Goal: Task Accomplishment & Management: Manage account settings

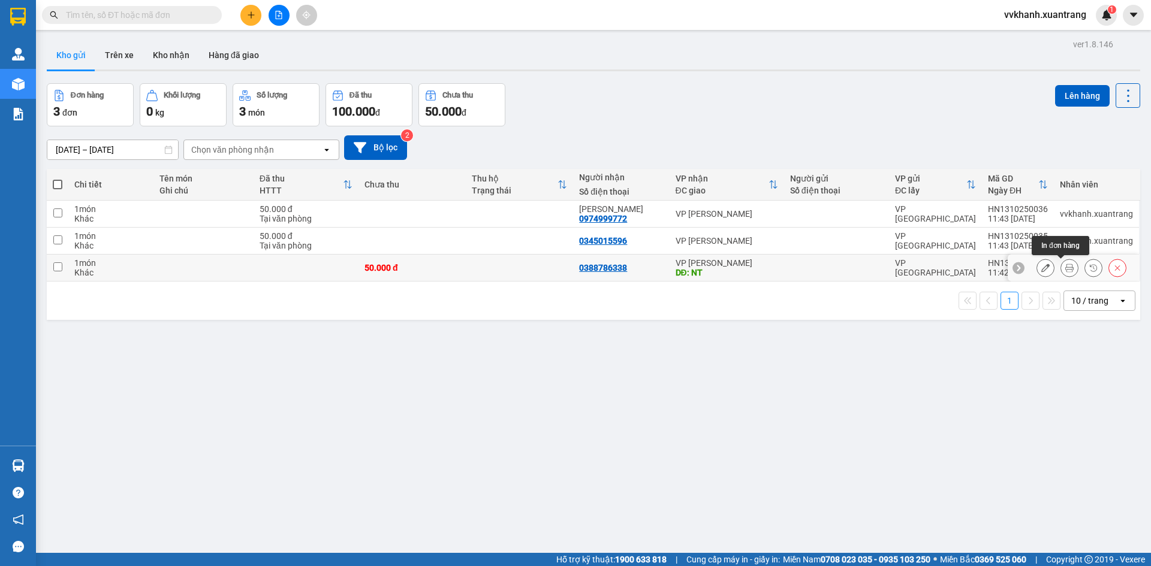
click at [1061, 265] on button at bounding box center [1069, 268] width 17 height 21
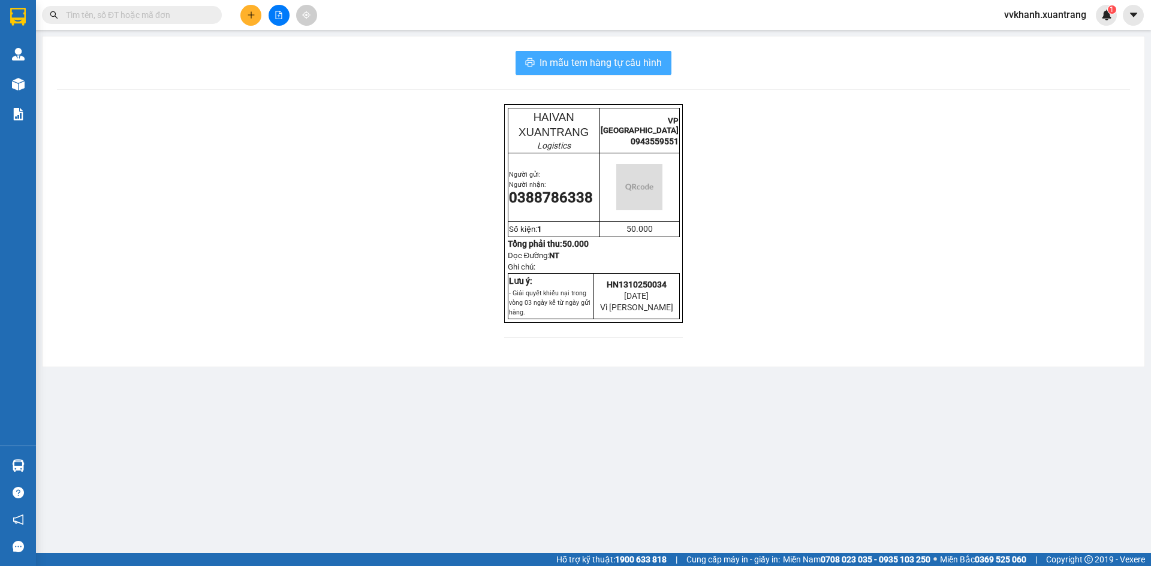
click at [642, 73] on button "In mẫu tem hàng tự cấu hình" at bounding box center [593, 63] width 156 height 24
click at [645, 64] on span "In mẫu tem hàng tự cấu hình" at bounding box center [600, 62] width 122 height 15
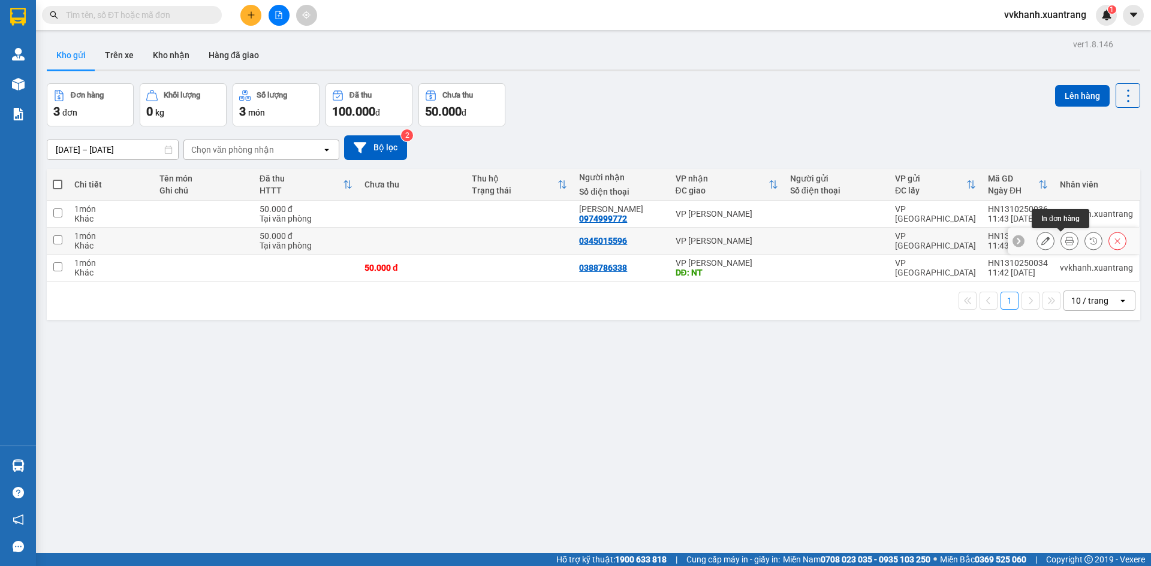
click at [1065, 242] on icon at bounding box center [1069, 241] width 8 height 8
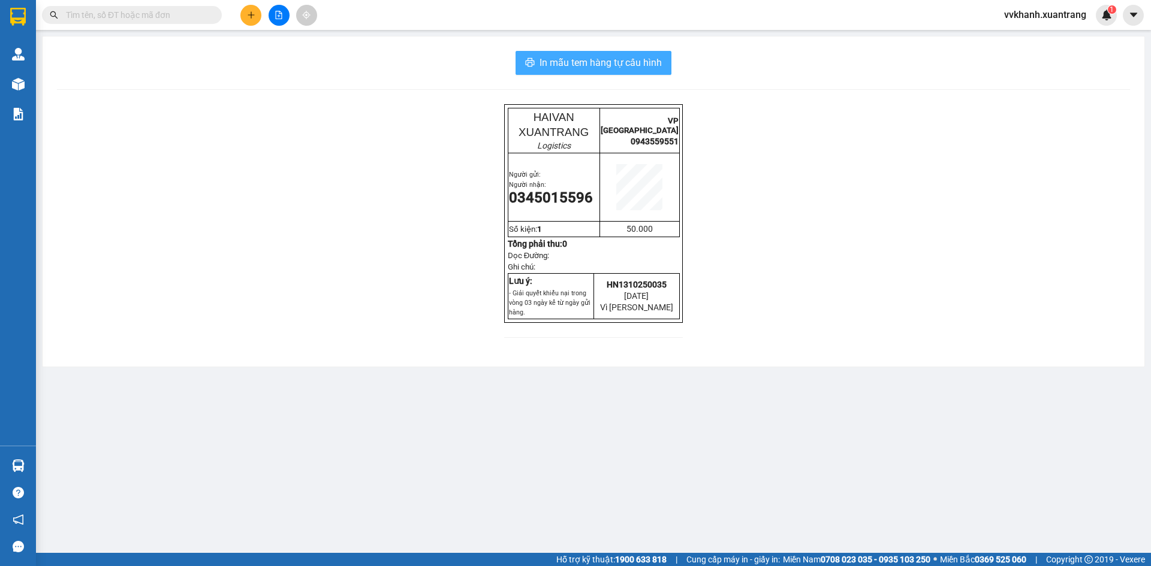
click at [664, 61] on button "In mẫu tem hàng tự cấu hình" at bounding box center [593, 63] width 156 height 24
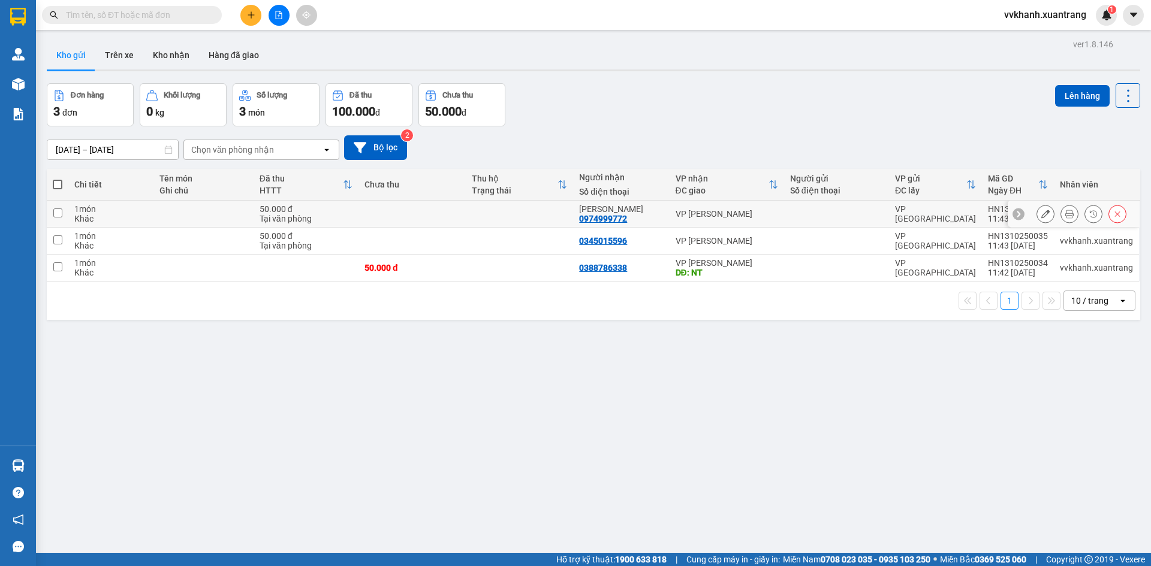
click at [1065, 213] on icon at bounding box center [1069, 214] width 8 height 8
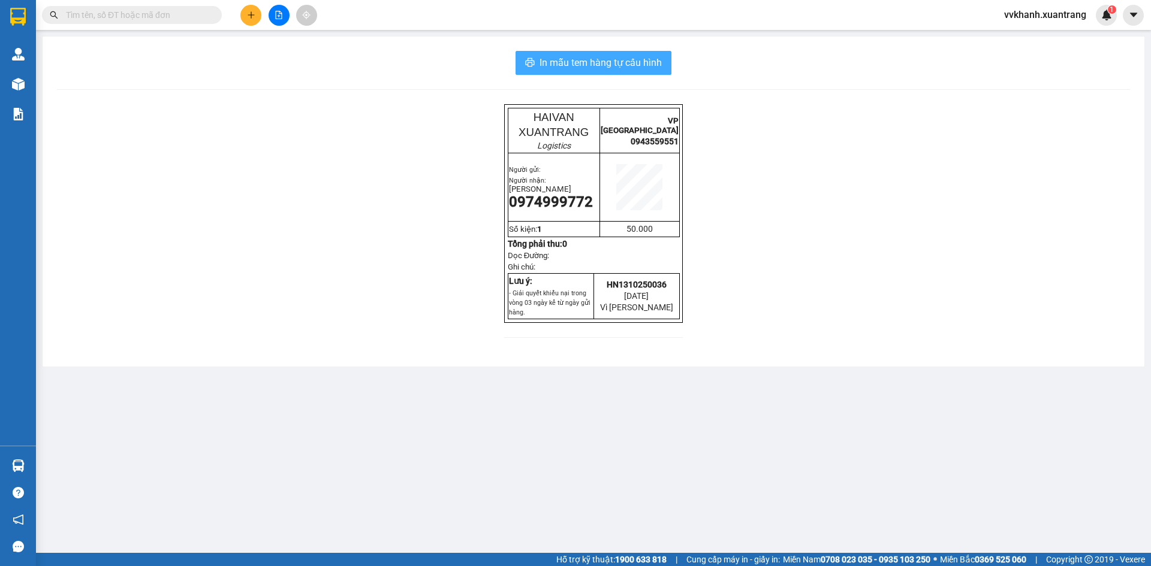
click at [648, 62] on span "In mẫu tem hàng tự cấu hình" at bounding box center [600, 62] width 122 height 15
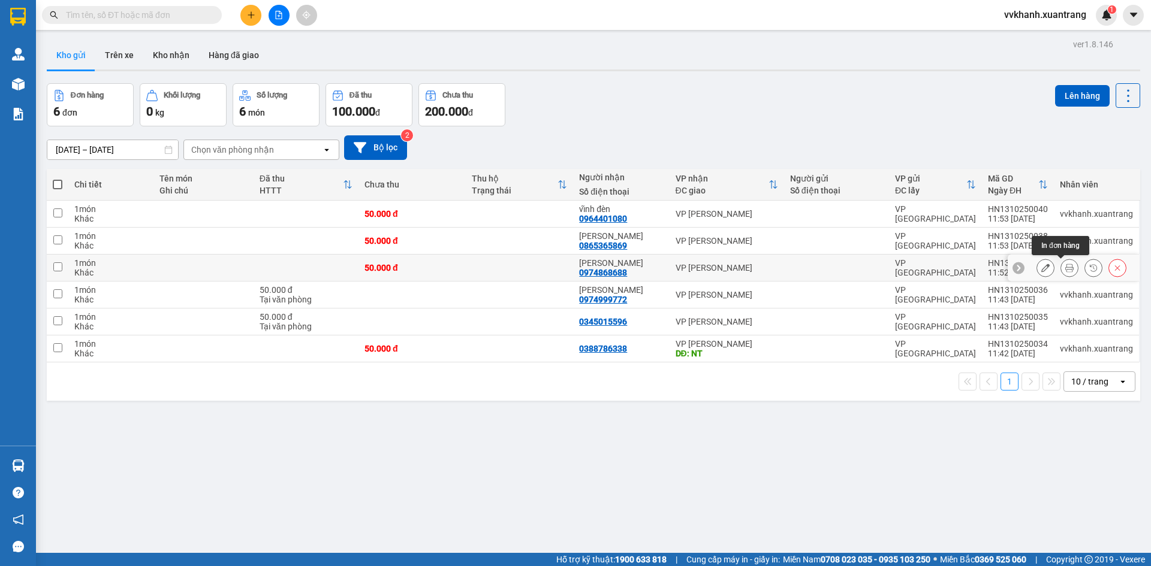
click at [1062, 261] on button at bounding box center [1069, 268] width 17 height 21
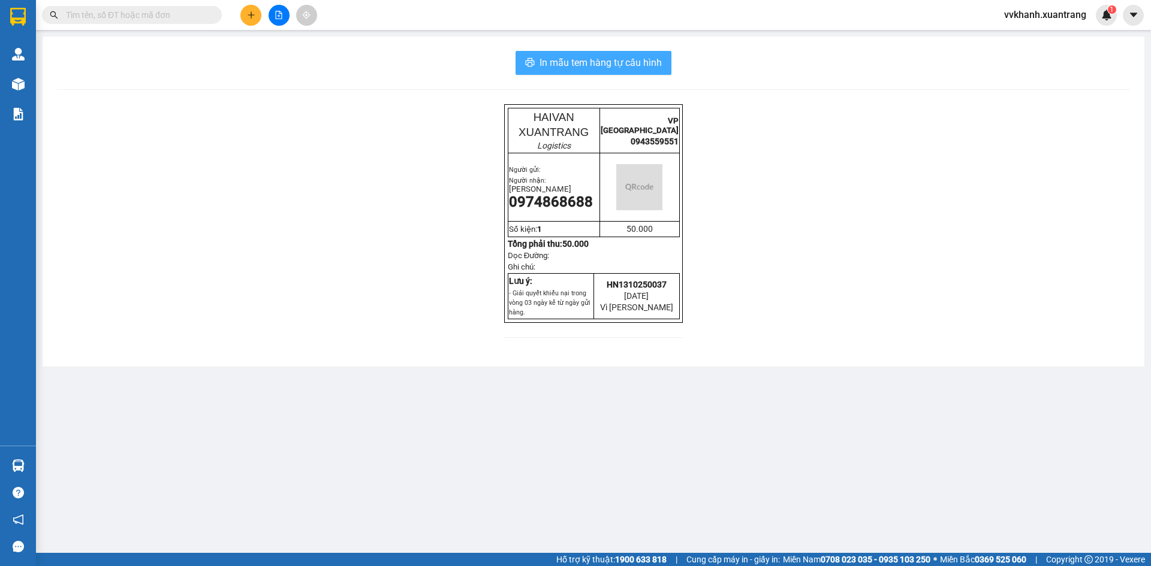
click at [614, 56] on span "In mẫu tem hàng tự cấu hình" at bounding box center [600, 62] width 122 height 15
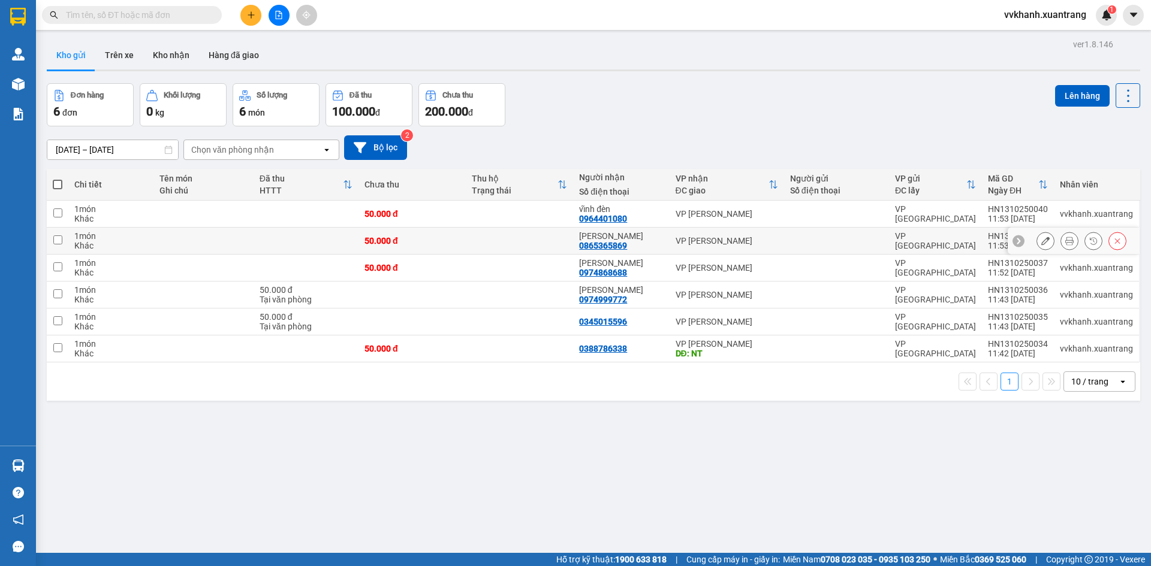
click at [1065, 242] on icon at bounding box center [1069, 241] width 8 height 8
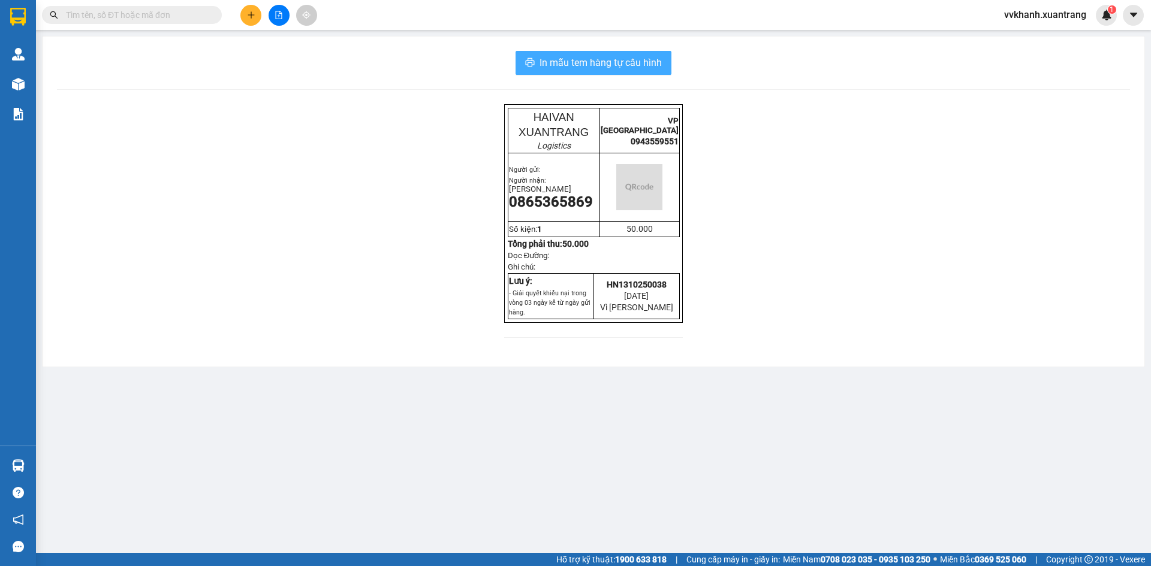
click at [643, 61] on span "In mẫu tem hàng tự cấu hình" at bounding box center [600, 62] width 122 height 15
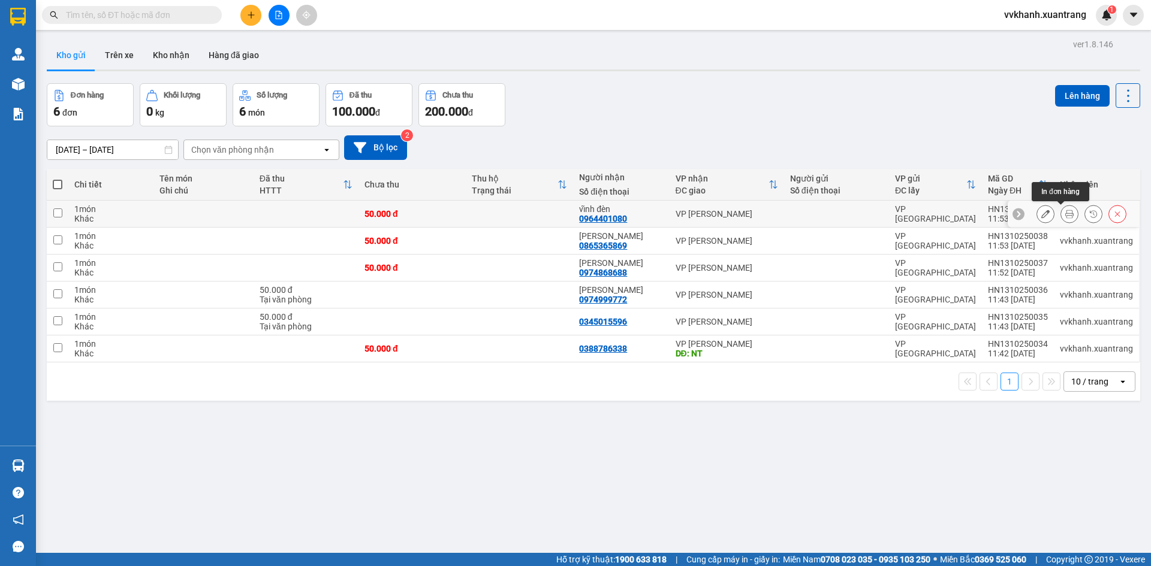
click at [1065, 216] on icon at bounding box center [1069, 214] width 8 height 8
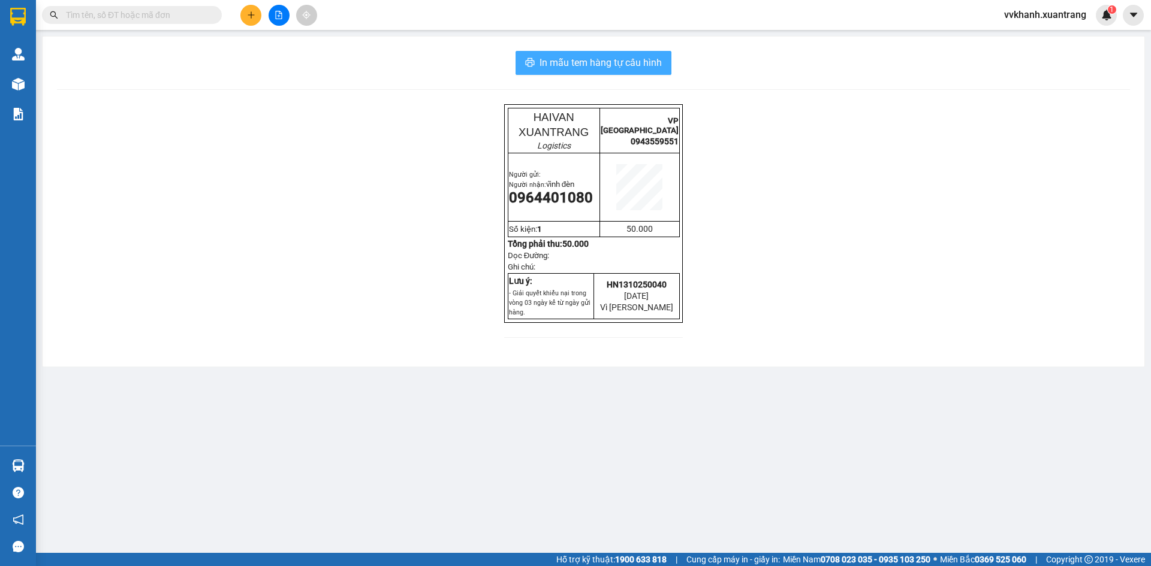
click at [664, 62] on button "In mẫu tem hàng tự cấu hình" at bounding box center [593, 63] width 156 height 24
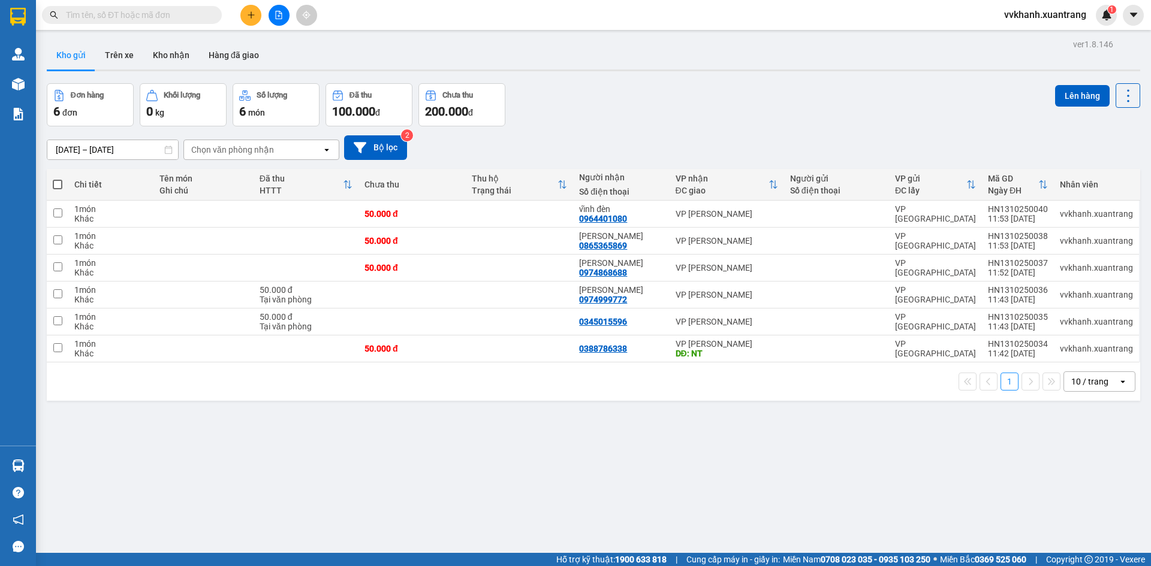
click at [281, 11] on icon "file-add" at bounding box center [279, 15] width 8 height 8
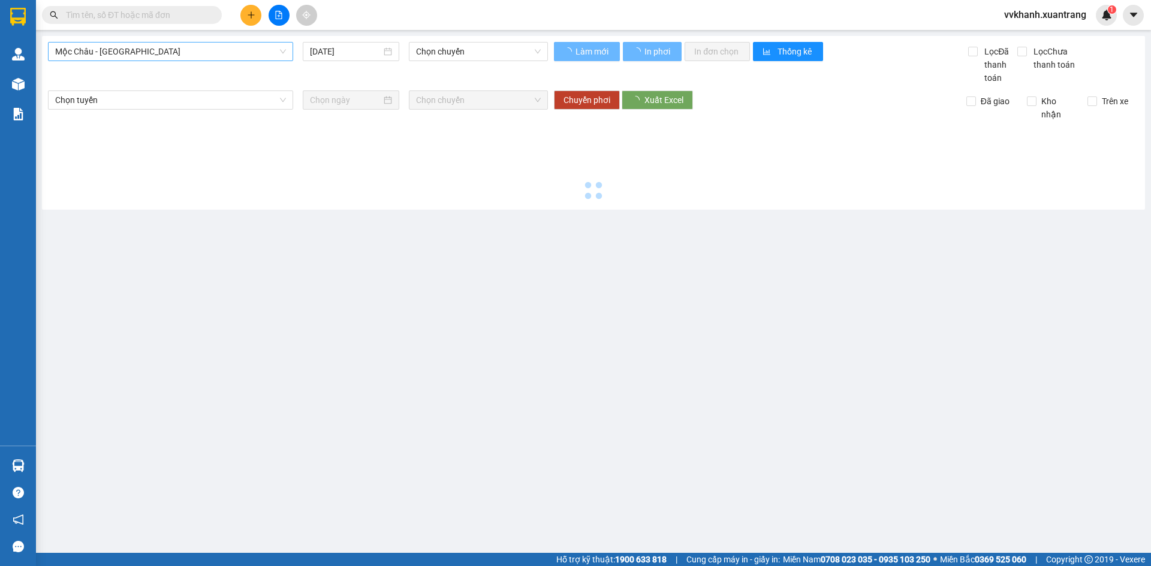
drag, startPoint x: 210, startPoint y: 50, endPoint x: 201, endPoint y: 58, distance: 11.9
click at [205, 50] on span "Mộc Châu - [GEOGRAPHIC_DATA]" at bounding box center [170, 52] width 231 height 18
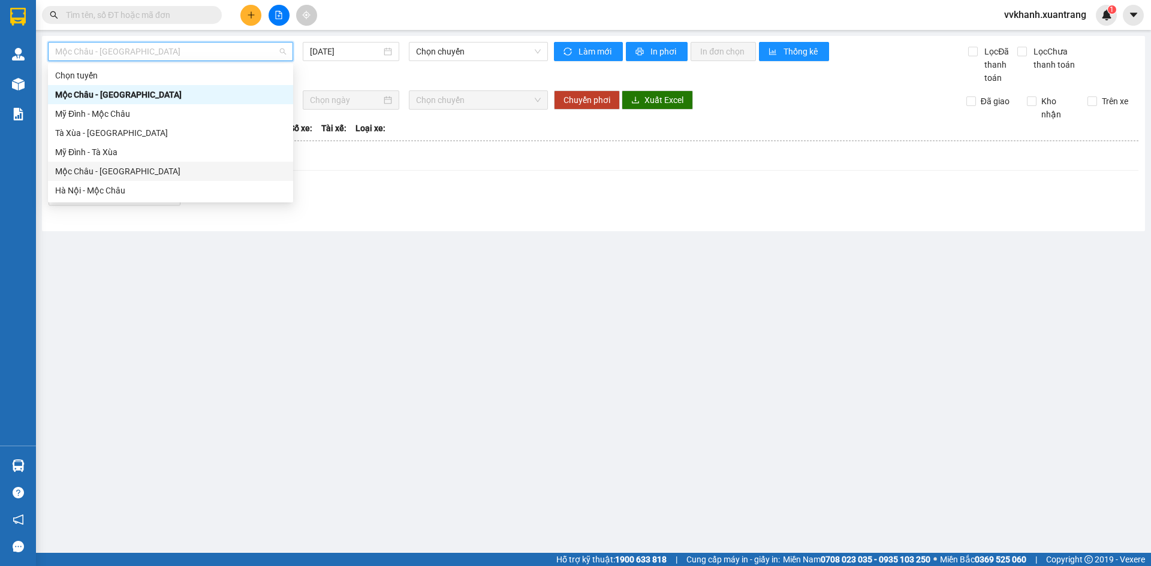
click at [132, 174] on div "Mộc Châu - [GEOGRAPHIC_DATA]" at bounding box center [170, 171] width 231 height 13
type input "[DATE]"
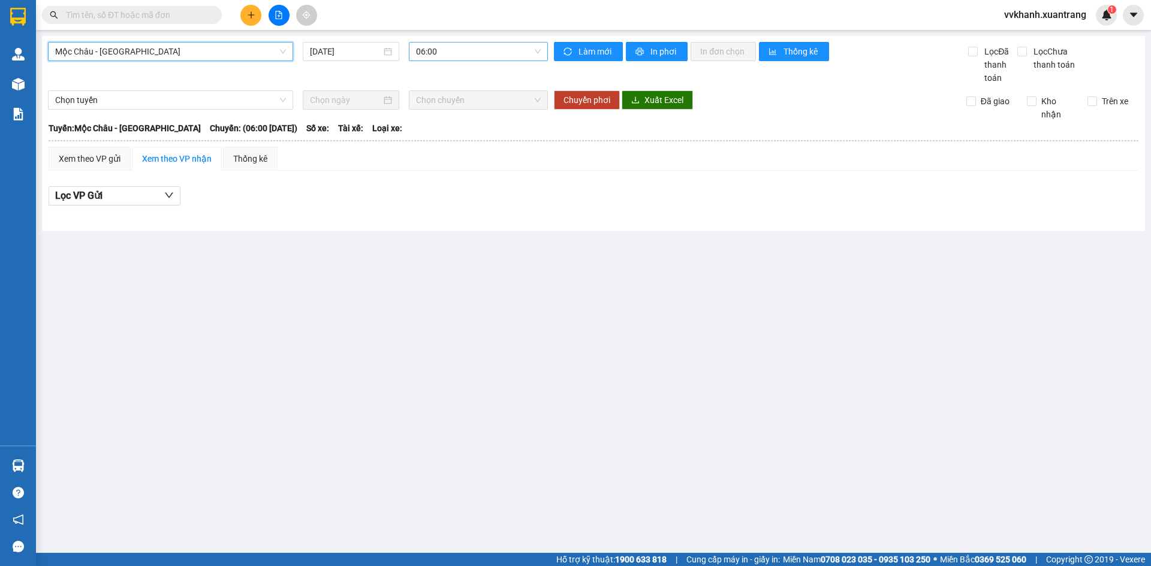
click at [441, 49] on span "06:00" at bounding box center [478, 52] width 125 height 18
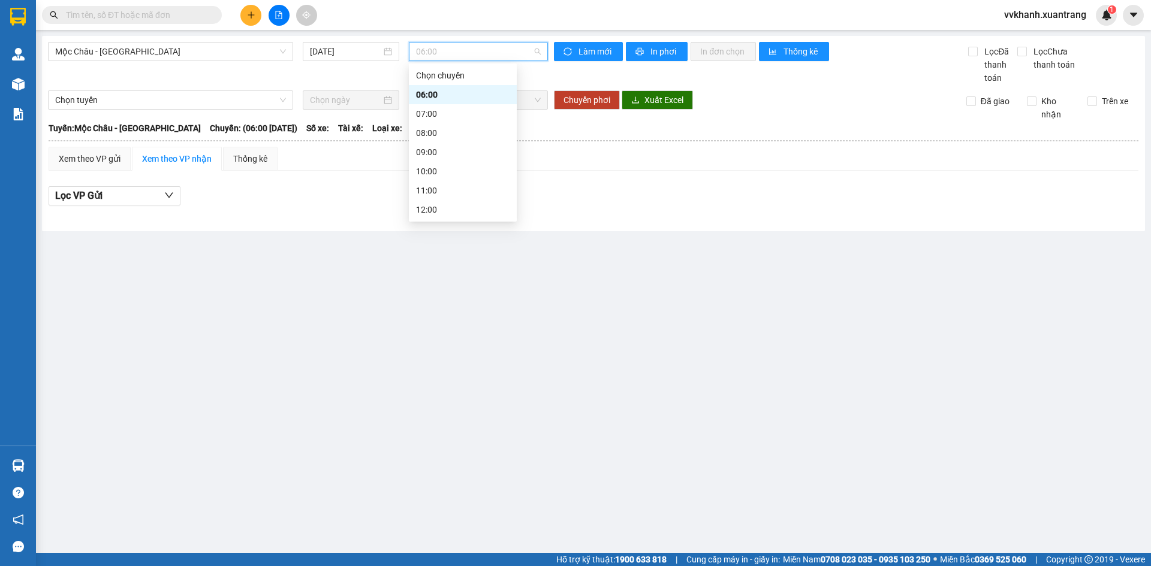
click at [441, 115] on div "07:00" at bounding box center [463, 113] width 94 height 13
click at [443, 56] on span "07:00" at bounding box center [478, 52] width 125 height 18
click at [442, 134] on div "08:00" at bounding box center [463, 132] width 94 height 13
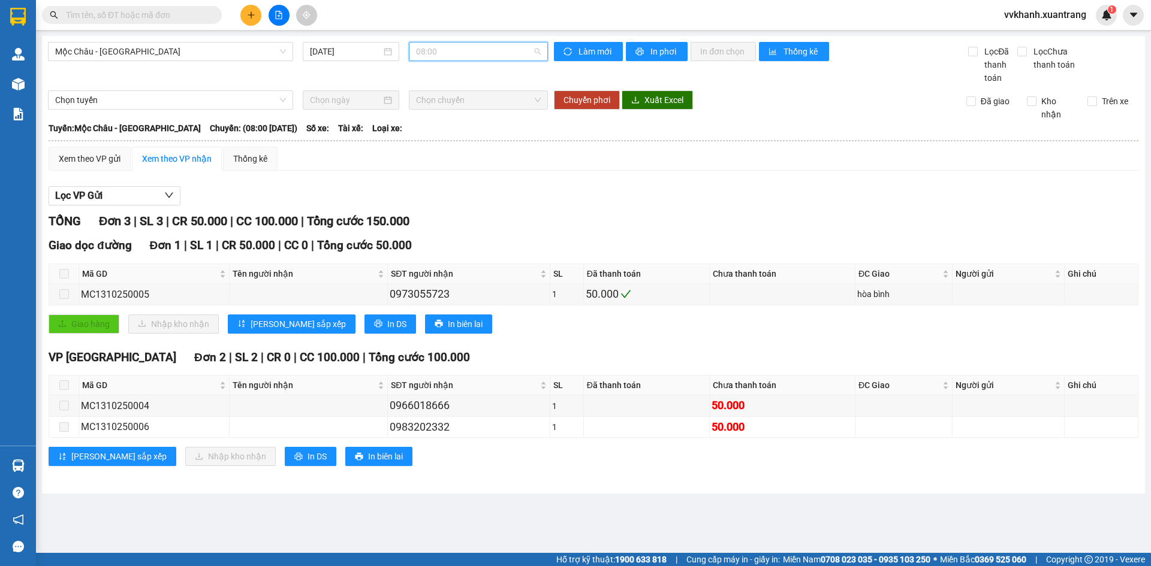
click at [448, 46] on span "08:00" at bounding box center [478, 52] width 125 height 18
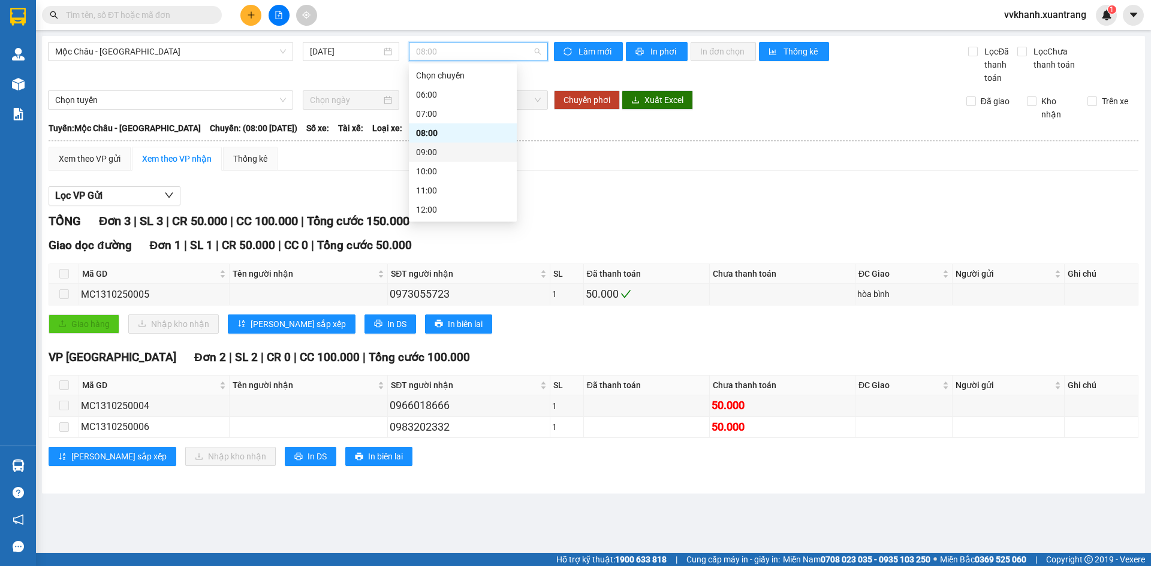
click at [435, 149] on div "09:00" at bounding box center [463, 152] width 94 height 13
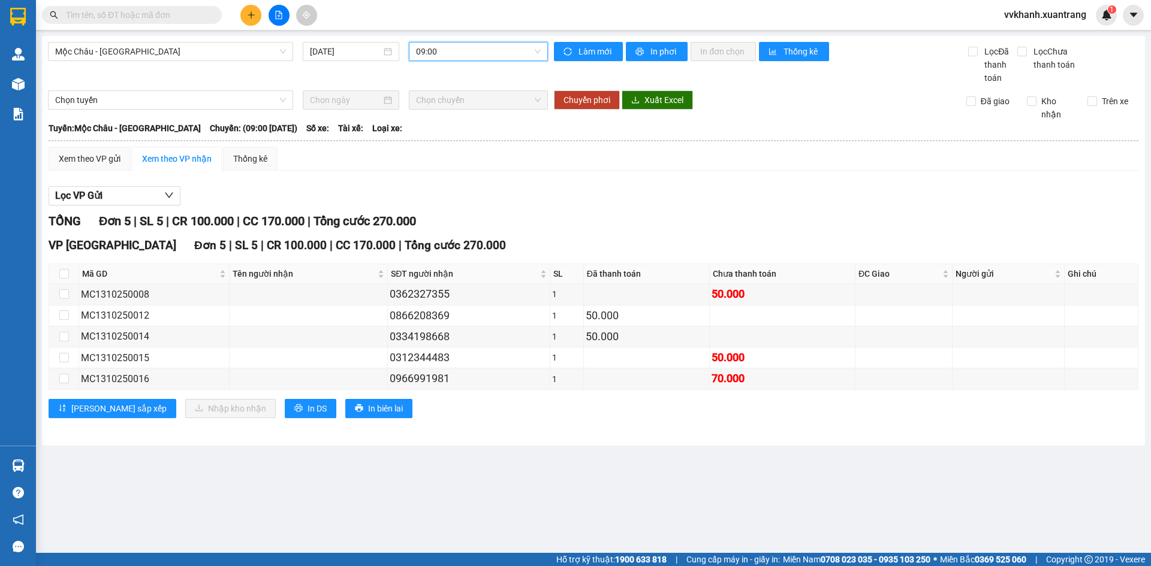
click at [524, 179] on div "Xem theo VP gửi Xem theo VP nhận Thống kê Lọc VP Gửi TỔNG Đơn 5 | SL 5 | CR 10…" at bounding box center [594, 290] width 1090 height 287
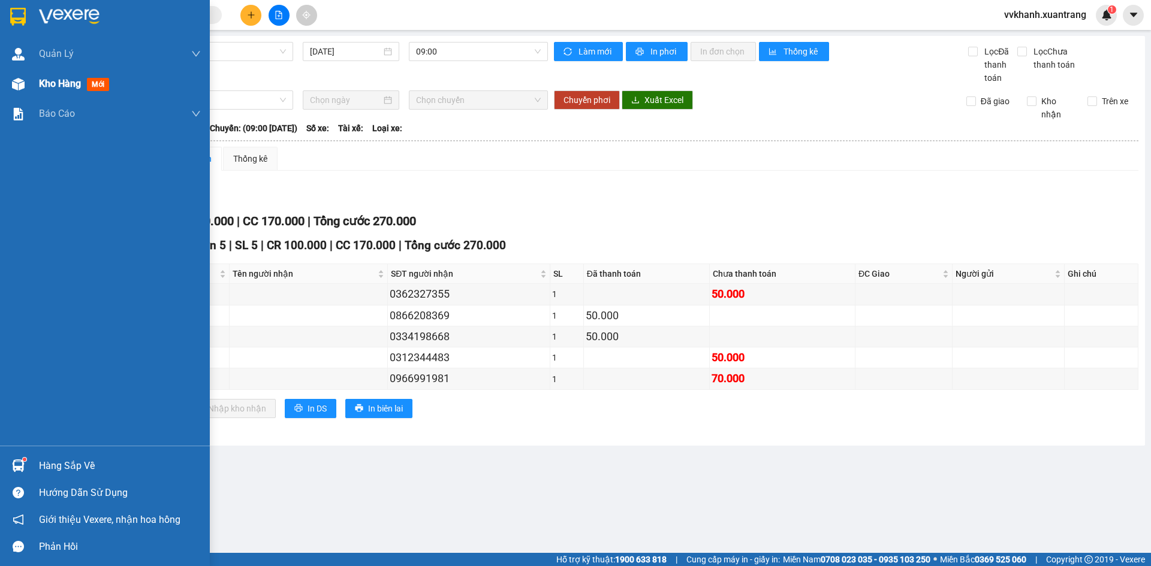
click at [28, 76] on div at bounding box center [18, 84] width 21 height 21
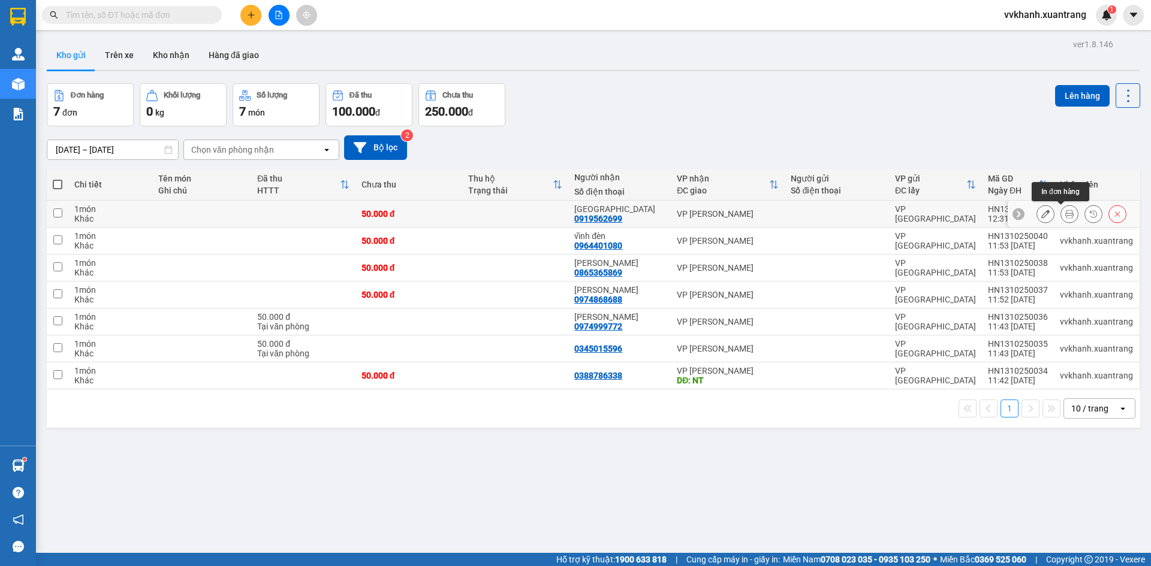
click at [1065, 214] on icon at bounding box center [1069, 214] width 8 height 8
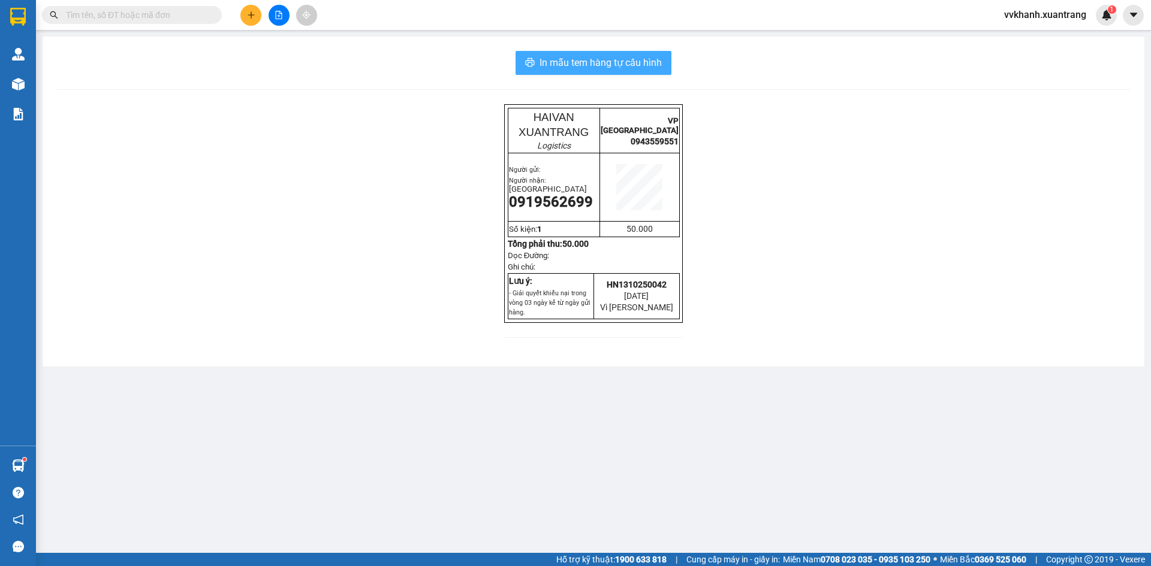
click at [581, 65] on span "In mẫu tem hàng tự cấu hình" at bounding box center [600, 62] width 122 height 15
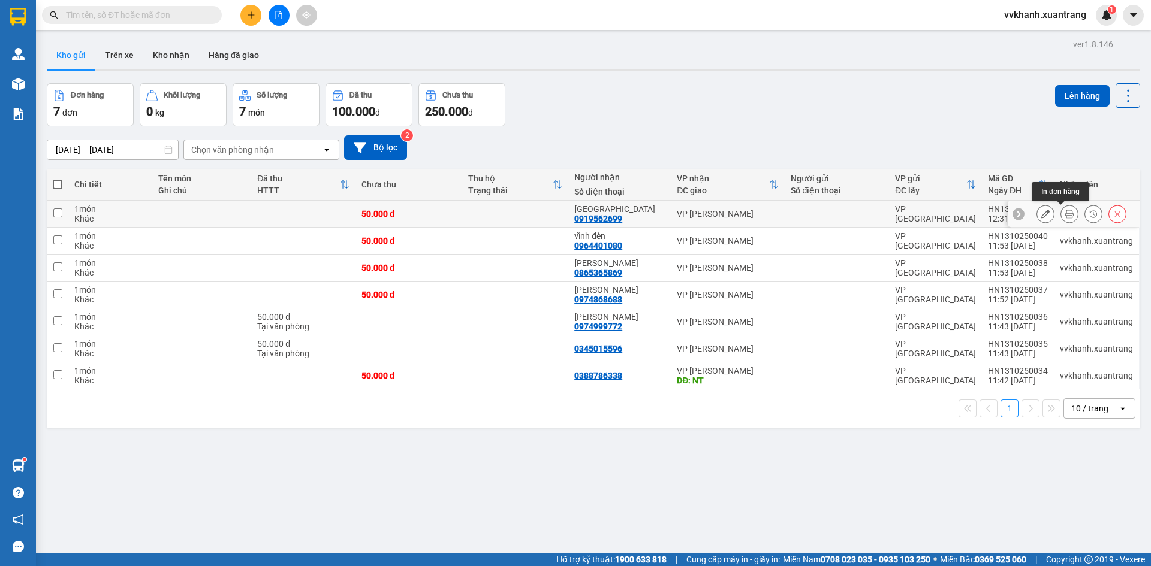
click at [1041, 213] on icon at bounding box center [1045, 214] width 8 height 8
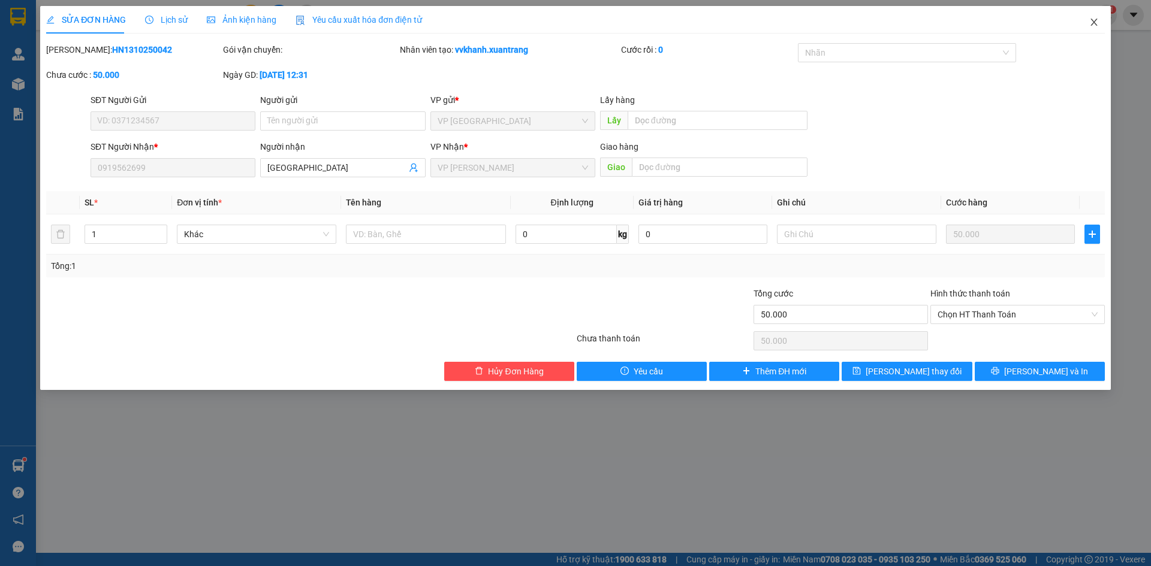
click at [1092, 25] on icon "close" at bounding box center [1094, 22] width 10 height 10
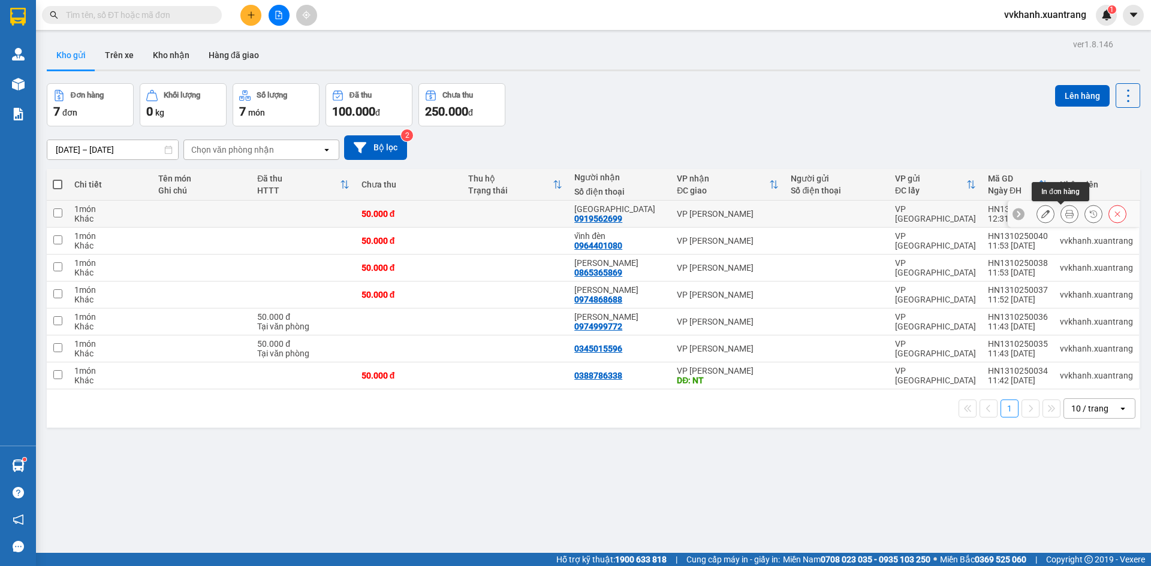
click at [1066, 215] on button at bounding box center [1069, 214] width 17 height 21
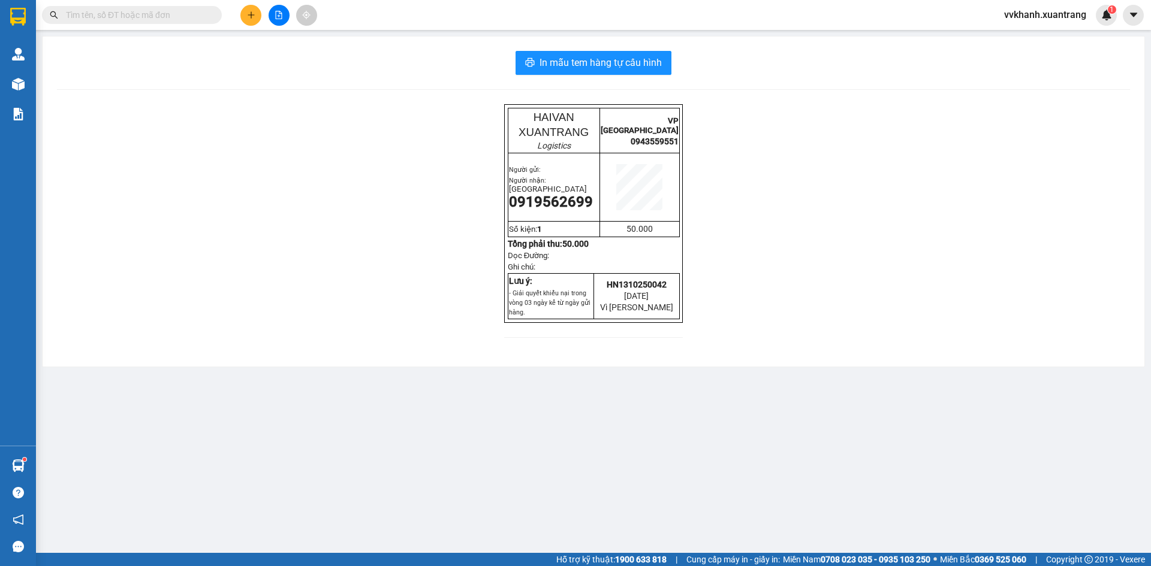
click at [572, 50] on div "In mẫu tem hàng tự cấu hình HAIVAN XUANTRANG Logistics VP HÀ NỘI 0943559551 Ngư…" at bounding box center [594, 202] width 1102 height 330
click at [584, 60] on span "In mẫu tem hàng tự cấu hình" at bounding box center [600, 62] width 122 height 15
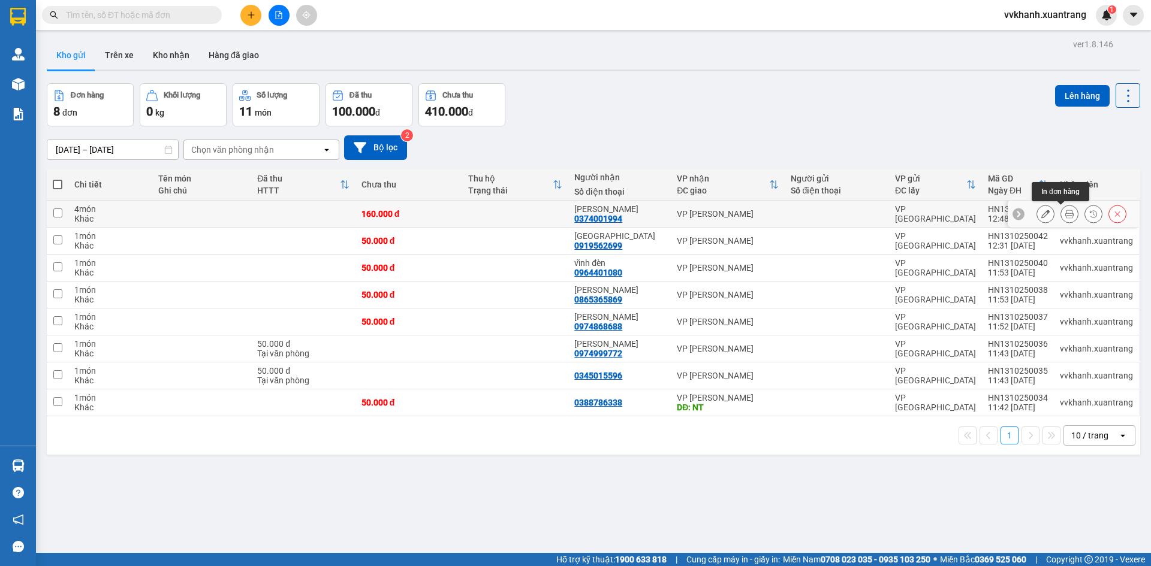
click at [1065, 213] on icon at bounding box center [1069, 214] width 8 height 8
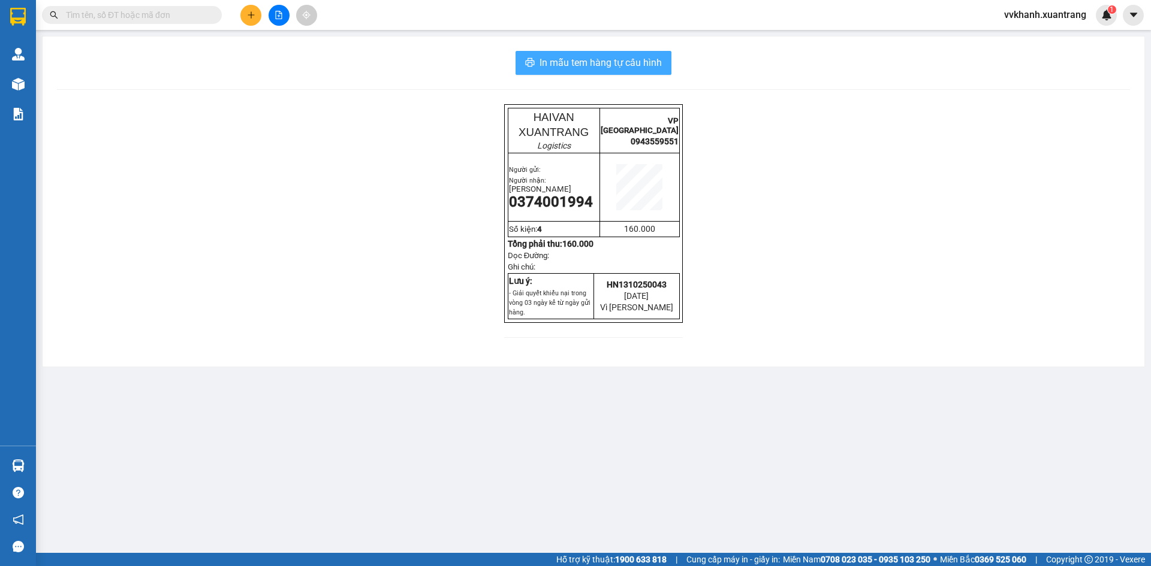
click at [596, 65] on span "In mẫu tem hàng tự cấu hình" at bounding box center [600, 62] width 122 height 15
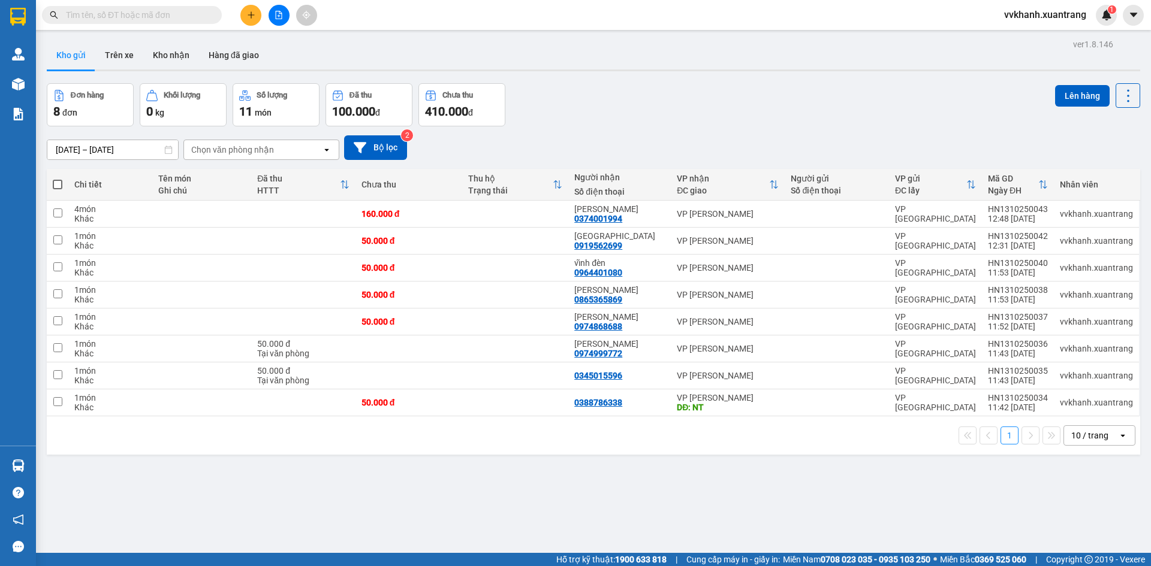
click at [256, 17] on button at bounding box center [250, 15] width 21 height 21
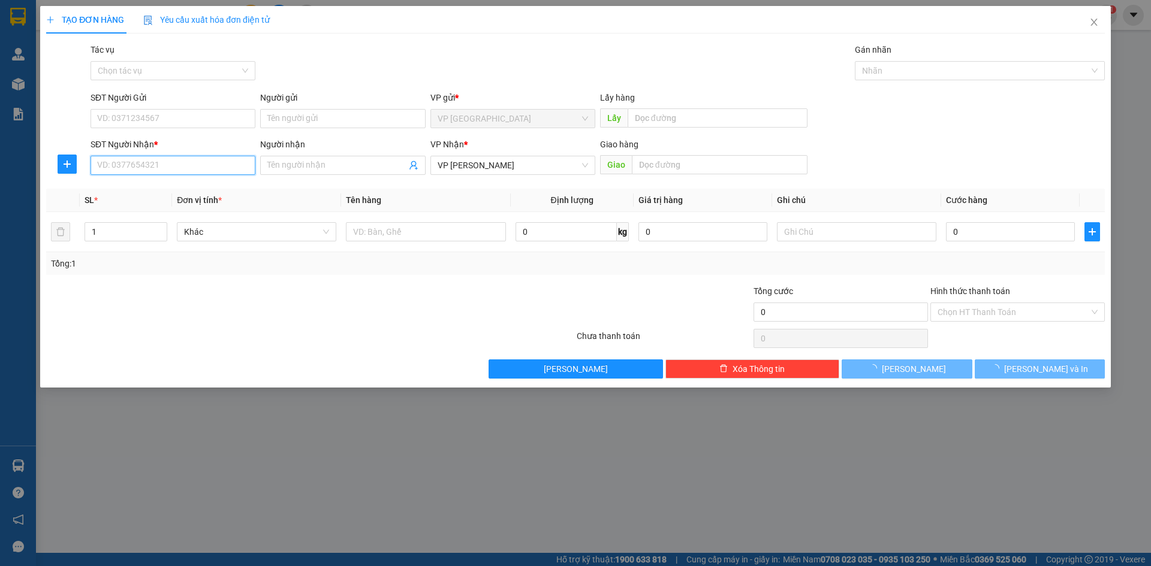
click at [147, 162] on input "SĐT Người Nhận *" at bounding box center [173, 165] width 165 height 19
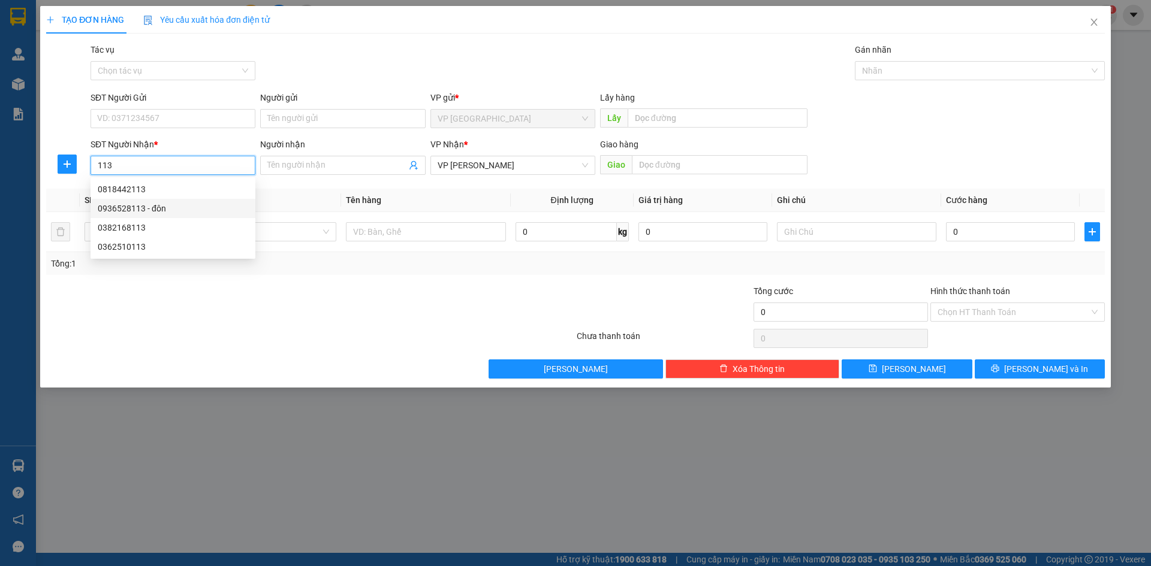
click at [185, 202] on div "0936528113 - đôn" at bounding box center [173, 208] width 150 height 13
type input "0936528113"
type input "đôn"
type input "0936528113"
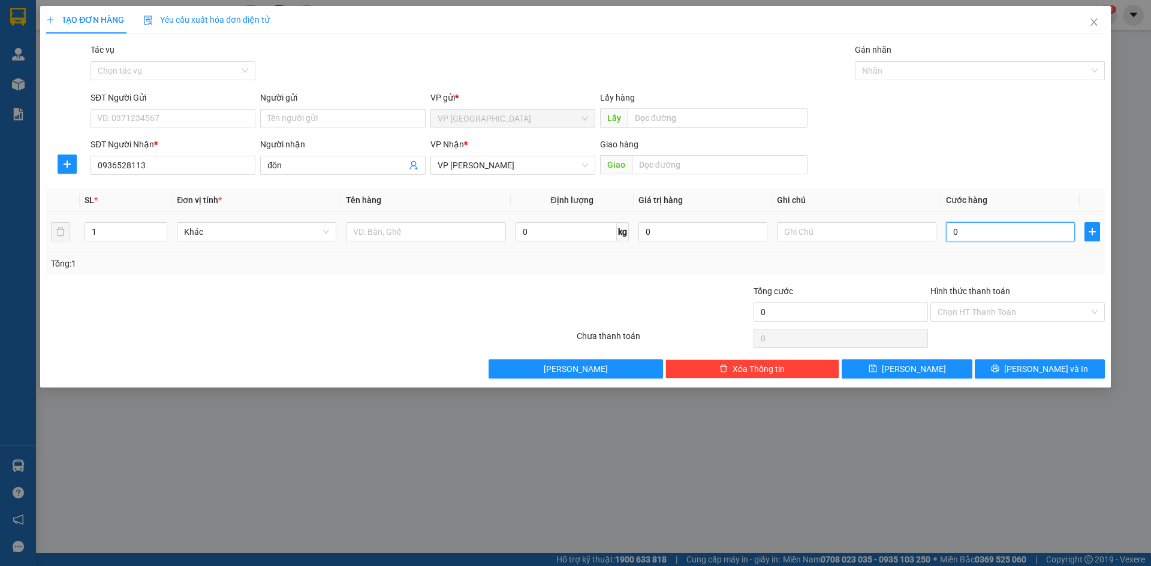
click at [1003, 233] on input "0" at bounding box center [1010, 231] width 129 height 19
type input "5"
type input "50"
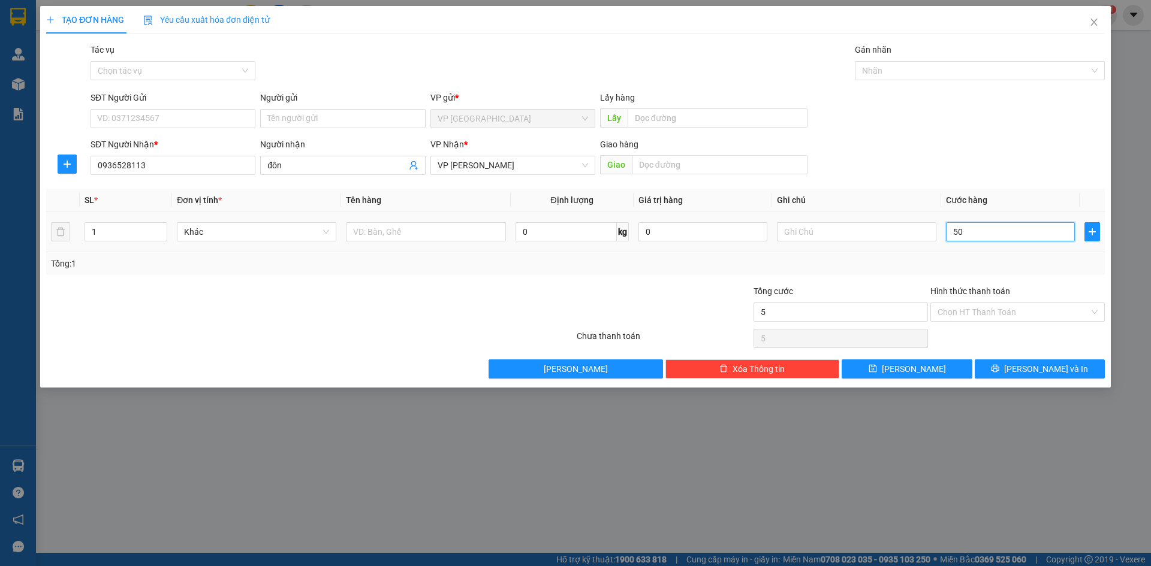
type input "50"
type input "50.000"
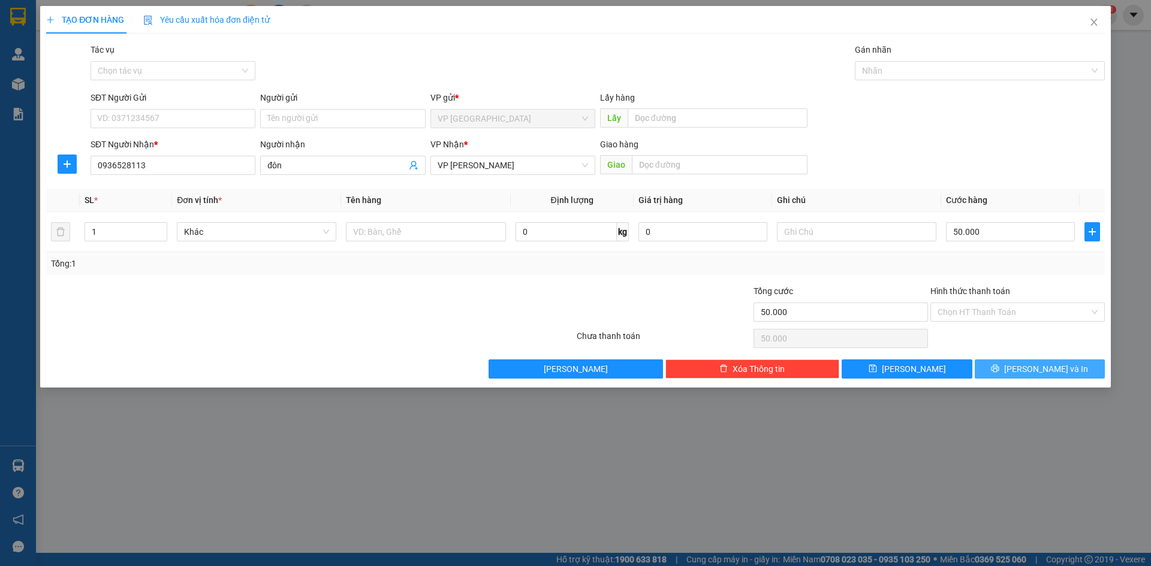
click at [1090, 373] on button "Lưu và In" at bounding box center [1040, 369] width 130 height 19
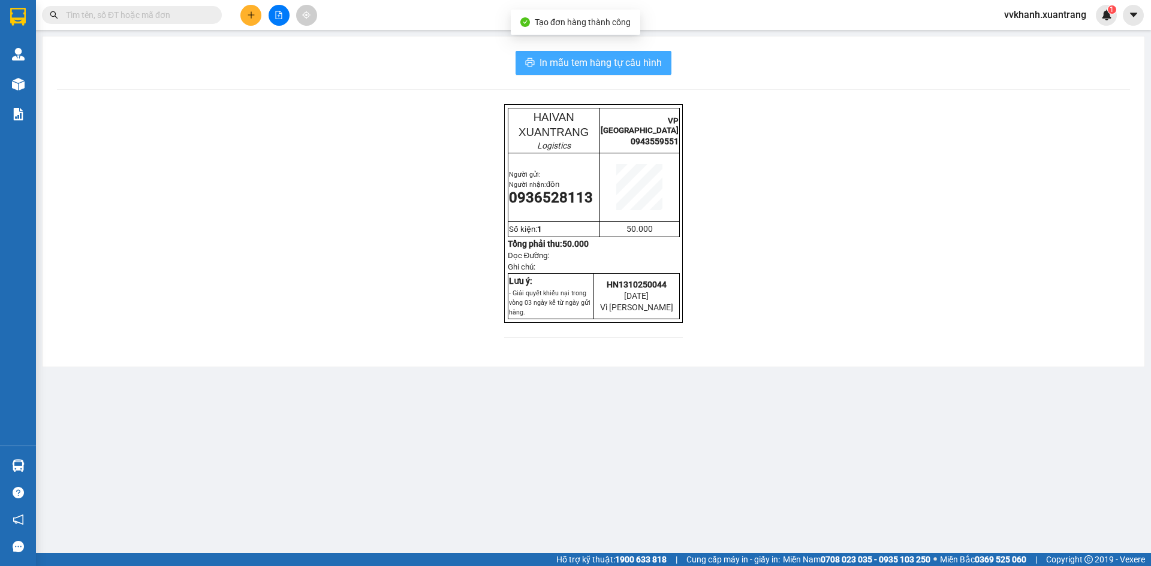
click at [631, 71] on button "In mẫu tem hàng tự cấu hình" at bounding box center [593, 63] width 156 height 24
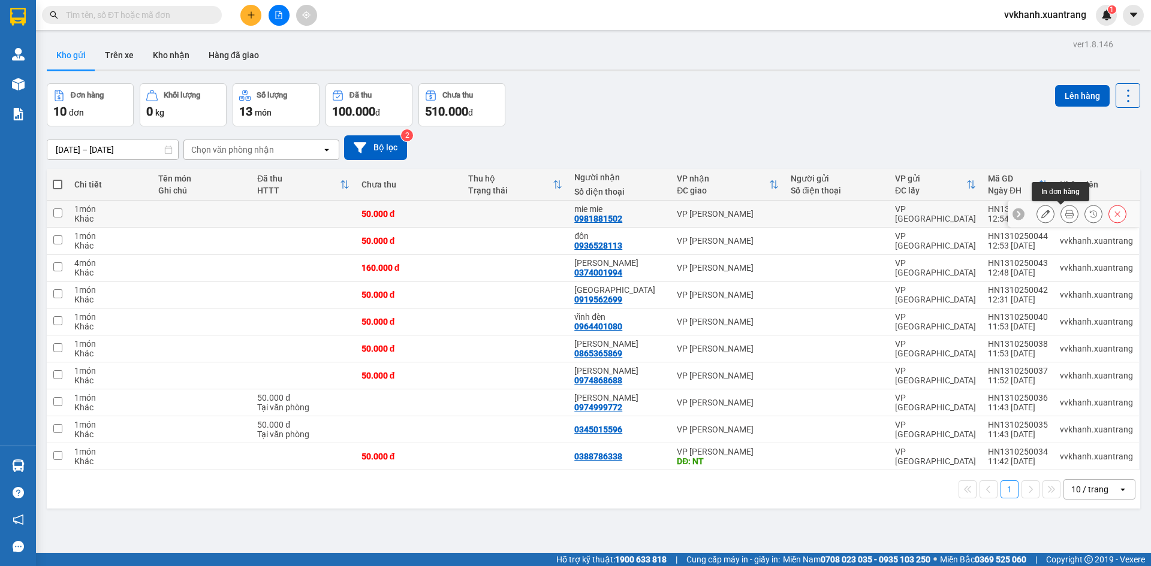
click at [1065, 215] on icon at bounding box center [1069, 214] width 8 height 8
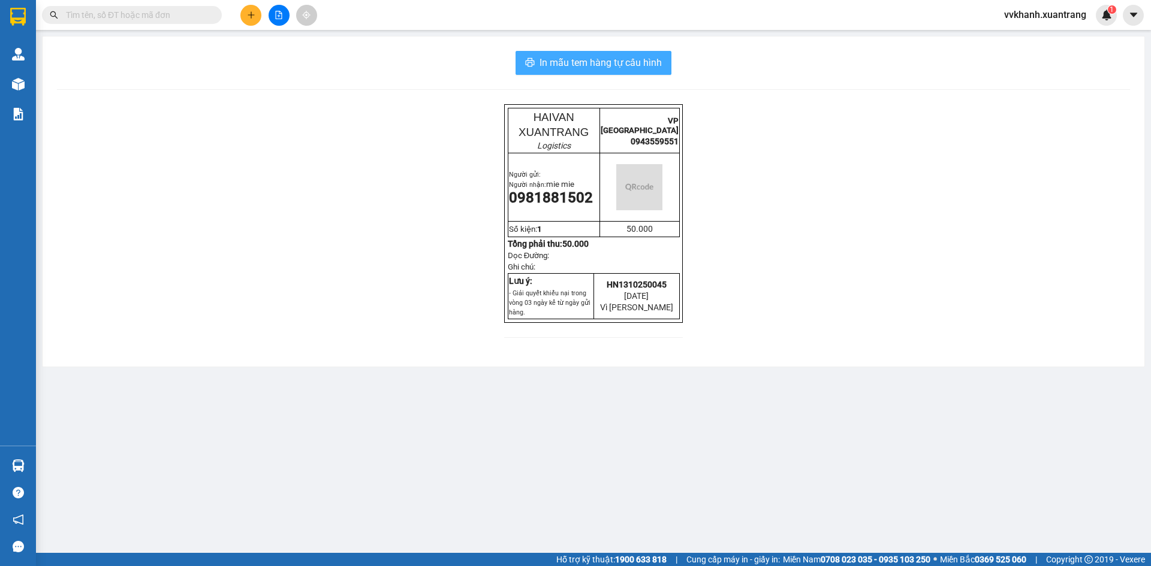
click at [625, 61] on span "In mẫu tem hàng tự cấu hình" at bounding box center [600, 62] width 122 height 15
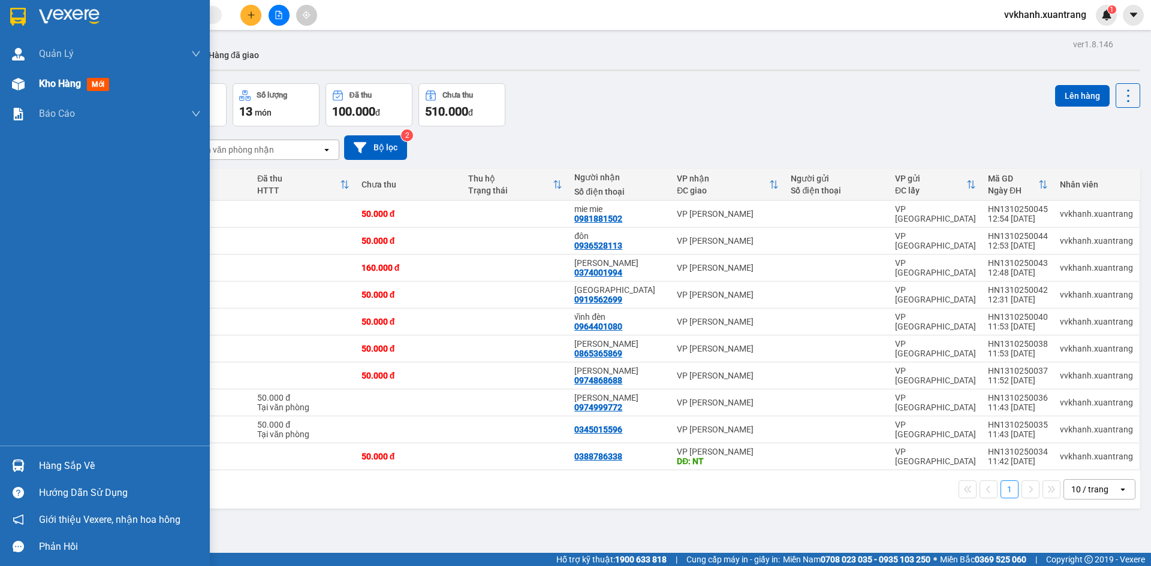
click at [37, 86] on div "Kho hàng mới" at bounding box center [105, 84] width 210 height 30
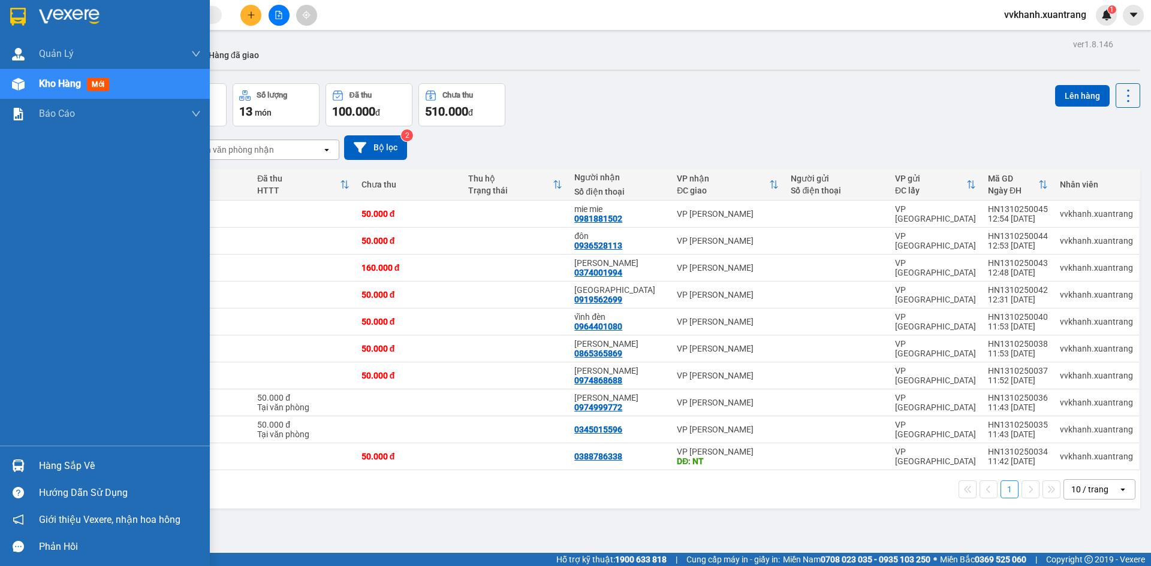
click at [40, 87] on span "Kho hàng" at bounding box center [60, 83] width 42 height 11
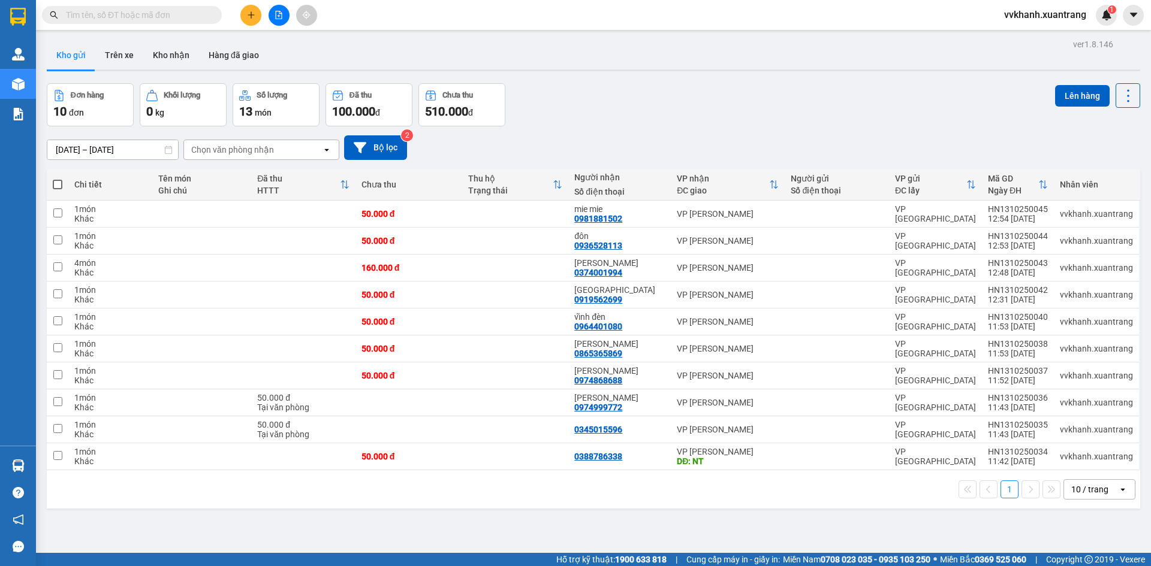
click at [278, 21] on button at bounding box center [279, 15] width 21 height 21
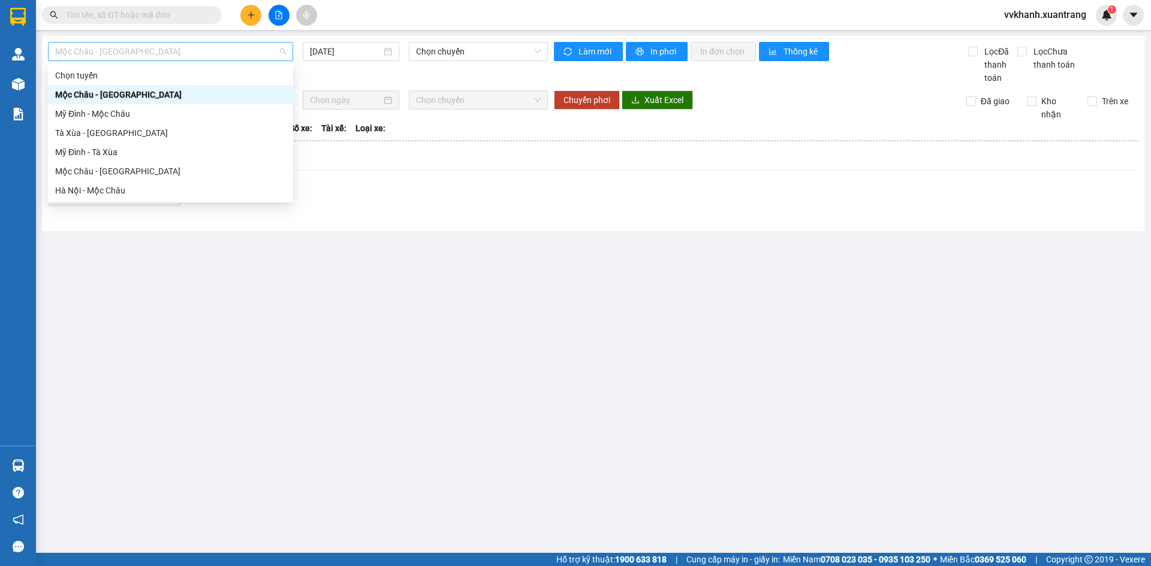
click at [197, 51] on span "Mộc Châu - [GEOGRAPHIC_DATA]" at bounding box center [170, 52] width 231 height 18
click at [139, 187] on div "Hà Nội - Mộc Châu" at bounding box center [170, 190] width 231 height 13
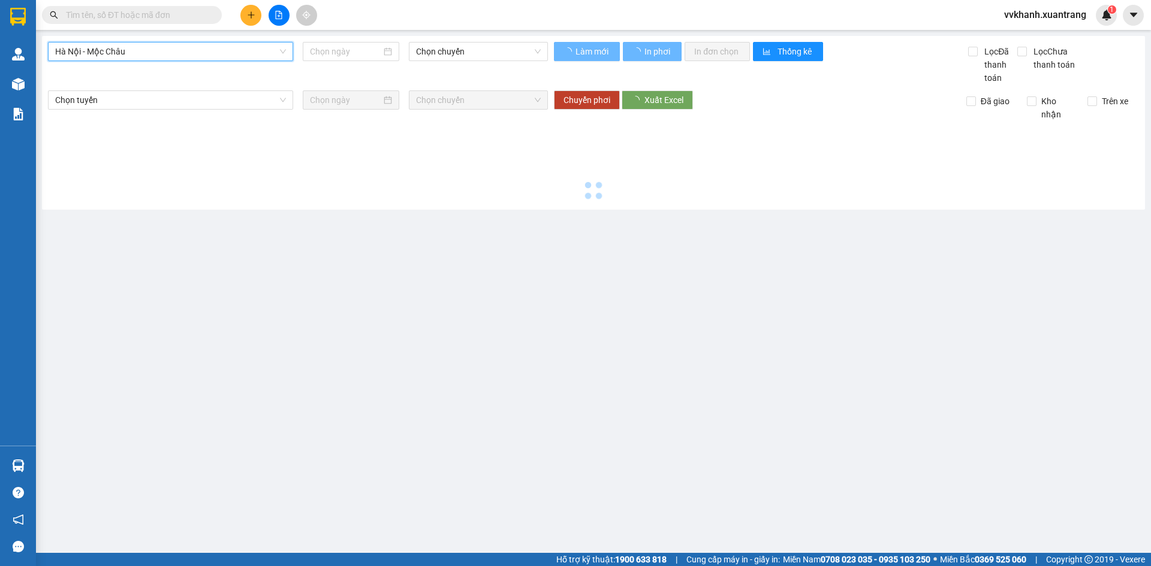
type input "[DATE]"
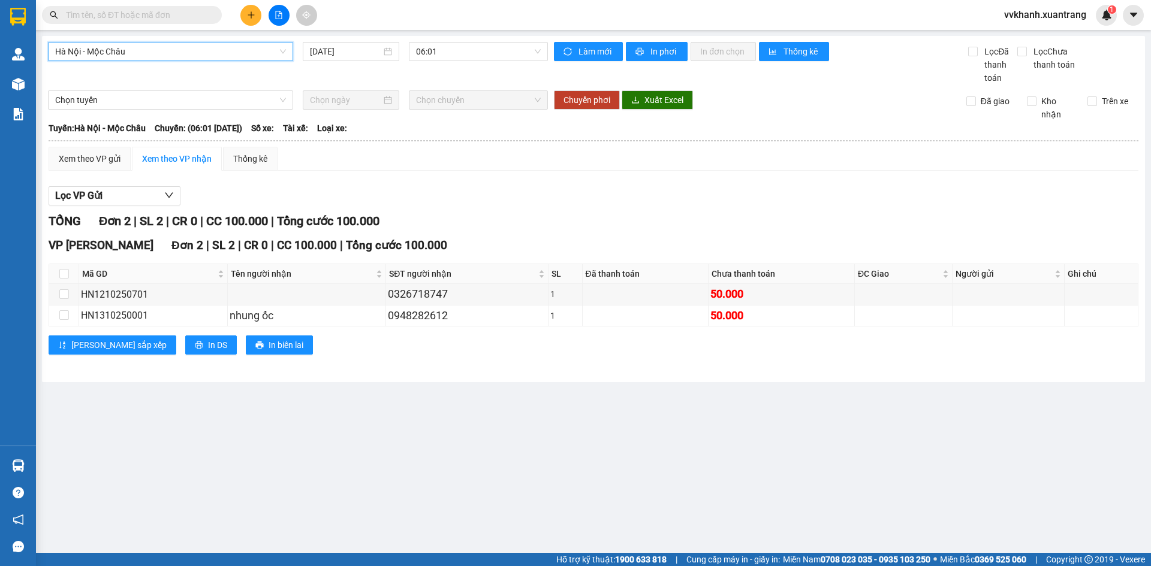
click at [264, 56] on span "Hà Nội - Mộc Châu" at bounding box center [170, 52] width 231 height 18
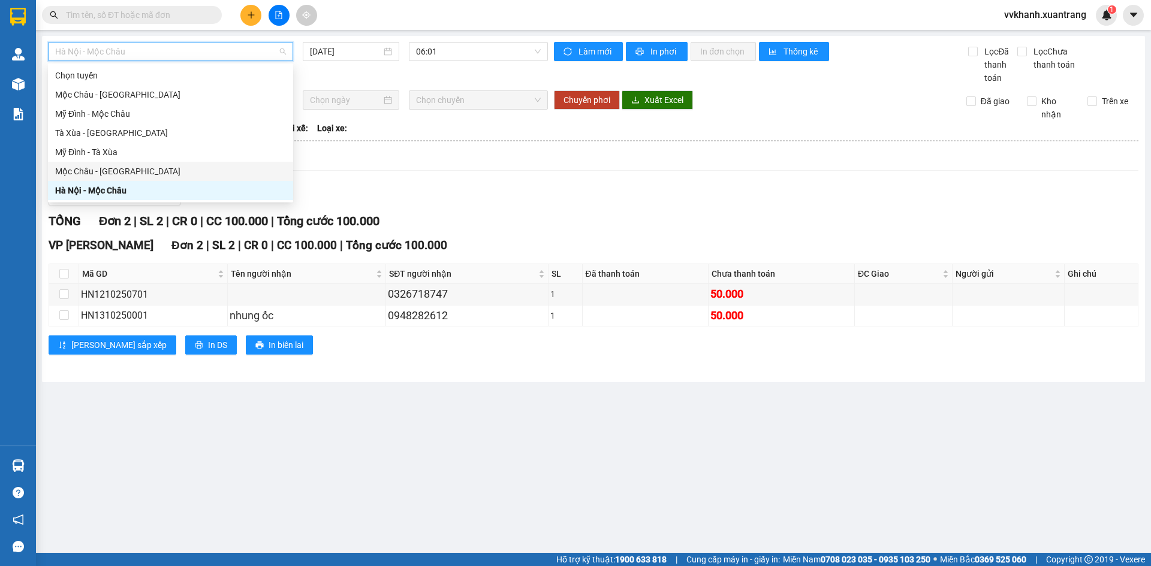
click at [186, 177] on div "Mộc Châu - [GEOGRAPHIC_DATA]" at bounding box center [170, 171] width 231 height 13
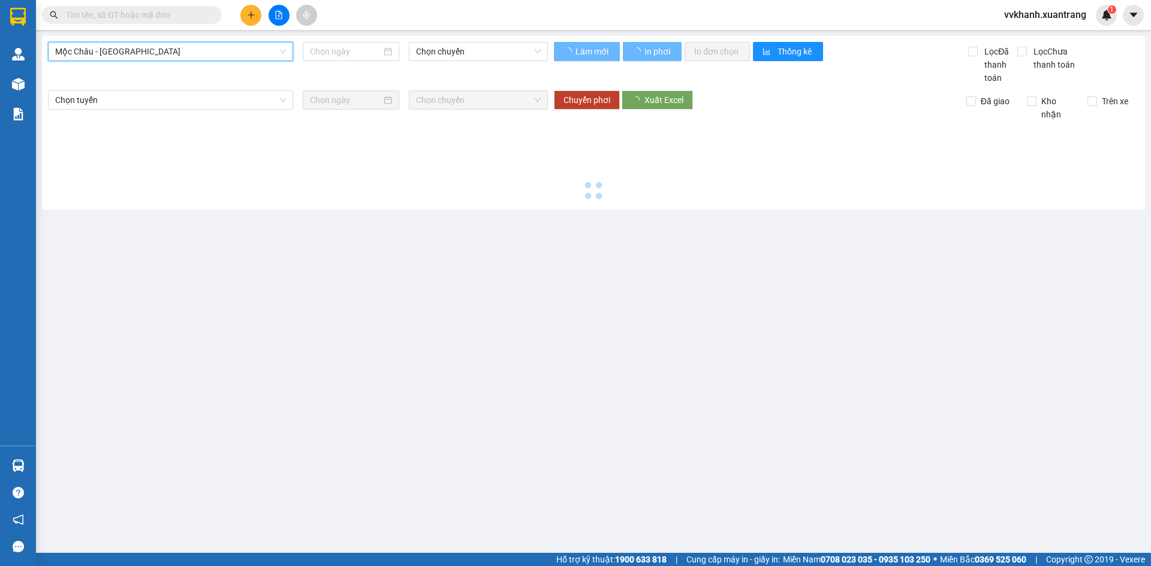
type input "[DATE]"
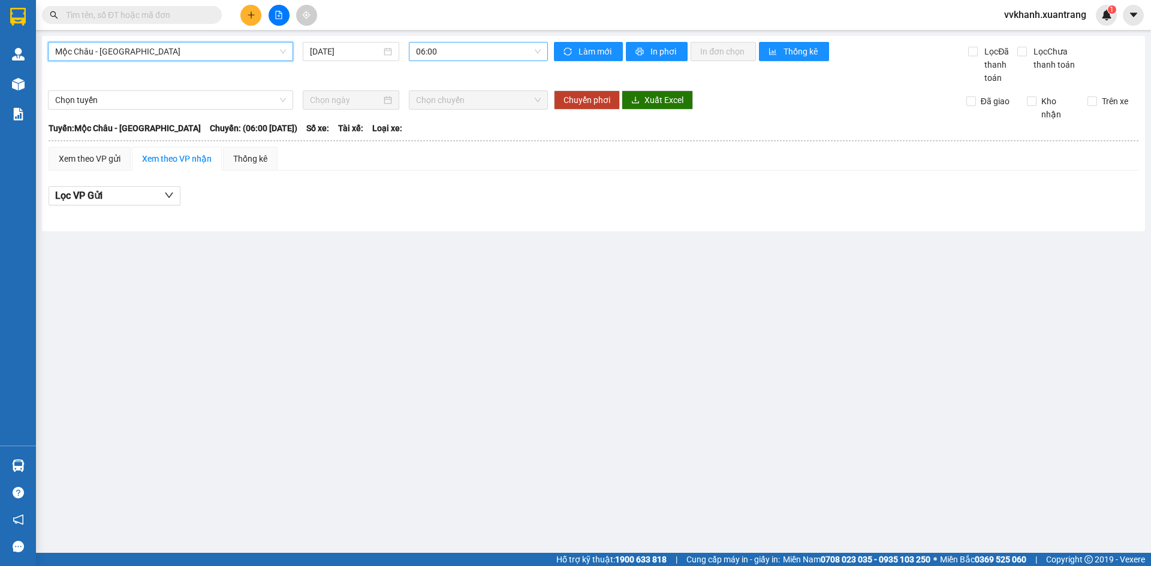
click at [435, 49] on span "06:00" at bounding box center [478, 52] width 125 height 18
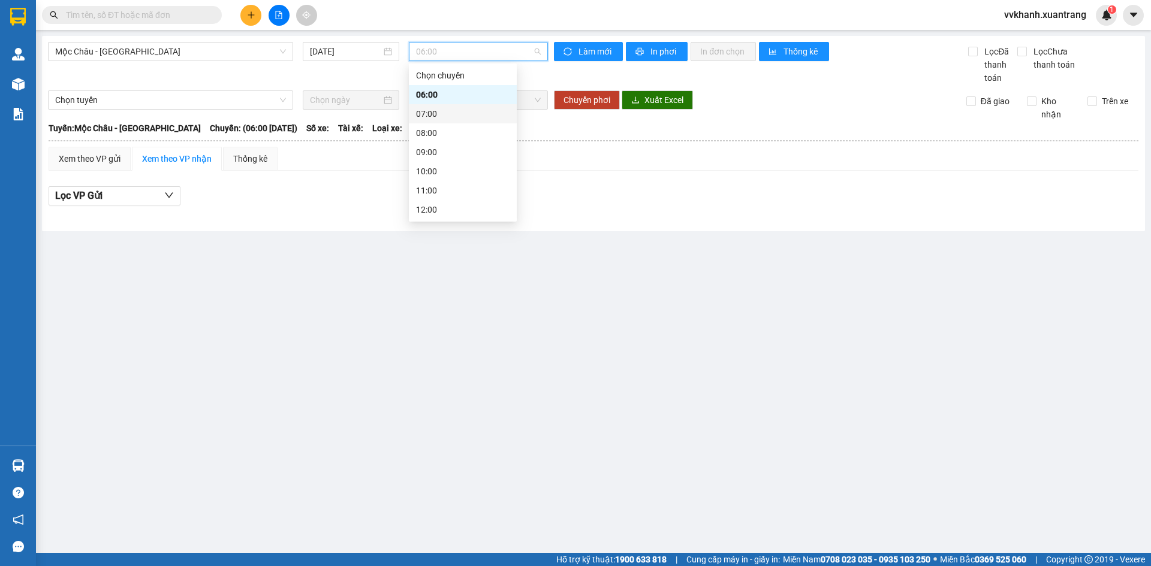
click at [451, 110] on div "07:00" at bounding box center [463, 113] width 94 height 13
click at [455, 55] on span "07:00" at bounding box center [478, 52] width 125 height 18
click at [447, 128] on div "08:00" at bounding box center [463, 132] width 94 height 13
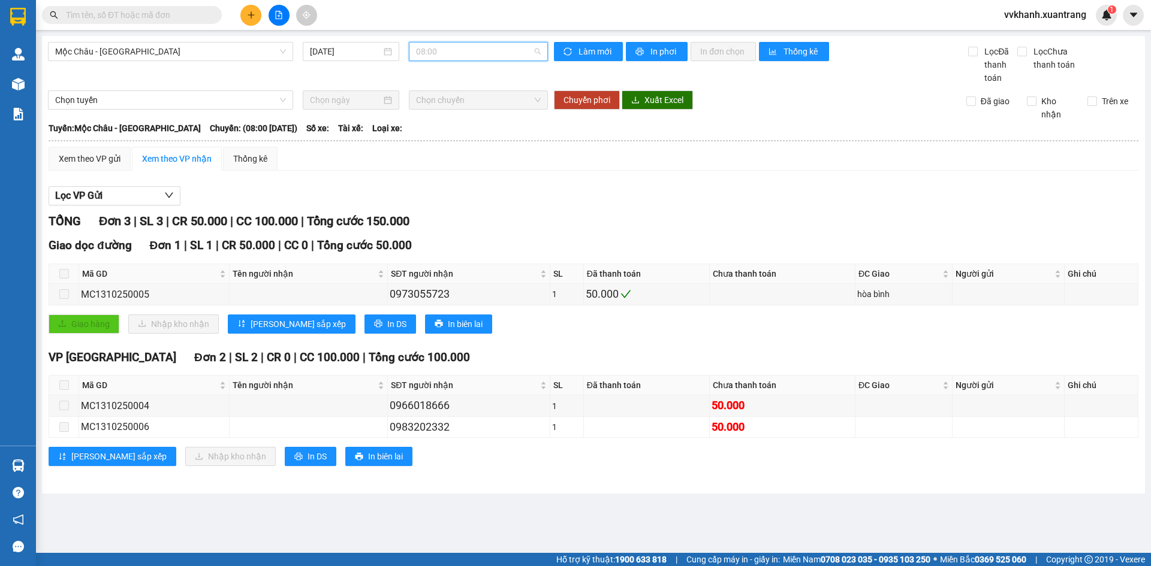
click at [453, 54] on span "08:00" at bounding box center [478, 52] width 125 height 18
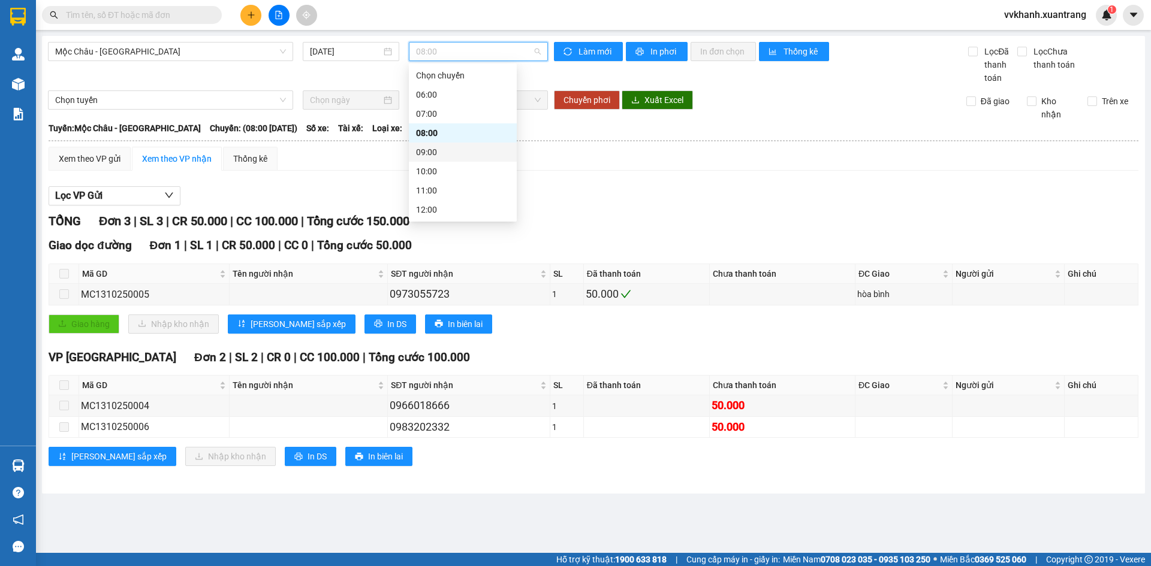
click at [444, 146] on div "09:00" at bounding box center [463, 152] width 94 height 13
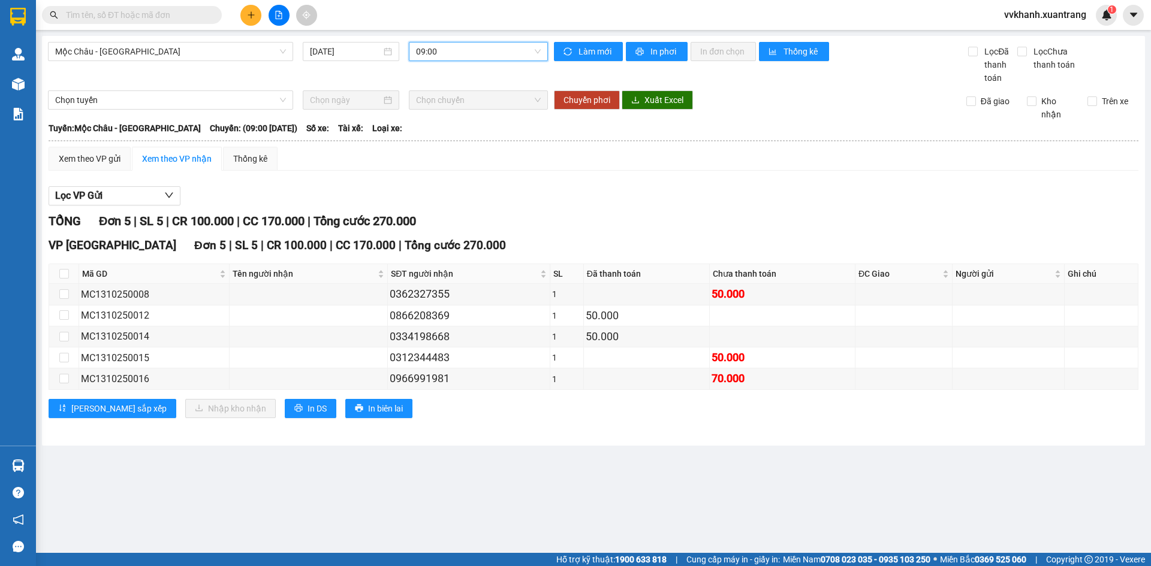
click at [450, 52] on span "09:00" at bounding box center [478, 52] width 125 height 18
click at [435, 167] on div "10:00" at bounding box center [463, 171] width 94 height 13
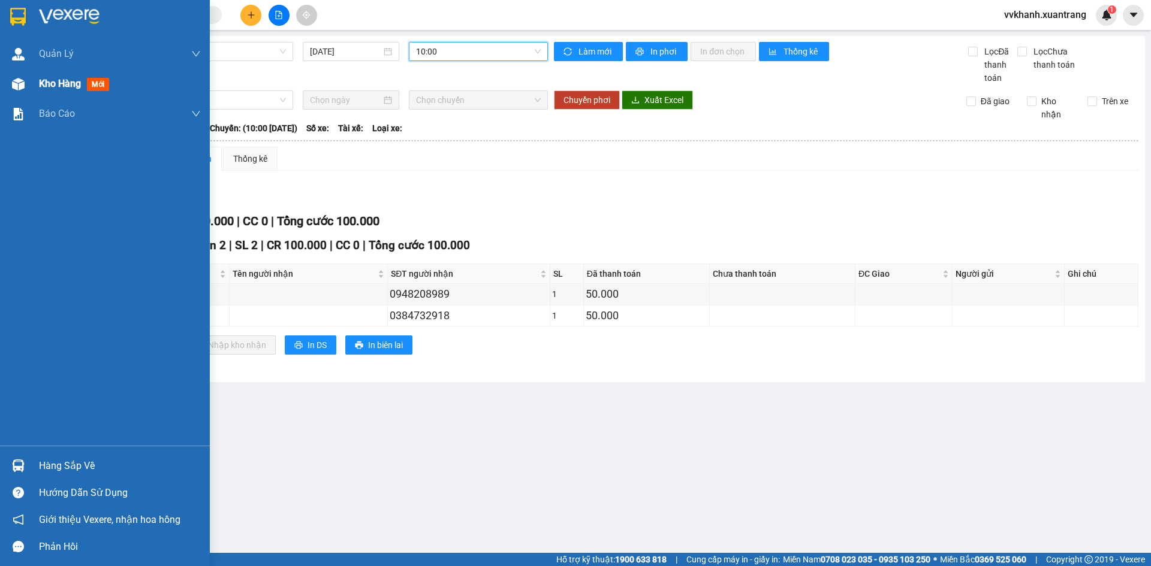
click at [21, 95] on div "Kho hàng mới" at bounding box center [105, 84] width 210 height 30
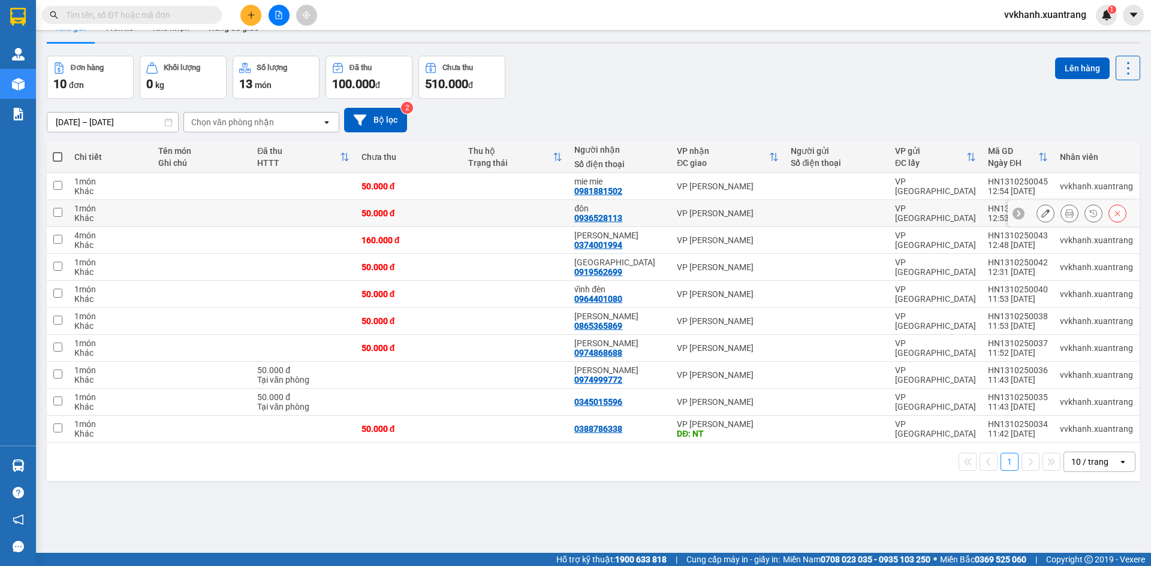
scroll to position [55, 0]
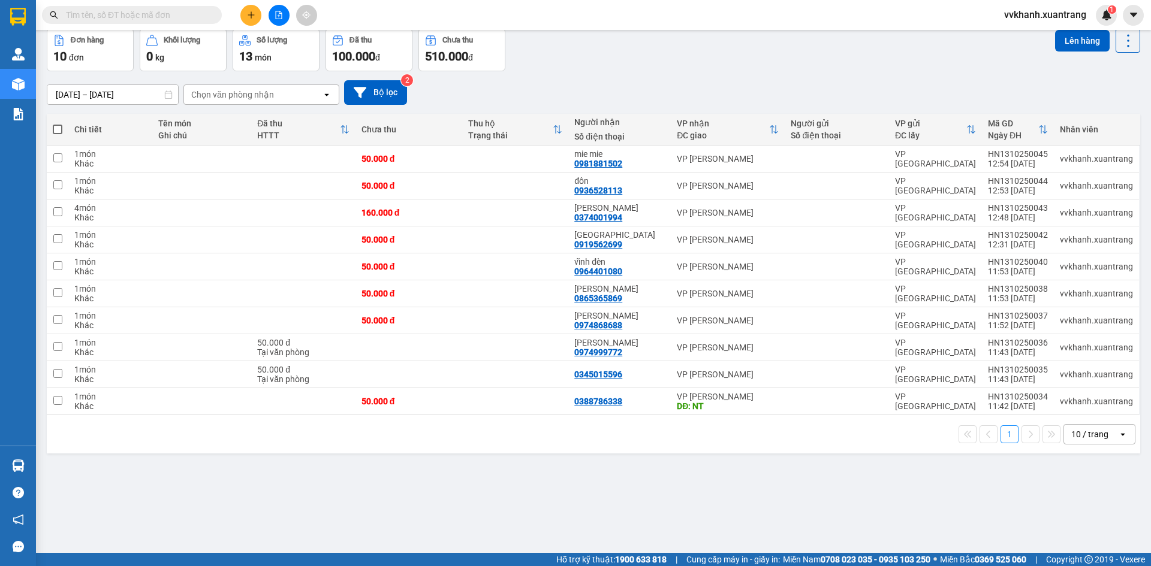
click at [56, 127] on span at bounding box center [58, 130] width 10 height 10
click at [58, 123] on input "checkbox" at bounding box center [58, 123] width 0 height 0
checkbox input "true"
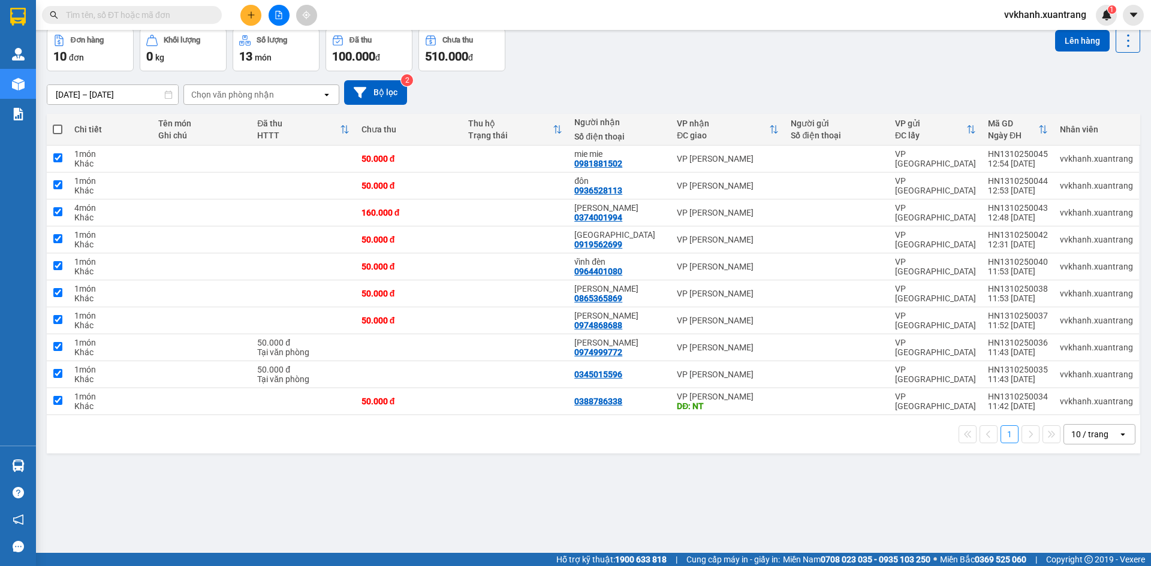
checkbox input "true"
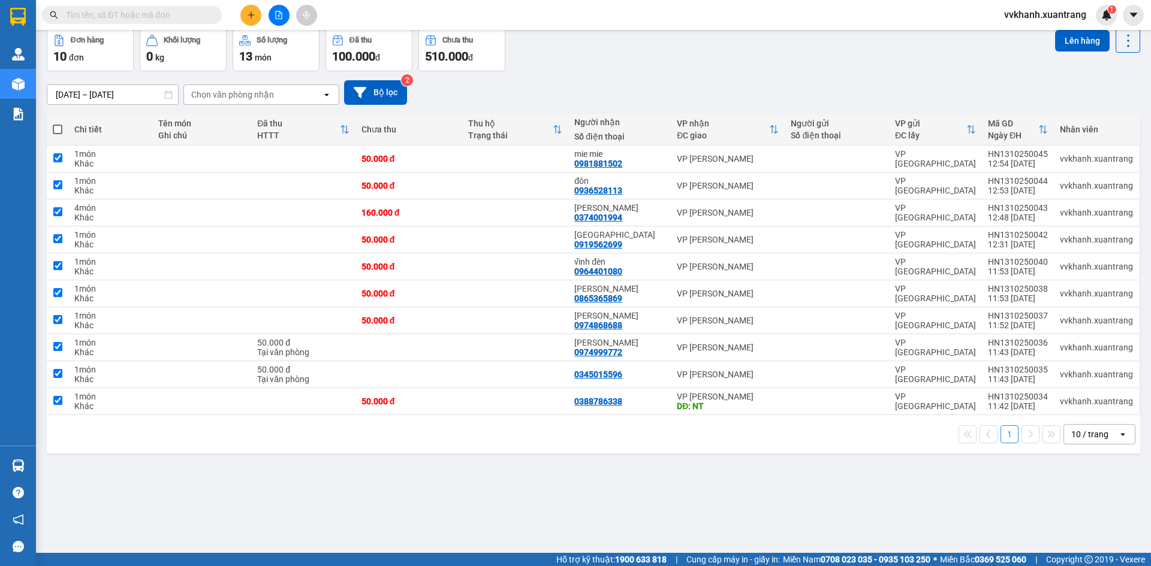
checkbox input "true"
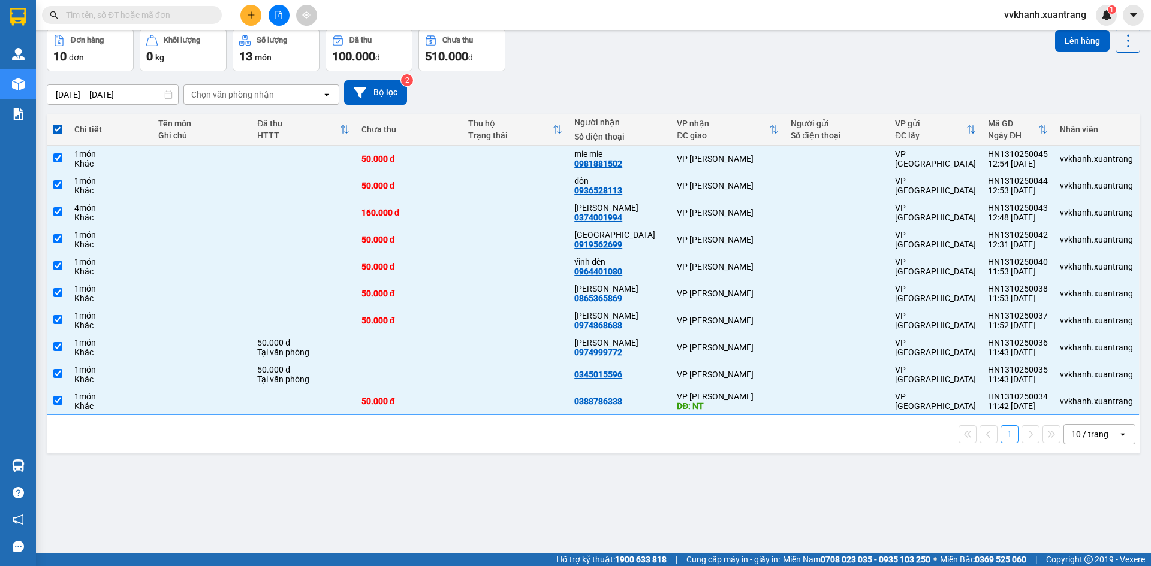
scroll to position [0, 0]
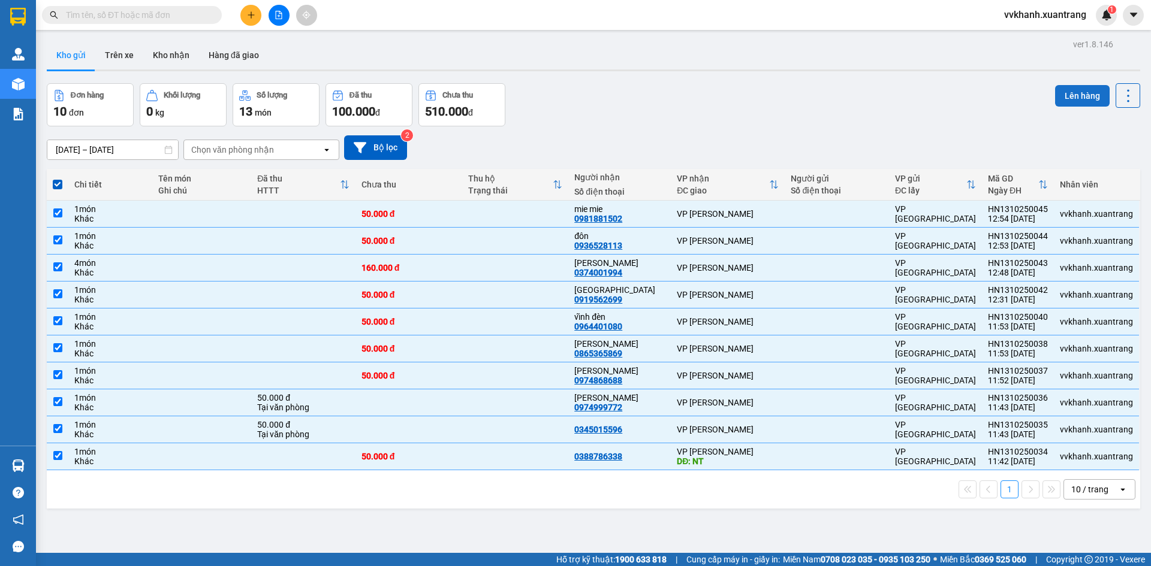
click at [1055, 96] on button "Lên hàng" at bounding box center [1082, 96] width 55 height 22
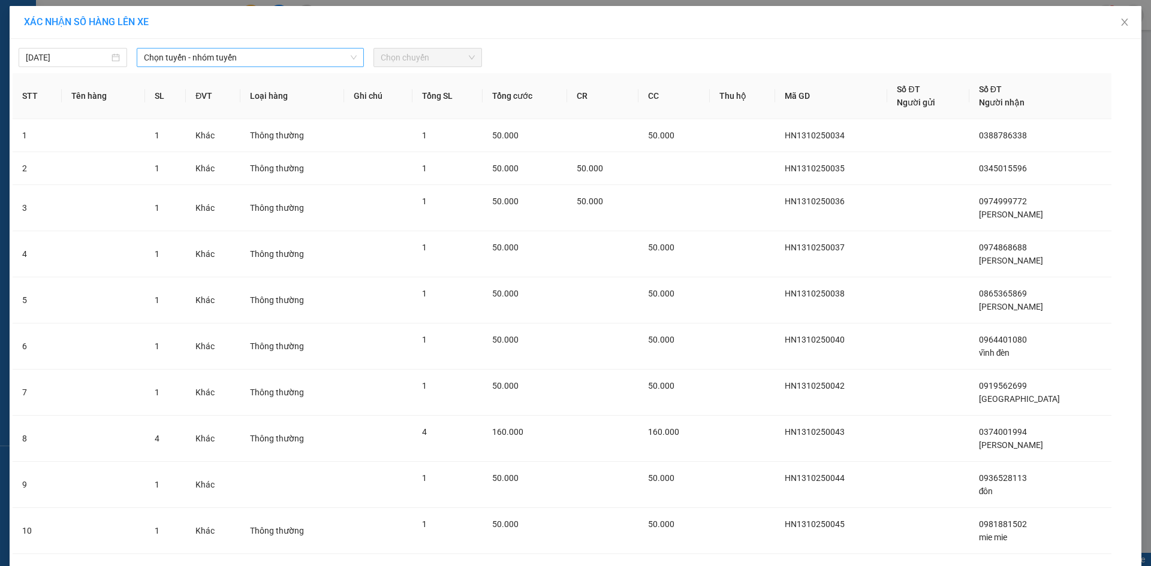
click at [219, 59] on span "Chọn tuyến - nhóm tuyến" at bounding box center [250, 58] width 213 height 18
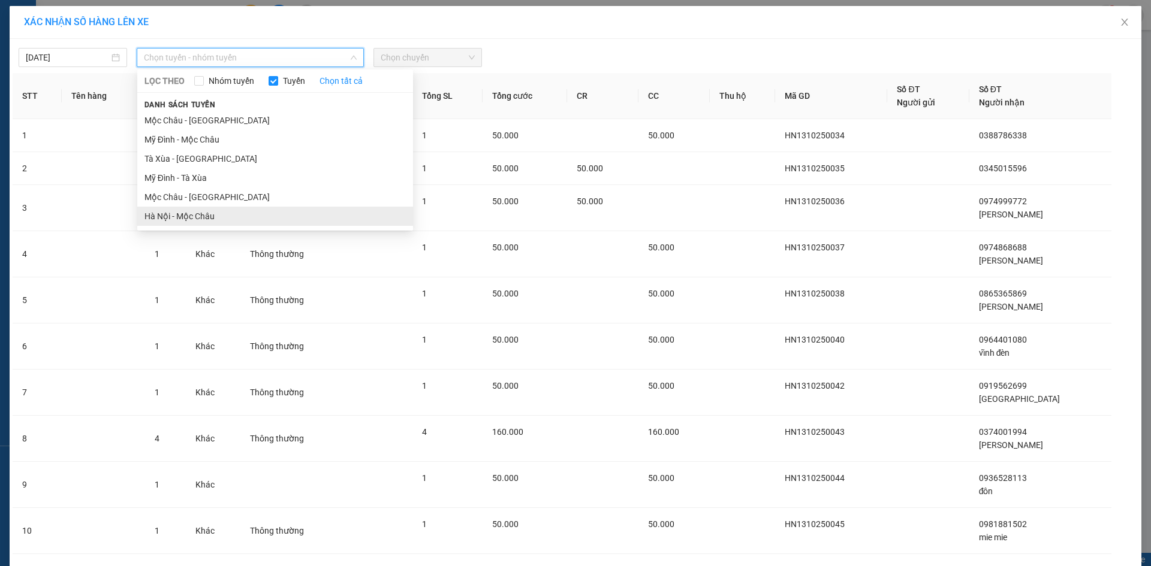
click at [190, 220] on li "Hà Nội - Mộc Châu" at bounding box center [275, 216] width 276 height 19
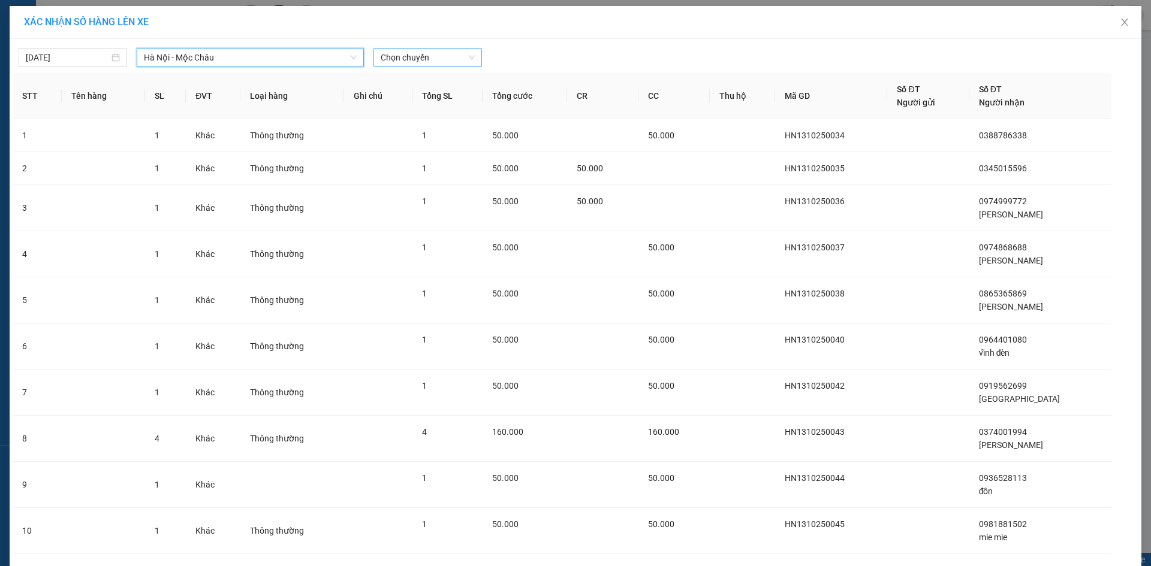
click at [406, 53] on span "Chọn chuyến" at bounding box center [428, 58] width 94 height 18
click at [406, 151] on div "13:01" at bounding box center [423, 153] width 94 height 13
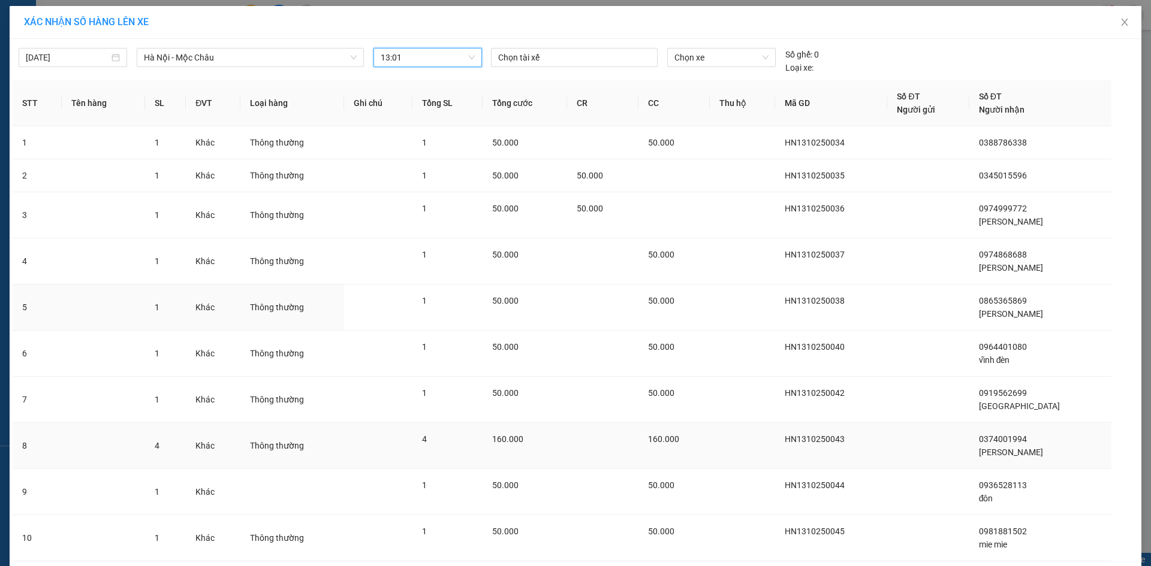
scroll to position [83, 0]
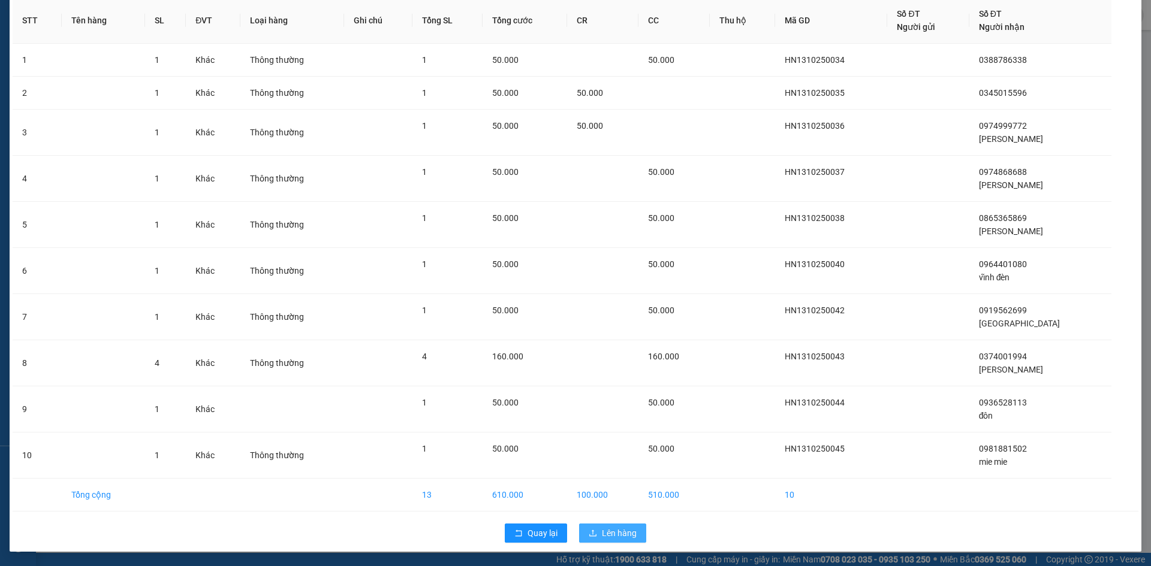
click at [619, 533] on span "Lên hàng" at bounding box center [619, 533] width 35 height 13
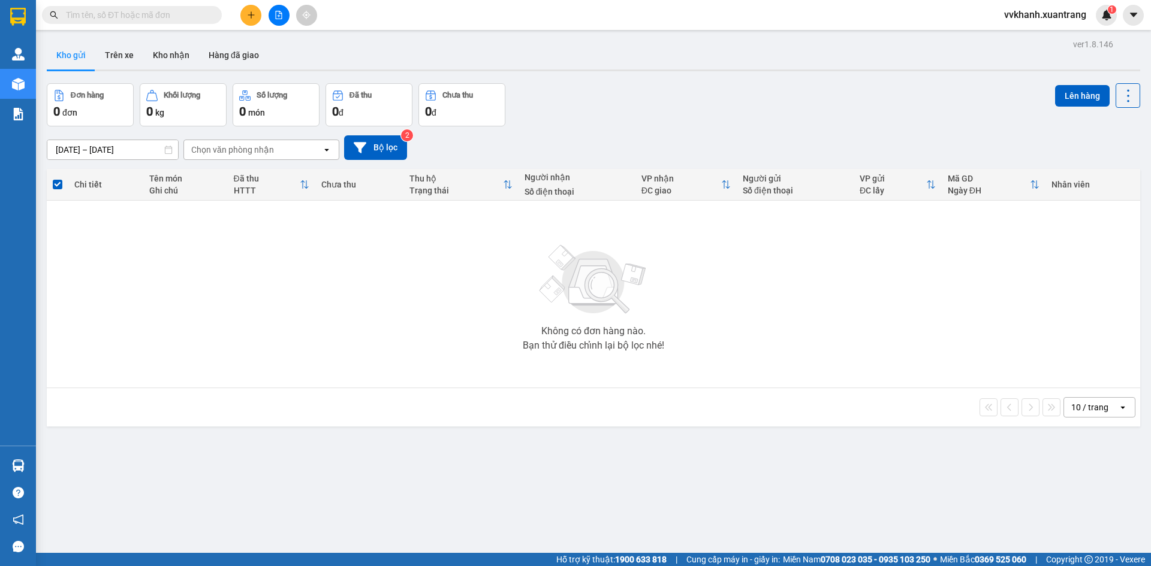
click at [279, 19] on button at bounding box center [279, 15] width 21 height 21
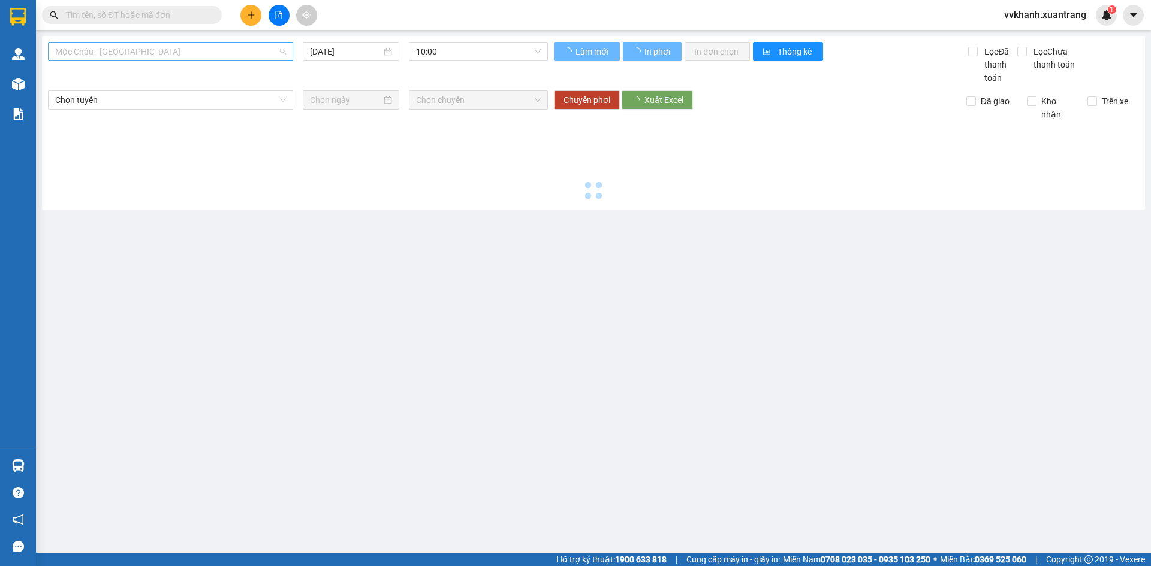
click at [146, 49] on span "Mộc Châu - Mỹ Đình" at bounding box center [170, 52] width 231 height 18
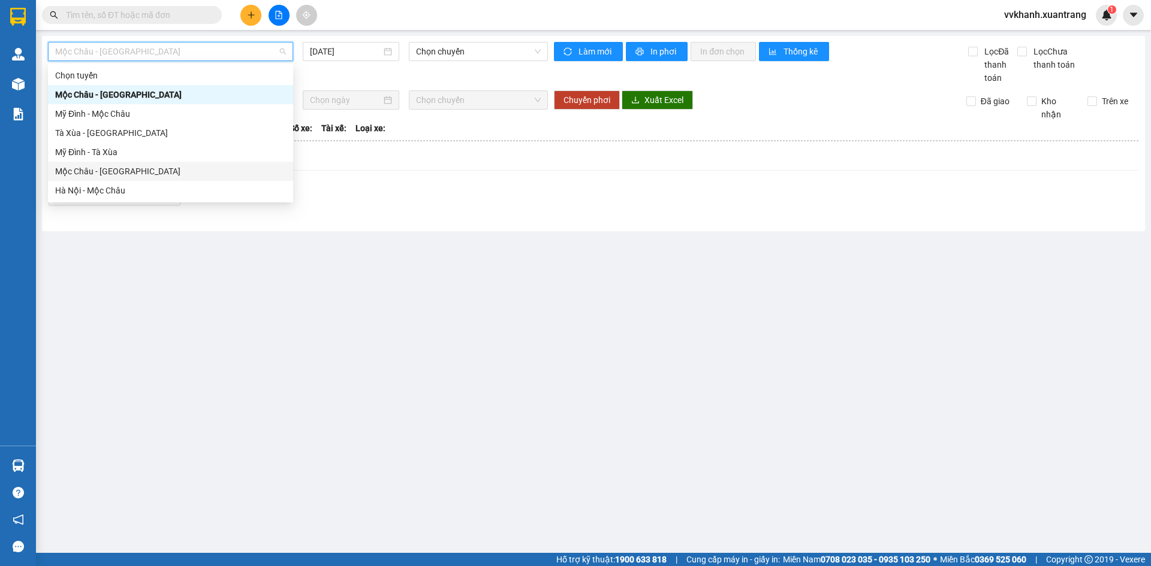
click at [140, 168] on div "Mộc Châu - Hà Nội" at bounding box center [170, 171] width 231 height 13
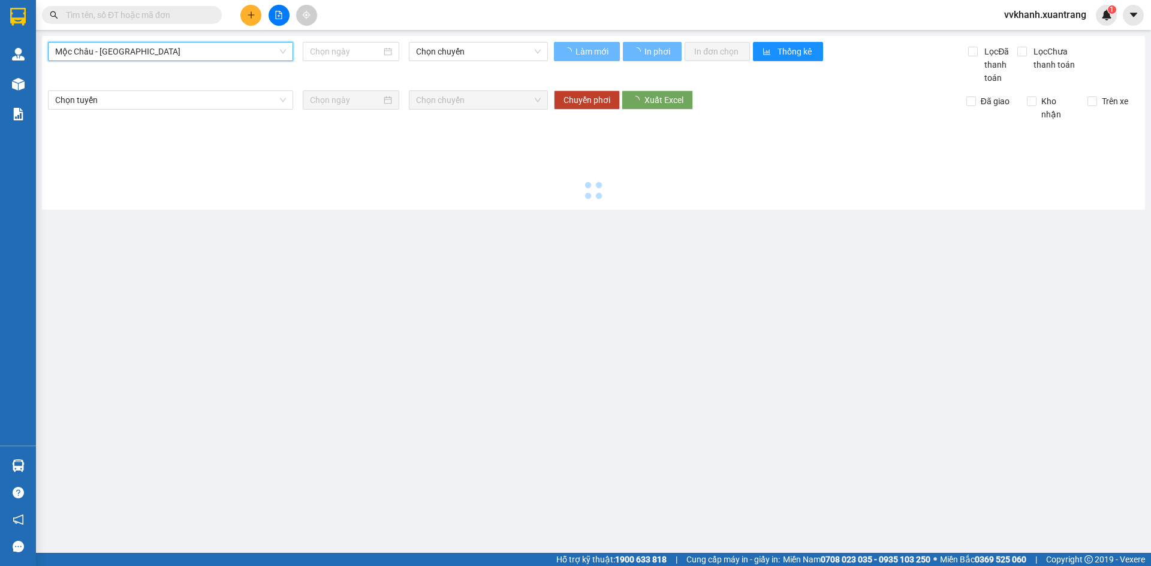
type input "13/10/2025"
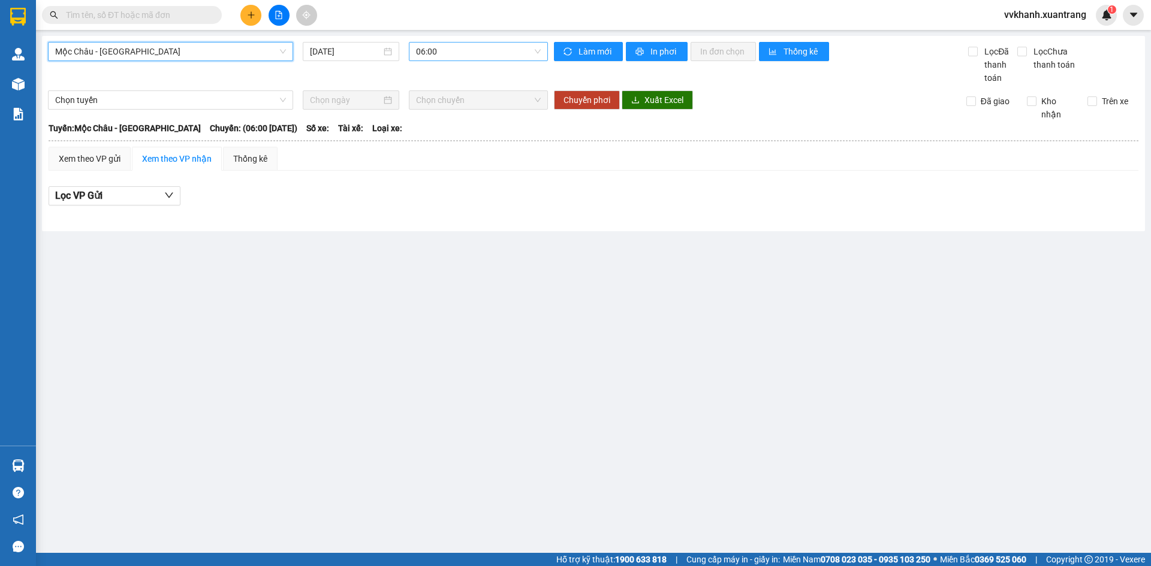
click at [478, 53] on span "06:00" at bounding box center [478, 52] width 125 height 18
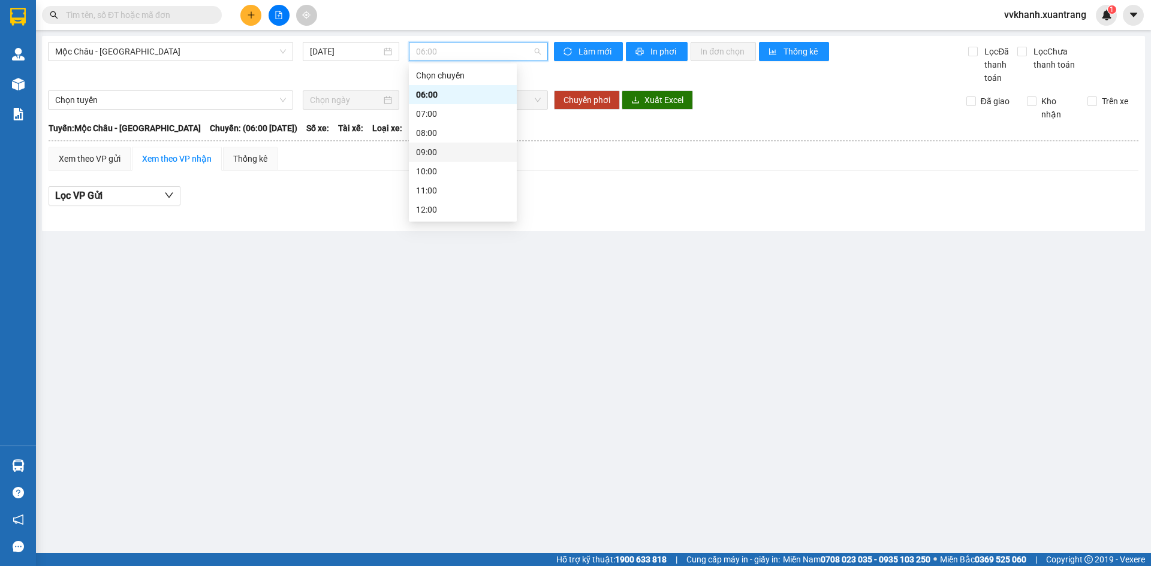
click at [453, 156] on div "09:00" at bounding box center [463, 152] width 94 height 13
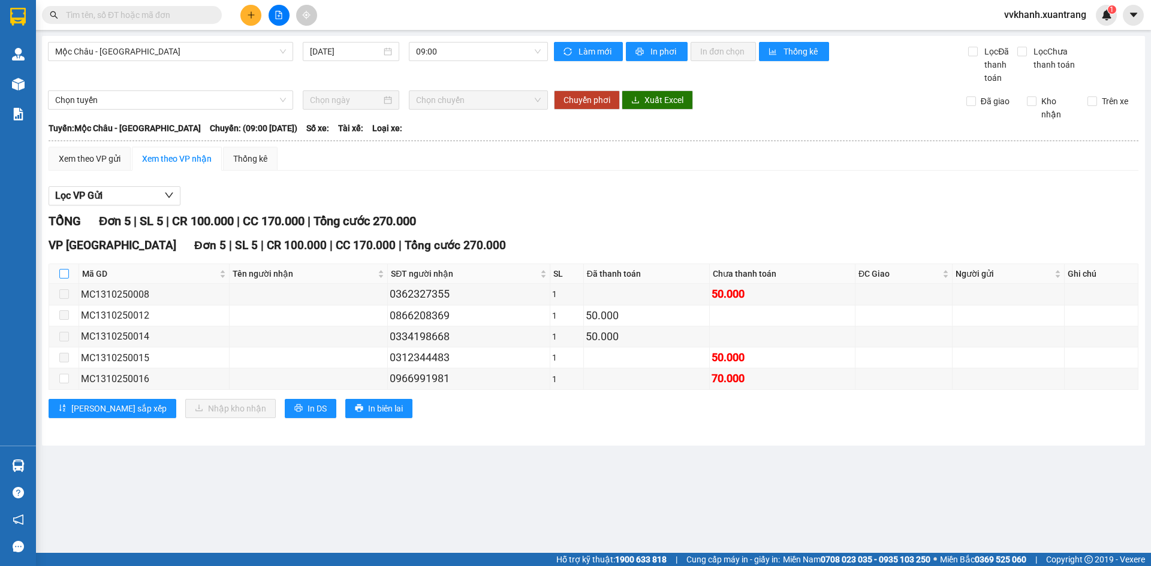
click at [66, 277] on input "checkbox" at bounding box center [64, 274] width 10 height 10
checkbox input "true"
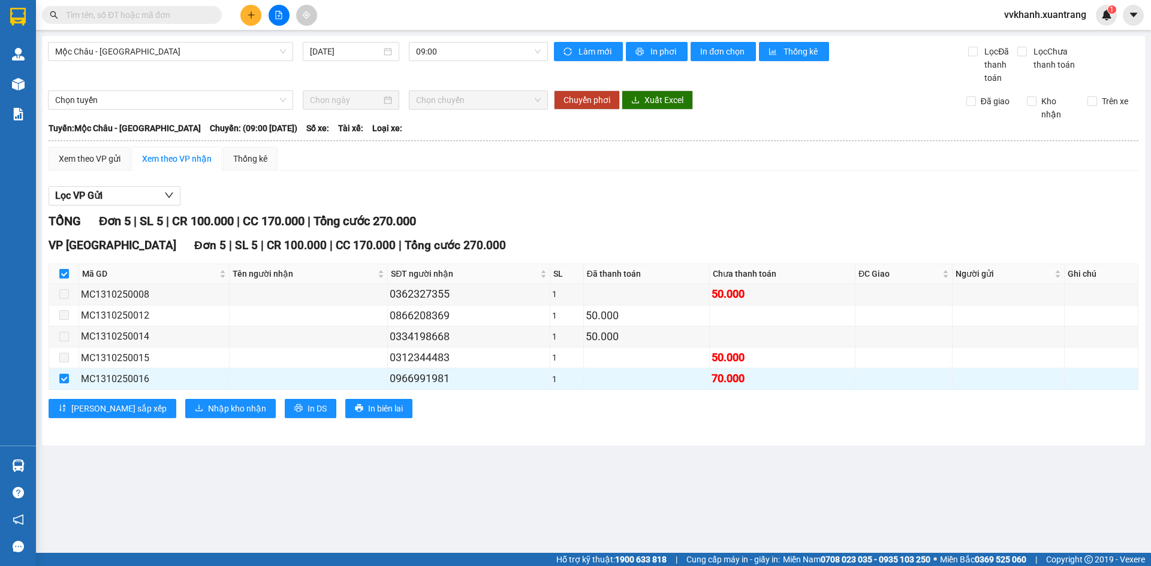
click at [66, 277] on input "checkbox" at bounding box center [64, 274] width 10 height 10
checkbox input "false"
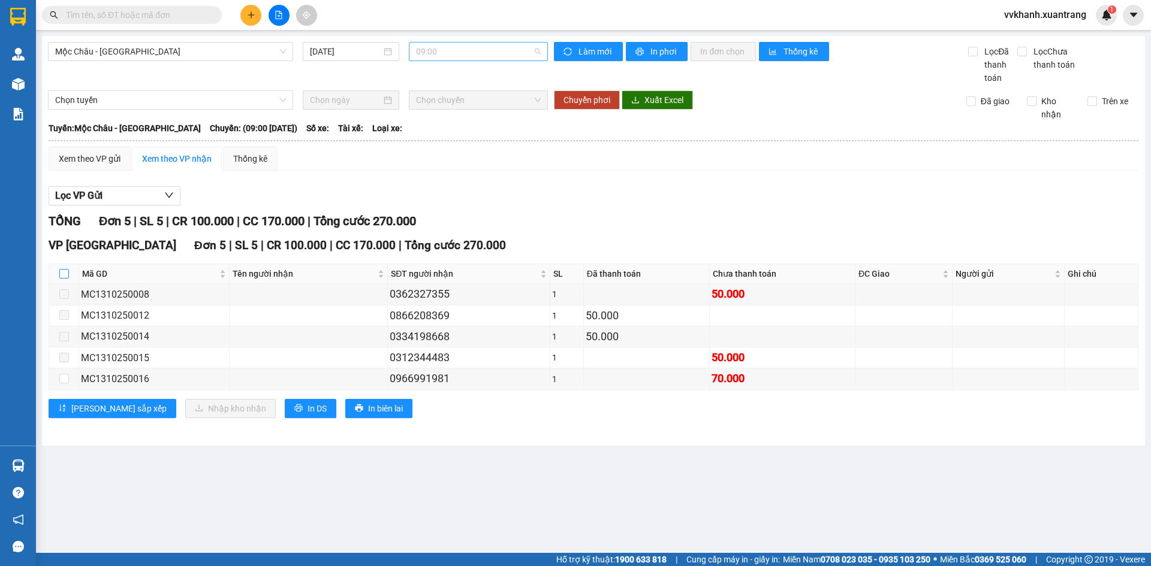
click at [478, 49] on span "09:00" at bounding box center [478, 52] width 125 height 18
click at [448, 171] on div "10:00" at bounding box center [463, 171] width 94 height 13
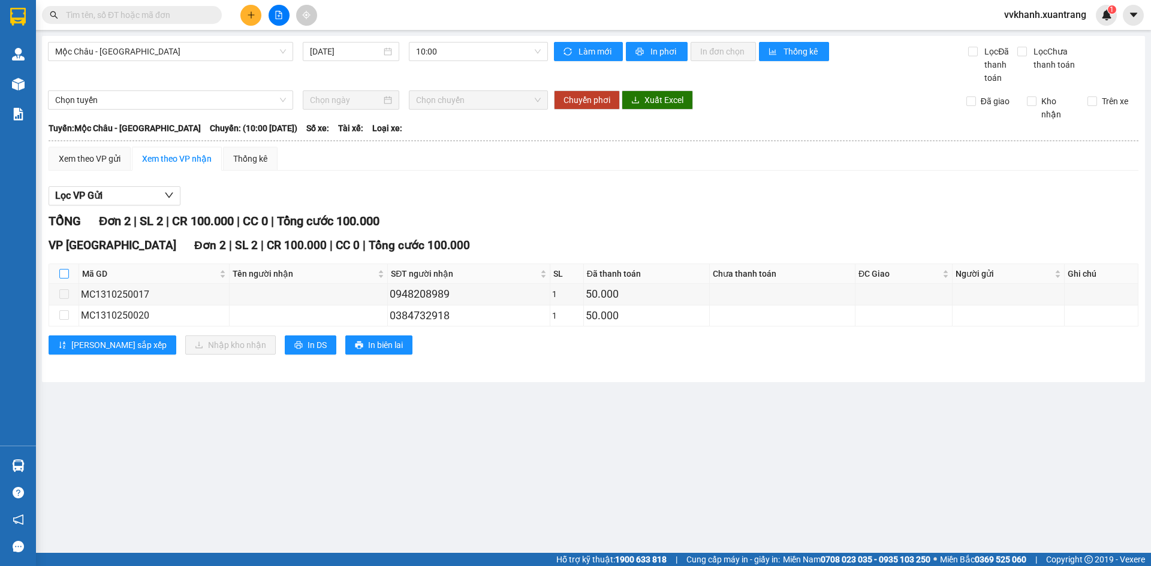
click at [67, 276] on input "checkbox" at bounding box center [64, 274] width 10 height 10
checkbox input "true"
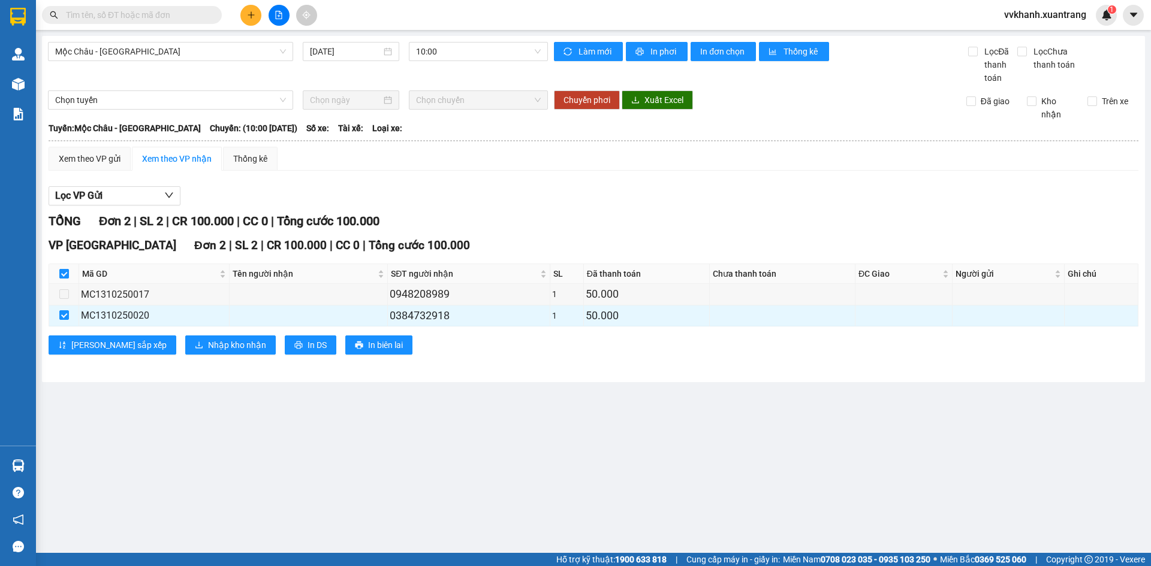
click at [67, 276] on input "checkbox" at bounding box center [64, 274] width 10 height 10
checkbox input "false"
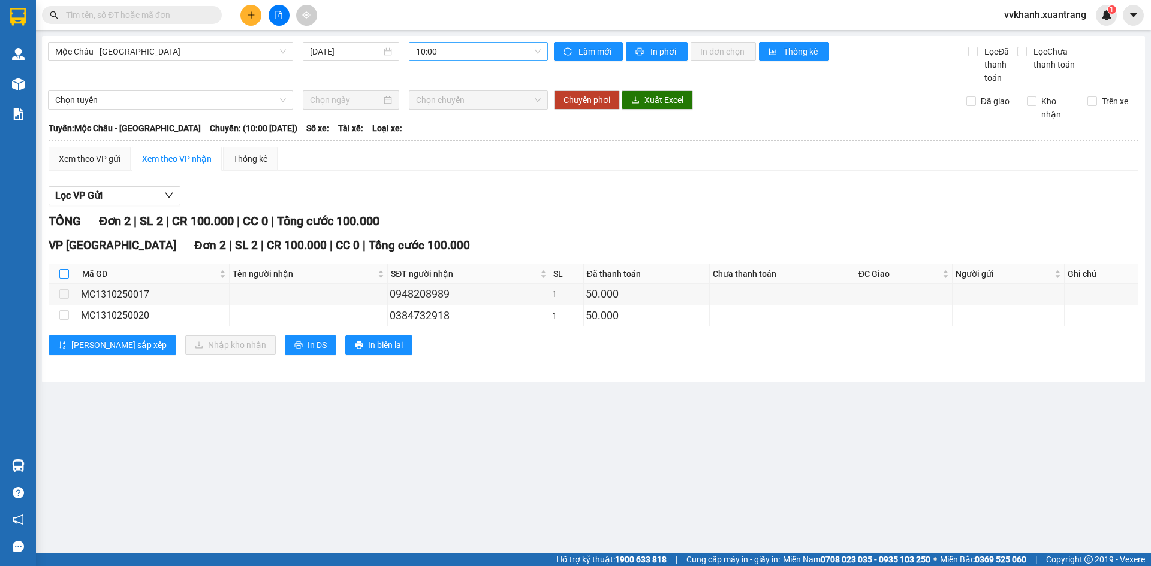
click at [450, 50] on span "10:00" at bounding box center [478, 52] width 125 height 18
click at [451, 150] on div "09:00" at bounding box center [463, 152] width 94 height 13
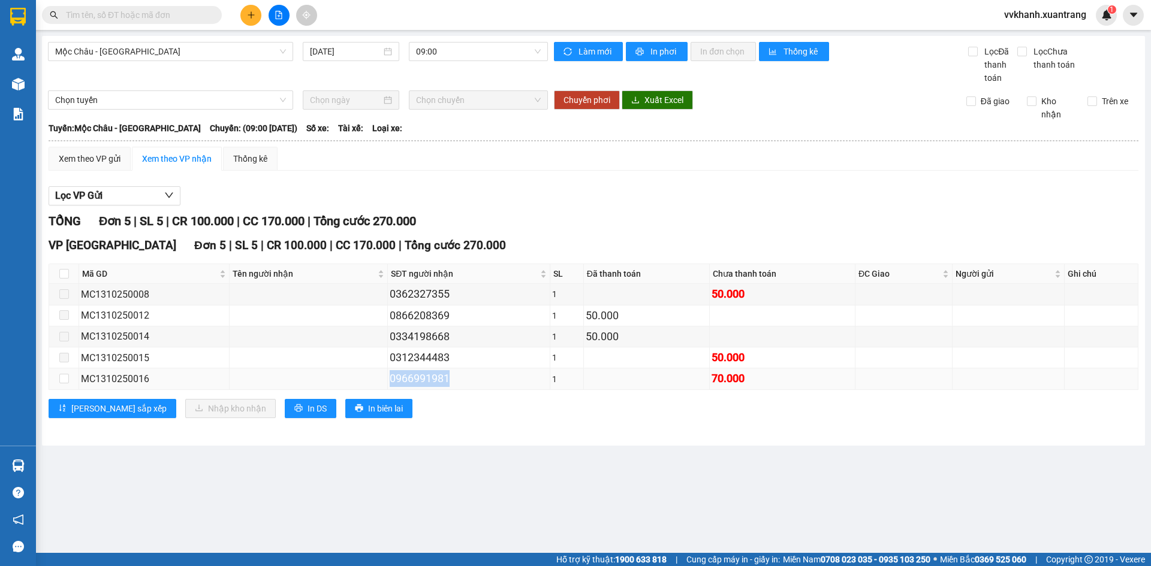
drag, startPoint x: 448, startPoint y: 380, endPoint x: 383, endPoint y: 384, distance: 64.9
click at [383, 384] on tr "MC1310250016 0966991981 1 70.000" at bounding box center [593, 379] width 1089 height 21
copy div "0966991981"
click at [156, 19] on input "text" at bounding box center [136, 14] width 141 height 13
paste input "0966991981"
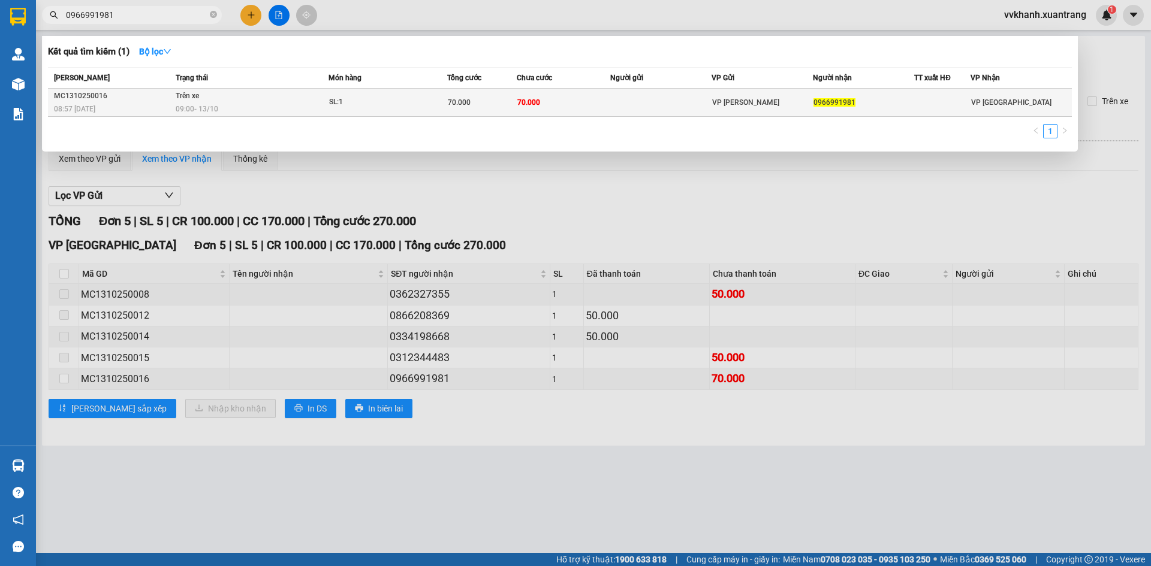
type input "0966991981"
click at [351, 107] on div "SL: 1" at bounding box center [374, 102] width 90 height 13
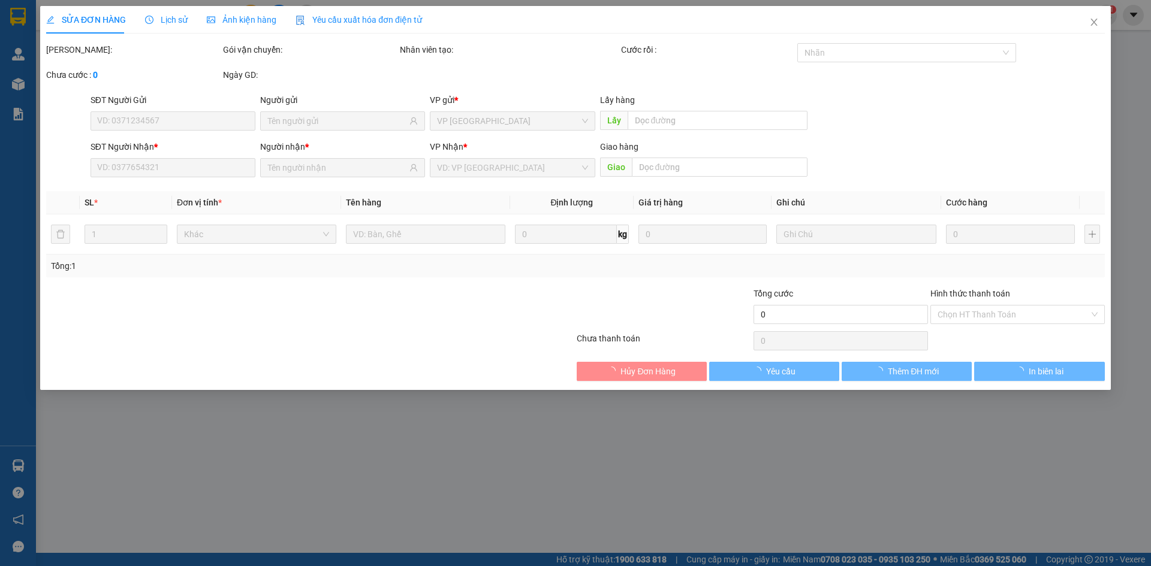
type input "0966991981"
type input "70.000"
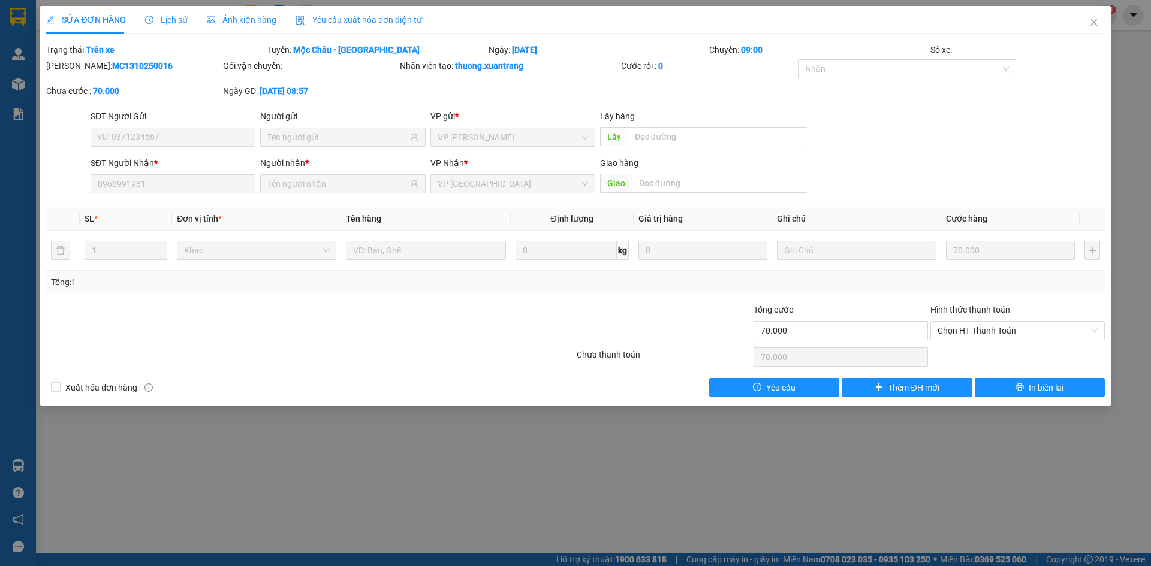
click at [230, 17] on span "Ảnh kiện hàng" at bounding box center [242, 20] width 70 height 10
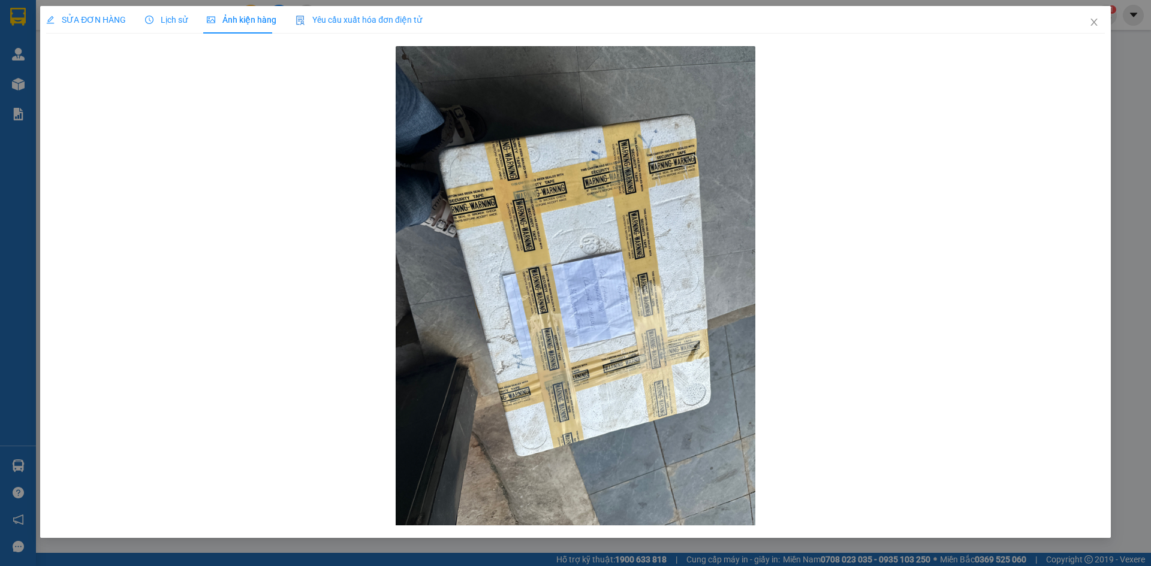
click at [171, 20] on span "Lịch sử" at bounding box center [166, 20] width 43 height 10
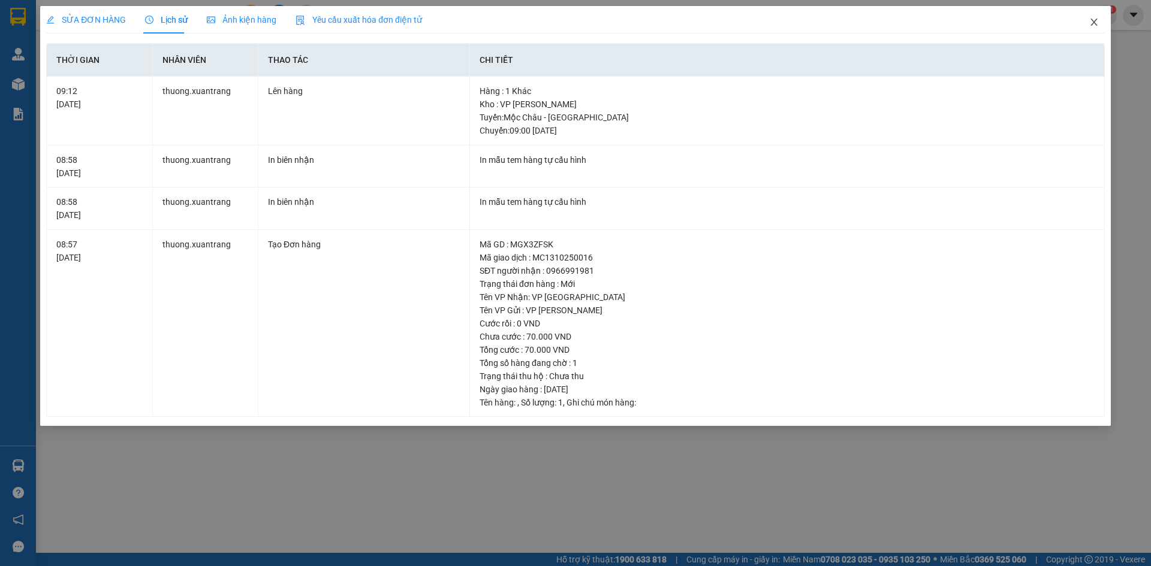
click at [1091, 27] on icon "close" at bounding box center [1094, 22] width 10 height 10
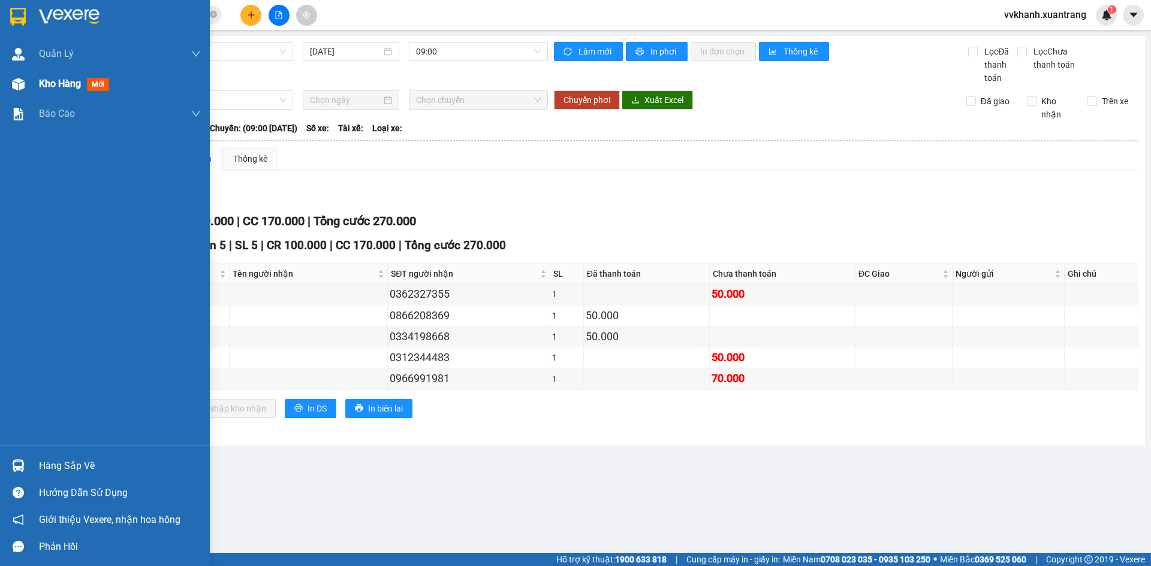
click at [24, 89] on img at bounding box center [18, 84] width 13 height 13
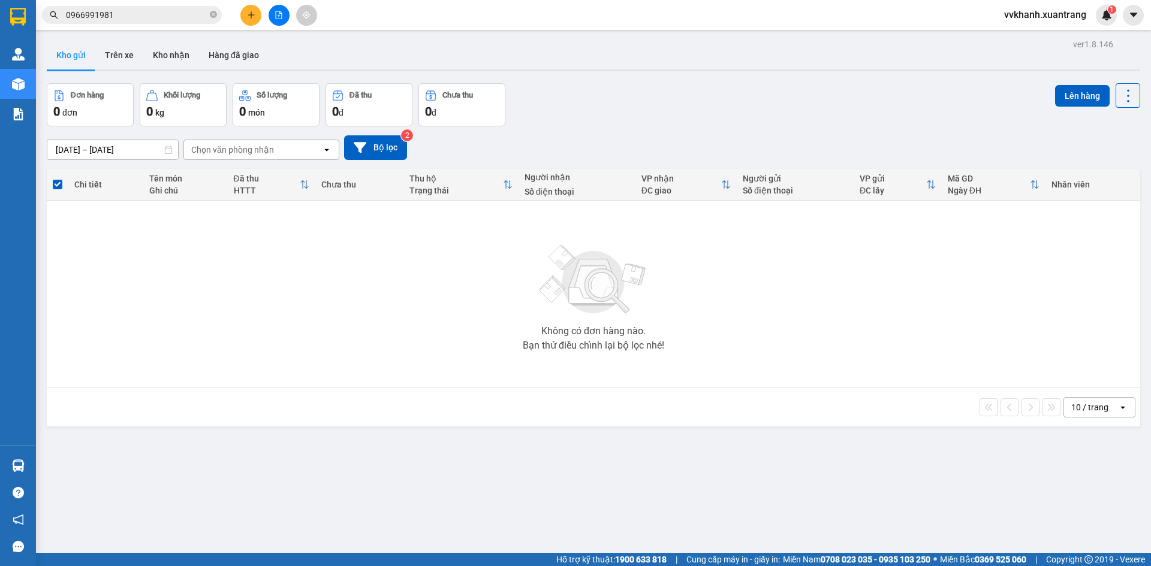
click at [280, 19] on icon "file-add" at bounding box center [279, 15] width 7 height 8
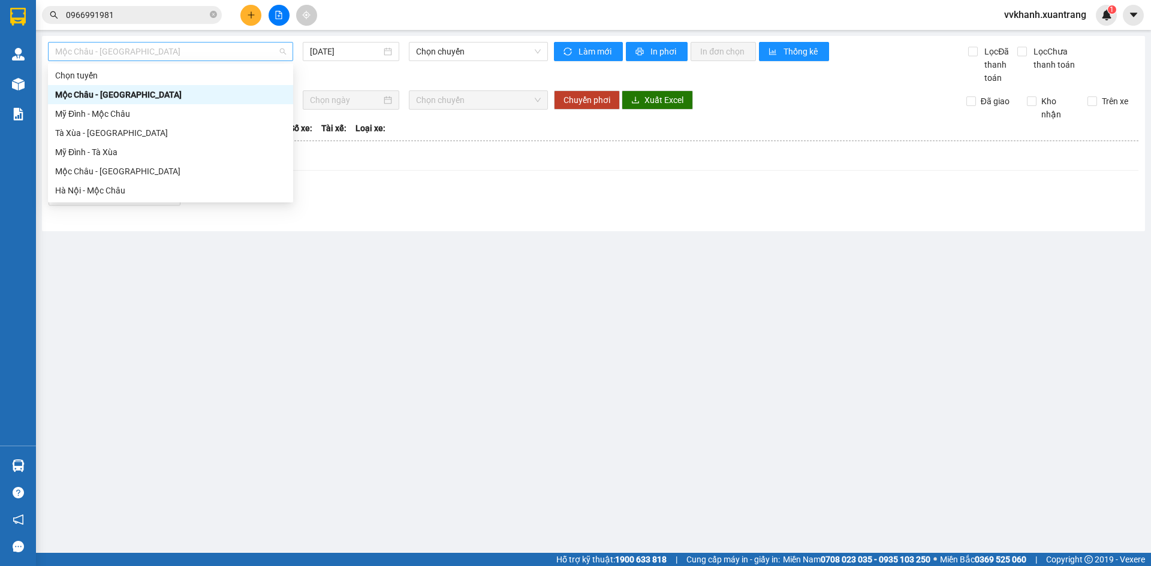
click at [199, 56] on span "Mộc Châu - Mỹ Đình" at bounding box center [170, 52] width 231 height 18
click at [146, 176] on div "Mộc Châu - Hà Nội" at bounding box center [170, 171] width 231 height 13
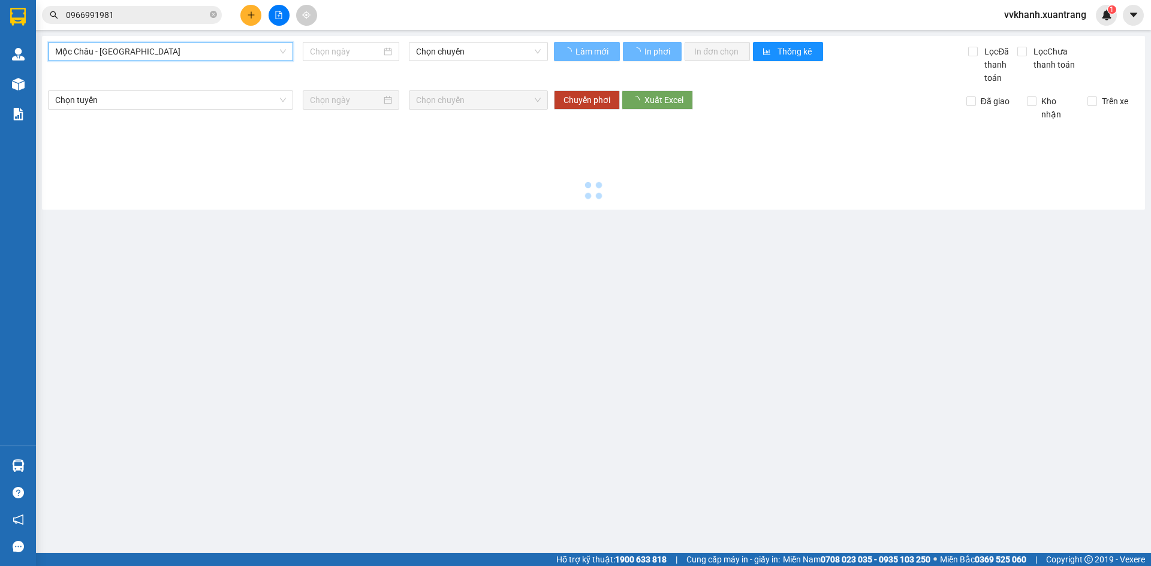
type input "13/10/2025"
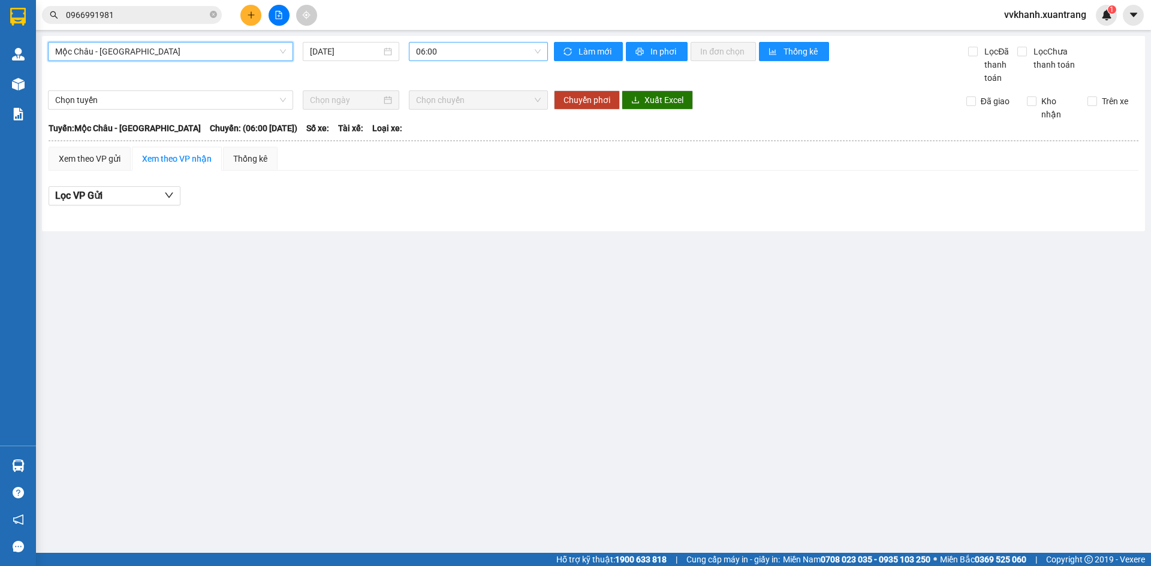
click at [449, 49] on span "06:00" at bounding box center [478, 52] width 125 height 18
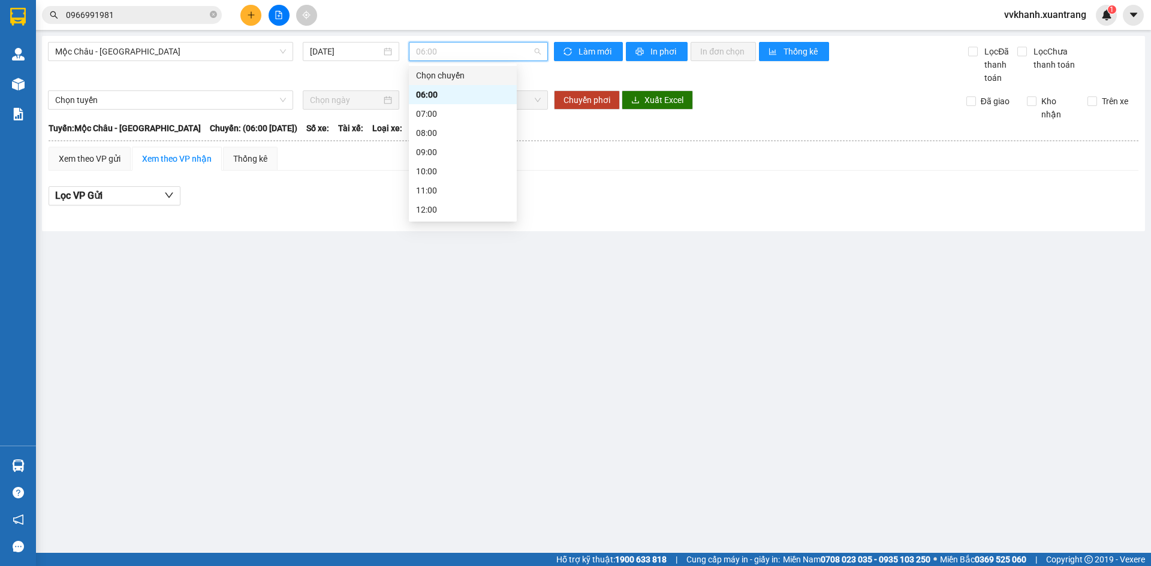
click at [361, 78] on div "Mộc Châu - Hà Nội 13/10/2025 06:00" at bounding box center [298, 63] width 500 height 43
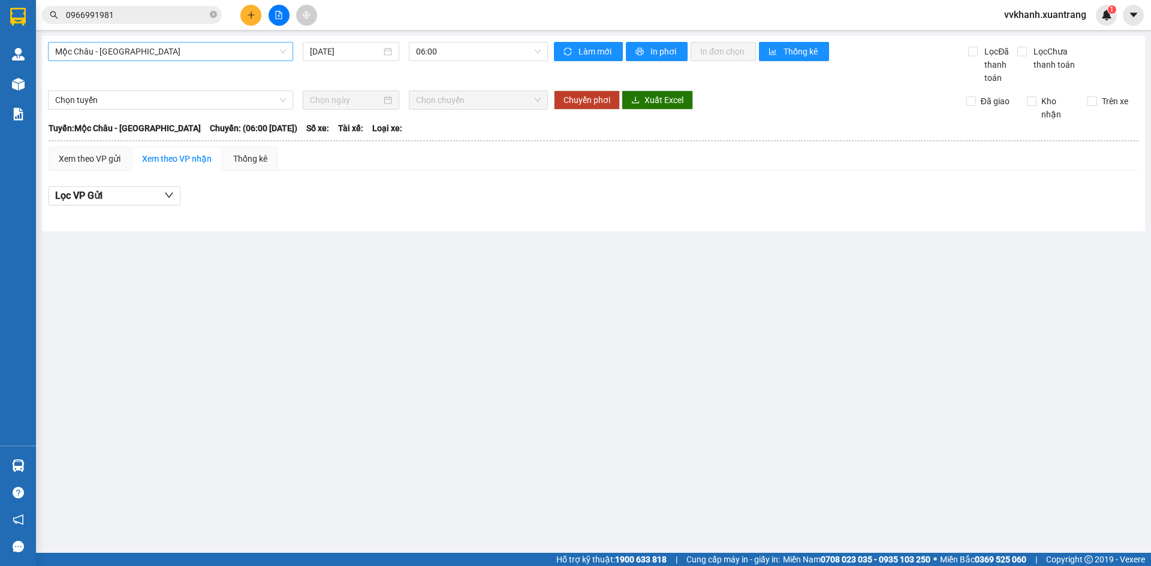
click at [245, 58] on span "Mộc Châu - Hà Nội" at bounding box center [170, 52] width 231 height 18
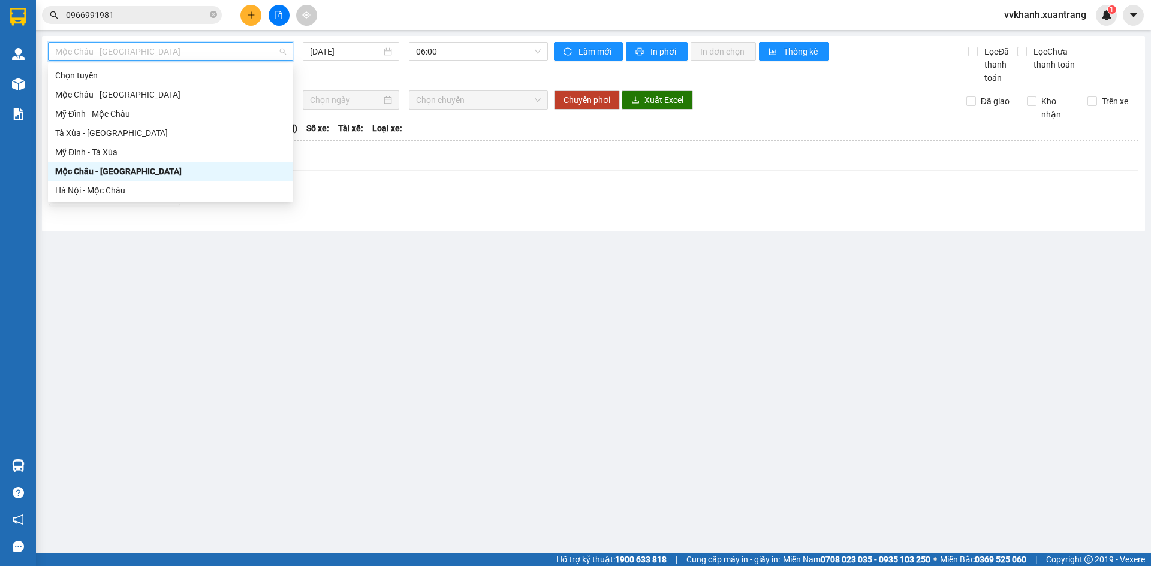
click at [187, 170] on div "Mộc Châu - Hà Nội" at bounding box center [170, 171] width 231 height 13
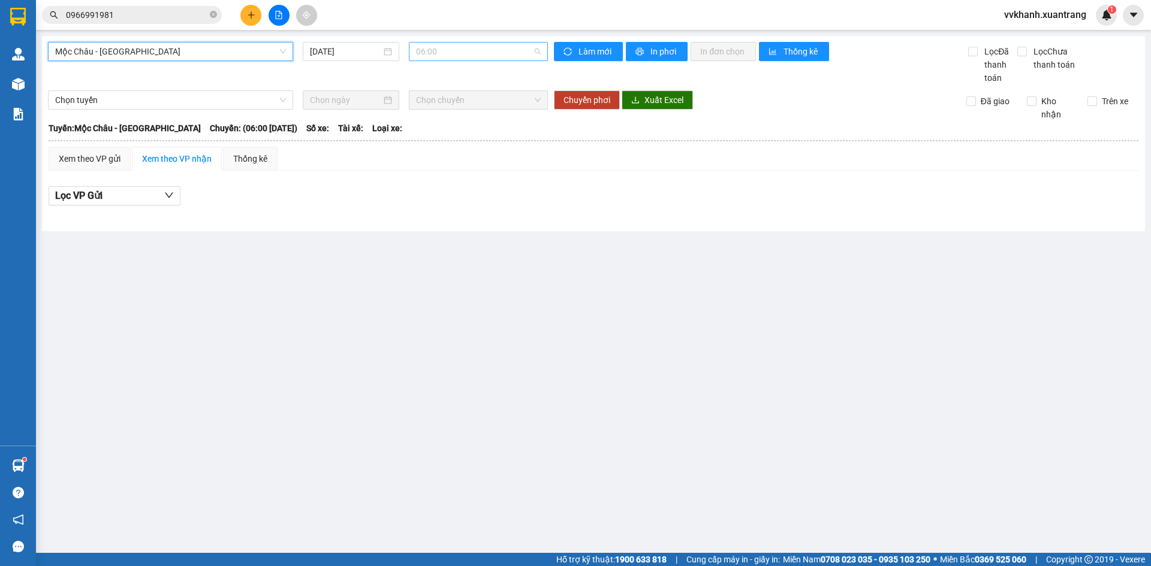
click at [429, 49] on span "06:00" at bounding box center [478, 52] width 125 height 18
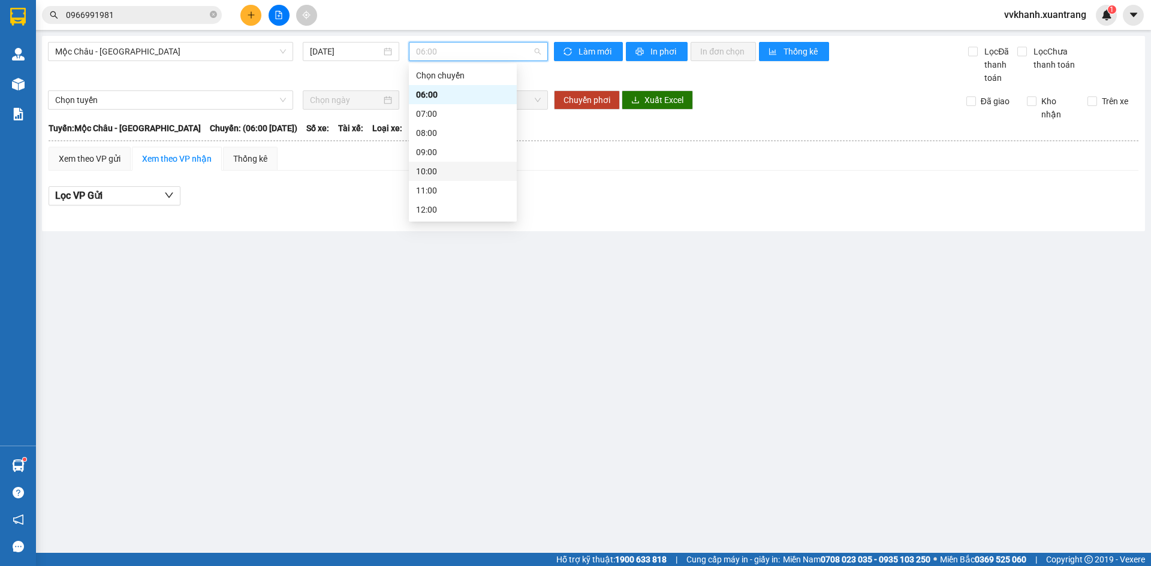
click at [455, 168] on div "10:00" at bounding box center [463, 171] width 94 height 13
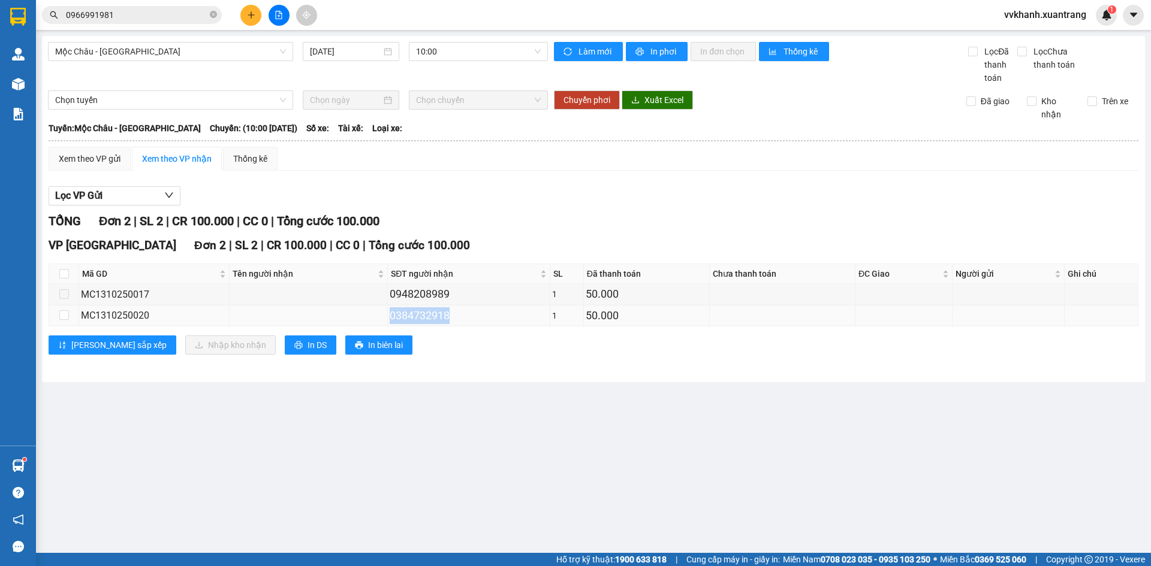
drag, startPoint x: 449, startPoint y: 317, endPoint x: 388, endPoint y: 315, distance: 60.6
click at [390, 315] on div "0384732918" at bounding box center [469, 315] width 158 height 17
copy div "0384732918"
click at [191, 17] on input "0966991981" at bounding box center [136, 14] width 141 height 13
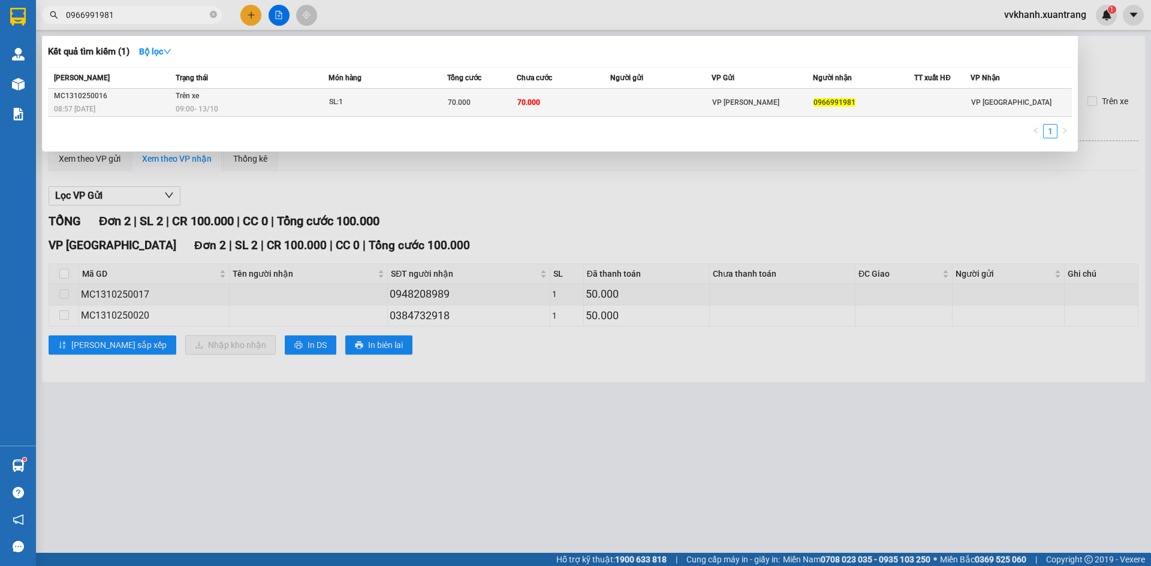
click at [294, 99] on td "Trên xe 09:00 - 13/10" at bounding box center [251, 103] width 156 height 28
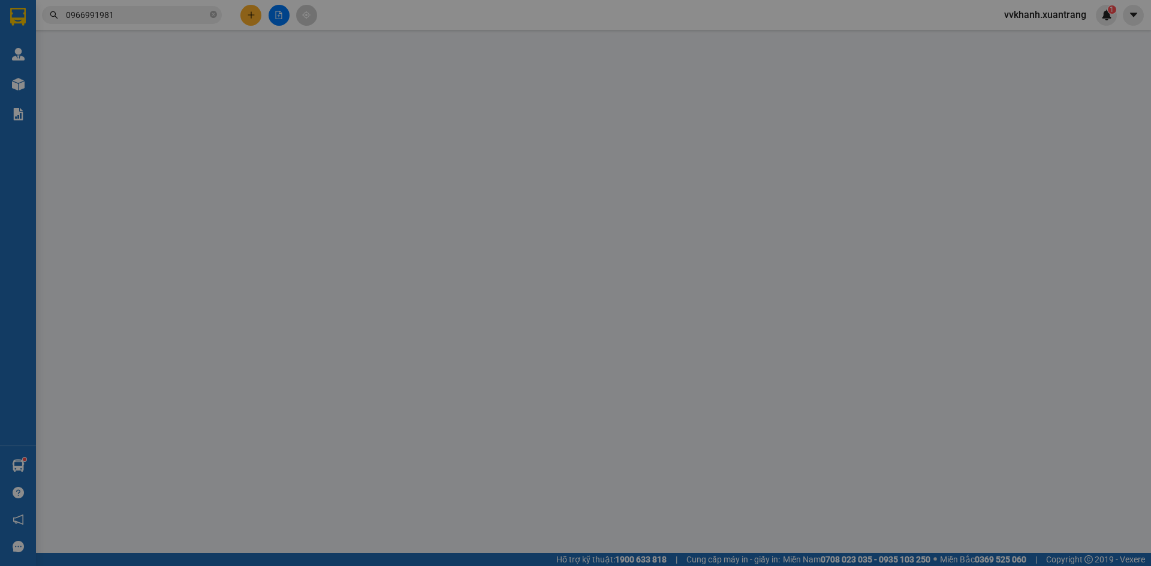
type input "0966991981"
type input "70.000"
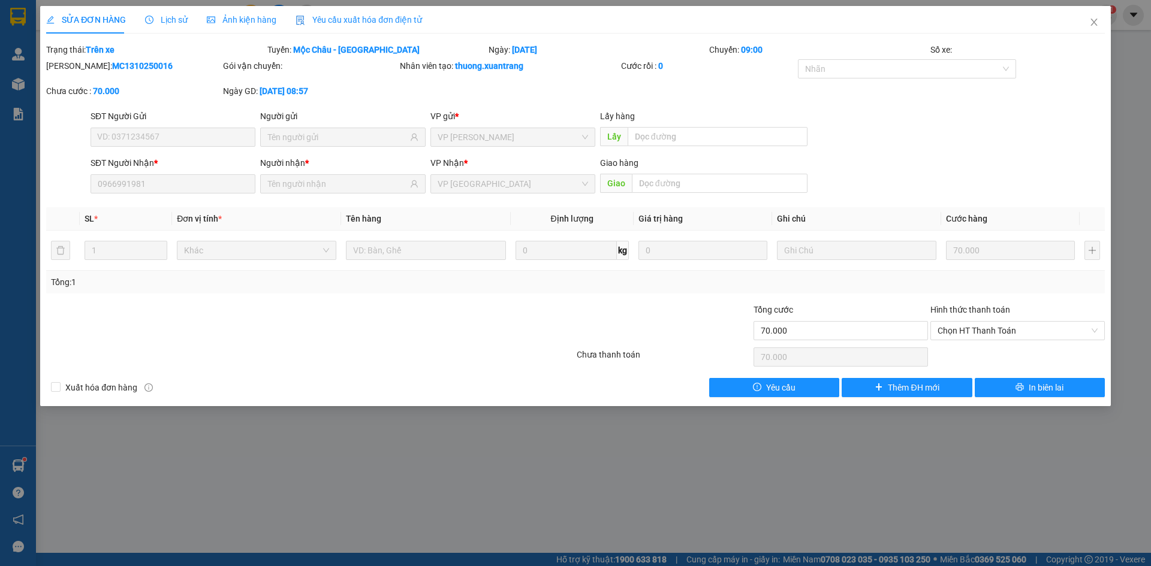
click at [179, 22] on span "Lịch sử" at bounding box center [166, 20] width 43 height 10
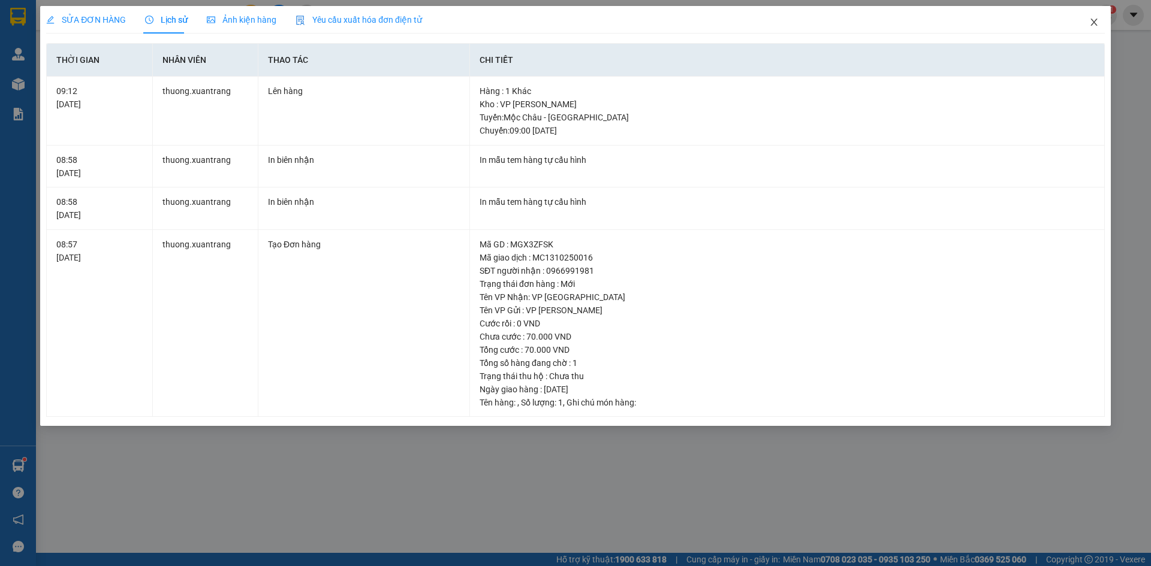
click at [1099, 22] on span "Close" at bounding box center [1094, 23] width 34 height 34
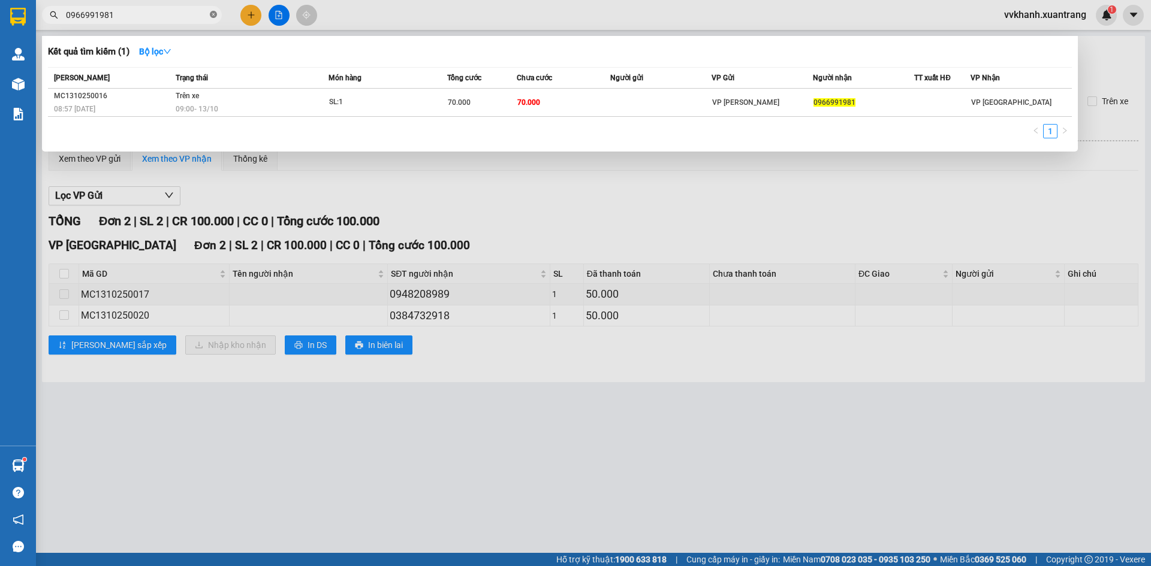
click at [213, 12] on icon "close-circle" at bounding box center [213, 14] width 7 height 7
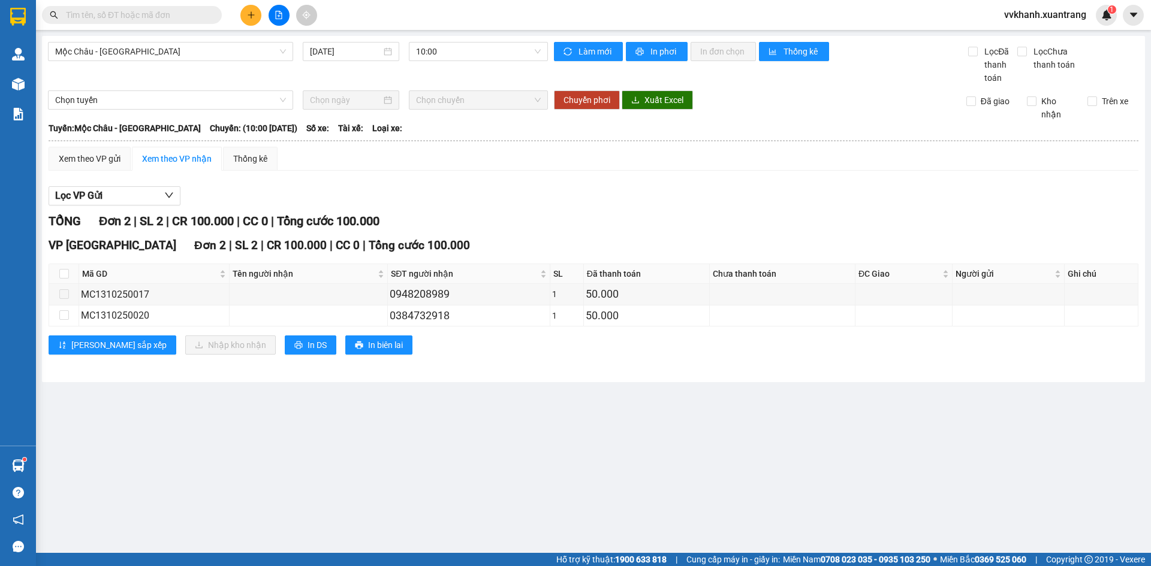
click at [184, 16] on input "text" at bounding box center [136, 14] width 141 height 13
paste input "0384732918"
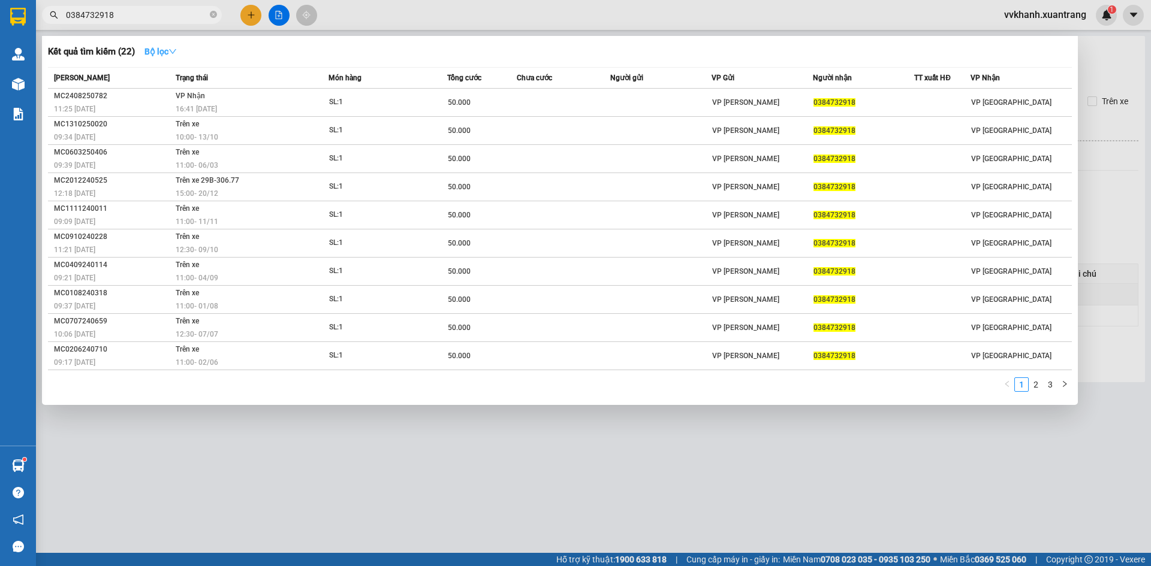
type input "0384732918"
click at [150, 50] on strong "Bộ lọc" at bounding box center [160, 52] width 32 height 10
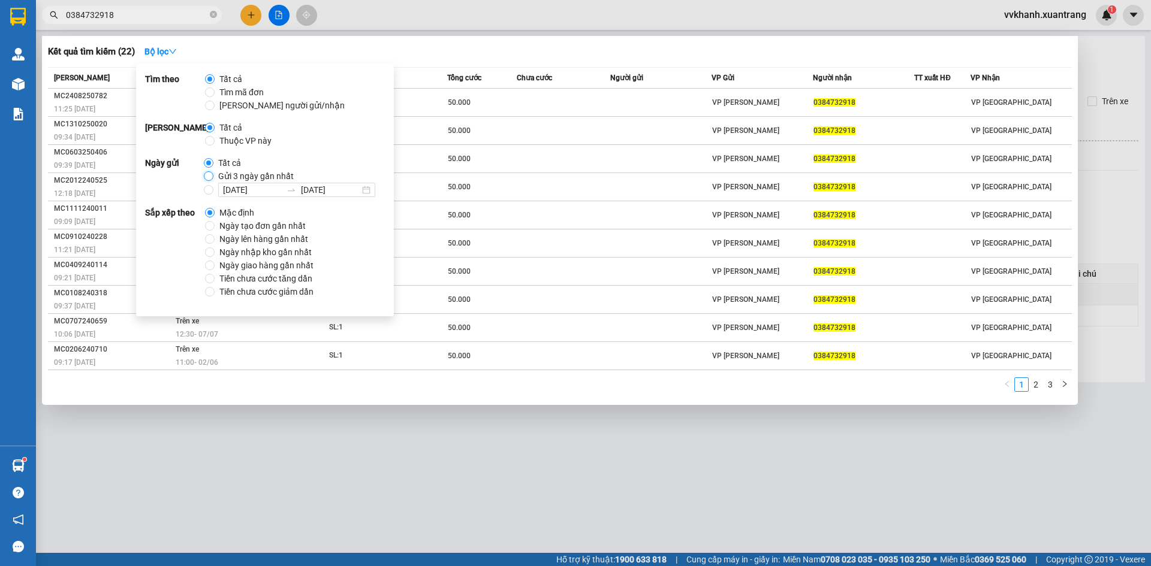
click at [206, 179] on input "Gửi 3 ngày gần nhất" at bounding box center [209, 176] width 10 height 10
radio input "true"
radio input "false"
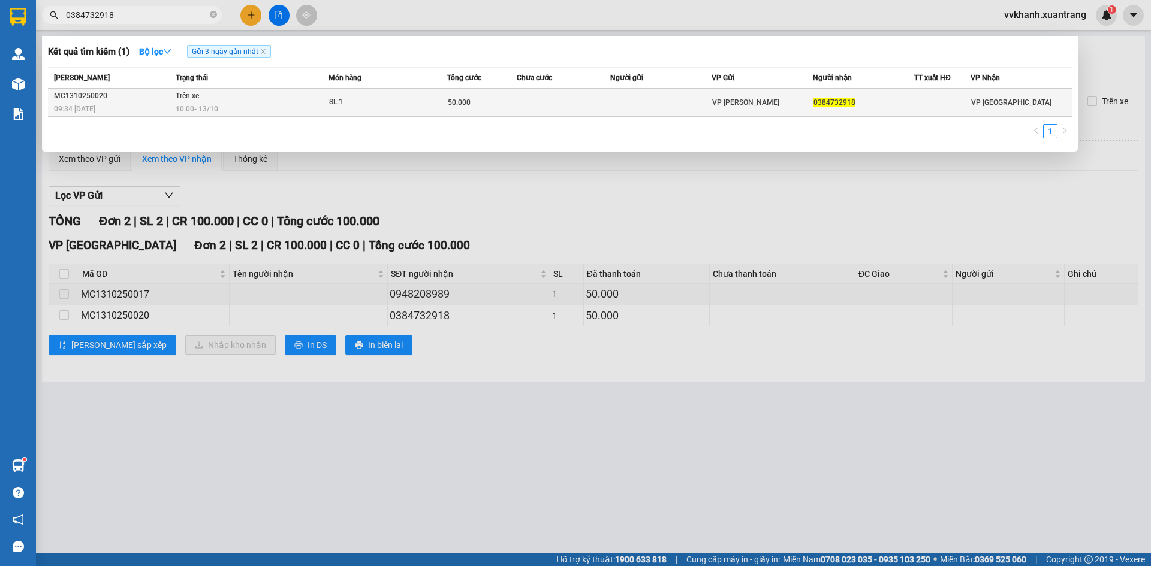
click at [494, 102] on div "50.000" at bounding box center [482, 102] width 69 height 13
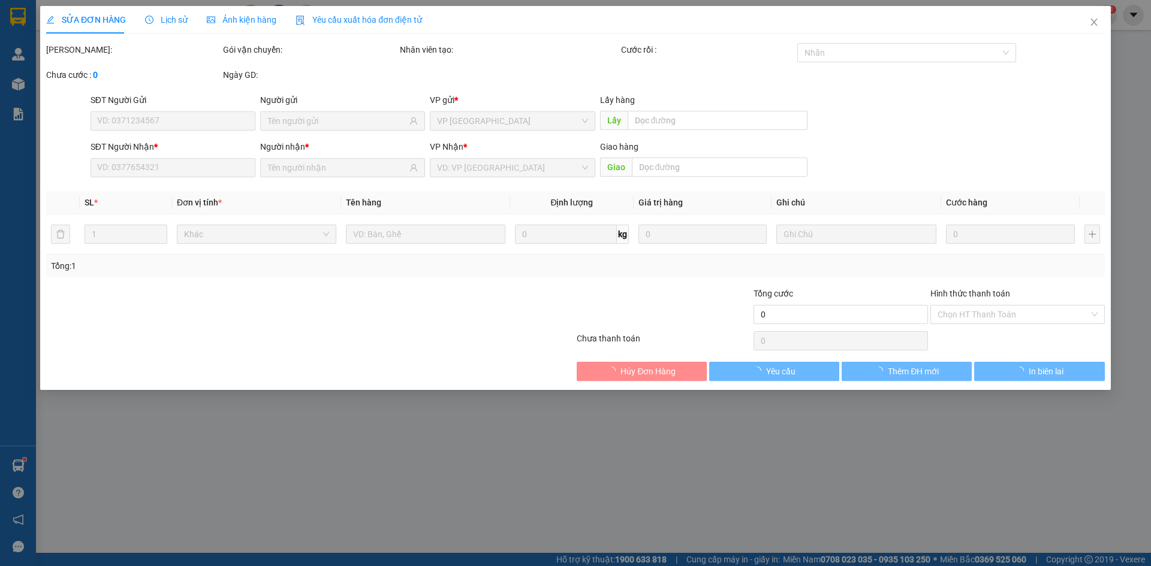
type input "0384732918"
type input "50.000"
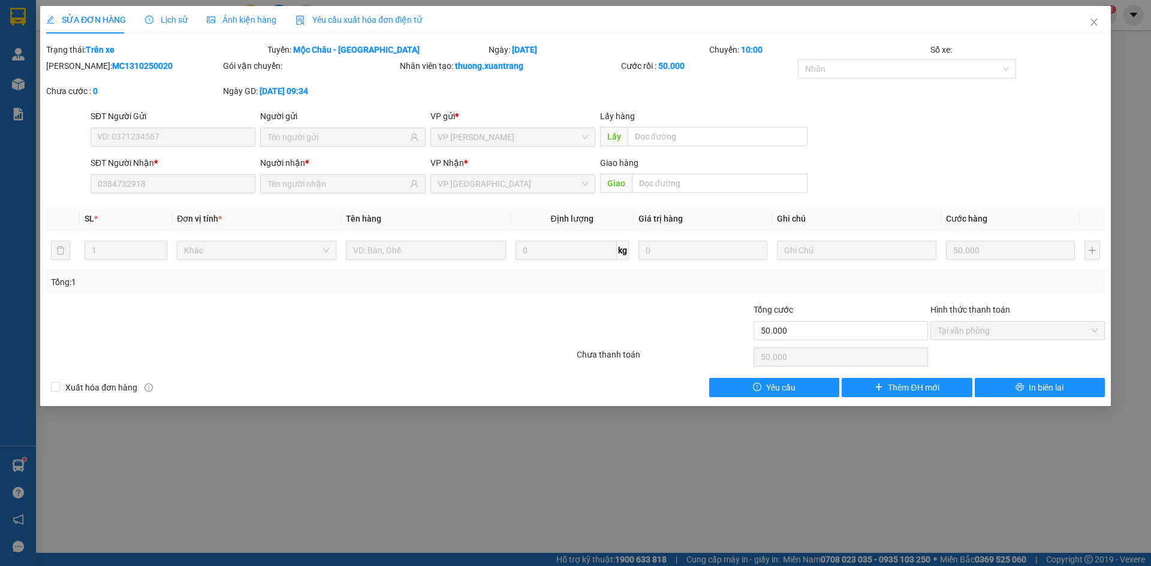
click at [237, 20] on span "Ảnh kiện hàng" at bounding box center [242, 20] width 70 height 10
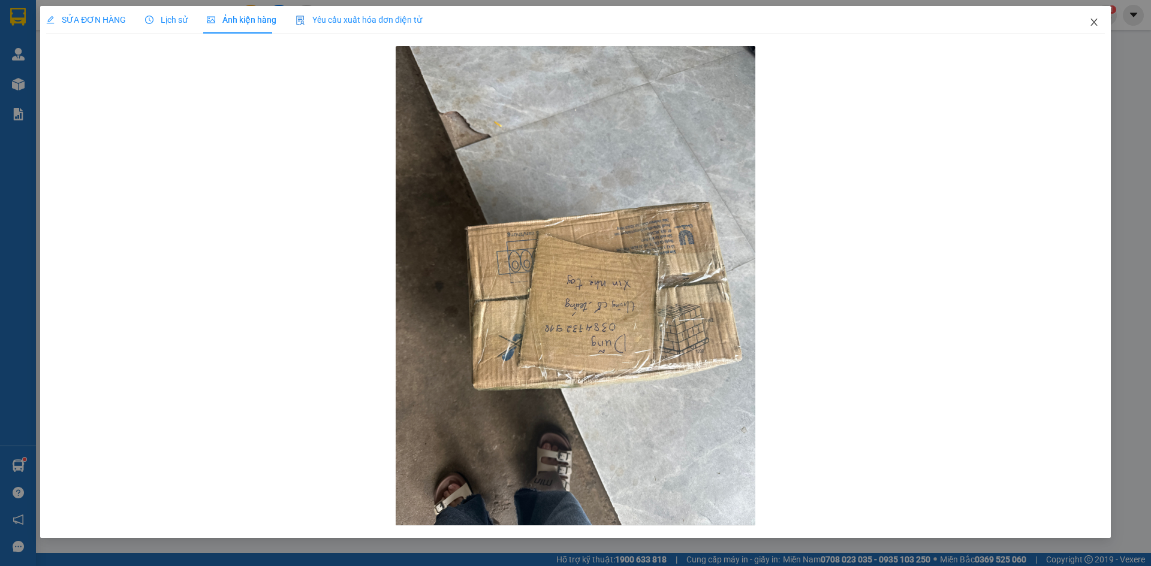
click at [1093, 19] on icon "close" at bounding box center [1094, 22] width 10 height 10
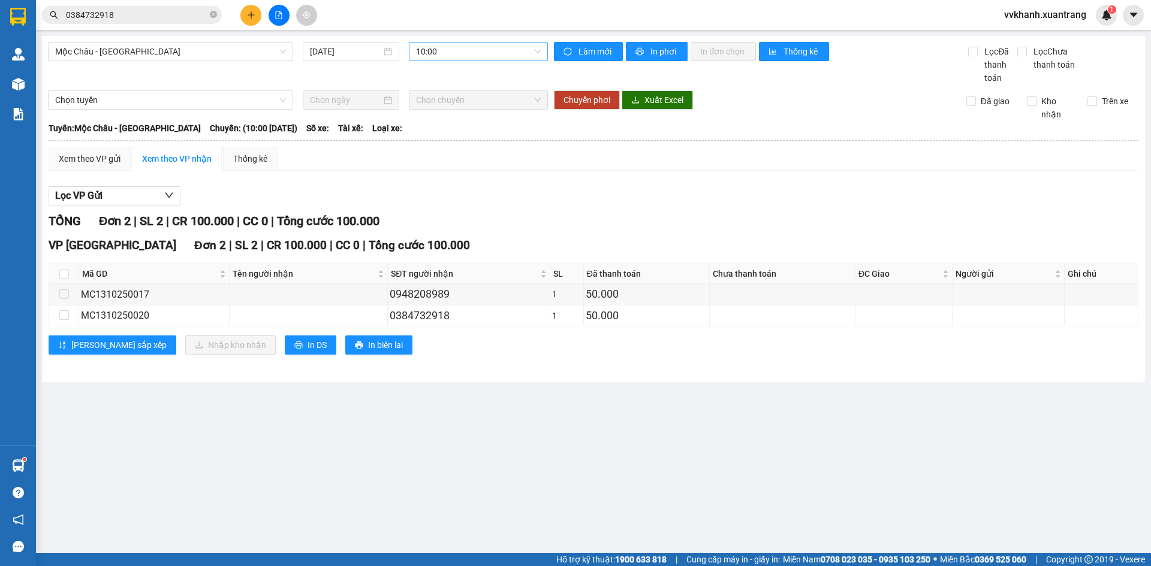
click at [449, 50] on span "10:00" at bounding box center [478, 52] width 125 height 18
click at [445, 143] on div "09:00" at bounding box center [463, 152] width 108 height 19
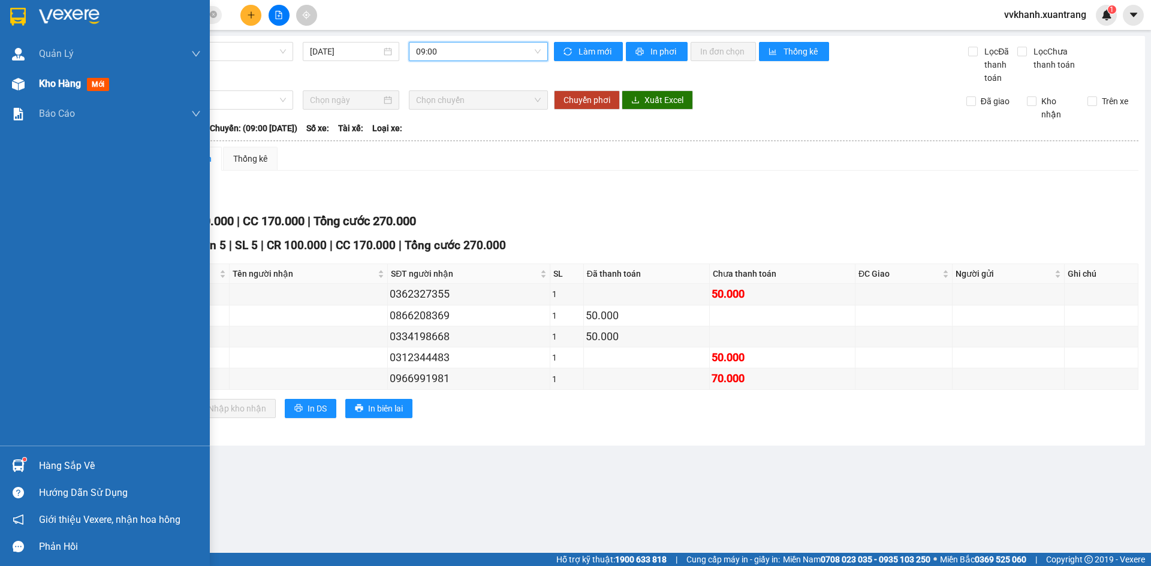
click at [24, 89] on img at bounding box center [18, 84] width 13 height 13
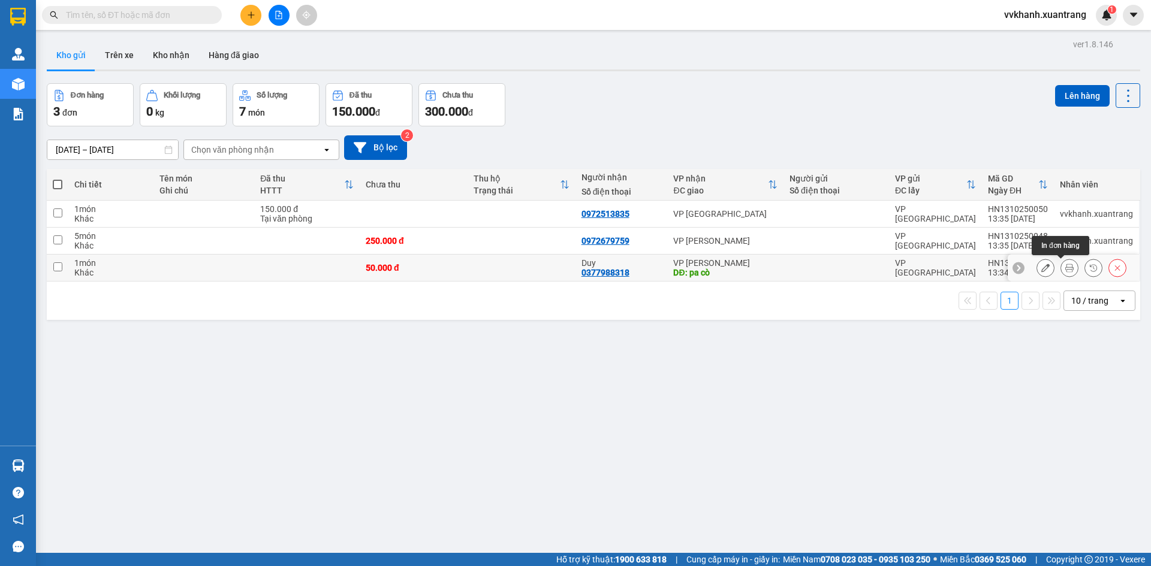
click at [1065, 266] on icon at bounding box center [1069, 268] width 8 height 8
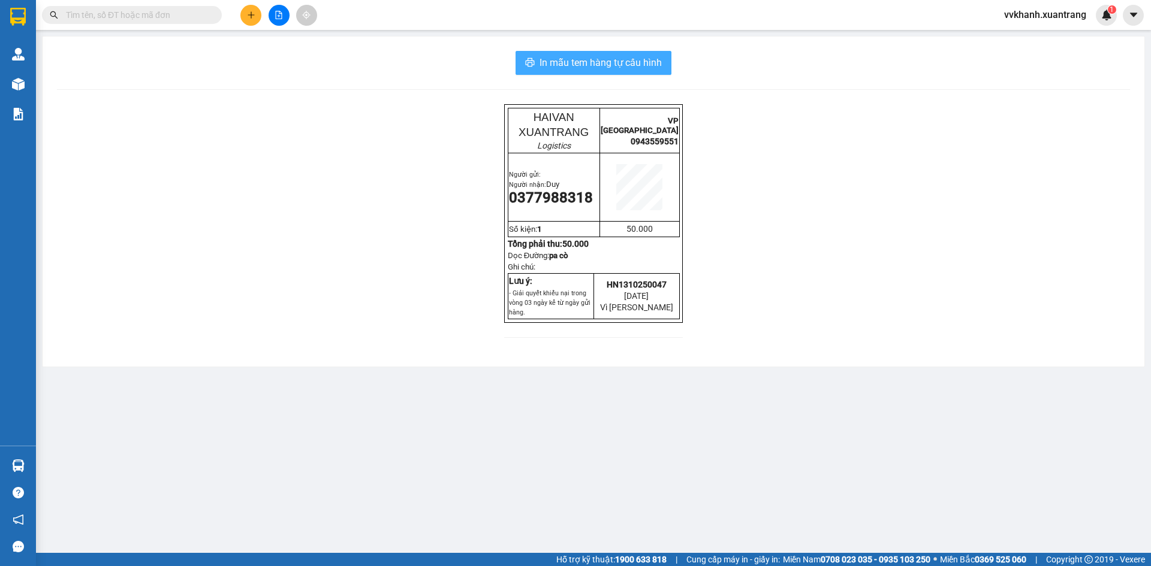
click at [635, 67] on span "In mẫu tem hàng tự cấu hình" at bounding box center [600, 62] width 122 height 15
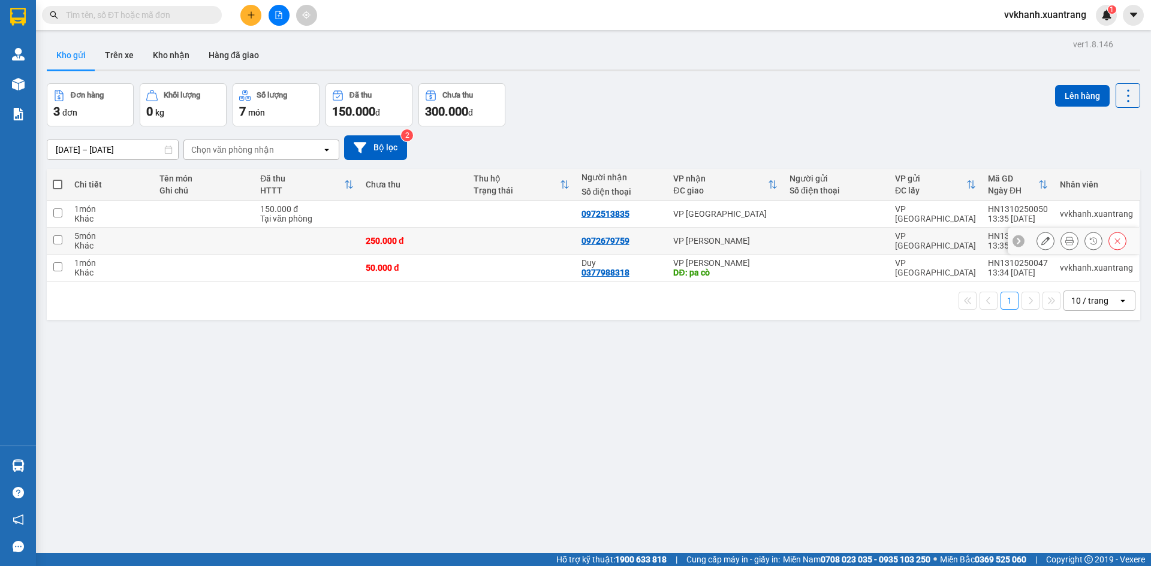
click at [1065, 242] on icon at bounding box center [1069, 241] width 8 height 8
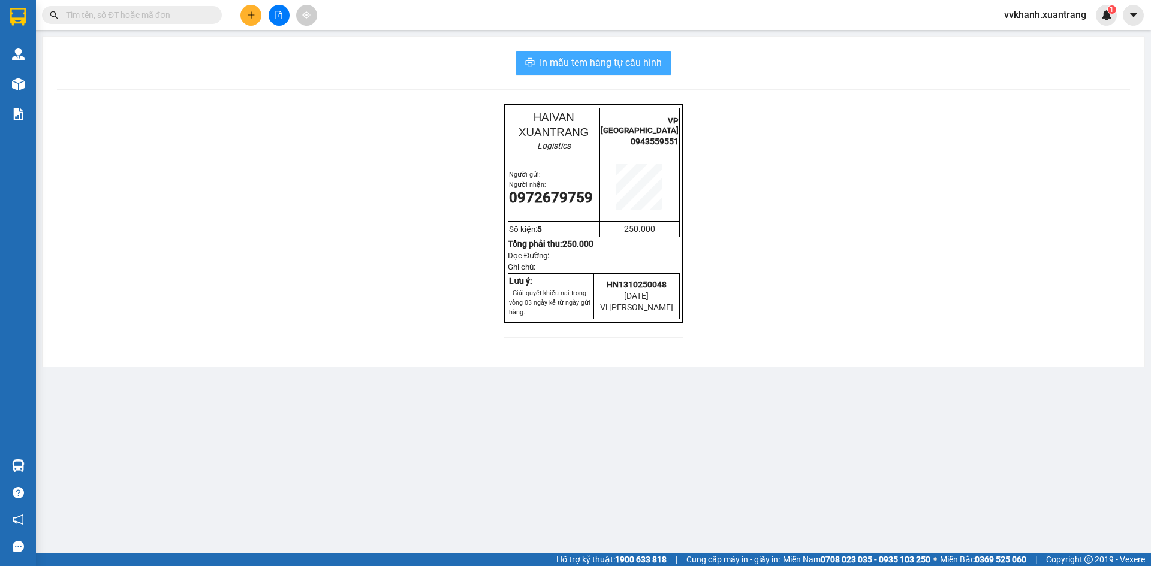
click at [663, 57] on button "In mẫu tem hàng tự cấu hình" at bounding box center [593, 63] width 156 height 24
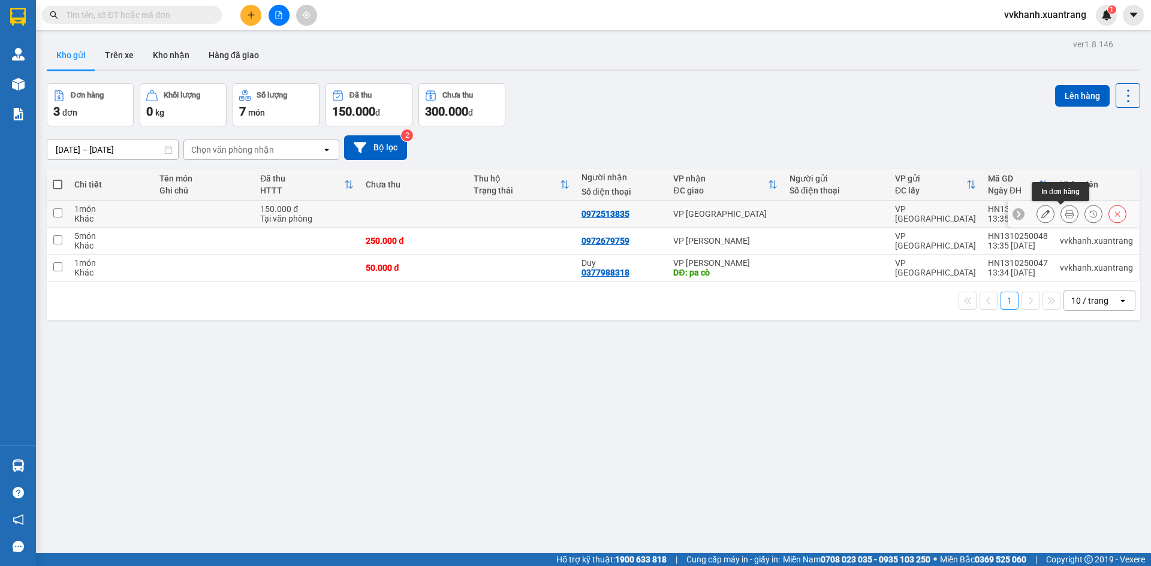
click at [1065, 216] on icon at bounding box center [1069, 214] width 8 height 8
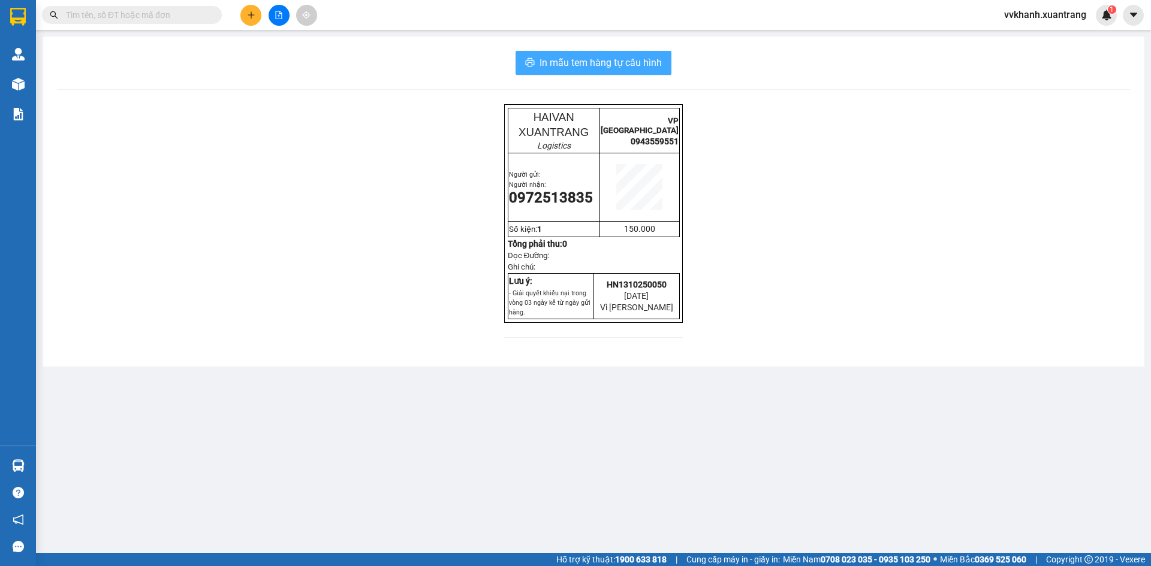
click at [631, 59] on span "In mẫu tem hàng tự cấu hình" at bounding box center [600, 62] width 122 height 15
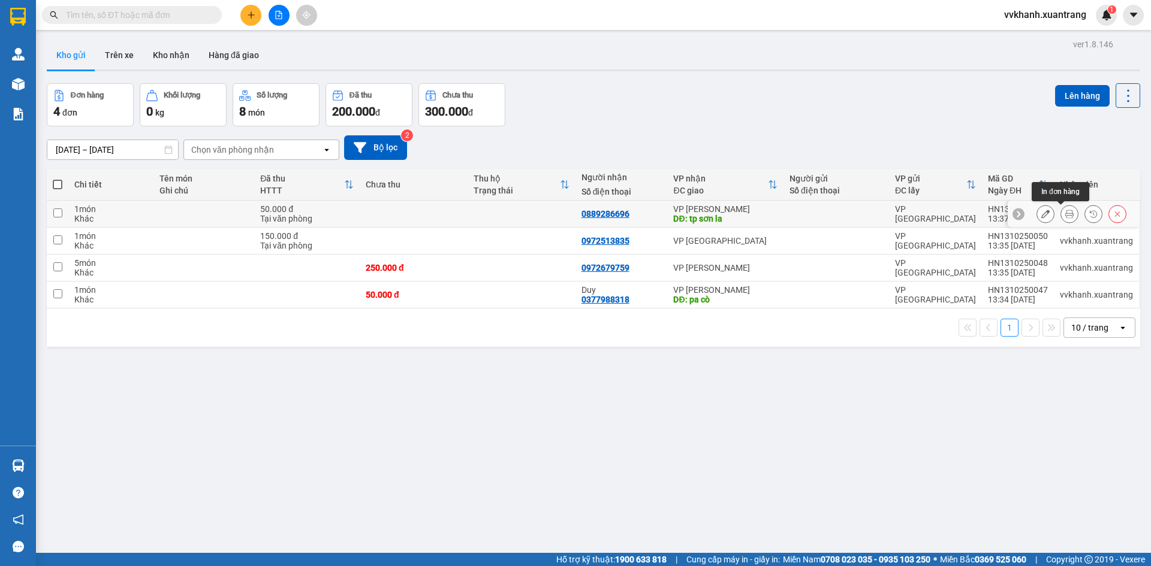
click at [1061, 213] on button at bounding box center [1069, 214] width 17 height 21
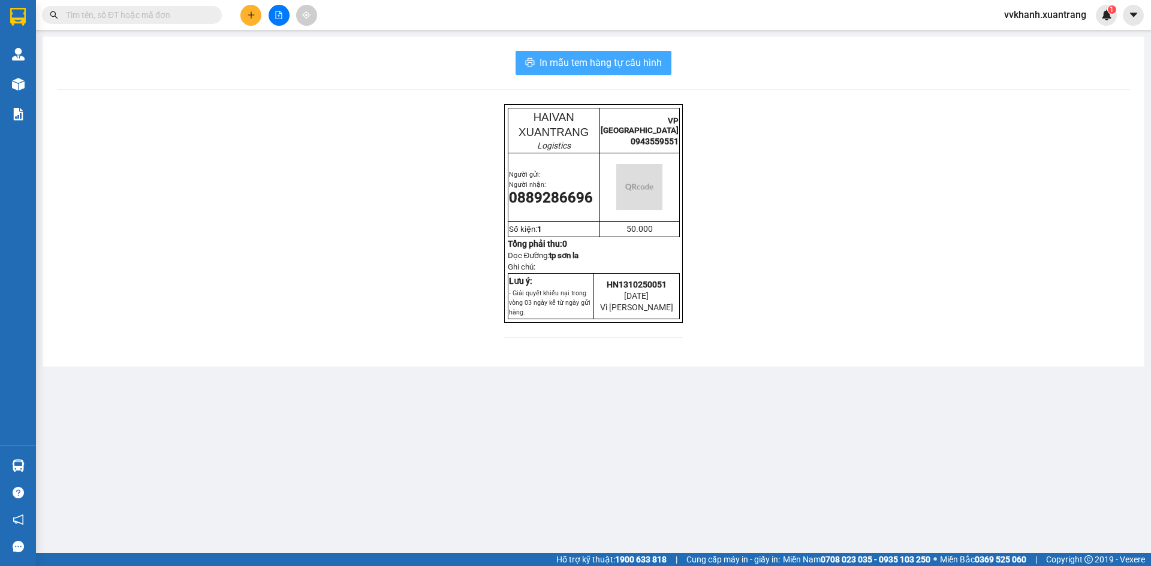
click at [638, 70] on span "In mẫu tem hàng tự cấu hình" at bounding box center [600, 62] width 122 height 15
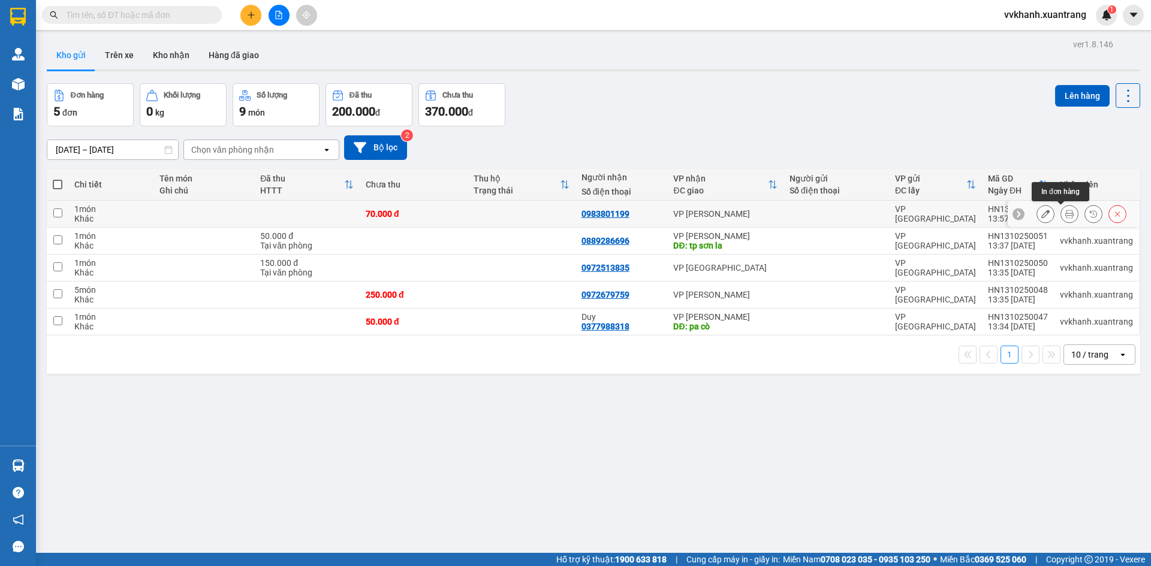
click at [1065, 215] on icon at bounding box center [1069, 214] width 8 height 8
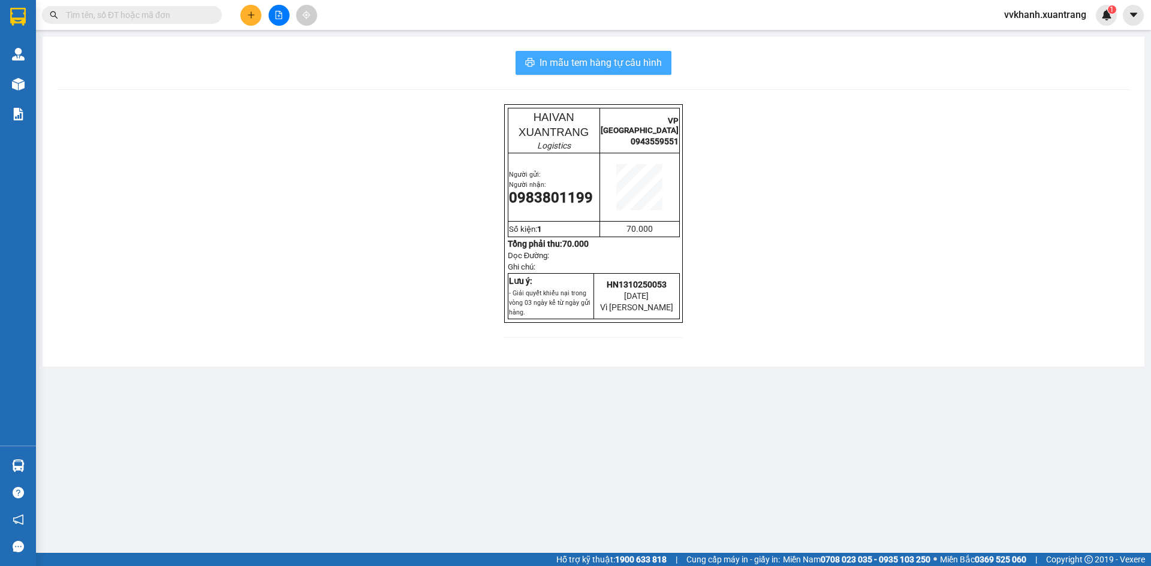
click at [601, 68] on span "In mẫu tem hàng tự cấu hình" at bounding box center [600, 62] width 122 height 15
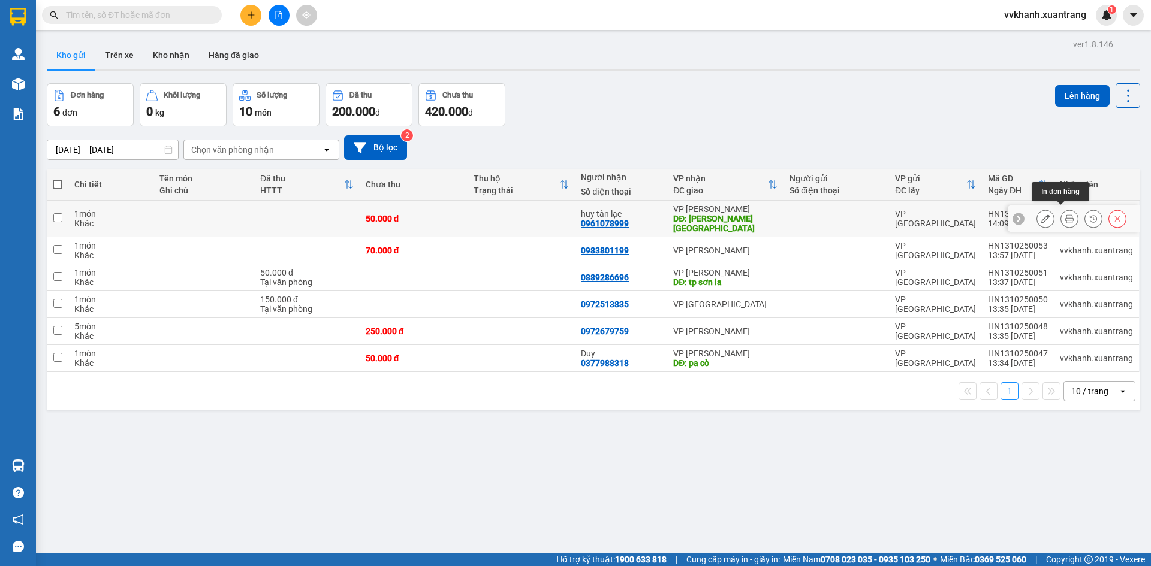
click at [1065, 215] on icon at bounding box center [1069, 219] width 8 height 8
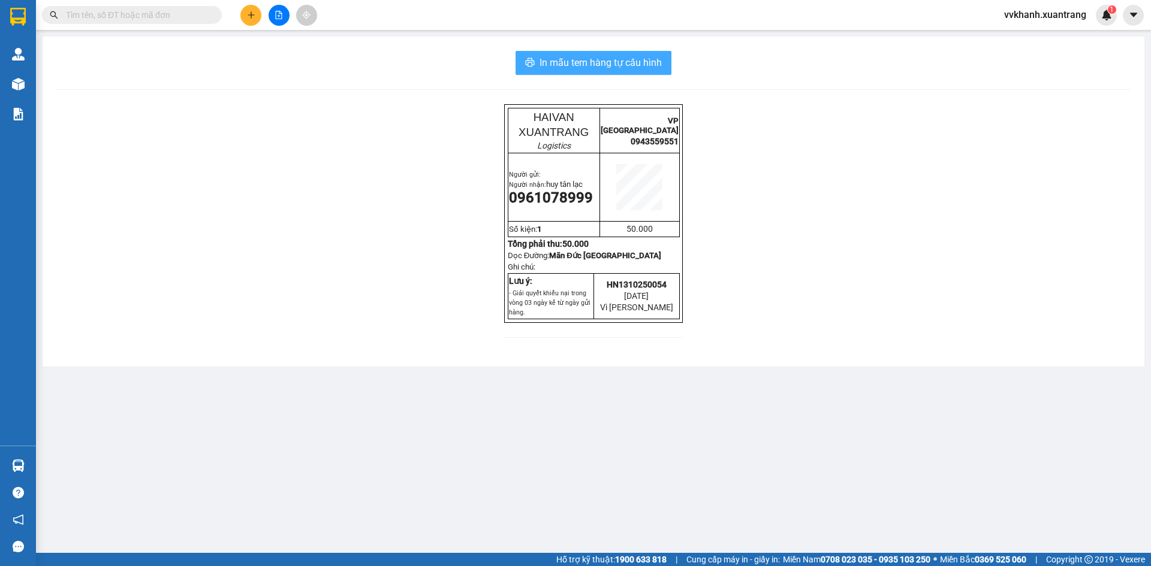
click at [590, 71] on button "In mẫu tem hàng tự cấu hình" at bounding box center [593, 63] width 156 height 24
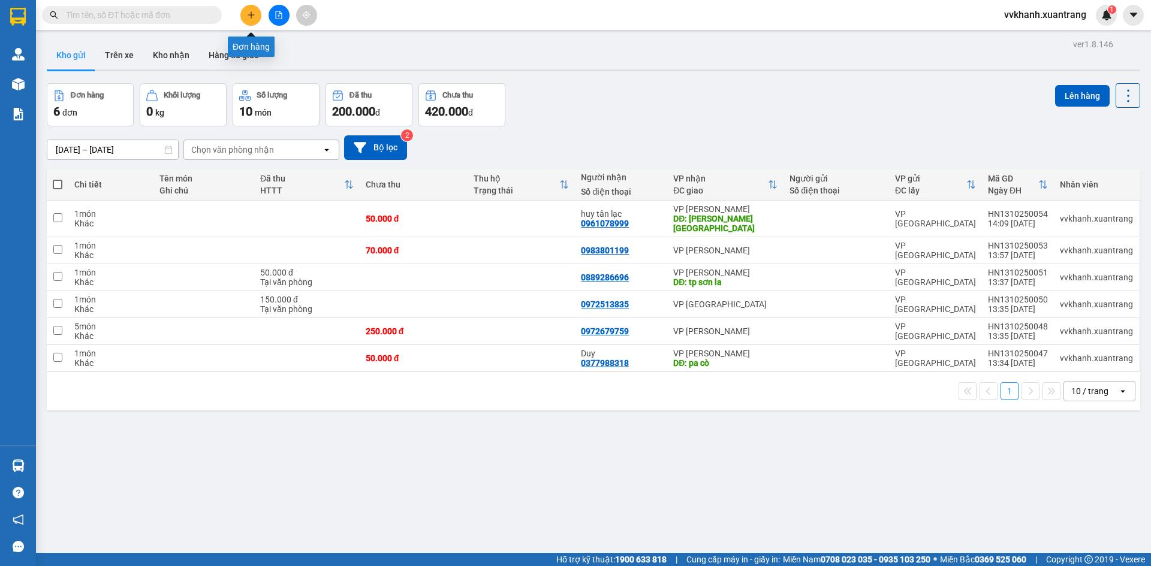
click at [247, 16] on icon "plus" at bounding box center [251, 15] width 8 height 8
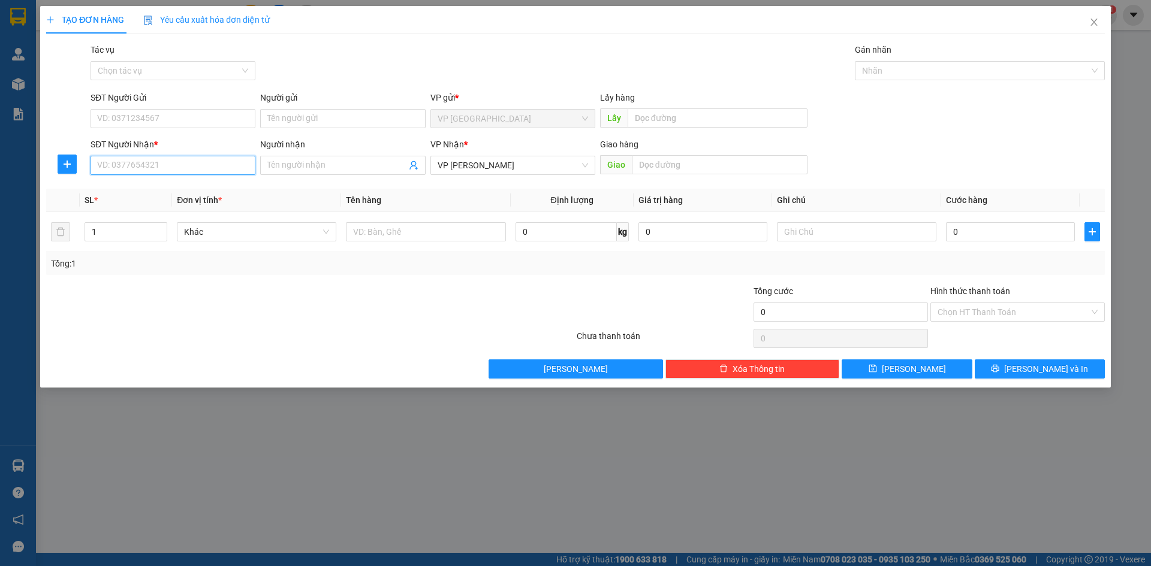
click at [170, 168] on input "SĐT Người Nhận *" at bounding box center [173, 165] width 165 height 19
click at [164, 185] on div "0973980120 - km phương mai" at bounding box center [173, 189] width 150 height 13
type input "0973980120"
type input "km phương mai"
type input "0973980120"
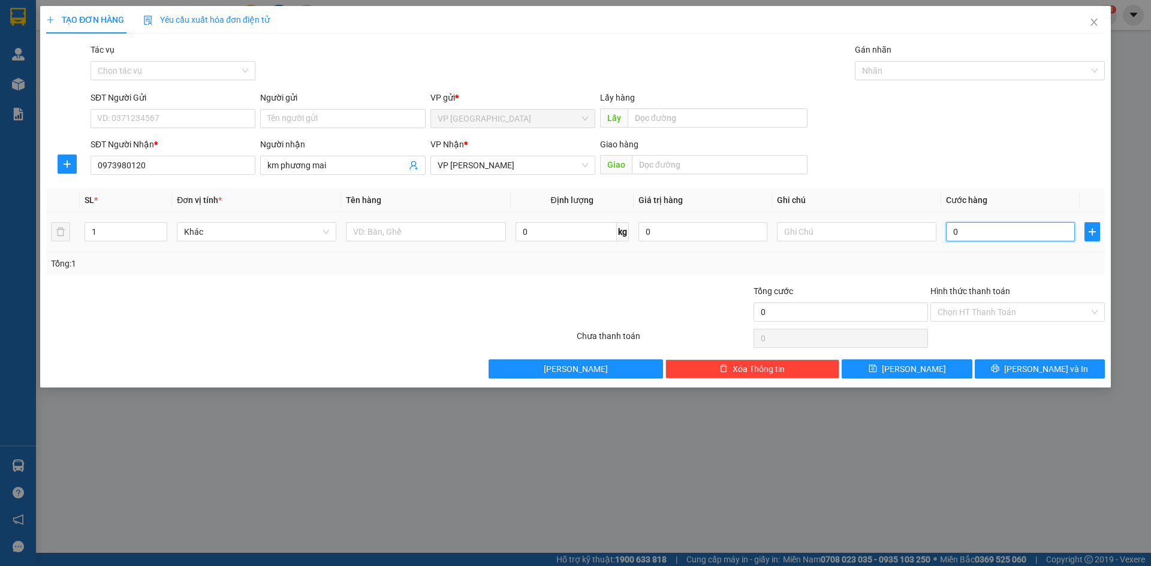
click at [972, 223] on input "0" at bounding box center [1010, 231] width 129 height 19
type input "5"
type input "50"
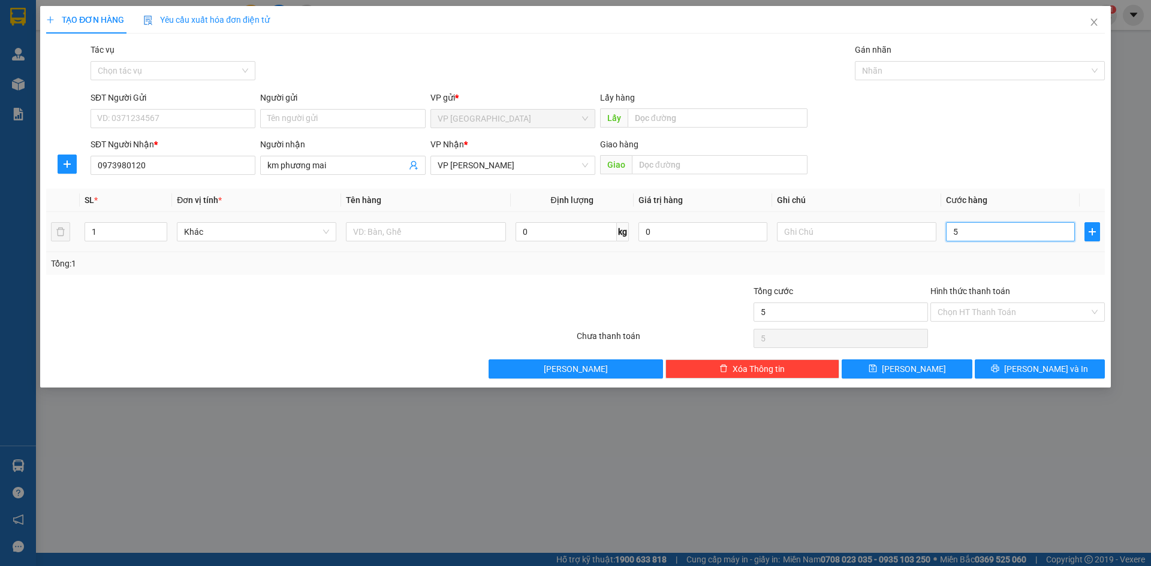
type input "50"
type input "50.000"
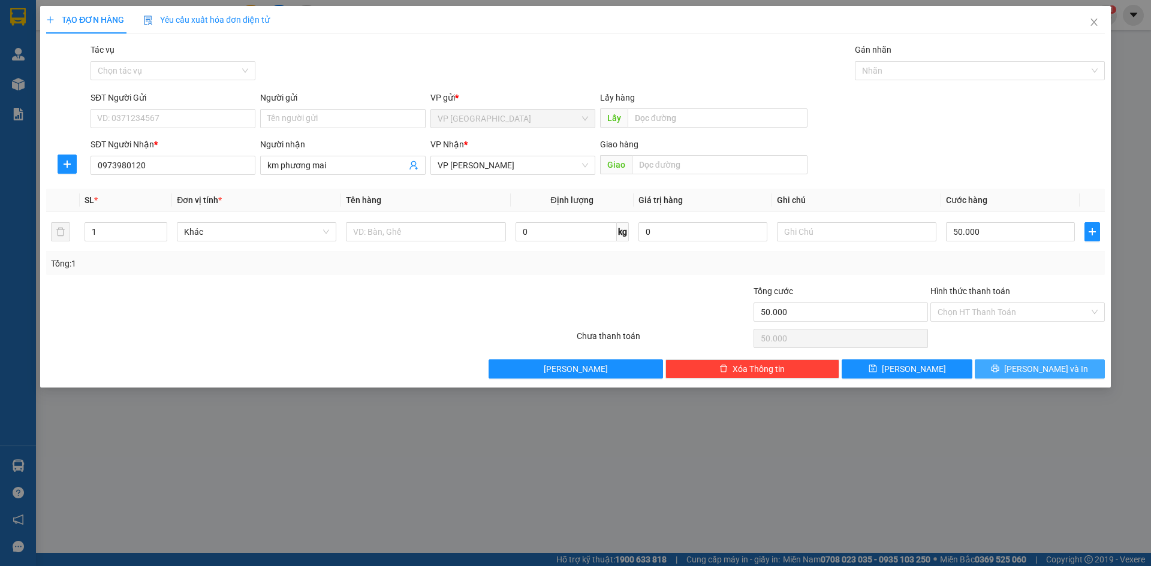
click at [1034, 371] on span "Lưu và In" at bounding box center [1046, 369] width 84 height 13
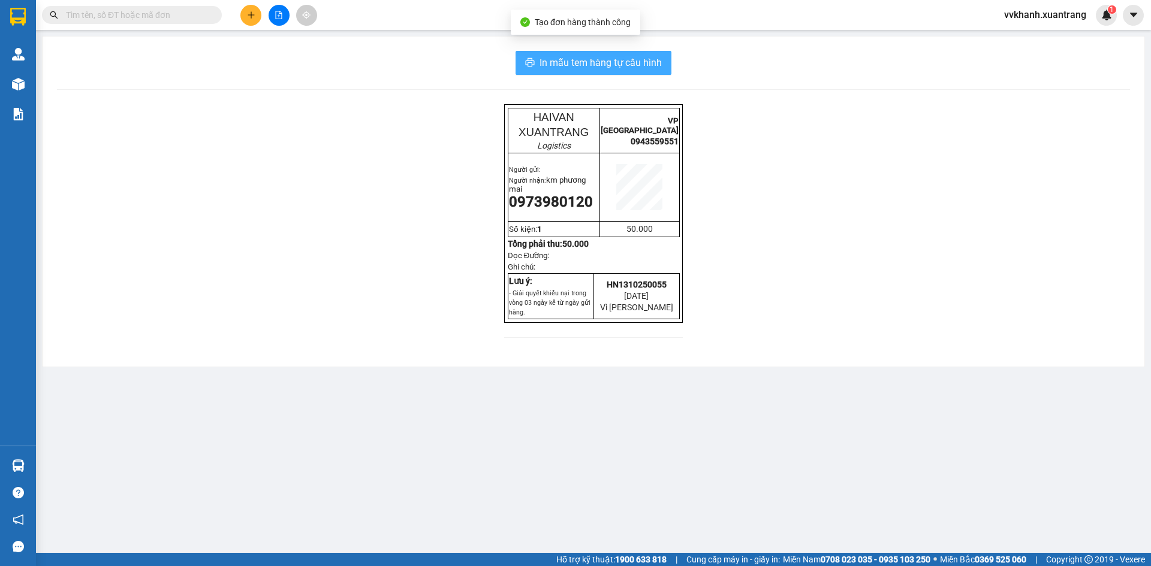
click at [565, 68] on span "In mẫu tem hàng tự cấu hình" at bounding box center [600, 62] width 122 height 15
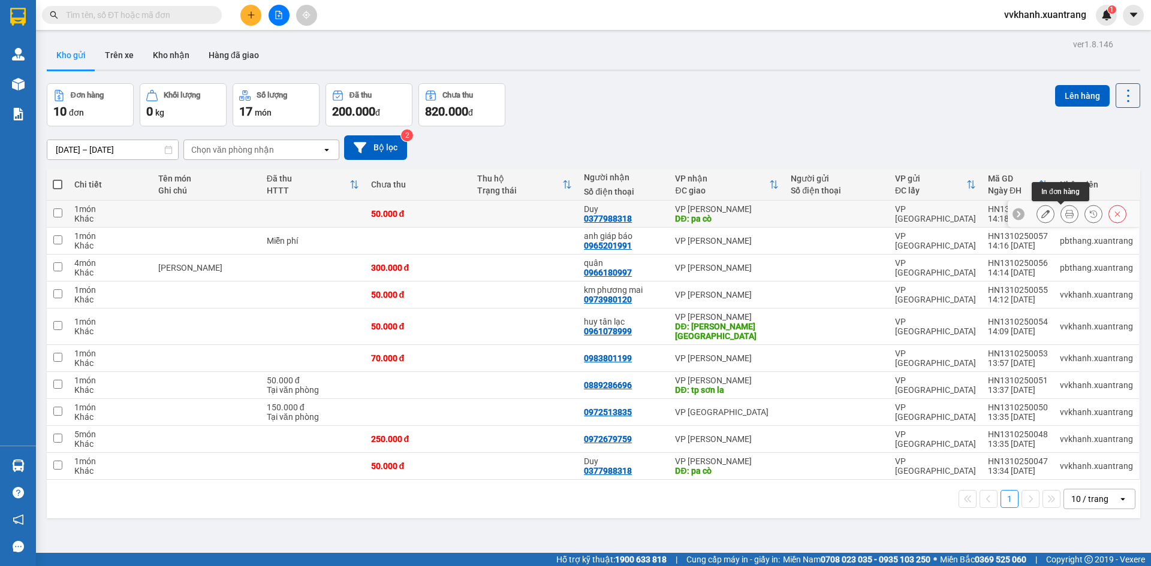
click at [1065, 210] on icon at bounding box center [1069, 214] width 8 height 8
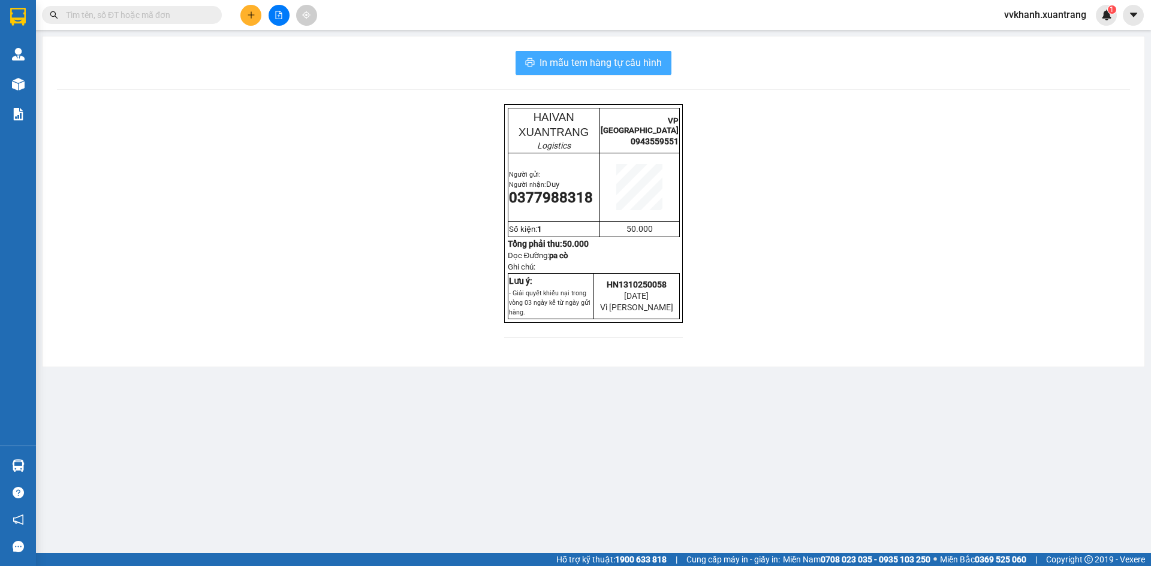
click at [647, 65] on span "In mẫu tem hàng tự cấu hình" at bounding box center [600, 62] width 122 height 15
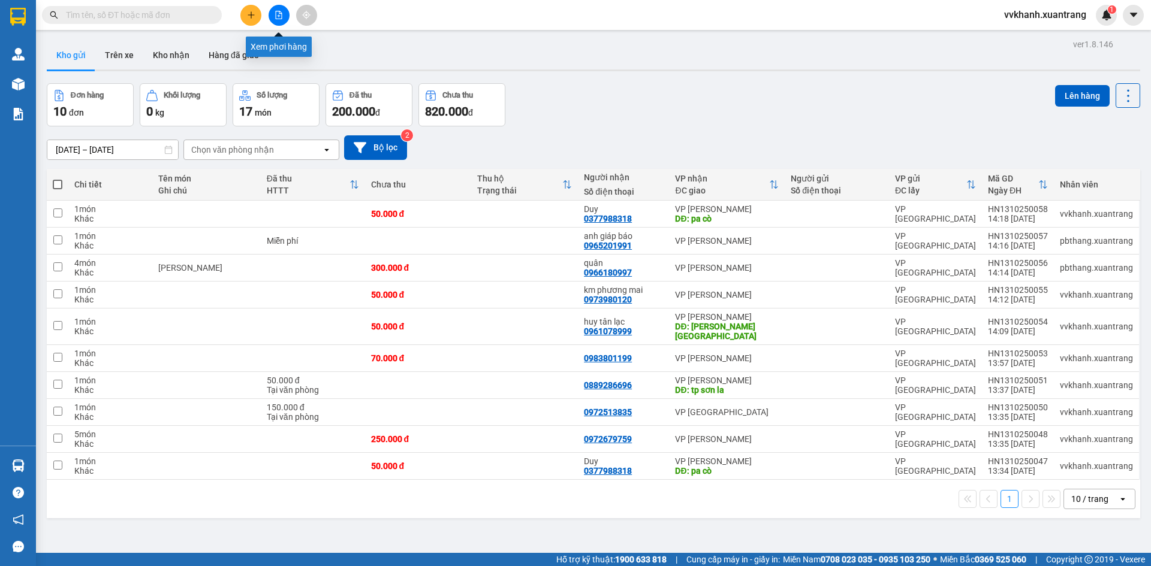
click at [279, 15] on icon "file-add" at bounding box center [279, 15] width 8 height 8
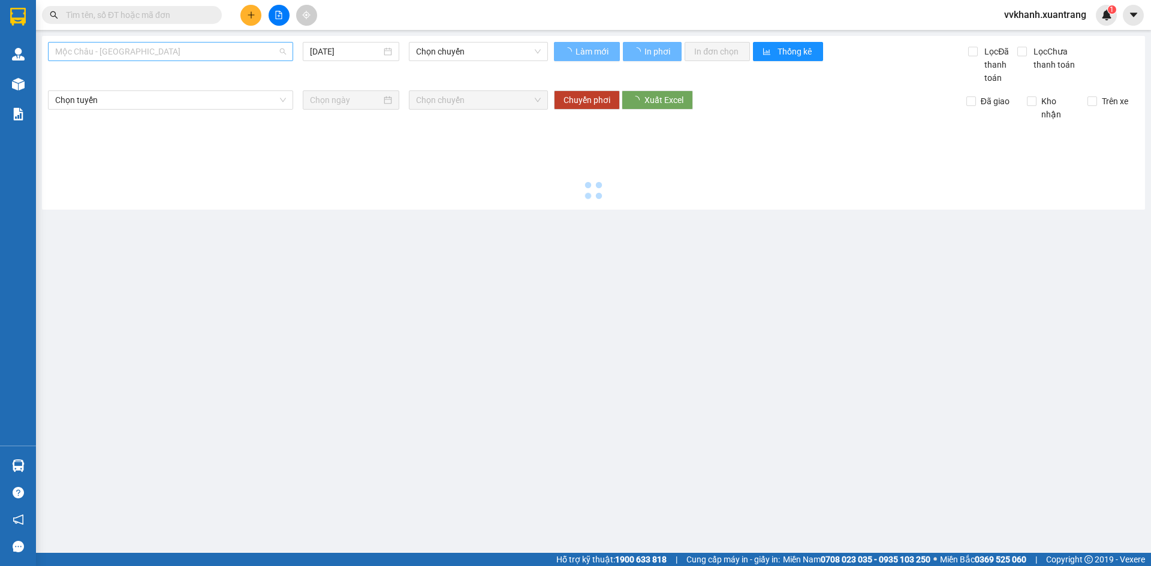
click at [206, 49] on span "Mộc Châu - Mỹ Đình" at bounding box center [170, 52] width 231 height 18
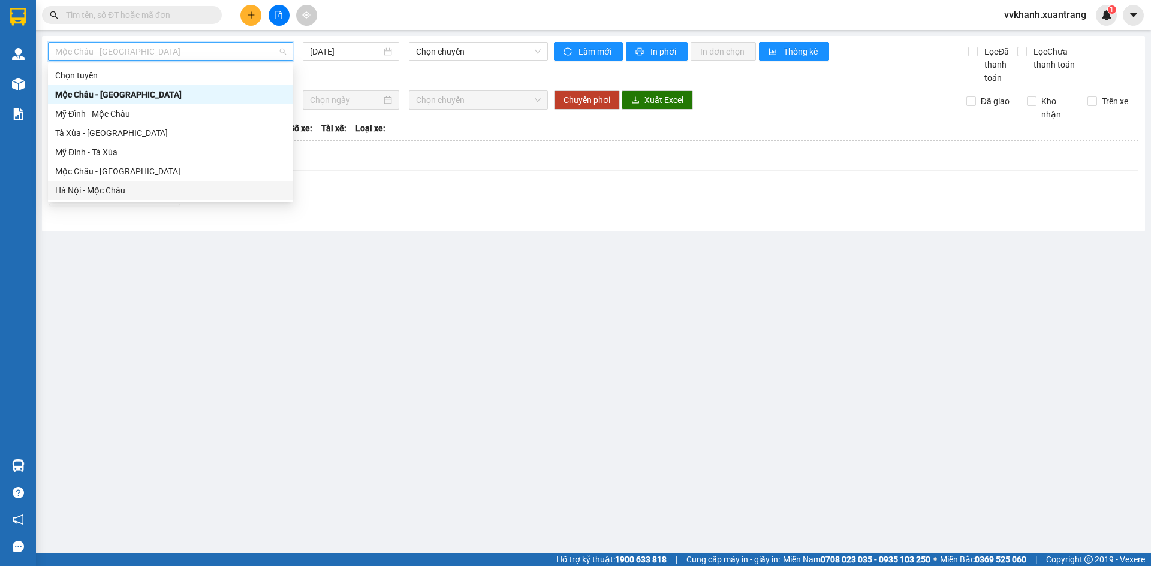
click at [150, 189] on div "Hà Nội - Mộc Châu" at bounding box center [170, 190] width 231 height 13
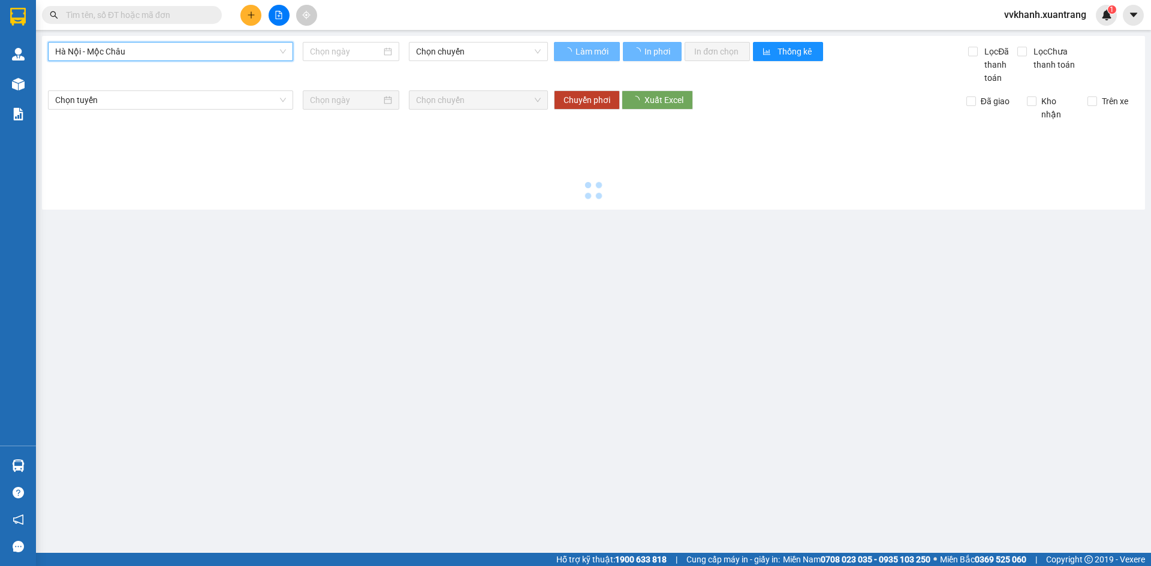
type input "13/10/2025"
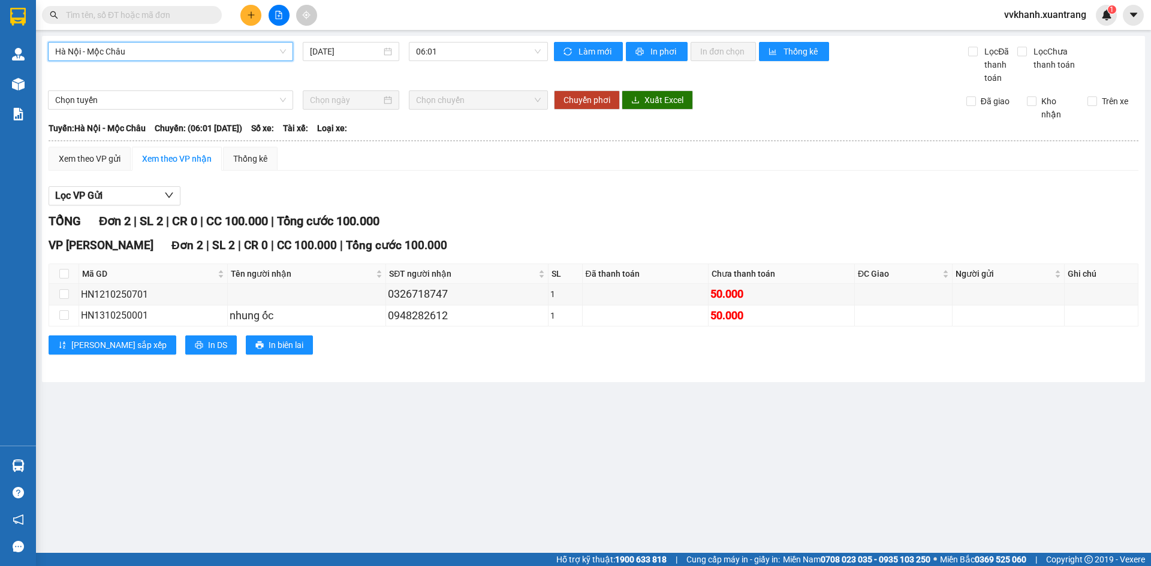
drag, startPoint x: 240, startPoint y: 55, endPoint x: 232, endPoint y: 119, distance: 65.3
click at [240, 62] on div "Hà Nội - Mộc Châu Hà Nội - Mộc Châu 13/10/2025 06:01" at bounding box center [298, 63] width 500 height 43
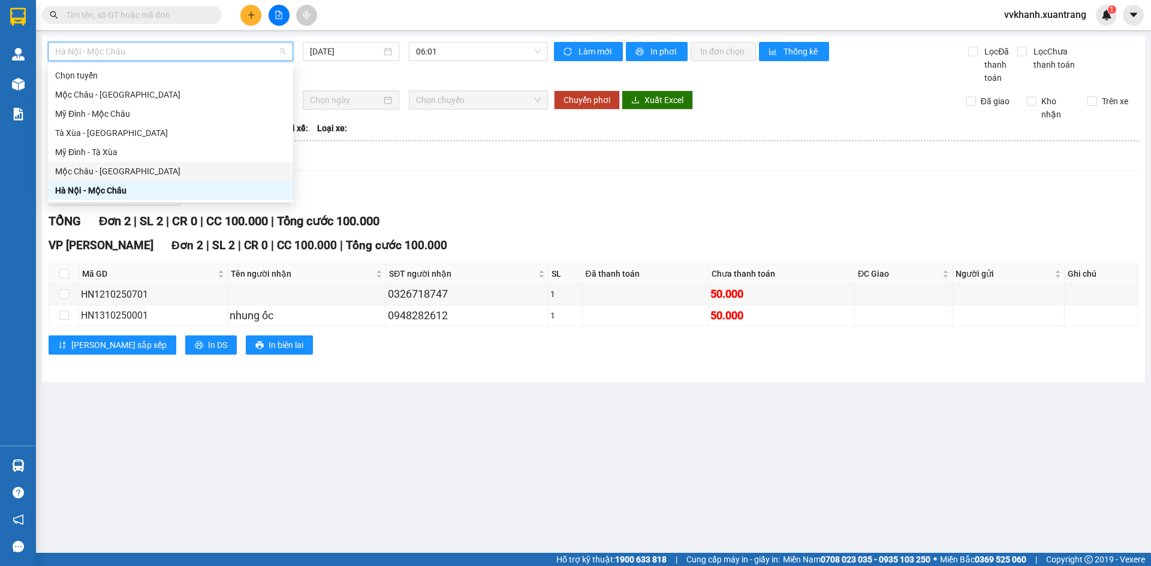
click at [171, 165] on div "Mộc Châu - Hà Nội" at bounding box center [170, 171] width 231 height 13
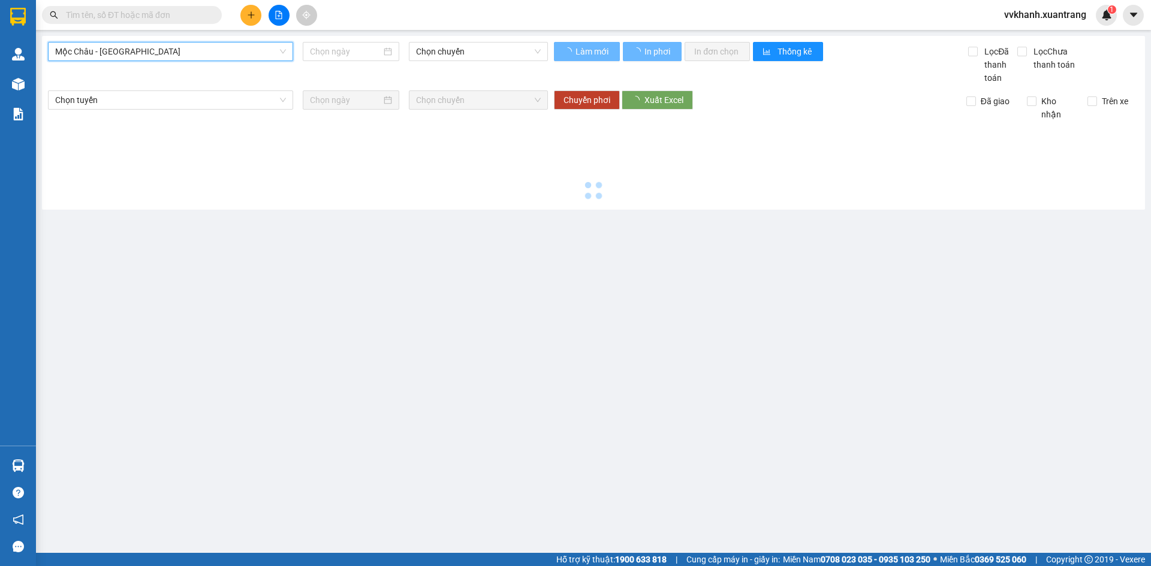
type input "13/10/2025"
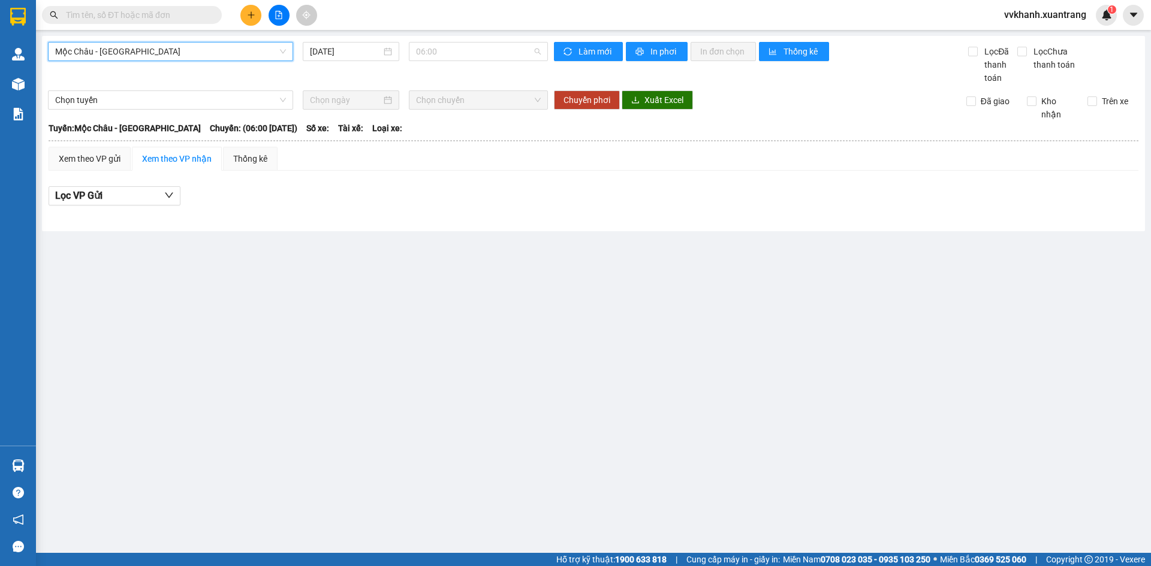
drag, startPoint x: 432, startPoint y: 53, endPoint x: 478, endPoint y: 154, distance: 111.3
click at [432, 55] on span "06:00" at bounding box center [478, 52] width 125 height 18
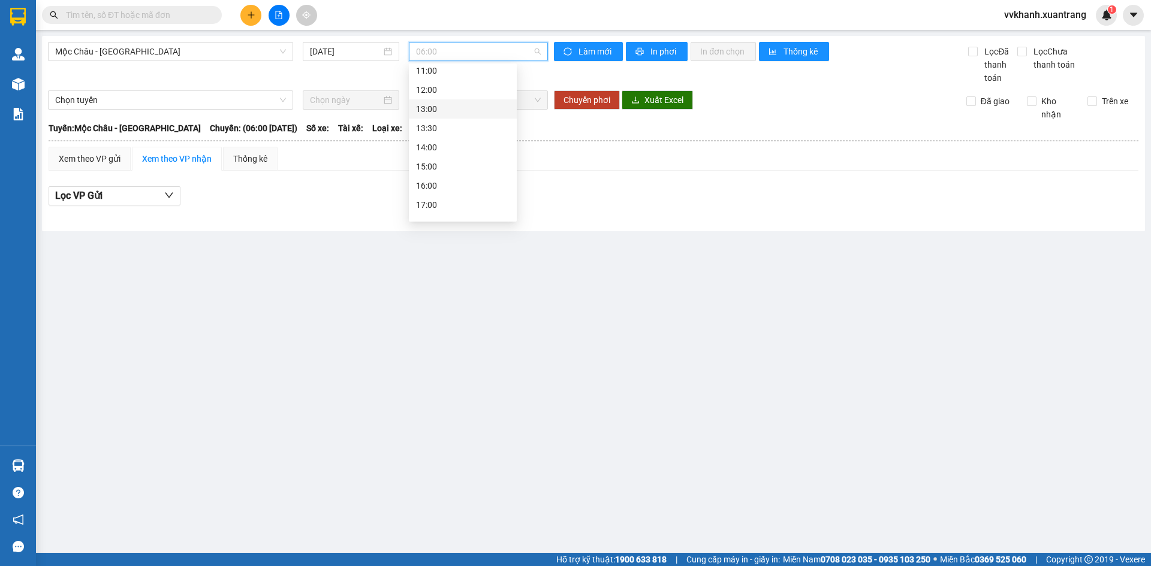
scroll to position [60, 0]
click at [442, 110] on div "10:00" at bounding box center [463, 111] width 94 height 13
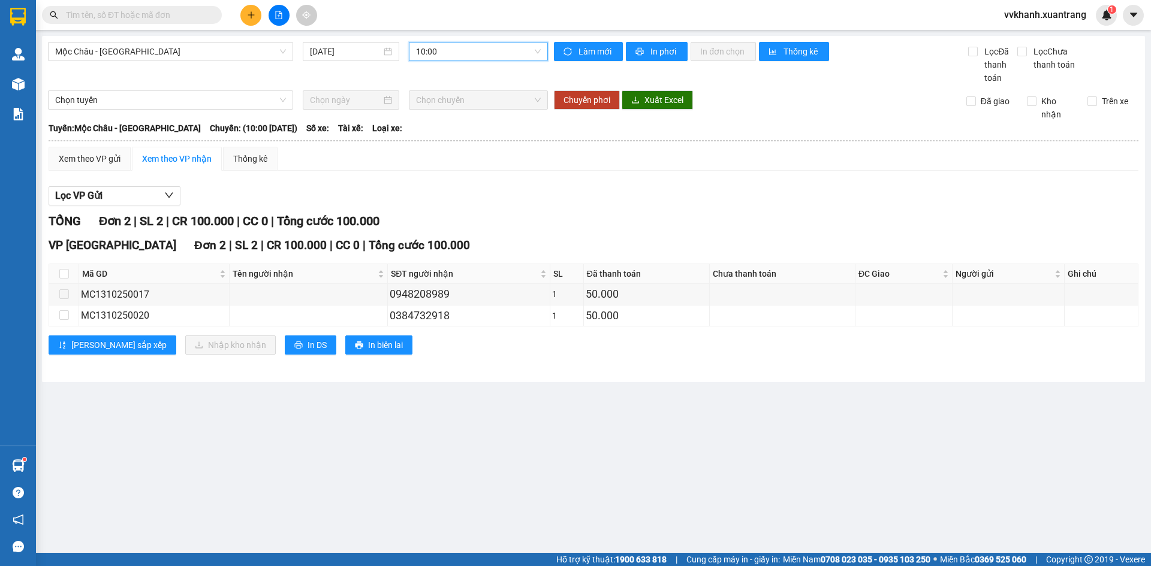
click at [457, 49] on span "10:00" at bounding box center [478, 52] width 125 height 18
click at [441, 139] on div "11:00" at bounding box center [463, 130] width 108 height 19
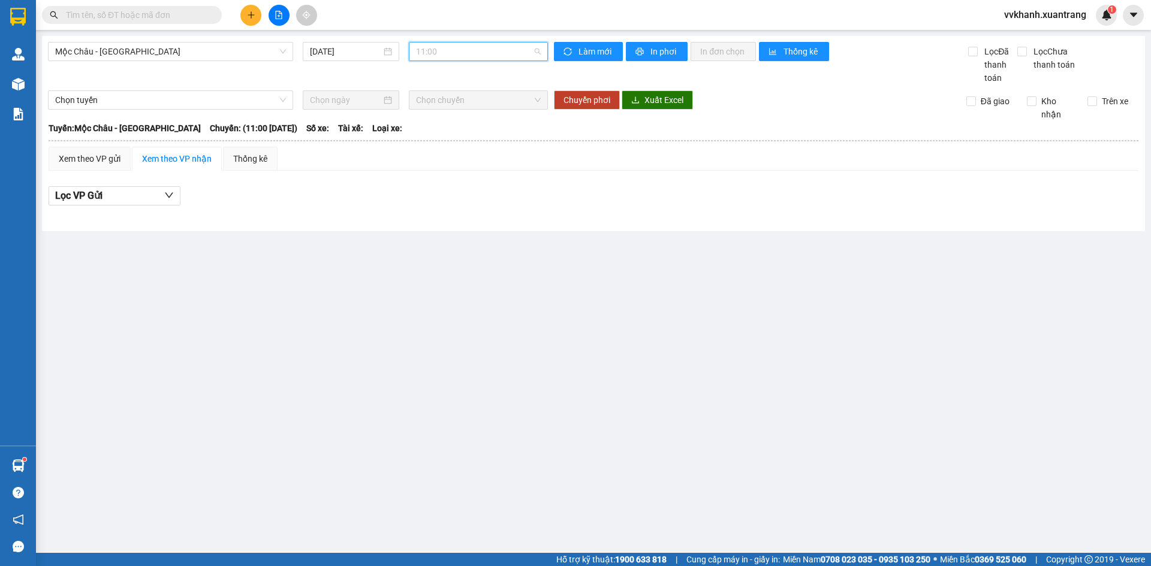
drag, startPoint x: 441, startPoint y: 47, endPoint x: 451, endPoint y: 147, distance: 100.7
click at [441, 48] on span "11:00" at bounding box center [478, 52] width 125 height 18
click at [439, 111] on div "10:00" at bounding box center [463, 111] width 94 height 13
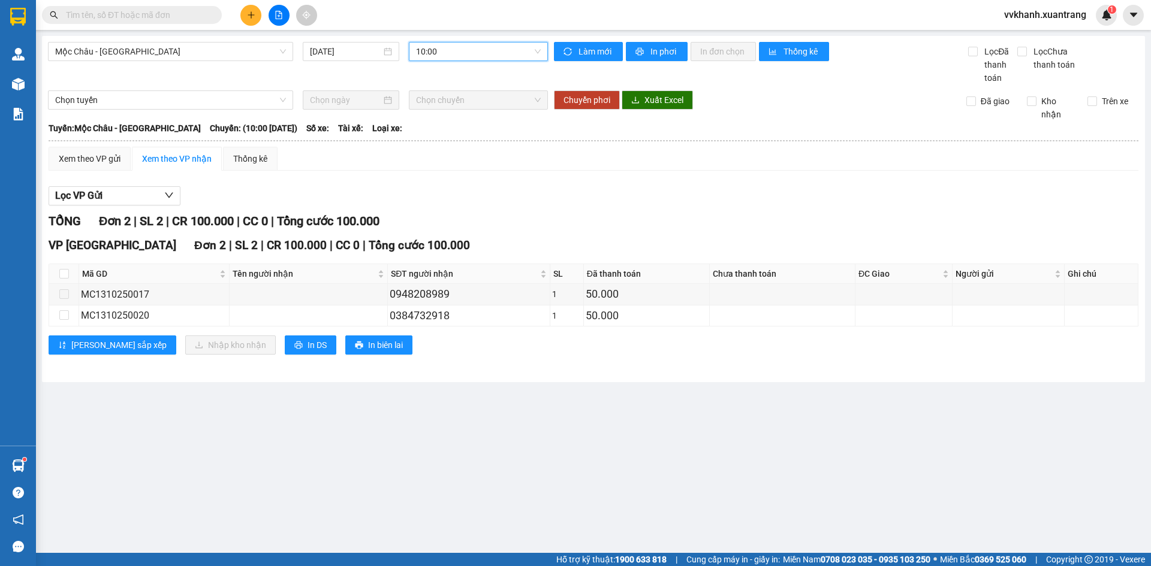
click at [456, 54] on span "10:00" at bounding box center [478, 52] width 125 height 18
click at [448, 91] on div "09:00" at bounding box center [463, 92] width 94 height 13
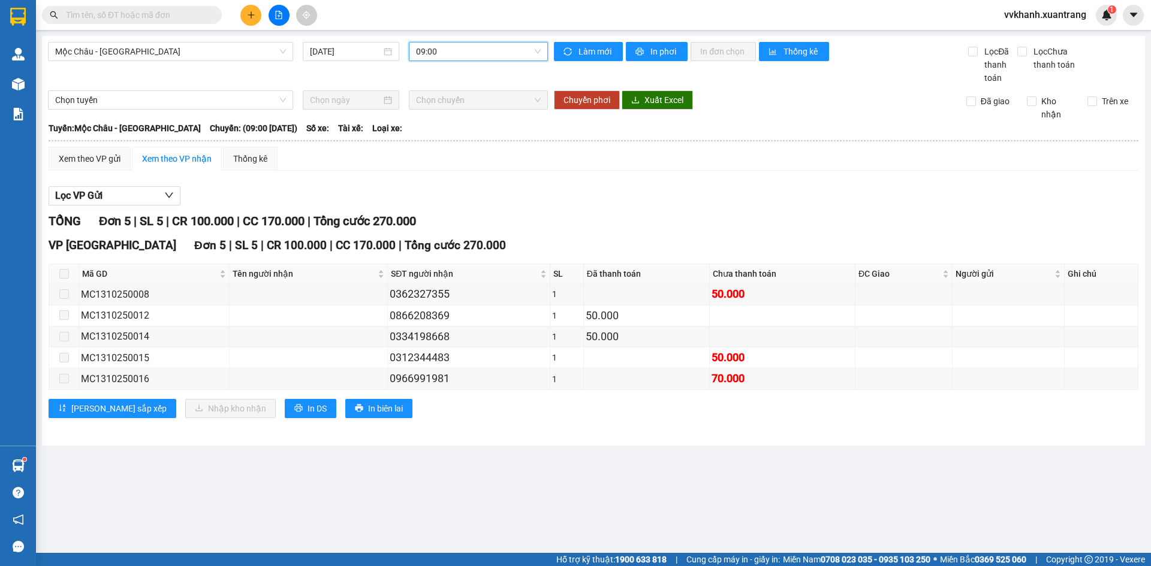
click at [448, 52] on span "09:00" at bounding box center [478, 52] width 125 height 18
click at [610, 216] on div "TỔNG Đơn 5 | SL 5 | CR 100.000 | CC 170.000 | Tổng cước 270.000" at bounding box center [594, 221] width 1090 height 19
click at [67, 276] on span at bounding box center [64, 274] width 10 height 10
click at [450, 48] on span "09:00" at bounding box center [478, 52] width 125 height 18
click at [438, 113] on div "10:00" at bounding box center [463, 111] width 94 height 13
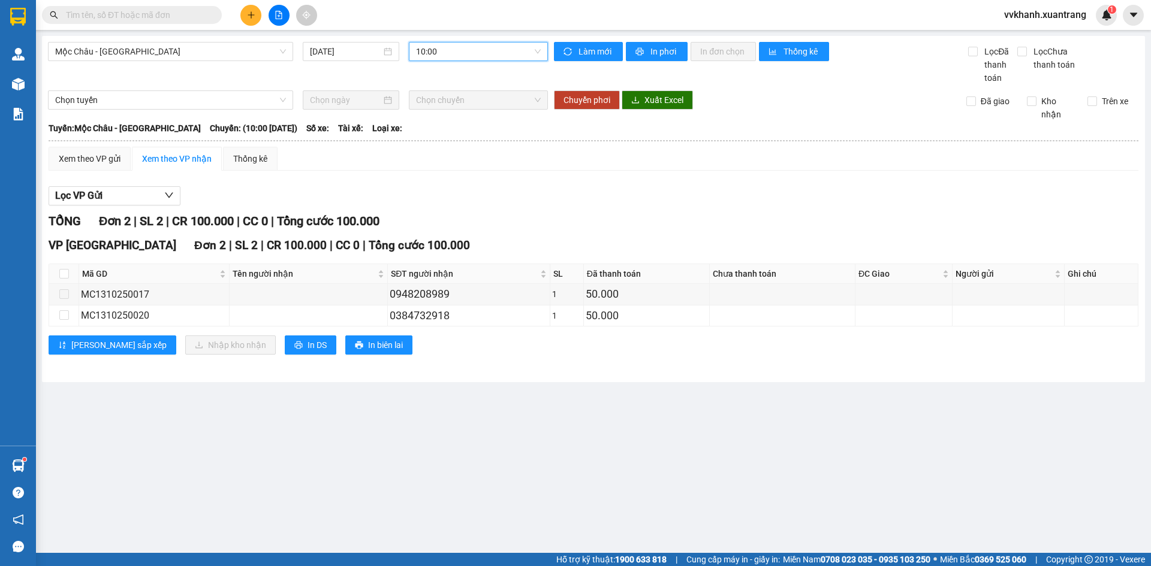
click at [165, 17] on input "text" at bounding box center [136, 14] width 141 height 13
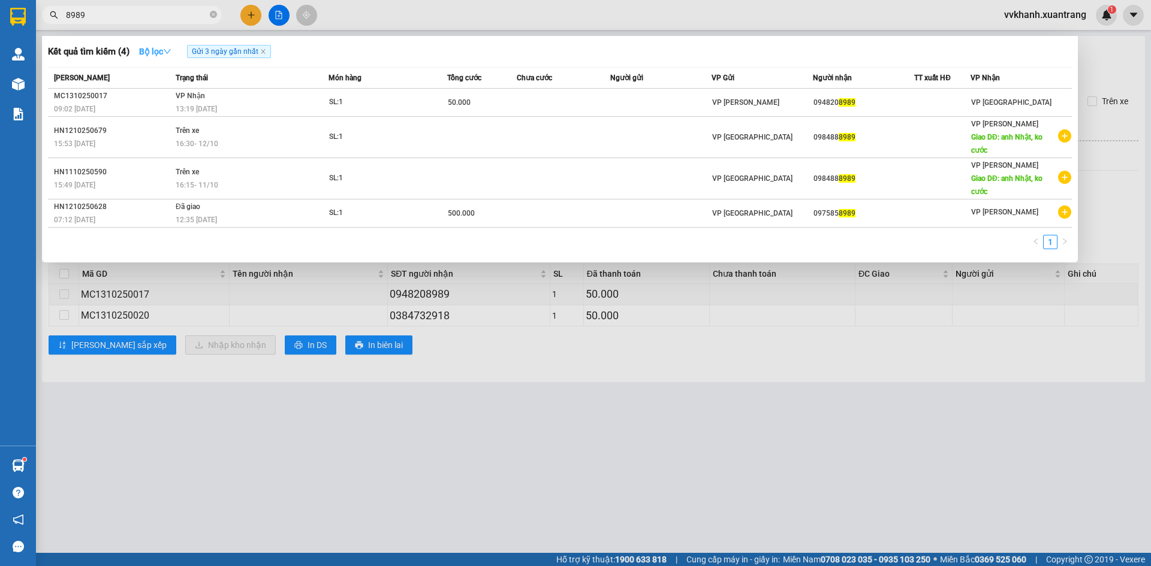
type input "8989"
click at [158, 47] on strong "Bộ lọc" at bounding box center [155, 52] width 32 height 10
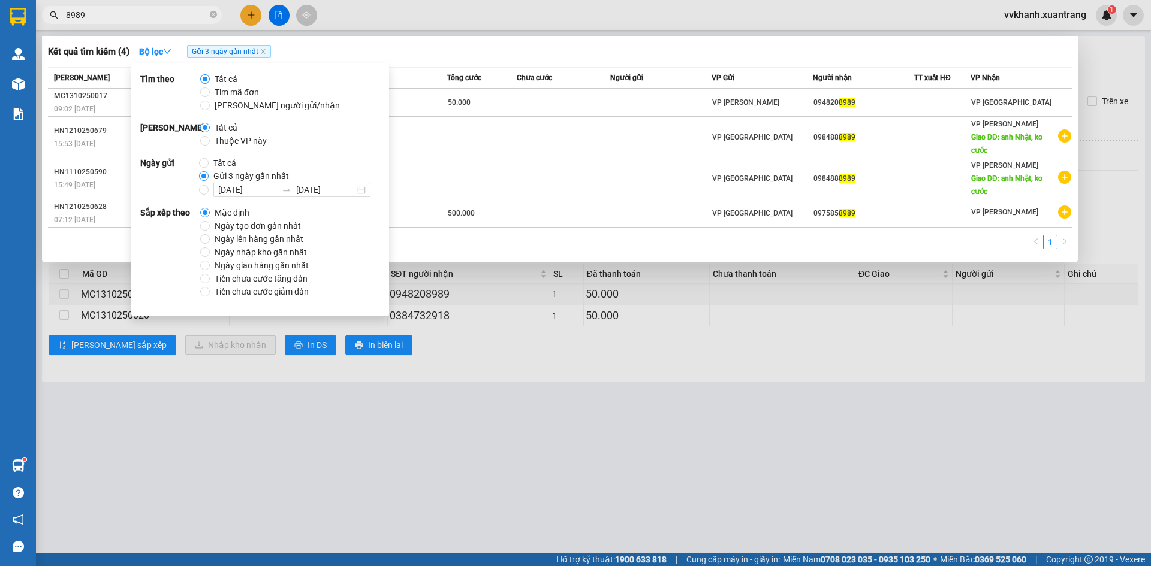
drag, startPoint x: 538, startPoint y: 273, endPoint x: 406, endPoint y: 167, distance: 168.9
click at [538, 272] on div at bounding box center [575, 283] width 1151 height 566
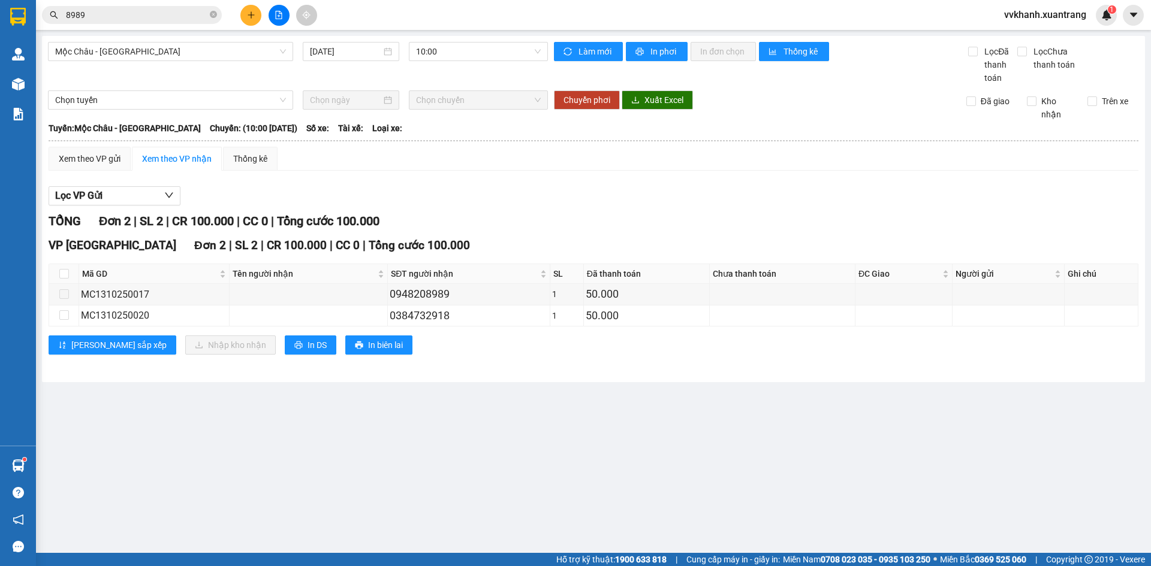
click at [162, 17] on input "8989" at bounding box center [136, 14] width 141 height 13
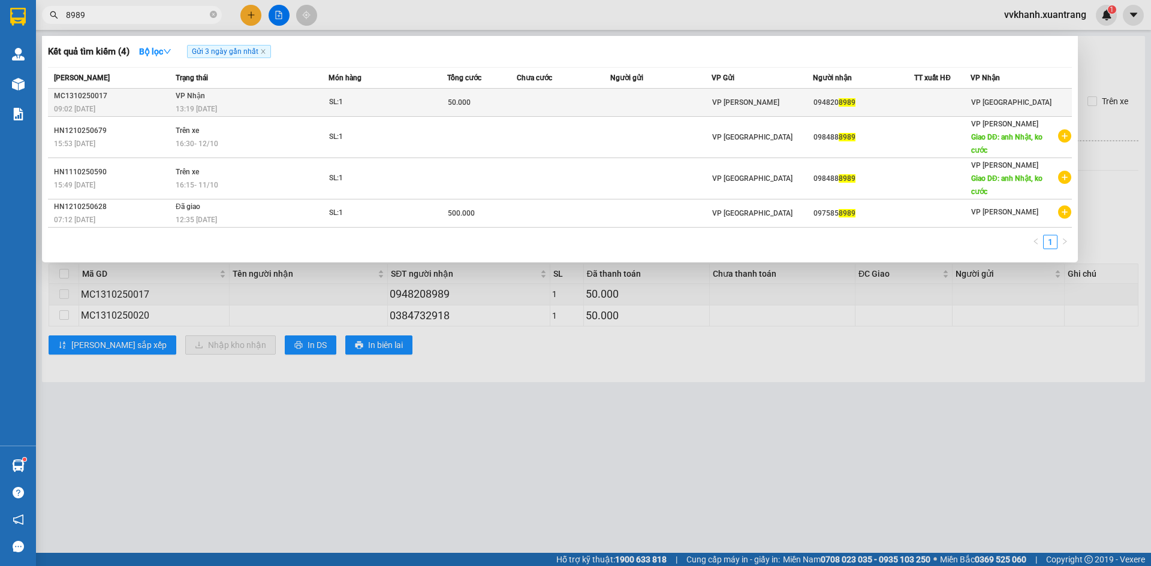
click at [573, 105] on td at bounding box center [564, 103] width 94 height 28
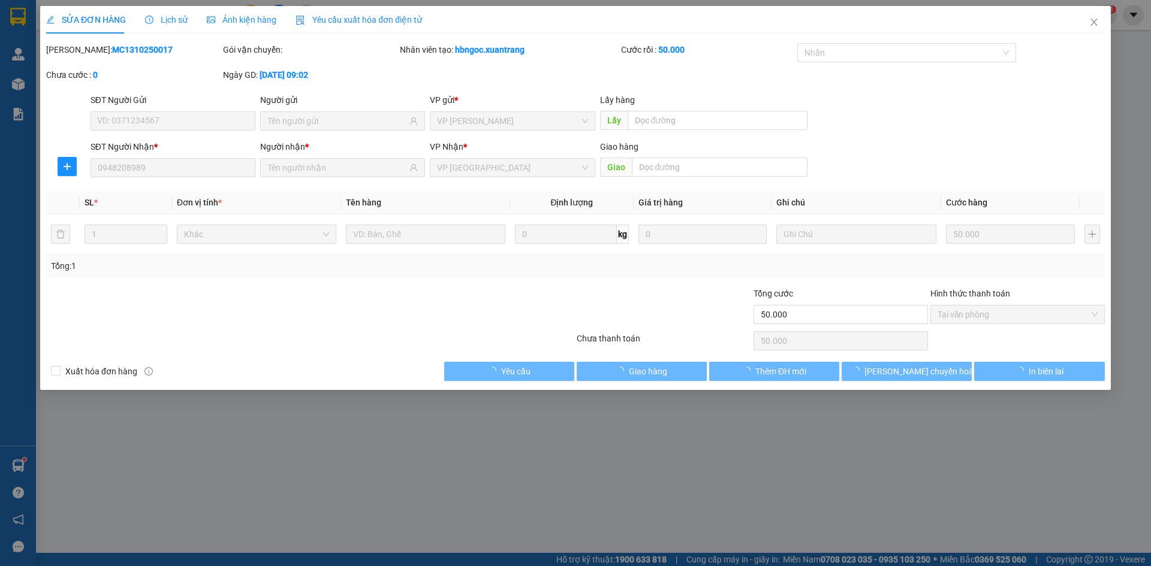
type input "0948208989"
type input "50.000"
click at [237, 19] on span "Ảnh kiện hàng" at bounding box center [242, 20] width 70 height 10
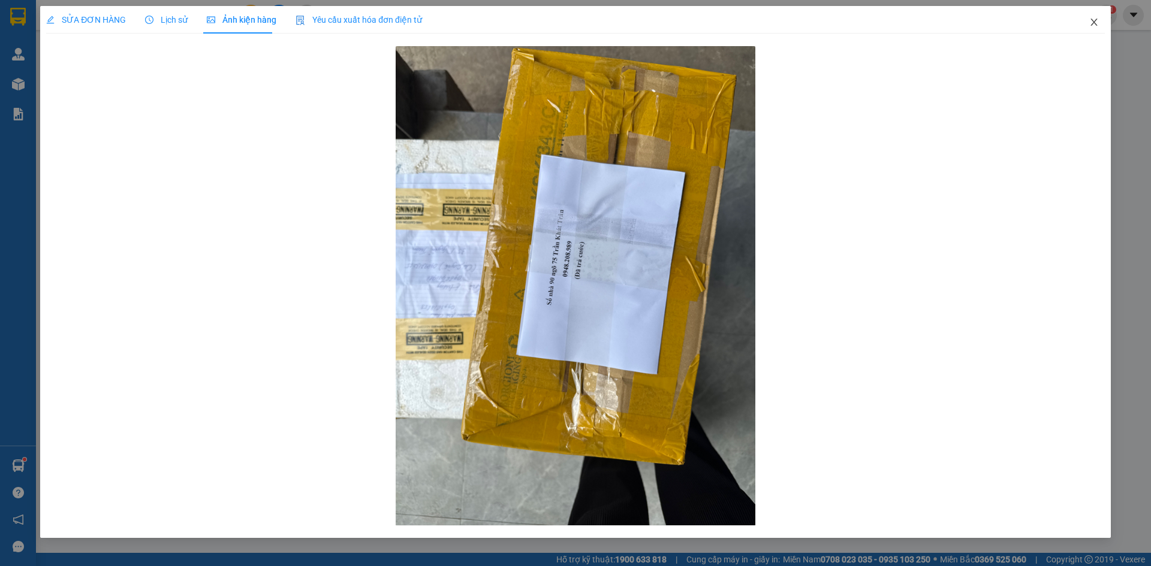
click at [1096, 21] on icon "close" at bounding box center [1093, 22] width 7 height 7
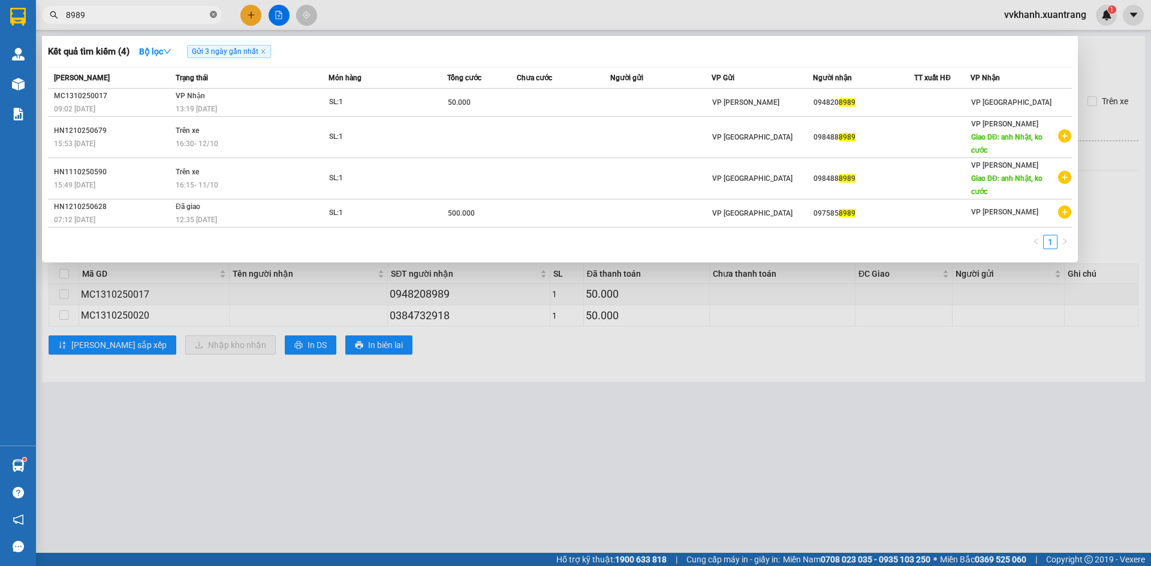
click at [211, 11] on icon "close-circle" at bounding box center [213, 14] width 7 height 7
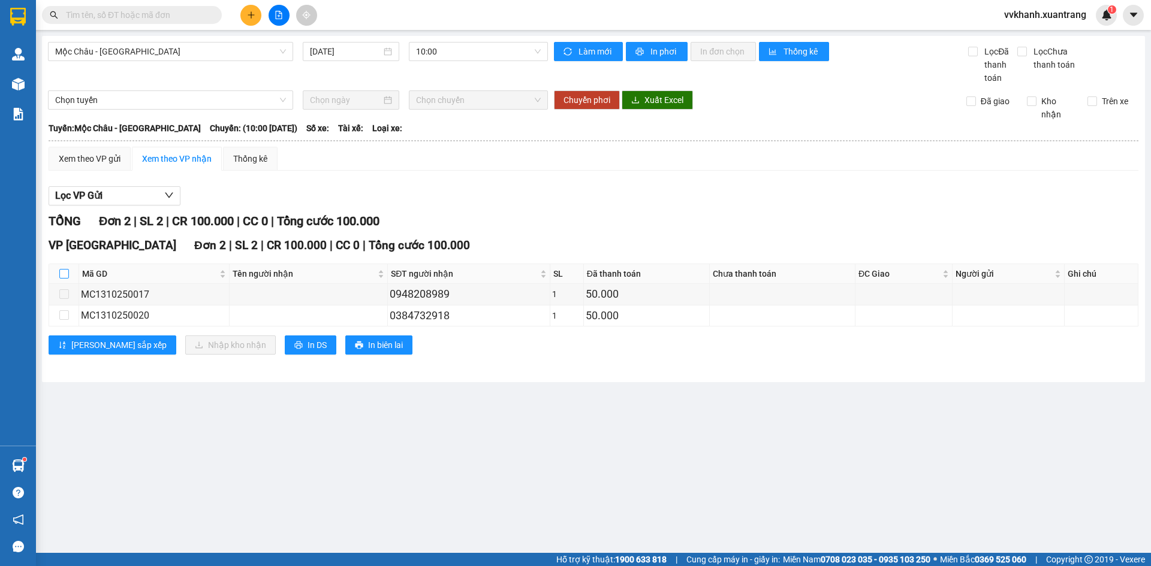
click at [64, 276] on input "checkbox" at bounding box center [64, 274] width 10 height 10
checkbox input "true"
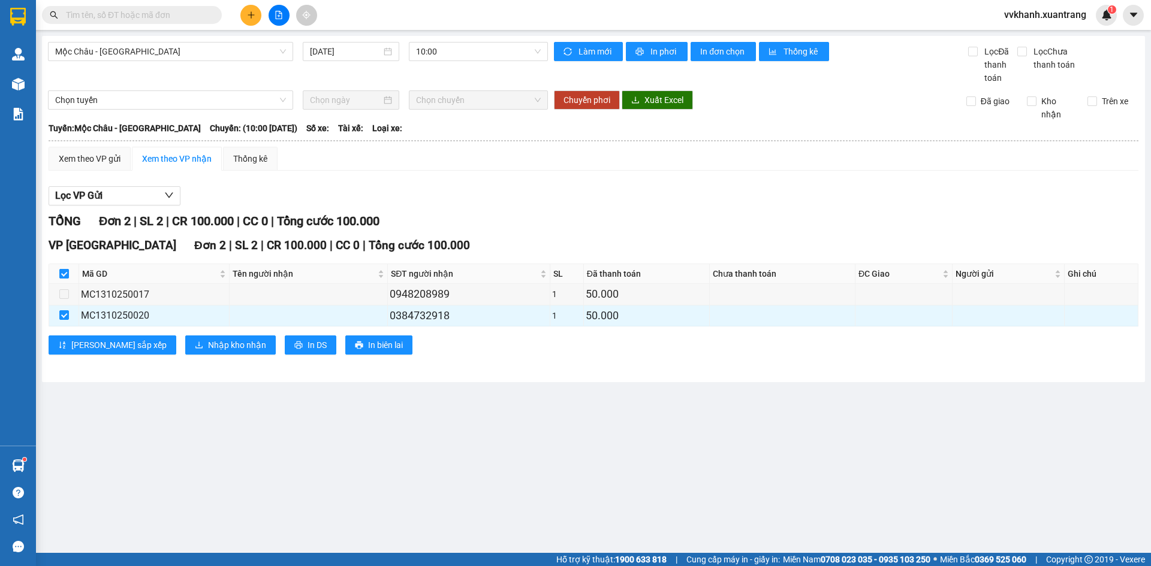
click at [64, 278] on input "checkbox" at bounding box center [64, 274] width 10 height 10
checkbox input "false"
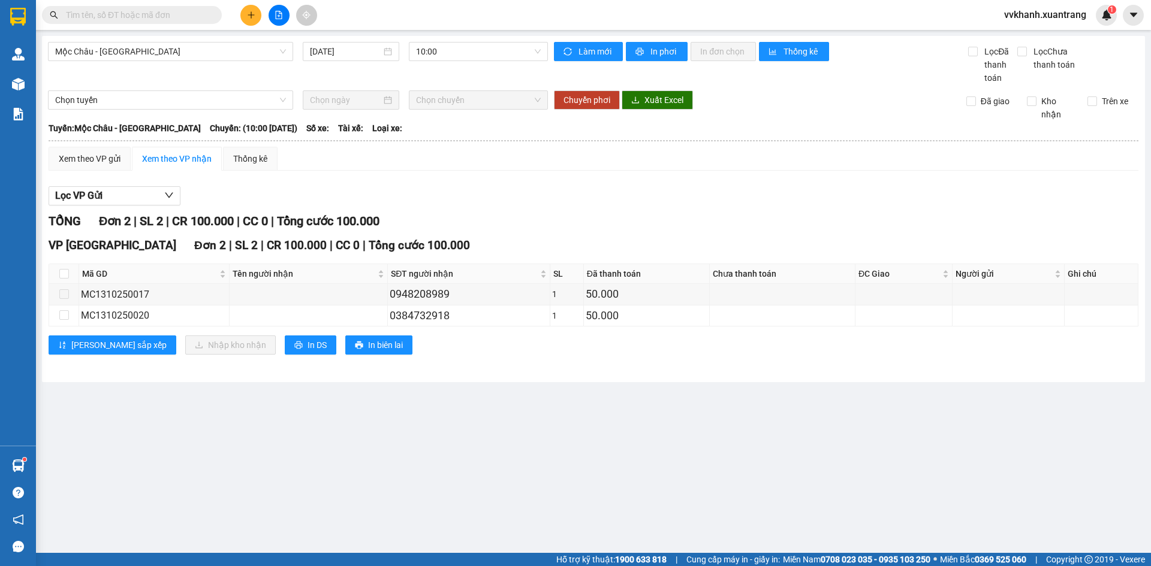
click at [171, 20] on input "text" at bounding box center [136, 14] width 141 height 13
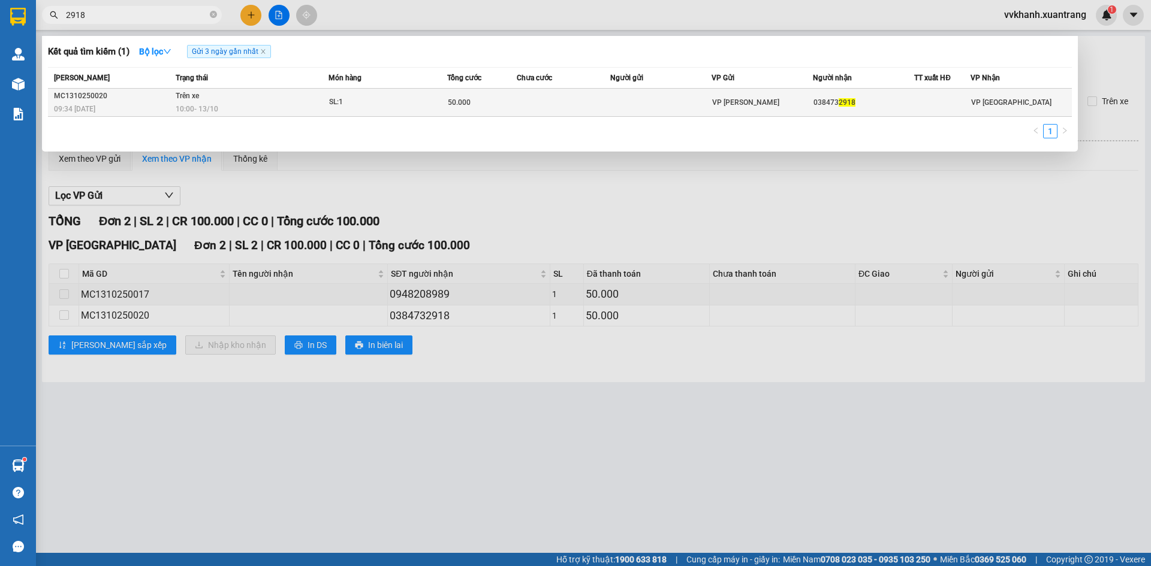
type input "2918"
click at [588, 101] on td at bounding box center [564, 103] width 94 height 28
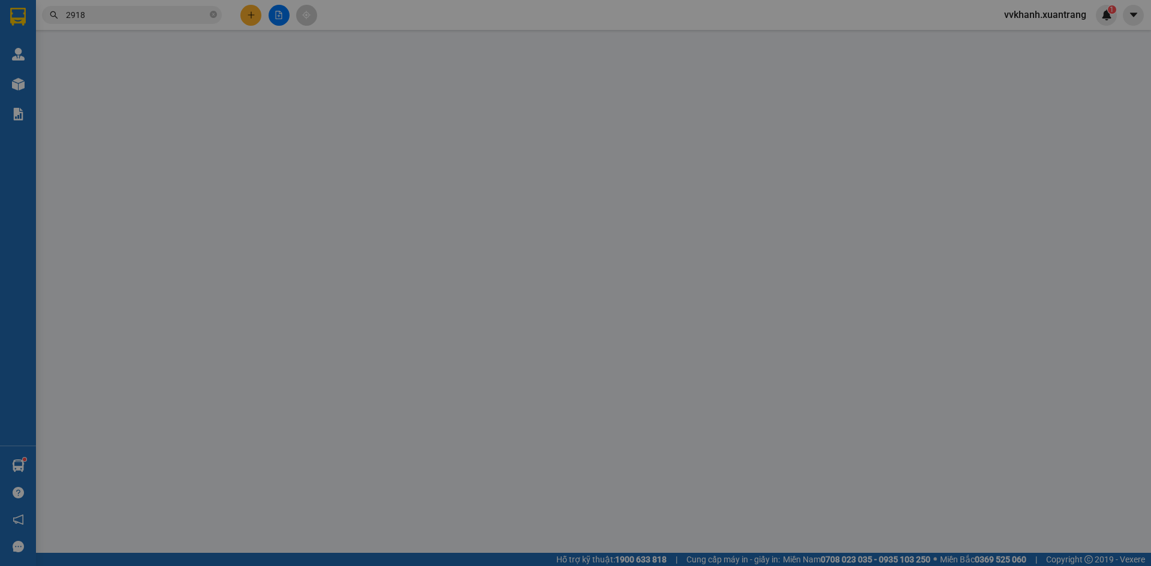
type input "0384732918"
type input "50.000"
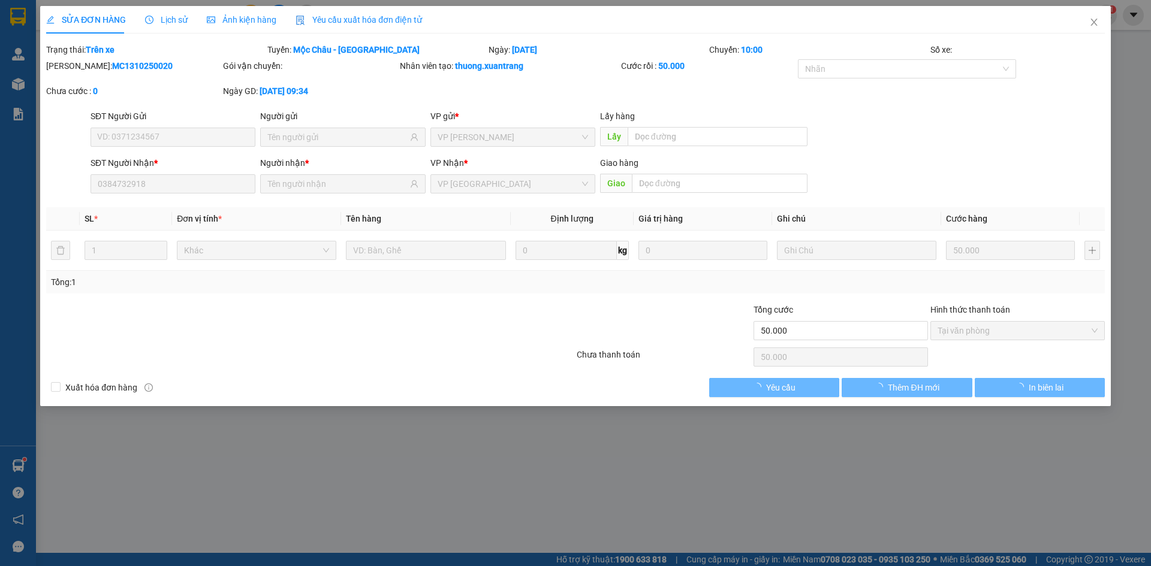
click at [239, 13] on div "Ảnh kiện hàng" at bounding box center [242, 20] width 70 height 28
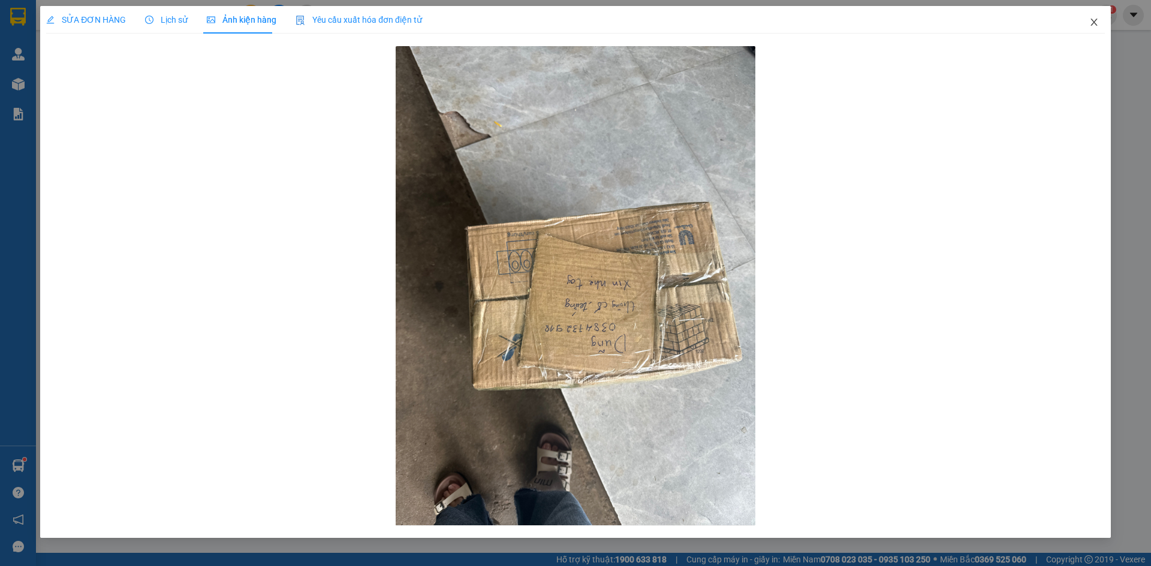
click at [1080, 22] on span "Close" at bounding box center [1094, 23] width 34 height 34
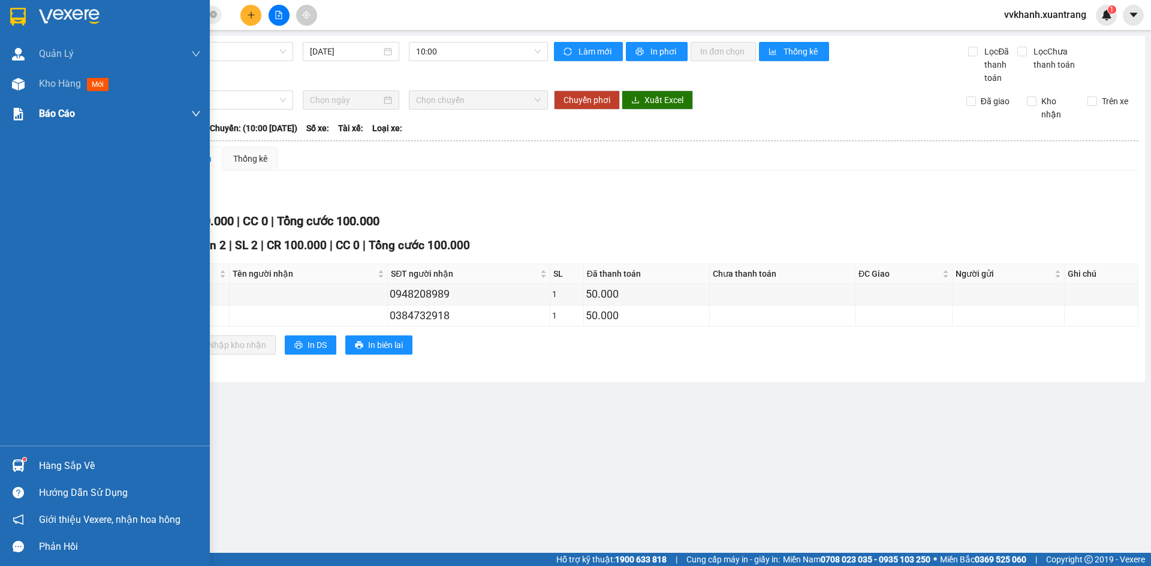
click at [52, 88] on span "Kho hàng" at bounding box center [60, 83] width 42 height 11
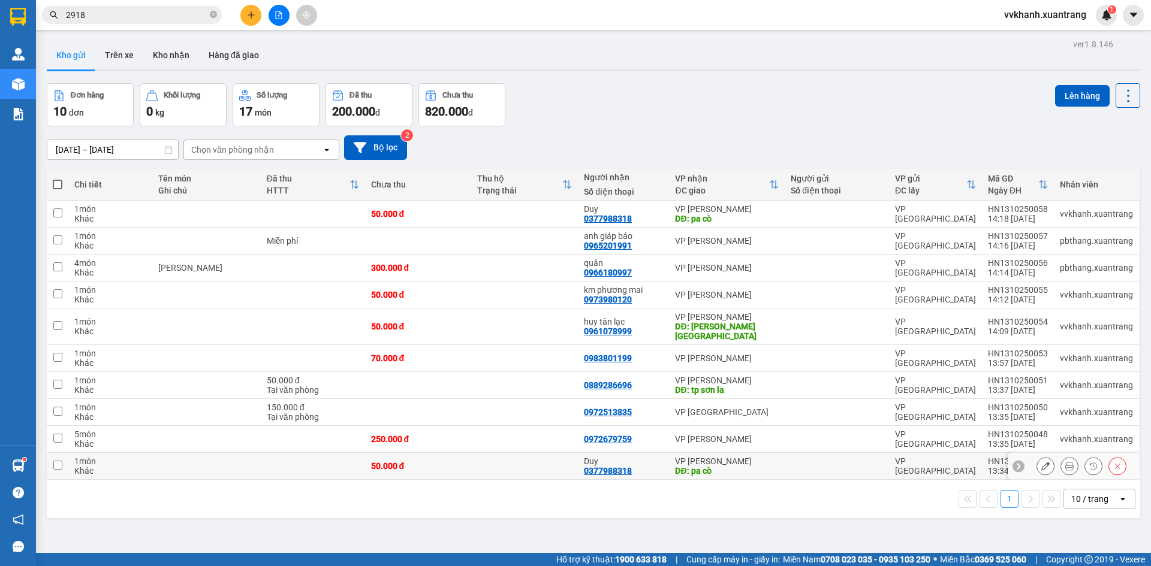
click at [546, 455] on td at bounding box center [524, 466] width 107 height 27
checkbox input "true"
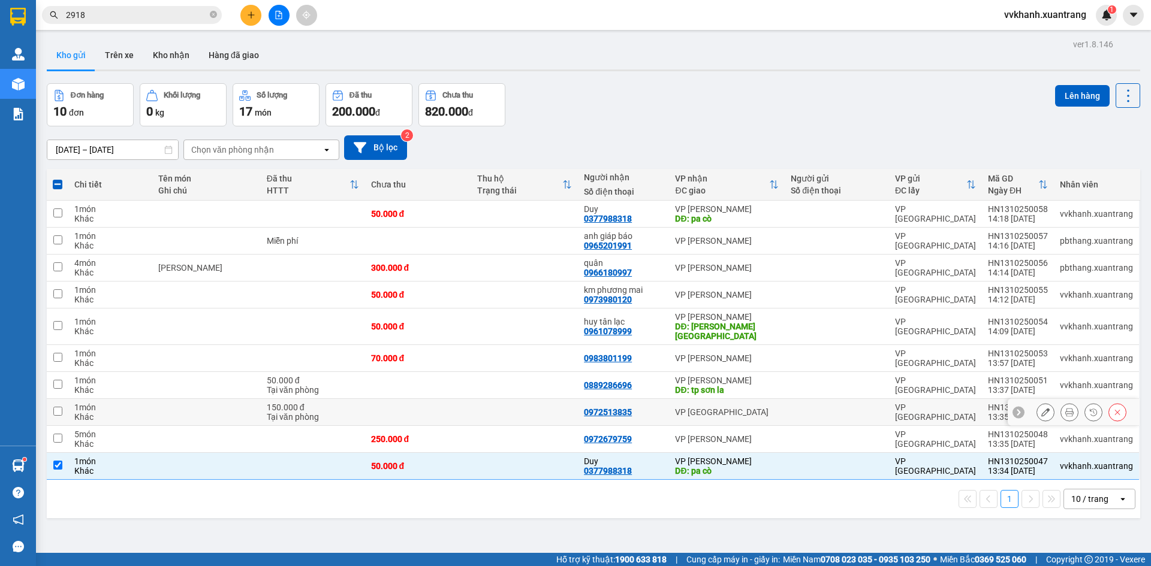
click at [535, 408] on td at bounding box center [524, 412] width 107 height 27
checkbox input "true"
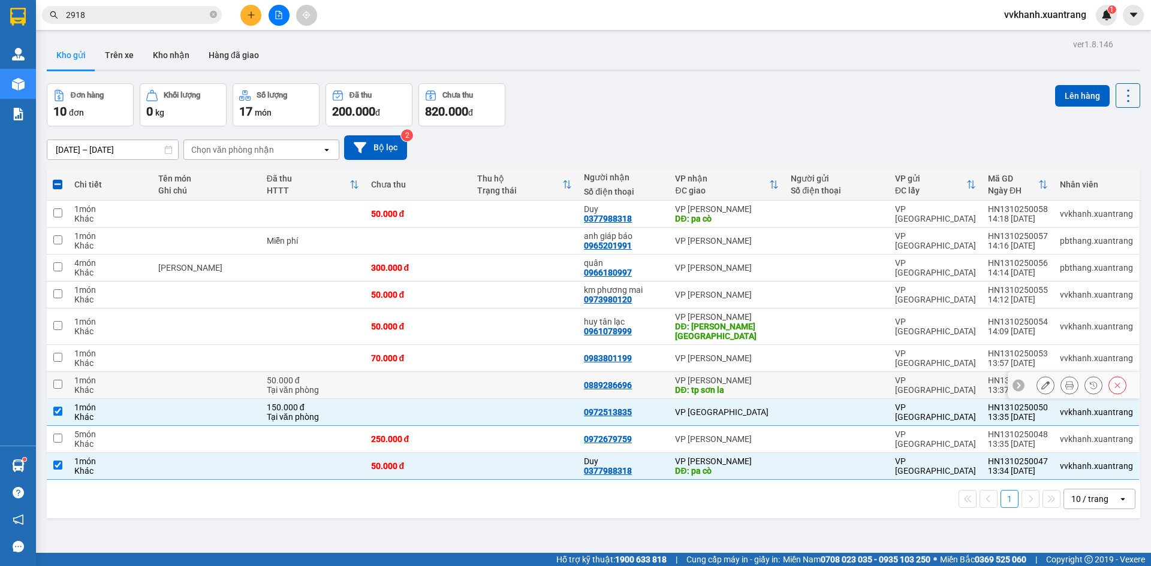
click at [523, 382] on td at bounding box center [524, 385] width 107 height 27
checkbox input "true"
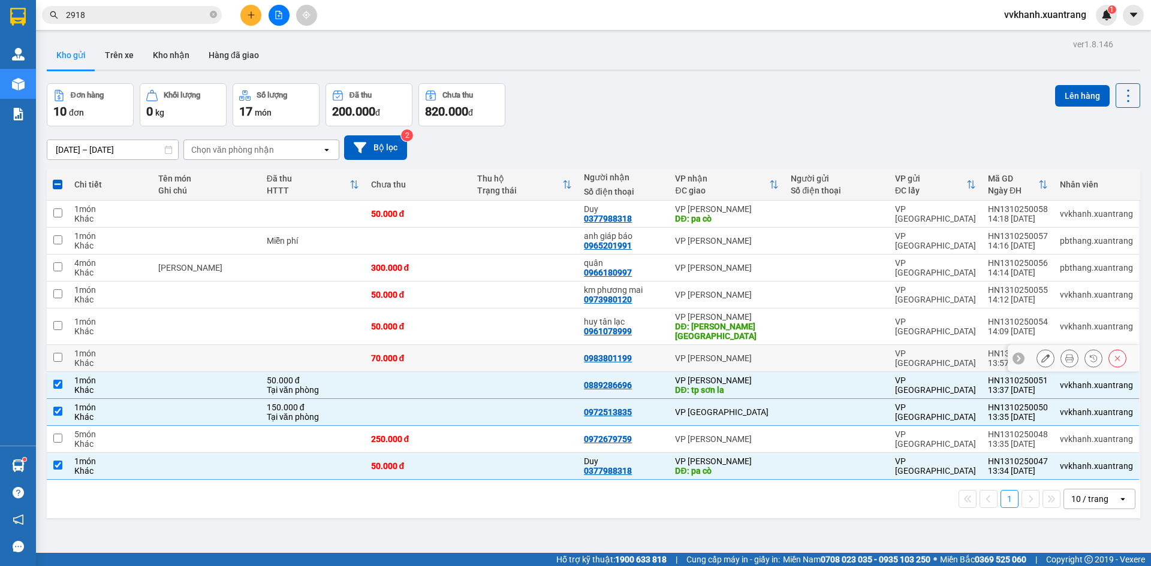
click at [535, 345] on td at bounding box center [524, 358] width 107 height 27
checkbox input "true"
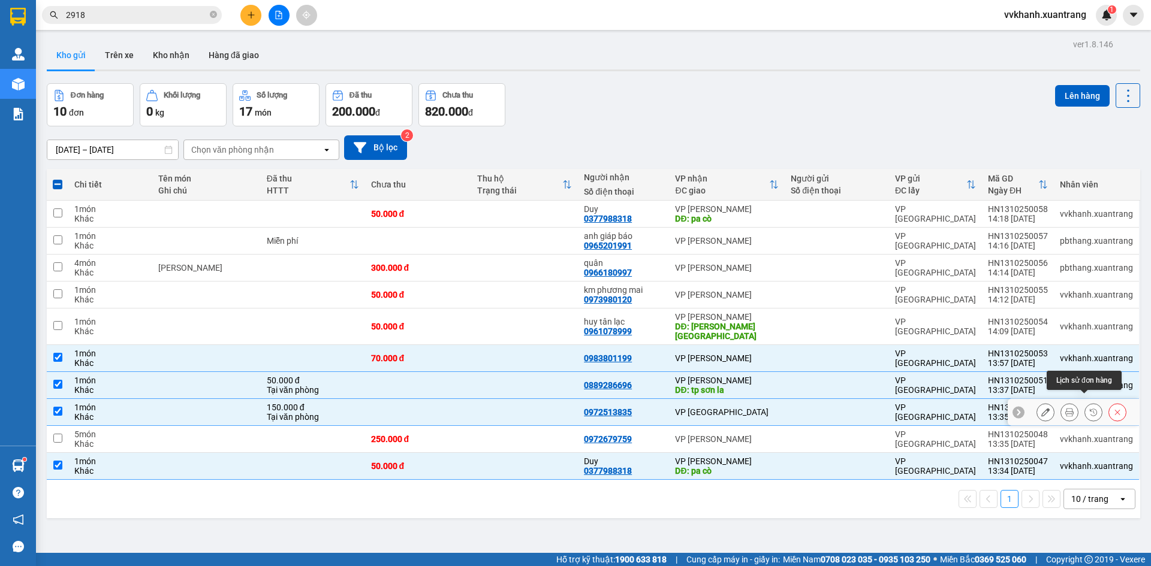
click at [1089, 408] on icon at bounding box center [1093, 412] width 8 height 8
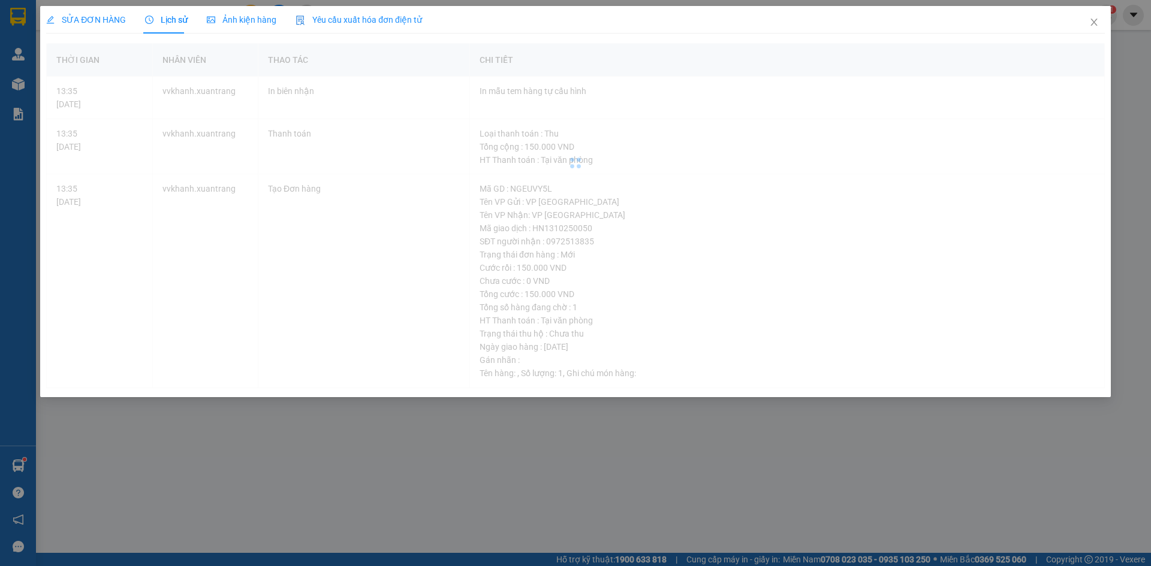
click at [228, 15] on span "Ảnh kiện hàng" at bounding box center [242, 20] width 70 height 10
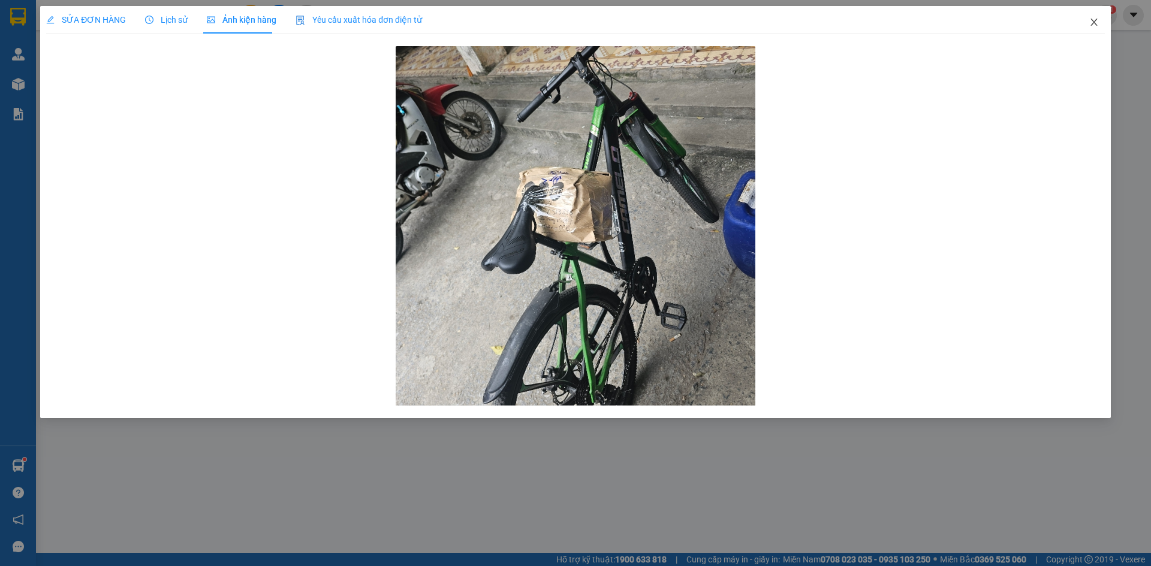
click at [1089, 21] on icon "close" at bounding box center [1094, 22] width 10 height 10
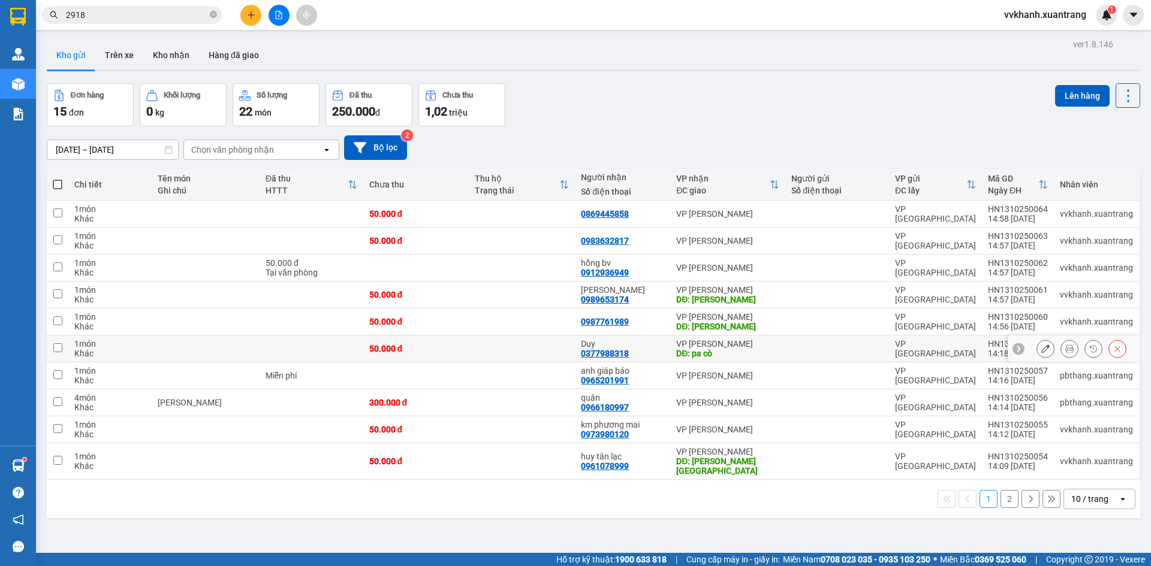
click at [523, 346] on td at bounding box center [522, 349] width 106 height 27
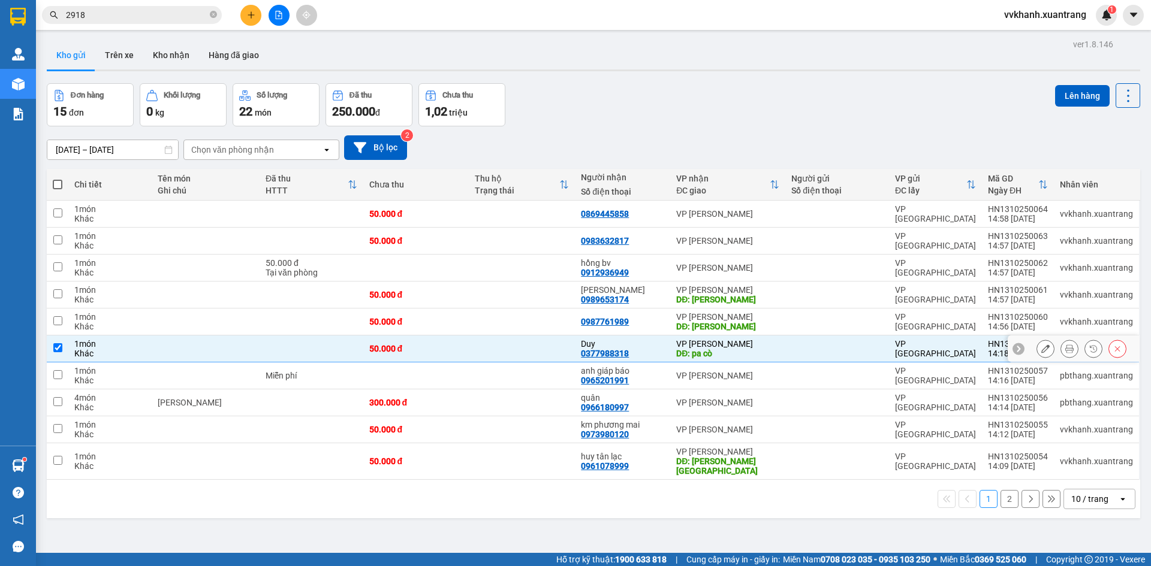
checkbox input "true"
click at [505, 379] on td at bounding box center [522, 376] width 106 height 27
checkbox input "true"
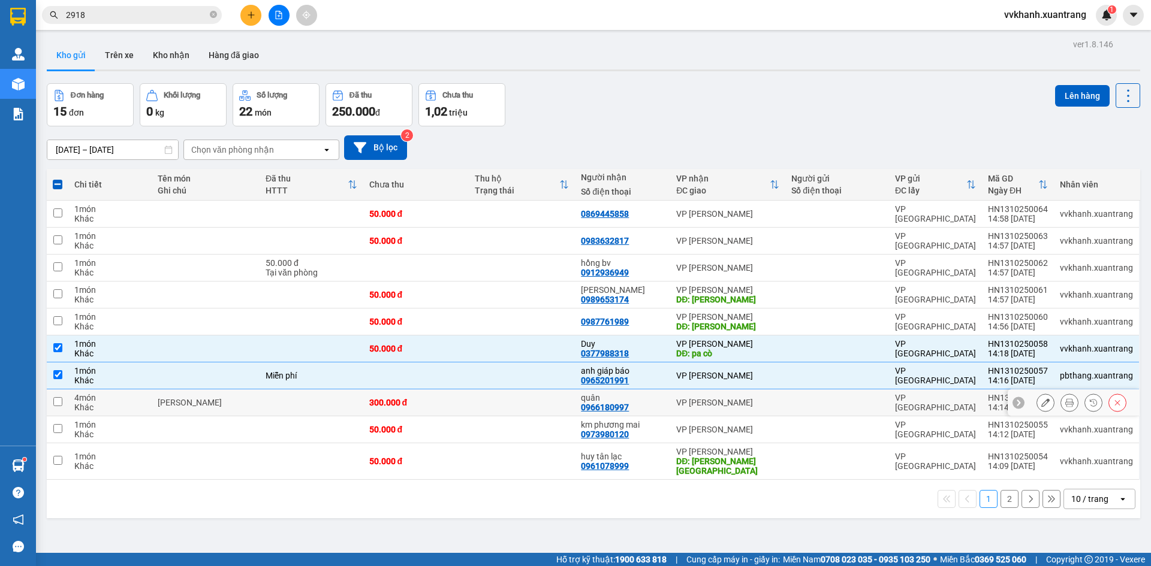
click at [511, 409] on td at bounding box center [522, 403] width 106 height 27
checkbox input "true"
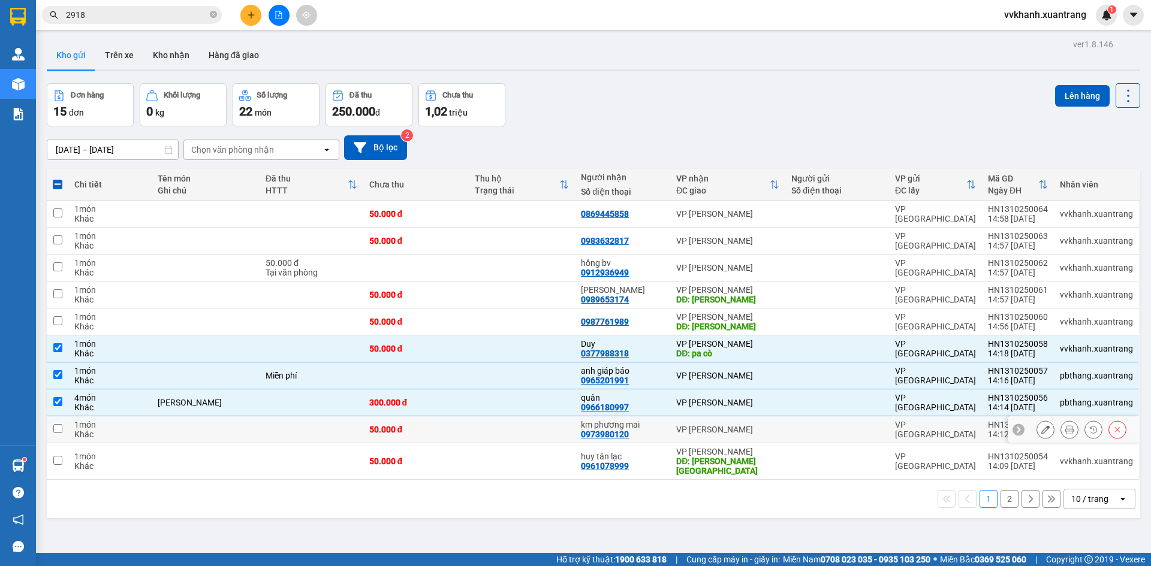
click at [512, 424] on td at bounding box center [522, 430] width 106 height 27
checkbox input "true"
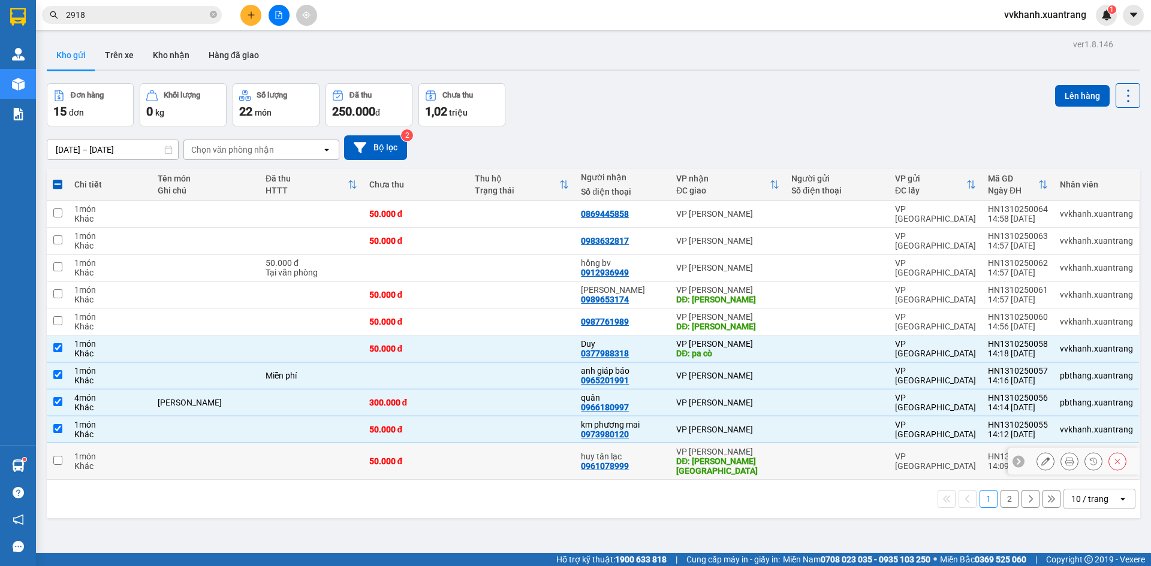
click at [515, 460] on td at bounding box center [522, 462] width 106 height 37
checkbox input "true"
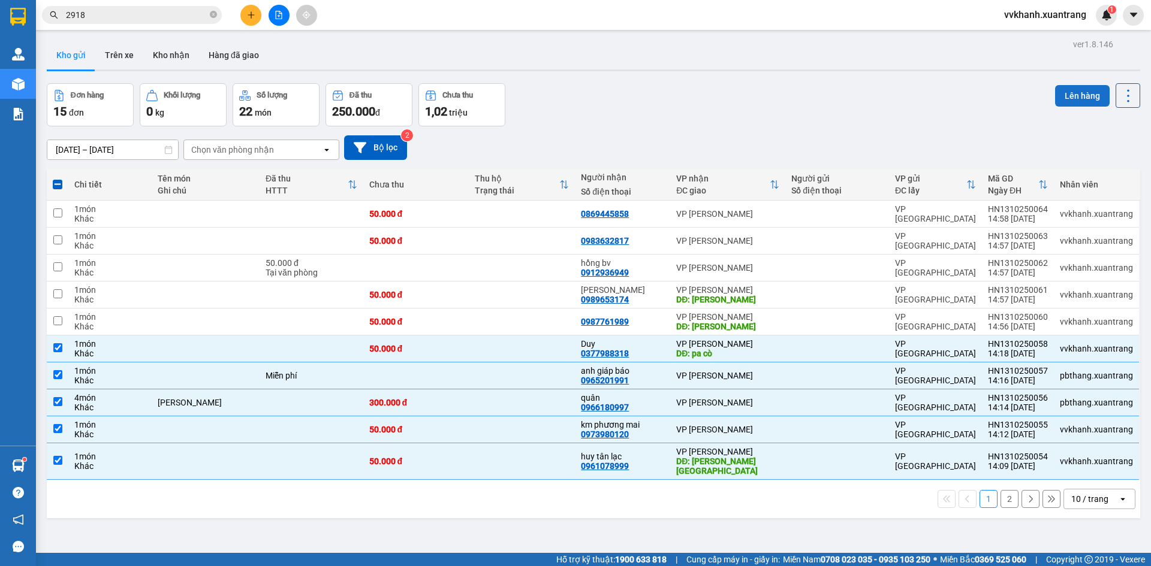
click at [1062, 96] on button "Lên hàng" at bounding box center [1082, 96] width 55 height 22
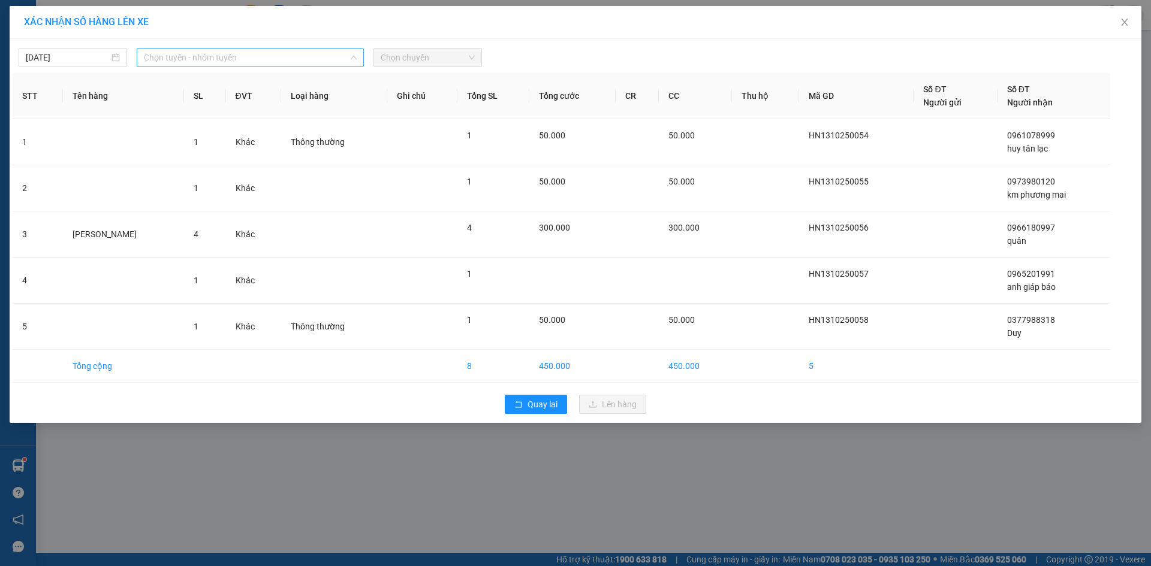
click at [319, 59] on span "Chọn tuyến - nhóm tuyến" at bounding box center [250, 58] width 213 height 18
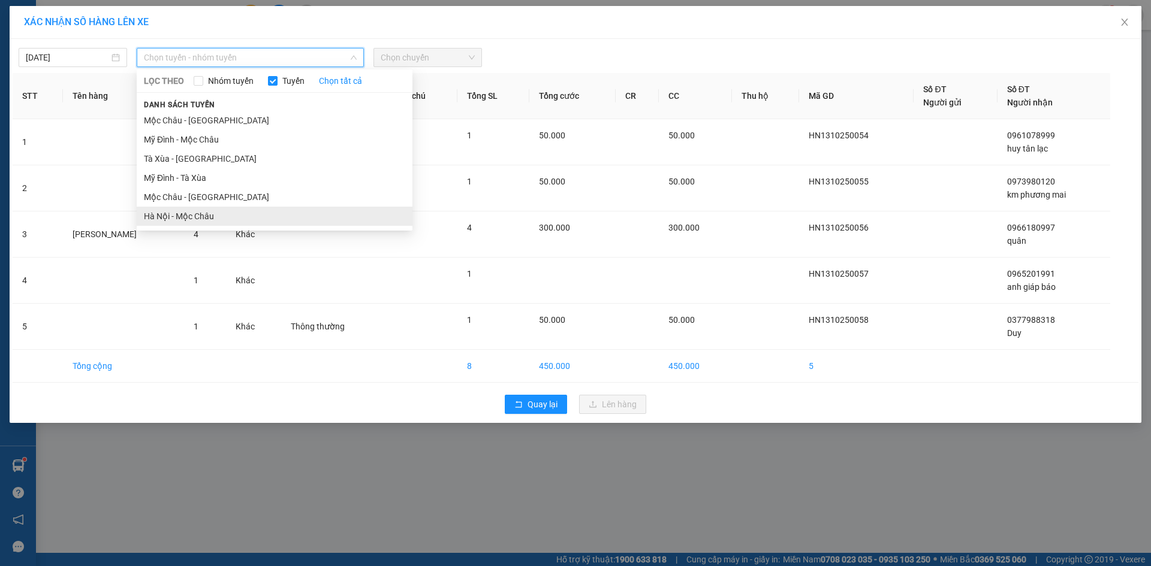
click at [249, 219] on li "Hà Nội - Mộc Châu" at bounding box center [275, 216] width 276 height 19
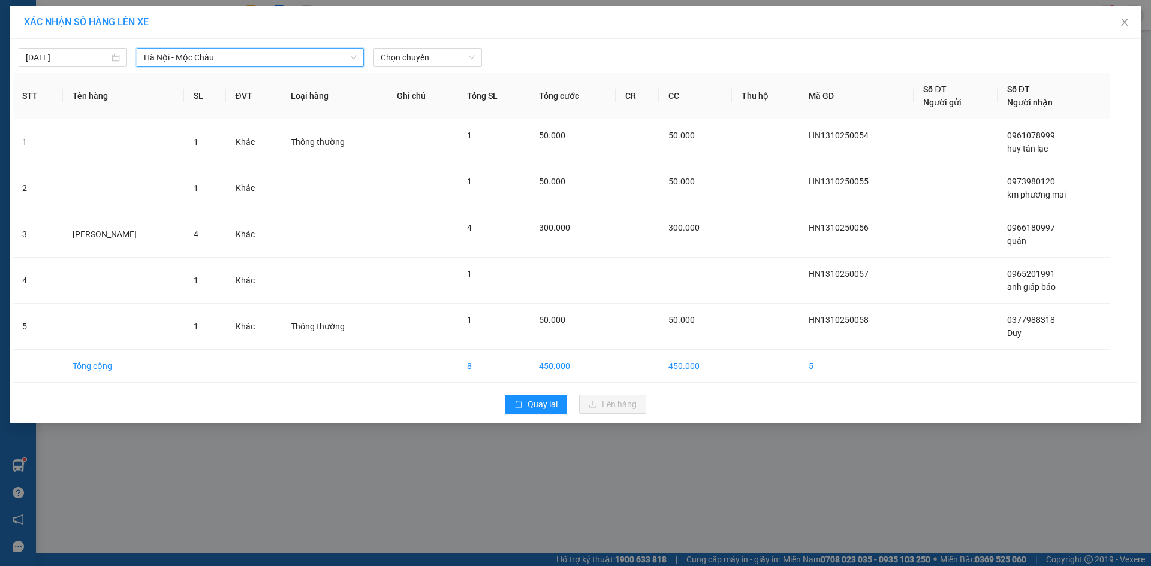
click at [310, 55] on span "Hà Nội - Mộc Châu" at bounding box center [250, 58] width 213 height 18
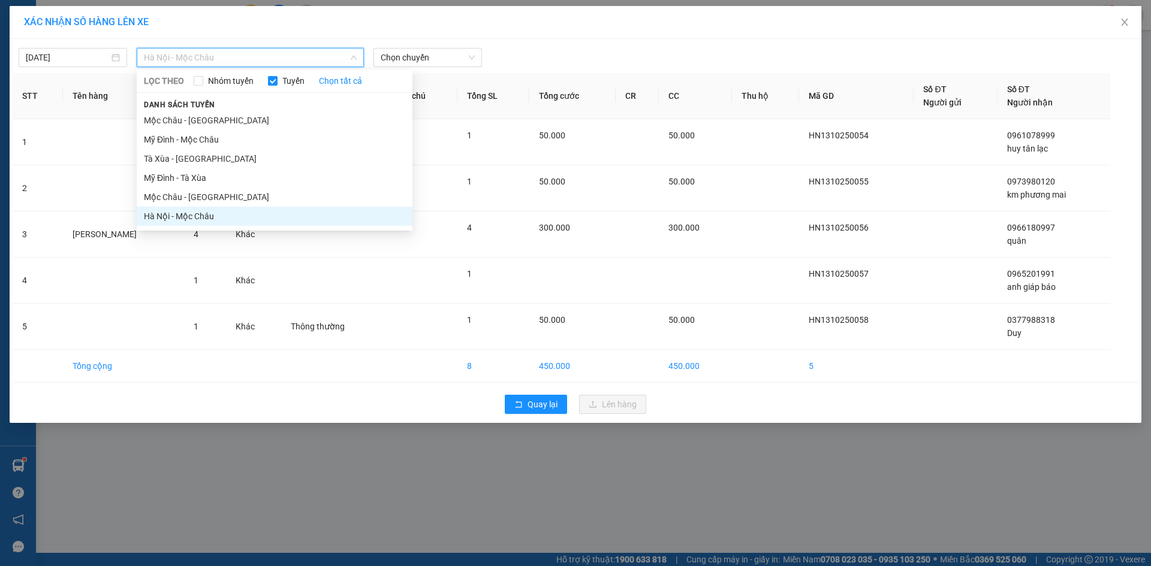
click at [272, 216] on li "Hà Nội - Mộc Châu" at bounding box center [275, 216] width 276 height 19
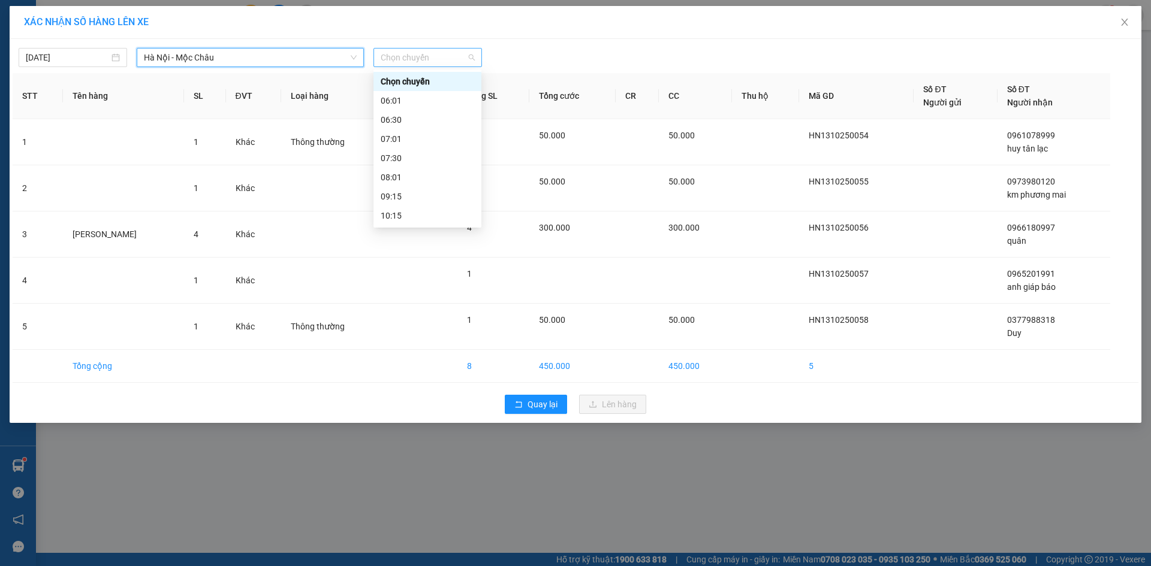
click at [426, 62] on span "Chọn chuyến" at bounding box center [428, 58] width 94 height 18
click at [403, 117] on div "14:15" at bounding box center [428, 119] width 94 height 13
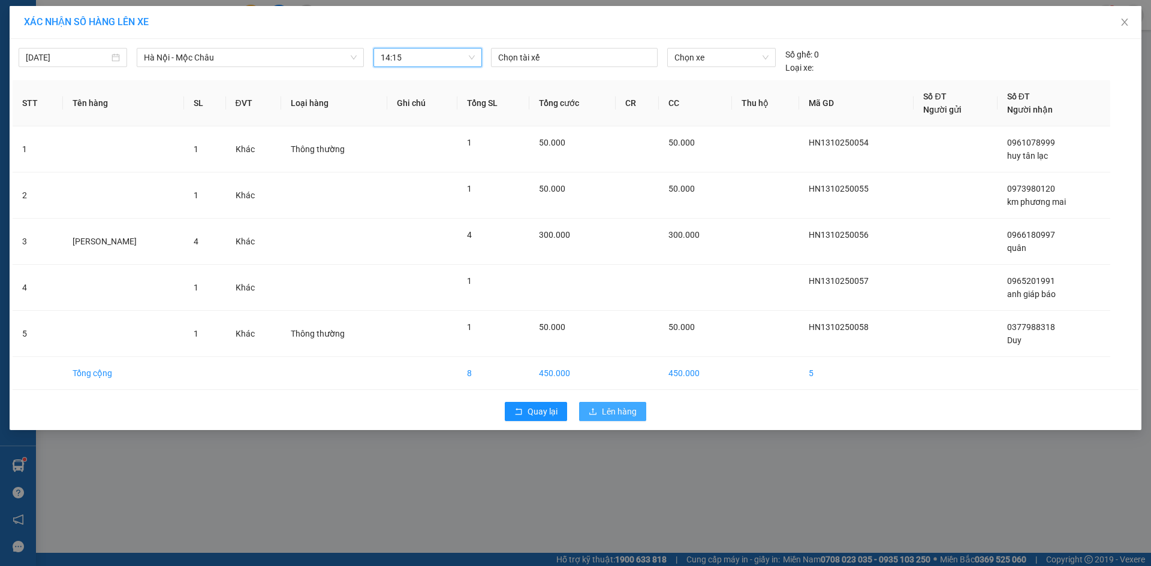
click at [593, 406] on button "Lên hàng" at bounding box center [612, 411] width 67 height 19
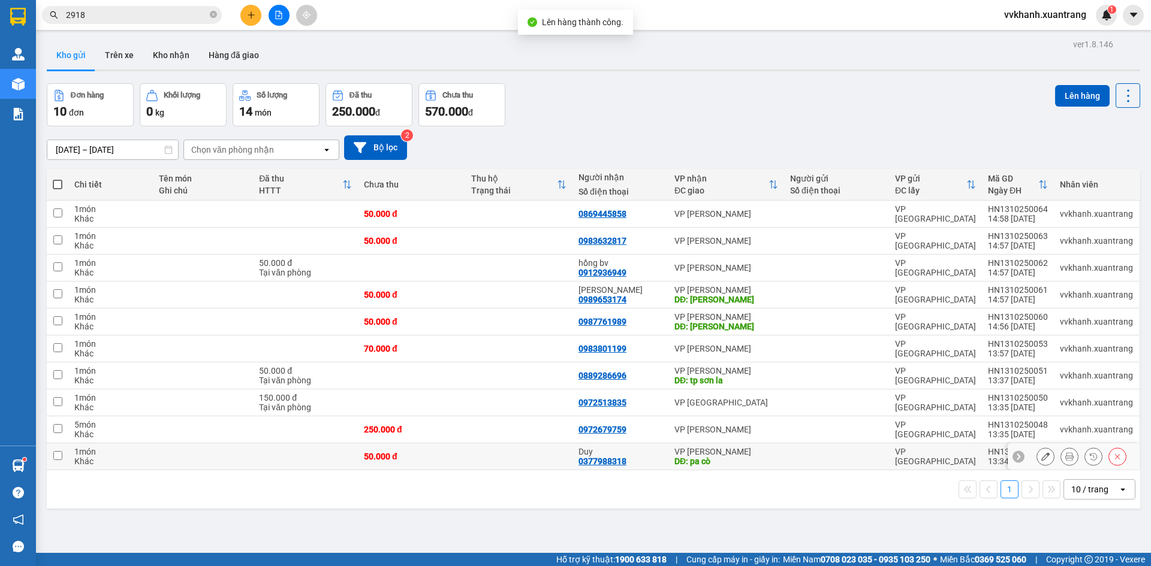
click at [631, 457] on div "Duy 0377988318" at bounding box center [620, 456] width 84 height 19
checkbox input "true"
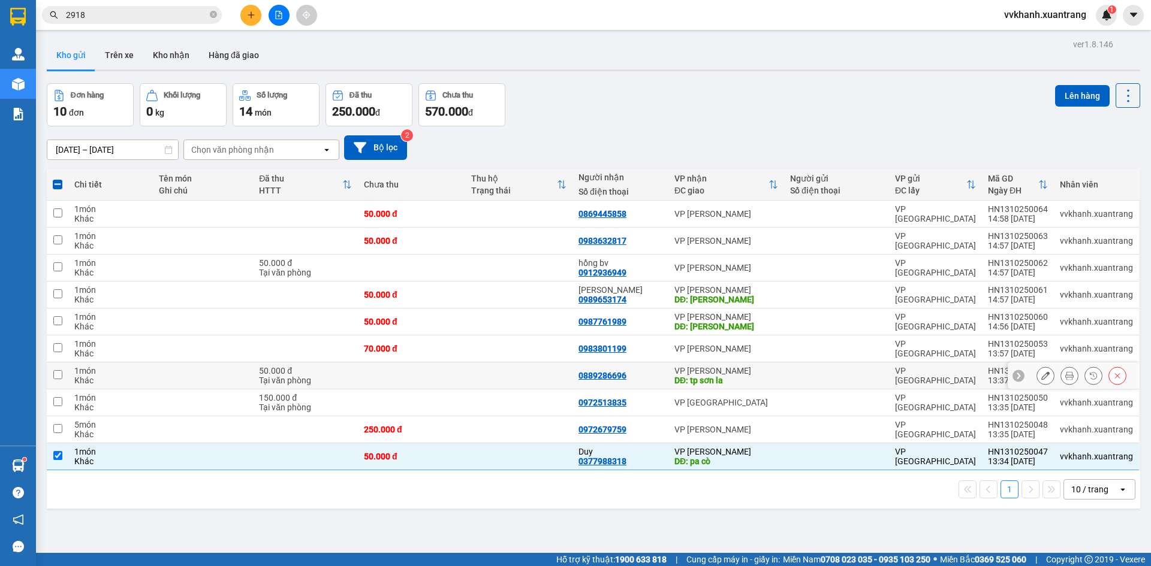
click at [544, 373] on td at bounding box center [518, 376] width 107 height 27
checkbox input "true"
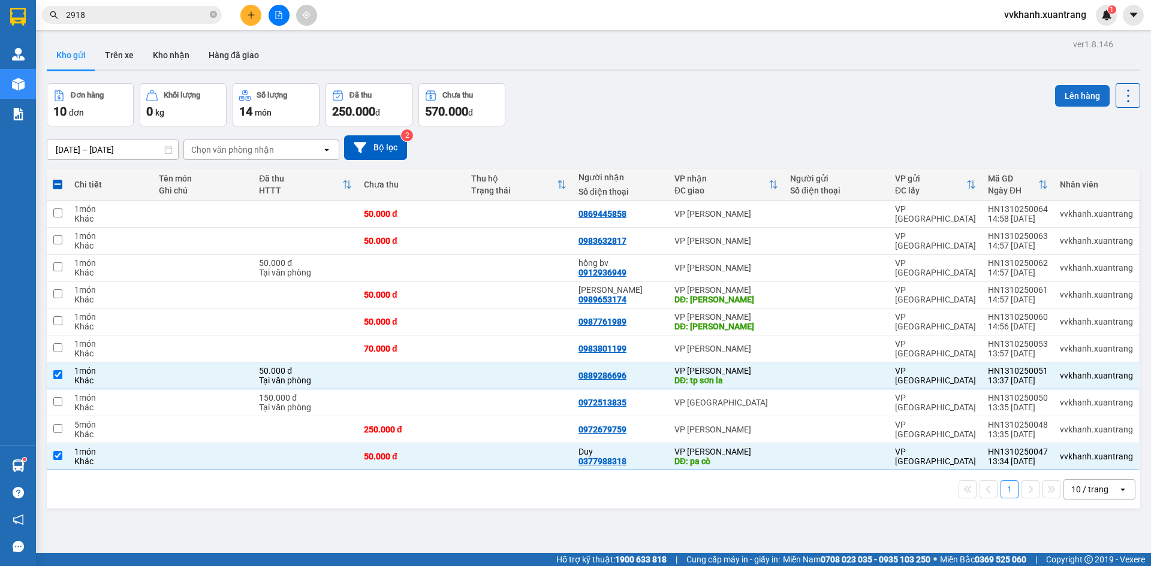
click at [1060, 96] on button "Lên hàng" at bounding box center [1082, 96] width 55 height 22
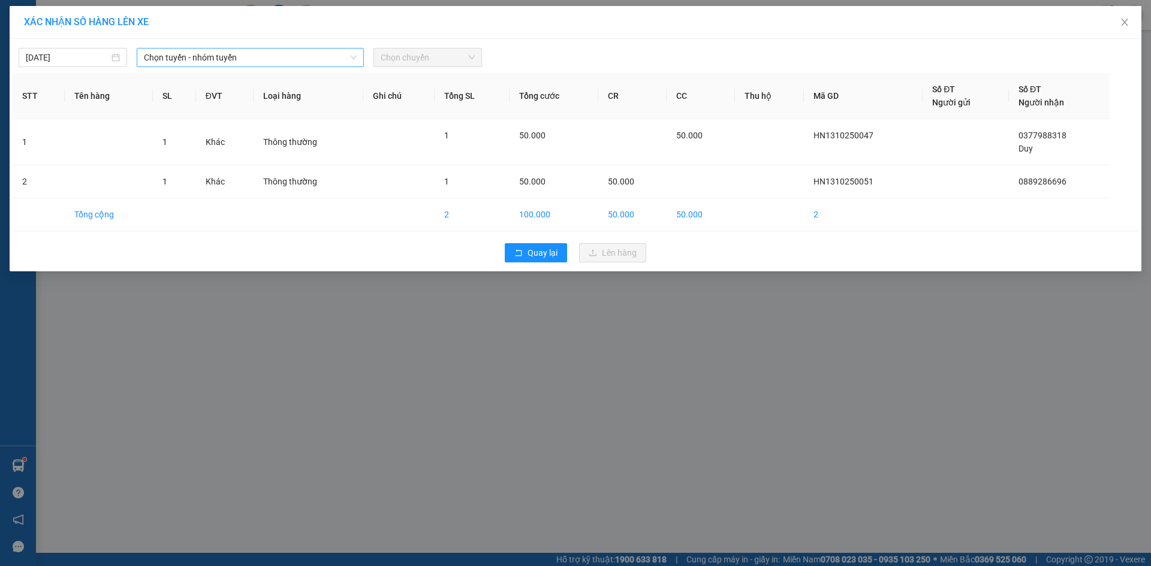
click at [237, 58] on span "Chọn tuyến - nhóm tuyến" at bounding box center [250, 58] width 213 height 18
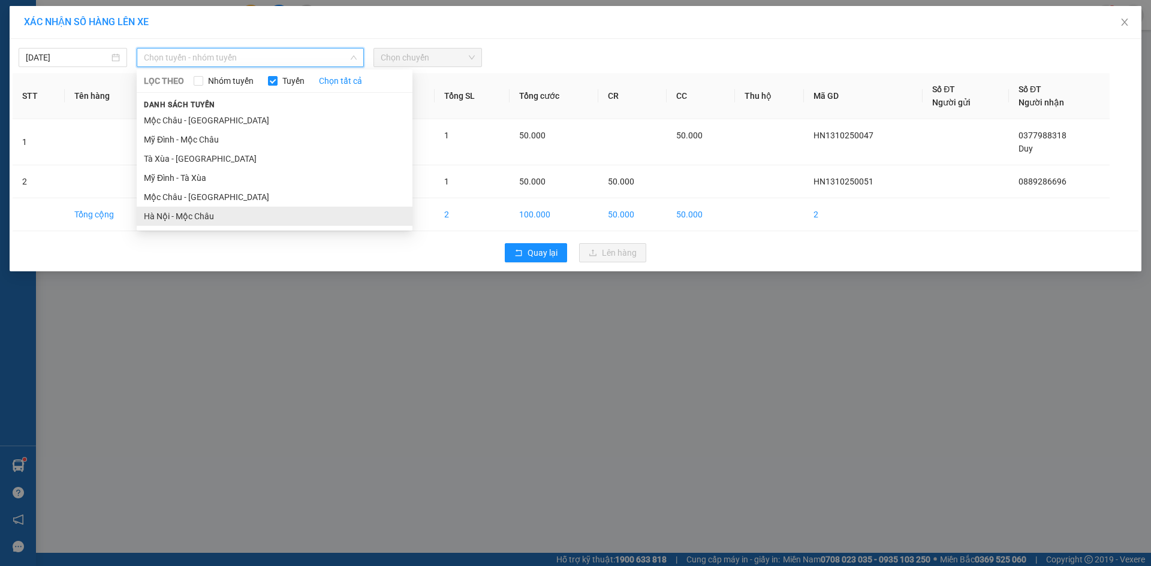
click at [239, 216] on li "Hà Nội - Mộc Châu" at bounding box center [275, 216] width 276 height 19
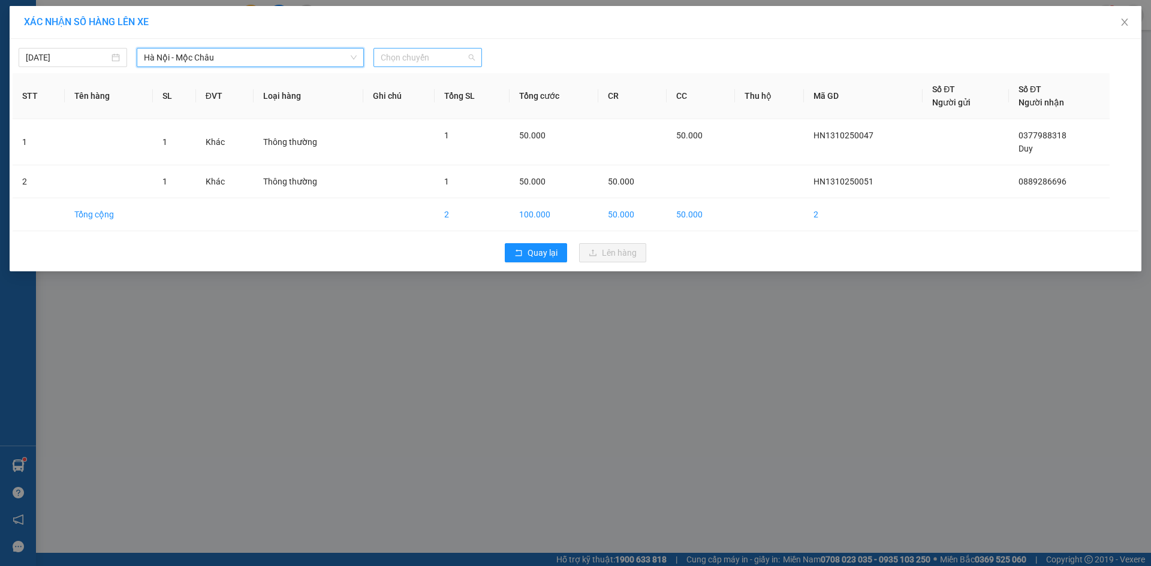
click at [403, 59] on span "Chọn chuyến" at bounding box center [428, 58] width 94 height 18
click at [417, 118] on div "14:15" at bounding box center [428, 119] width 94 height 13
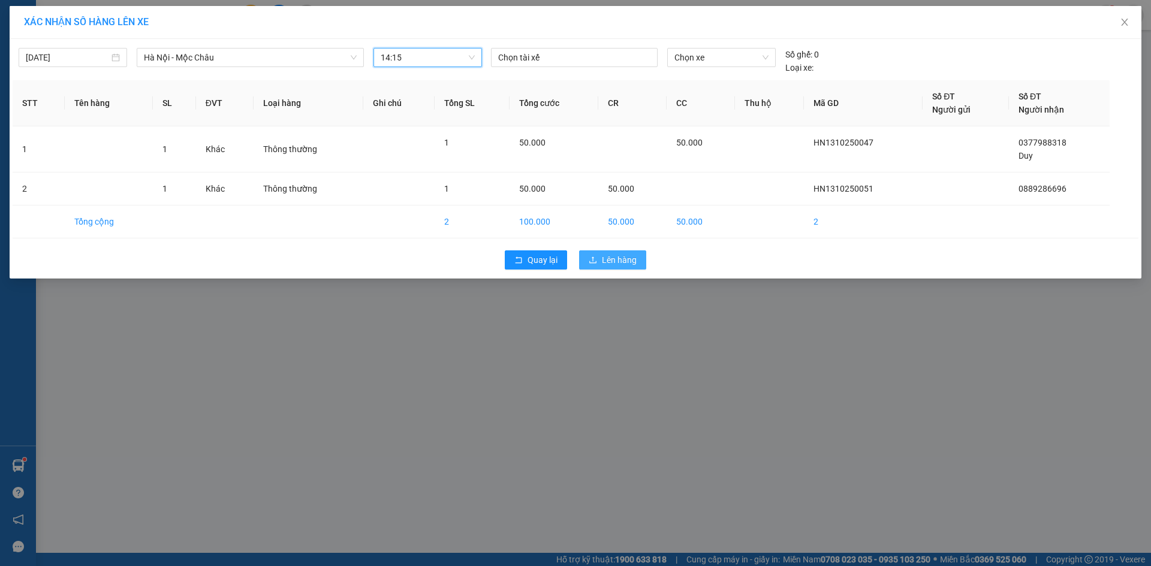
click at [634, 258] on span "Lên hàng" at bounding box center [619, 260] width 35 height 13
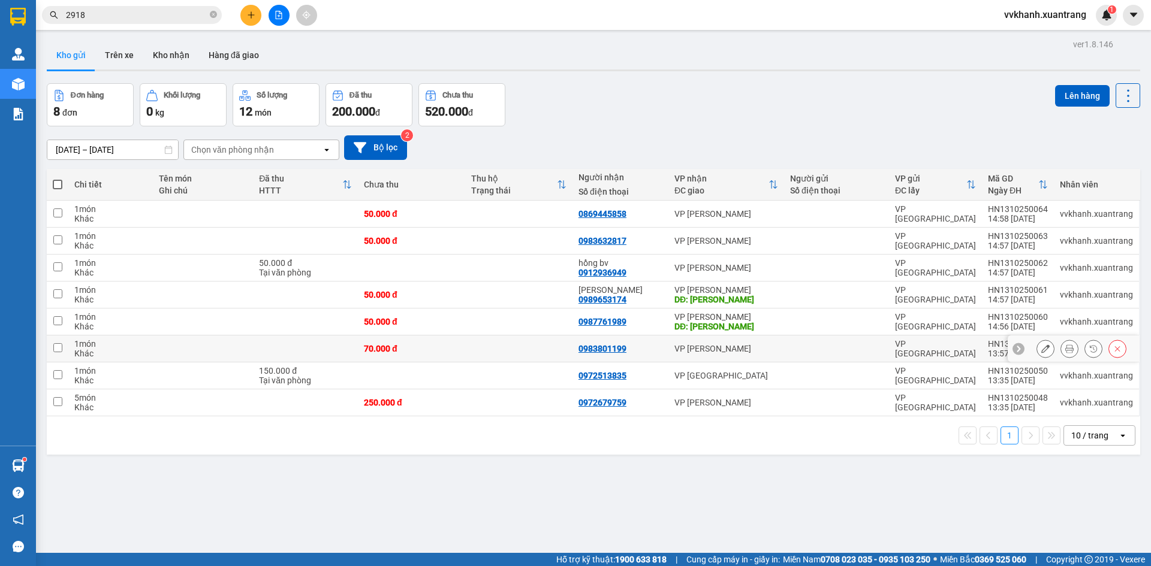
click at [1089, 347] on icon at bounding box center [1093, 349] width 8 height 8
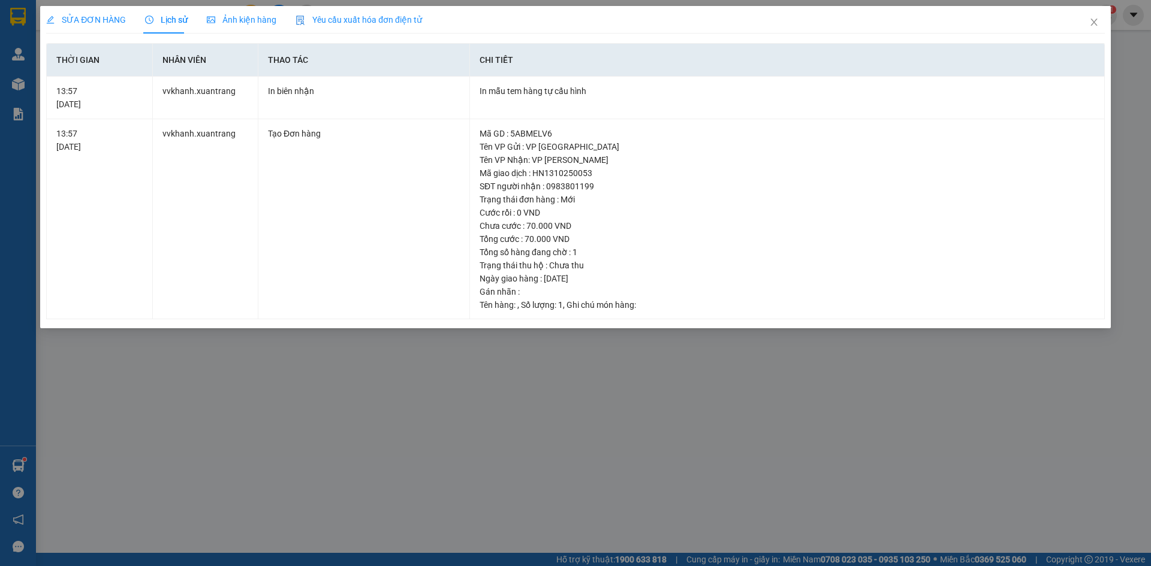
click at [251, 25] on span "Ảnh kiện hàng" at bounding box center [242, 20] width 70 height 10
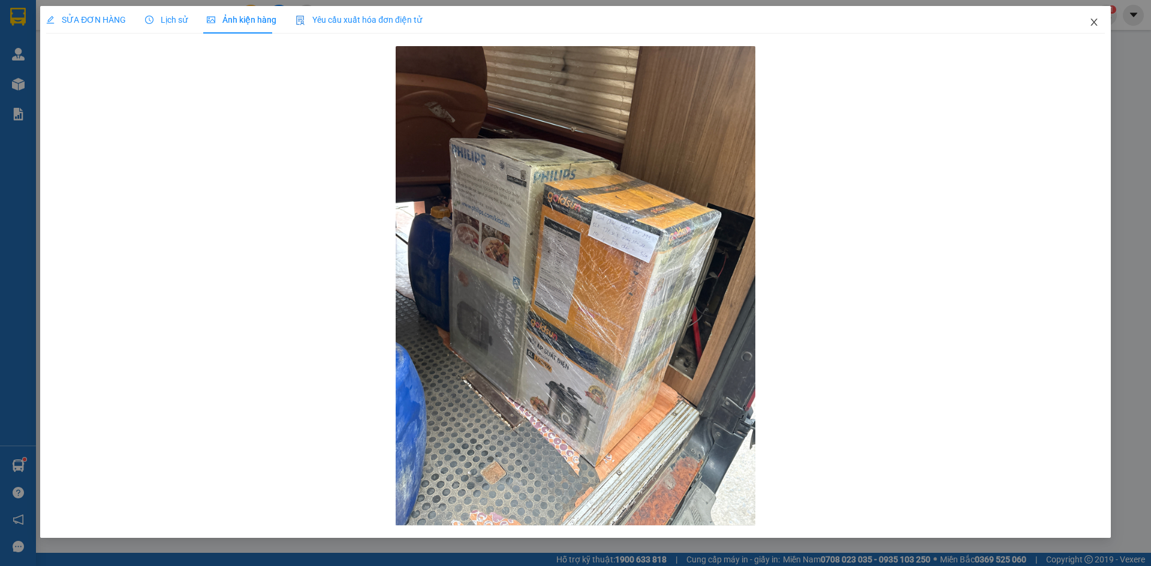
click at [1095, 19] on icon "close" at bounding box center [1094, 22] width 10 height 10
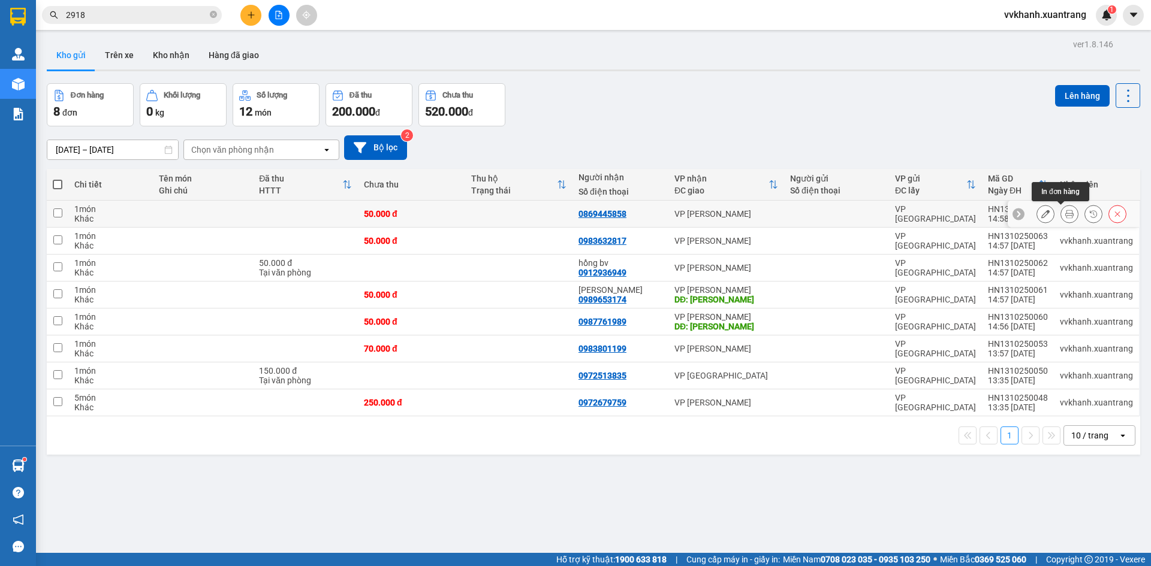
click at [1065, 210] on icon at bounding box center [1069, 214] width 8 height 8
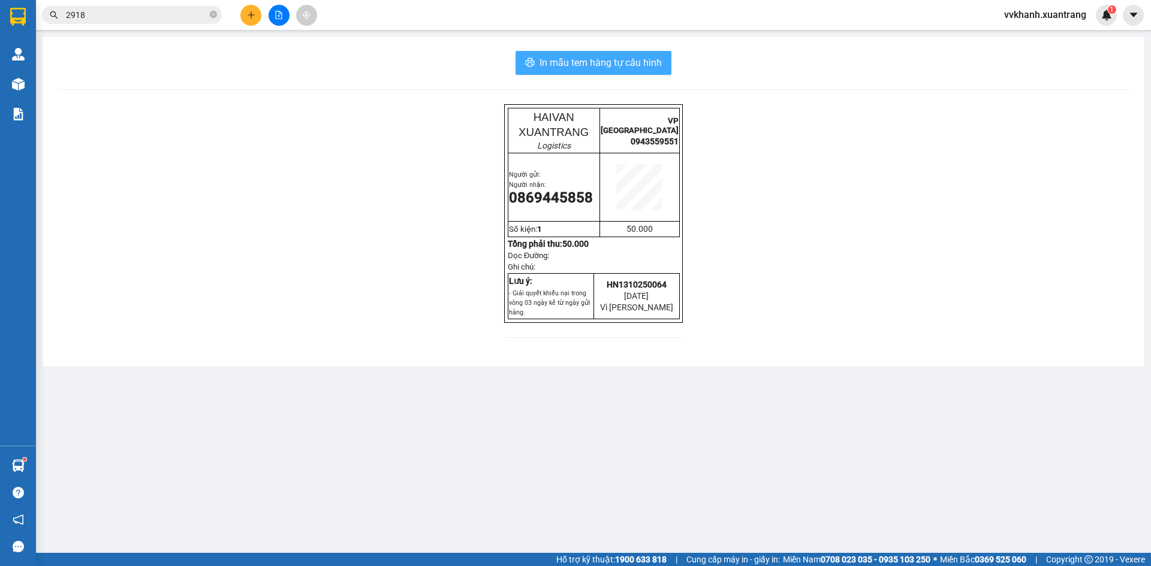
click at [565, 52] on button "In mẫu tem hàng tự cấu hình" at bounding box center [593, 63] width 156 height 24
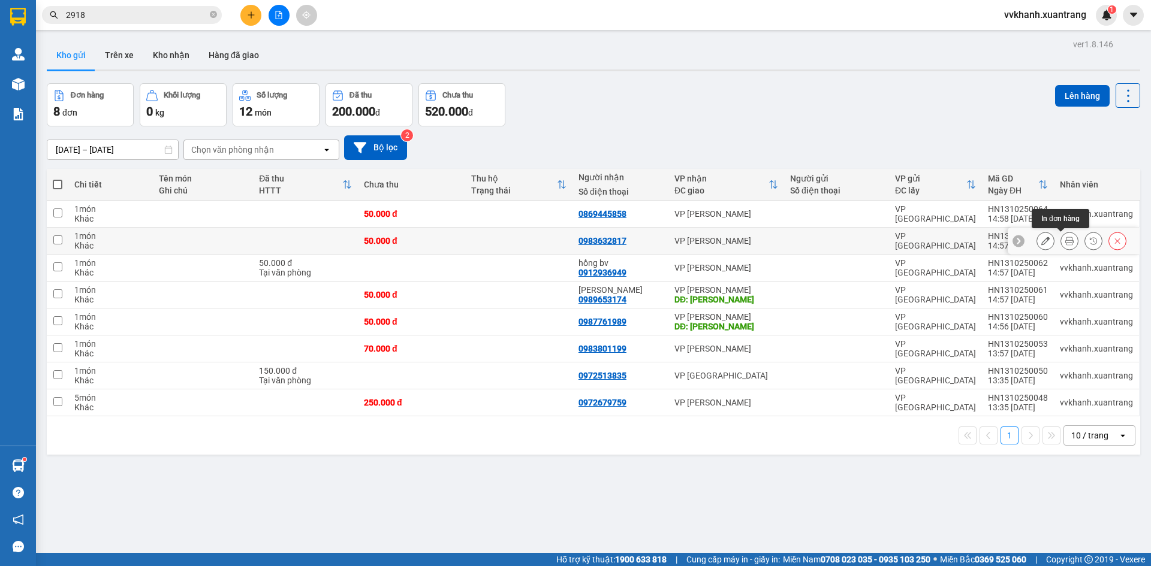
click at [1065, 237] on icon at bounding box center [1069, 241] width 8 height 8
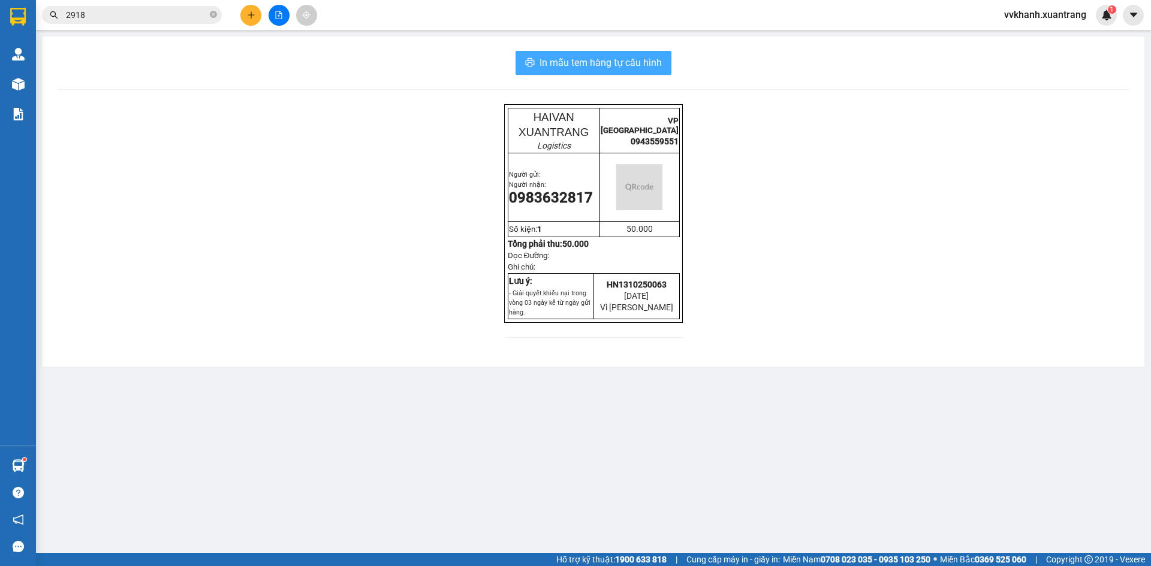
click at [557, 54] on button "In mẫu tem hàng tự cấu hình" at bounding box center [593, 63] width 156 height 24
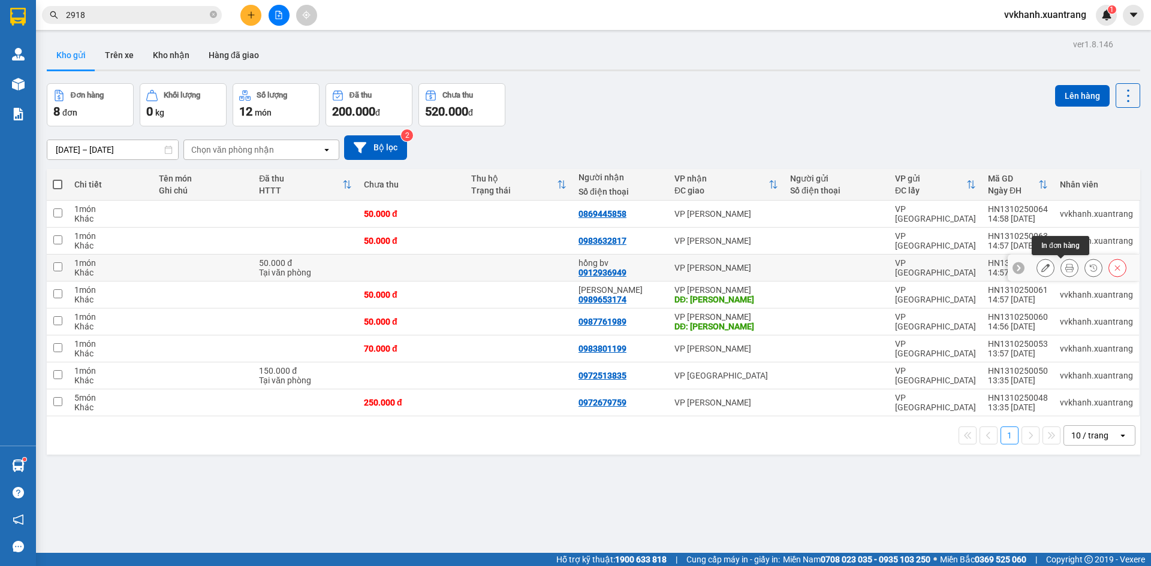
click at [1065, 268] on icon at bounding box center [1069, 268] width 8 height 8
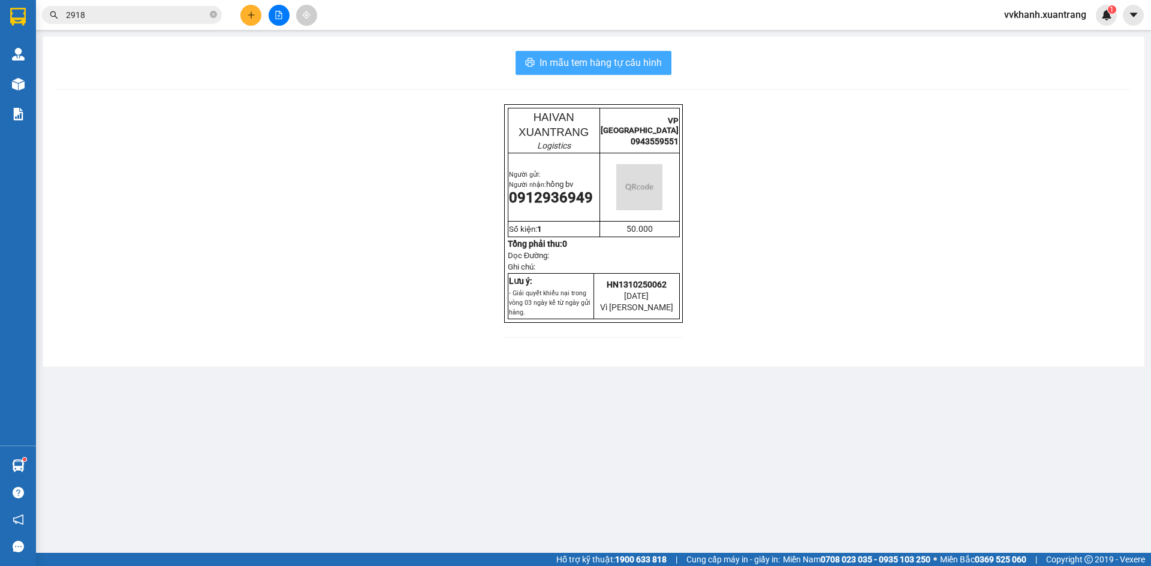
click at [563, 58] on span "In mẫu tem hàng tự cấu hình" at bounding box center [600, 62] width 122 height 15
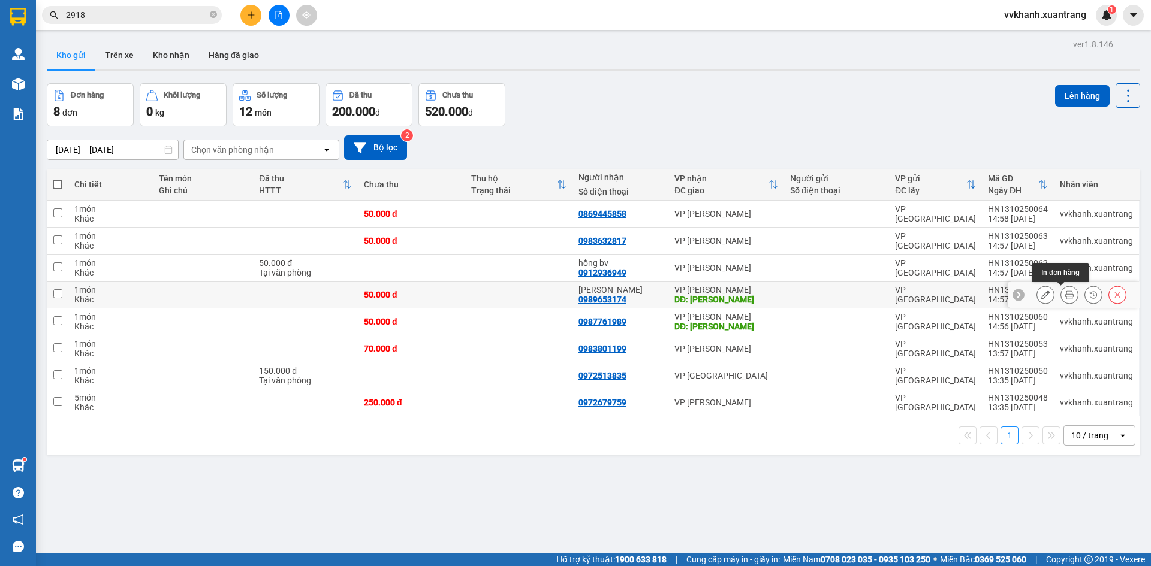
drag, startPoint x: 1061, startPoint y: 295, endPoint x: 830, endPoint y: 317, distance: 231.8
click at [1050, 303] on div at bounding box center [1081, 295] width 90 height 18
click at [1061, 295] on button at bounding box center [1069, 295] width 17 height 21
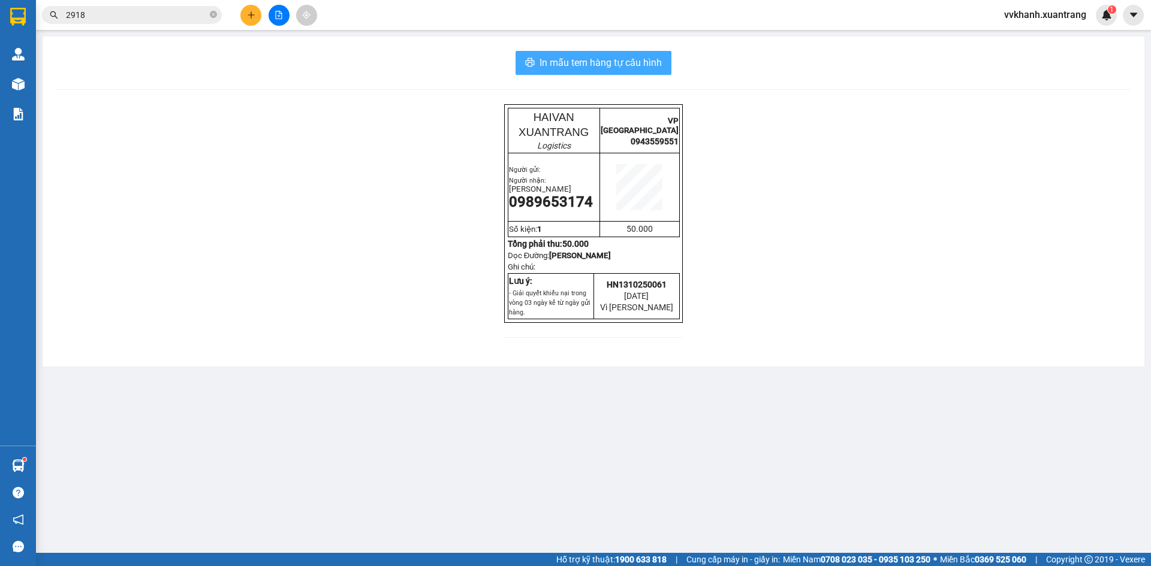
click at [571, 60] on span "In mẫu tem hàng tự cấu hình" at bounding box center [600, 62] width 122 height 15
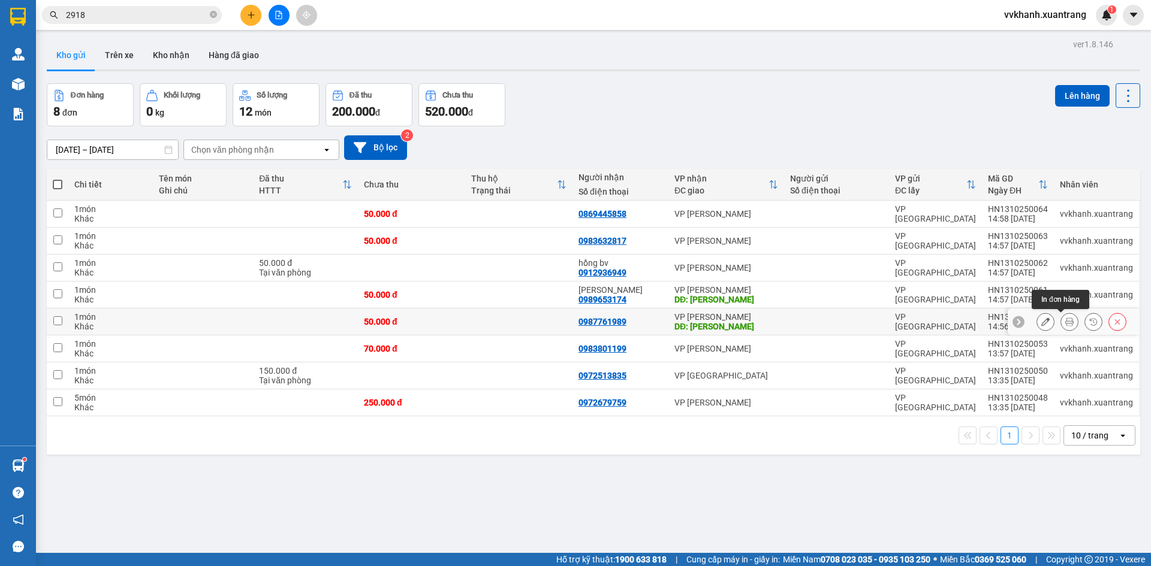
drag, startPoint x: 1060, startPoint y: 322, endPoint x: 958, endPoint y: 417, distance: 139.1
click at [1065, 323] on icon at bounding box center [1069, 322] width 8 height 8
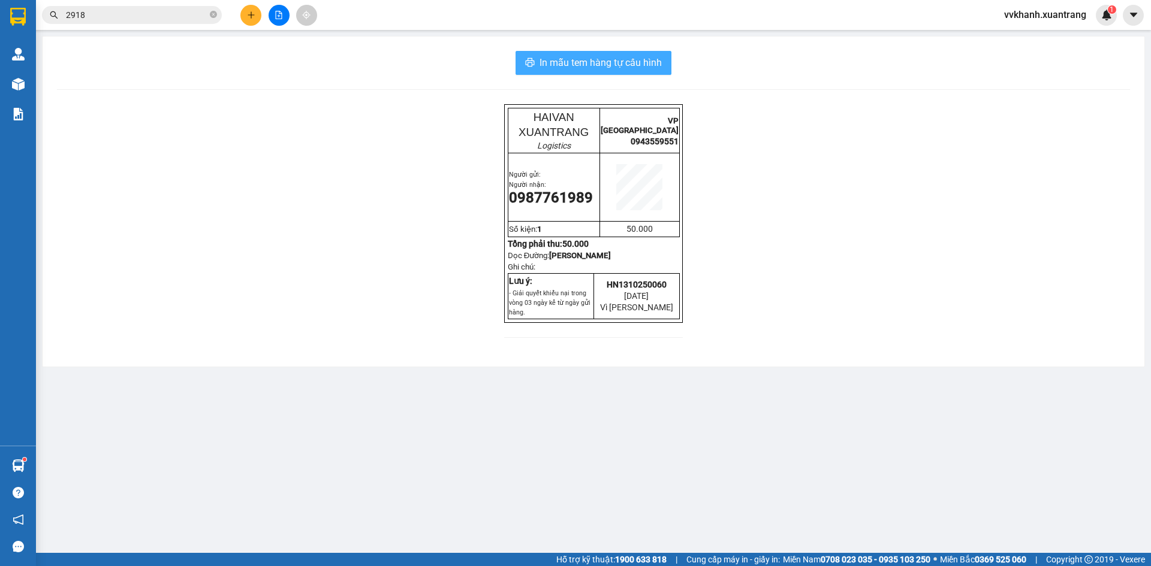
click at [571, 61] on span "In mẫu tem hàng tự cấu hình" at bounding box center [600, 62] width 122 height 15
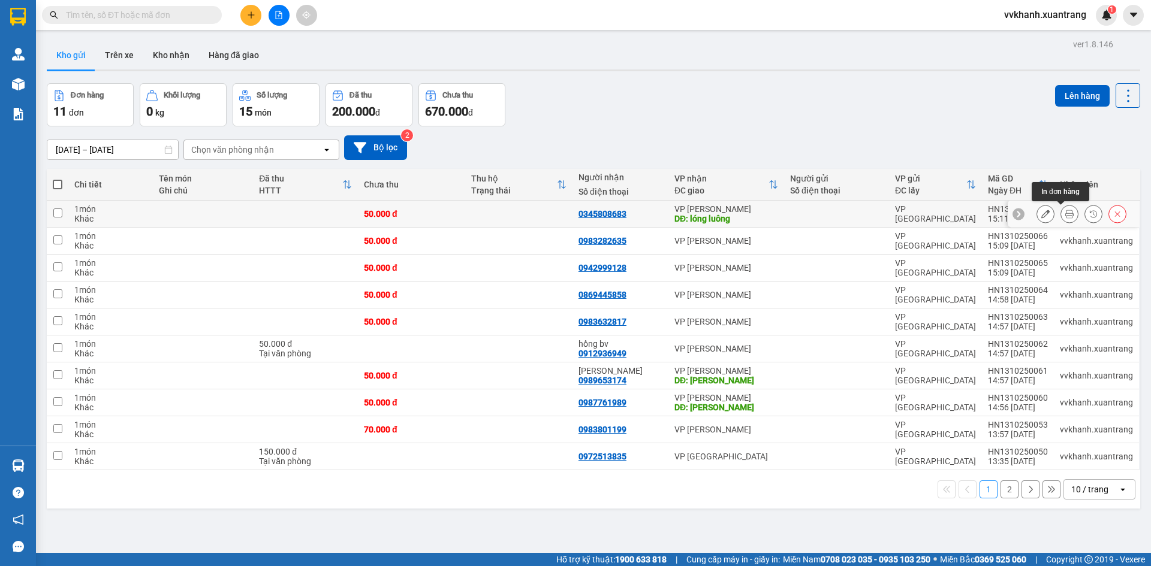
click at [1065, 213] on icon at bounding box center [1069, 214] width 8 height 8
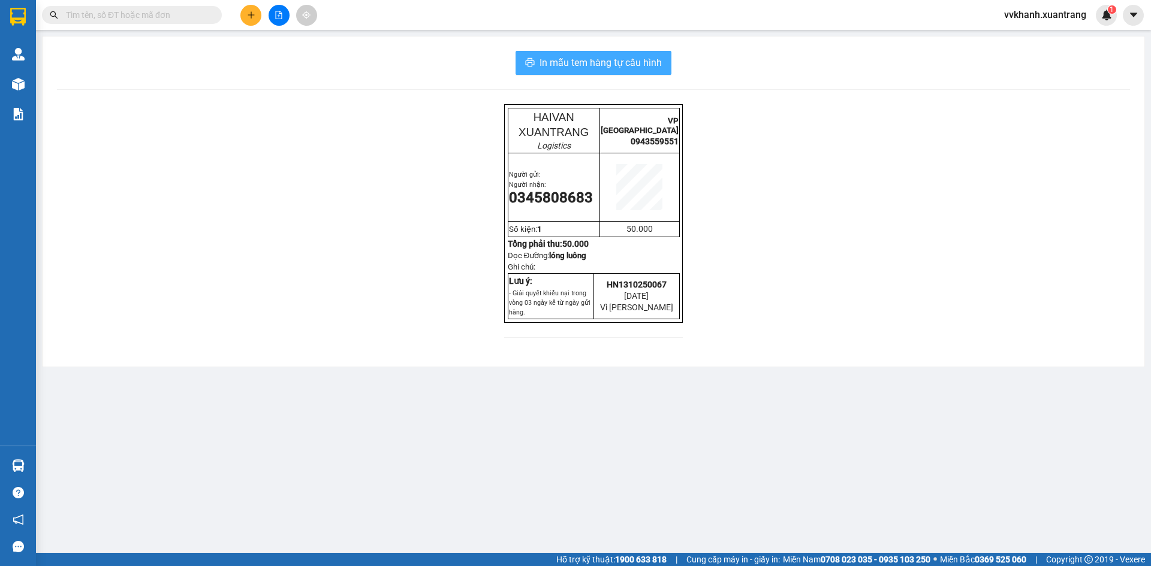
click at [580, 73] on button "In mẫu tem hàng tự cấu hình" at bounding box center [593, 63] width 156 height 24
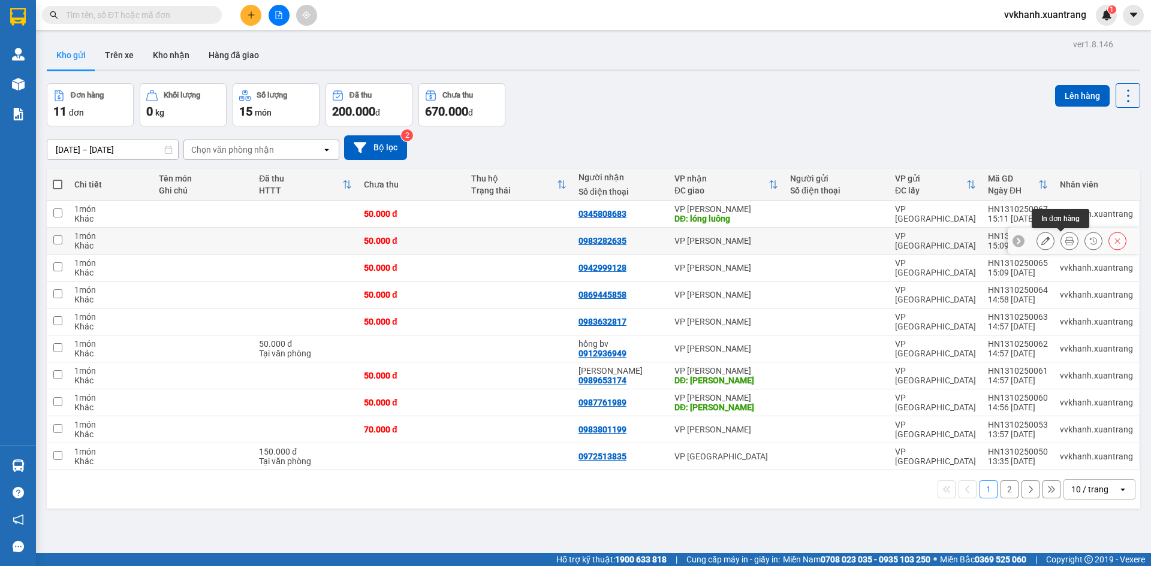
click at [1065, 240] on icon at bounding box center [1069, 241] width 8 height 8
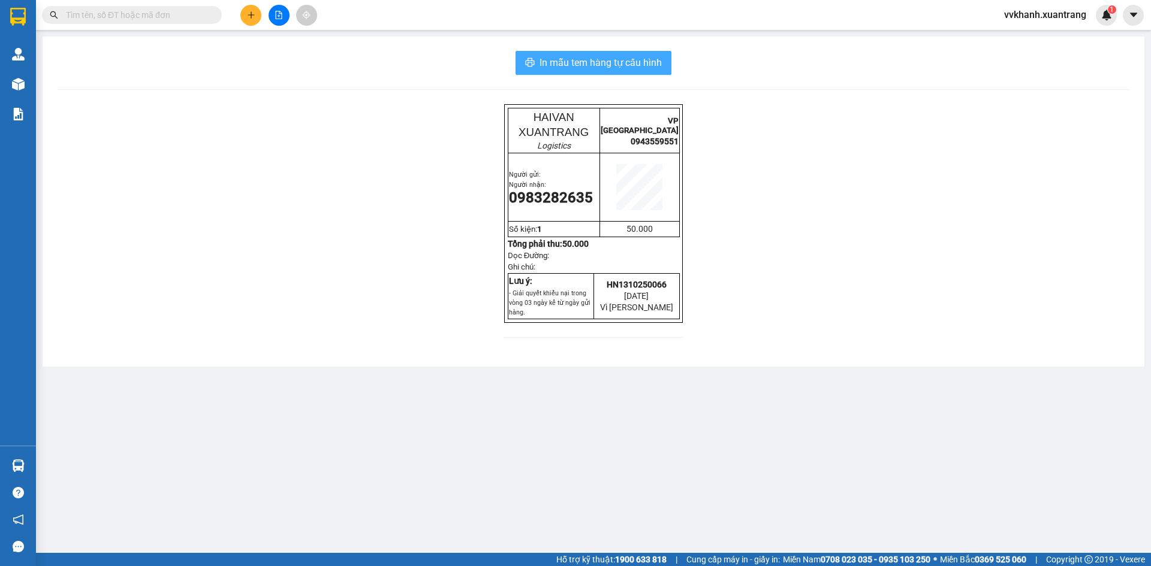
click at [575, 60] on span "In mẫu tem hàng tự cấu hình" at bounding box center [600, 62] width 122 height 15
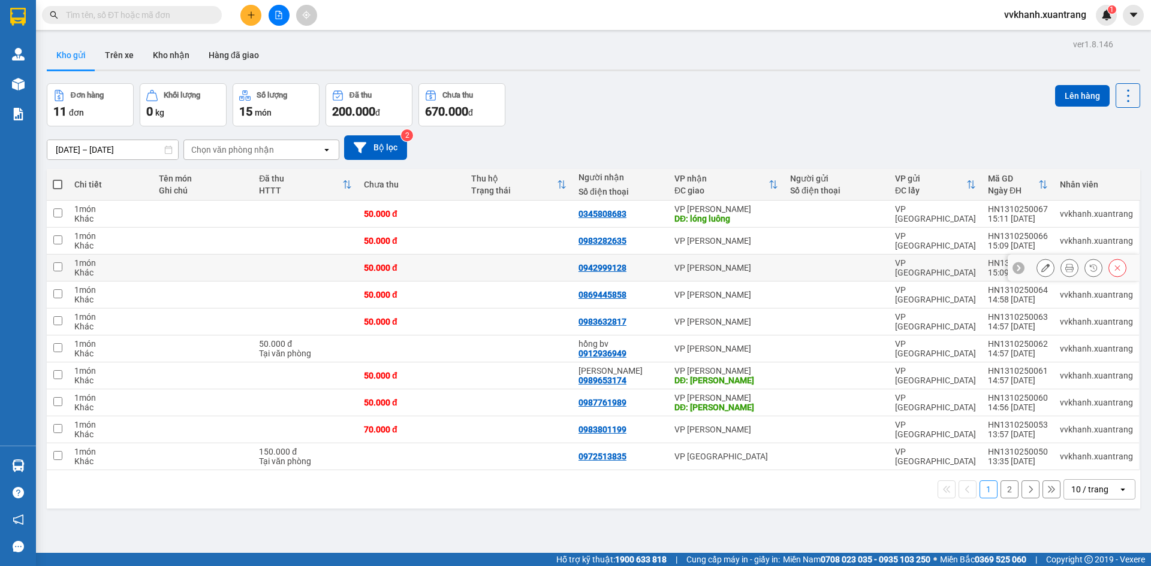
click at [1061, 267] on button at bounding box center [1069, 268] width 17 height 21
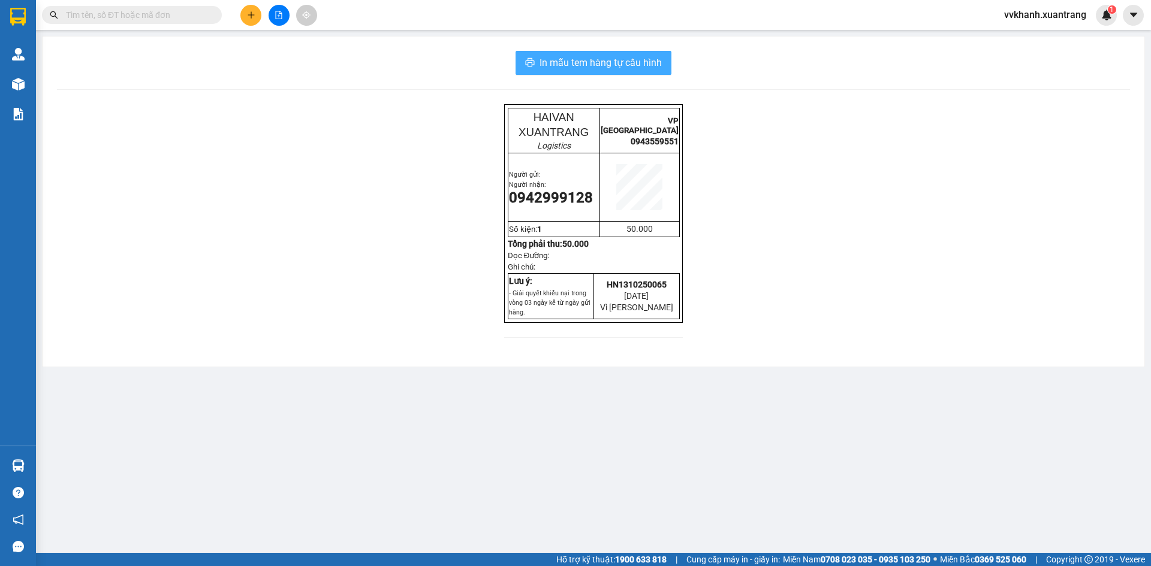
click at [592, 68] on span "In mẫu tem hàng tự cấu hình" at bounding box center [600, 62] width 122 height 15
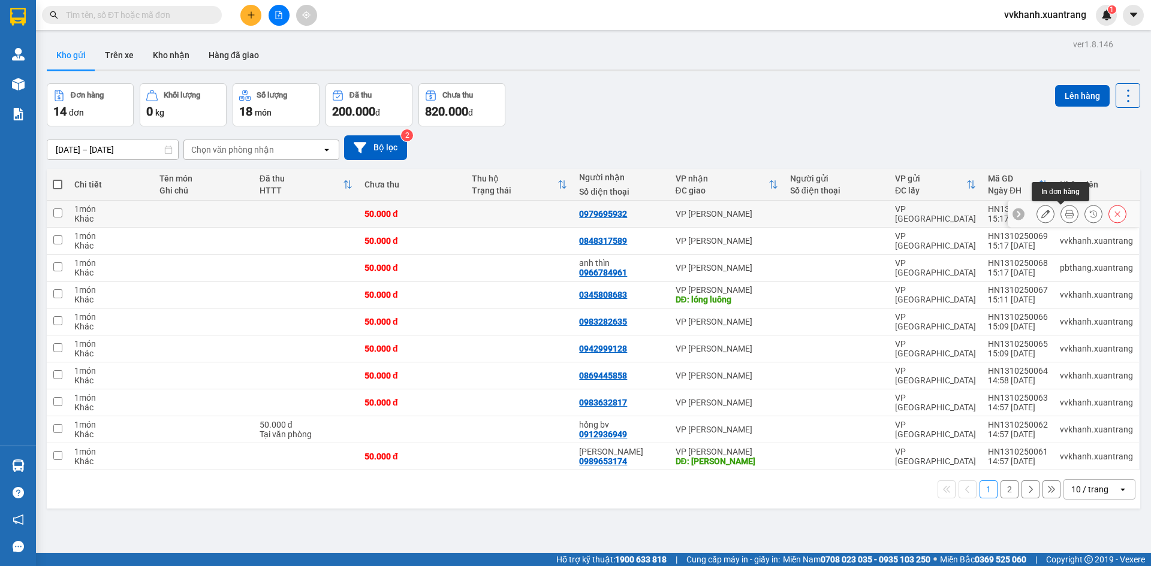
click at [1065, 213] on icon at bounding box center [1069, 214] width 8 height 8
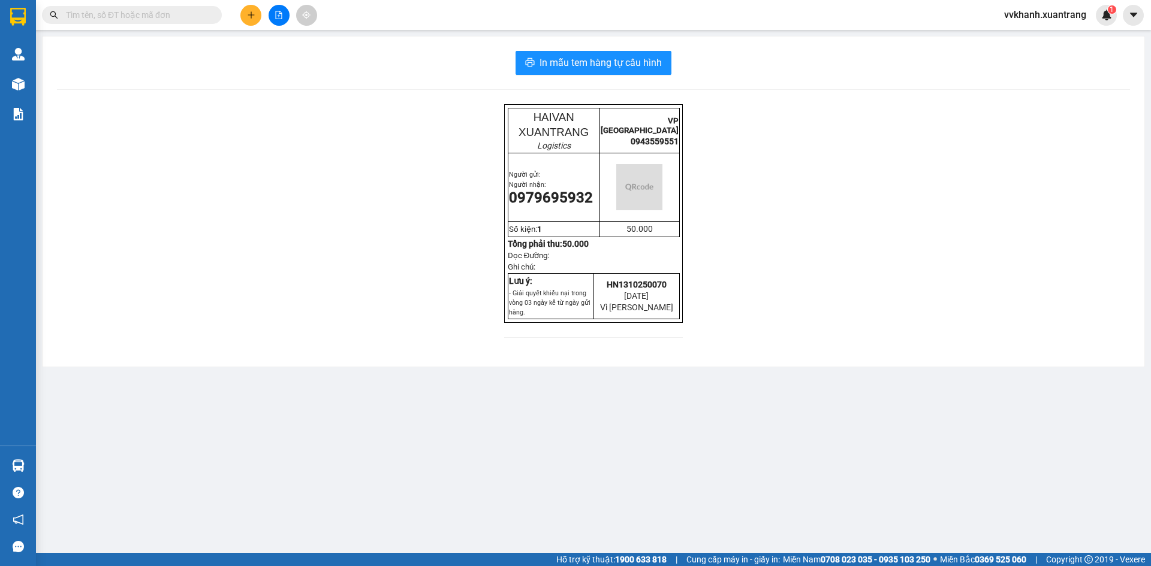
click at [613, 75] on div "In mẫu tem hàng tự cấu hình HAIVAN XUANTRANG Logistics VP [GEOGRAPHIC_DATA] 094…" at bounding box center [594, 202] width 1102 height 330
click at [611, 62] on span "In mẫu tem hàng tự cấu hình" at bounding box center [600, 62] width 122 height 15
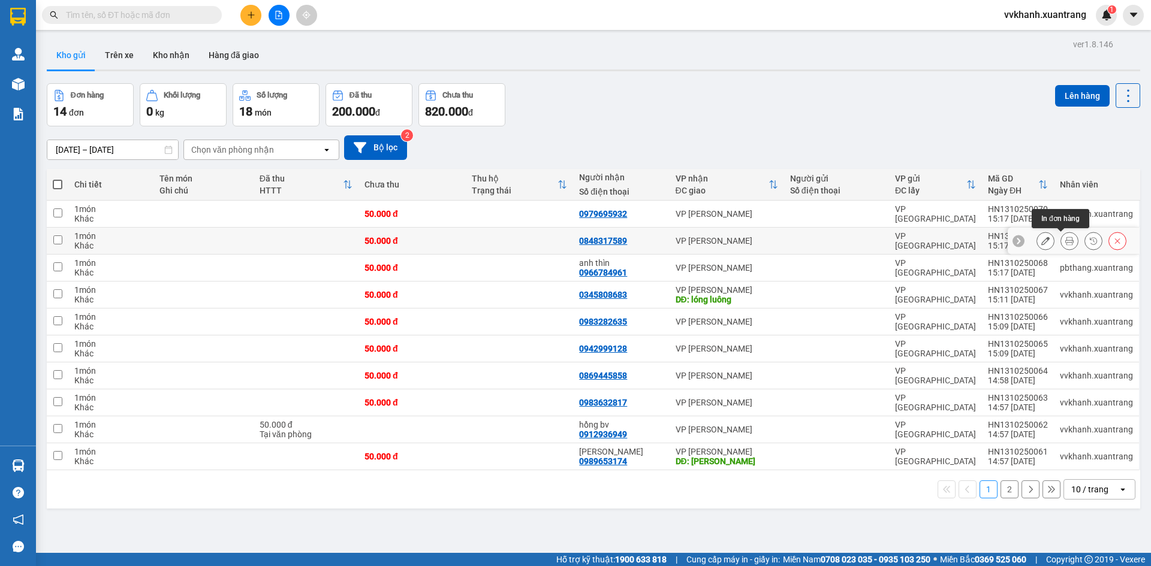
click at [1065, 242] on icon at bounding box center [1069, 241] width 8 height 8
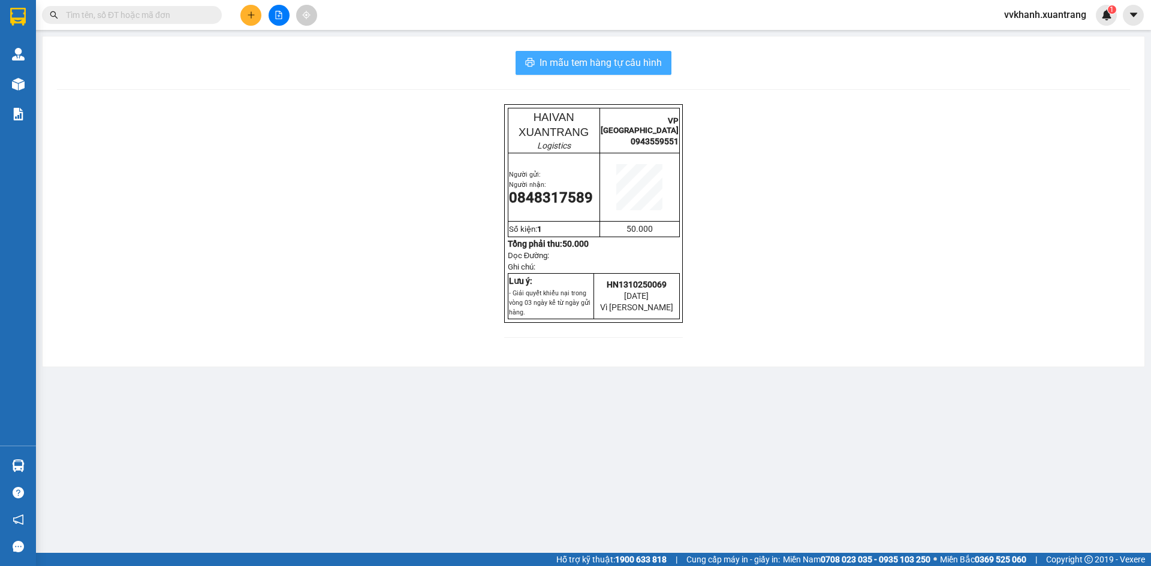
click at [580, 68] on span "In mẫu tem hàng tự cấu hình" at bounding box center [600, 62] width 122 height 15
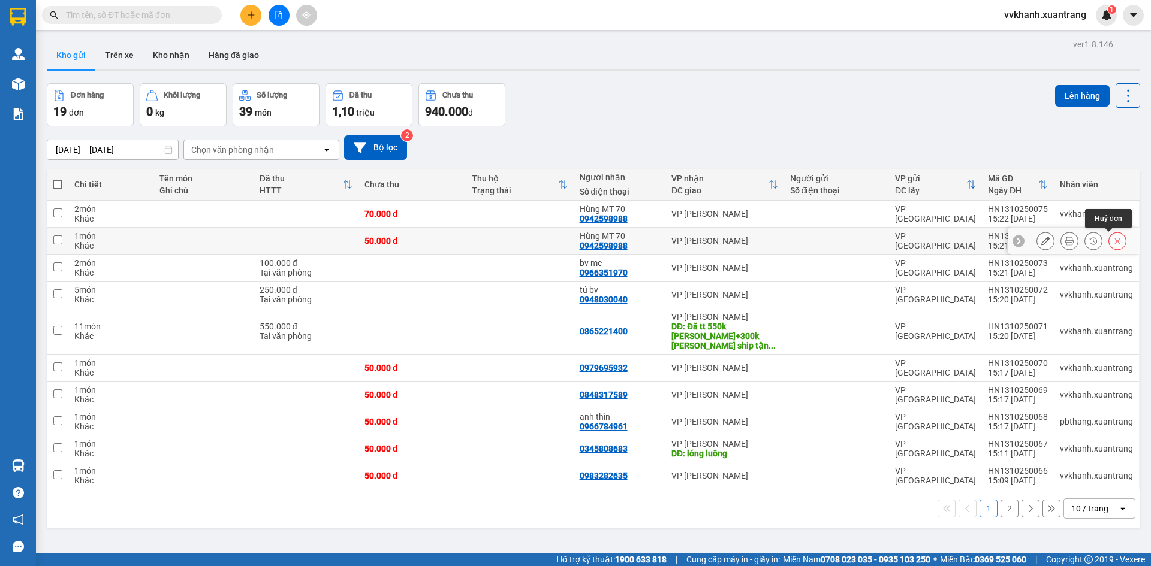
drag, startPoint x: 1108, startPoint y: 236, endPoint x: 1106, endPoint y: 253, distance: 17.5
click at [1109, 237] on button at bounding box center [1117, 241] width 17 height 21
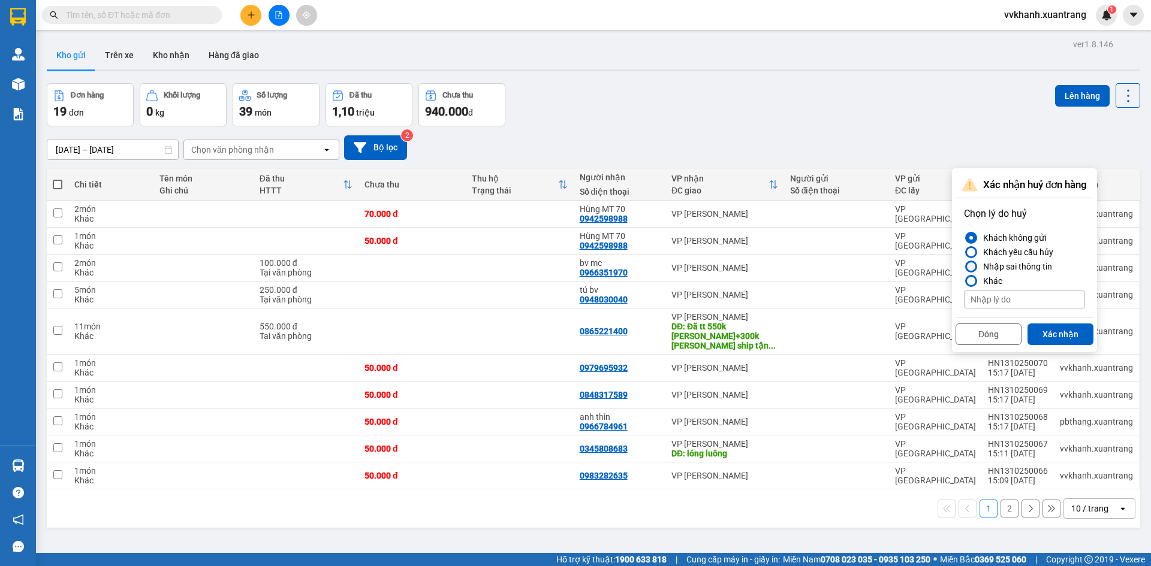
click at [979, 262] on div "Nhập sai thông tin" at bounding box center [1015, 267] width 74 height 14
click at [964, 267] on input "Nhập sai thông tin" at bounding box center [964, 267] width 0 height 0
click at [1069, 335] on button "Xác nhận" at bounding box center [1060, 335] width 66 height 22
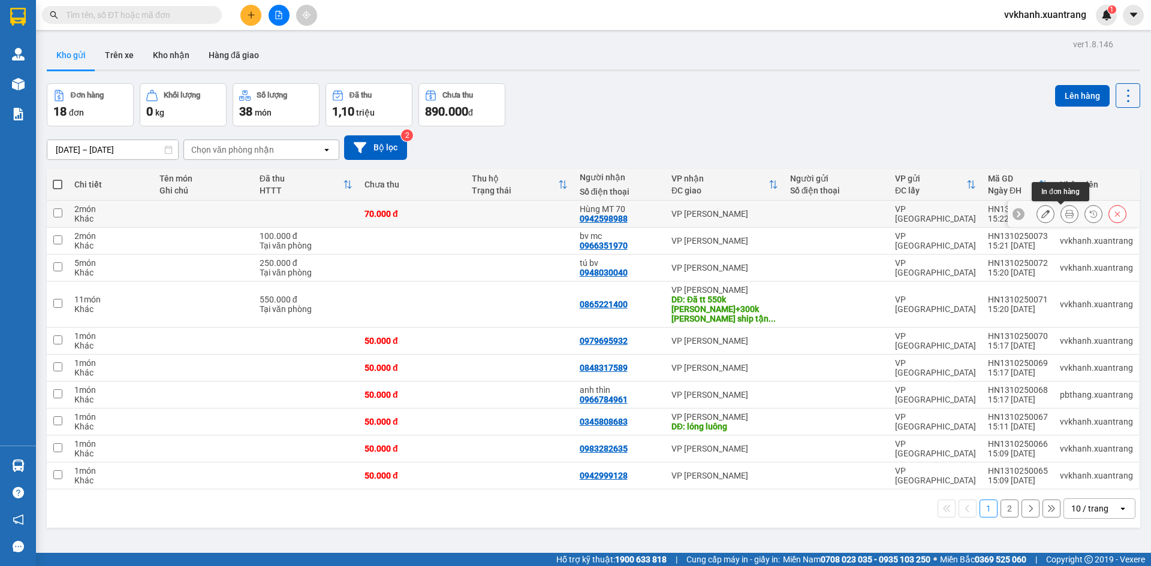
click at [1065, 212] on icon at bounding box center [1069, 214] width 8 height 8
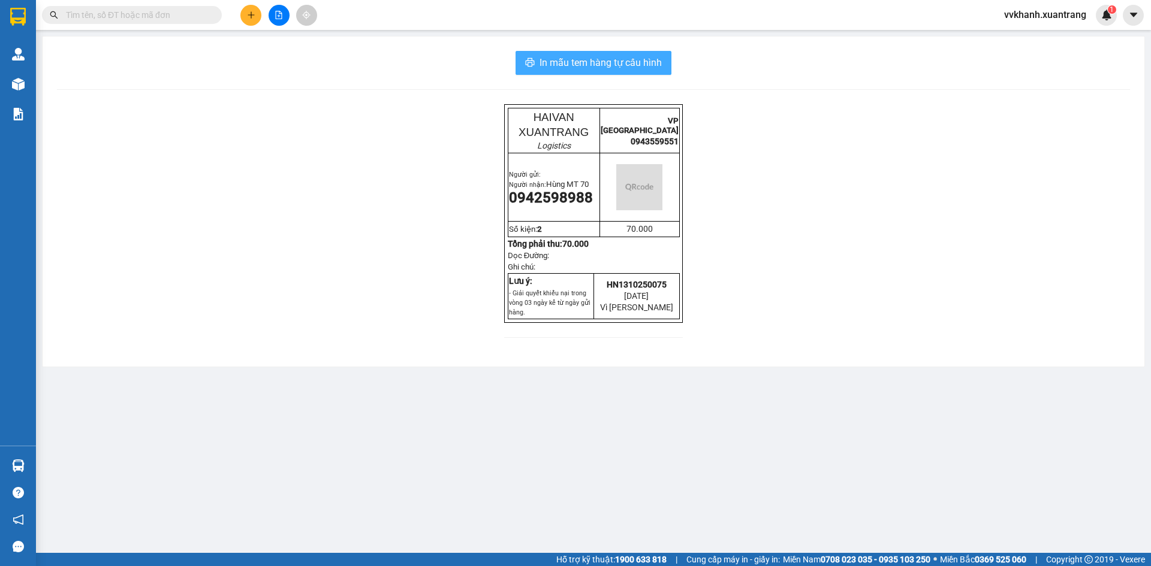
click at [544, 59] on span "In mẫu tem hàng tự cấu hình" at bounding box center [600, 62] width 122 height 15
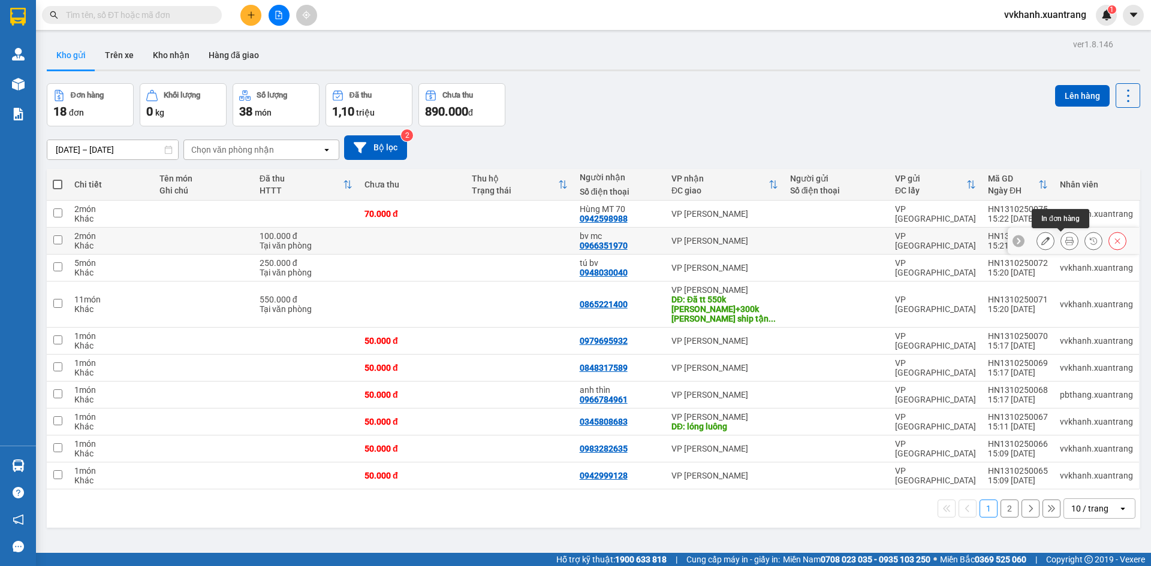
click at [1065, 239] on icon at bounding box center [1069, 241] width 8 height 8
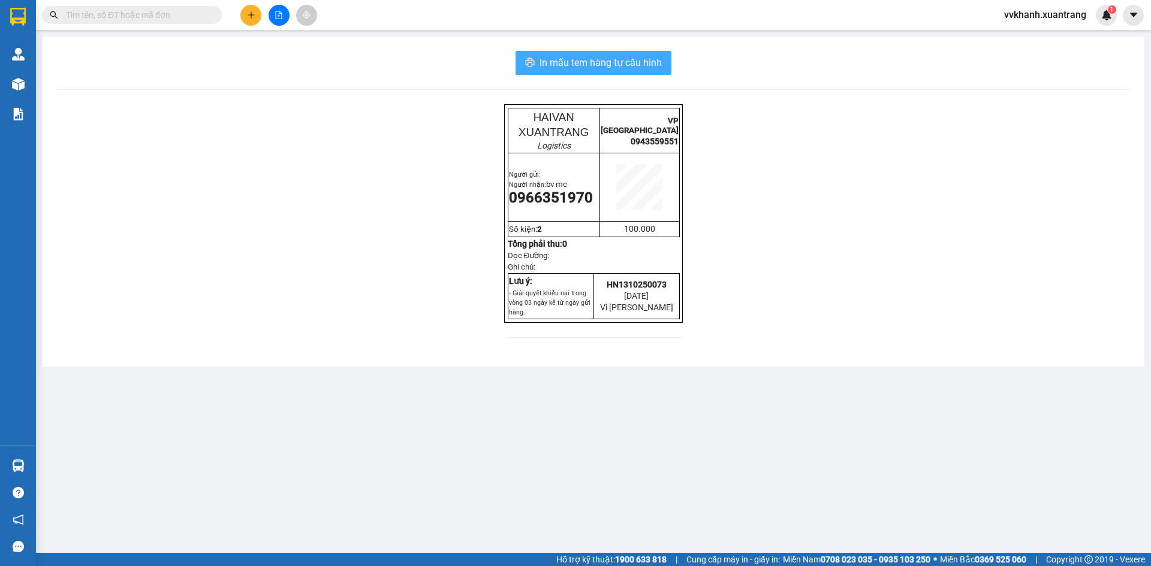
click at [565, 62] on span "In mẫu tem hàng tự cấu hình" at bounding box center [600, 62] width 122 height 15
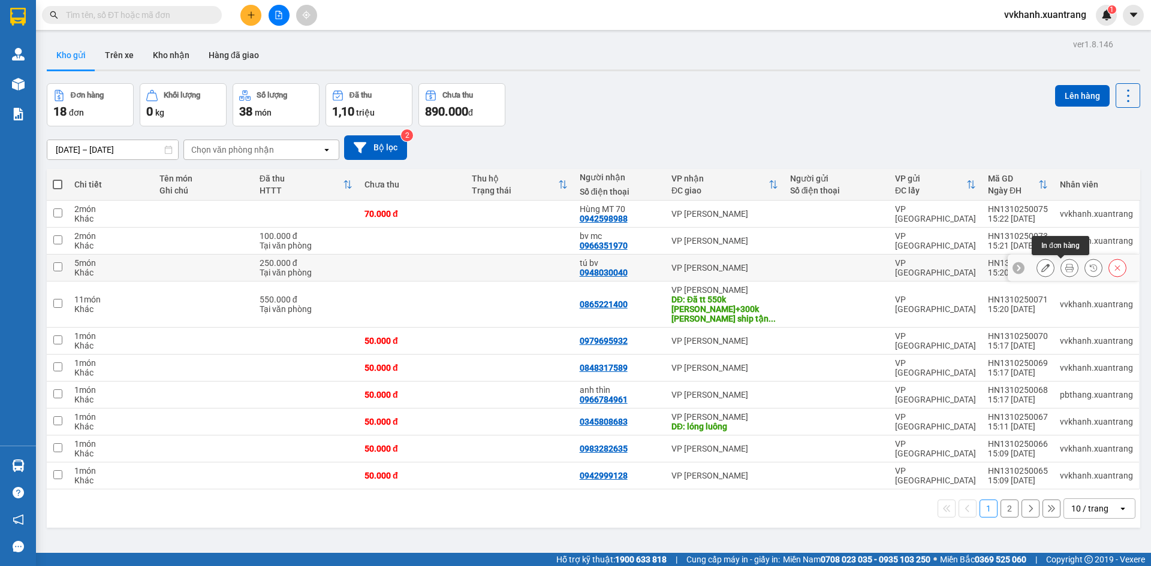
click at [1065, 271] on icon at bounding box center [1069, 268] width 8 height 8
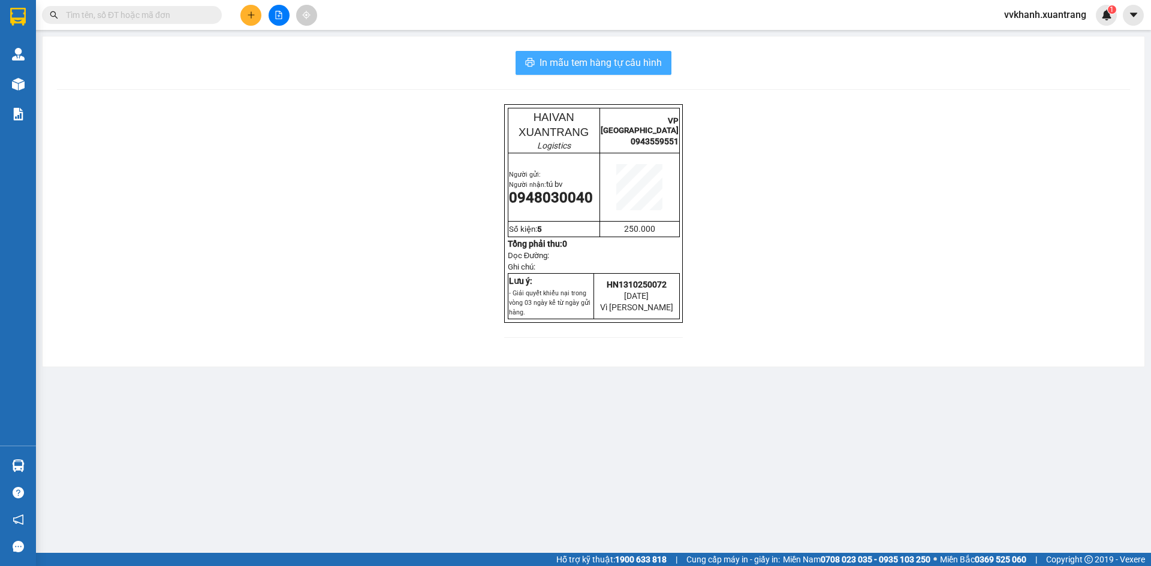
click at [593, 71] on button "In mẫu tem hàng tự cấu hình" at bounding box center [593, 63] width 156 height 24
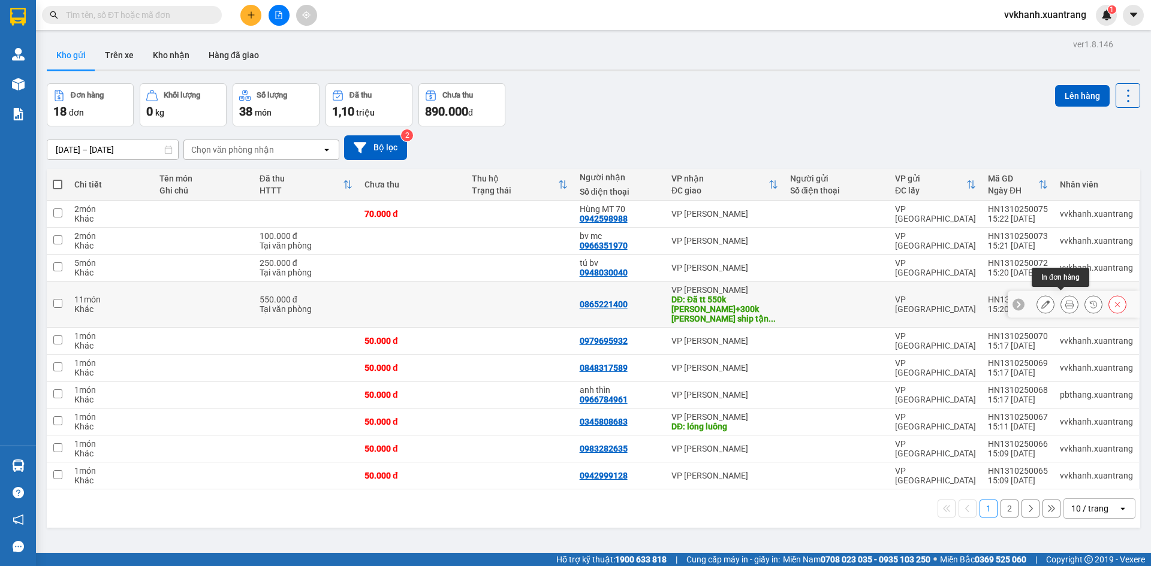
click at [1065, 300] on icon at bounding box center [1069, 304] width 8 height 8
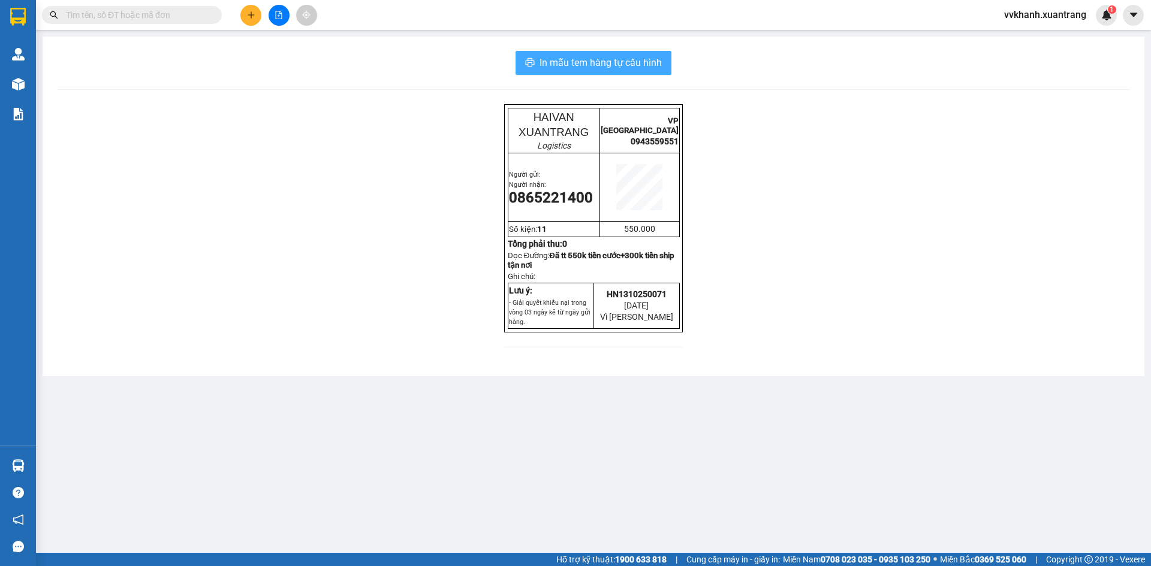
click at [595, 70] on span "In mẫu tem hàng tự cấu hình" at bounding box center [600, 62] width 122 height 15
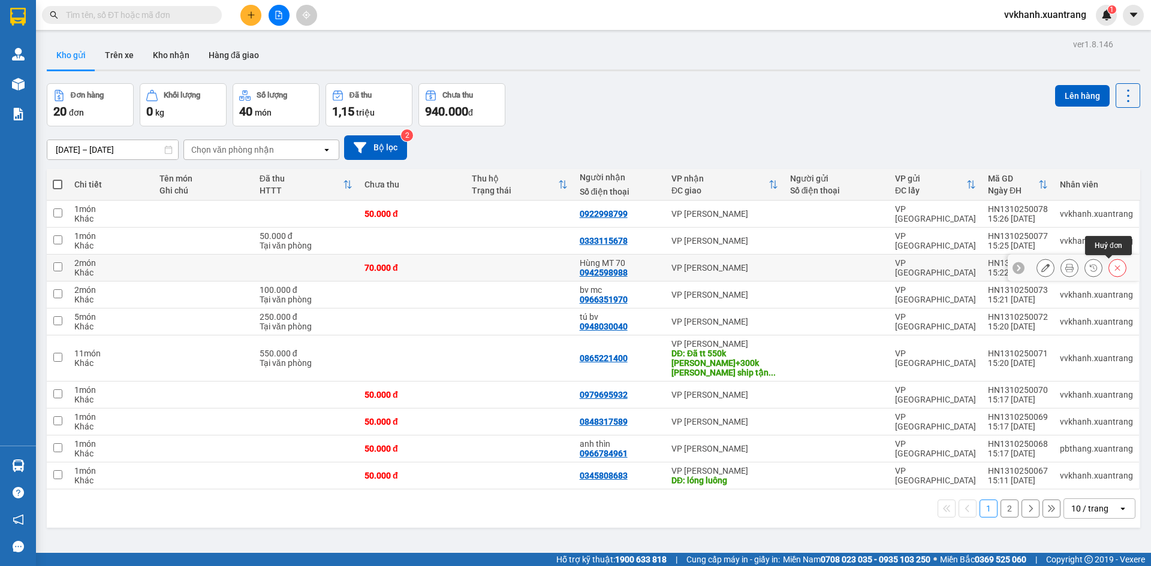
click at [1113, 264] on icon at bounding box center [1117, 268] width 8 height 8
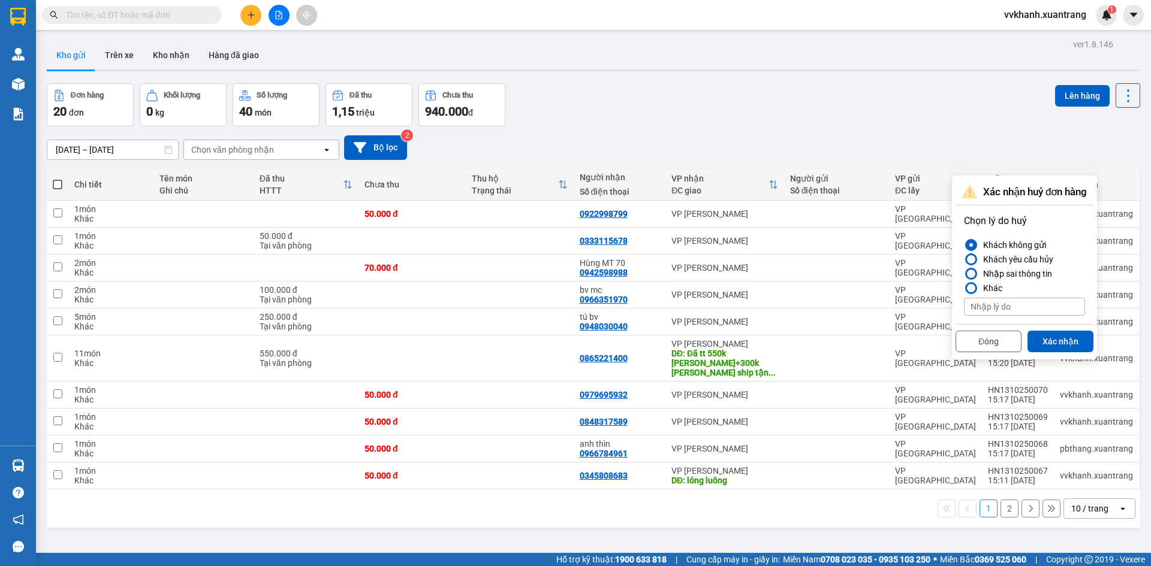
click at [997, 274] on div "Nhập sai thông tin" at bounding box center [1015, 274] width 74 height 14
click at [964, 274] on input "Nhập sai thông tin" at bounding box center [964, 274] width 0 height 0
click at [1068, 341] on button "Xác nhận" at bounding box center [1060, 342] width 66 height 22
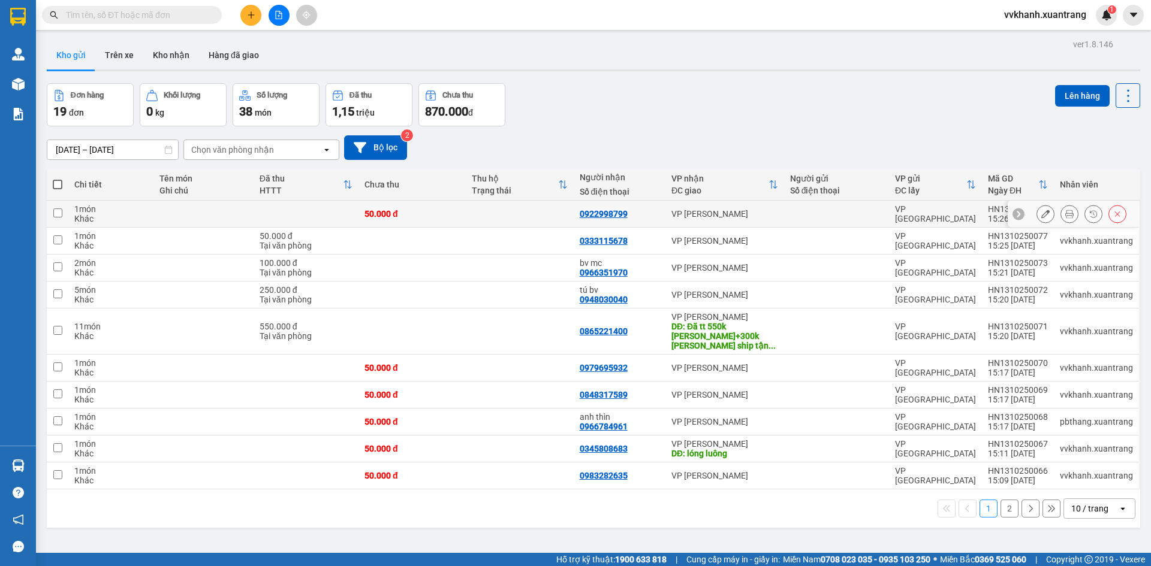
drag, startPoint x: 1059, startPoint y: 212, endPoint x: 1011, endPoint y: 233, distance: 52.6
click at [1065, 213] on icon at bounding box center [1069, 214] width 8 height 8
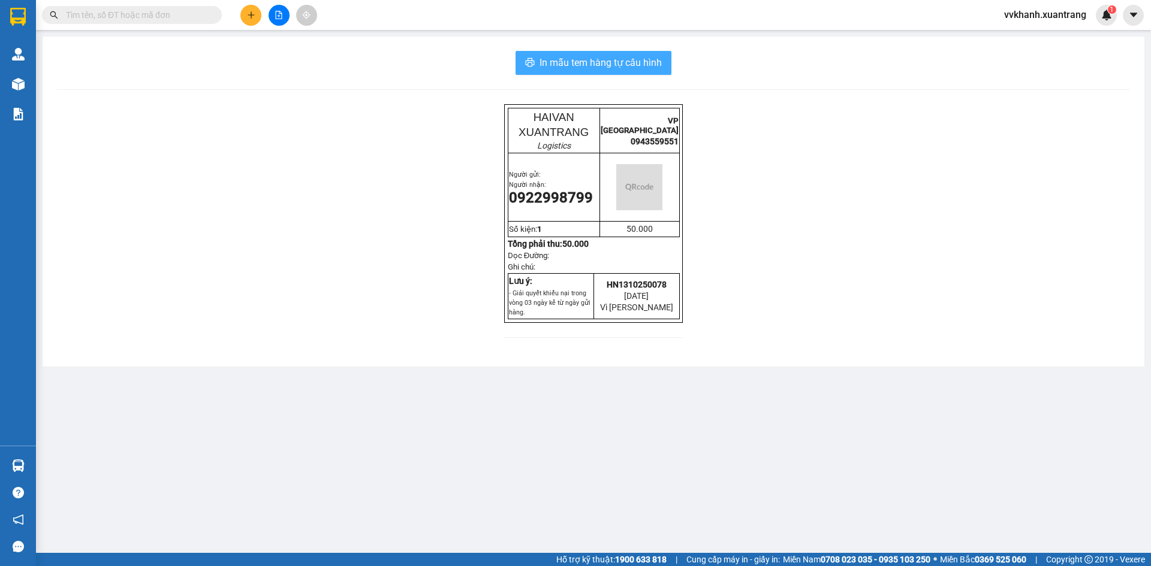
click at [538, 59] on button "In mẫu tem hàng tự cấu hình" at bounding box center [593, 63] width 156 height 24
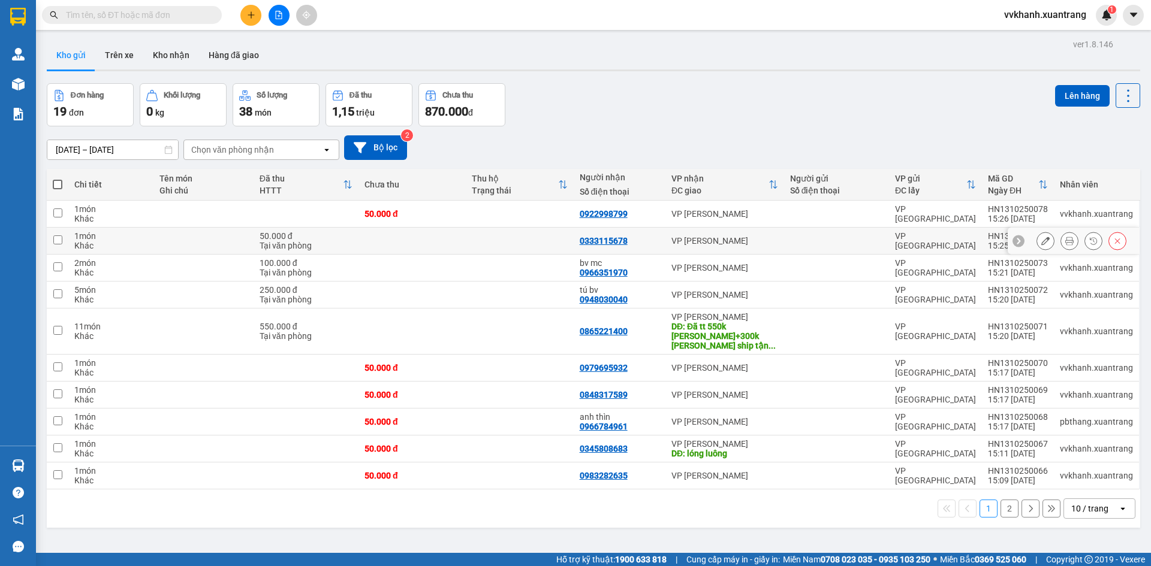
click at [1065, 241] on icon at bounding box center [1069, 241] width 8 height 8
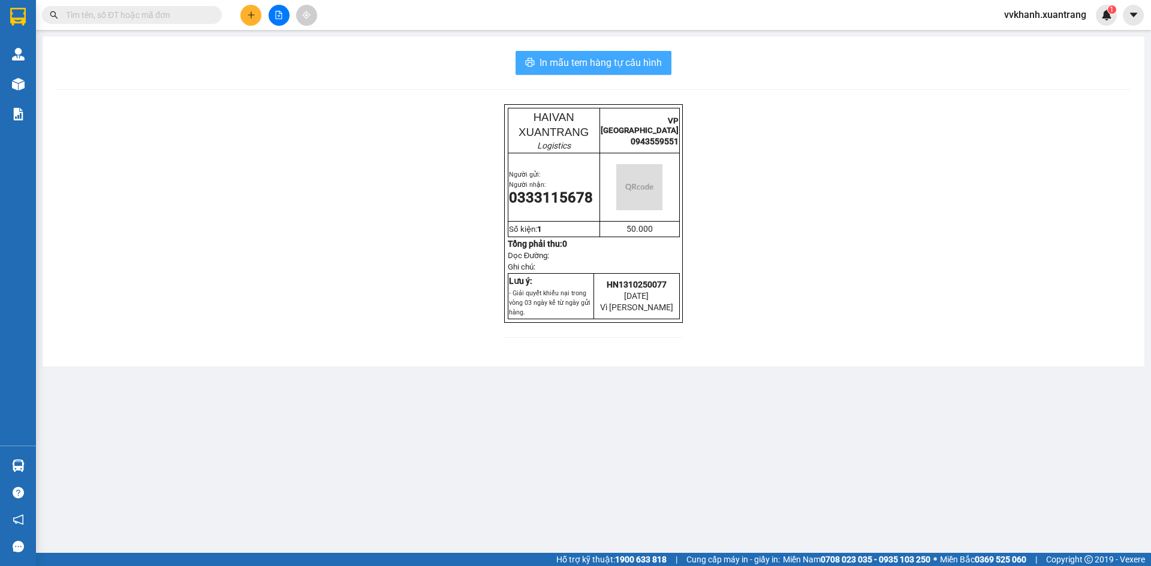
click at [628, 71] on button "In mẫu tem hàng tự cấu hình" at bounding box center [593, 63] width 156 height 24
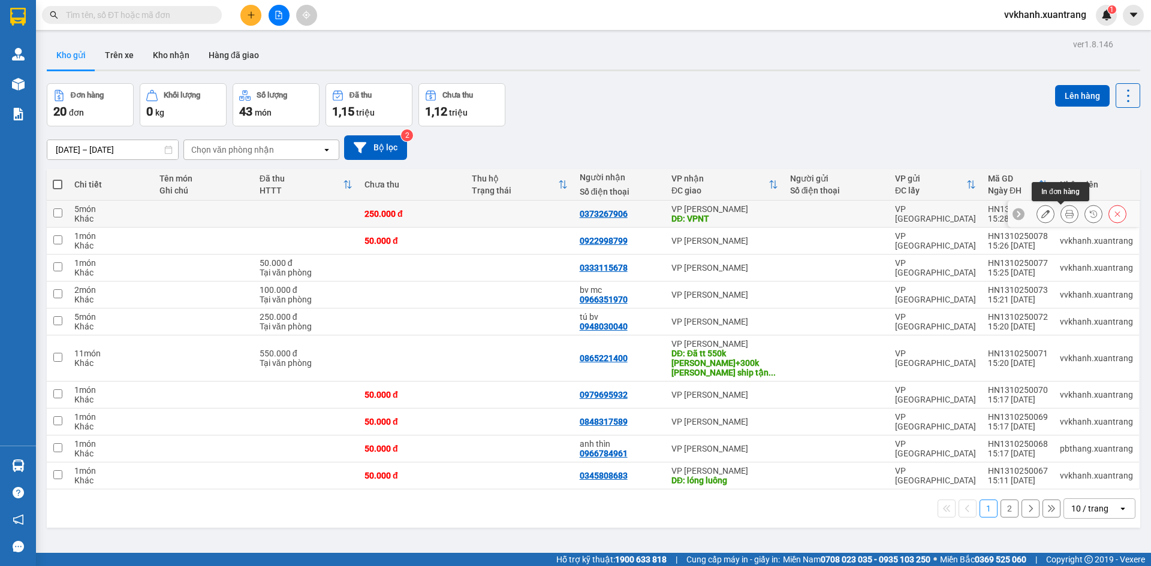
click at [1065, 211] on icon at bounding box center [1069, 214] width 8 height 8
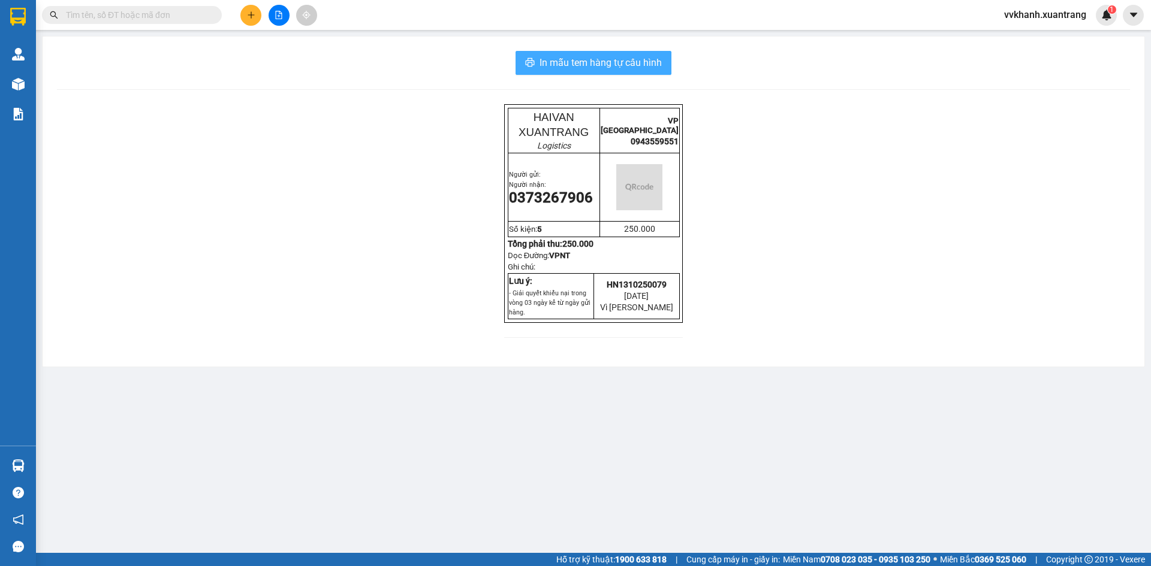
click at [582, 68] on span "In mẫu tem hàng tự cấu hình" at bounding box center [600, 62] width 122 height 15
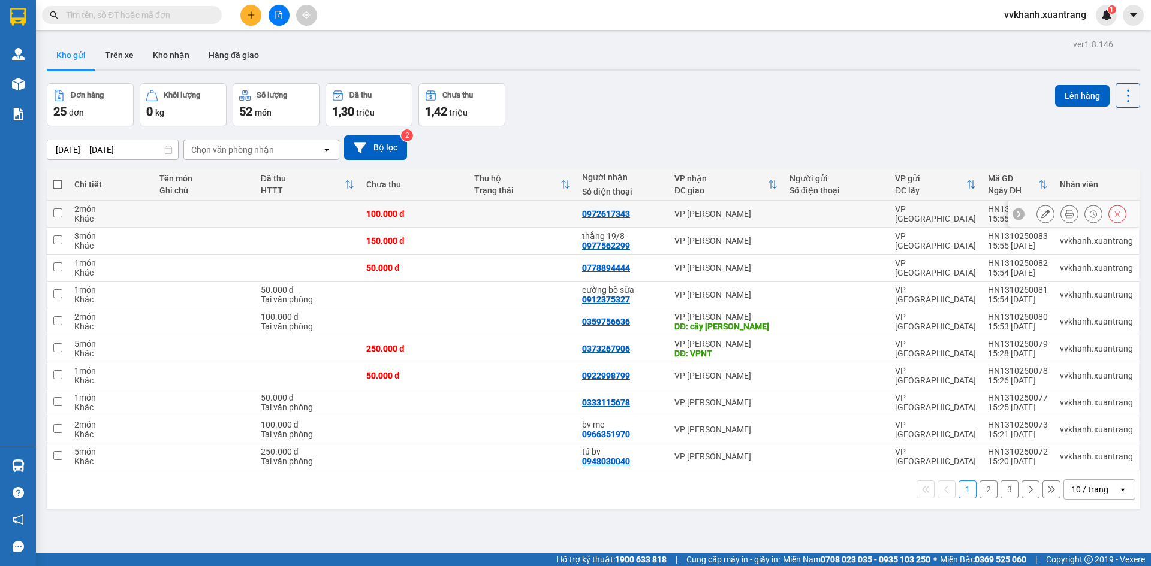
click at [1065, 211] on icon at bounding box center [1069, 214] width 8 height 8
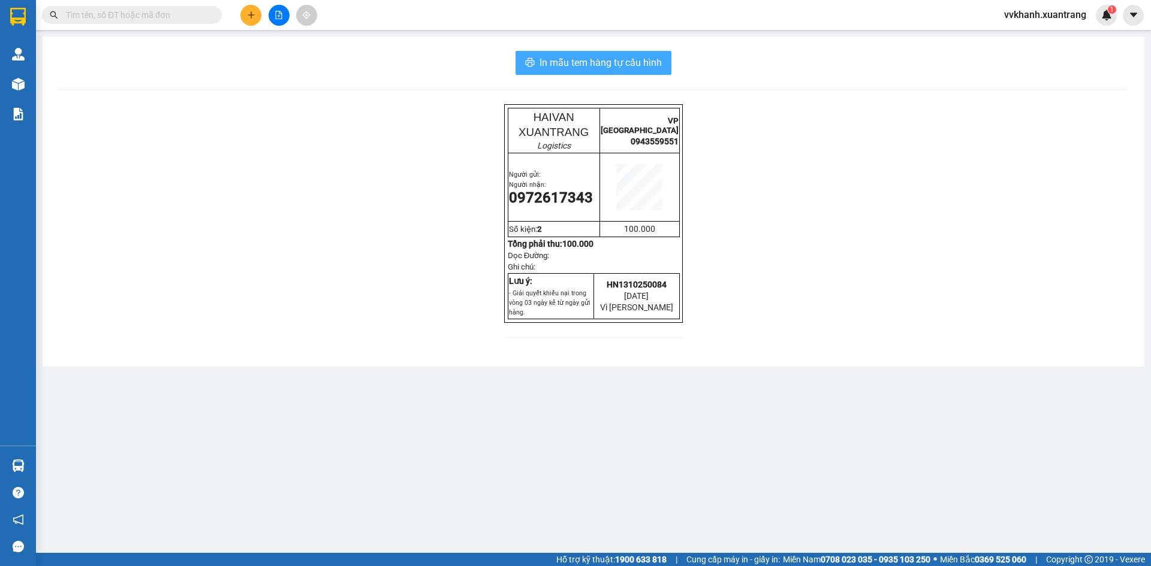
click at [585, 64] on span "In mẫu tem hàng tự cấu hình" at bounding box center [600, 62] width 122 height 15
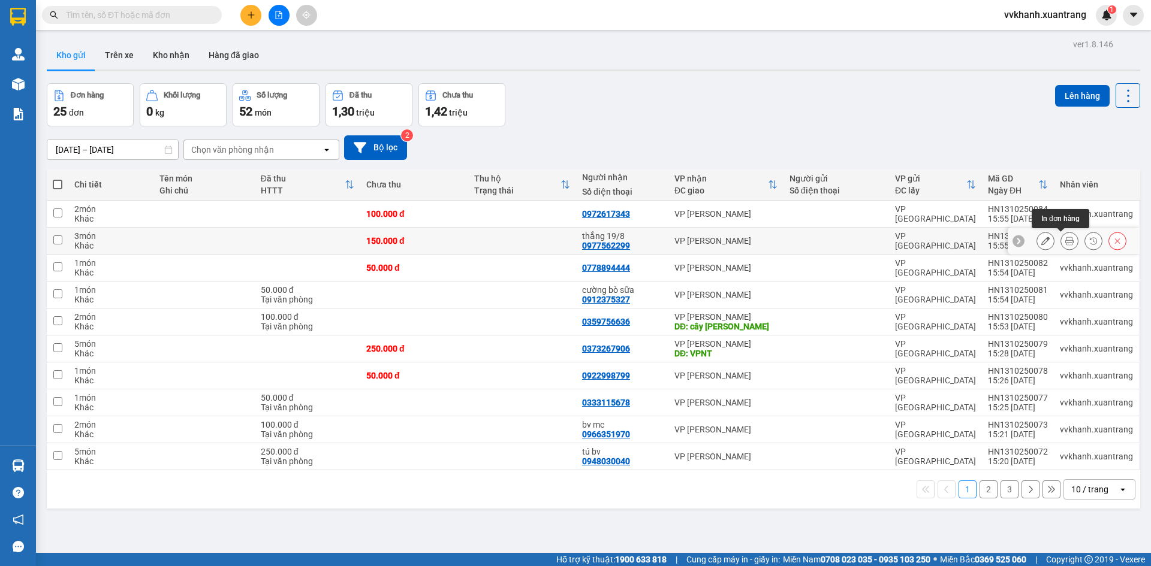
click at [1065, 240] on icon at bounding box center [1069, 241] width 8 height 8
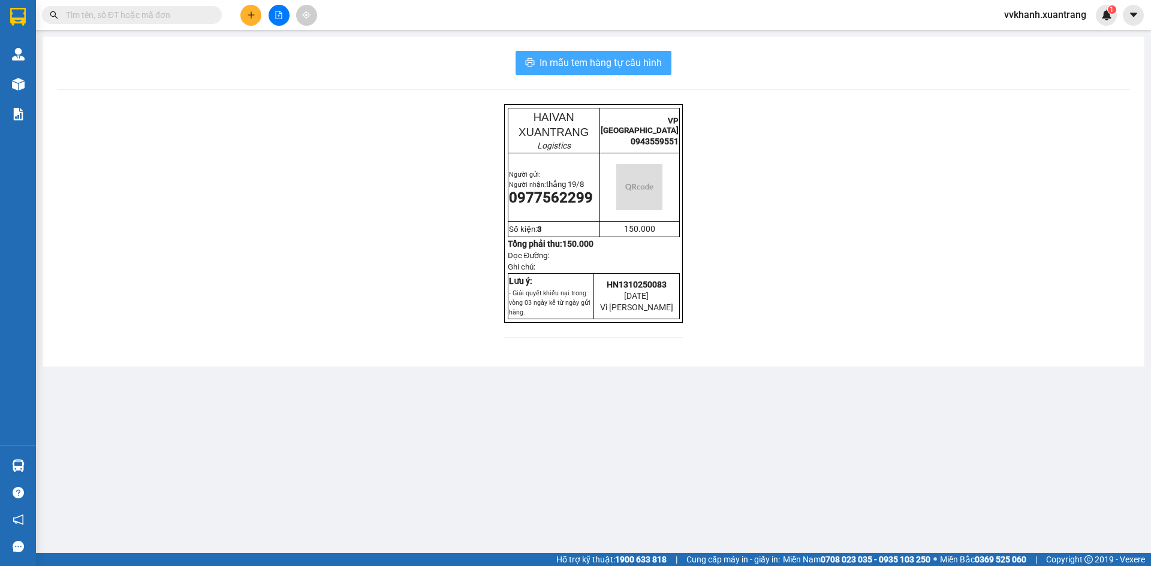
click at [587, 53] on button "In mẫu tem hàng tự cấu hình" at bounding box center [593, 63] width 156 height 24
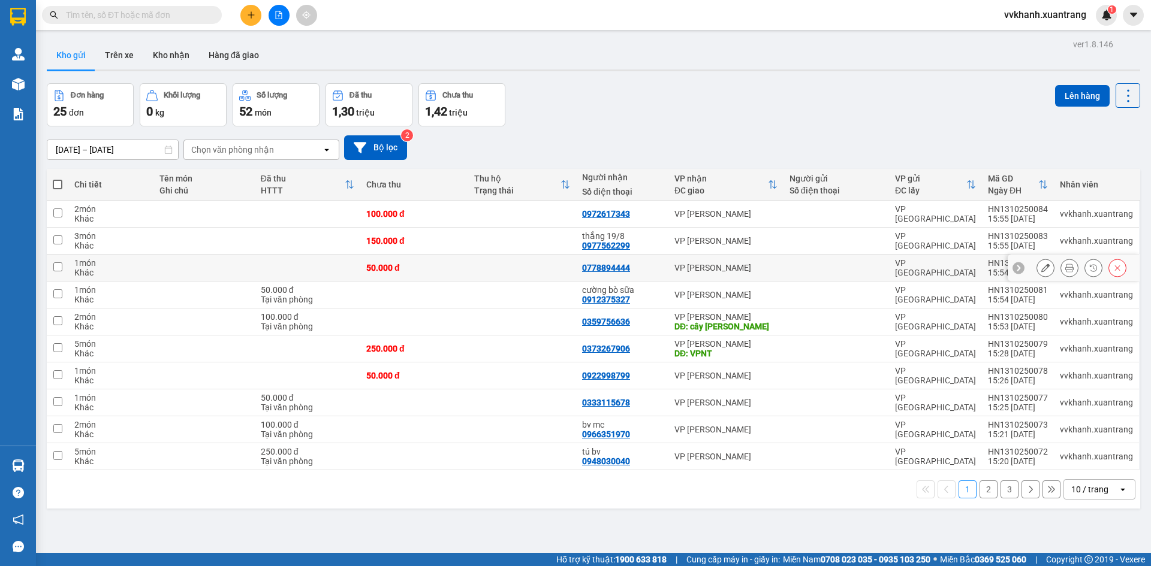
click at [1065, 266] on icon at bounding box center [1069, 268] width 8 height 8
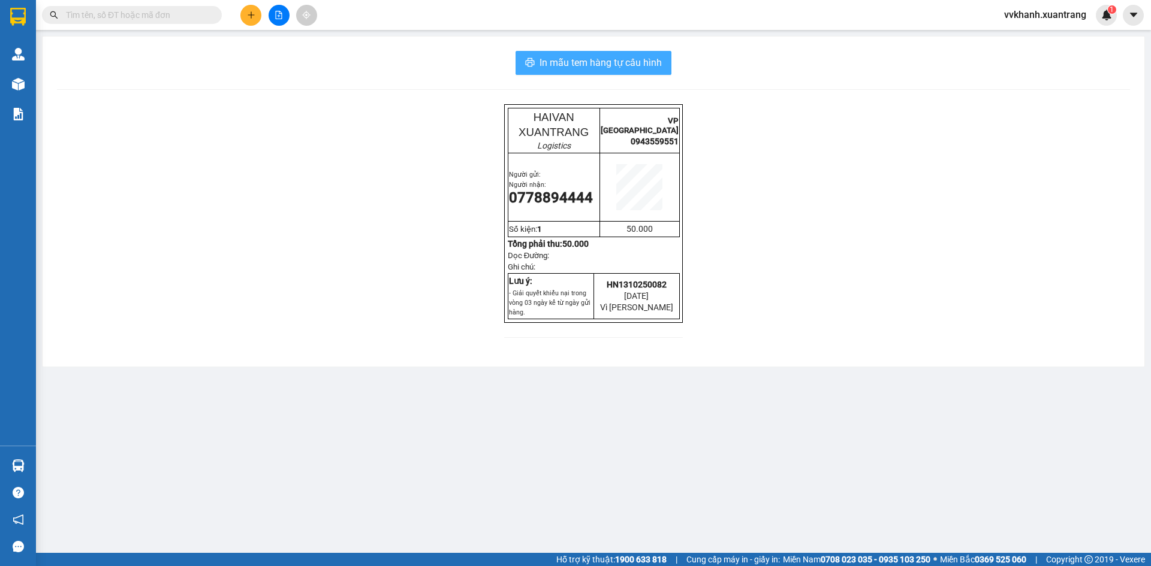
click at [577, 67] on span "In mẫu tem hàng tự cấu hình" at bounding box center [600, 62] width 122 height 15
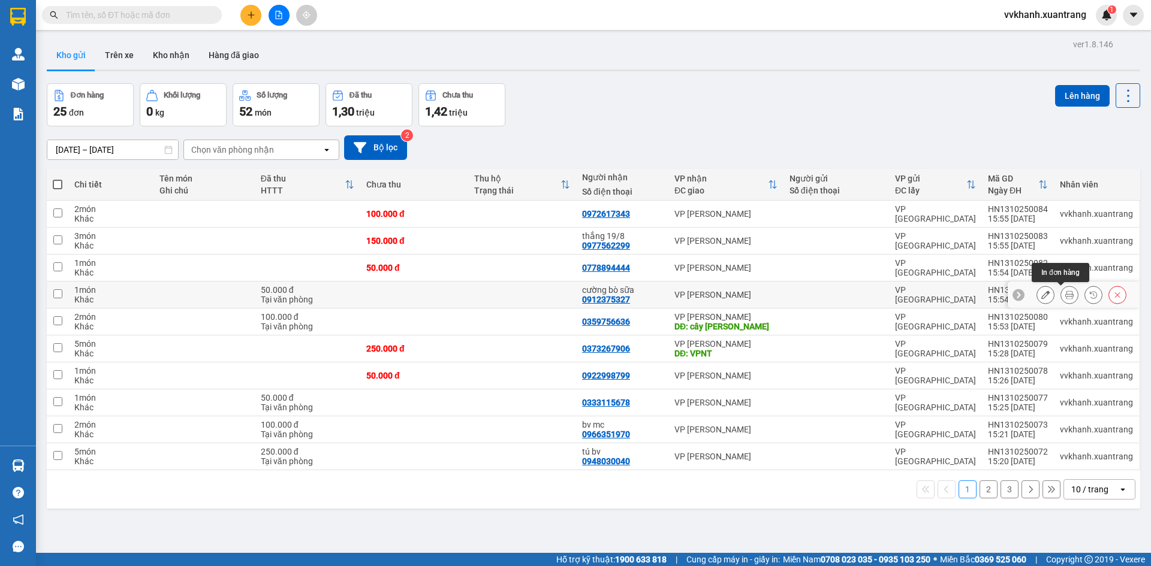
click at [1065, 294] on icon at bounding box center [1069, 295] width 8 height 8
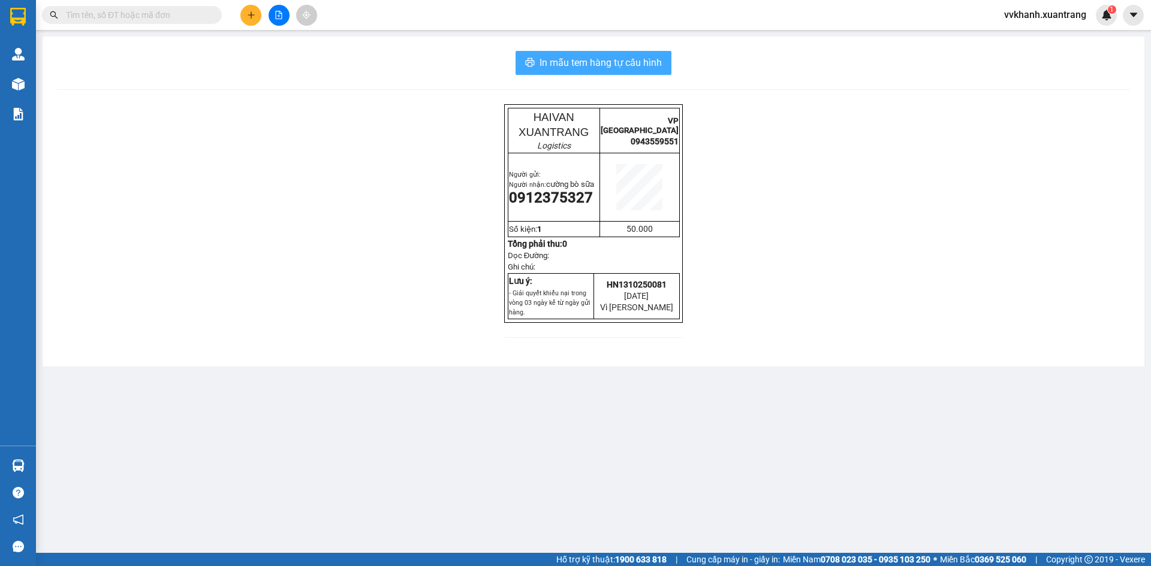
click at [599, 61] on span "In mẫu tem hàng tự cấu hình" at bounding box center [600, 62] width 122 height 15
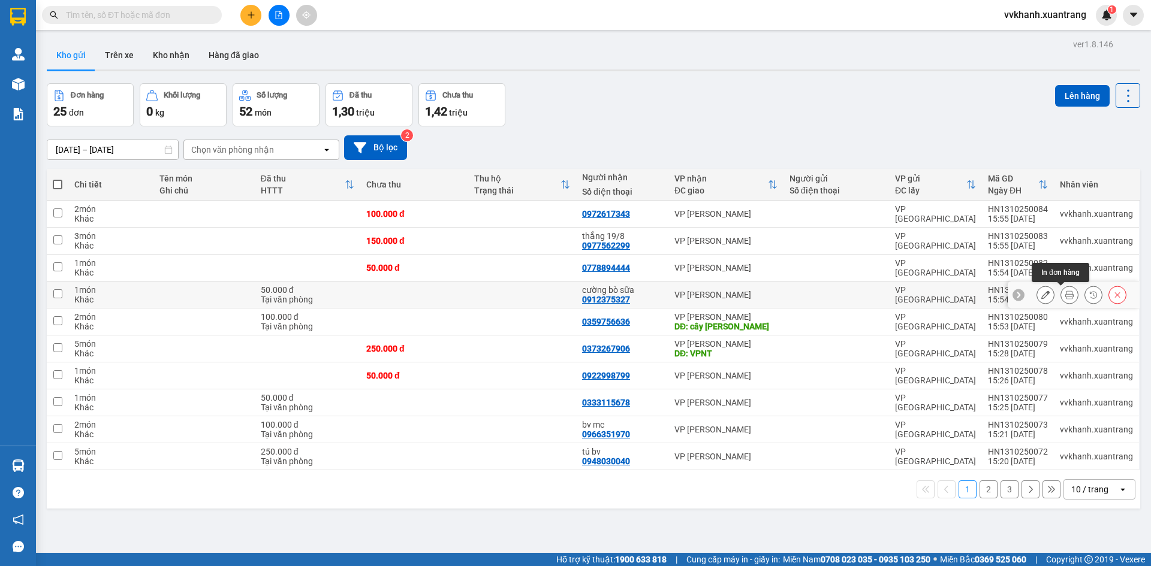
click at [1065, 294] on icon at bounding box center [1069, 295] width 8 height 8
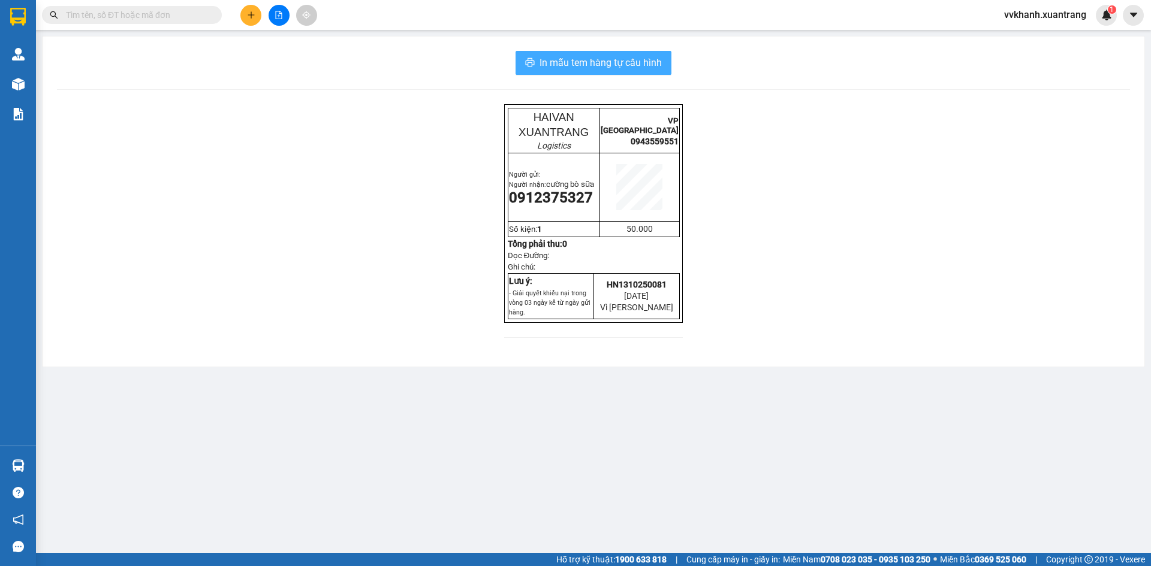
click at [598, 68] on span "In mẫu tem hàng tự cấu hình" at bounding box center [600, 62] width 122 height 15
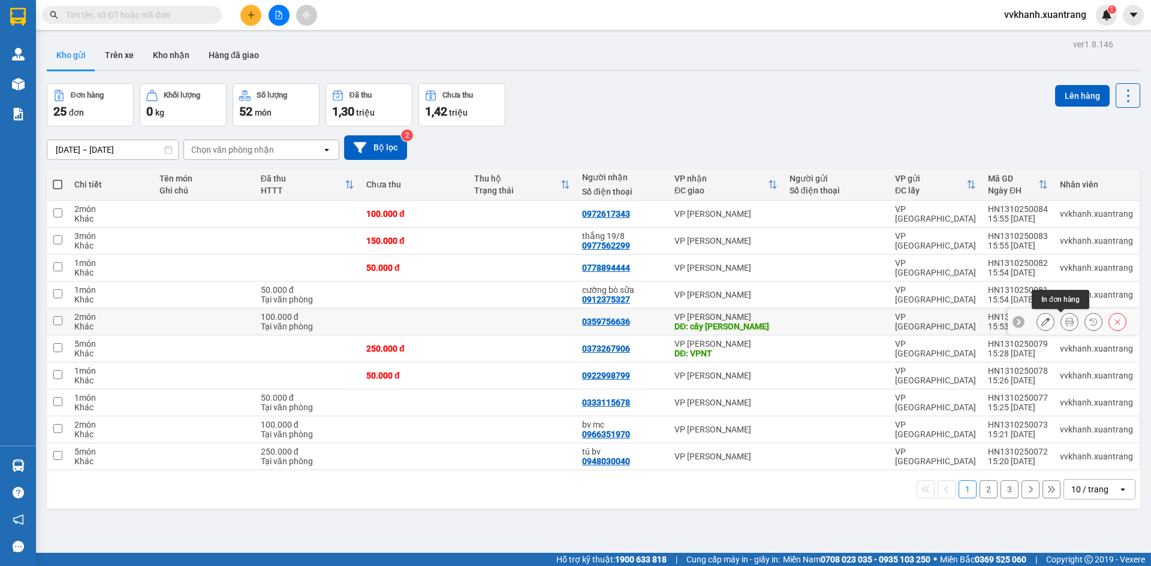
click at [1065, 322] on icon at bounding box center [1069, 322] width 8 height 8
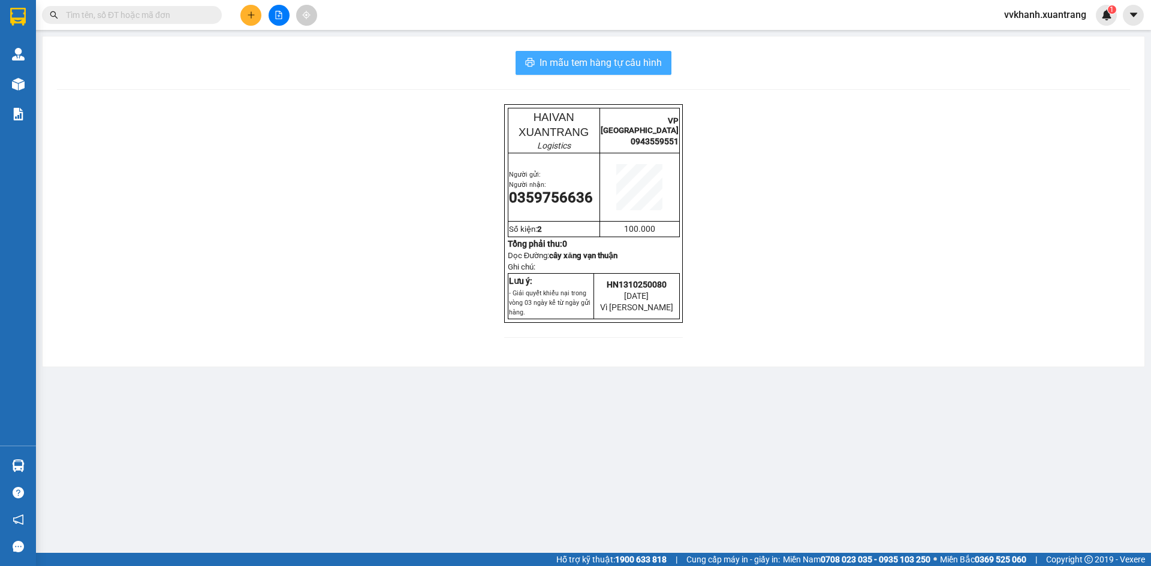
click at [583, 55] on span "In mẫu tem hàng tự cấu hình" at bounding box center [600, 62] width 122 height 15
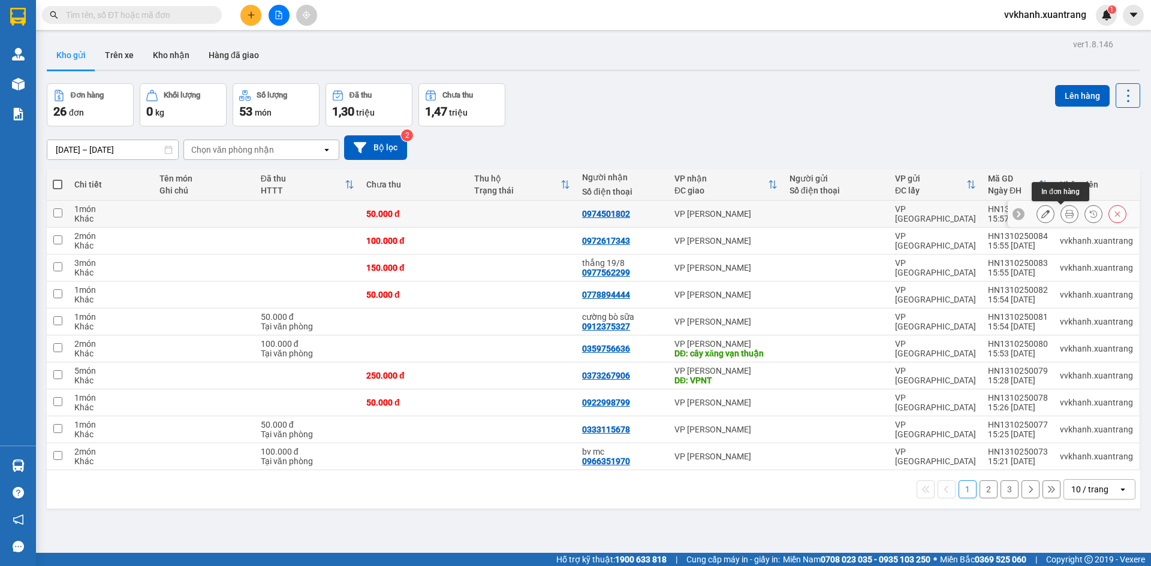
drag, startPoint x: 1062, startPoint y: 214, endPoint x: 1055, endPoint y: 240, distance: 26.8
click at [1065, 216] on icon at bounding box center [1069, 214] width 8 height 8
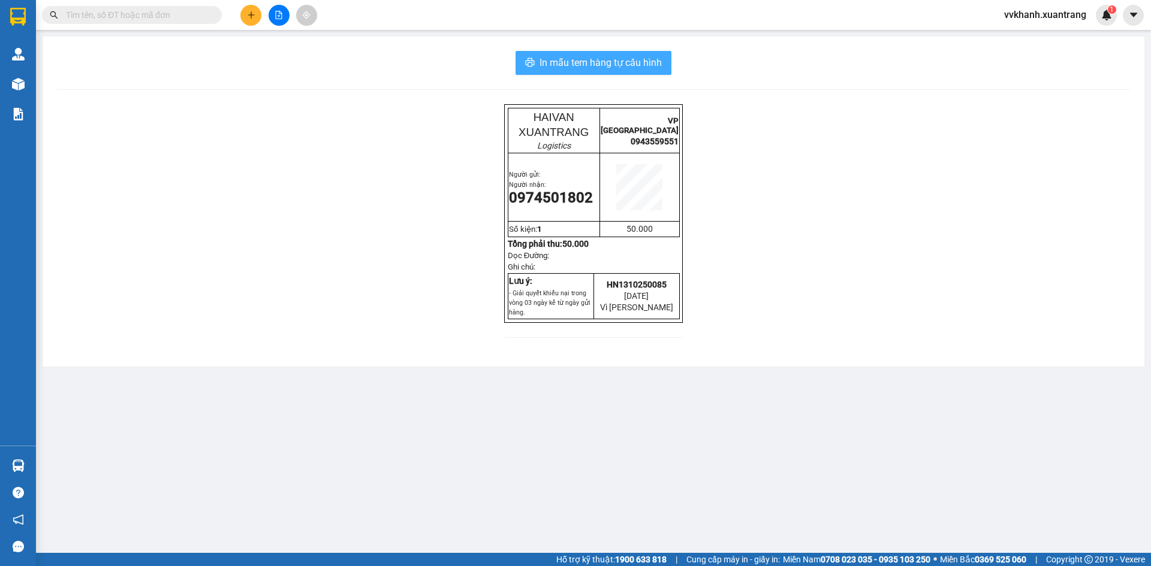
drag, startPoint x: 592, startPoint y: 62, endPoint x: 592, endPoint y: 34, distance: 28.8
click at [592, 62] on span "In mẫu tem hàng tự cấu hình" at bounding box center [600, 62] width 122 height 15
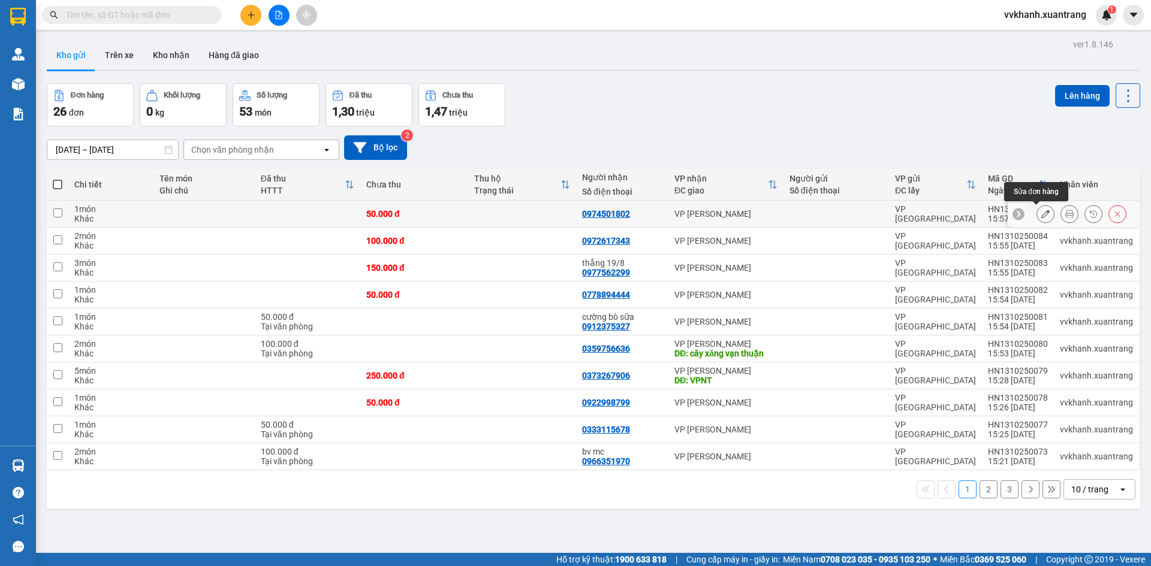
click at [1041, 214] on icon at bounding box center [1045, 214] width 8 height 8
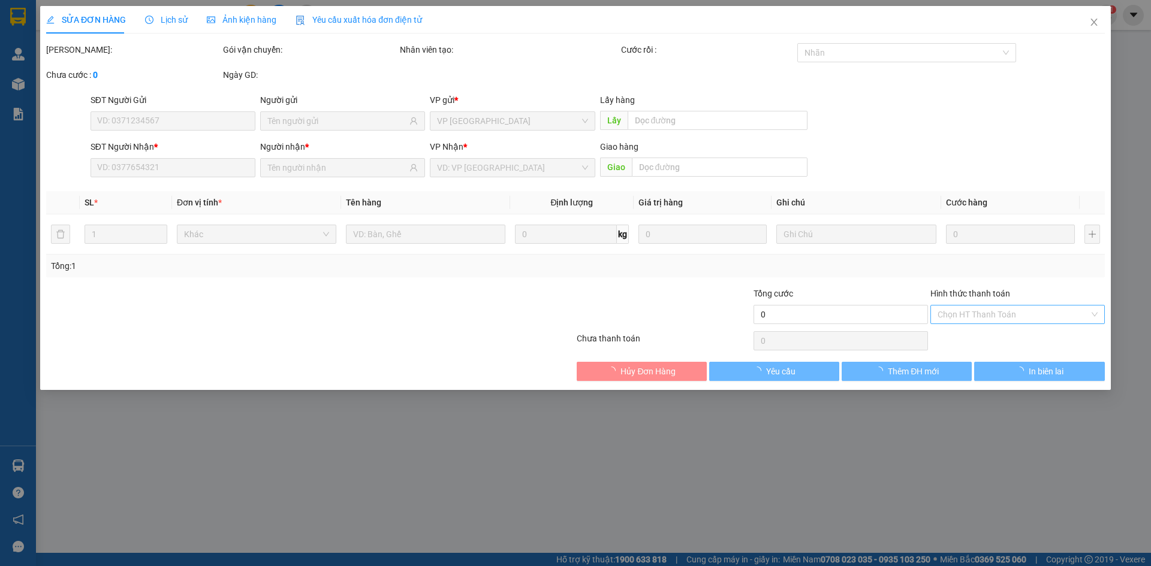
type input "0974501802"
type input "50.000"
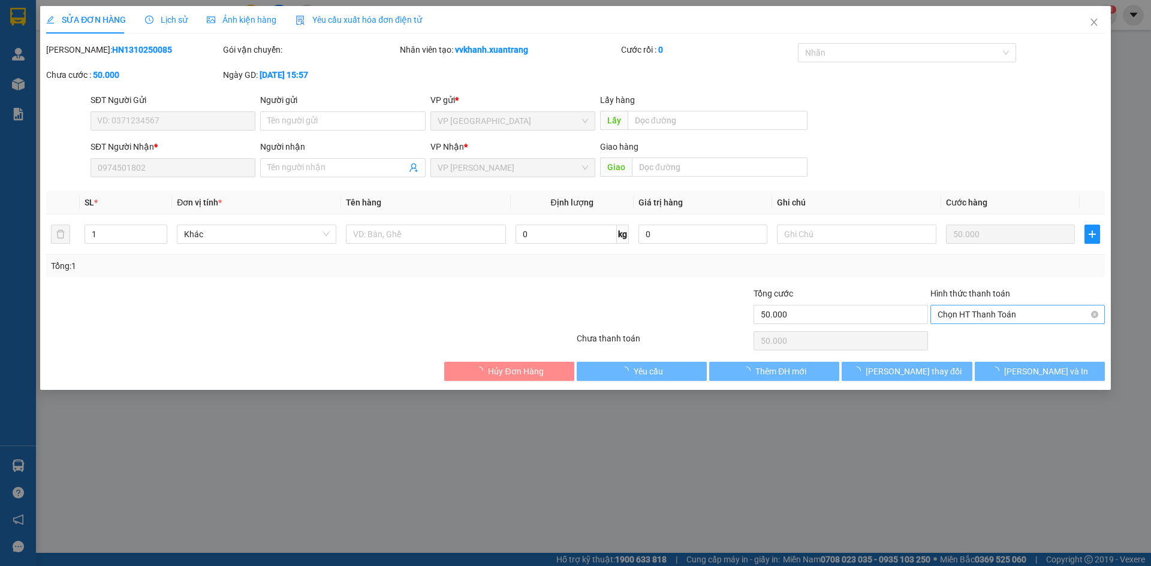
click at [1048, 310] on span "Chọn HT Thanh Toán" at bounding box center [1017, 315] width 160 height 18
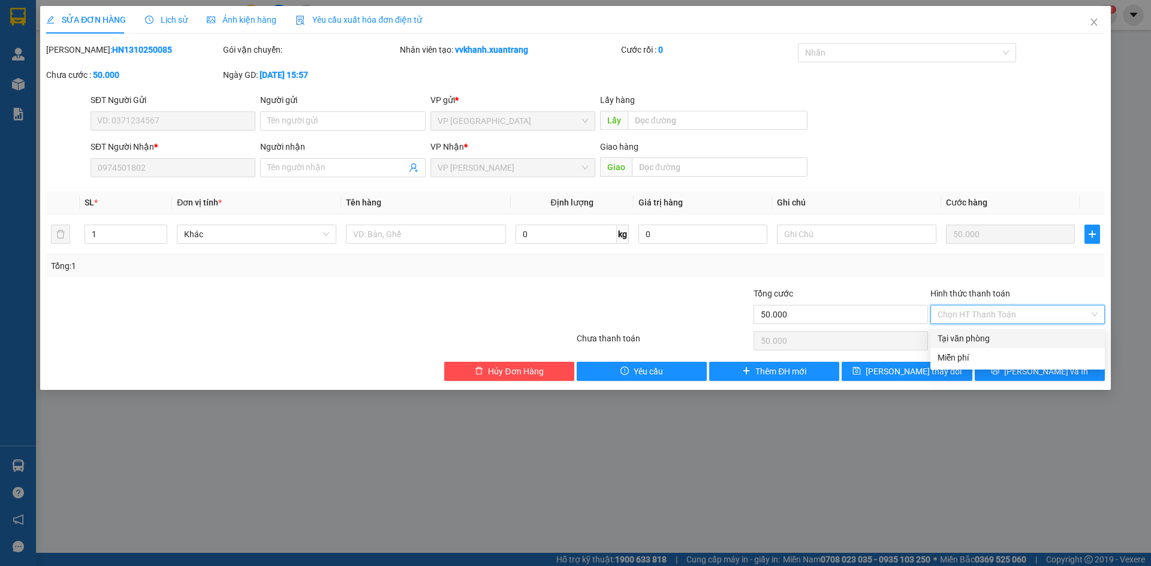
click at [1009, 325] on div "Hình thức thanh toán Chọn HT Thanh Toán" at bounding box center [1017, 308] width 174 height 42
click at [989, 310] on span "Chọn HT Thanh Toán" at bounding box center [1017, 315] width 160 height 18
click at [987, 336] on div "Tại văn phòng" at bounding box center [1017, 338] width 160 height 13
type input "0"
click at [1030, 371] on span "[PERSON_NAME] và In" at bounding box center [1046, 371] width 84 height 13
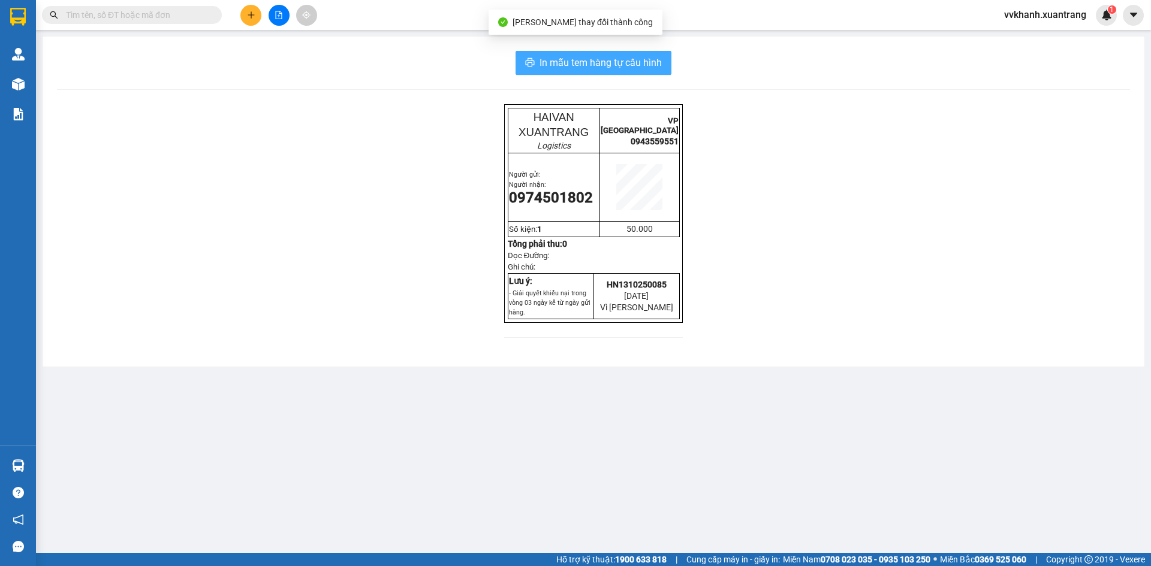
click at [574, 58] on span "In mẫu tem hàng tự cấu hình" at bounding box center [600, 62] width 122 height 15
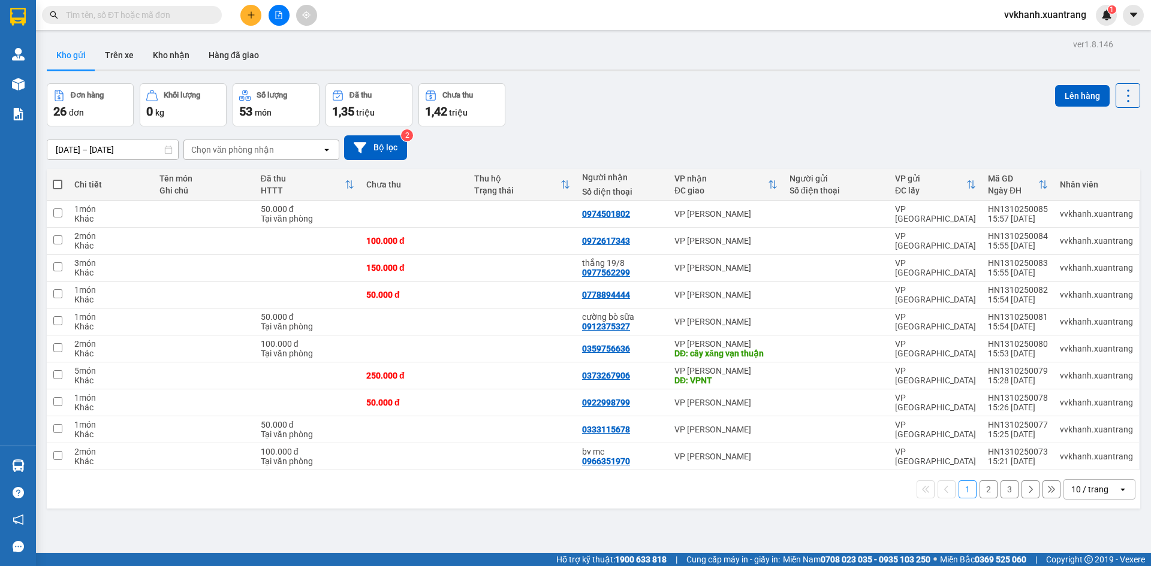
click at [168, 13] on input "text" at bounding box center [136, 14] width 141 height 13
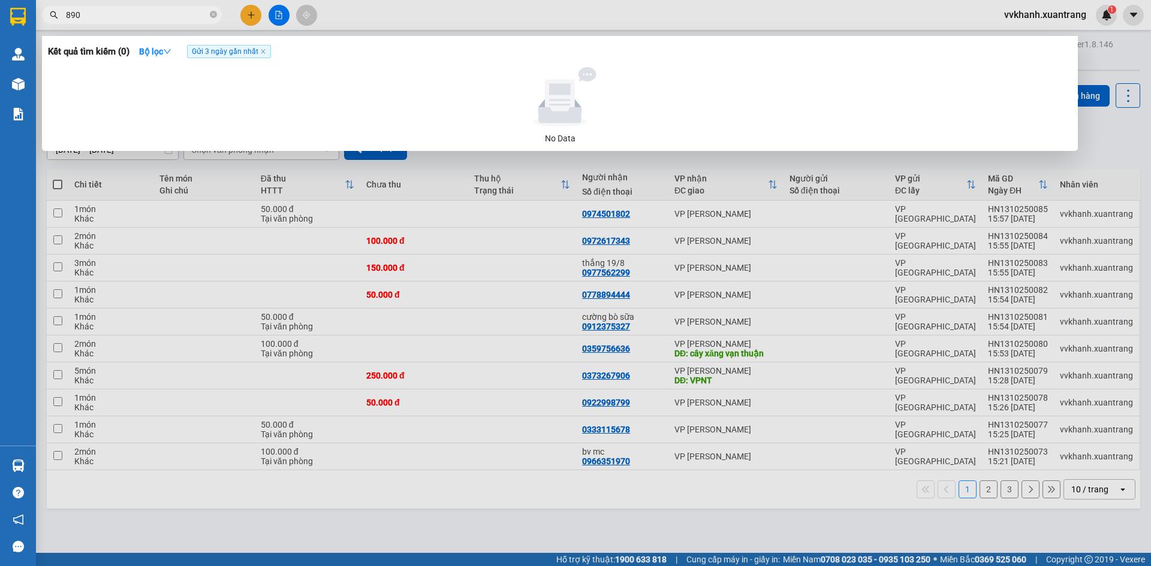
type input "8906"
click at [214, 18] on icon "close-circle" at bounding box center [213, 14] width 7 height 7
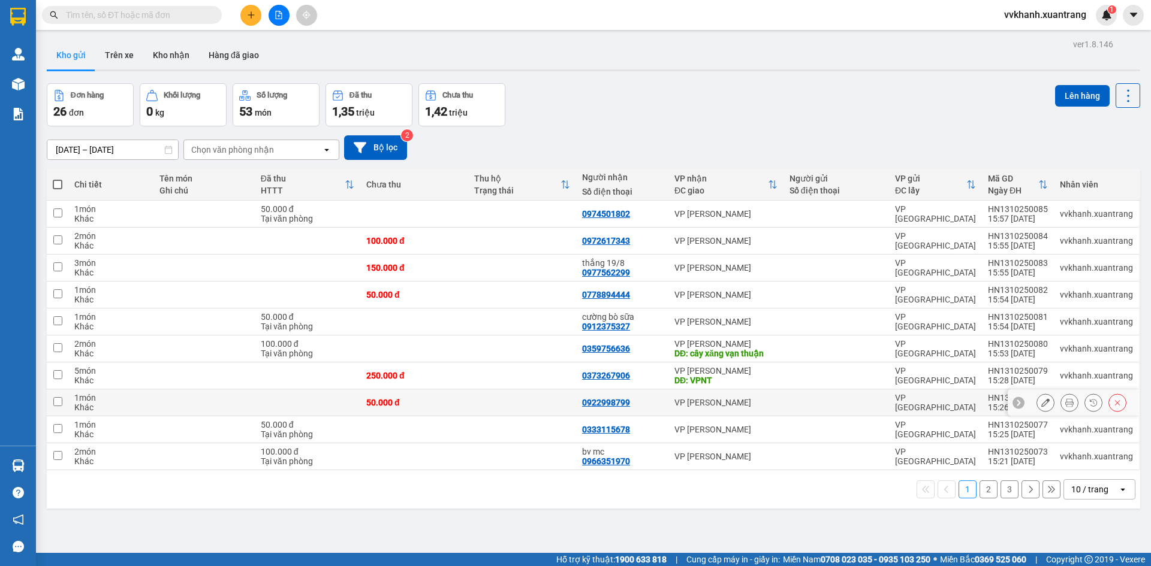
click at [711, 408] on td "VP [PERSON_NAME]" at bounding box center [725, 403] width 115 height 27
checkbox input "true"
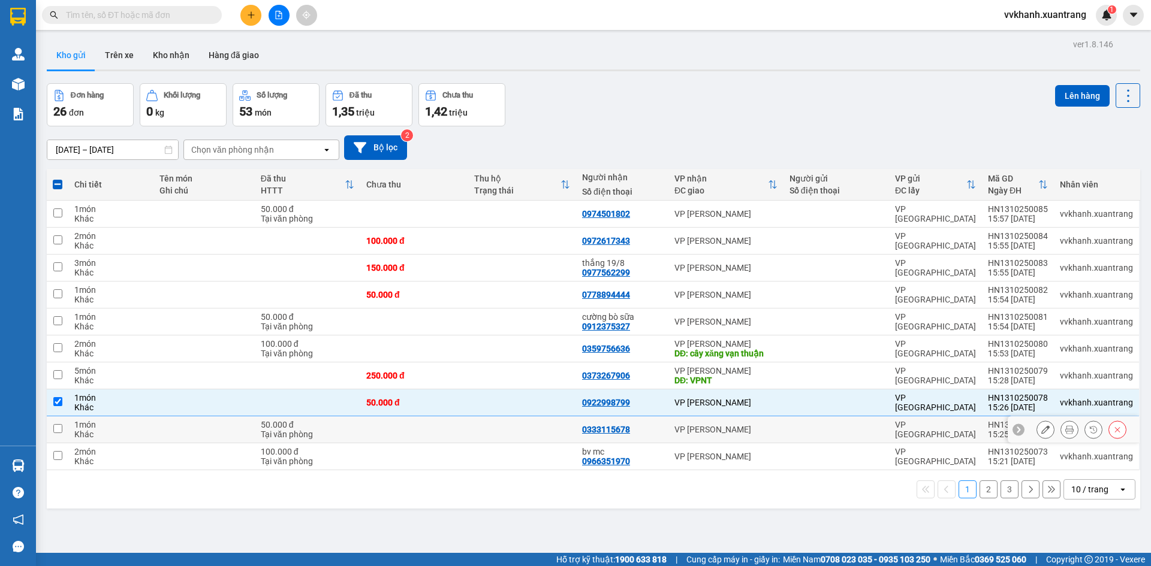
click at [726, 430] on div "VP [PERSON_NAME]" at bounding box center [725, 430] width 103 height 10
checkbox input "true"
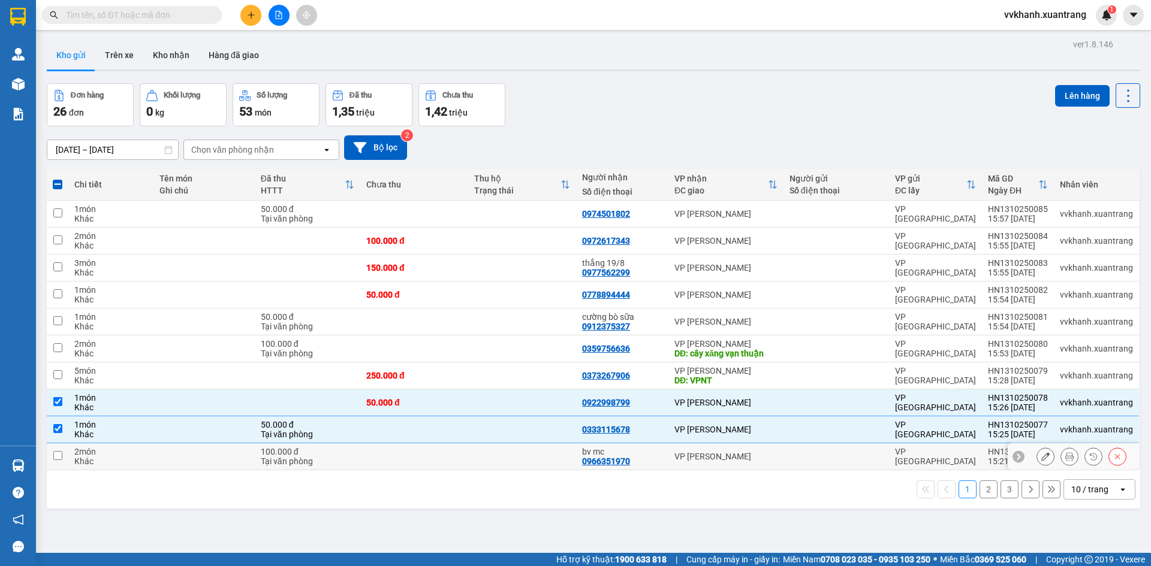
click at [740, 463] on td "VP [PERSON_NAME]" at bounding box center [725, 457] width 115 height 27
checkbox input "true"
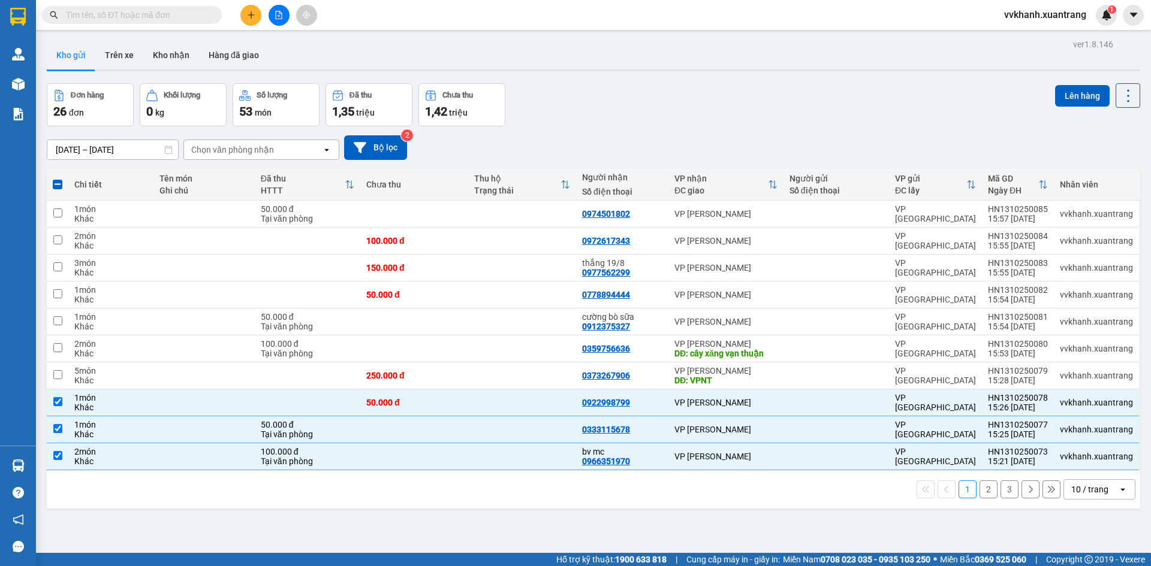
drag, startPoint x: 1070, startPoint y: 97, endPoint x: 1010, endPoint y: 160, distance: 87.3
click at [1069, 97] on button "Lên hàng" at bounding box center [1082, 96] width 55 height 22
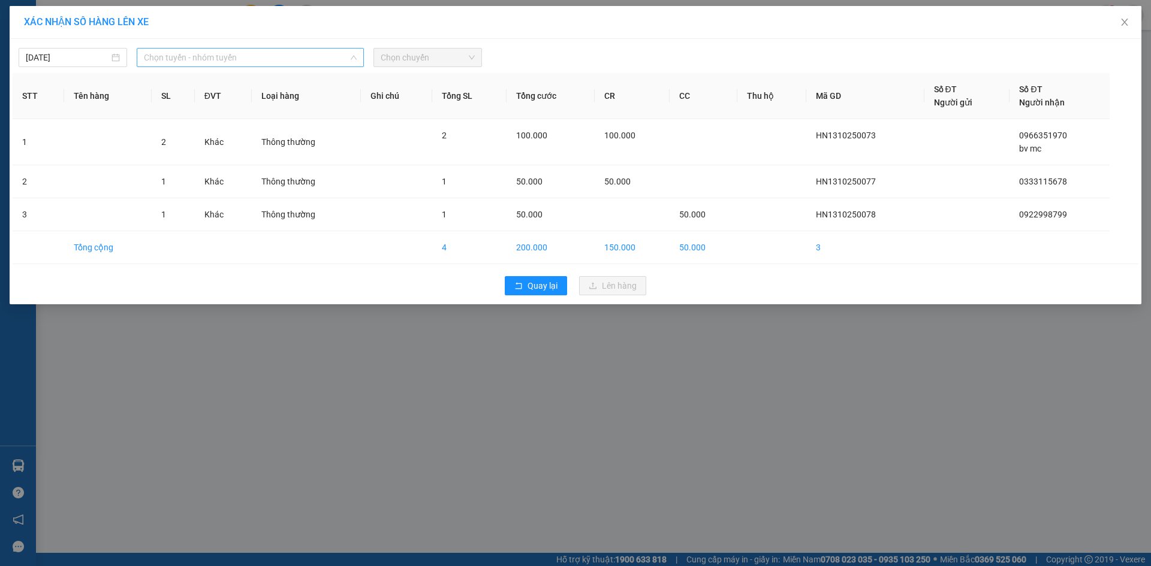
click at [234, 55] on span "Chọn tuyến - nhóm tuyến" at bounding box center [250, 58] width 213 height 18
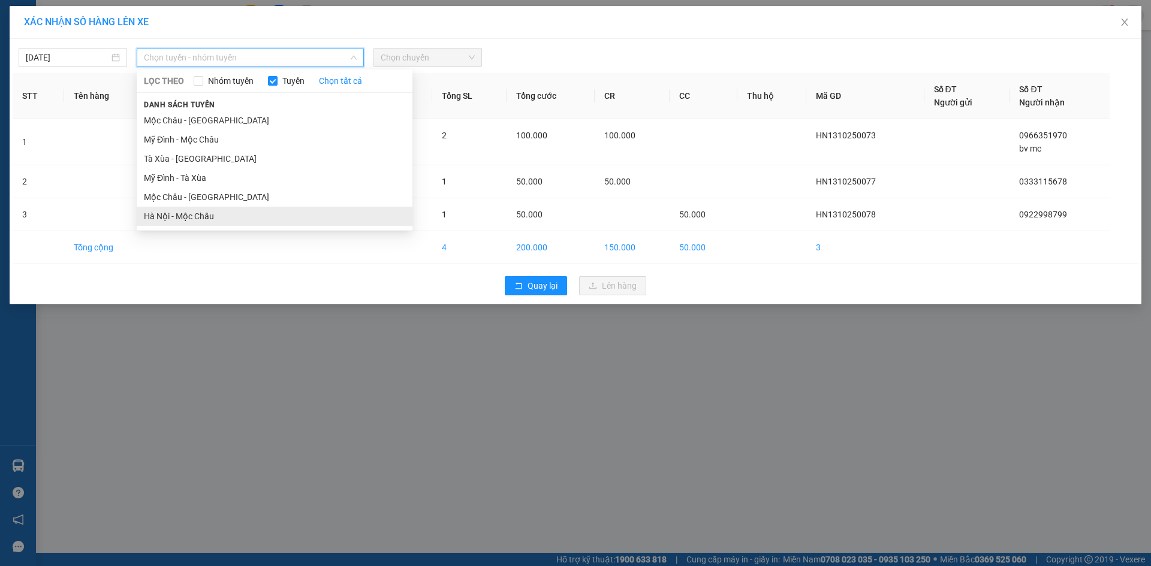
click at [206, 210] on li "Hà Nội - Mộc Châu" at bounding box center [275, 216] width 276 height 19
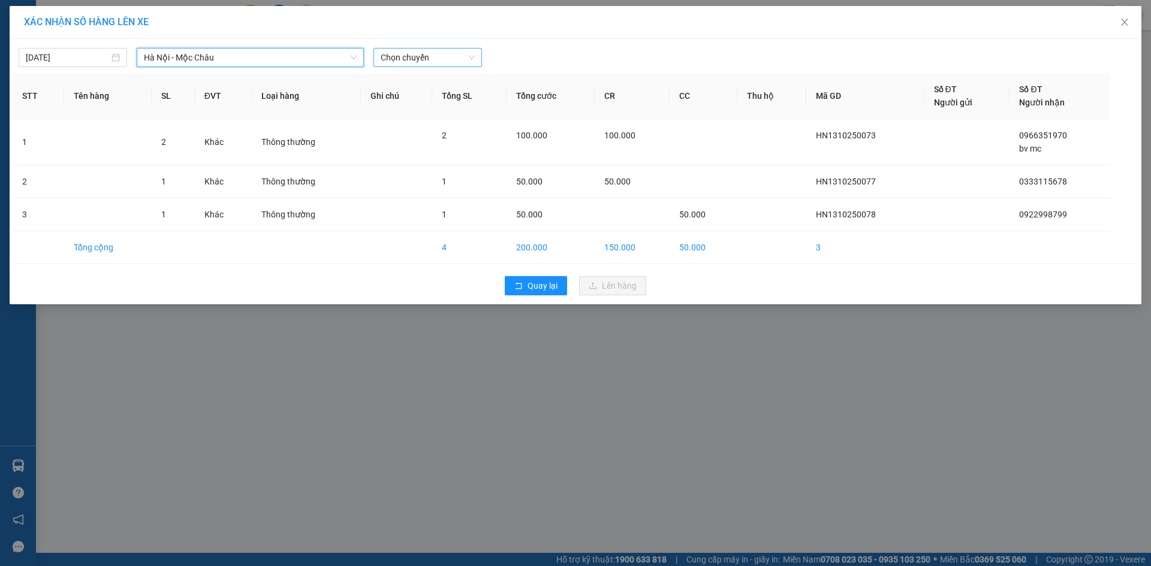
click at [433, 49] on span "Chọn chuyến" at bounding box center [428, 58] width 94 height 18
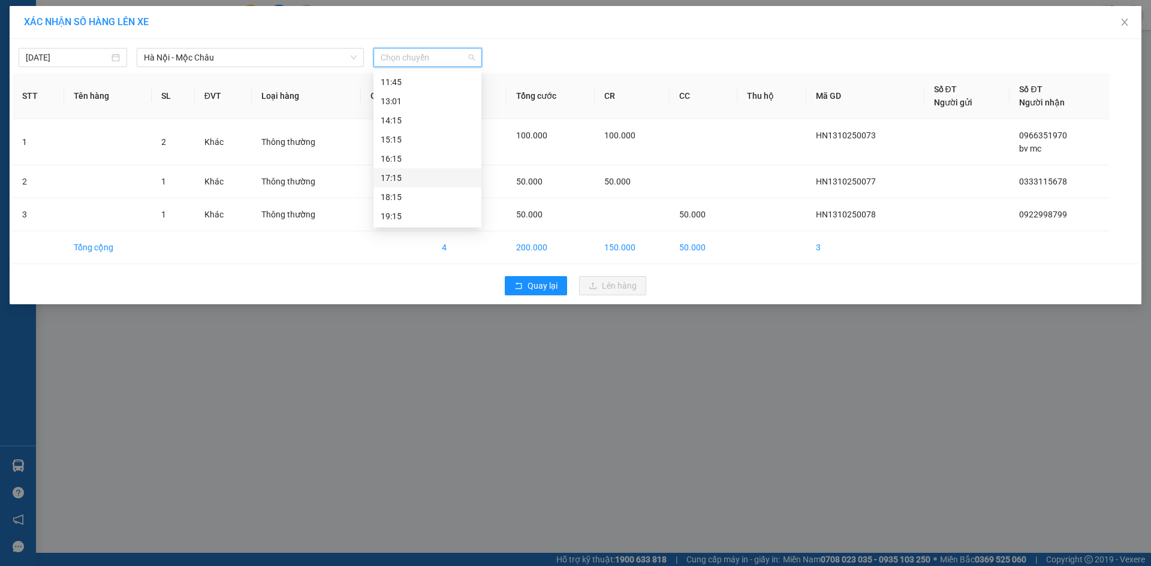
scroll to position [173, 0]
click at [1114, 21] on span "Close" at bounding box center [1125, 23] width 34 height 34
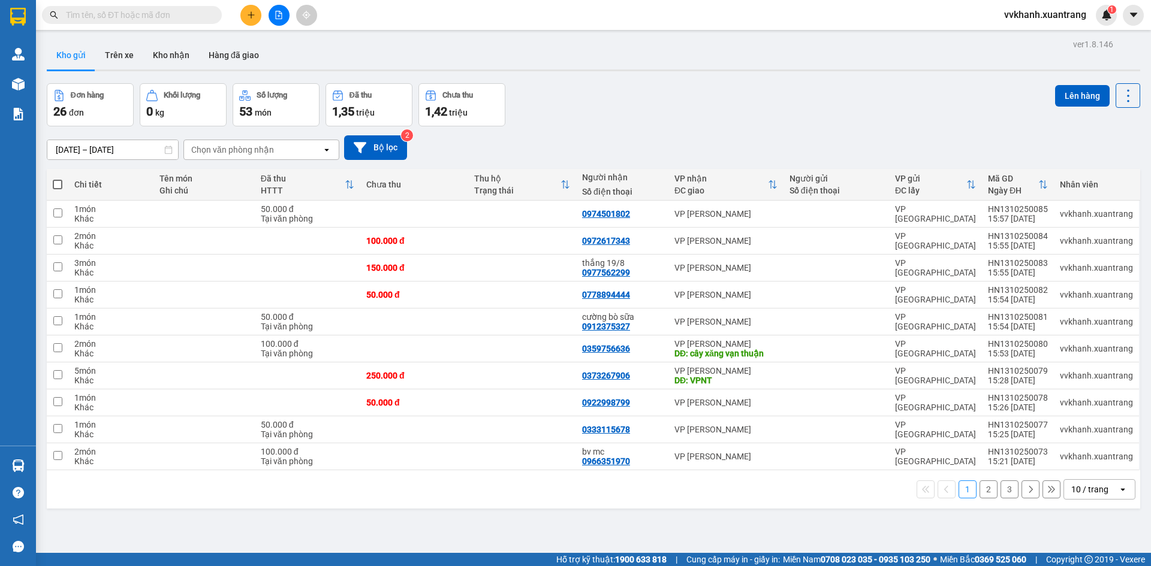
click at [1075, 13] on span "vvkhanh.xuantrang" at bounding box center [1044, 14] width 101 height 15
click at [1028, 36] on span "Đăng xuất" at bounding box center [1050, 37] width 76 height 13
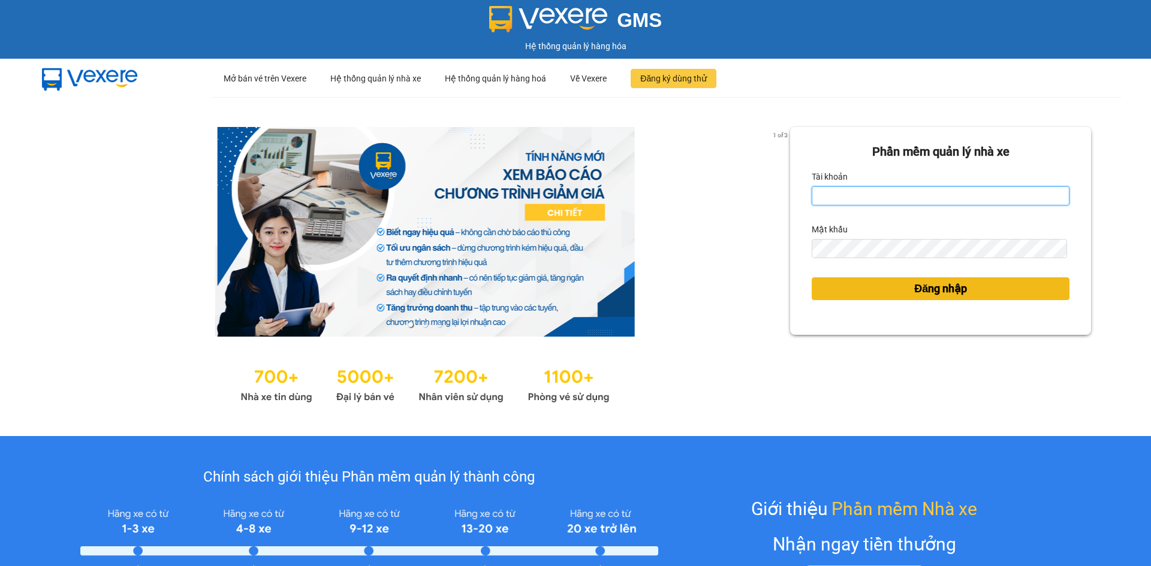
type input "vvkhanh.xuantrang"
click at [899, 289] on button "Đăng nhập" at bounding box center [941, 289] width 258 height 23
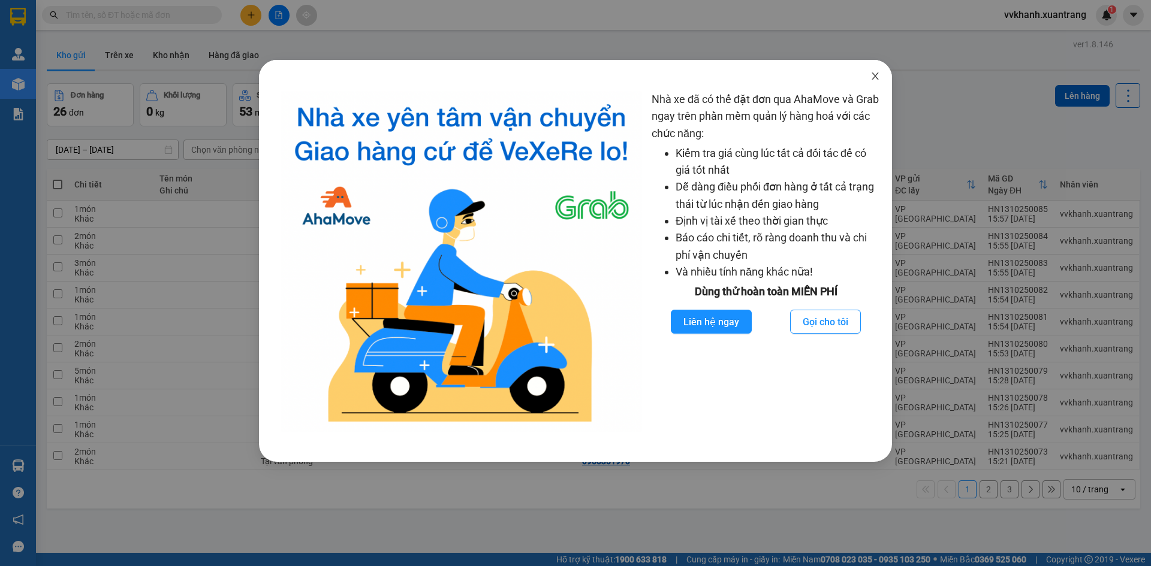
click at [874, 74] on icon "close" at bounding box center [875, 76] width 10 height 10
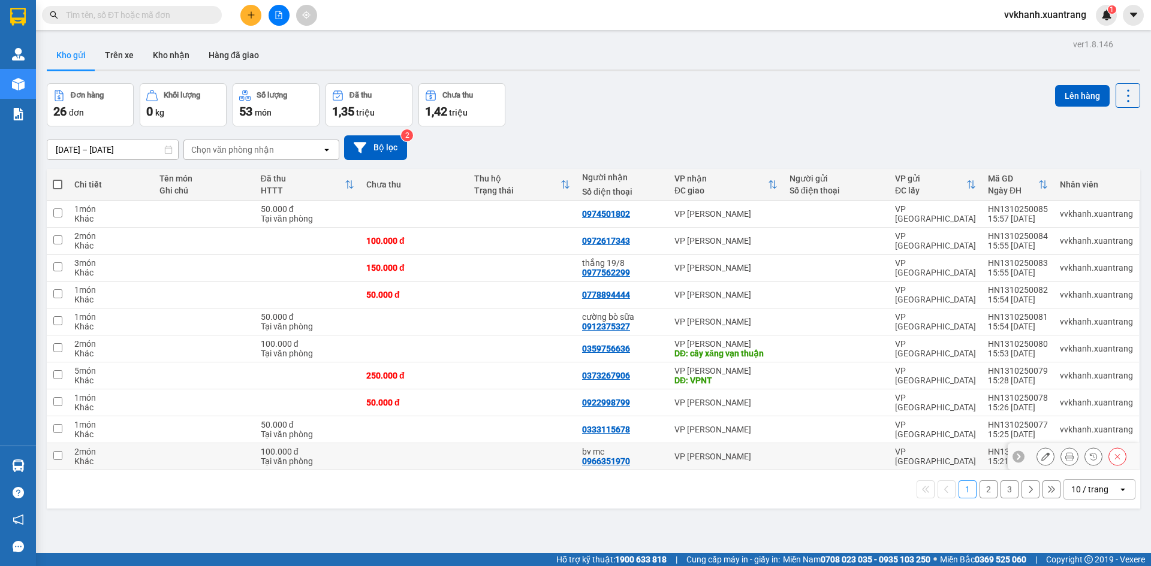
drag, startPoint x: 646, startPoint y: 462, endPoint x: 655, endPoint y: 433, distance: 30.0
click at [647, 459] on div "bv mc 0966351970" at bounding box center [622, 456] width 80 height 19
checkbox input "true"
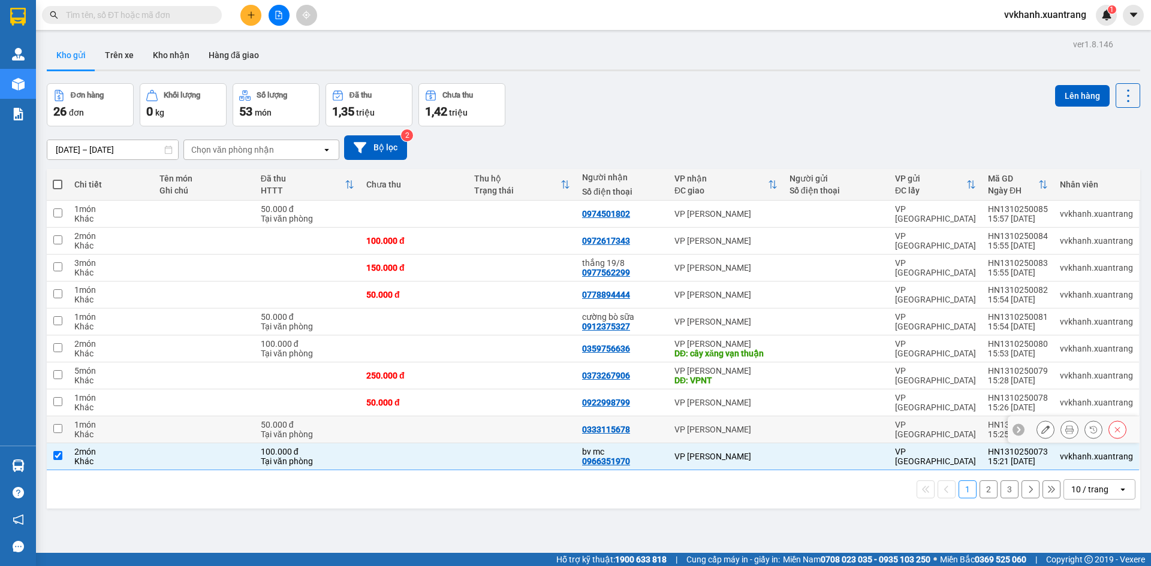
click at [653, 435] on td "0333115678" at bounding box center [622, 430] width 92 height 27
checkbox input "true"
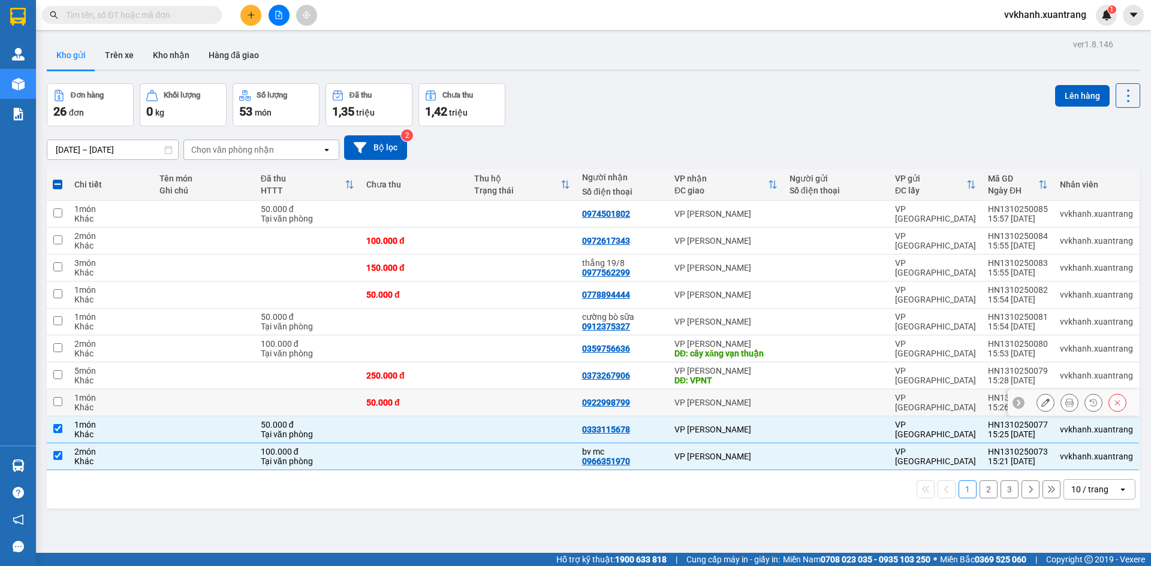
click at [642, 403] on div "0922998799" at bounding box center [622, 403] width 80 height 10
checkbox input "true"
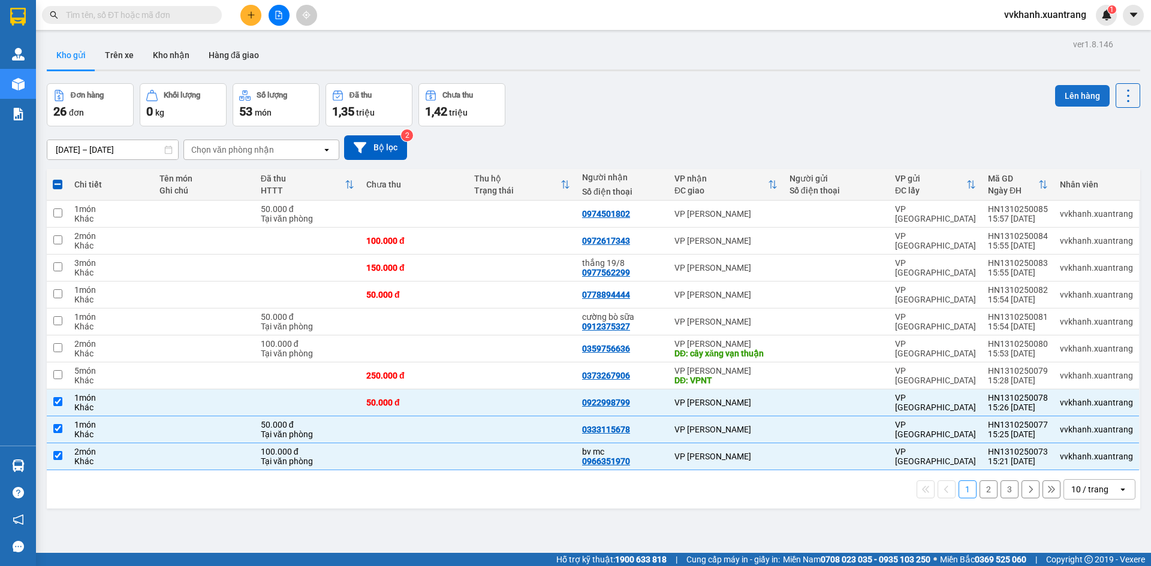
drag, startPoint x: 1063, startPoint y: 90, endPoint x: 1044, endPoint y: 167, distance: 79.5
click at [1063, 92] on button "Lên hàng" at bounding box center [1082, 96] width 55 height 22
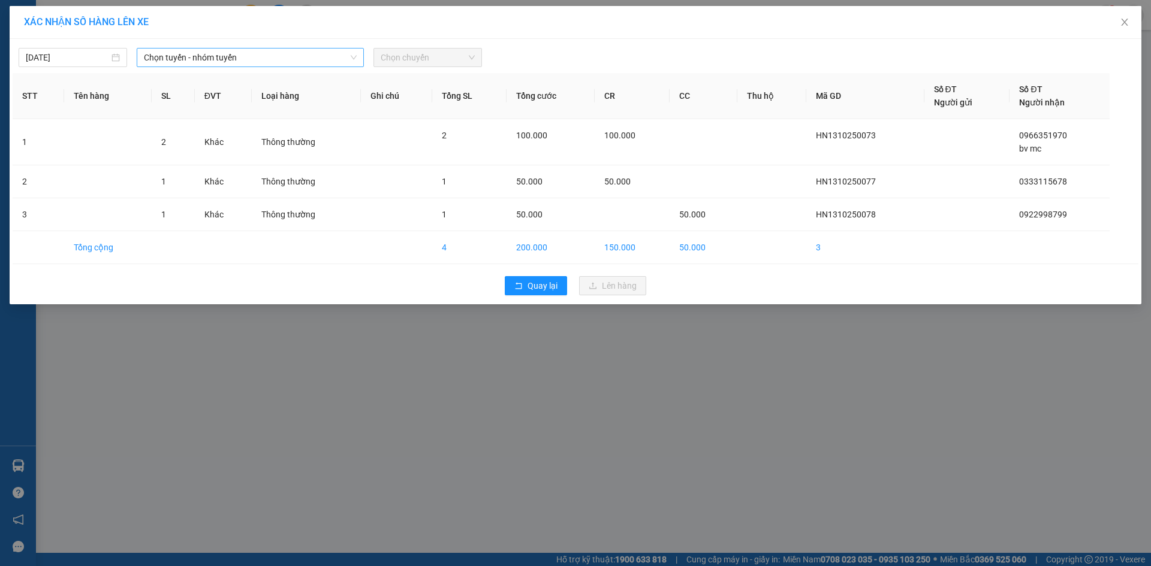
drag, startPoint x: 282, startPoint y: 58, endPoint x: 281, endPoint y: 66, distance: 8.6
click at [282, 61] on span "Chọn tuyến - nhóm tuyến" at bounding box center [250, 58] width 213 height 18
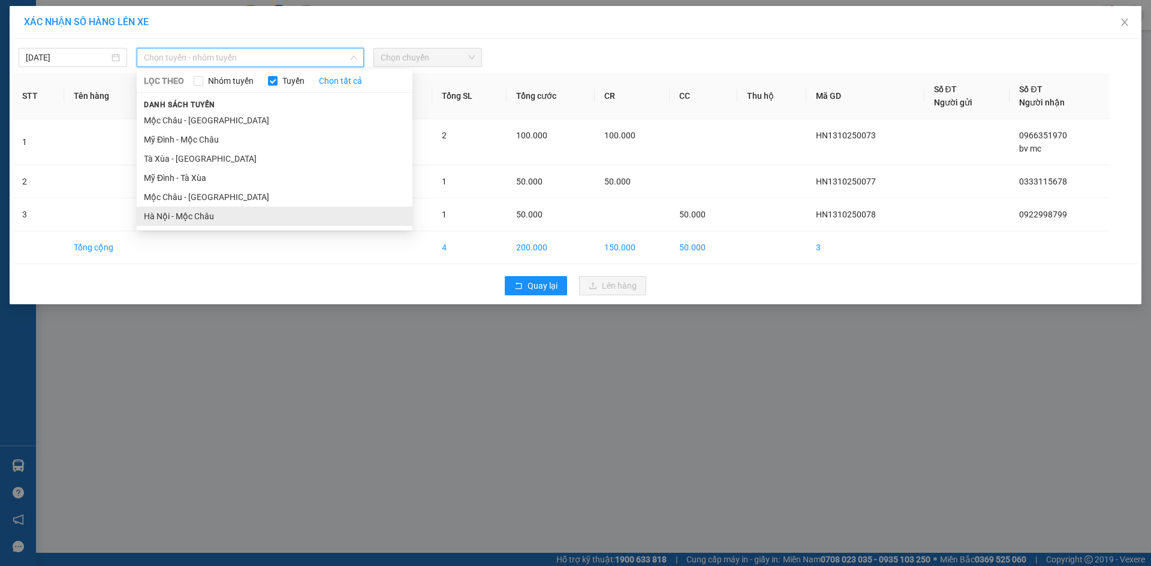
click at [242, 212] on li "Hà Nội - Mộc Châu" at bounding box center [275, 216] width 276 height 19
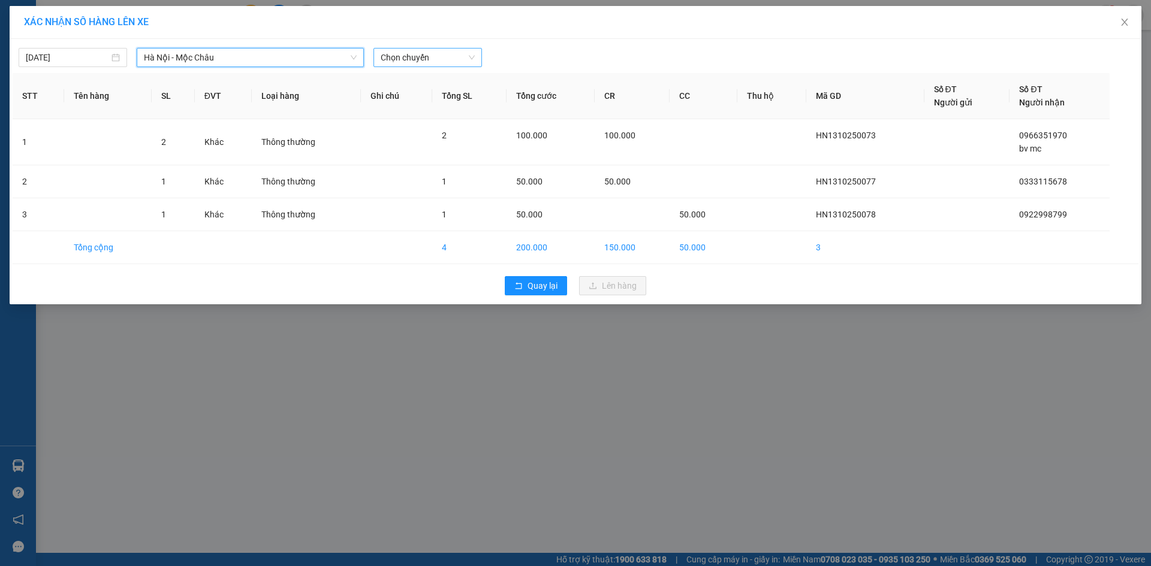
click at [420, 54] on span "Chọn chuyến" at bounding box center [428, 58] width 94 height 18
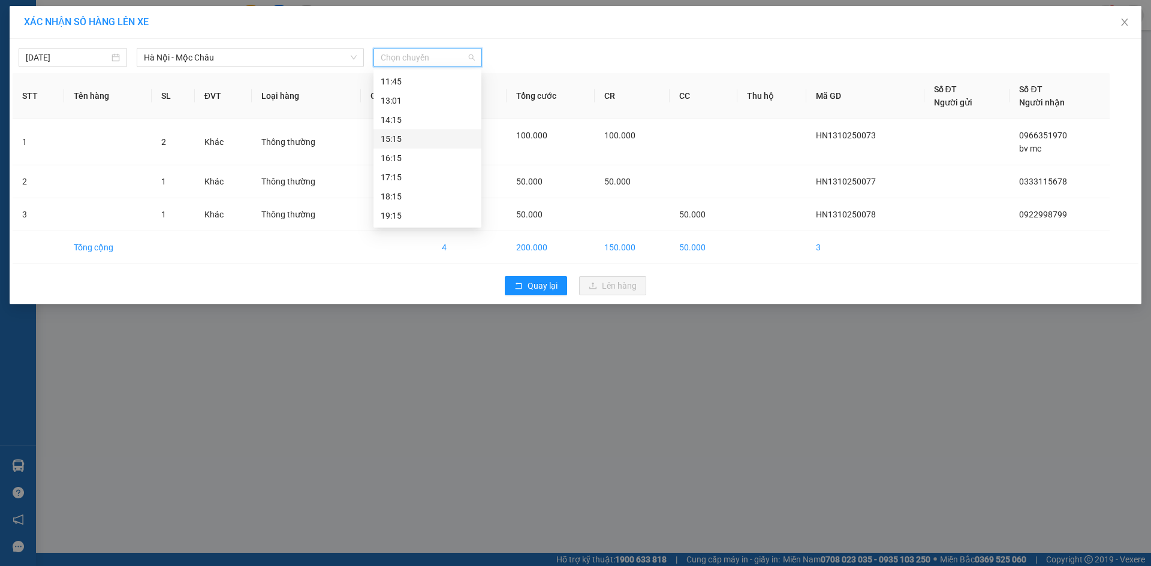
click at [418, 131] on div "15:15" at bounding box center [427, 138] width 108 height 19
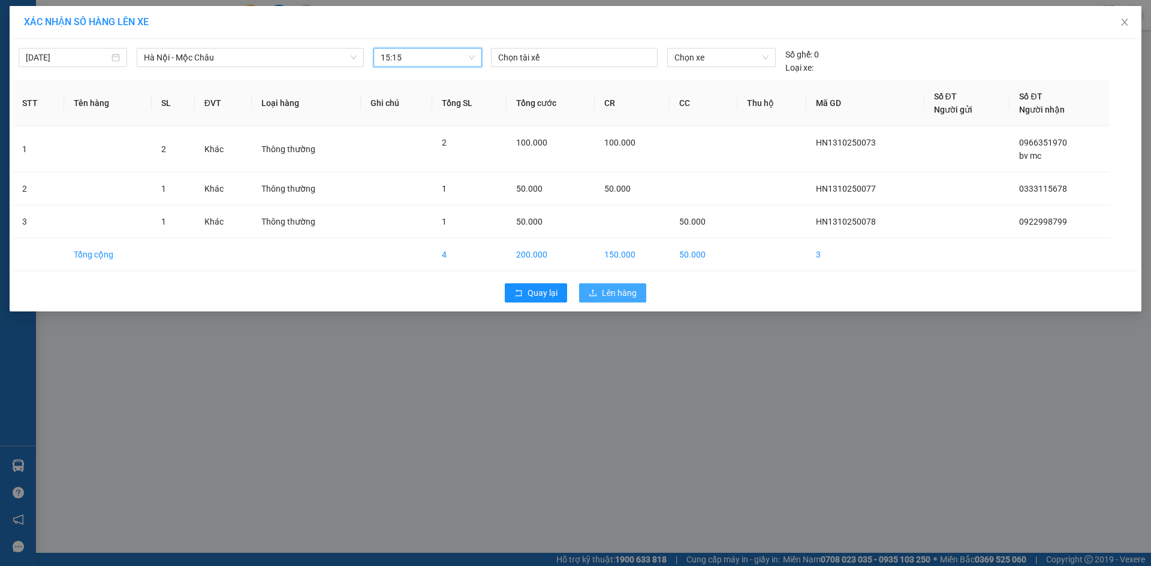
click at [615, 294] on span "Lên hàng" at bounding box center [619, 293] width 35 height 13
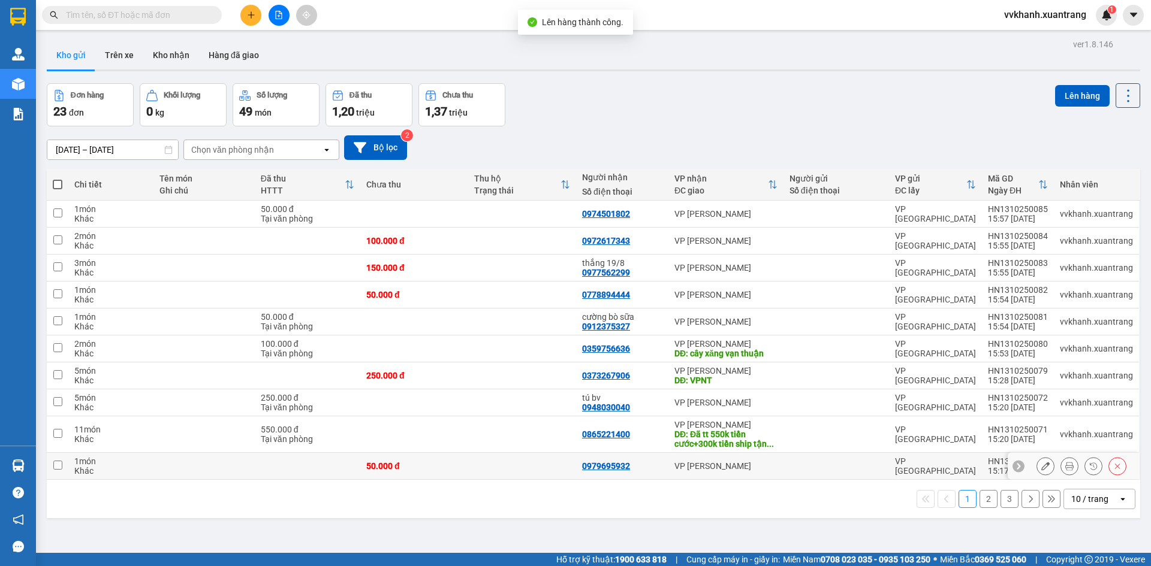
click at [818, 464] on div at bounding box center [836, 467] width 94 height 10
checkbox input "true"
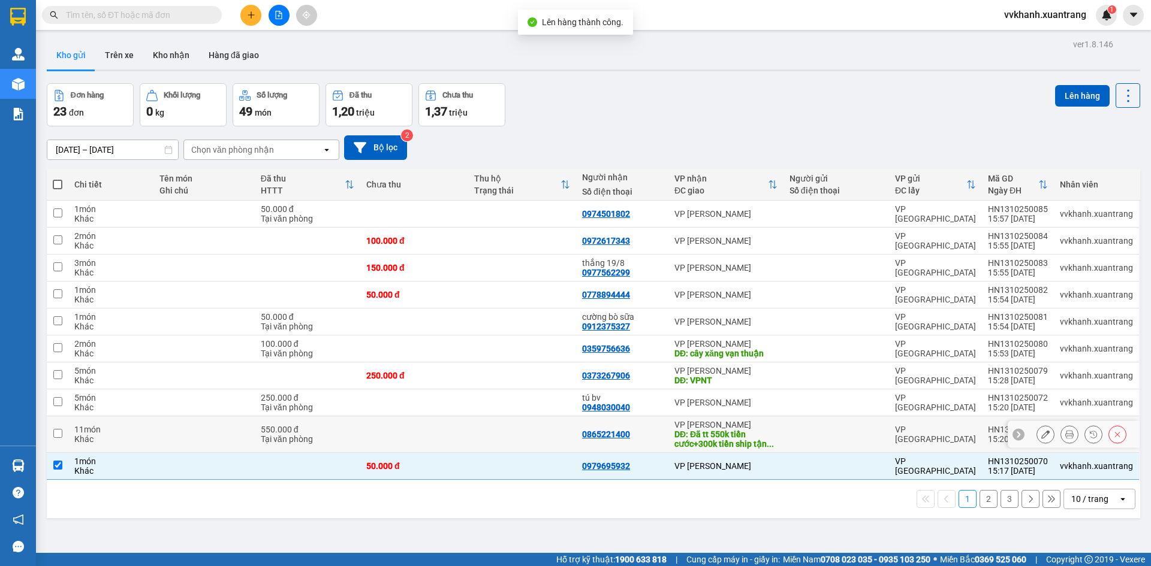
click at [793, 426] on td at bounding box center [835, 435] width 105 height 37
checkbox input "true"
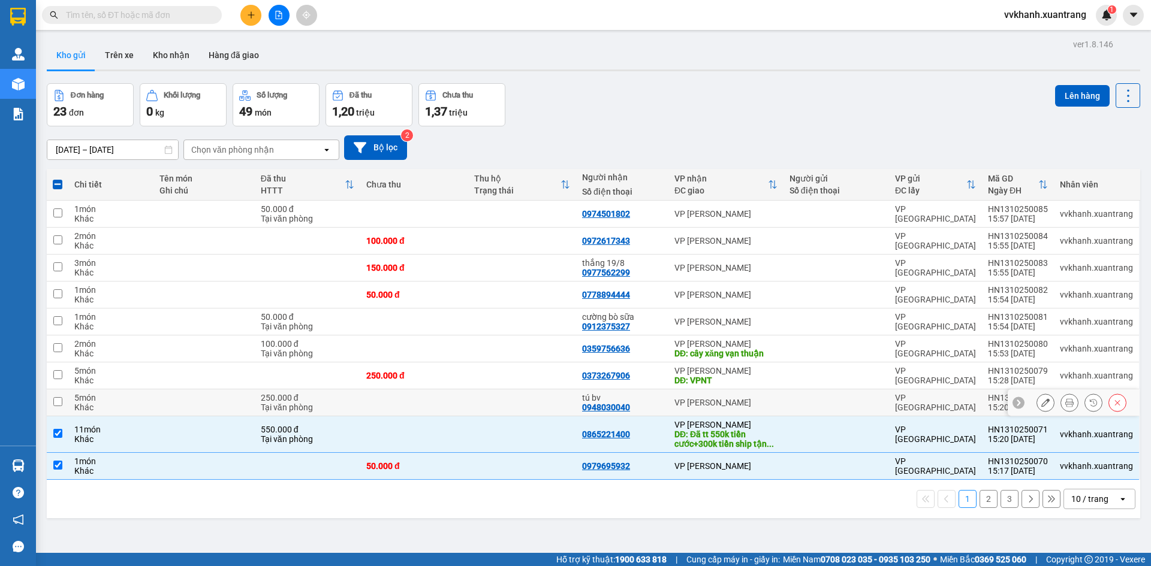
click at [515, 403] on td at bounding box center [522, 403] width 108 height 27
checkbox input "true"
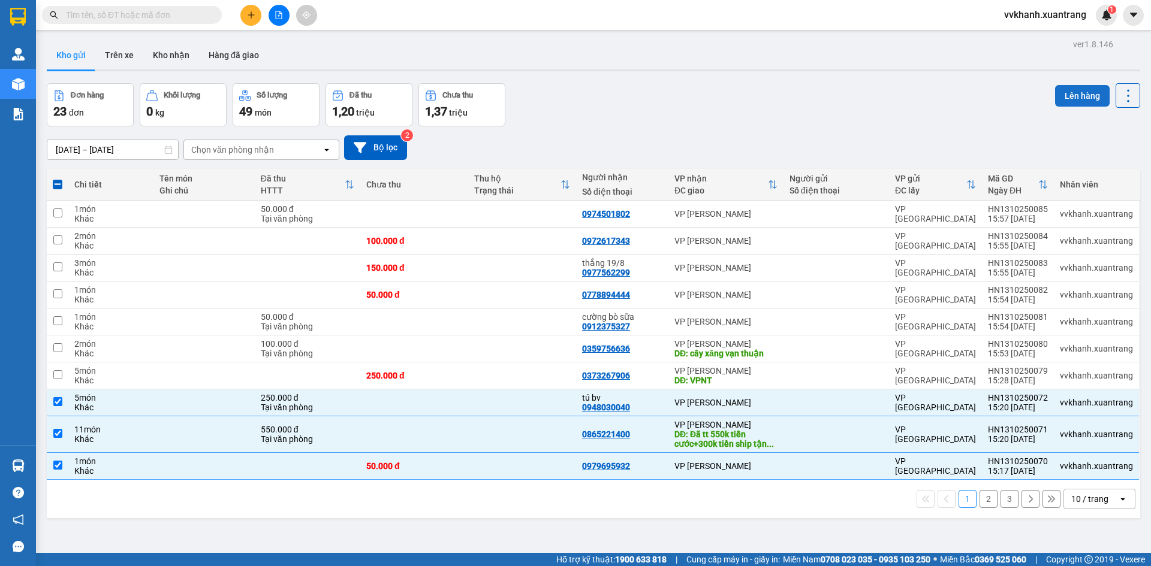
click at [1060, 98] on button "Lên hàng" at bounding box center [1082, 96] width 55 height 22
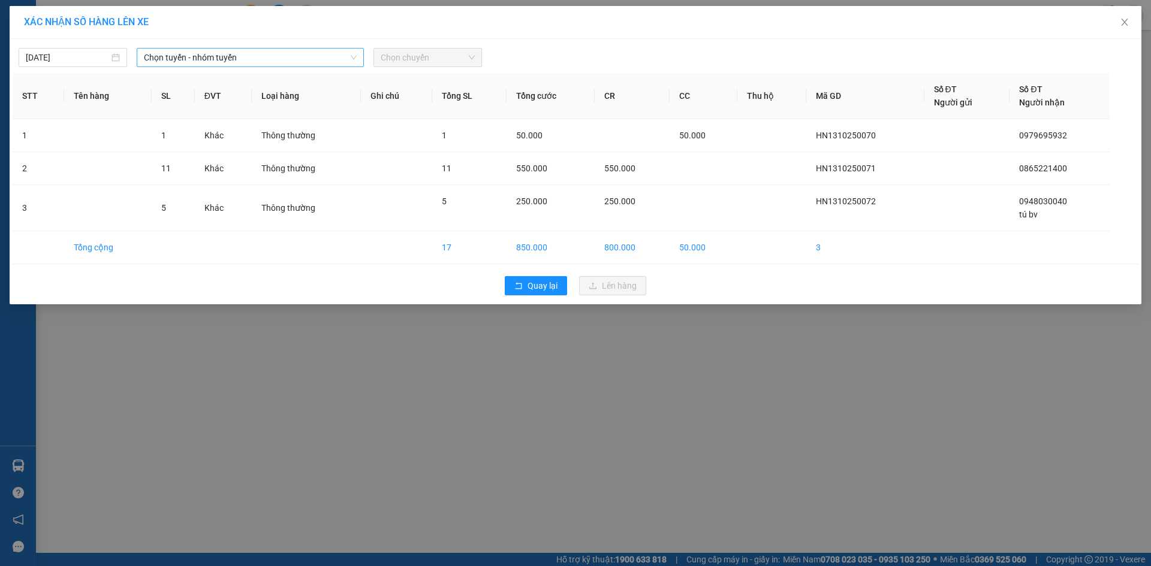
click at [200, 67] on div "Chọn tuyến - nhóm tuyến" at bounding box center [250, 57] width 227 height 19
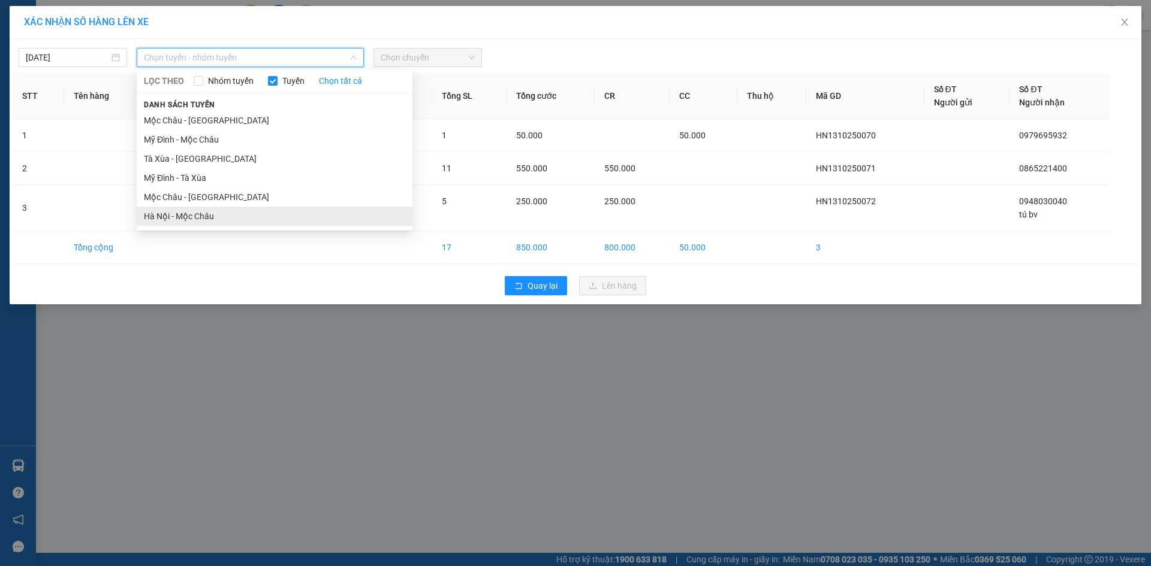
click at [224, 220] on li "Hà Nội - Mộc Châu" at bounding box center [275, 216] width 276 height 19
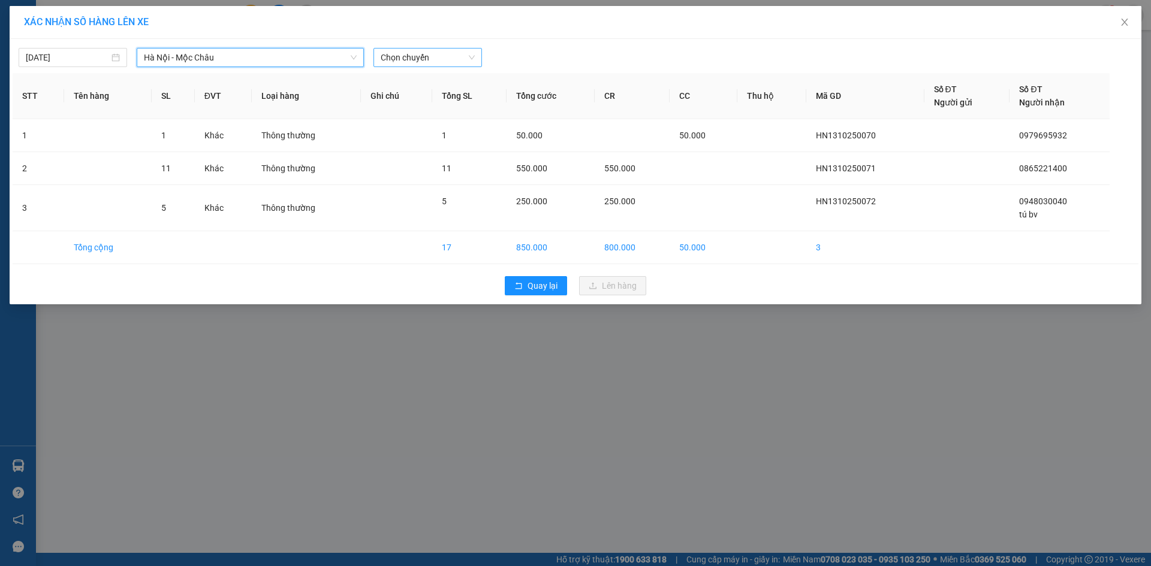
click at [405, 58] on span "Chọn chuyến" at bounding box center [428, 58] width 94 height 18
click at [424, 192] on div "15:15" at bounding box center [428, 191] width 94 height 13
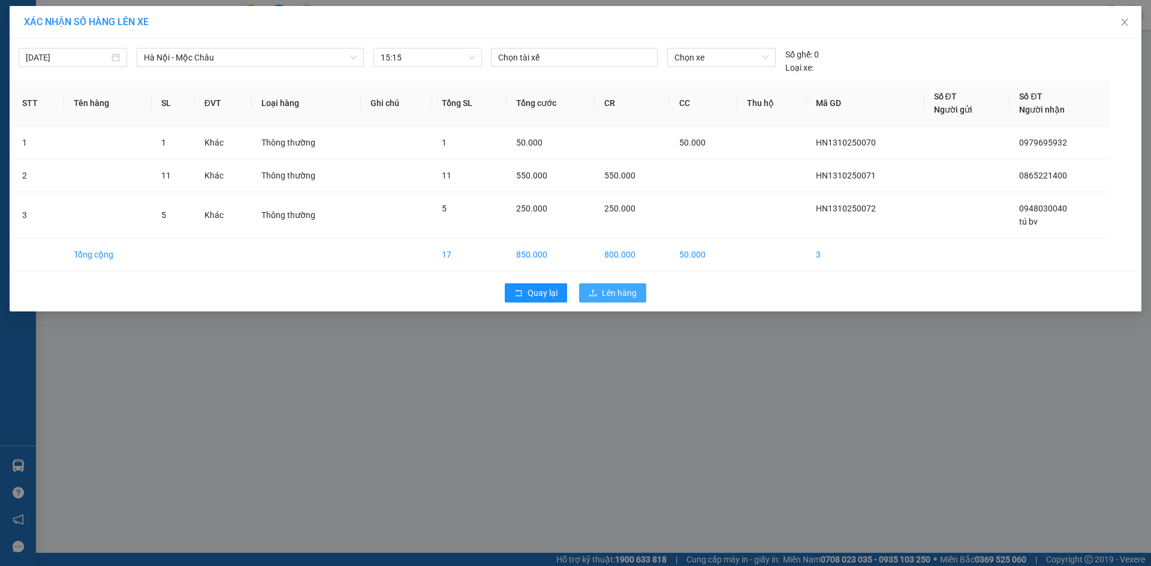
click at [613, 290] on span "Lên hàng" at bounding box center [619, 293] width 35 height 13
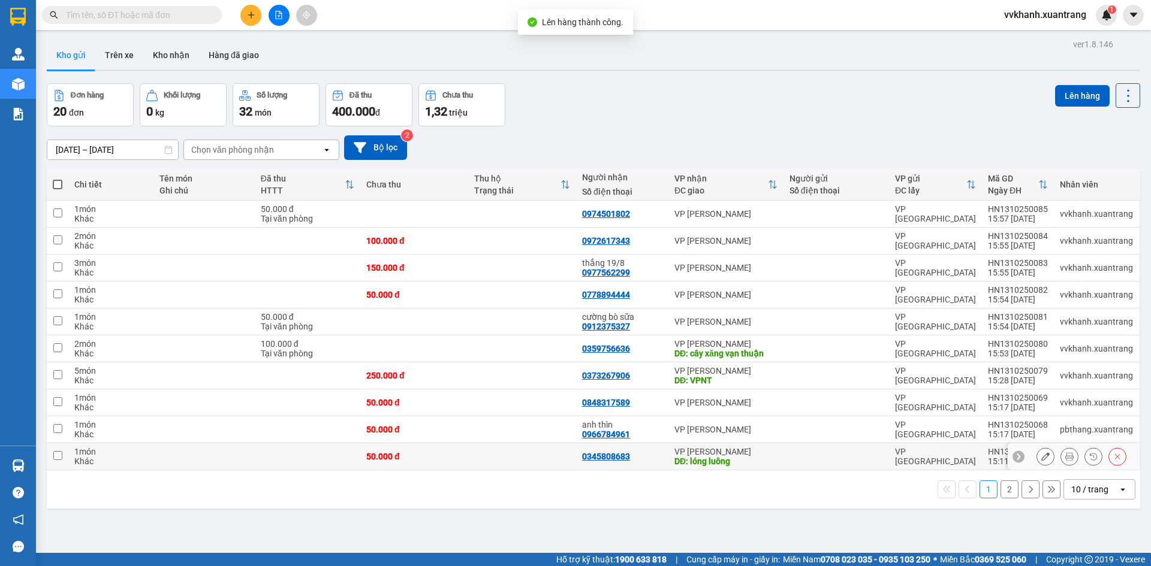
click at [640, 447] on td "0345808683" at bounding box center [622, 457] width 92 height 27
checkbox input "true"
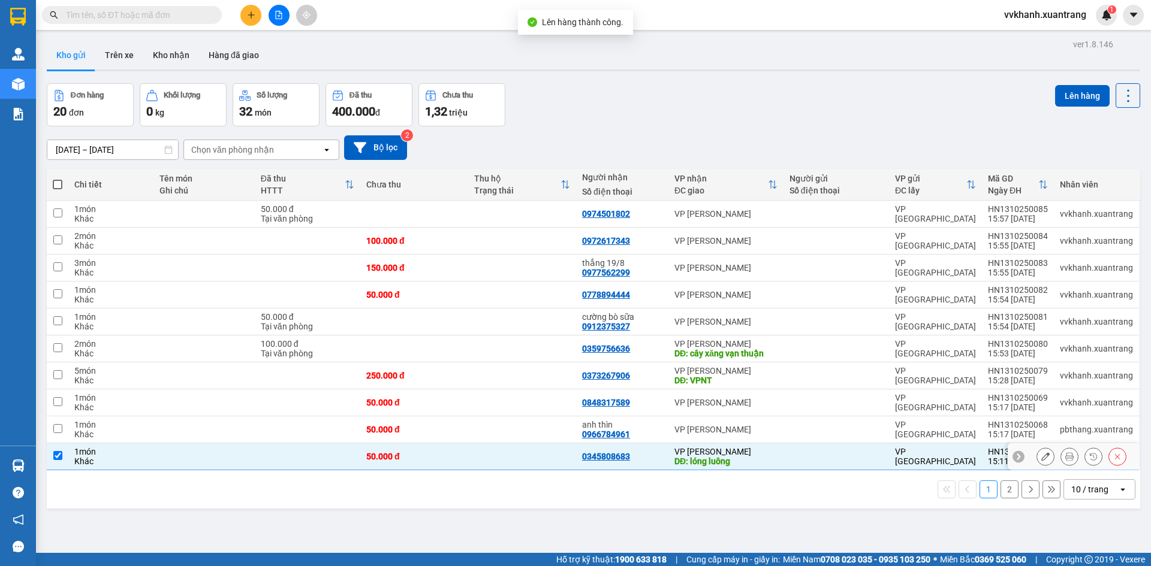
click at [640, 433] on div "anh thìn 0966784961" at bounding box center [622, 429] width 80 height 19
checkbox input "true"
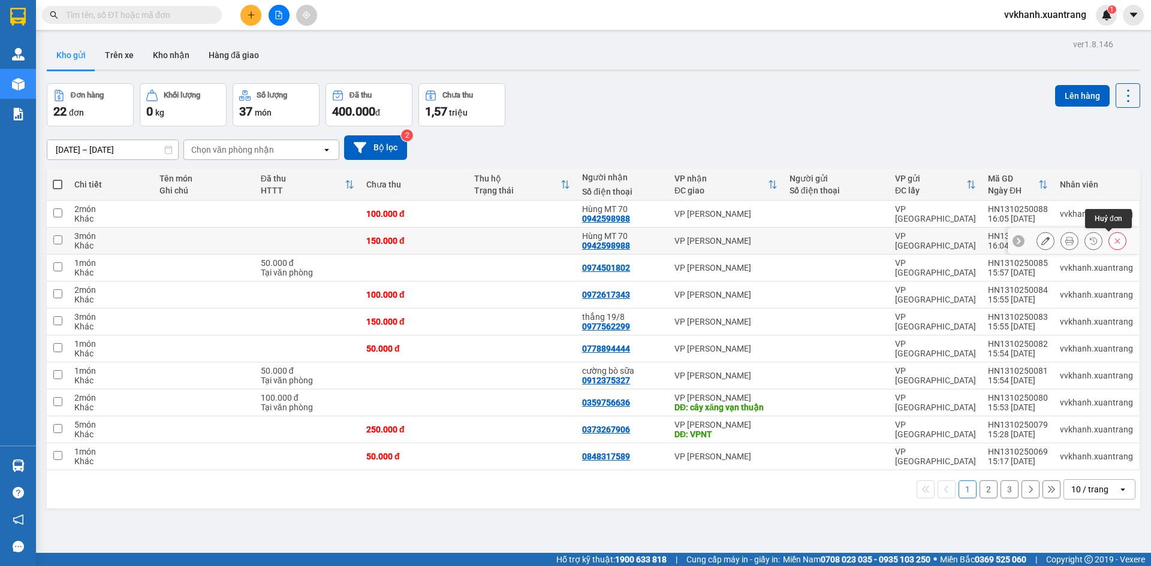
click at [1109, 240] on button at bounding box center [1117, 241] width 17 height 21
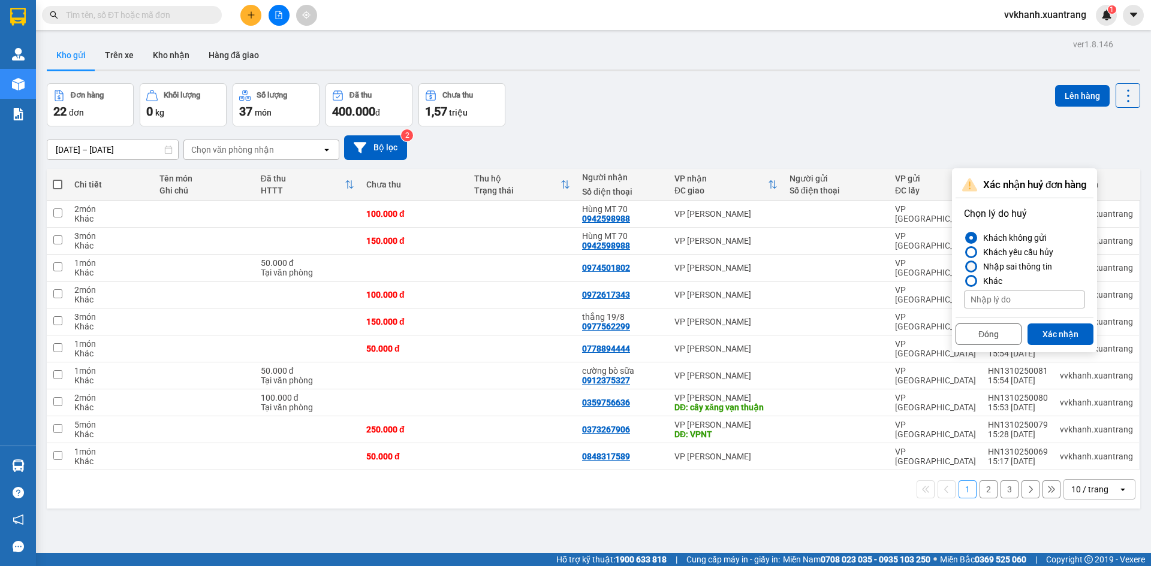
click at [993, 263] on div "Nhập sai thông tin" at bounding box center [1015, 267] width 74 height 14
click at [964, 267] on input "Nhập sai thông tin" at bounding box center [964, 267] width 0 height 0
click at [1060, 336] on button "Xác nhận" at bounding box center [1060, 335] width 66 height 22
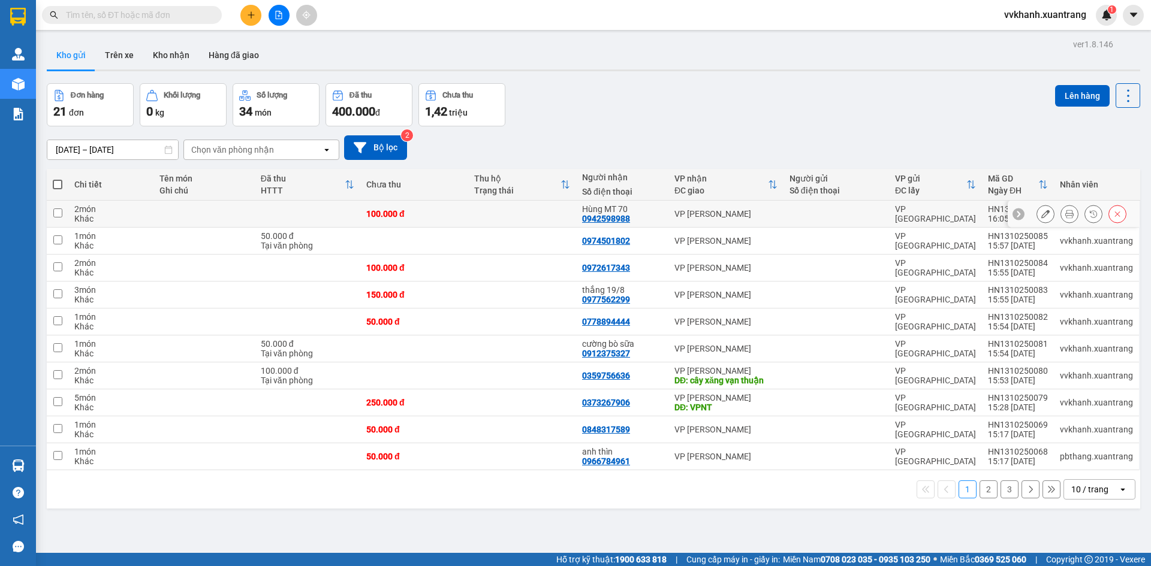
click at [1065, 210] on icon at bounding box center [1069, 214] width 8 height 8
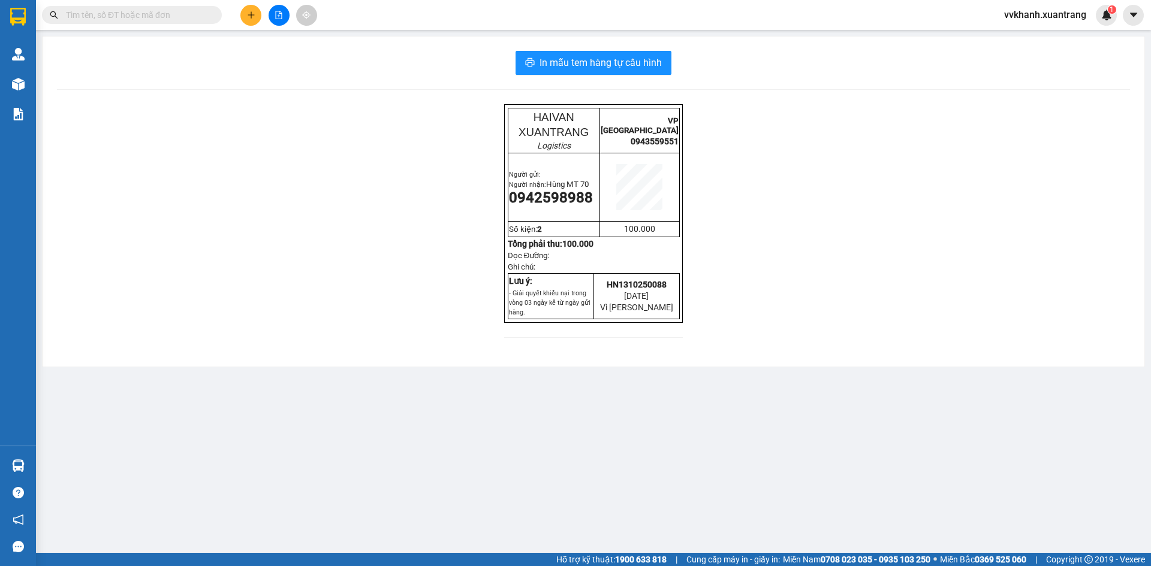
click at [557, 49] on div "In mẫu tem hàng tự cấu hình HAIVAN XUANTRANG Logistics VP [GEOGRAPHIC_DATA] 094…" at bounding box center [594, 202] width 1102 height 330
click at [569, 73] on button "In mẫu tem hàng tự cấu hình" at bounding box center [593, 63] width 156 height 24
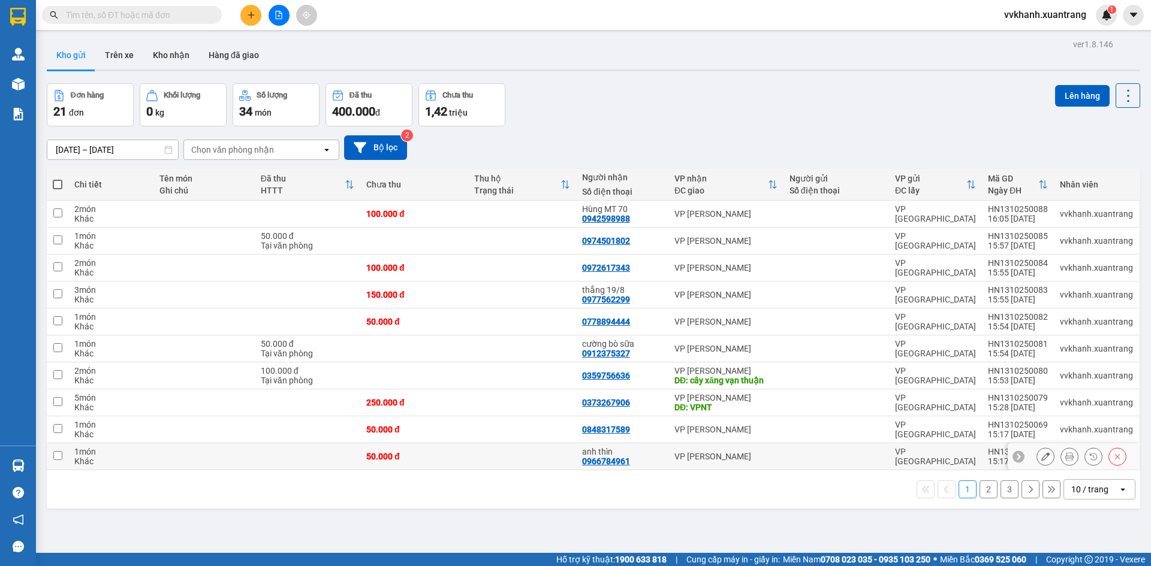
click at [651, 462] on div "anh thìn 0966784961" at bounding box center [622, 456] width 80 height 19
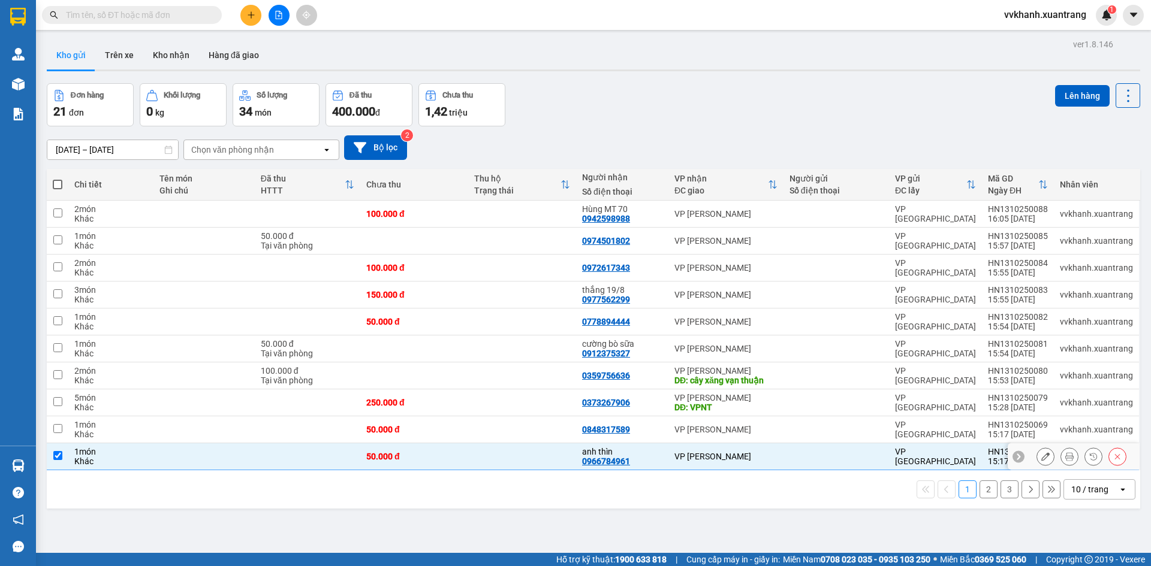
checkbox input "true"
click at [647, 425] on div "0848317589" at bounding box center [622, 430] width 80 height 10
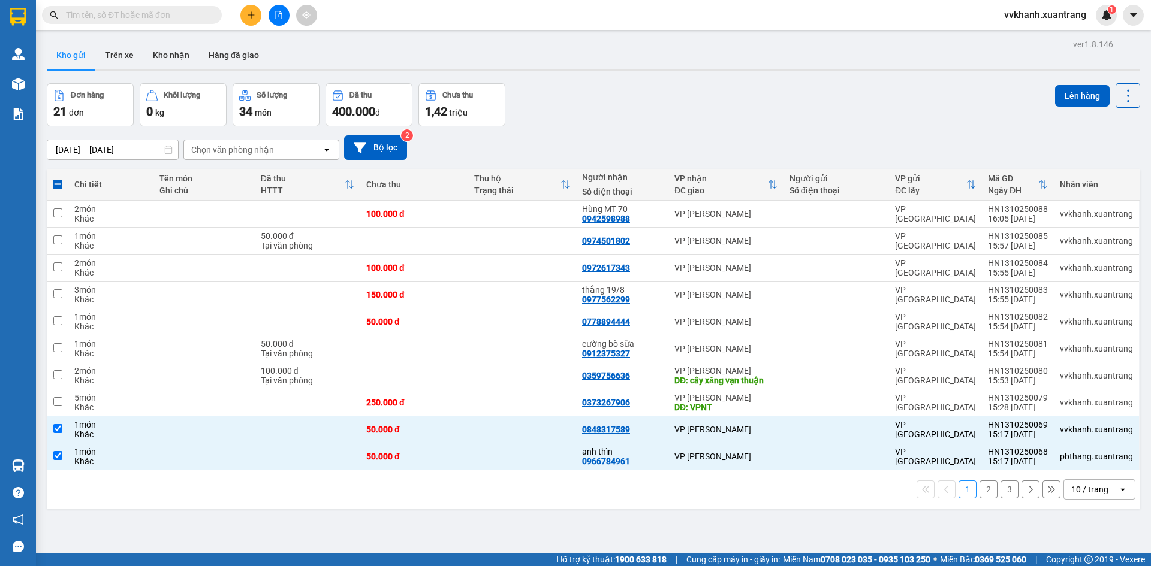
click at [981, 486] on button "2" at bounding box center [988, 490] width 18 height 18
checkbox input "false"
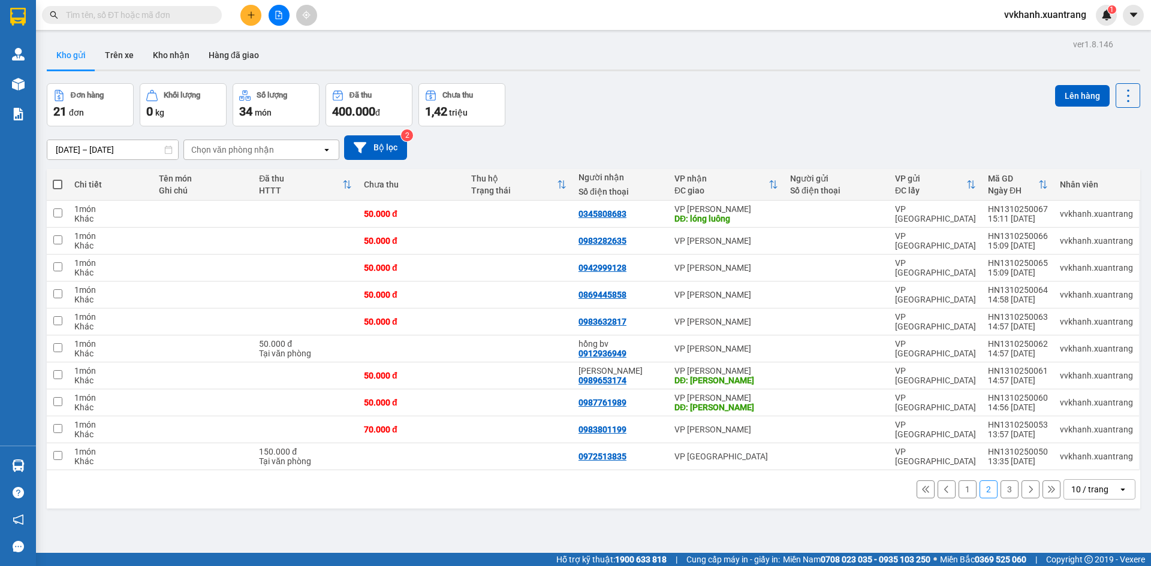
click at [57, 185] on span at bounding box center [58, 185] width 10 height 10
click at [58, 179] on input "checkbox" at bounding box center [58, 179] width 0 height 0
checkbox input "true"
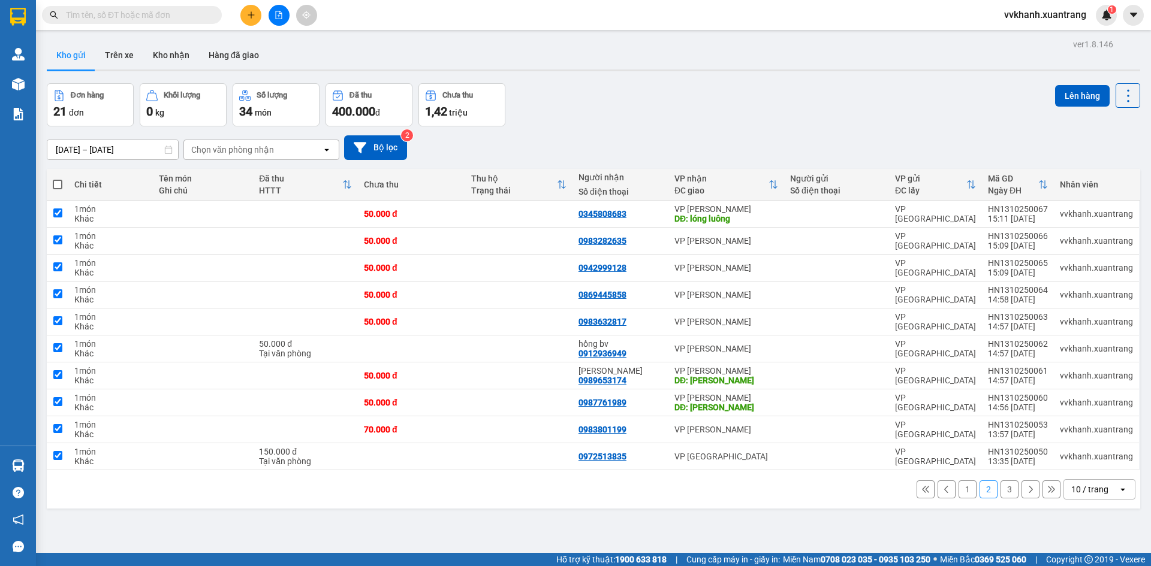
checkbox input "true"
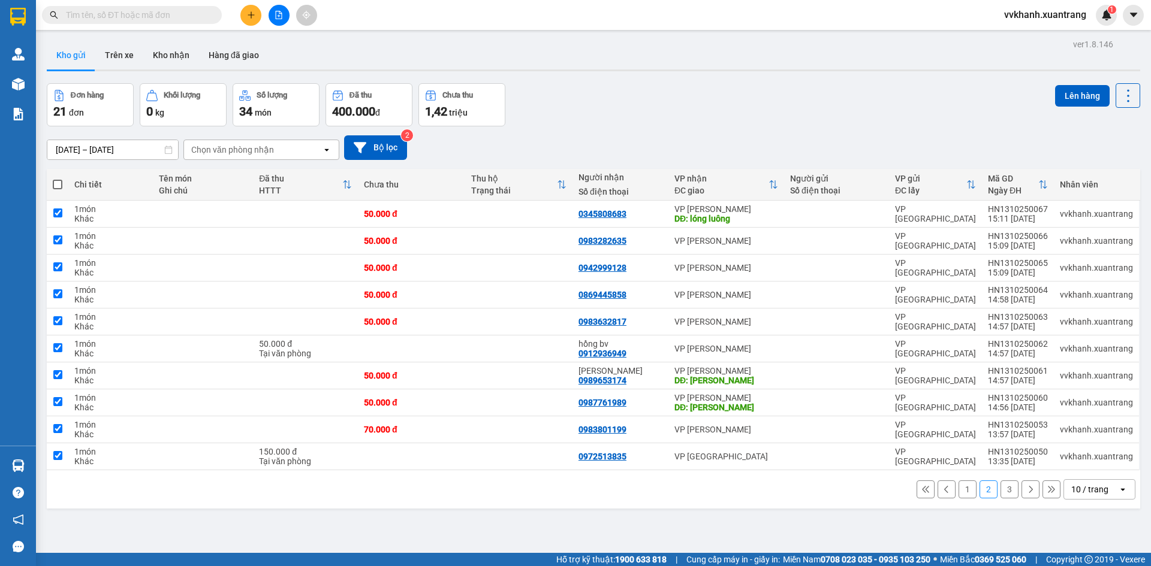
checkbox input "true"
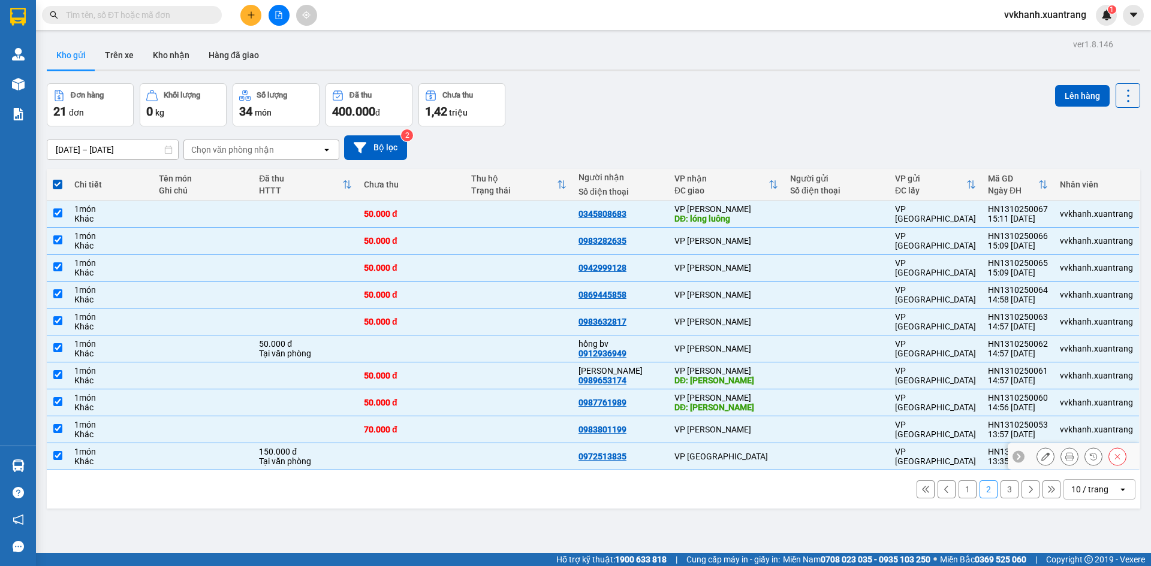
drag, startPoint x: 774, startPoint y: 454, endPoint x: 764, endPoint y: 437, distance: 19.6
click at [775, 454] on div "VP [GEOGRAPHIC_DATA]" at bounding box center [726, 457] width 104 height 10
checkbox input "false"
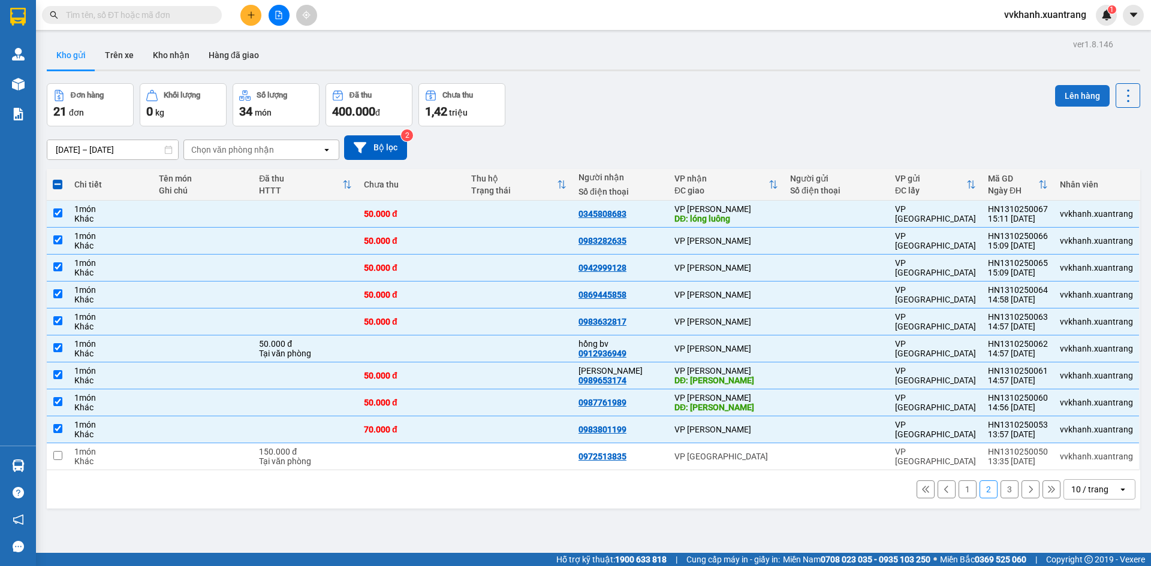
click at [1091, 86] on button "Lên hàng" at bounding box center [1082, 96] width 55 height 22
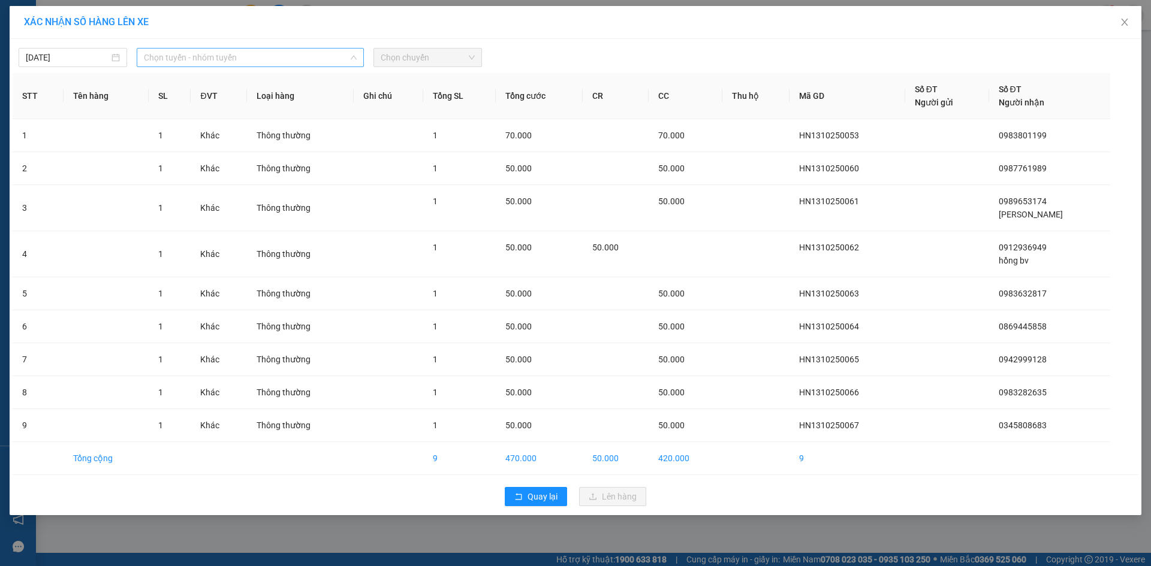
click at [236, 58] on span "Chọn tuyến - nhóm tuyến" at bounding box center [250, 58] width 213 height 18
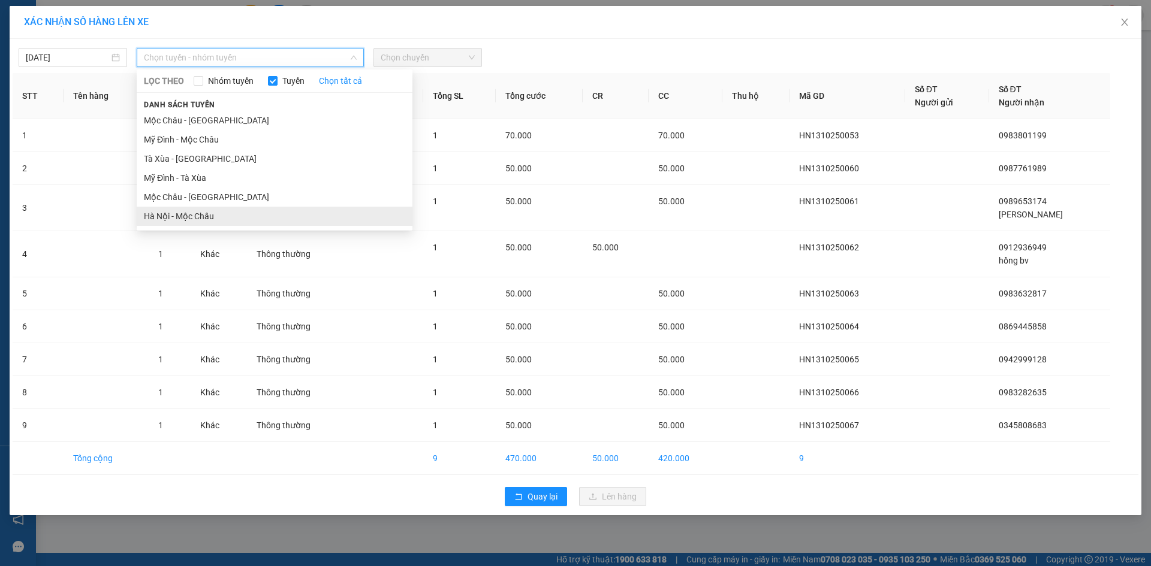
click at [223, 212] on li "Hà Nội - Mộc Châu" at bounding box center [275, 216] width 276 height 19
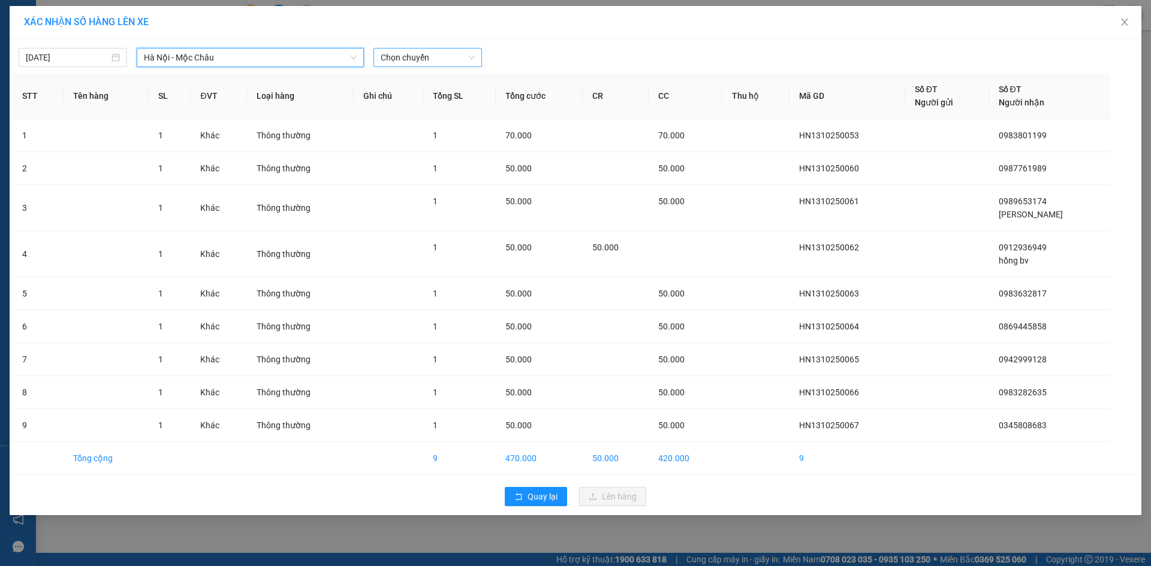
click at [409, 70] on body "Kết quả tìm kiếm ( 0 ) Bộ lọc No Data vvkhanh.xuantrang 1 Quản Lý Quản lý khách…" at bounding box center [575, 283] width 1151 height 566
click at [414, 196] on div "15:15" at bounding box center [428, 191] width 94 height 13
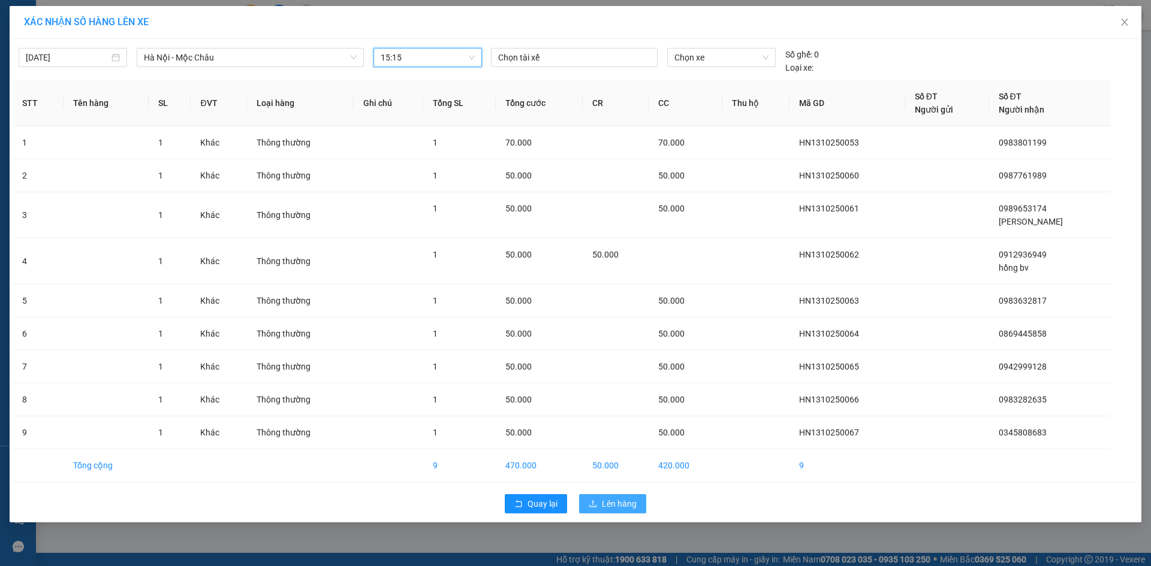
click at [613, 503] on span "Lên hàng" at bounding box center [619, 503] width 35 height 13
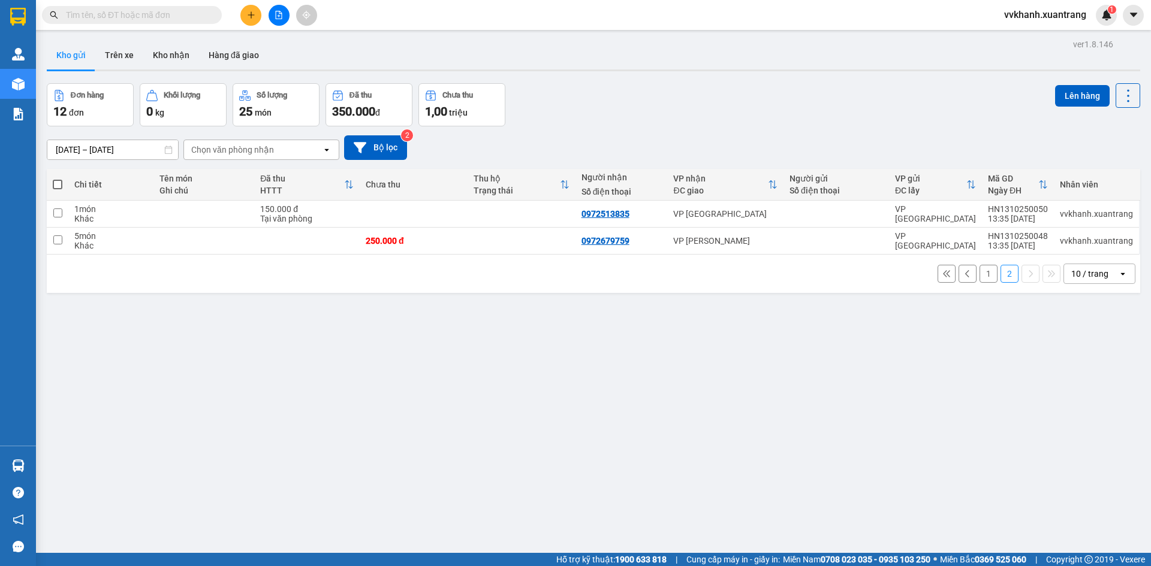
click at [979, 267] on button "1" at bounding box center [988, 274] width 18 height 18
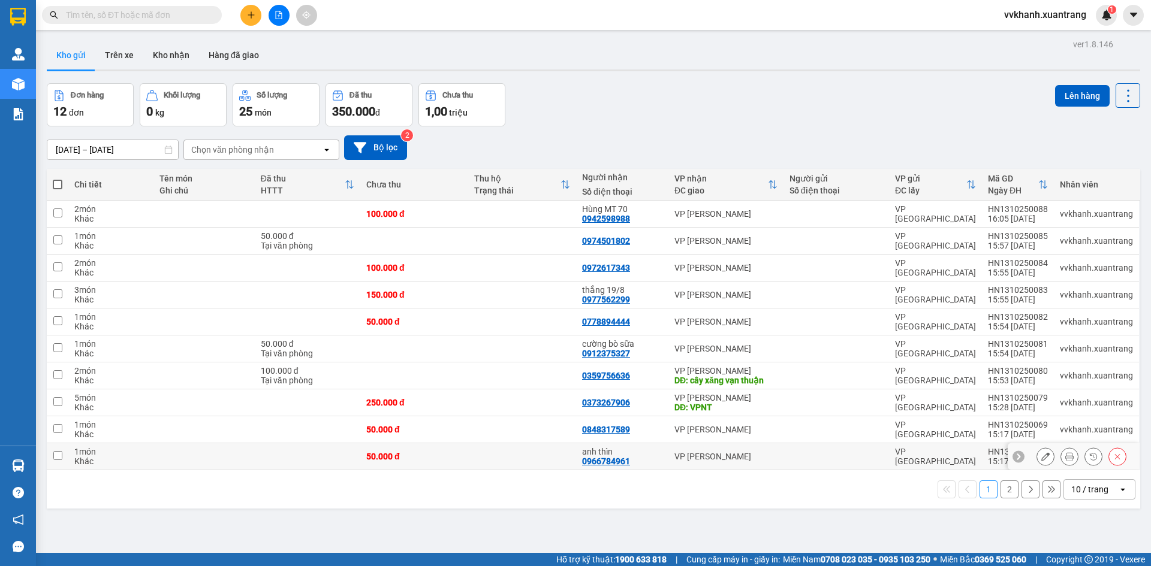
drag, startPoint x: 556, startPoint y: 465, endPoint x: 553, endPoint y: 443, distance: 22.3
click at [552, 460] on td at bounding box center [522, 457] width 108 height 27
checkbox input "true"
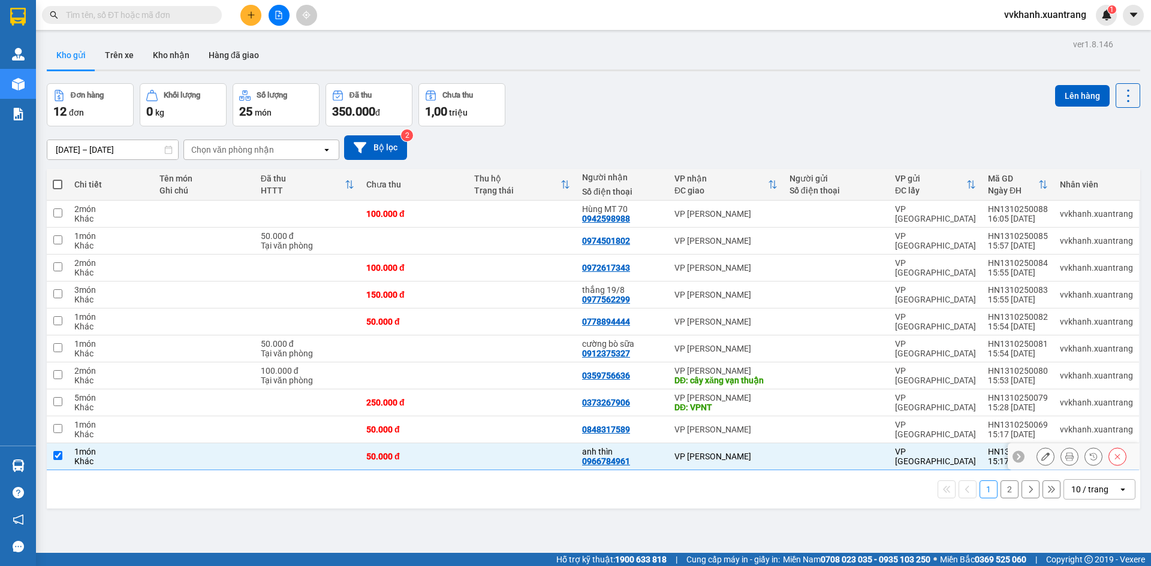
click at [555, 439] on td at bounding box center [522, 430] width 108 height 27
checkbox input "true"
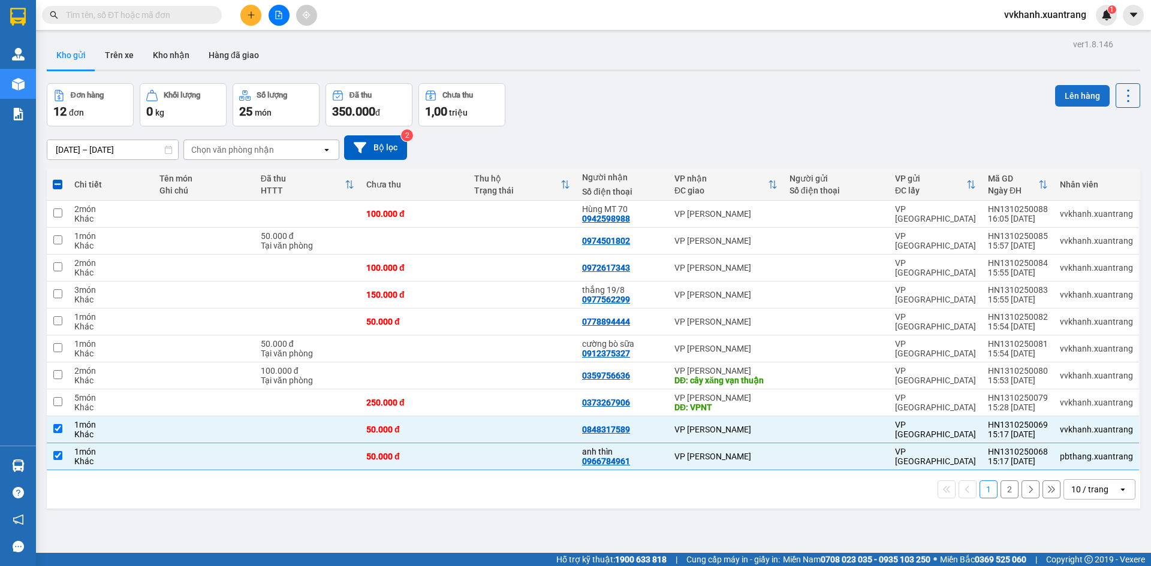
click at [1055, 98] on button "Lên hàng" at bounding box center [1082, 96] width 55 height 22
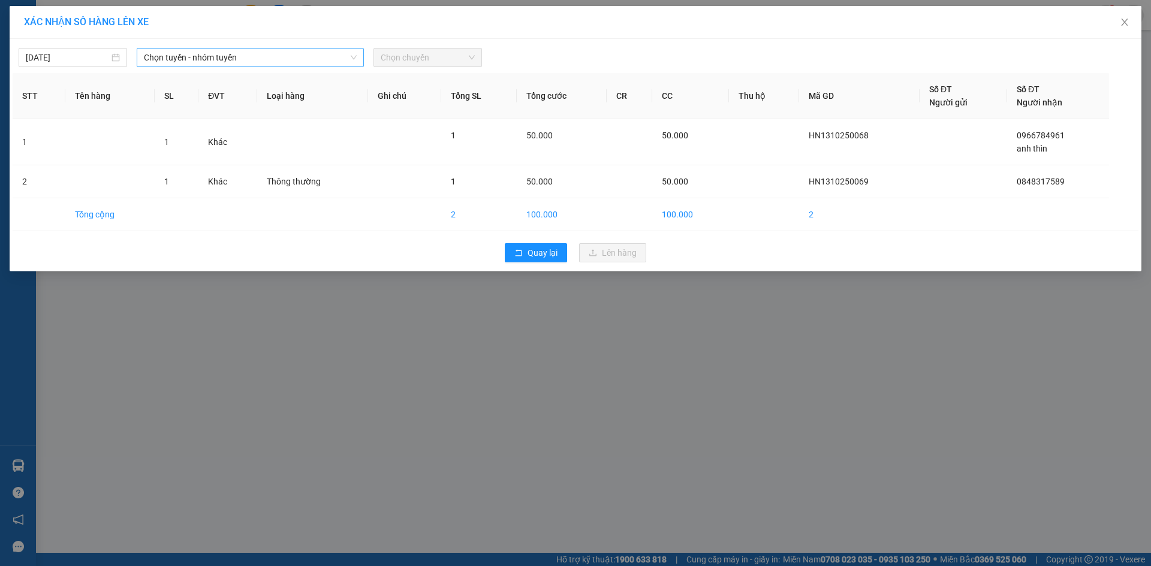
click at [290, 64] on div "13/10/2025 Chọn tuyến - nhóm tuyến Chọn chuyến STT Tên hàng SL ĐVT Loại hàng Gh…" at bounding box center [576, 155] width 1132 height 233
click at [278, 59] on span "Chọn tuyến - nhóm tuyến" at bounding box center [250, 58] width 213 height 18
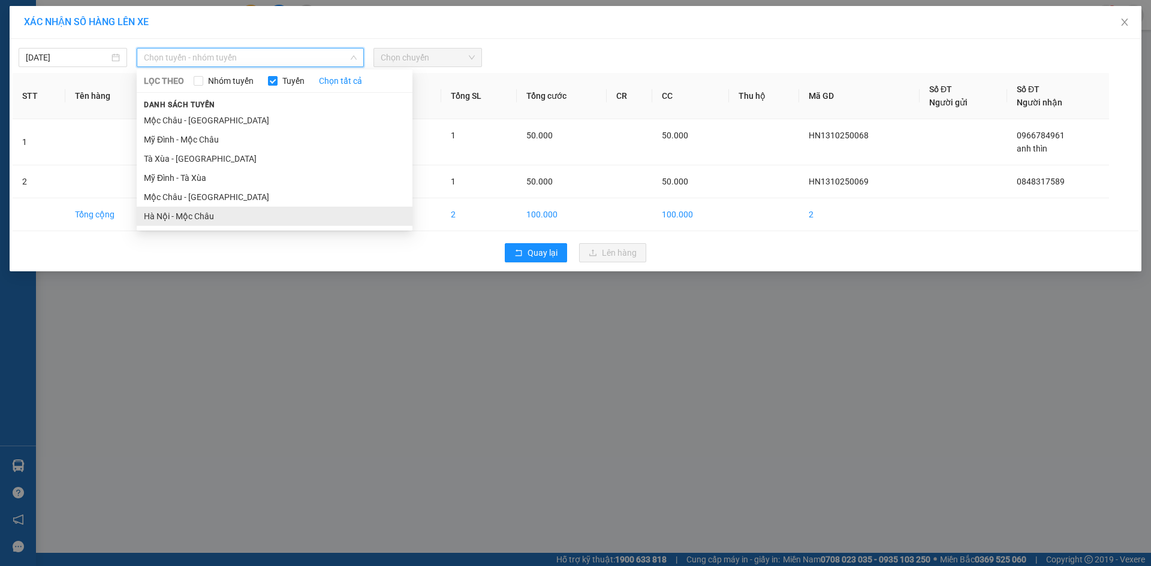
click at [242, 218] on li "Hà Nội - Mộc Châu" at bounding box center [275, 216] width 276 height 19
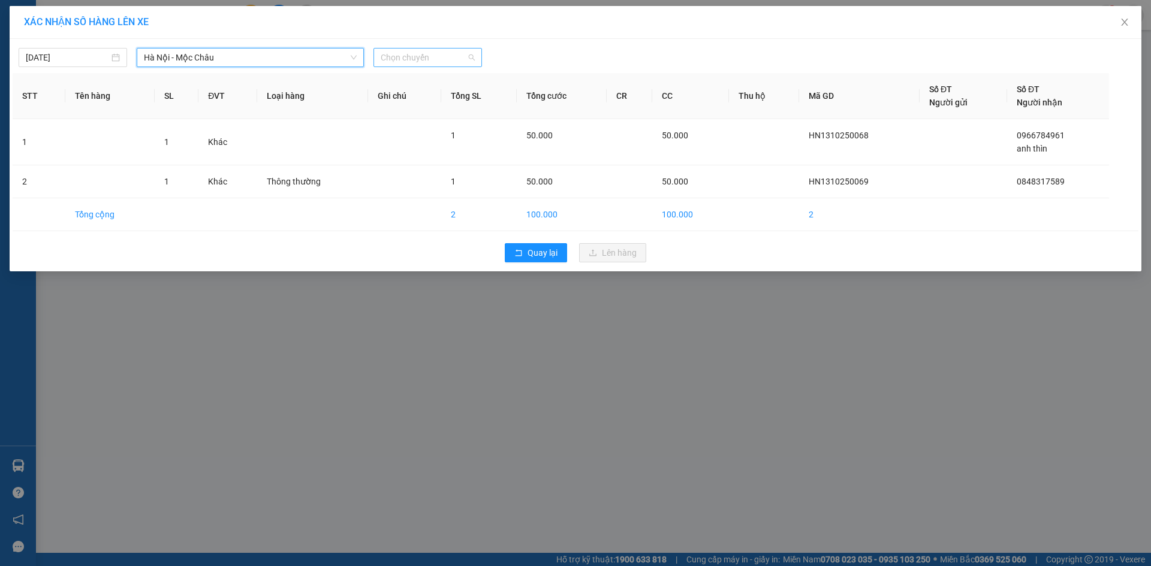
drag, startPoint x: 418, startPoint y: 59, endPoint x: 419, endPoint y: 71, distance: 12.6
click at [418, 59] on span "Chọn chuyến" at bounding box center [428, 58] width 94 height 18
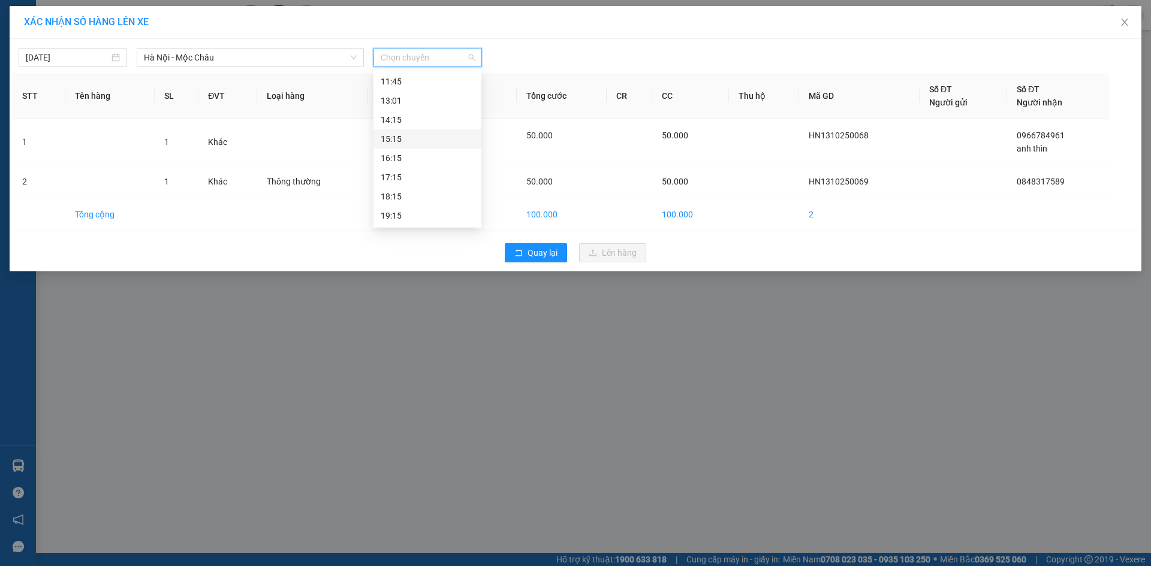
click at [414, 143] on div "15:15" at bounding box center [428, 138] width 94 height 13
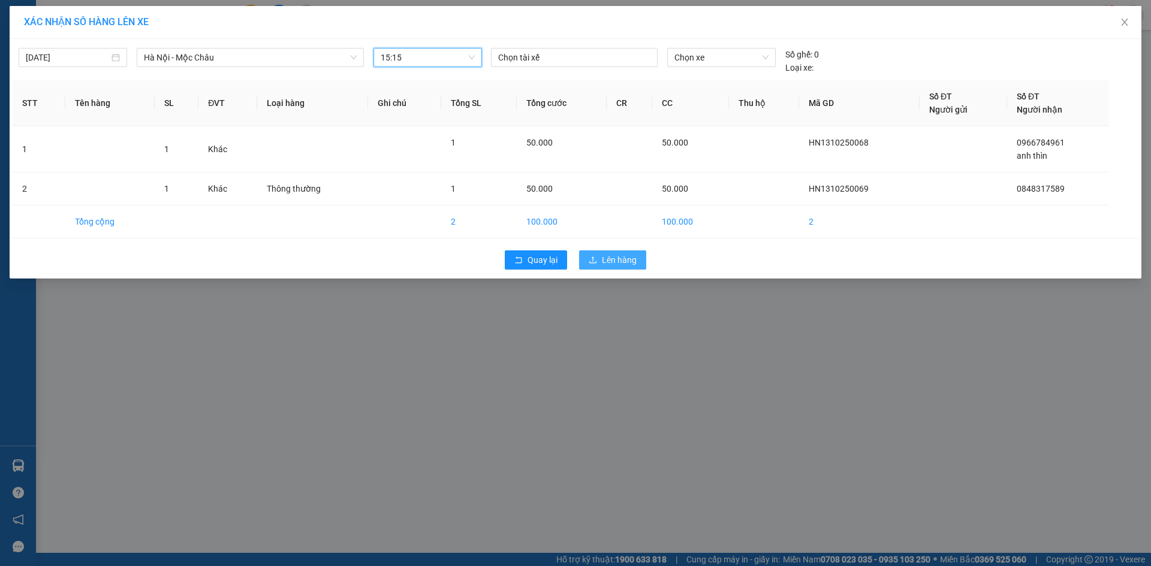
click at [631, 251] on button "Lên hàng" at bounding box center [612, 260] width 67 height 19
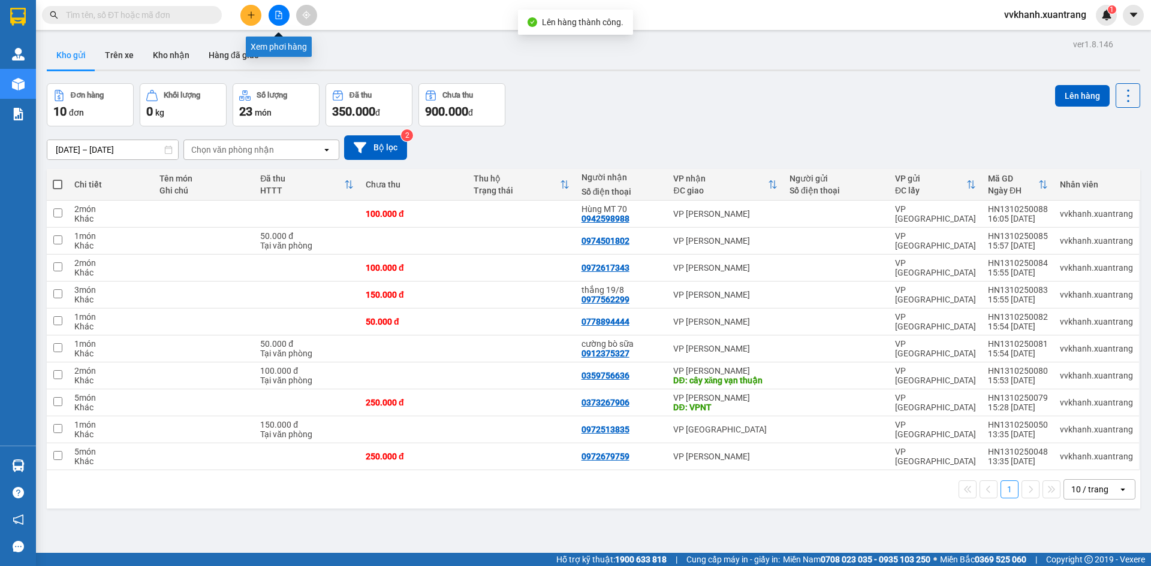
click at [282, 13] on icon "file-add" at bounding box center [279, 15] width 7 height 8
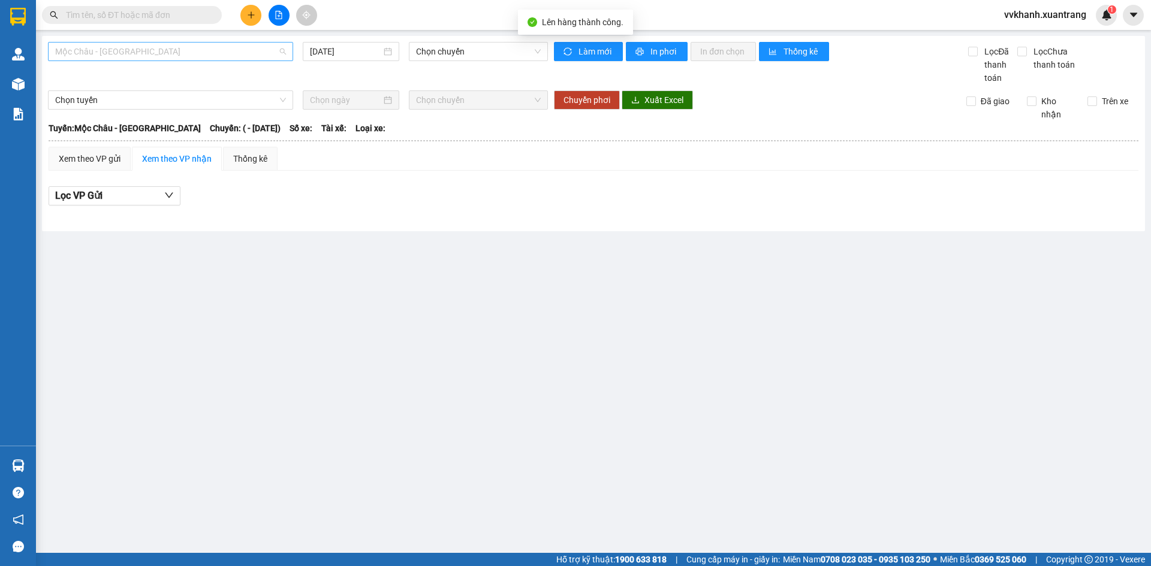
click at [180, 50] on span "Mộc Châu - [GEOGRAPHIC_DATA]" at bounding box center [170, 52] width 231 height 18
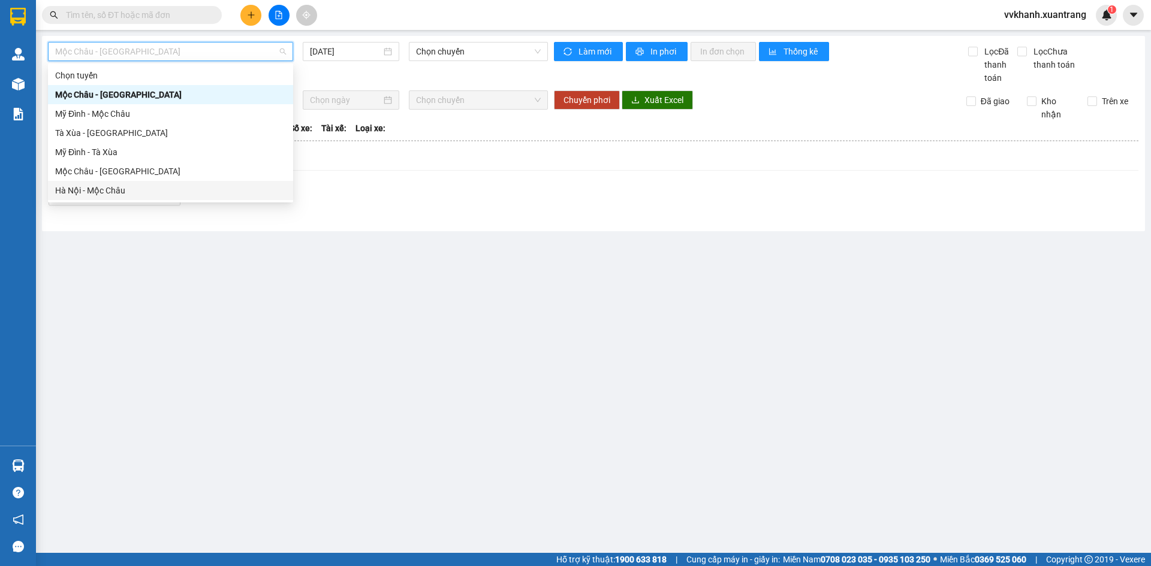
click at [124, 189] on div "Hà Nội - Mộc Châu" at bounding box center [170, 190] width 231 height 13
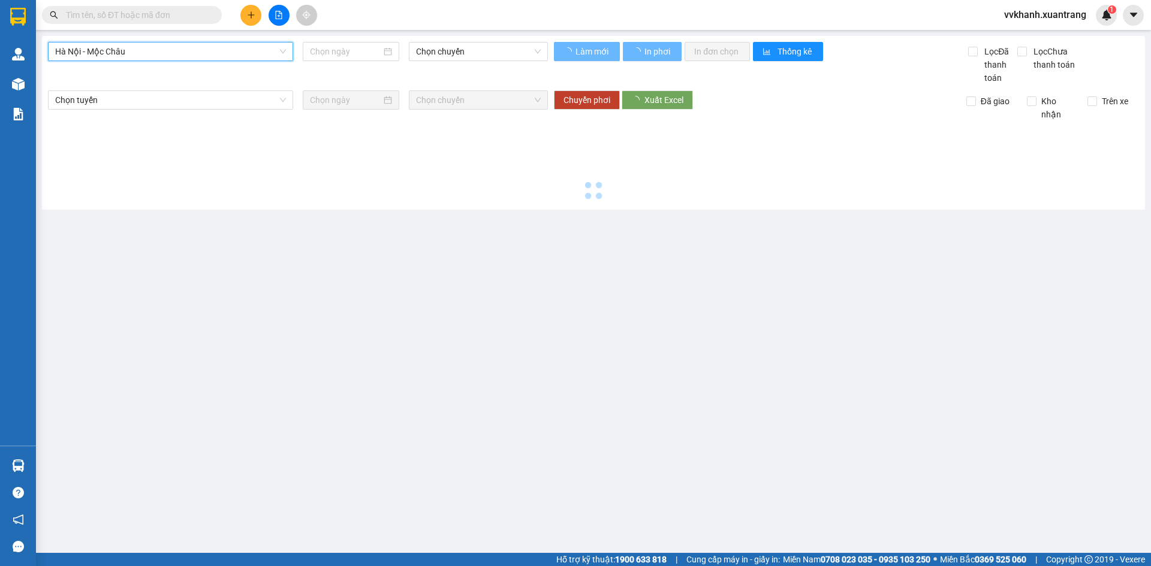
type input "[DATE]"
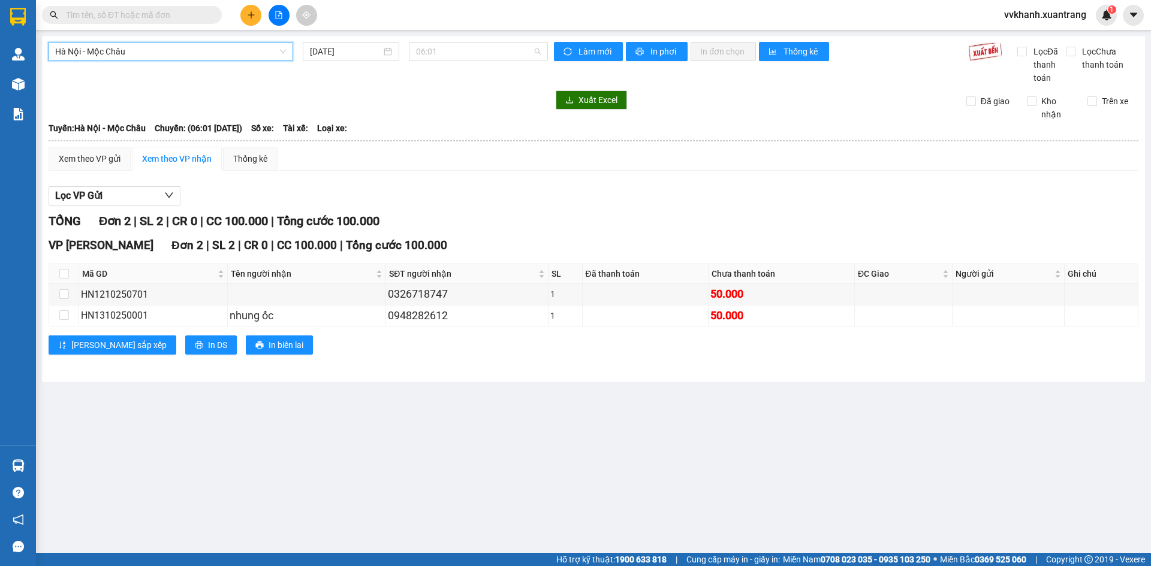
drag, startPoint x: 465, startPoint y: 54, endPoint x: 468, endPoint y: 85, distance: 31.3
click at [462, 55] on span "06:01" at bounding box center [478, 52] width 125 height 18
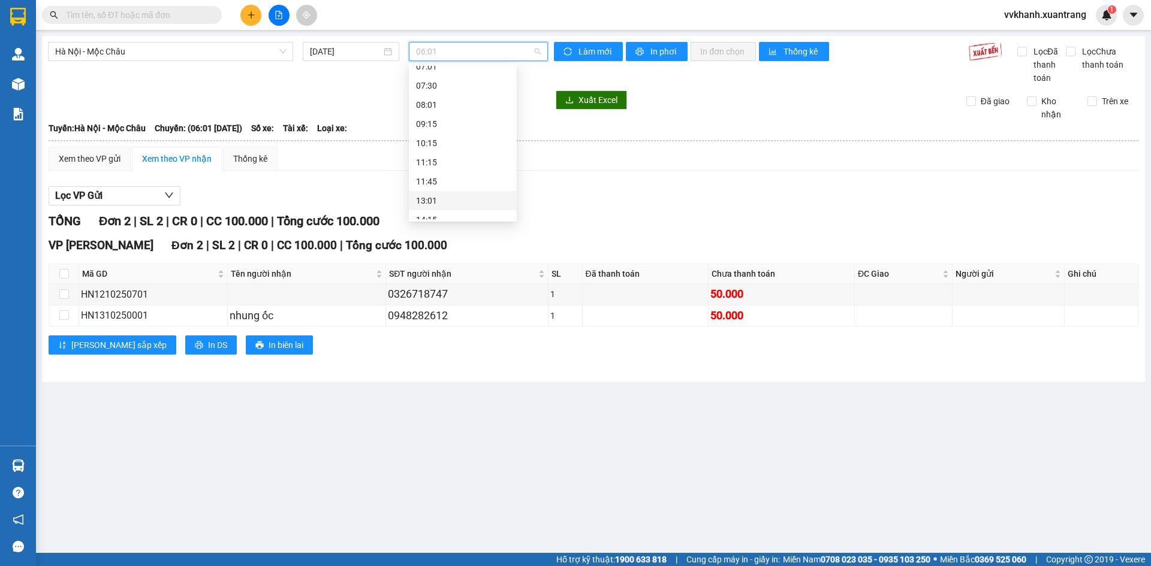
scroll to position [120, 0]
click at [458, 181] on div "15:15" at bounding box center [463, 185] width 94 height 13
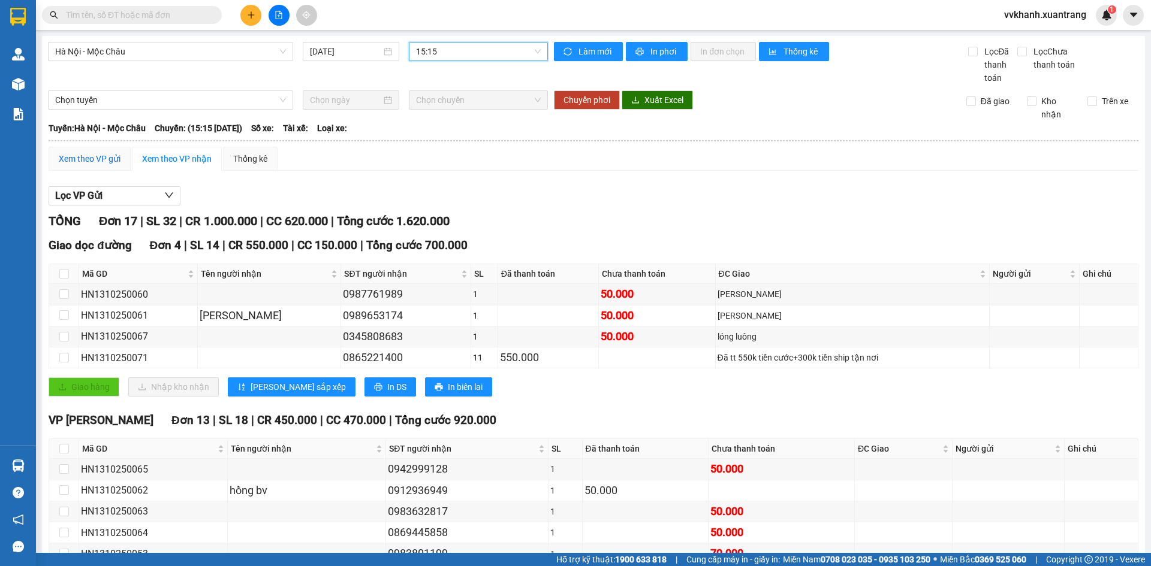
click at [110, 156] on div "Xem theo VP gửi" at bounding box center [90, 158] width 62 height 13
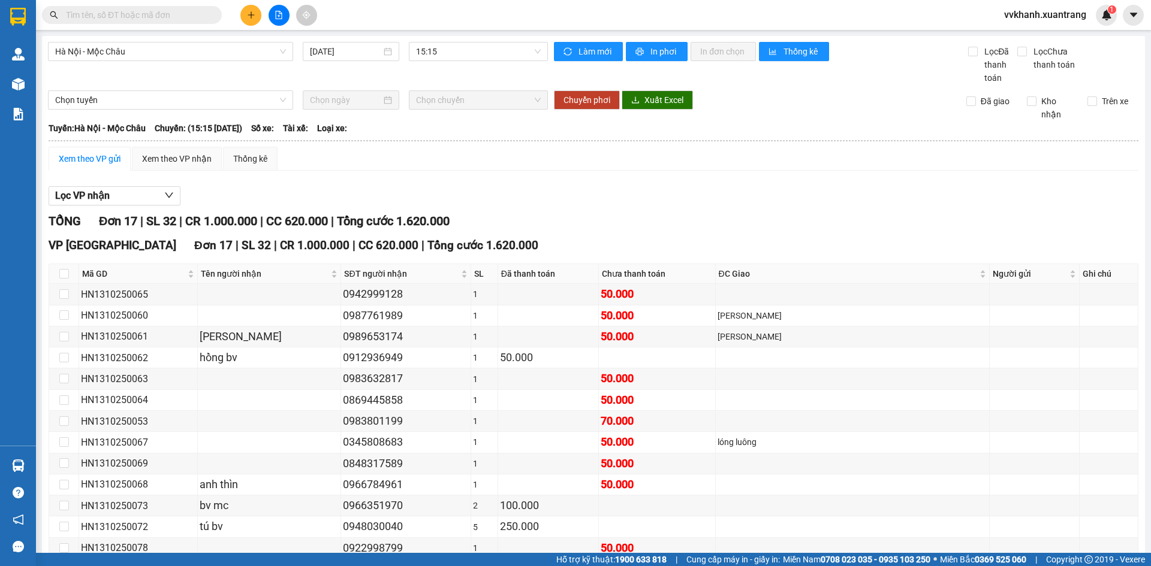
scroll to position [152, 0]
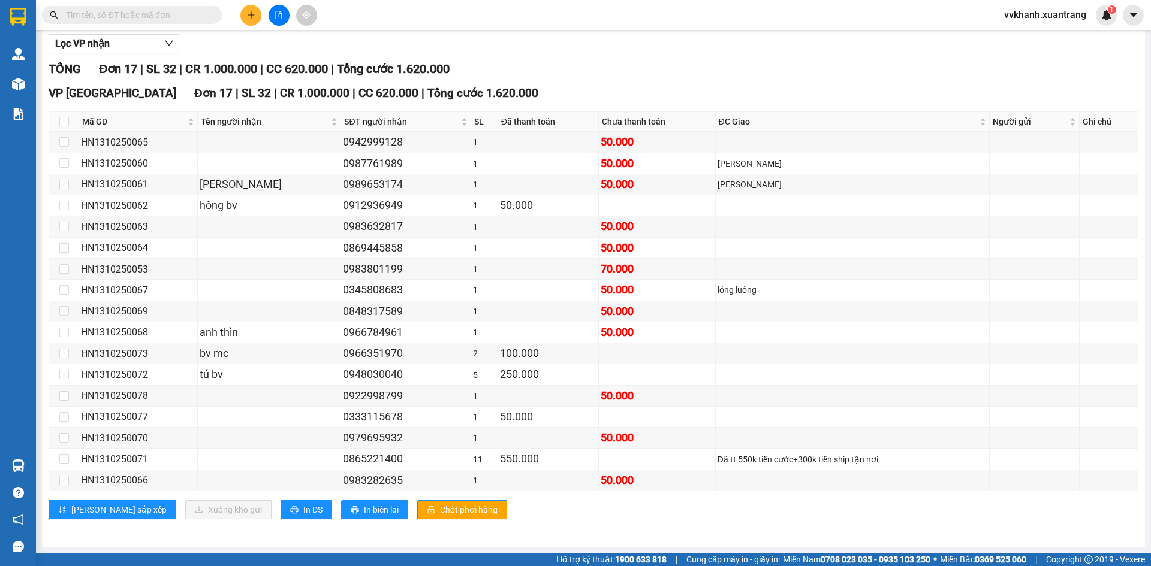
click at [140, 17] on input "text" at bounding box center [136, 14] width 141 height 13
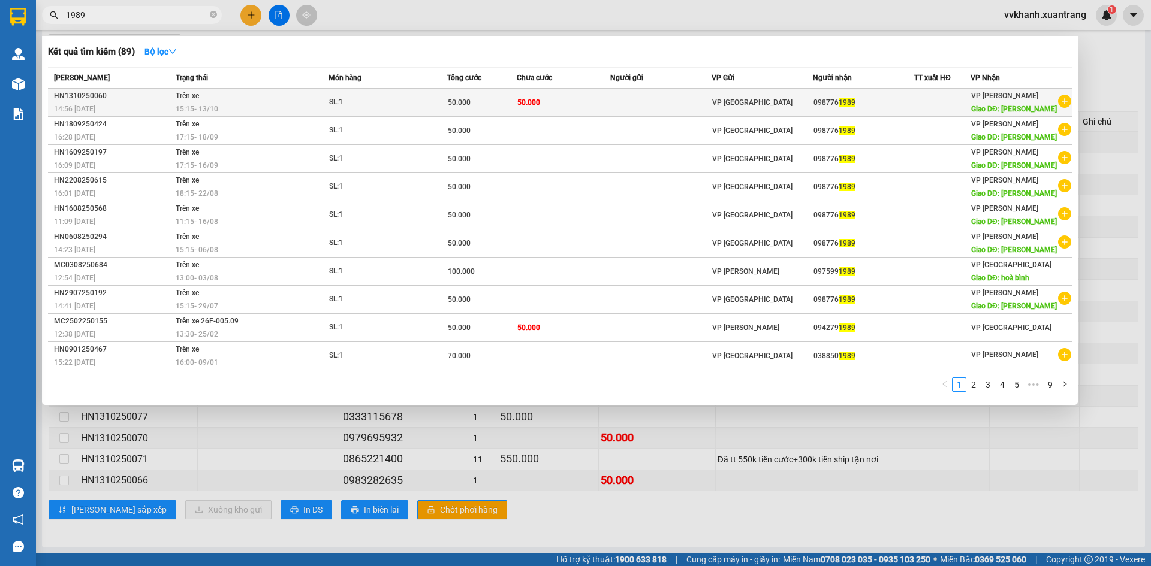
type input "1989"
click at [575, 104] on td "50.000" at bounding box center [564, 103] width 94 height 28
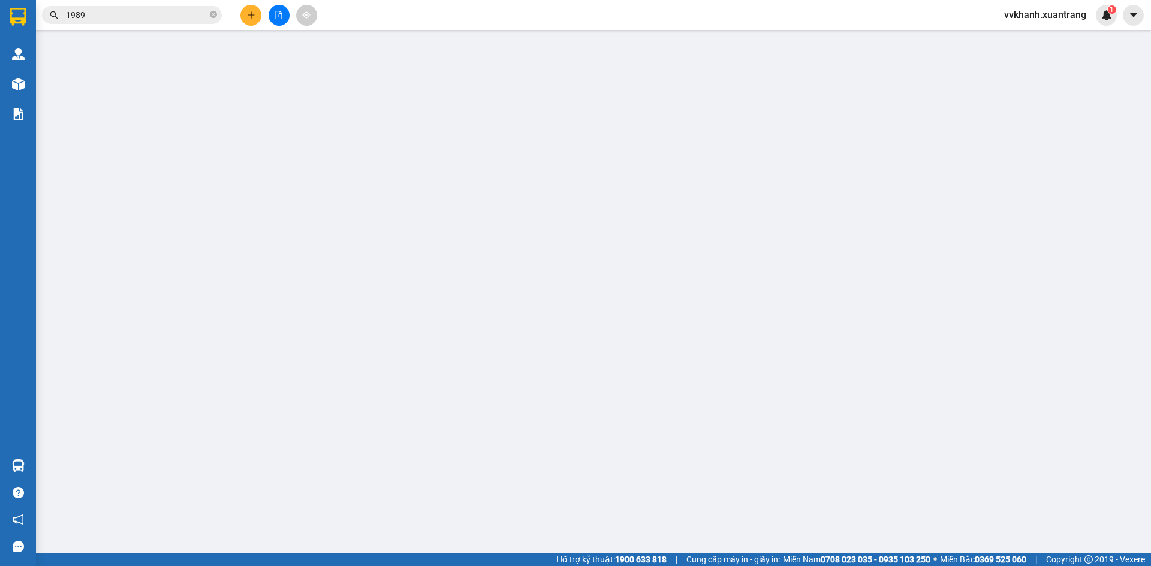
type input "0987761989"
type input "vân hồ"
type input "50.000"
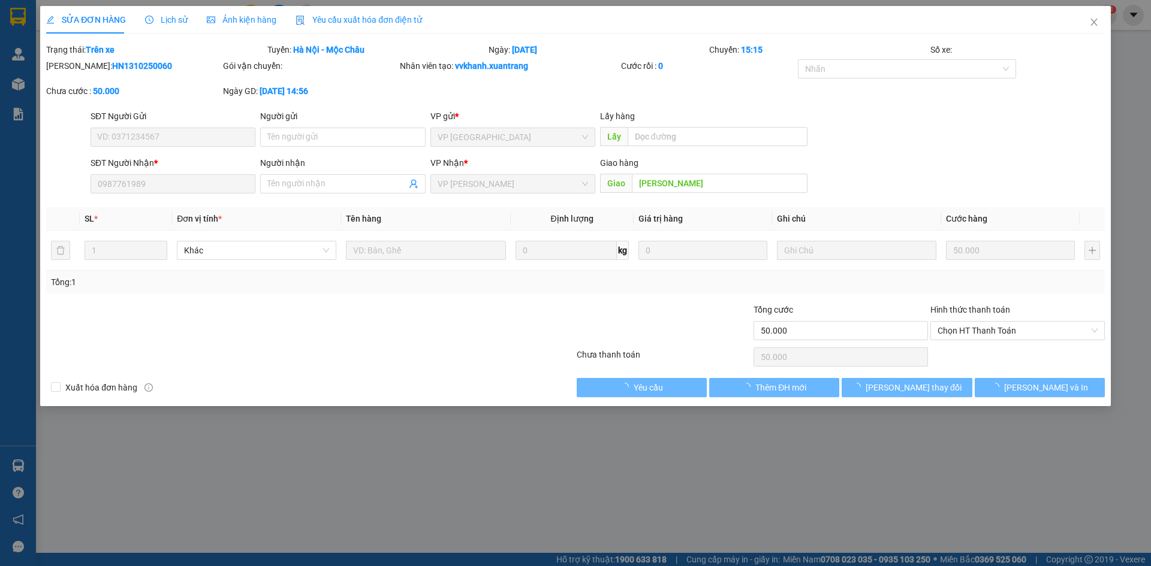
click at [234, 19] on span "Ảnh kiện hàng" at bounding box center [242, 20] width 70 height 10
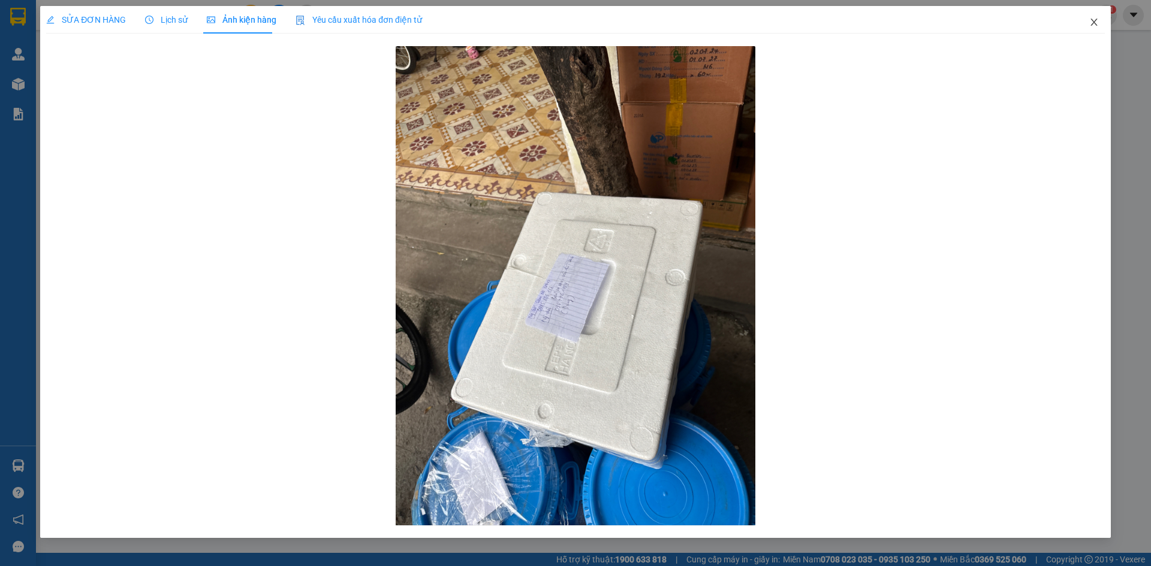
click at [1099, 24] on span "Close" at bounding box center [1094, 23] width 34 height 34
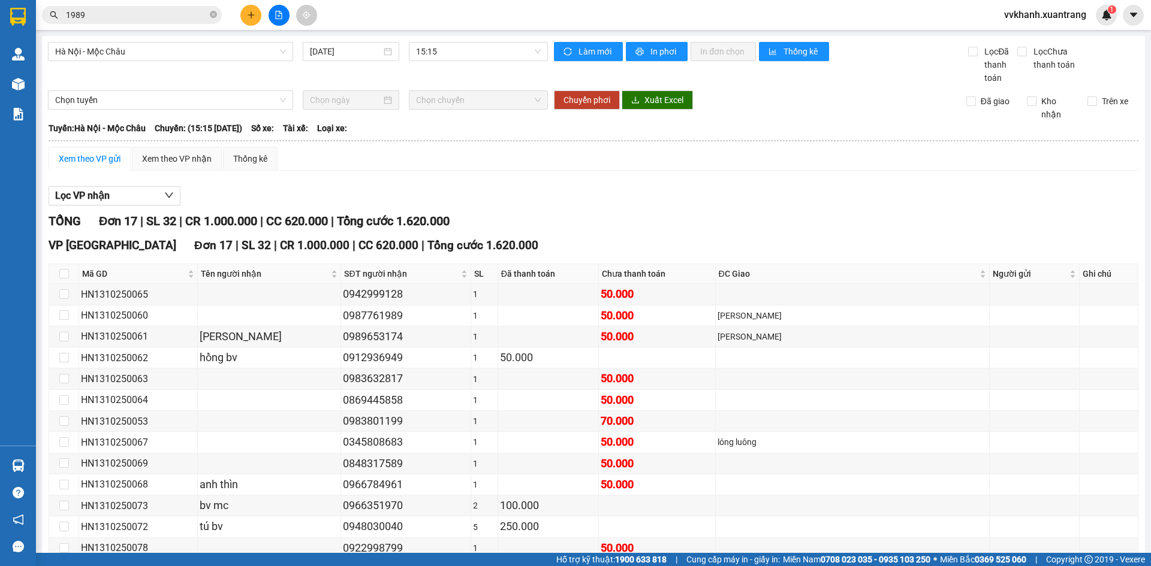
drag, startPoint x: 213, startPoint y: 13, endPoint x: 253, endPoint y: 70, distance: 69.3
click at [212, 14] on icon "close-circle" at bounding box center [213, 14] width 7 height 7
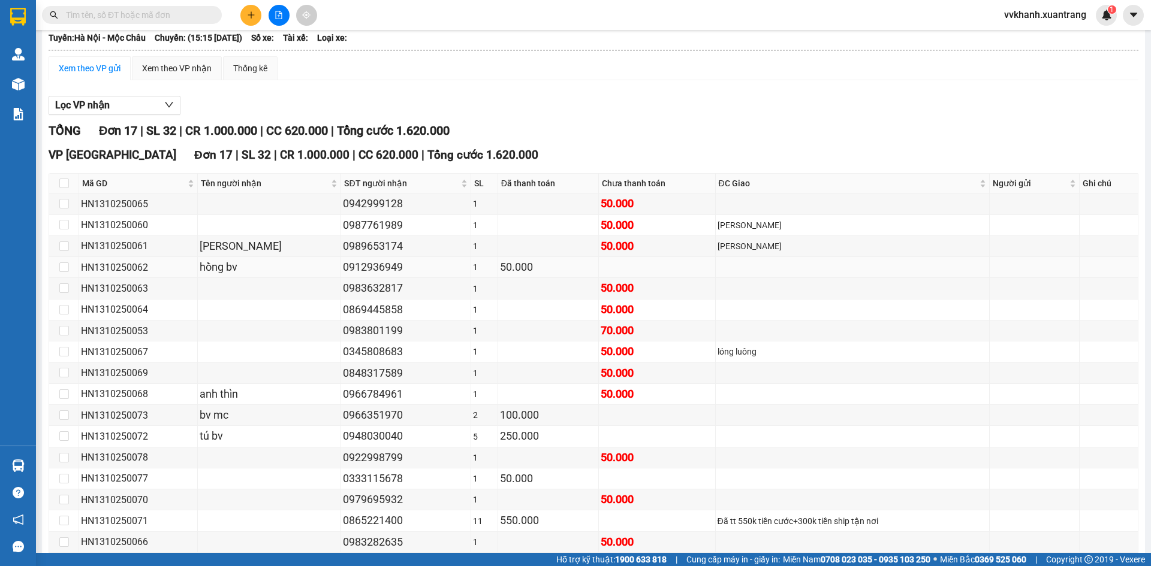
scroll to position [152, 0]
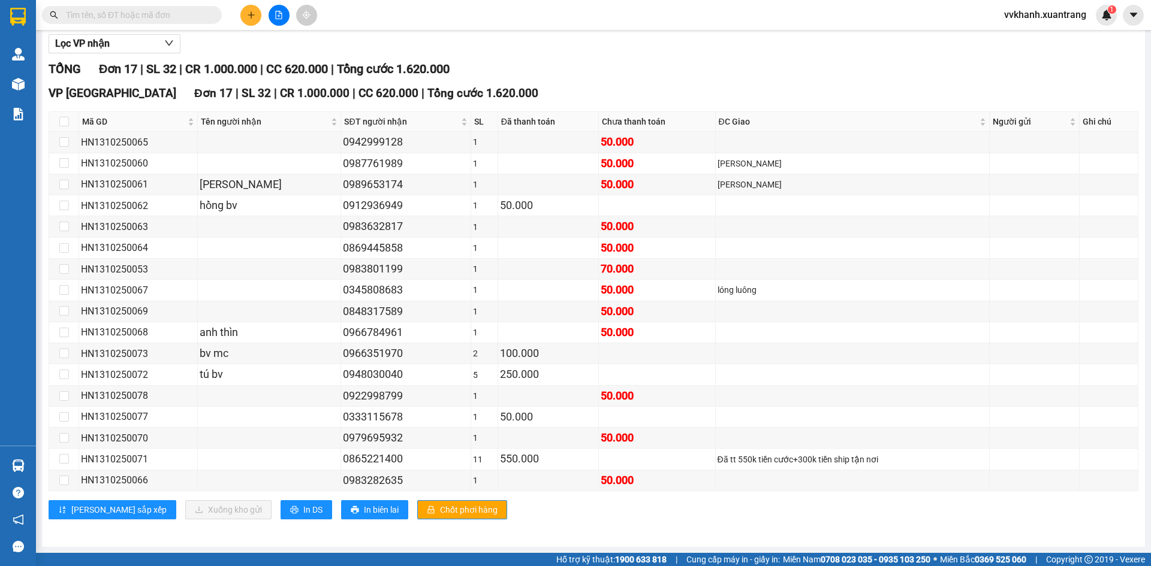
click at [193, 7] on span at bounding box center [132, 15] width 180 height 18
click at [165, 22] on span at bounding box center [132, 15] width 180 height 18
click at [155, 13] on input "text" at bounding box center [136, 14] width 141 height 13
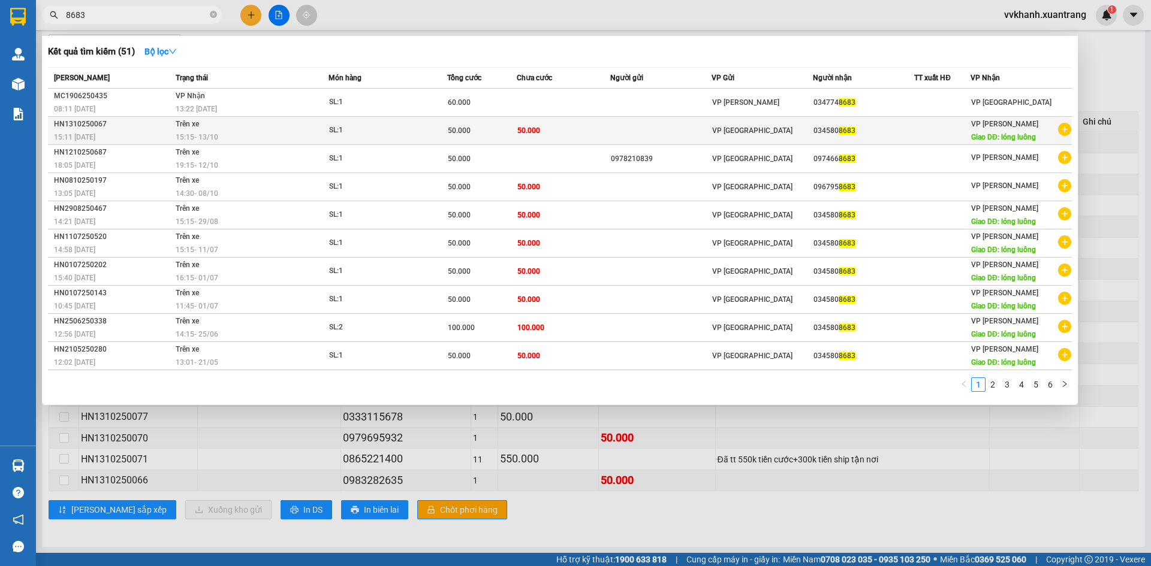
type input "8683"
click at [565, 132] on td "50.000" at bounding box center [564, 131] width 94 height 28
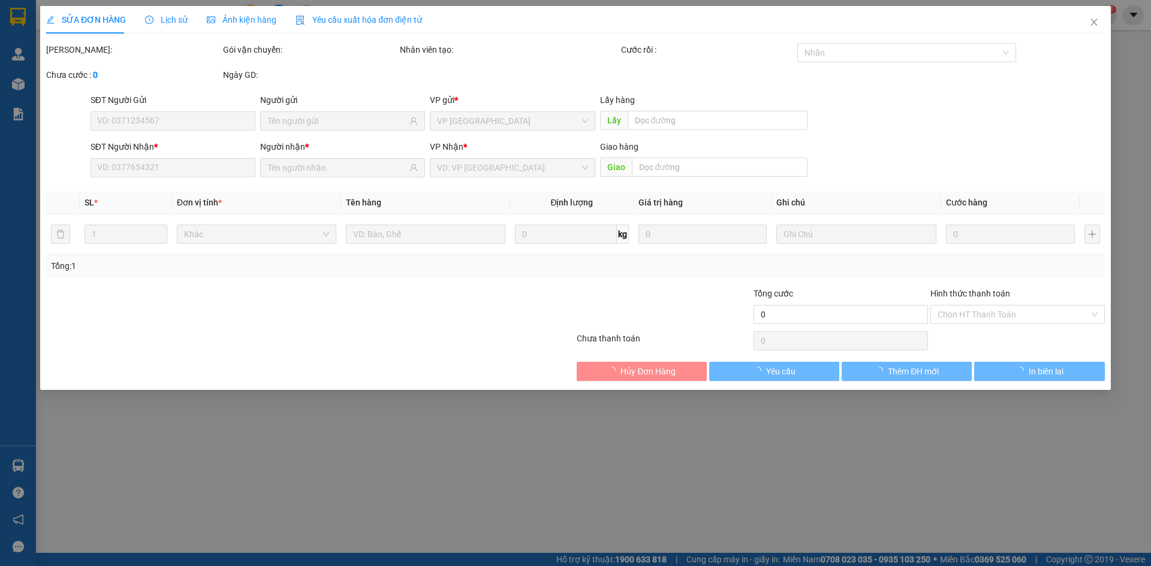
type input "0345808683"
type input "lóng luông"
type input "50.000"
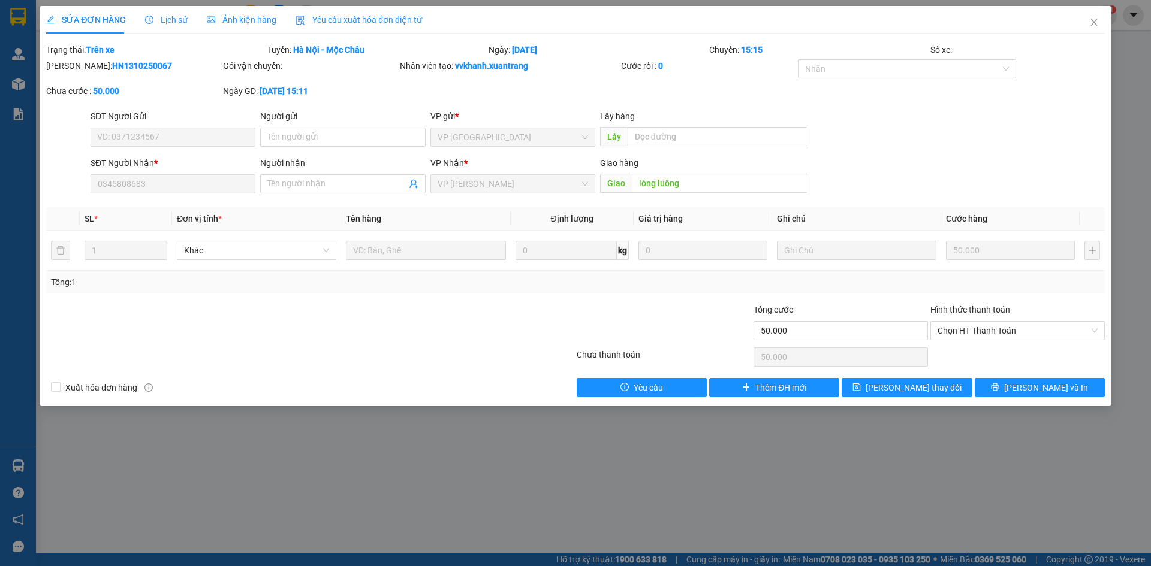
click at [244, 19] on span "Ảnh kiện hàng" at bounding box center [242, 20] width 70 height 10
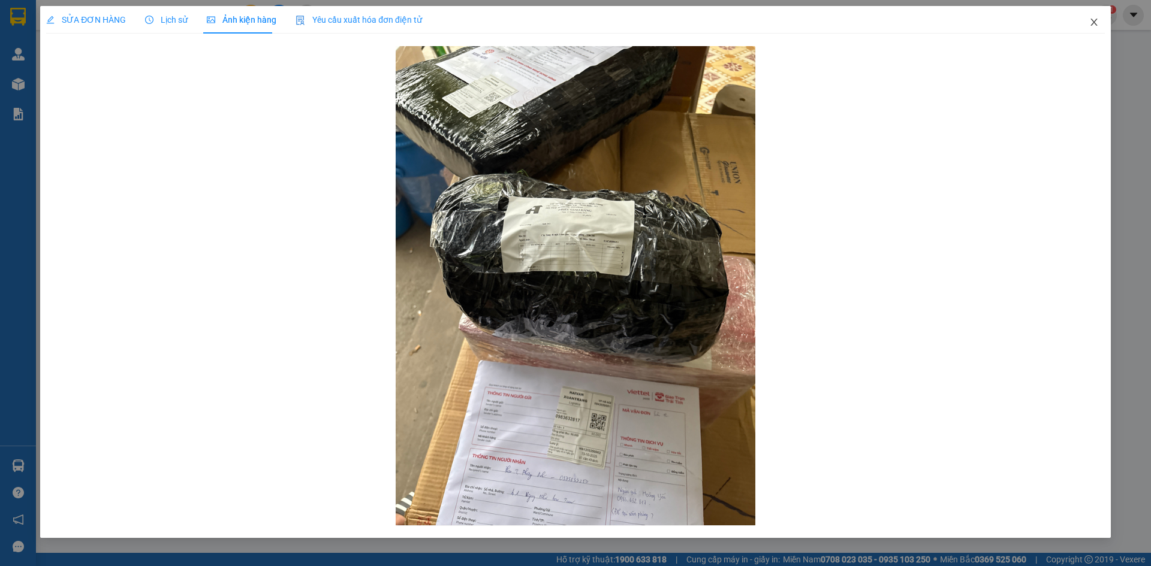
click at [1096, 22] on icon "close" at bounding box center [1094, 22] width 10 height 10
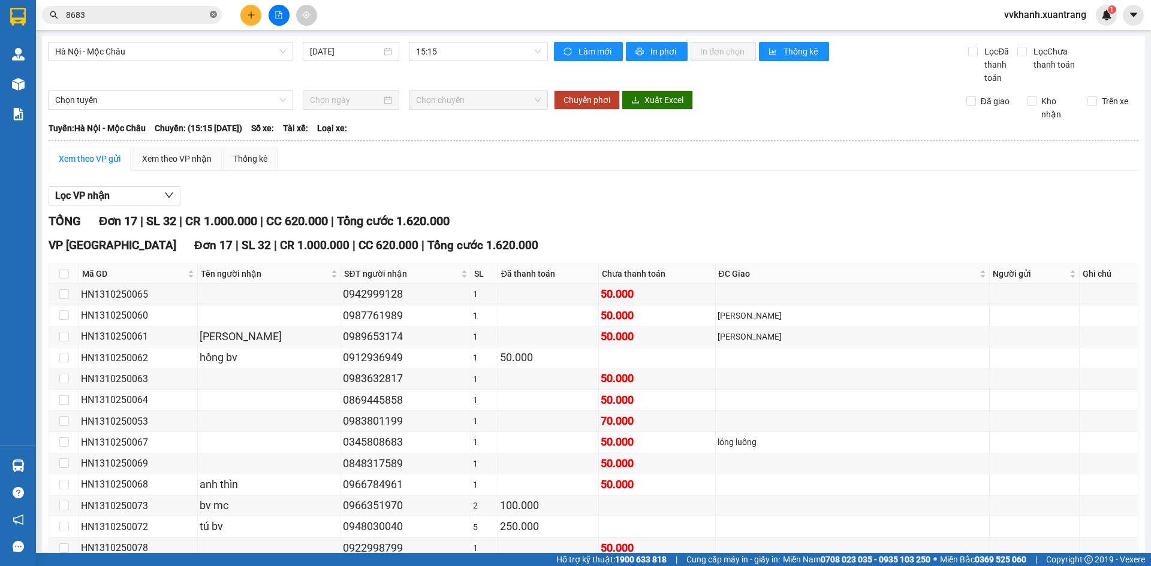
click at [214, 13] on icon "close-circle" at bounding box center [213, 14] width 7 height 7
click at [204, 13] on input "text" at bounding box center [136, 14] width 141 height 13
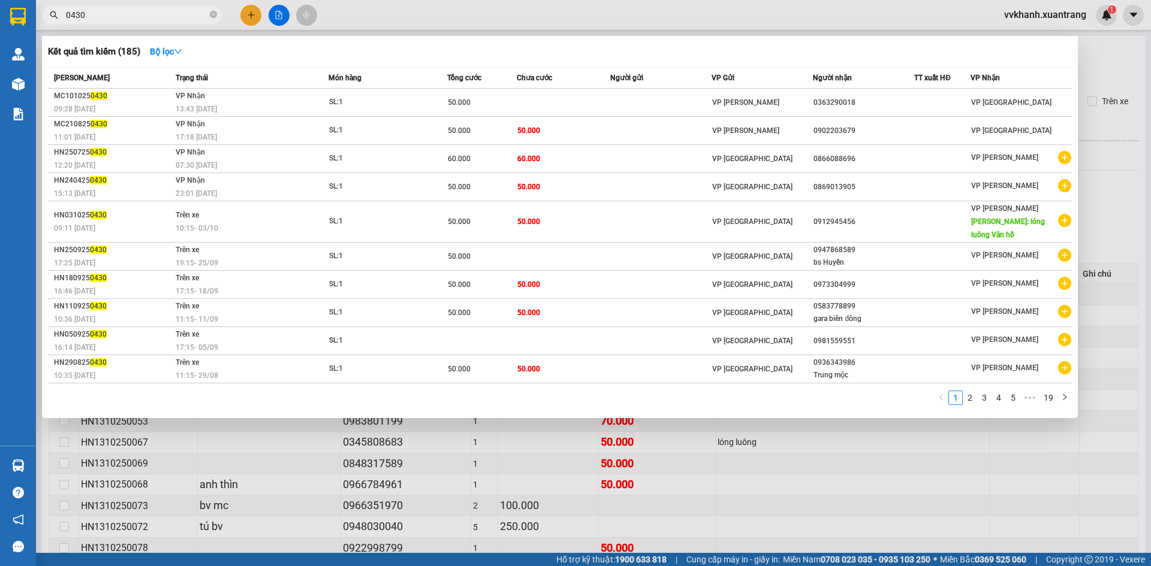
type input "0430"
click at [838, 454] on div at bounding box center [575, 283] width 1151 height 566
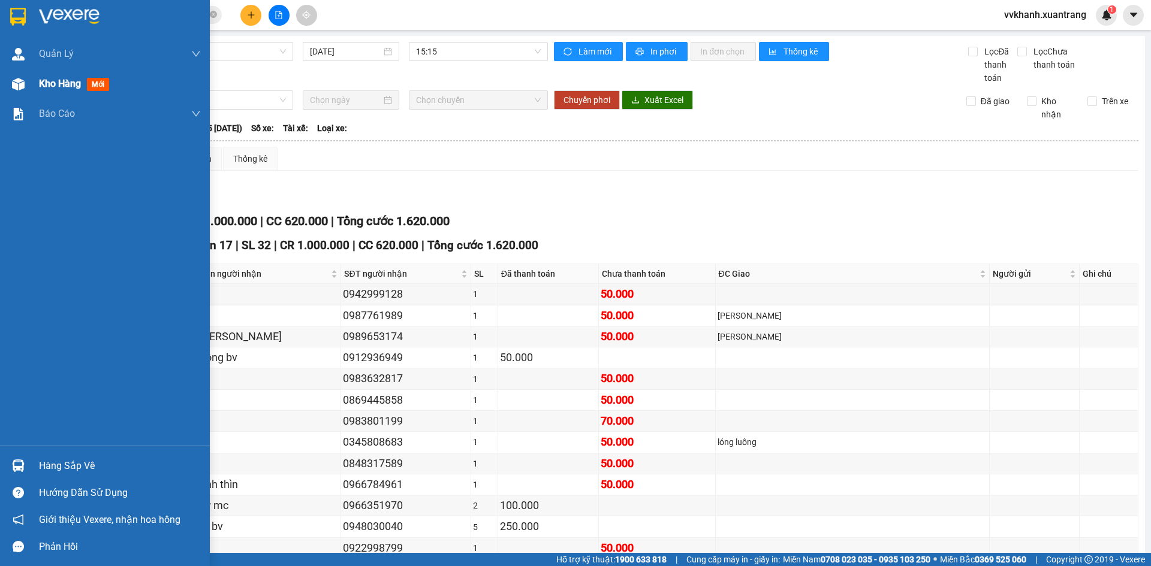
click at [50, 83] on span "Kho hàng" at bounding box center [60, 83] width 42 height 11
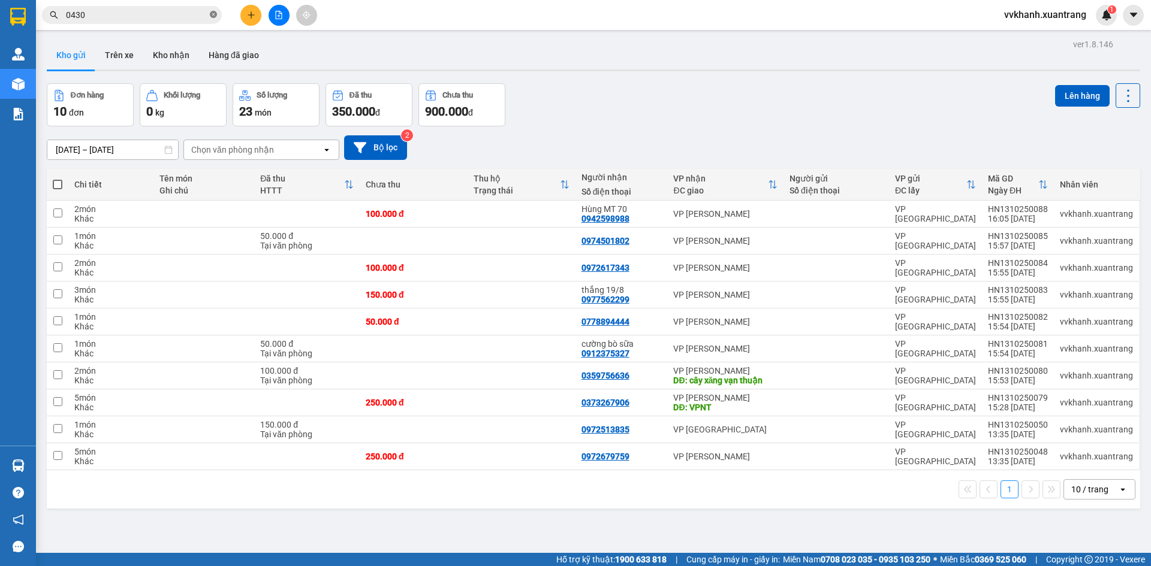
click at [214, 13] on icon "close-circle" at bounding box center [213, 14] width 7 height 7
click at [275, 16] on icon "file-add" at bounding box center [279, 15] width 8 height 8
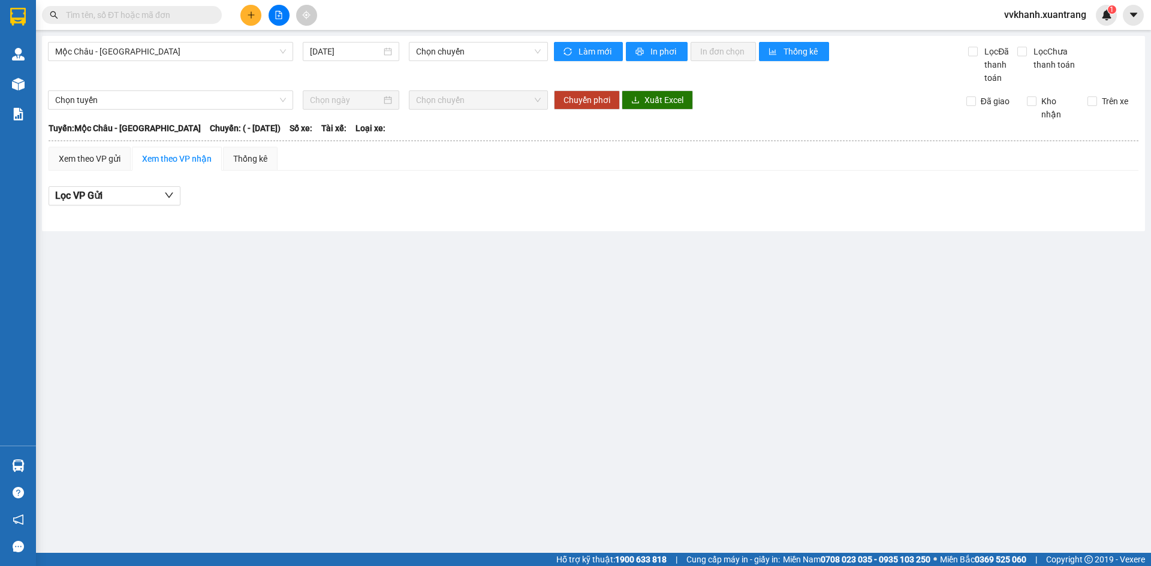
click at [153, 17] on input "text" at bounding box center [136, 14] width 141 height 13
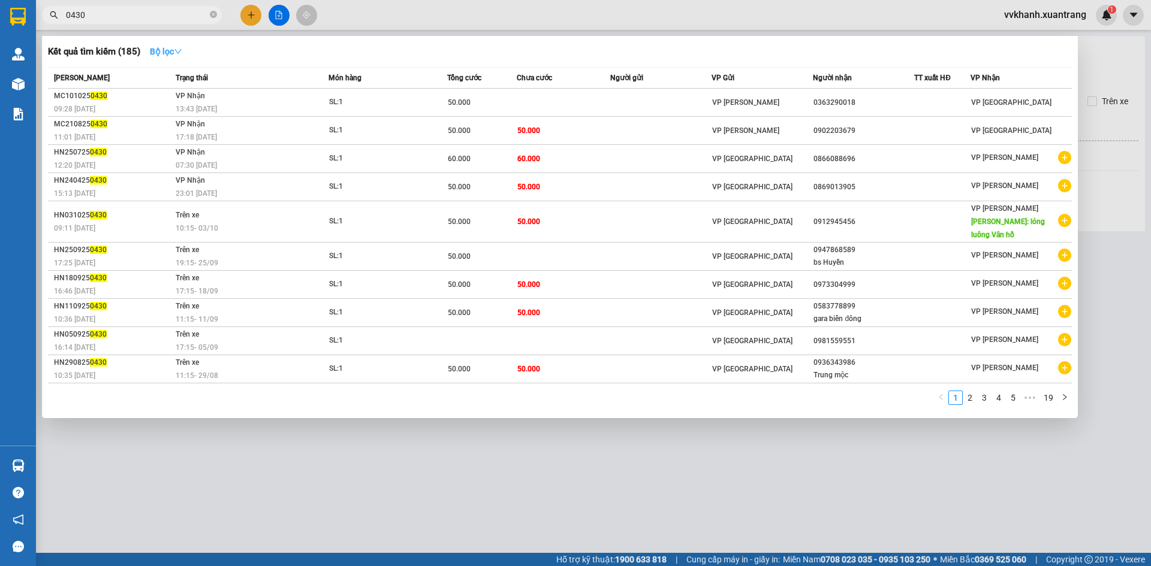
type input "0430"
click at [162, 52] on strong "Bộ lọc" at bounding box center [166, 52] width 32 height 10
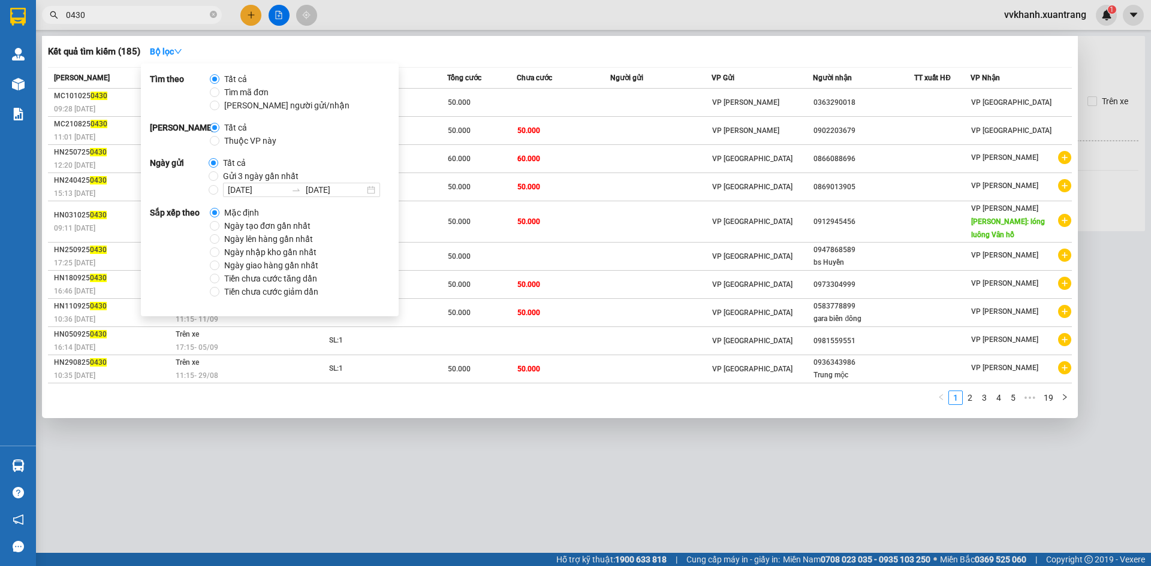
drag, startPoint x: 223, startPoint y: 173, endPoint x: 261, endPoint y: 212, distance: 53.8
click at [224, 173] on span "Gửi 3 ngày gần nhất" at bounding box center [260, 176] width 85 height 13
click at [218, 173] on input "Gửi 3 ngày gần nhất" at bounding box center [214, 176] width 10 height 10
radio input "true"
radio input "false"
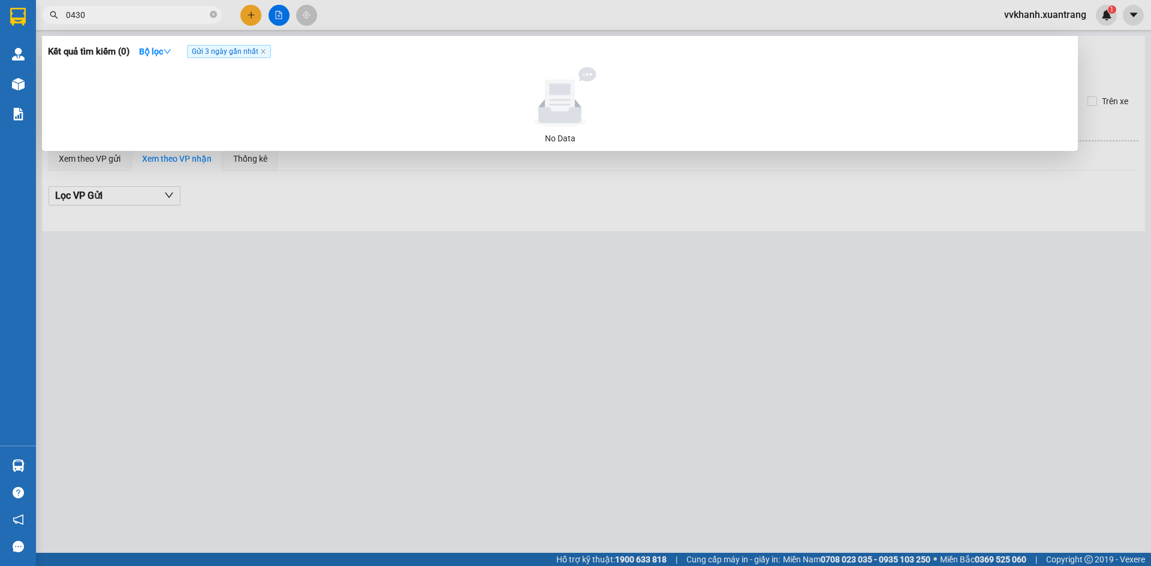
click at [547, 390] on div at bounding box center [575, 283] width 1151 height 566
click at [212, 12] on icon "close-circle" at bounding box center [213, 14] width 7 height 7
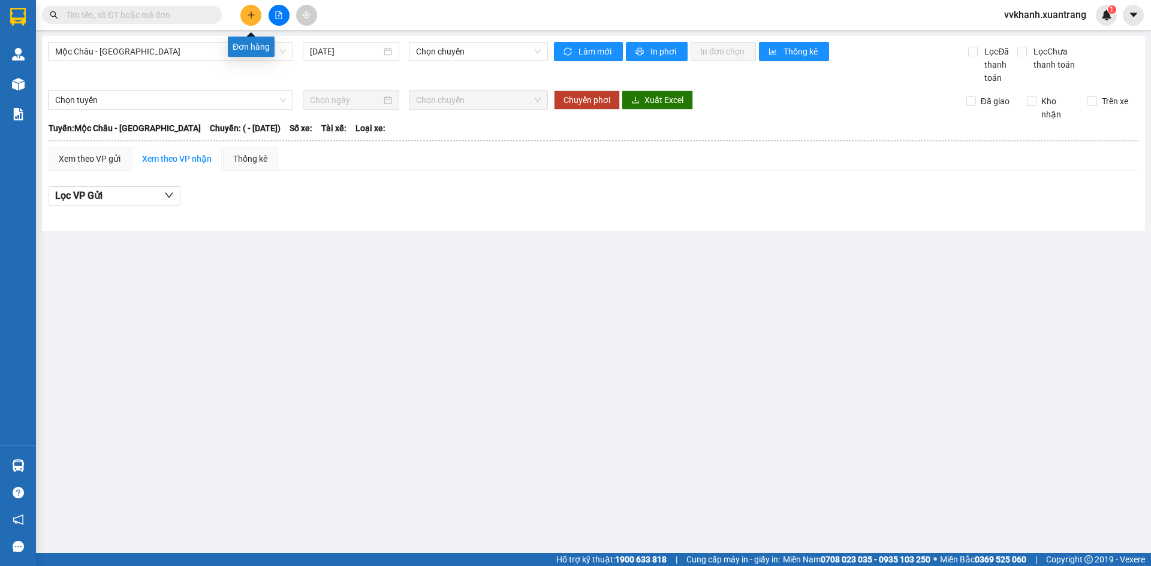
click at [251, 10] on button at bounding box center [250, 15] width 21 height 21
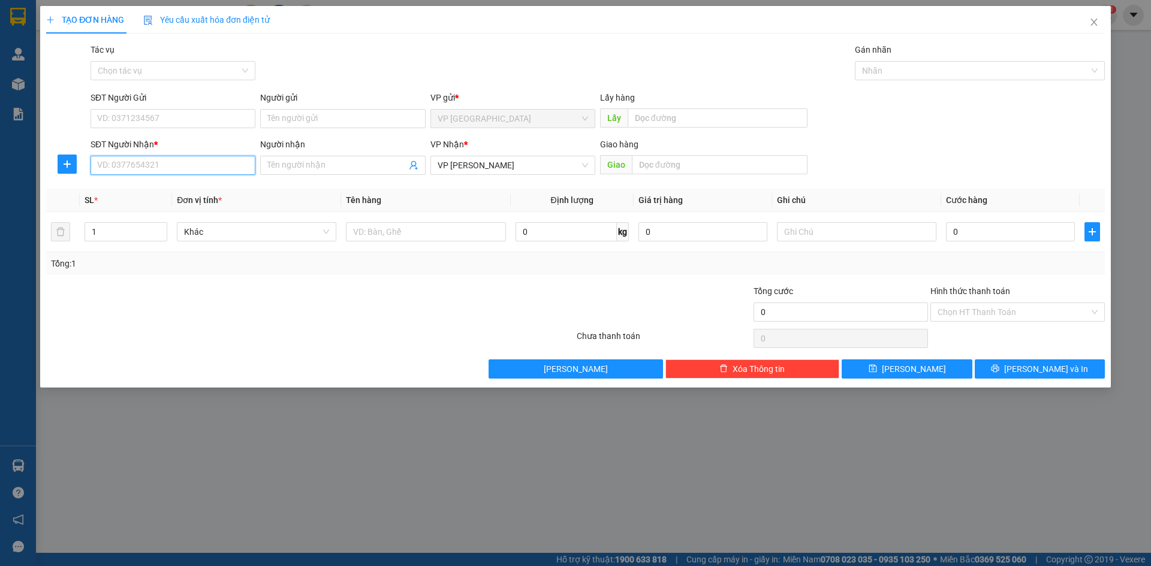
click at [146, 162] on input "SĐT Người Nhận *" at bounding box center [173, 165] width 165 height 19
type input "0393700430"
click at [723, 162] on input "text" at bounding box center [720, 164] width 176 height 19
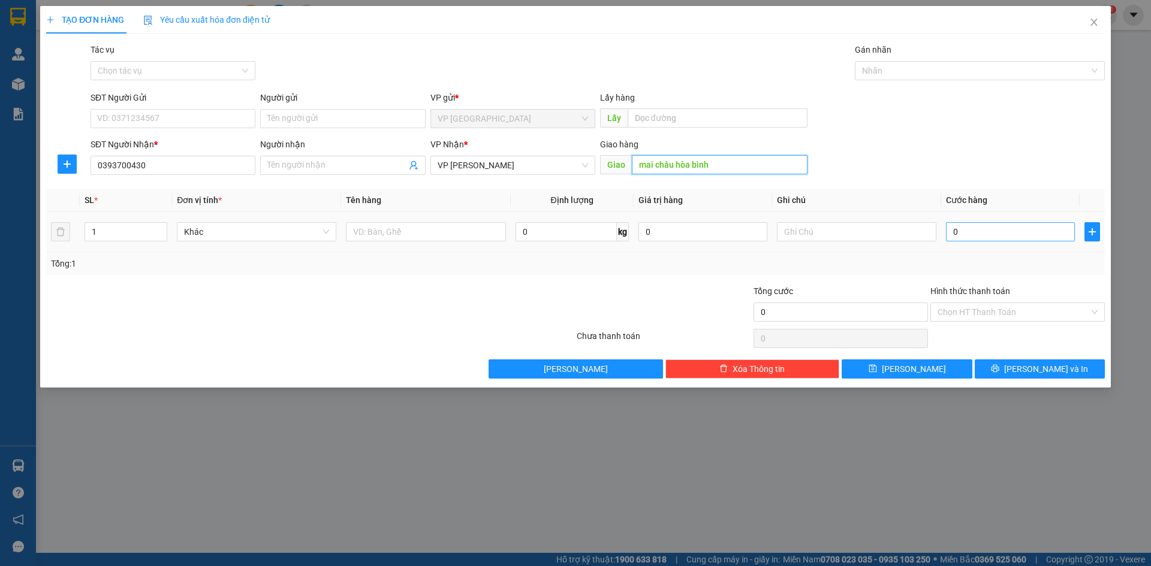
type input "mai châu hòa bình"
click at [997, 236] on input "0" at bounding box center [1010, 231] width 129 height 19
type input "5"
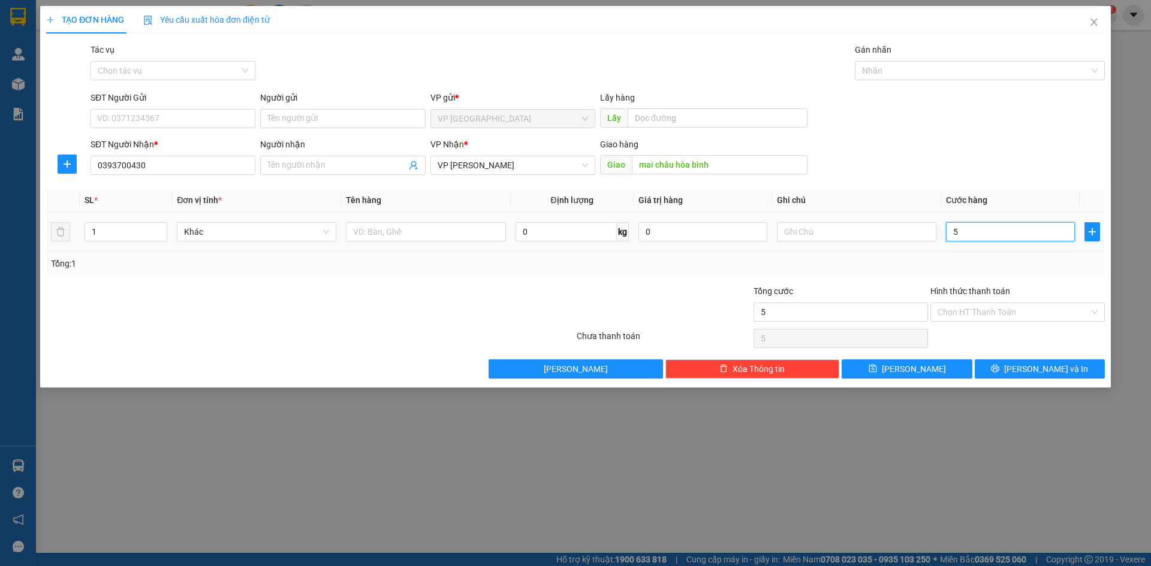
type input "50"
type input "50.000"
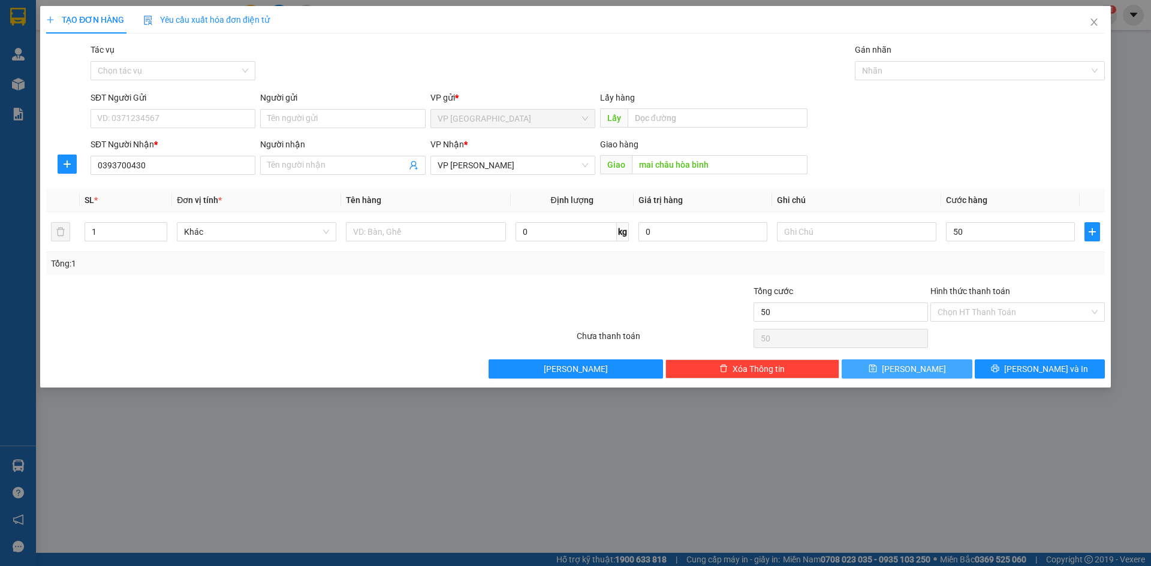
type input "50.000"
click at [921, 375] on button "[PERSON_NAME]" at bounding box center [907, 369] width 130 height 19
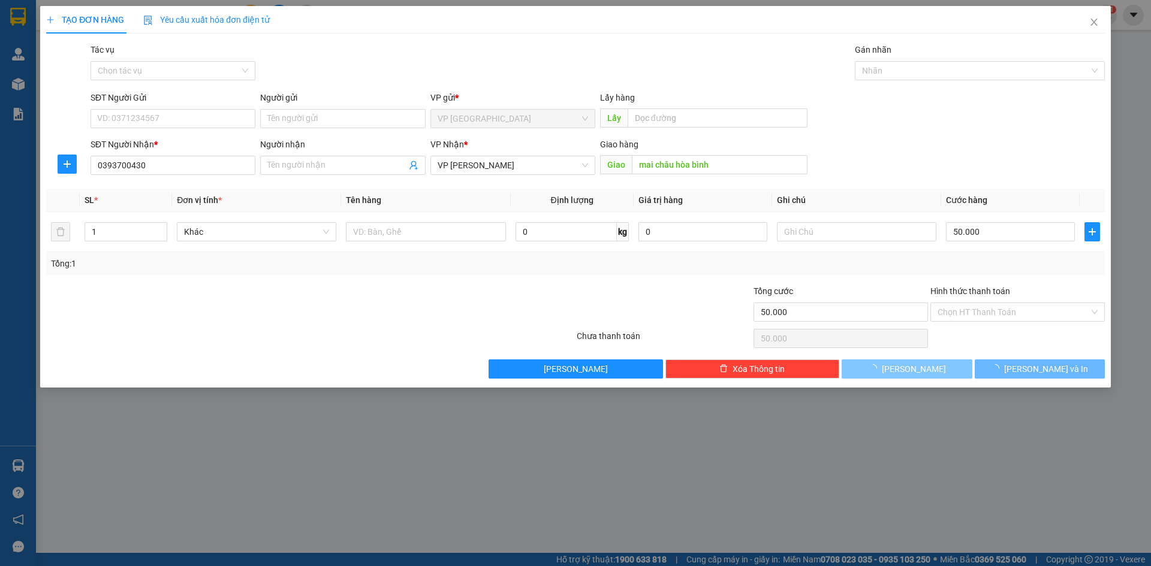
type input "0"
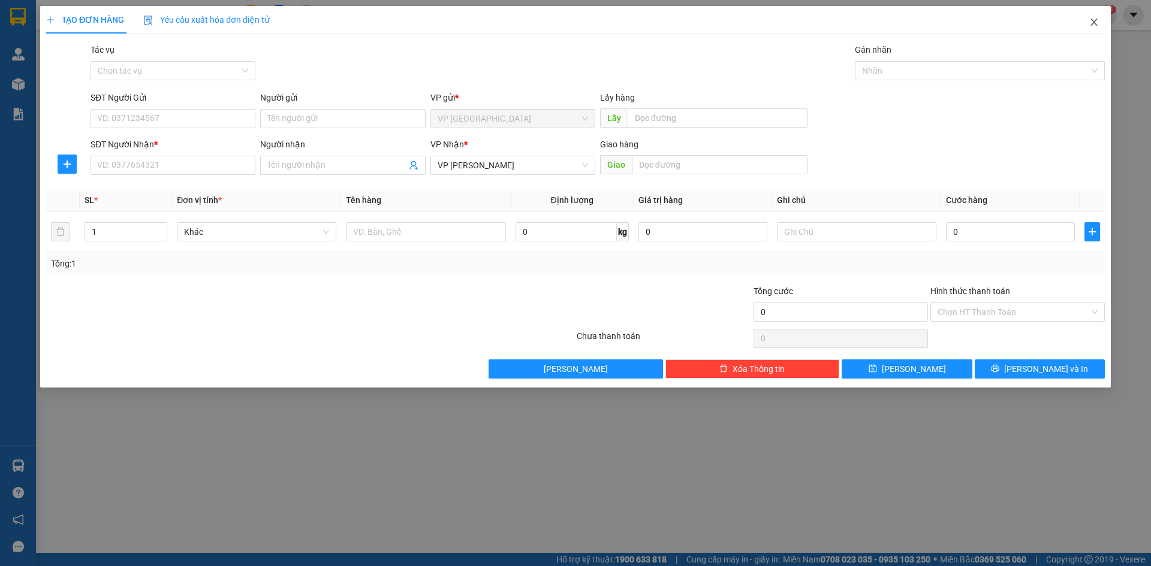
click at [1097, 22] on span "Close" at bounding box center [1094, 23] width 34 height 34
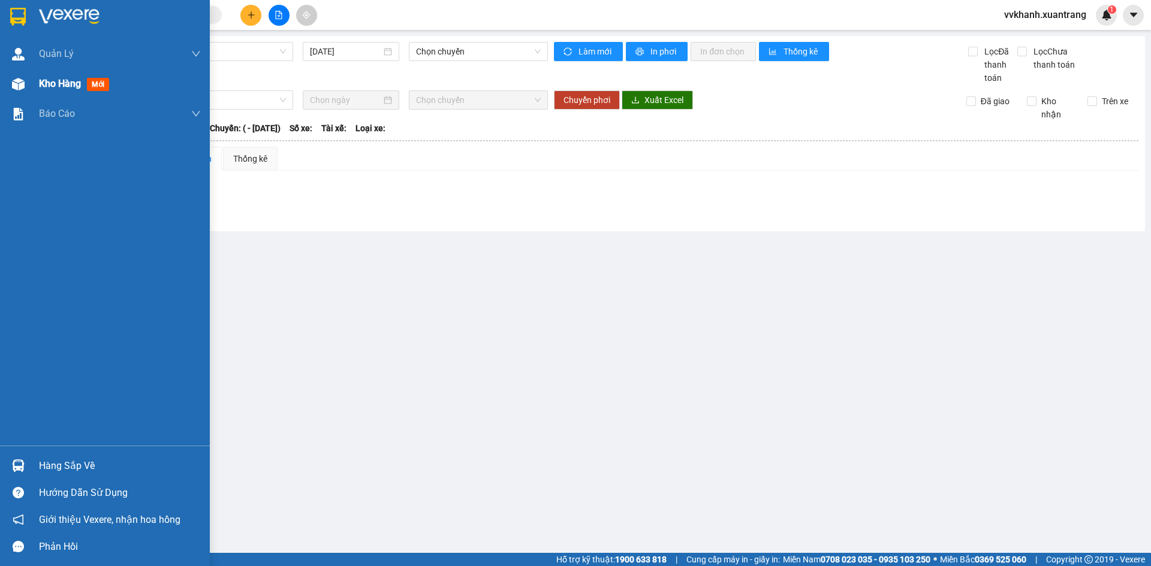
click at [17, 89] on img at bounding box center [18, 84] width 13 height 13
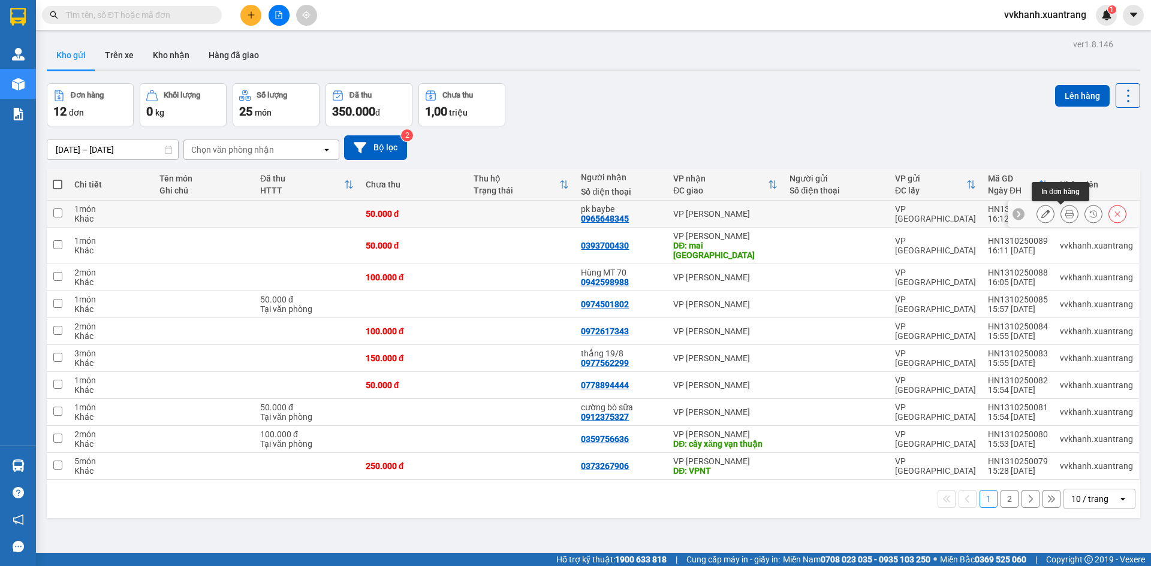
click at [1065, 213] on icon at bounding box center [1069, 214] width 8 height 8
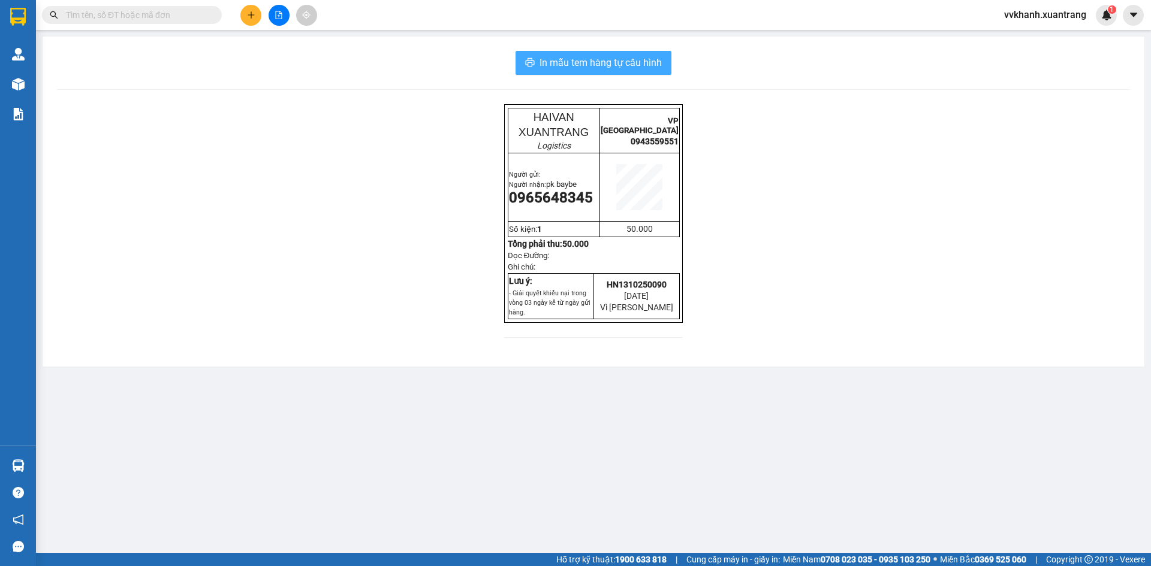
click at [614, 74] on div "In mẫu tem hàng tự cấu hình HAIVAN XUANTRANG Logistics VP HÀ NỘI 0943559551 Ngư…" at bounding box center [594, 202] width 1102 height 330
click at [586, 56] on span "In mẫu tem hàng tự cấu hình" at bounding box center [600, 62] width 122 height 15
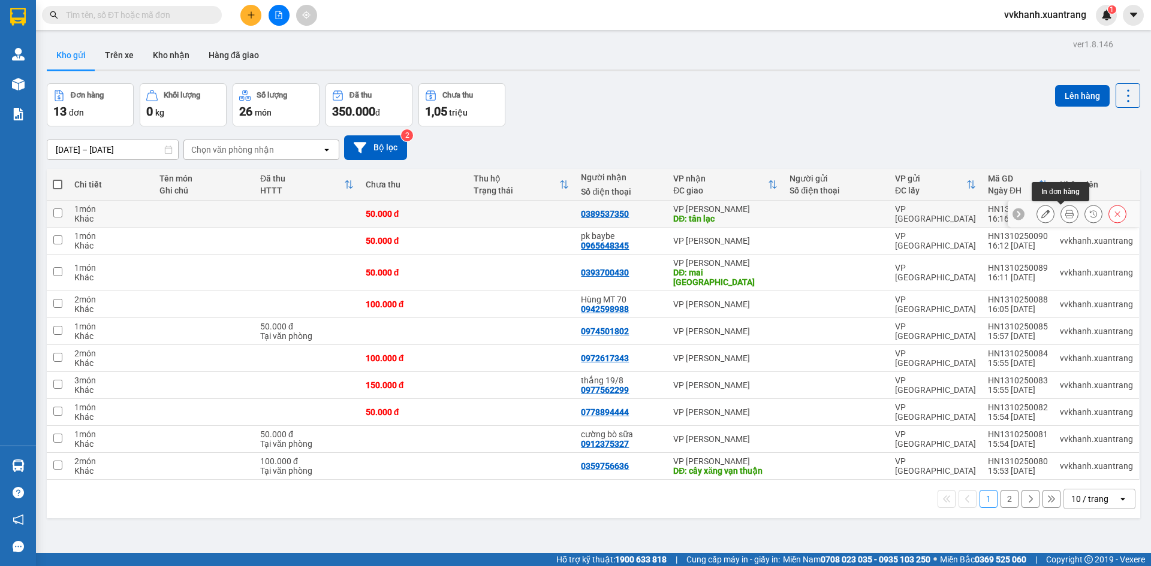
click at [1065, 213] on icon at bounding box center [1069, 214] width 8 height 8
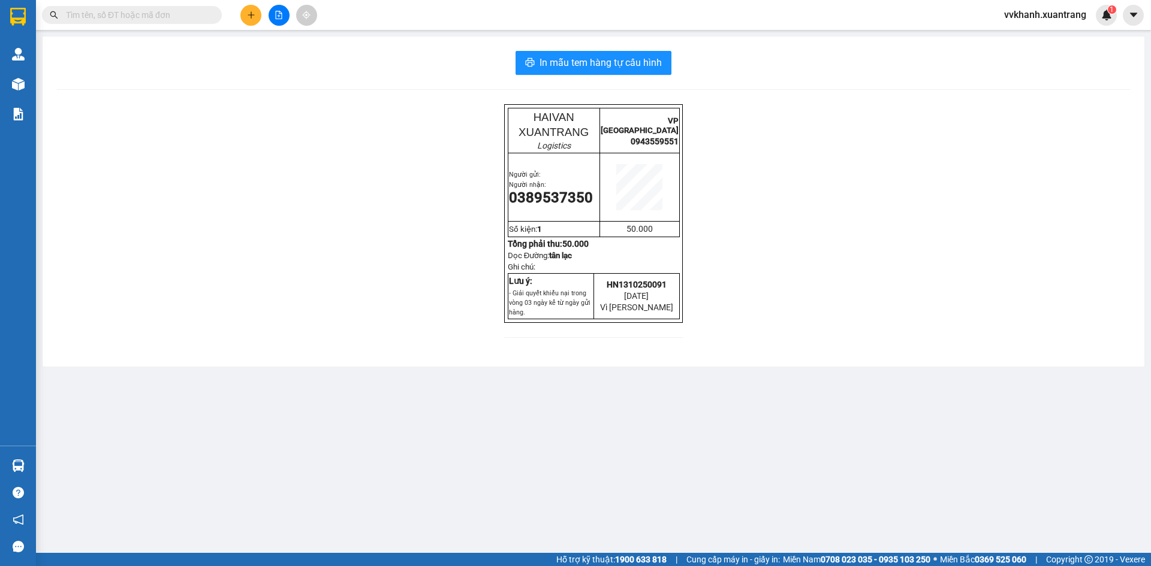
click at [649, 76] on div "In mẫu tem hàng tự cấu hình HAIVAN XUANTRANG Logistics VP [GEOGRAPHIC_DATA] 094…" at bounding box center [594, 202] width 1102 height 330
click at [643, 71] on button "In mẫu tem hàng tự cấu hình" at bounding box center [593, 63] width 156 height 24
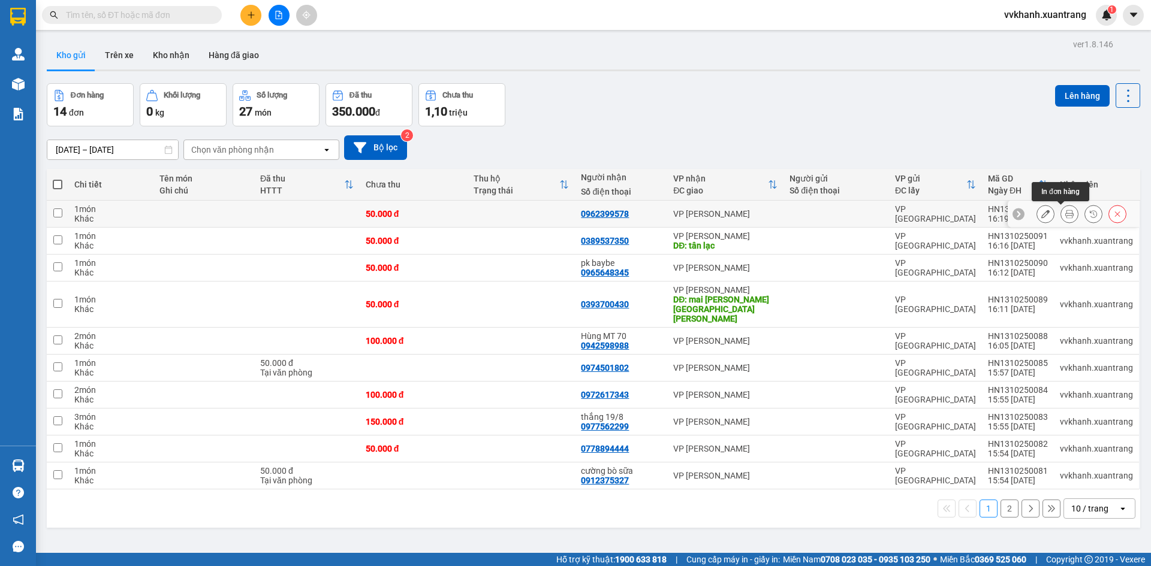
click at [1065, 213] on icon at bounding box center [1069, 214] width 8 height 8
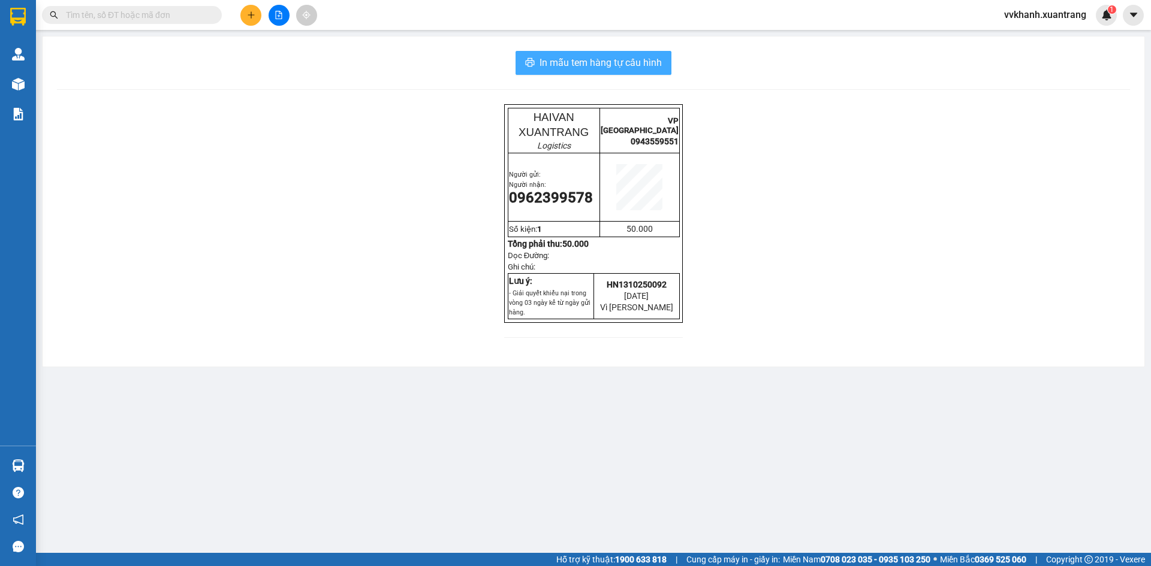
click at [560, 62] on span "In mẫu tem hàng tự cấu hình" at bounding box center [600, 62] width 122 height 15
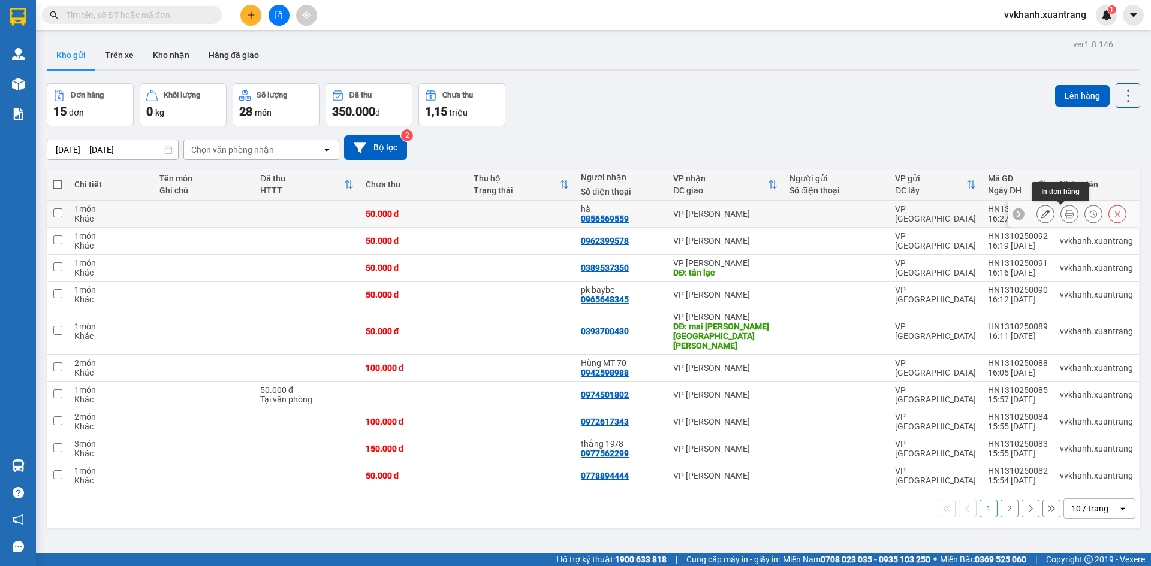
click at [1063, 209] on button at bounding box center [1069, 214] width 17 height 21
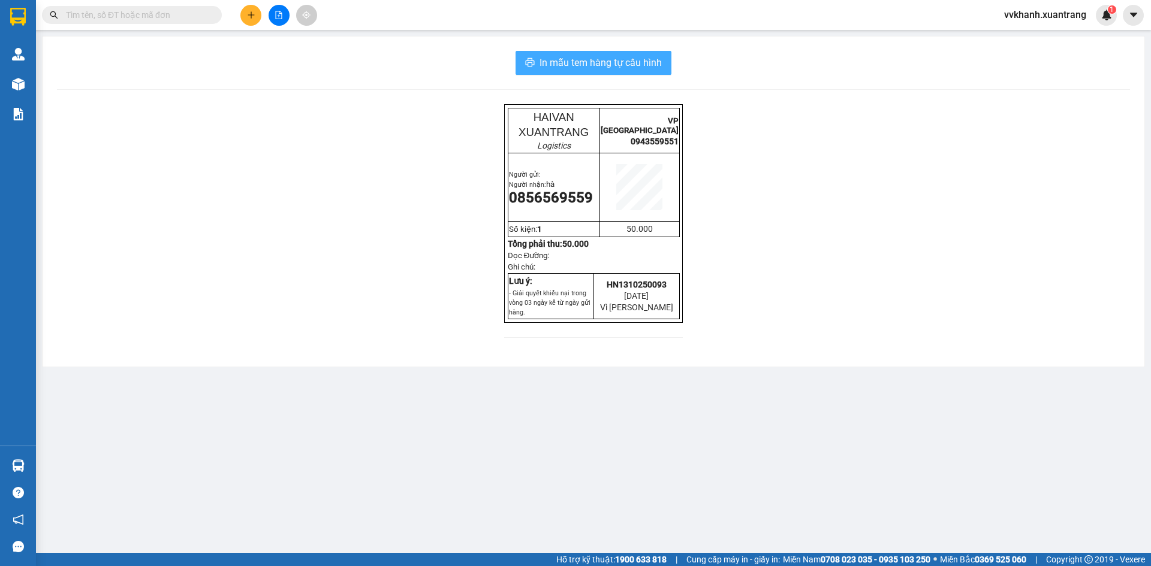
click at [643, 65] on span "In mẫu tem hàng tự cấu hình" at bounding box center [600, 62] width 122 height 15
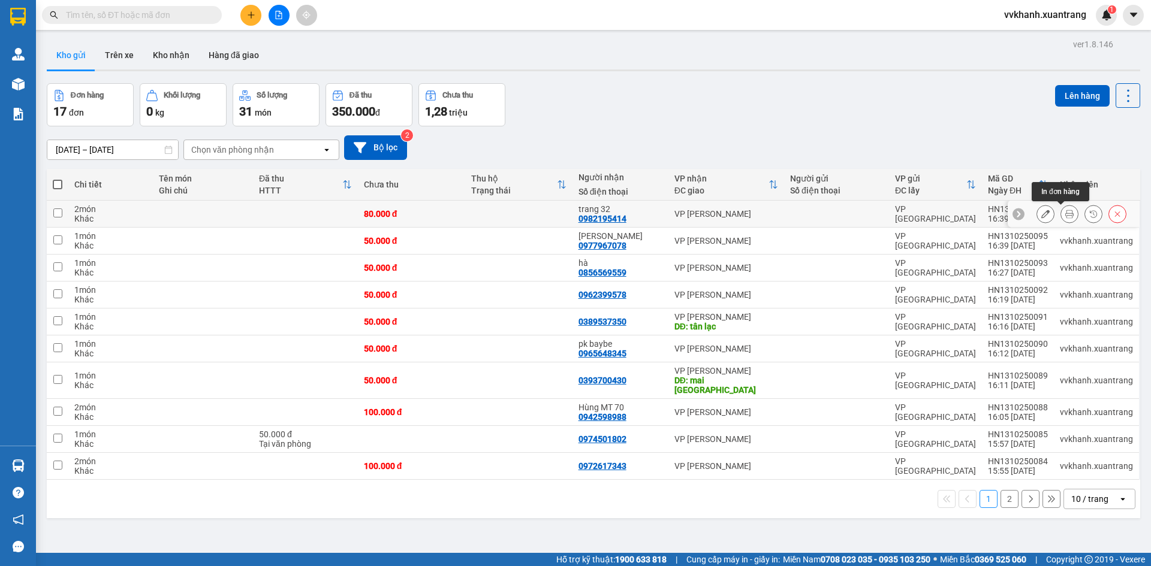
click at [1062, 209] on button at bounding box center [1069, 214] width 17 height 21
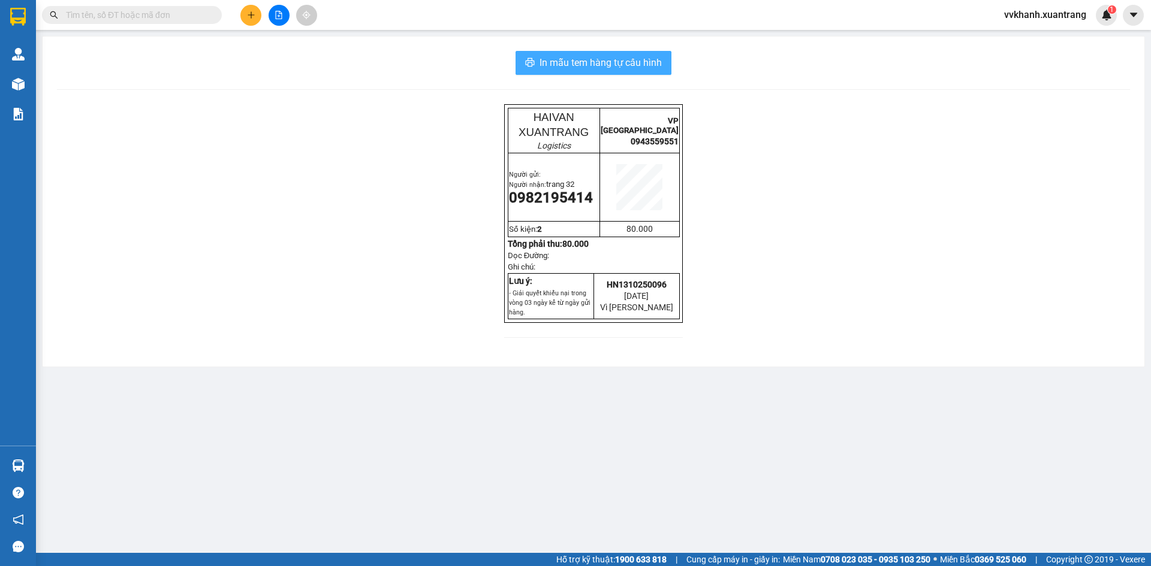
click at [613, 55] on button "In mẫu tem hàng tự cấu hình" at bounding box center [593, 63] width 156 height 24
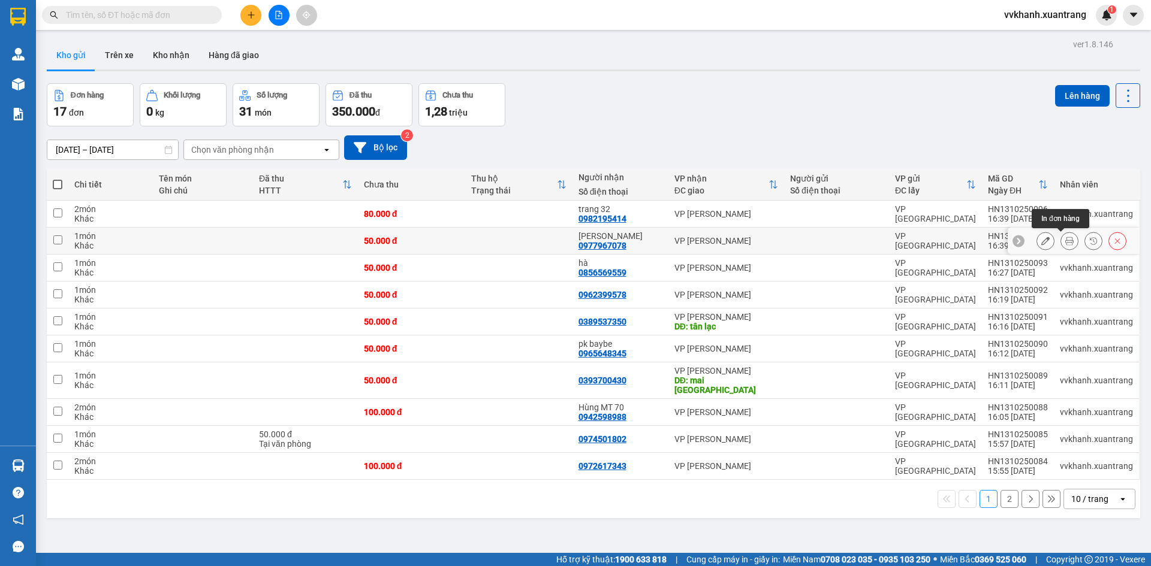
click at [1065, 237] on icon at bounding box center [1069, 241] width 8 height 8
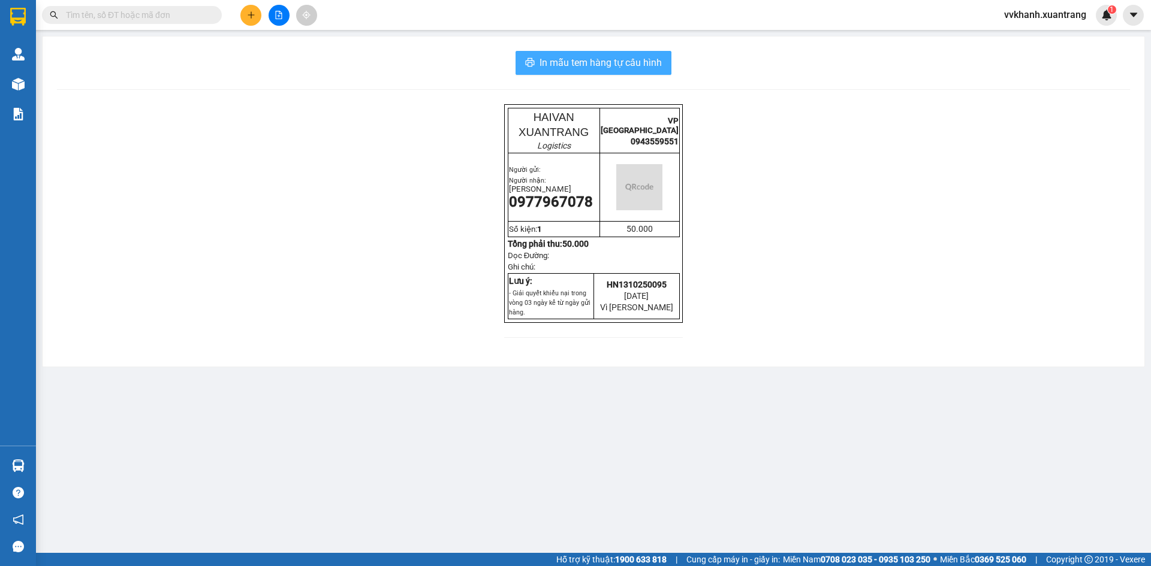
drag, startPoint x: 646, startPoint y: 61, endPoint x: 744, endPoint y: 149, distance: 131.6
click at [646, 60] on span "In mẫu tem hàng tự cấu hình" at bounding box center [600, 62] width 122 height 15
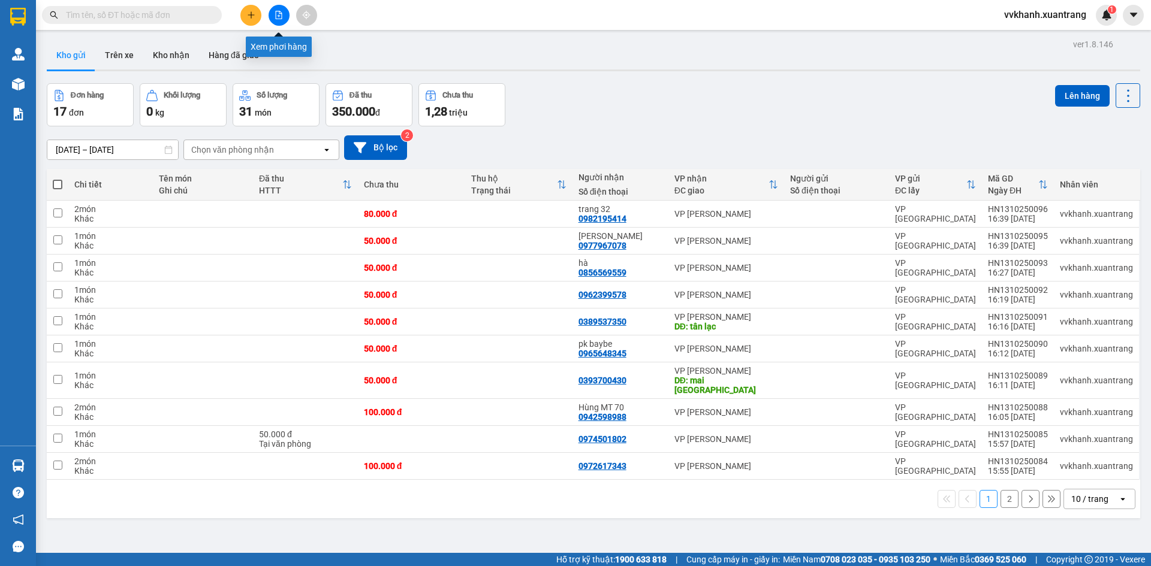
click at [273, 14] on button at bounding box center [279, 15] width 21 height 21
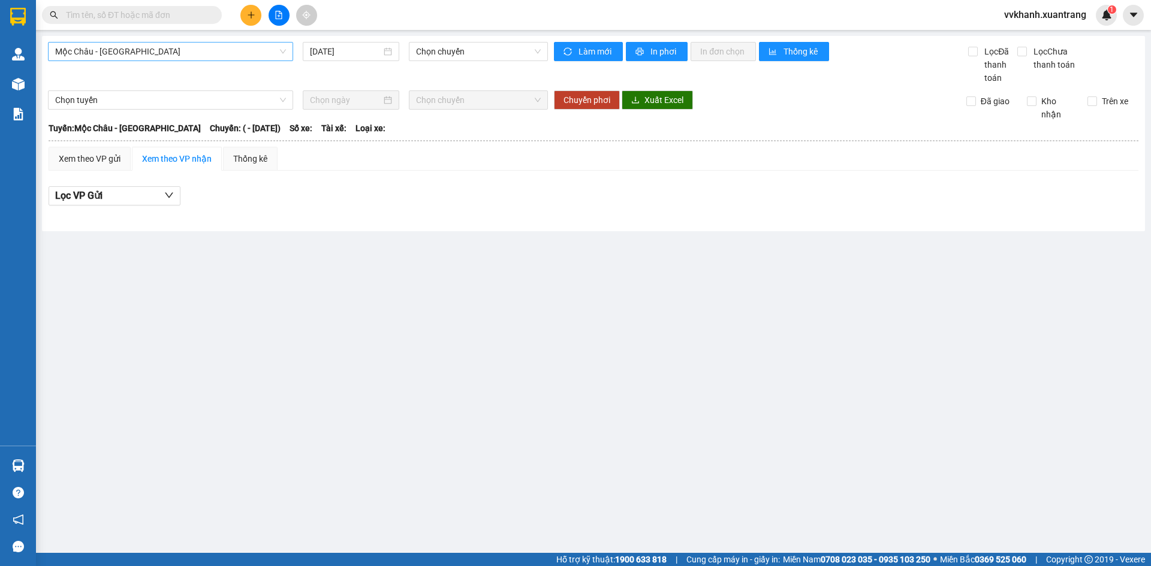
click at [206, 50] on span "Mộc Châu - [GEOGRAPHIC_DATA]" at bounding box center [170, 52] width 231 height 18
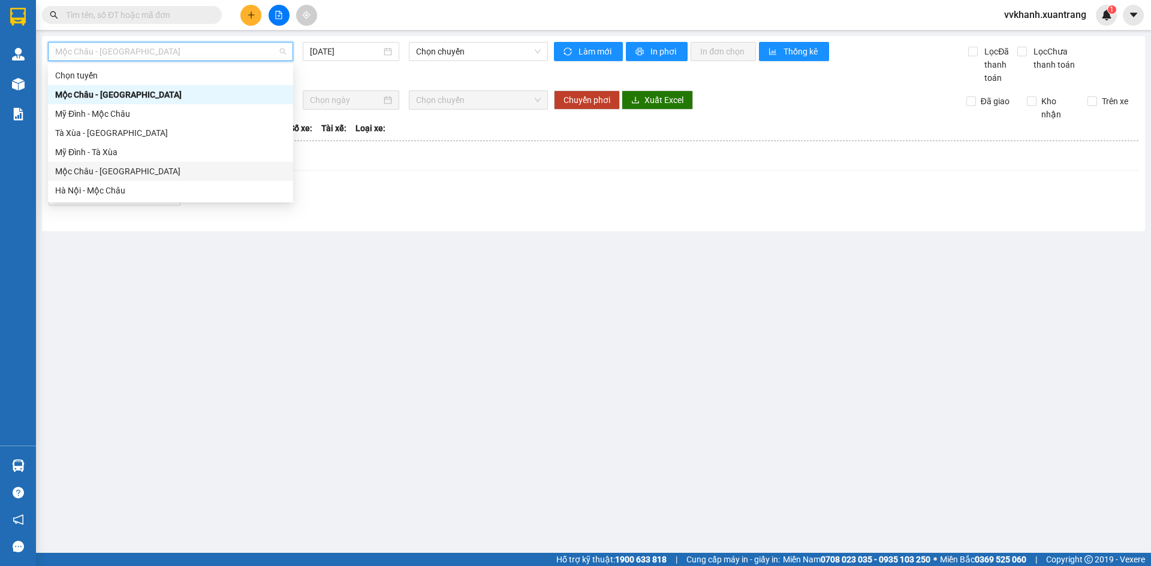
click at [150, 177] on div "Mộc Châu - [GEOGRAPHIC_DATA]" at bounding box center [170, 171] width 231 height 13
type input "[DATE]"
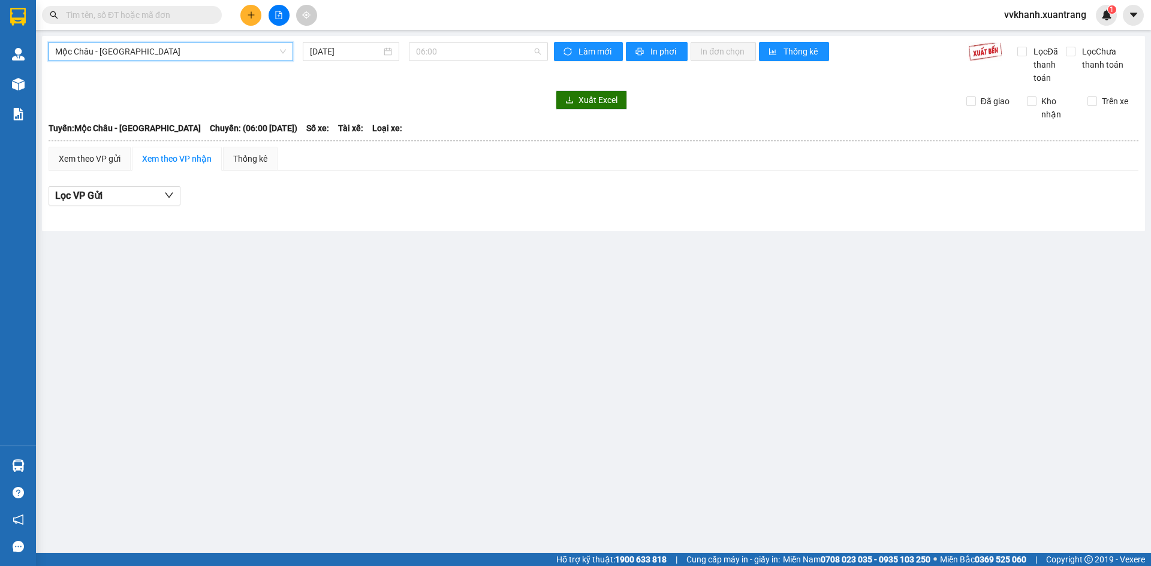
drag, startPoint x: 455, startPoint y: 54, endPoint x: 459, endPoint y: 124, distance: 70.3
click at [456, 55] on span "06:00" at bounding box center [478, 52] width 125 height 18
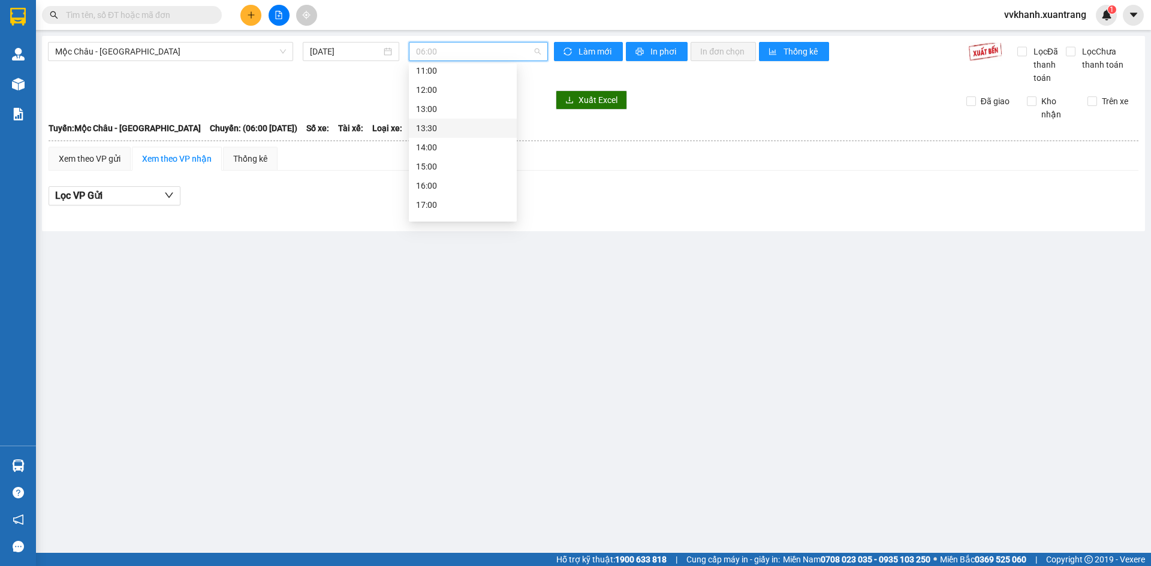
scroll to position [60, 0]
click at [452, 110] on div "10:00" at bounding box center [463, 111] width 94 height 13
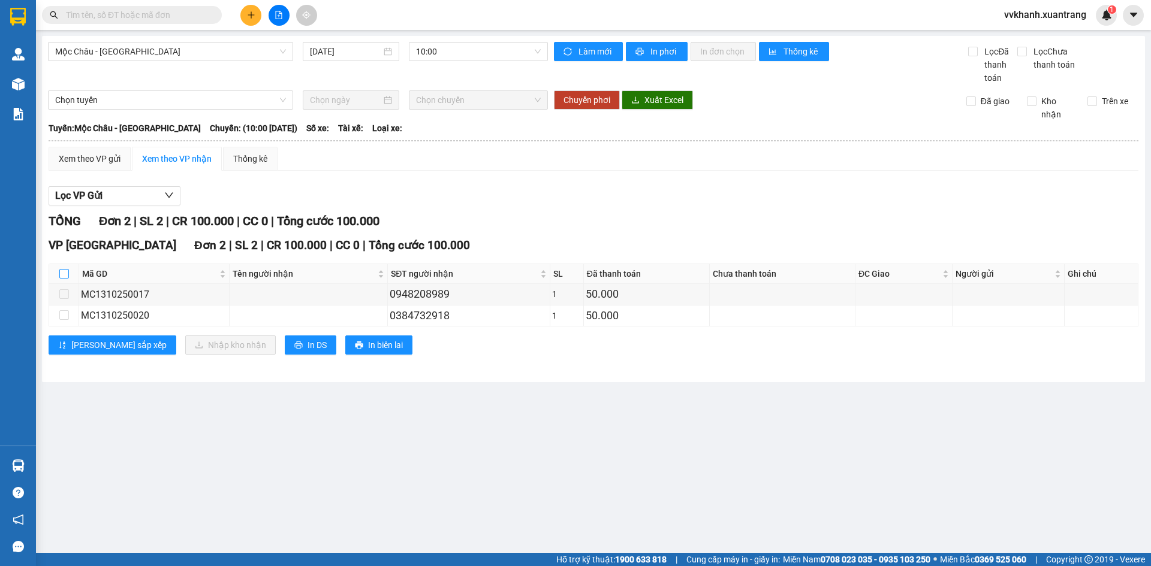
click at [62, 269] on label at bounding box center [64, 273] width 10 height 13
click at [62, 269] on input "checkbox" at bounding box center [64, 274] width 10 height 10
checkbox input "true"
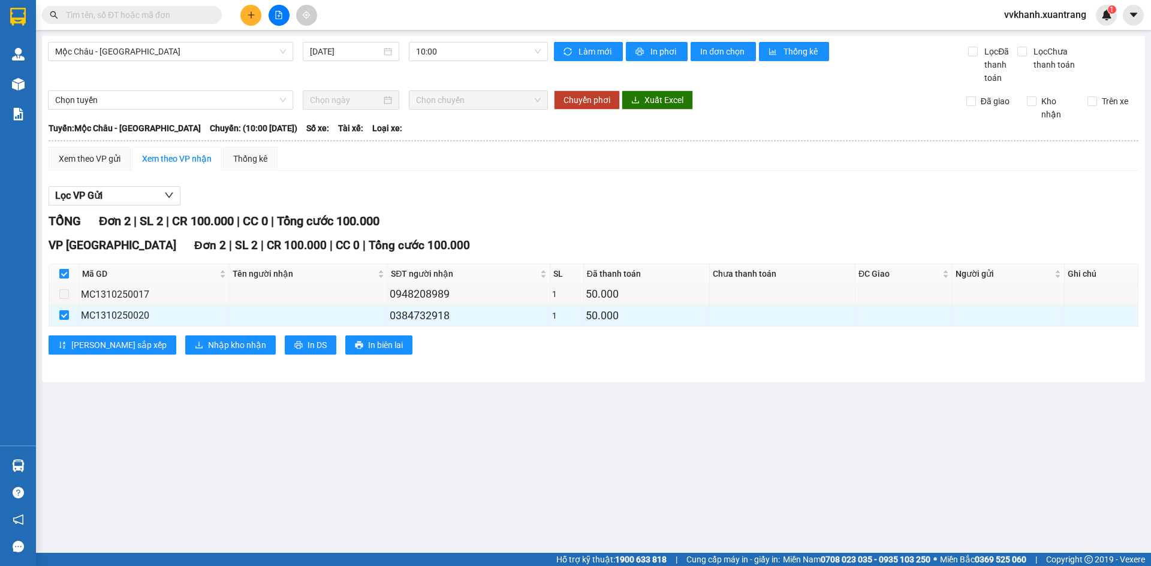
click at [64, 273] on input "checkbox" at bounding box center [64, 274] width 10 height 10
checkbox input "false"
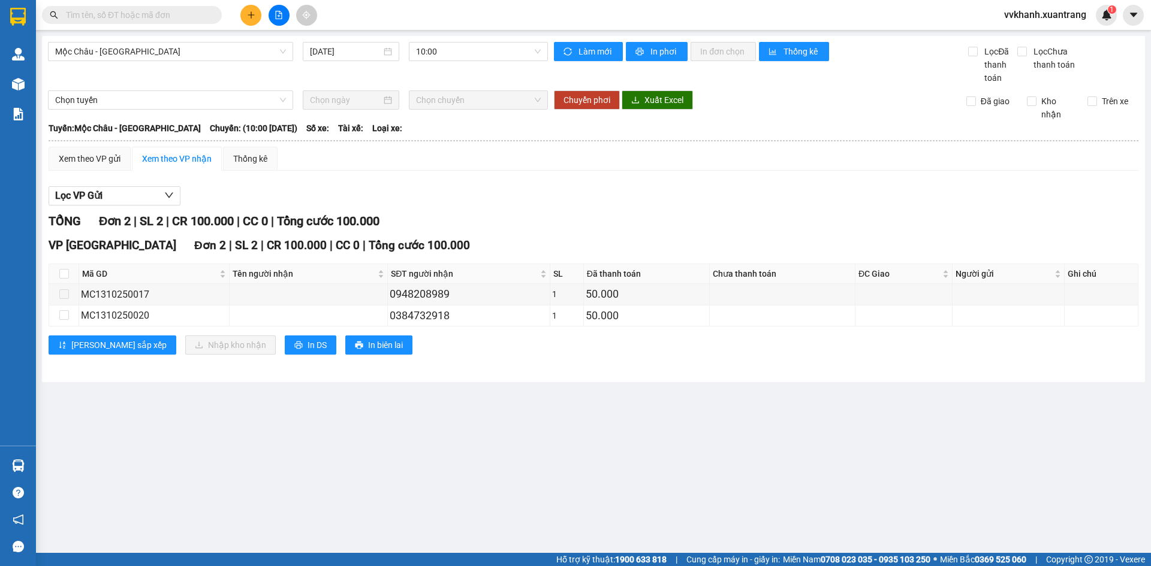
click at [170, 8] on span at bounding box center [132, 15] width 180 height 18
click at [475, 44] on span "10:00" at bounding box center [478, 52] width 125 height 18
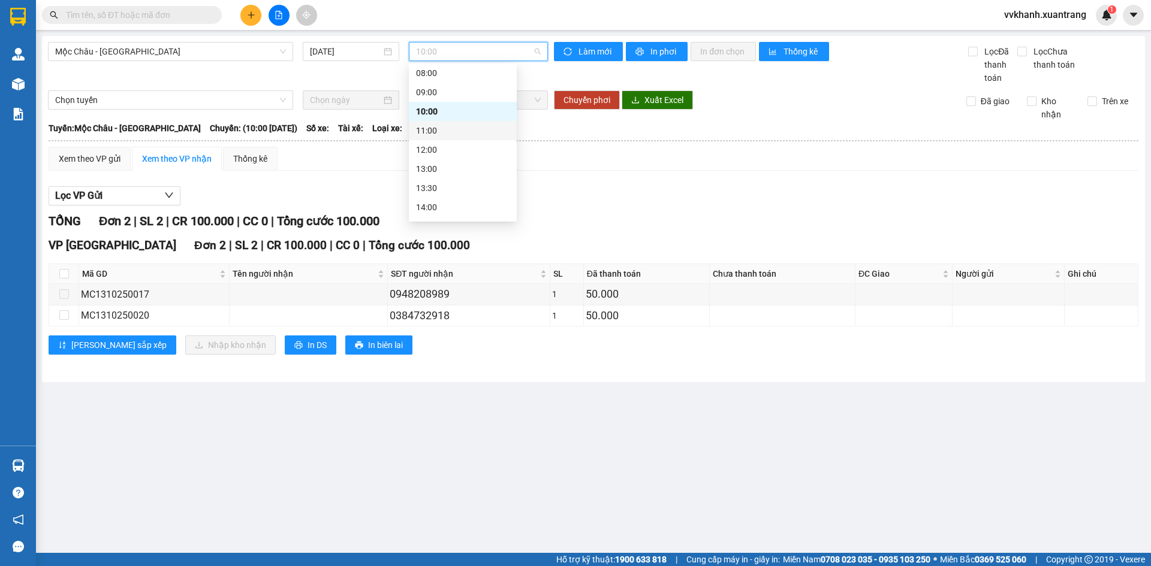
click at [434, 129] on div "11:00" at bounding box center [463, 130] width 94 height 13
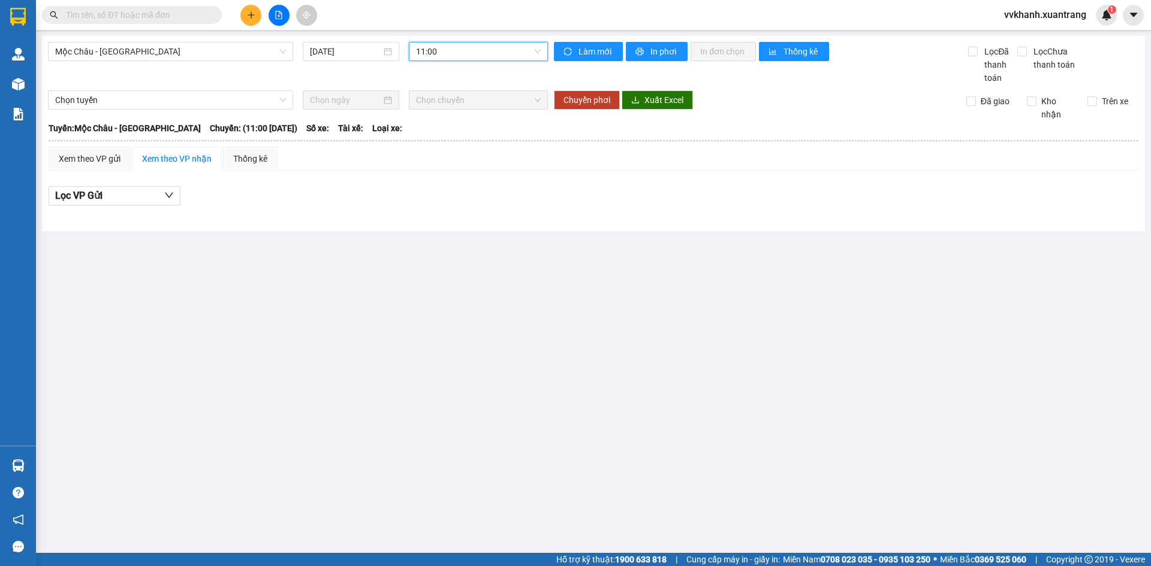
click at [459, 56] on span "11:00" at bounding box center [478, 52] width 125 height 18
click at [455, 156] on div "12:00" at bounding box center [463, 149] width 94 height 13
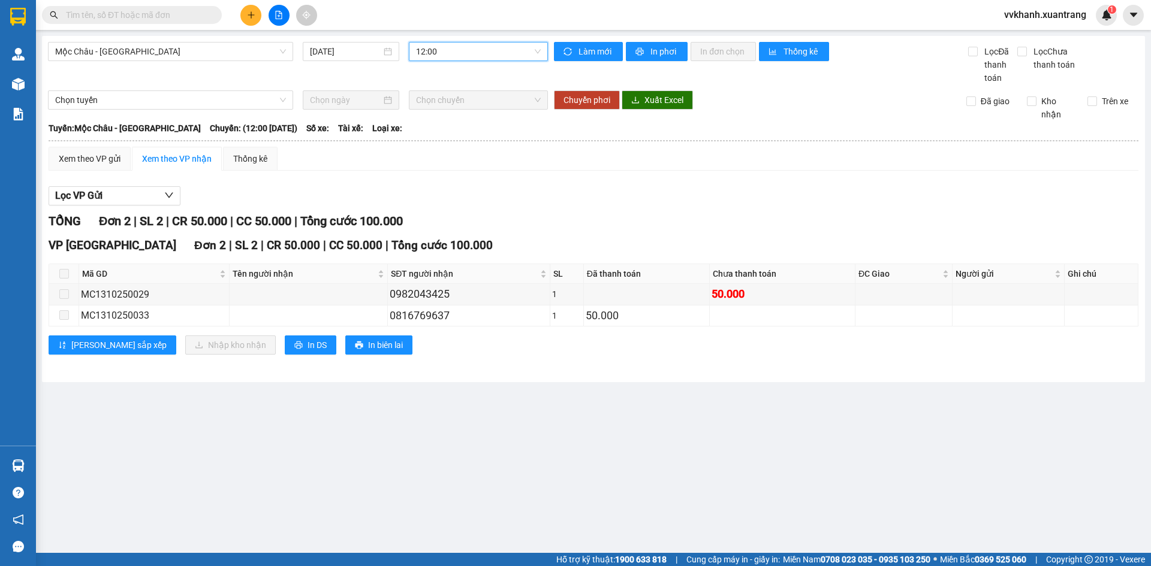
drag, startPoint x: 441, startPoint y: 54, endPoint x: 442, endPoint y: 87, distance: 33.0
click at [441, 55] on span "12:00" at bounding box center [478, 52] width 125 height 18
click at [442, 167] on div "13:00" at bounding box center [463, 168] width 94 height 13
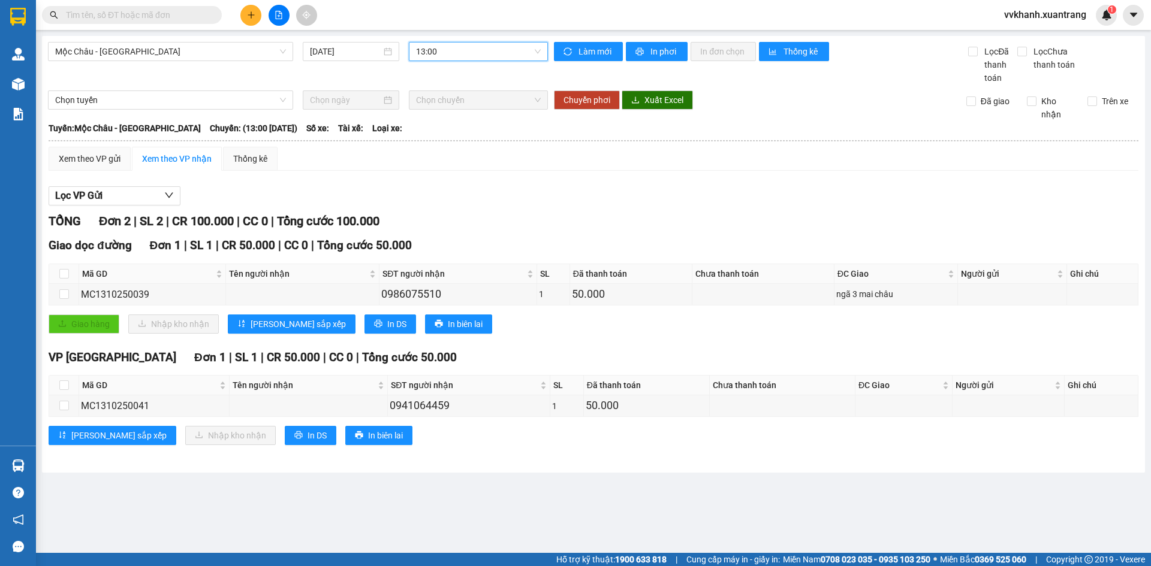
click at [456, 47] on span "13:00" at bounding box center [478, 52] width 125 height 18
click at [458, 122] on div "13:30" at bounding box center [463, 128] width 94 height 13
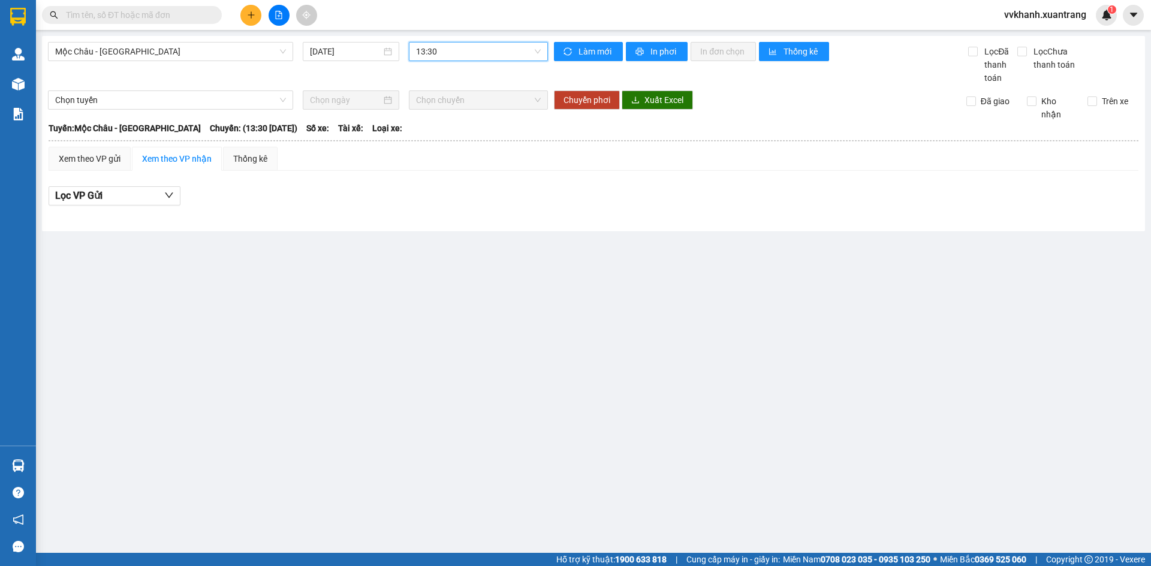
drag, startPoint x: 447, startPoint y: 59, endPoint x: 447, endPoint y: 68, distance: 9.0
click at [447, 59] on span "13:30" at bounding box center [478, 52] width 125 height 18
click at [449, 154] on div "14:00" at bounding box center [463, 147] width 108 height 19
click at [477, 50] on span "14:00" at bounding box center [478, 52] width 125 height 18
click at [459, 163] on div "15:00" at bounding box center [463, 166] width 94 height 13
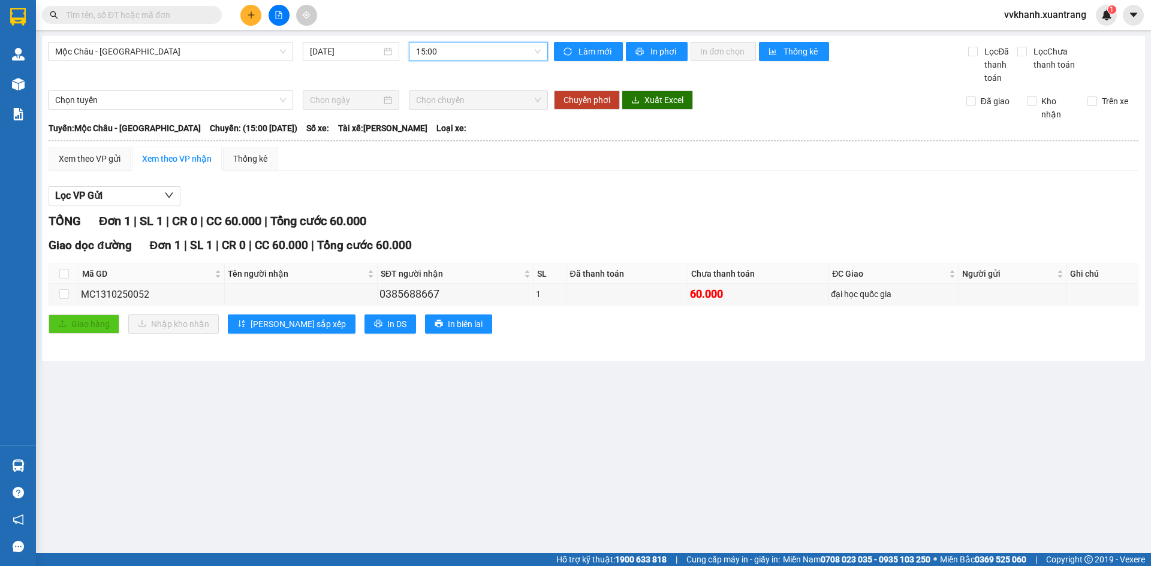
drag, startPoint x: 438, startPoint y: 51, endPoint x: 450, endPoint y: 104, distance: 54.2
click at [438, 52] on span "15:00" at bounding box center [478, 52] width 125 height 18
click at [453, 184] on div "16:00" at bounding box center [463, 185] width 94 height 13
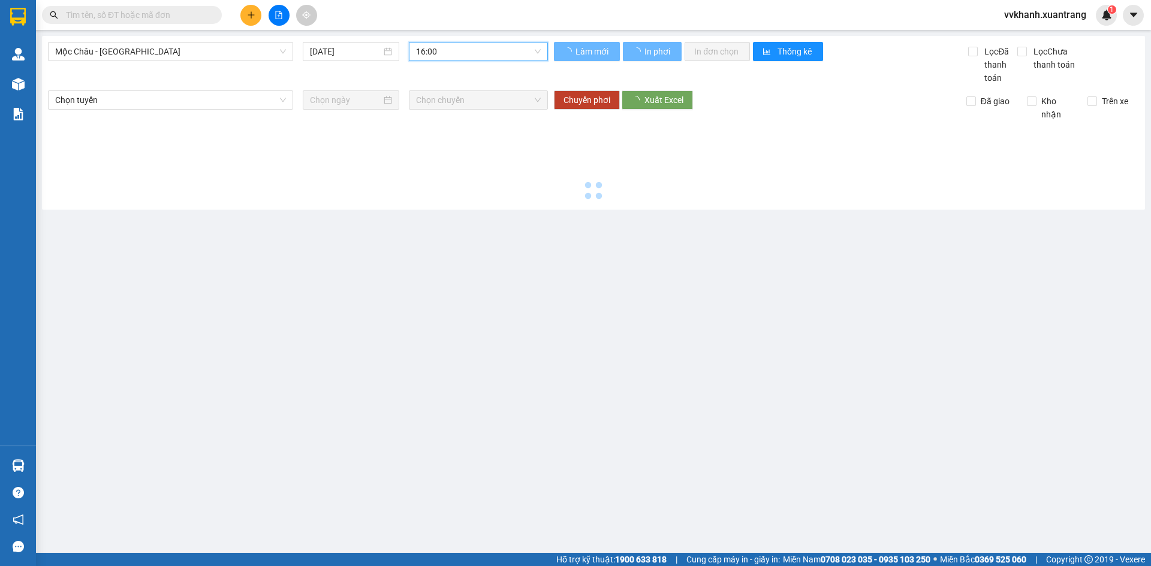
click at [452, 59] on span "16:00" at bounding box center [478, 52] width 125 height 18
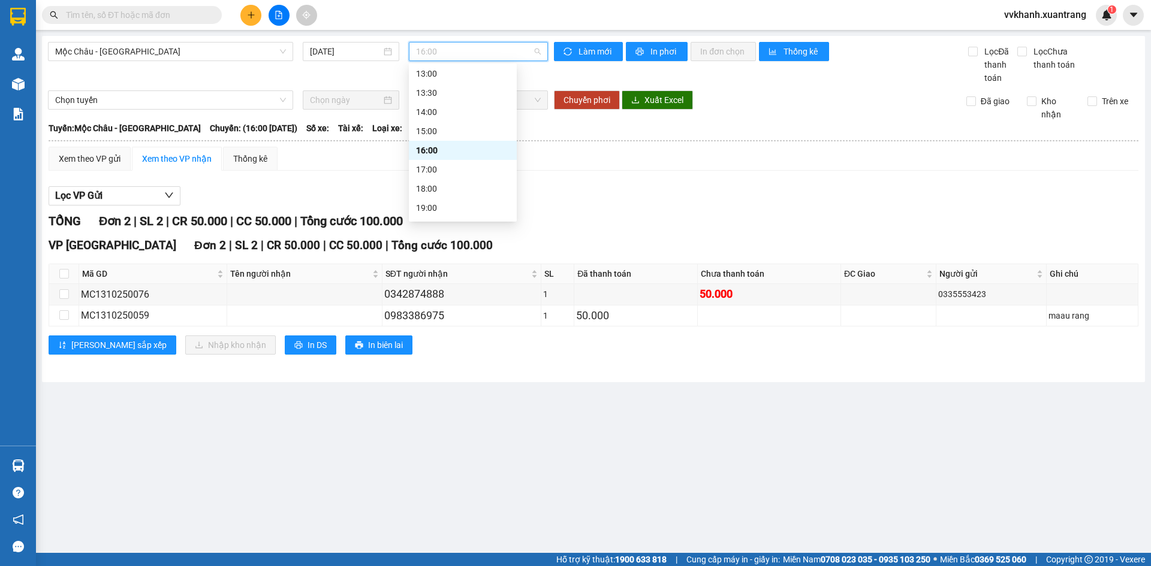
scroll to position [173, 0]
click at [457, 147] on div "17:00" at bounding box center [463, 152] width 94 height 13
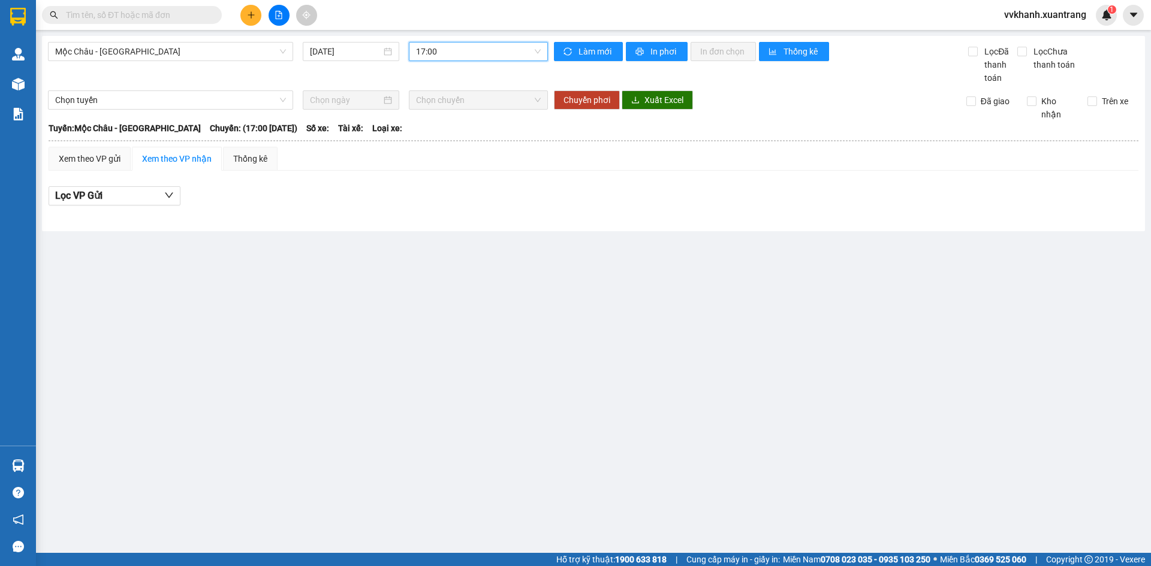
drag, startPoint x: 460, startPoint y: 56, endPoint x: 469, endPoint y: 114, distance: 58.1
click at [460, 63] on div "Mộc Châu - Hà Nội 13/10/2025 17:00 17:00" at bounding box center [298, 63] width 500 height 43
click at [472, 173] on div "18:00" at bounding box center [463, 171] width 94 height 13
drag, startPoint x: 445, startPoint y: 58, endPoint x: 448, endPoint y: 147, distance: 90.0
click at [444, 58] on span "18:00" at bounding box center [478, 52] width 125 height 18
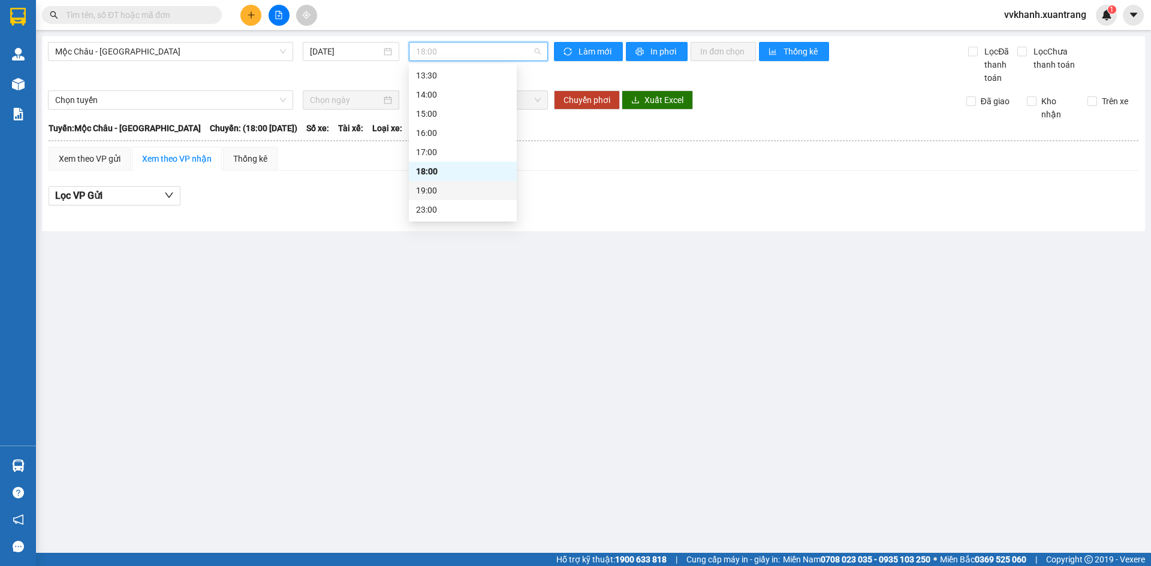
click at [448, 182] on div "19:00" at bounding box center [463, 190] width 108 height 19
drag, startPoint x: 450, startPoint y: 53, endPoint x: 469, endPoint y: 138, distance: 87.2
click at [450, 56] on span "19:00" at bounding box center [478, 52] width 125 height 18
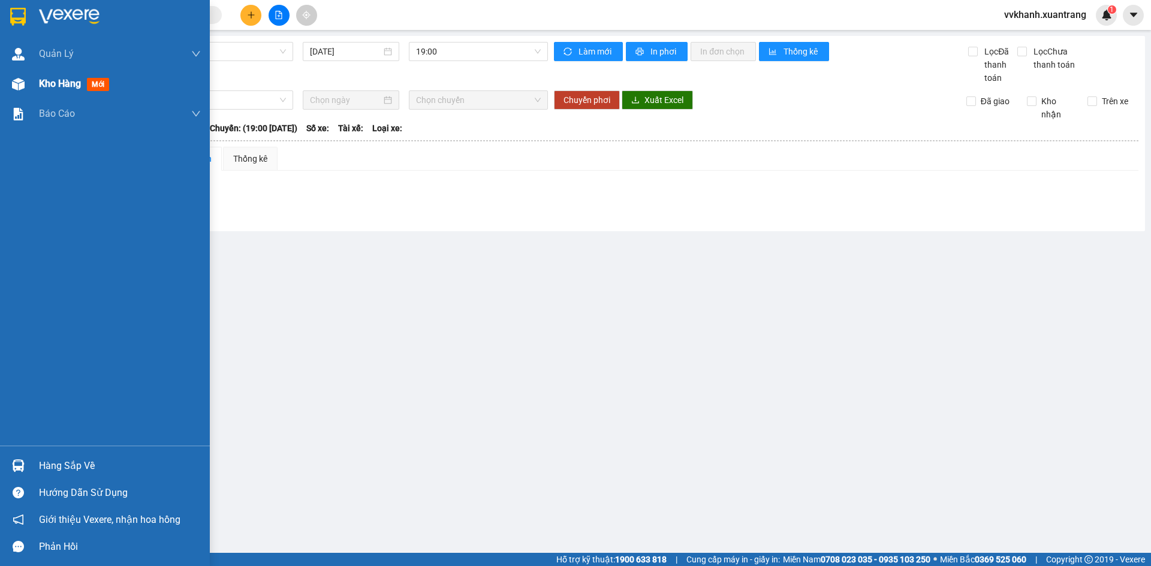
click at [36, 91] on div "Kho hàng mới" at bounding box center [105, 84] width 210 height 30
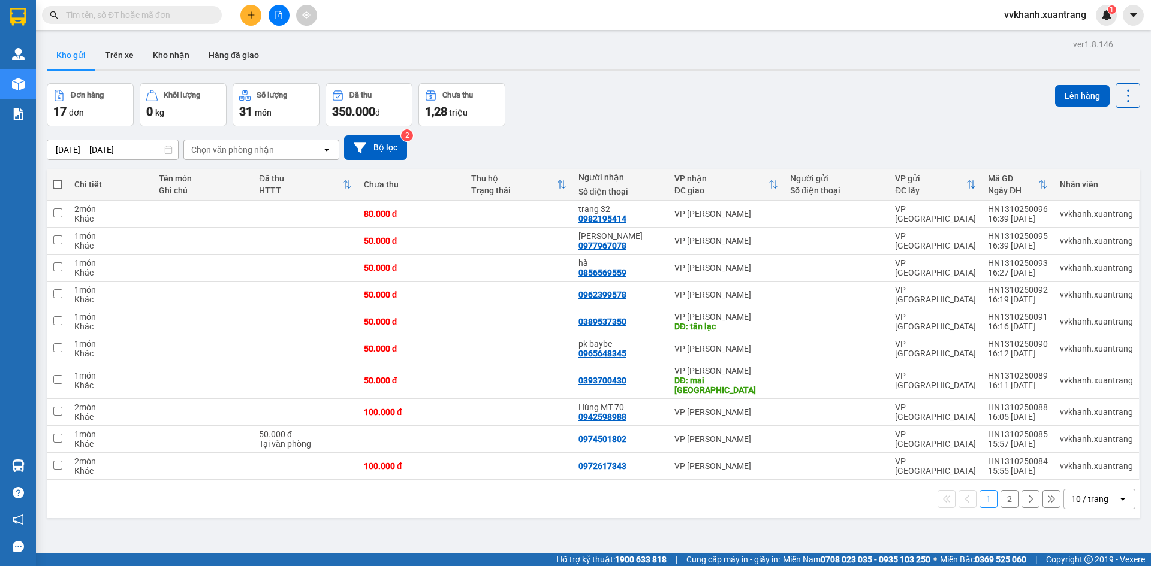
click at [1001, 490] on button "2" at bounding box center [1009, 499] width 18 height 18
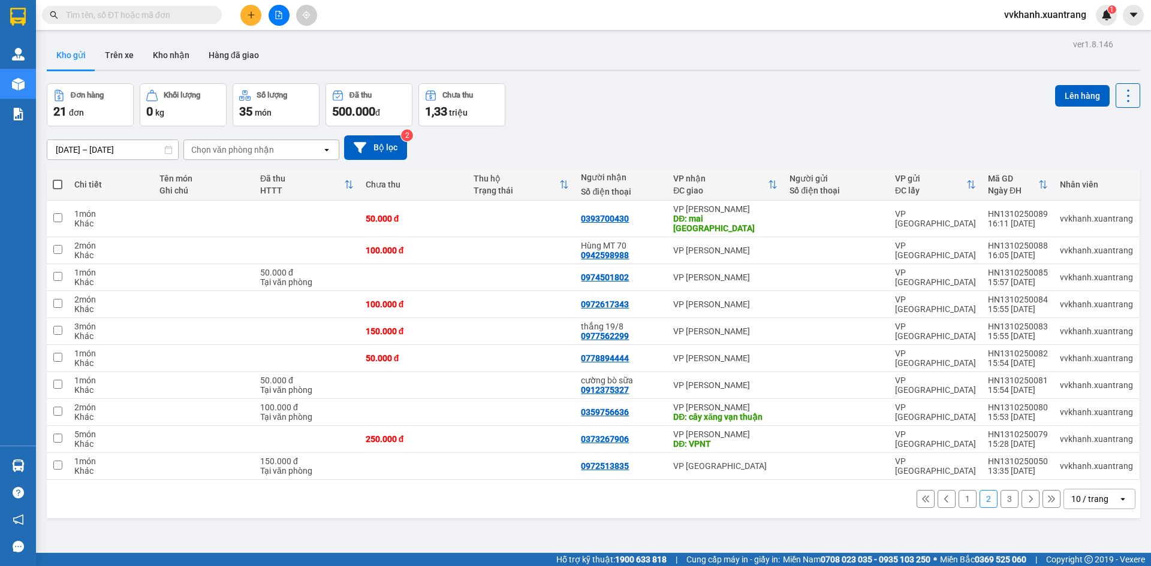
click at [958, 490] on button "1" at bounding box center [967, 499] width 18 height 18
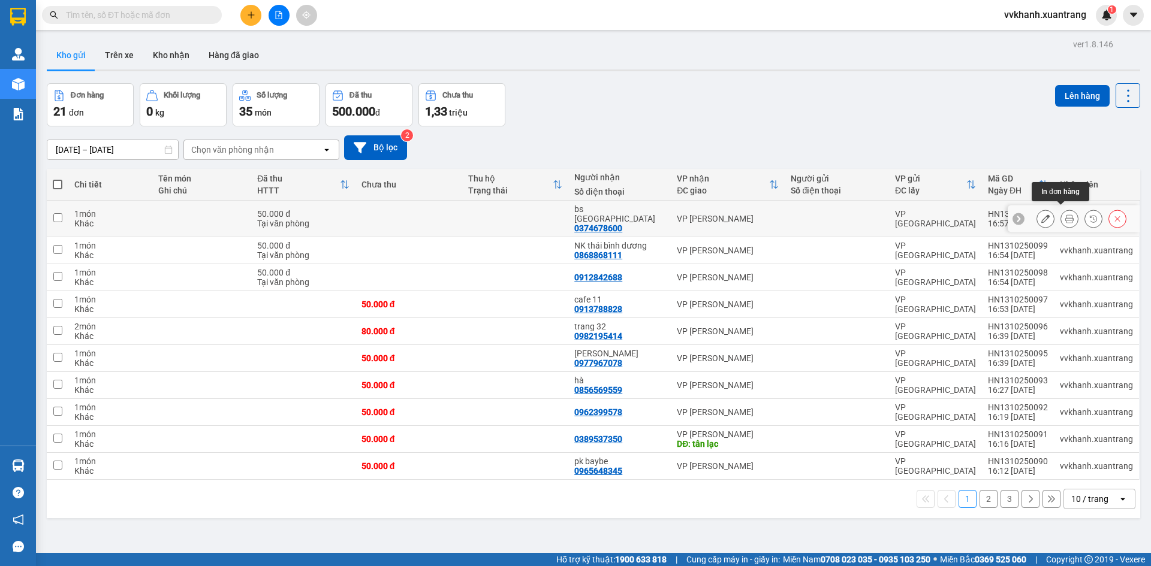
click at [1065, 215] on icon at bounding box center [1069, 219] width 8 height 8
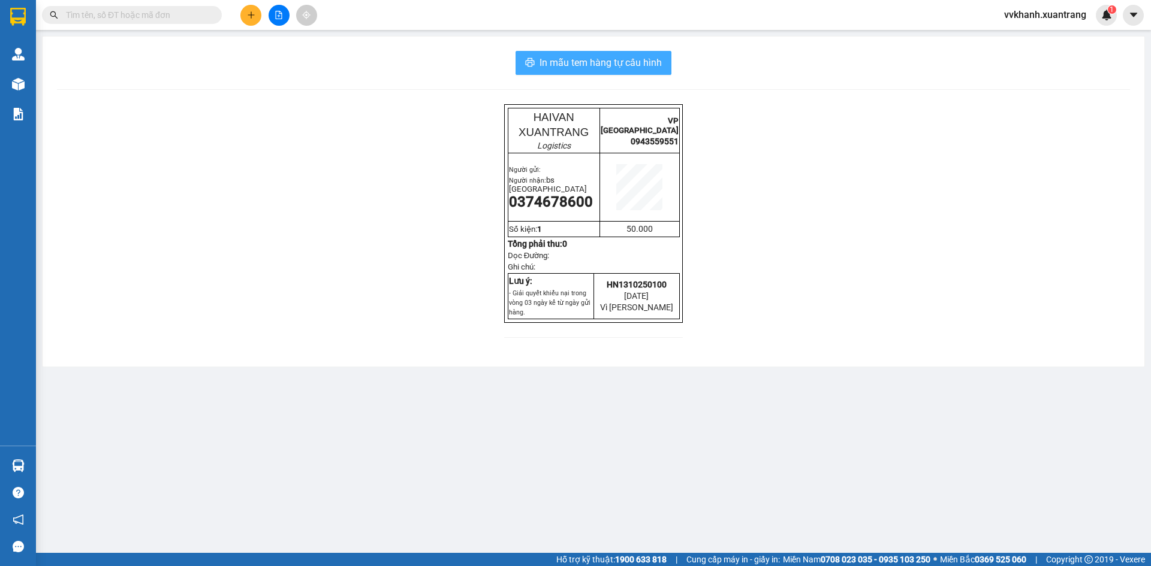
click at [613, 61] on span "In mẫu tem hàng tự cấu hình" at bounding box center [600, 62] width 122 height 15
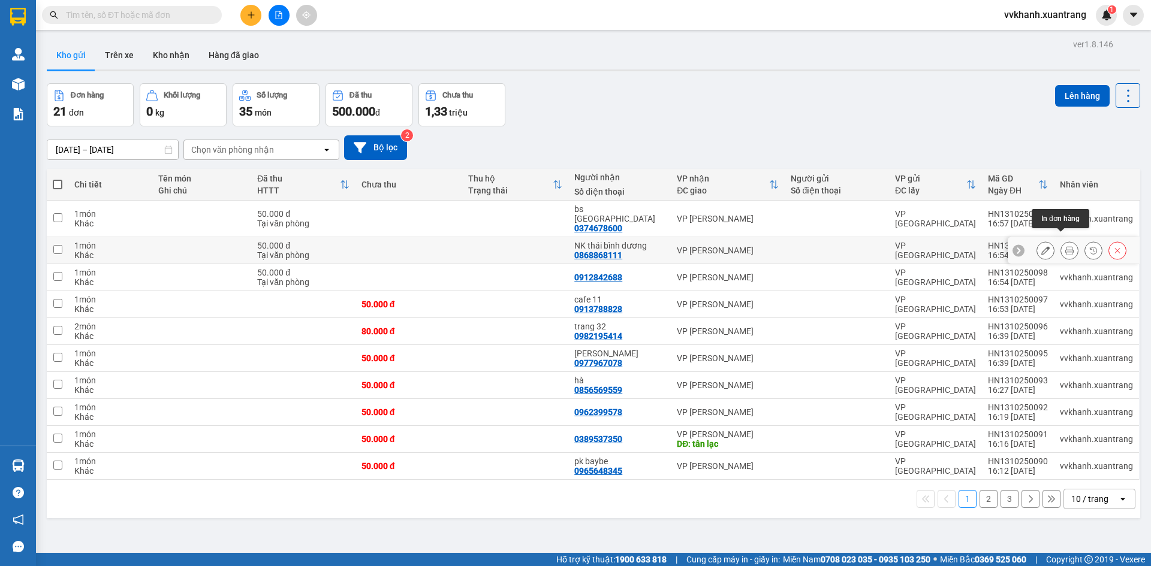
click at [1064, 240] on button at bounding box center [1069, 250] width 17 height 21
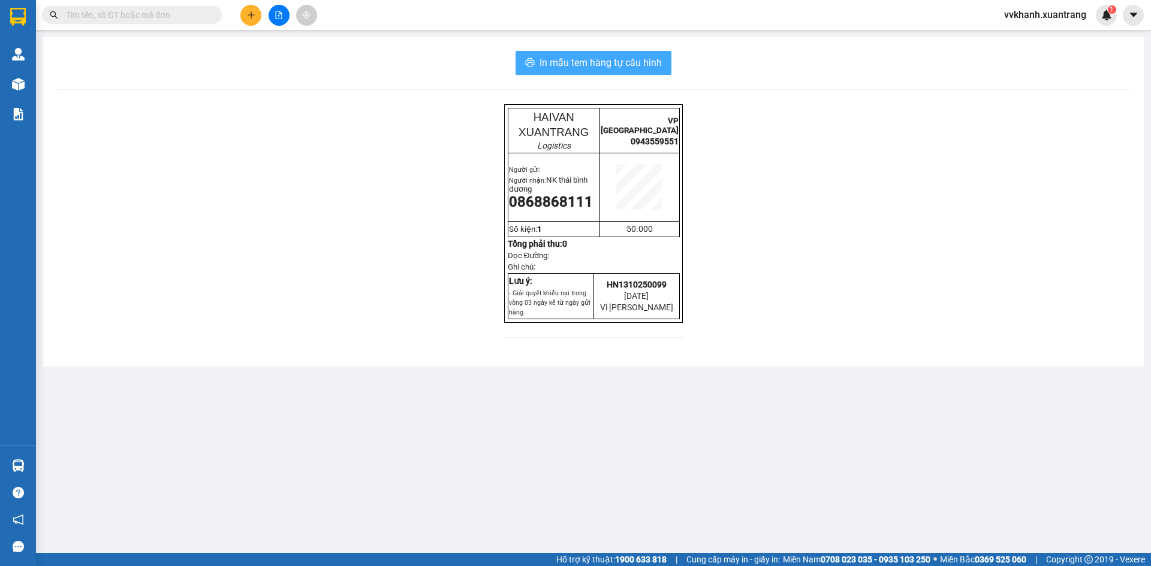
click at [532, 59] on icon "printer" at bounding box center [530, 62] width 9 height 8
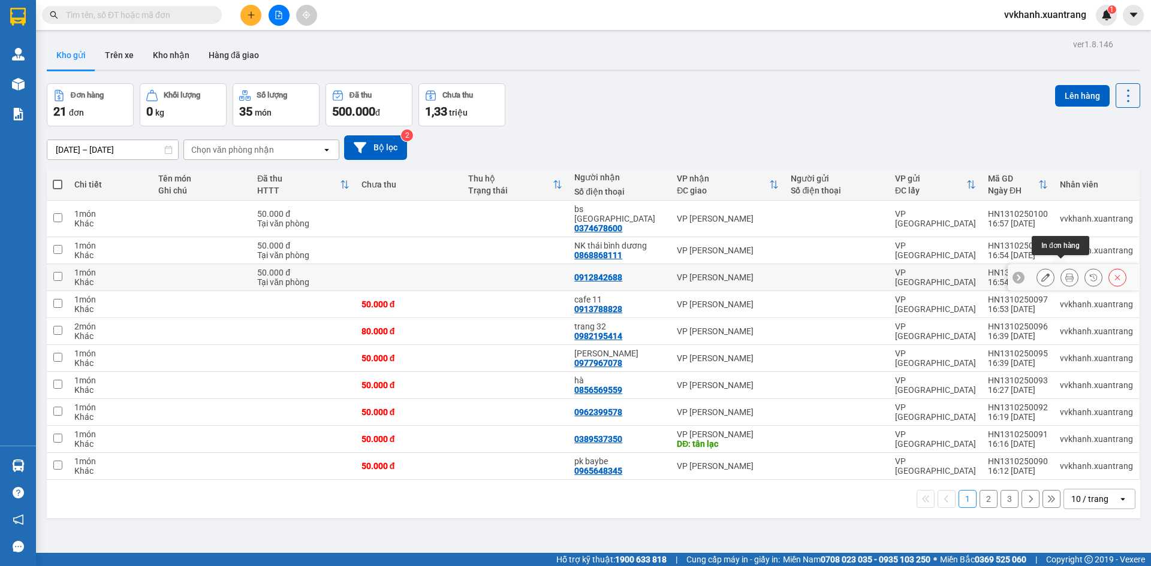
click at [1061, 267] on button at bounding box center [1069, 277] width 17 height 21
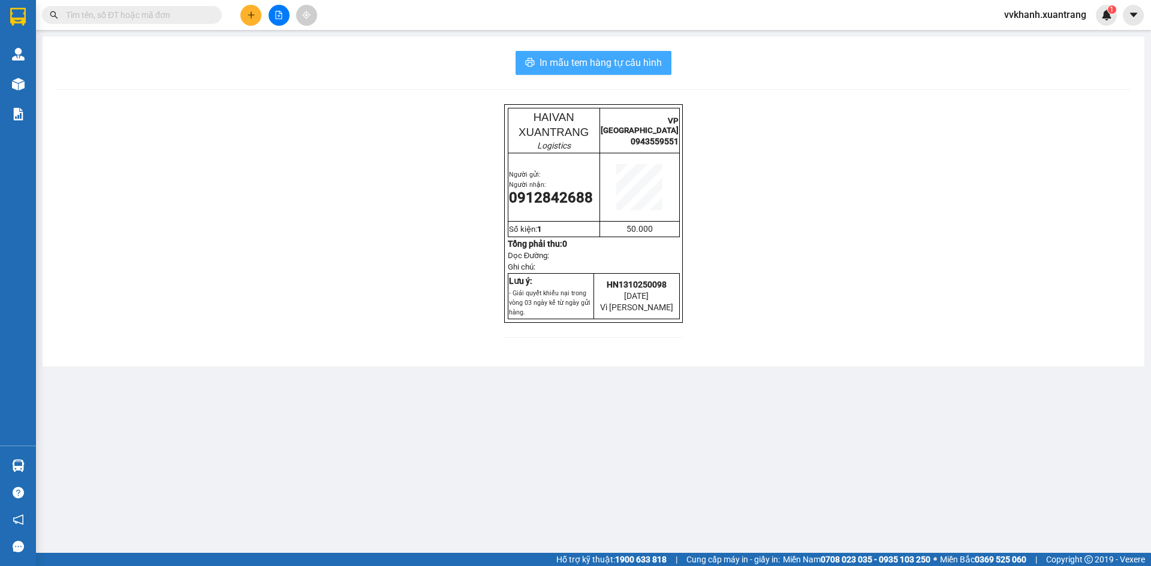
click at [599, 66] on span "In mẫu tem hàng tự cấu hình" at bounding box center [600, 62] width 122 height 15
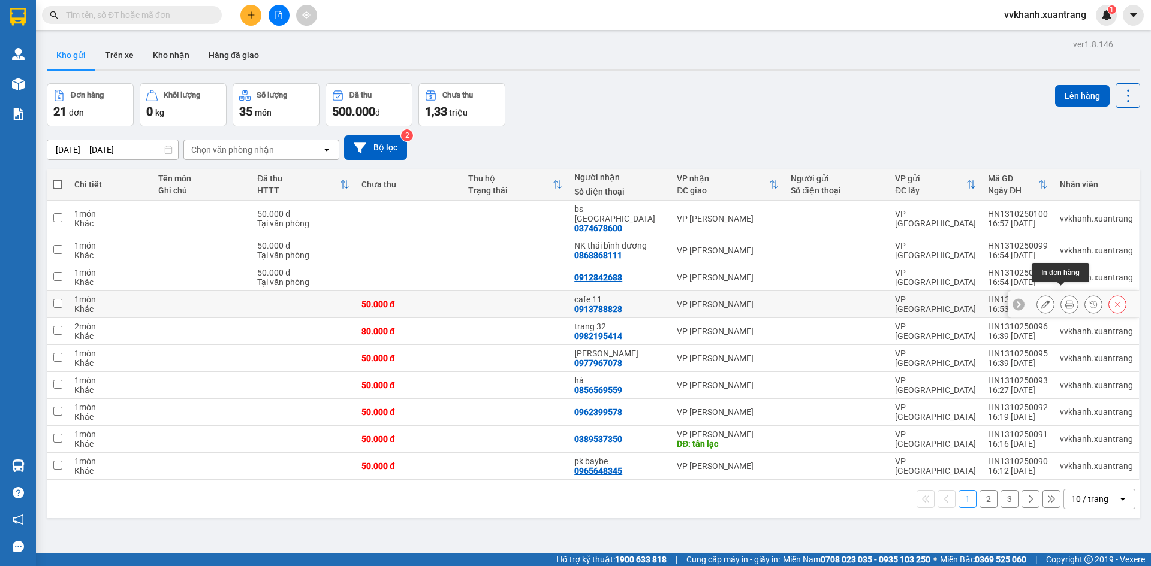
click at [1065, 300] on icon at bounding box center [1069, 304] width 8 height 8
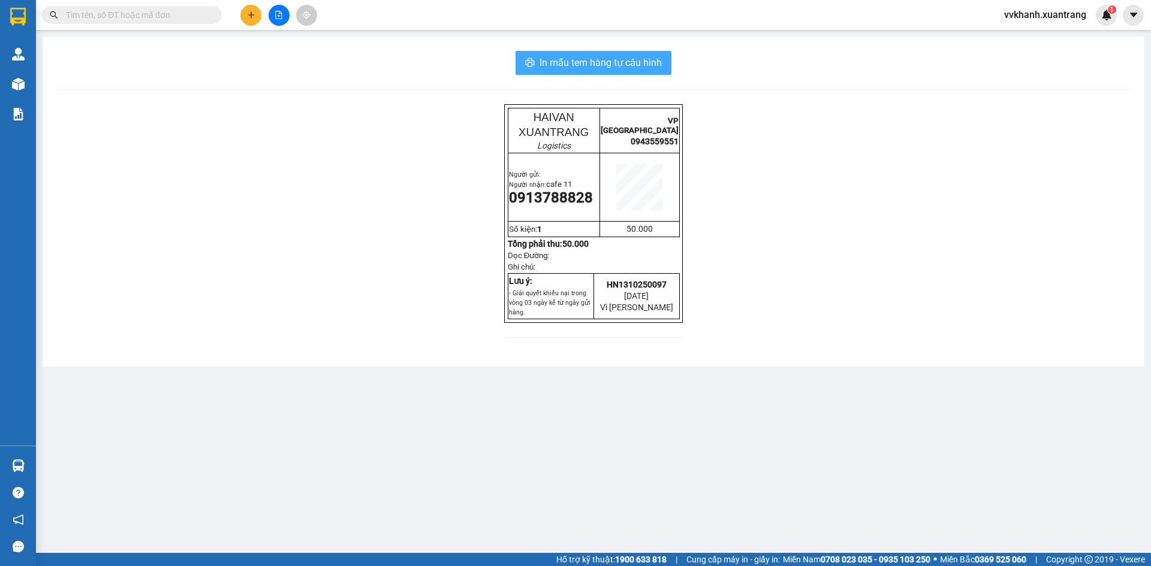
click at [565, 68] on span "In mẫu tem hàng tự cấu hình" at bounding box center [600, 62] width 122 height 15
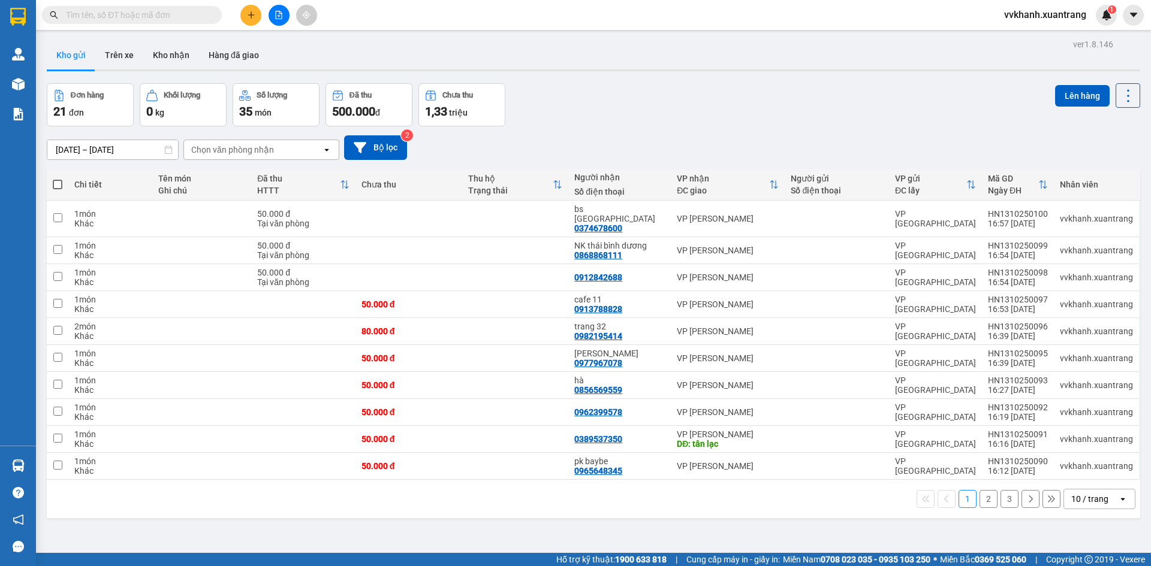
drag, startPoint x: 856, startPoint y: 497, endPoint x: 839, endPoint y: 502, distance: 17.5
click at [850, 497] on div "1 2 3 10 / trang open" at bounding box center [594, 499] width 1084 height 20
click at [1001, 490] on button "3" at bounding box center [1009, 499] width 18 height 18
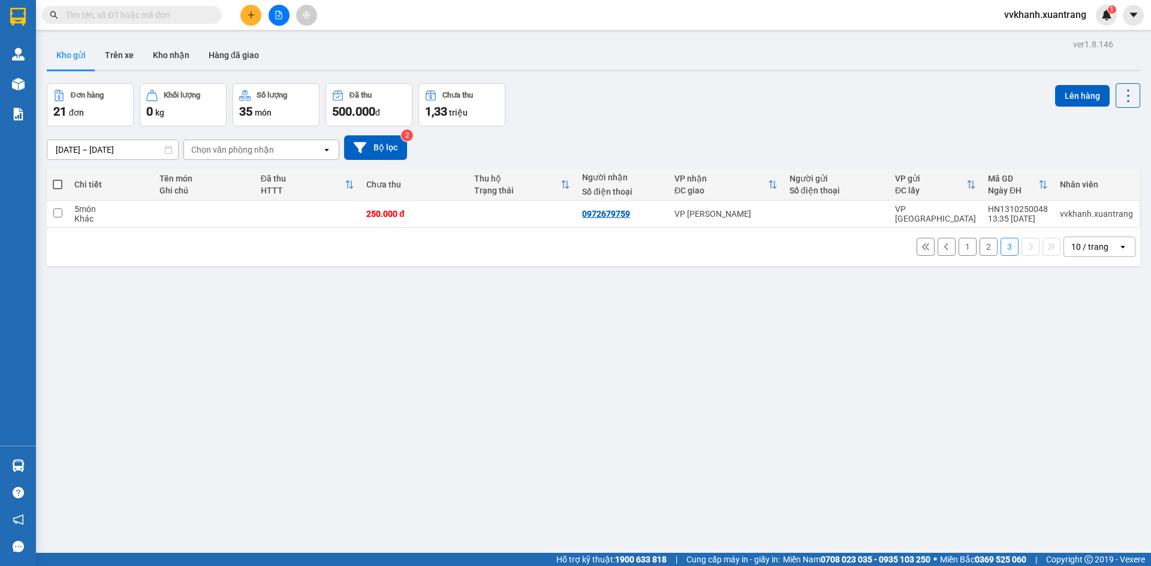
click at [979, 250] on button "2" at bounding box center [988, 247] width 18 height 18
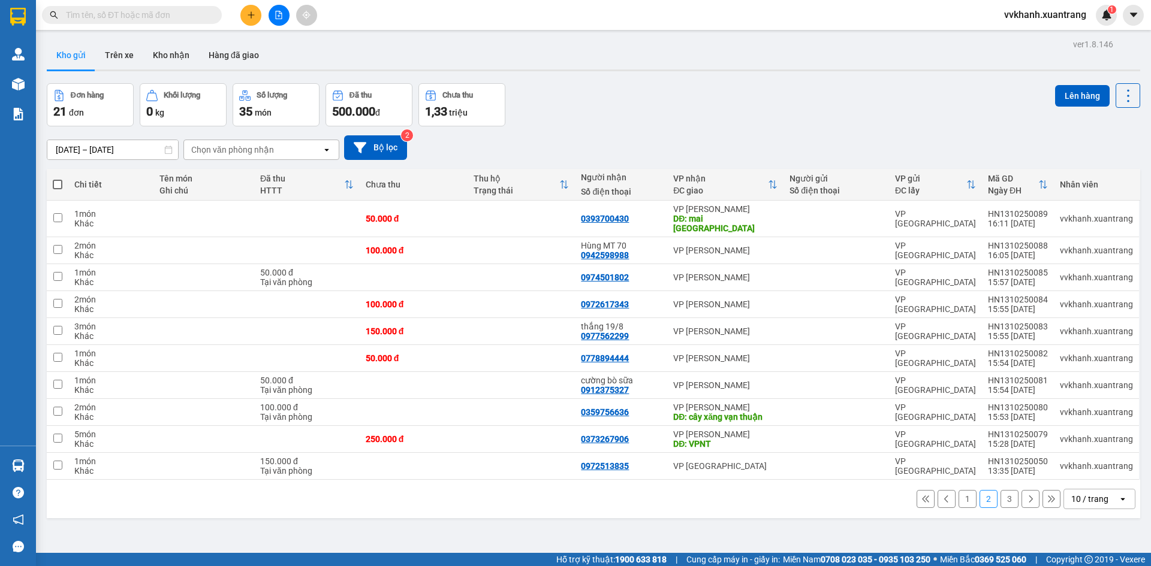
click at [958, 490] on button "1" at bounding box center [967, 499] width 18 height 18
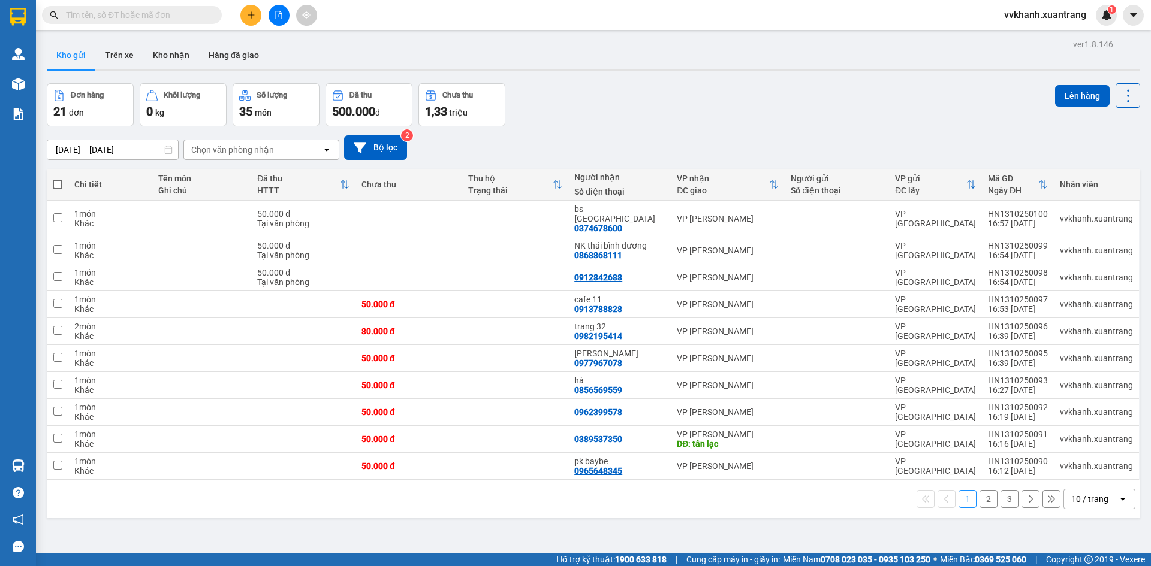
click at [1003, 491] on button "3" at bounding box center [1009, 499] width 18 height 18
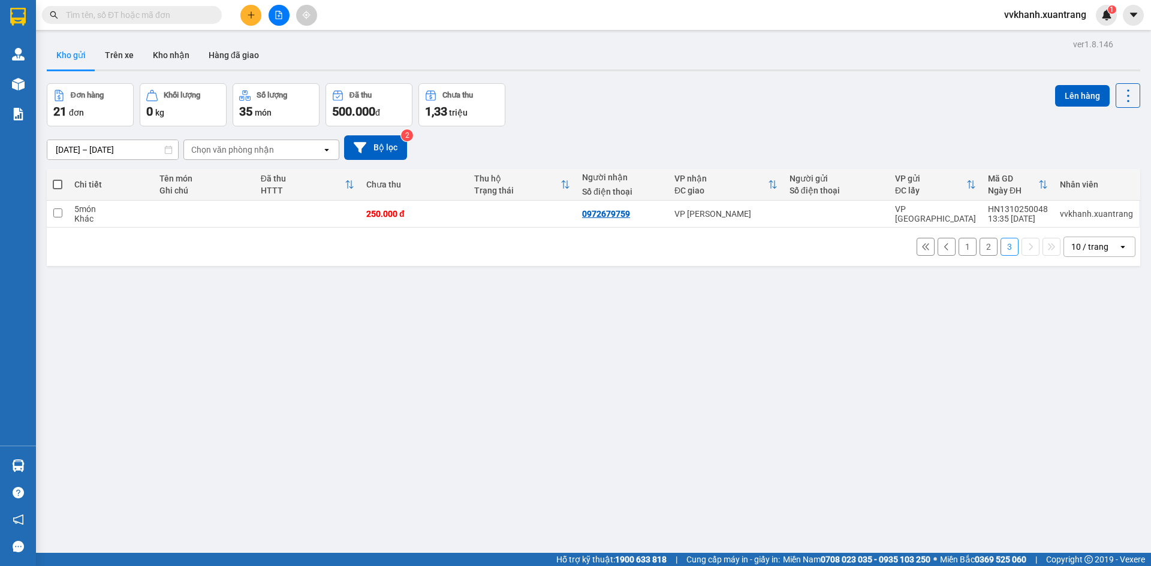
click at [979, 247] on button "2" at bounding box center [988, 247] width 18 height 18
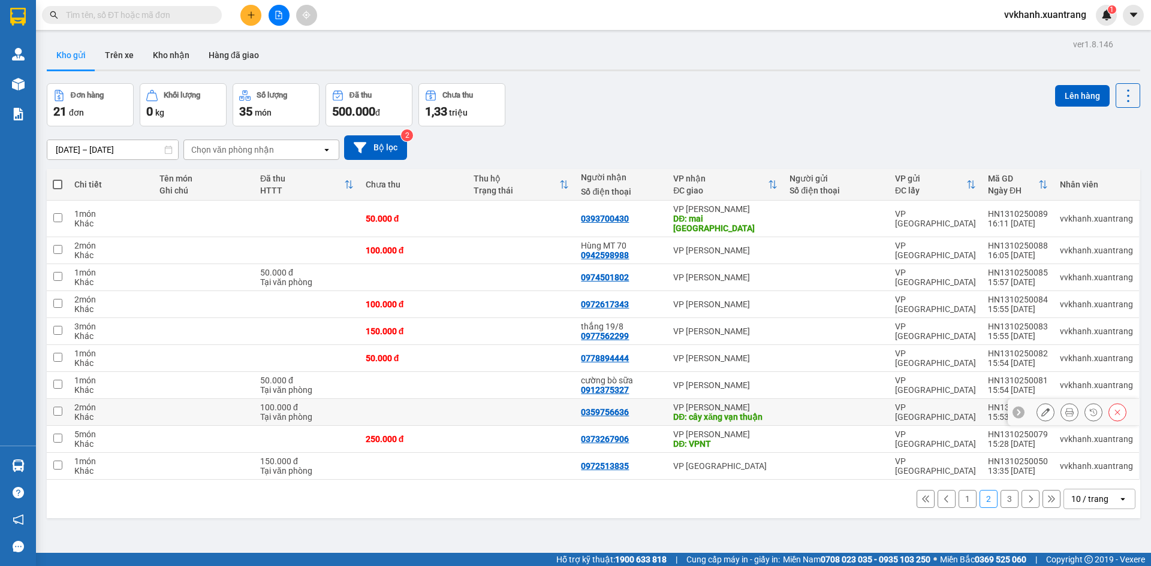
click at [515, 400] on td at bounding box center [522, 412] width 108 height 27
checkbox input "true"
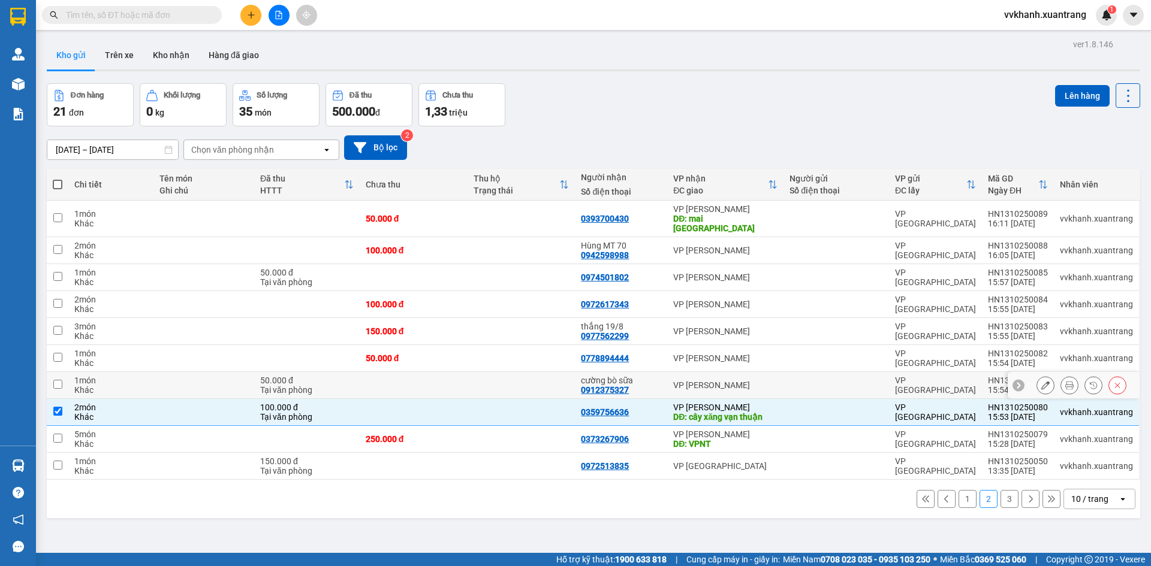
click at [518, 377] on td at bounding box center [522, 385] width 108 height 27
checkbox input "true"
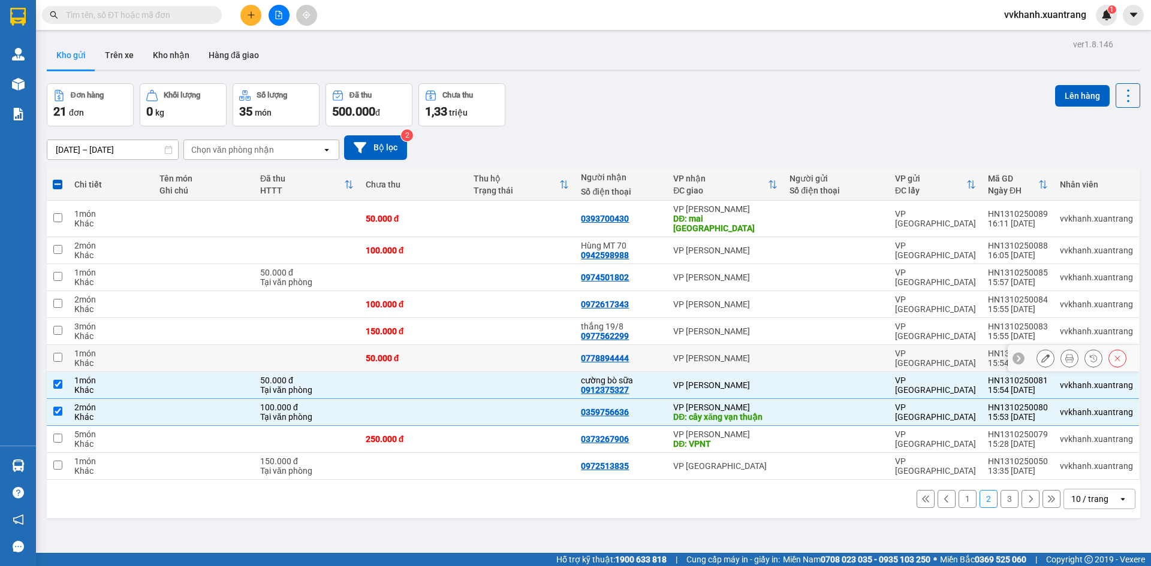
click at [517, 345] on td at bounding box center [522, 358] width 108 height 27
checkbox input "true"
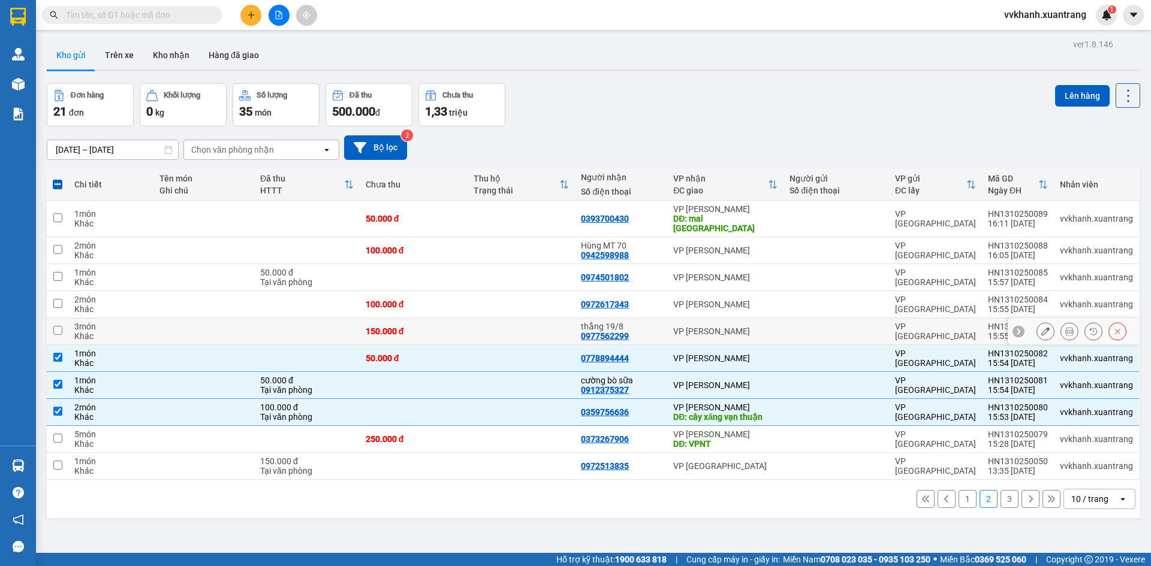
drag, startPoint x: 518, startPoint y: 327, endPoint x: 517, endPoint y: 312, distance: 15.0
click at [517, 318] on td at bounding box center [522, 331] width 108 height 27
checkbox input "true"
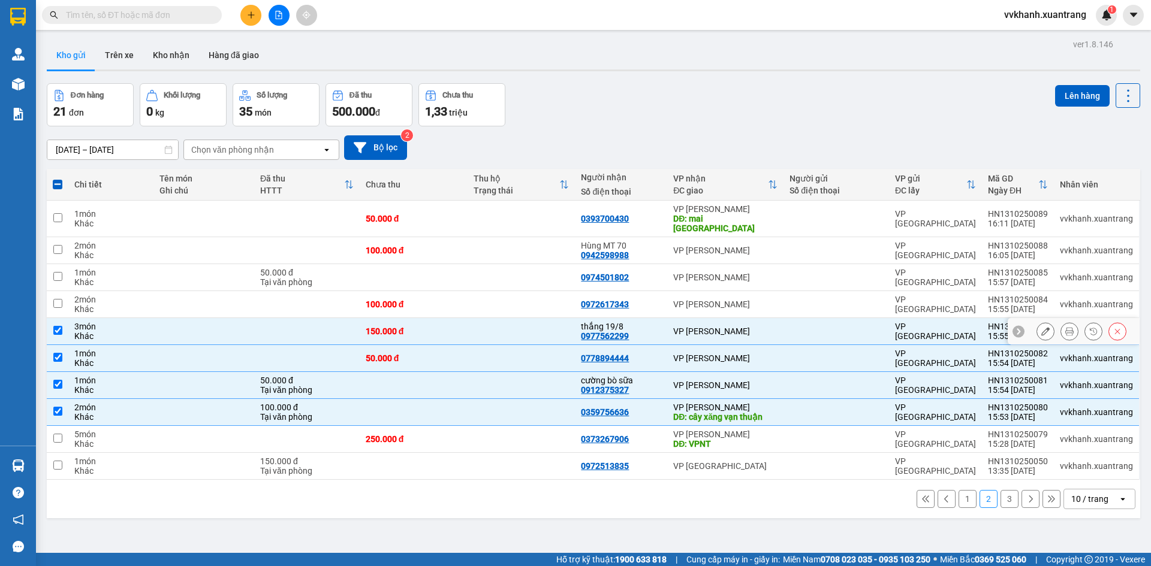
click at [520, 300] on td at bounding box center [522, 304] width 108 height 27
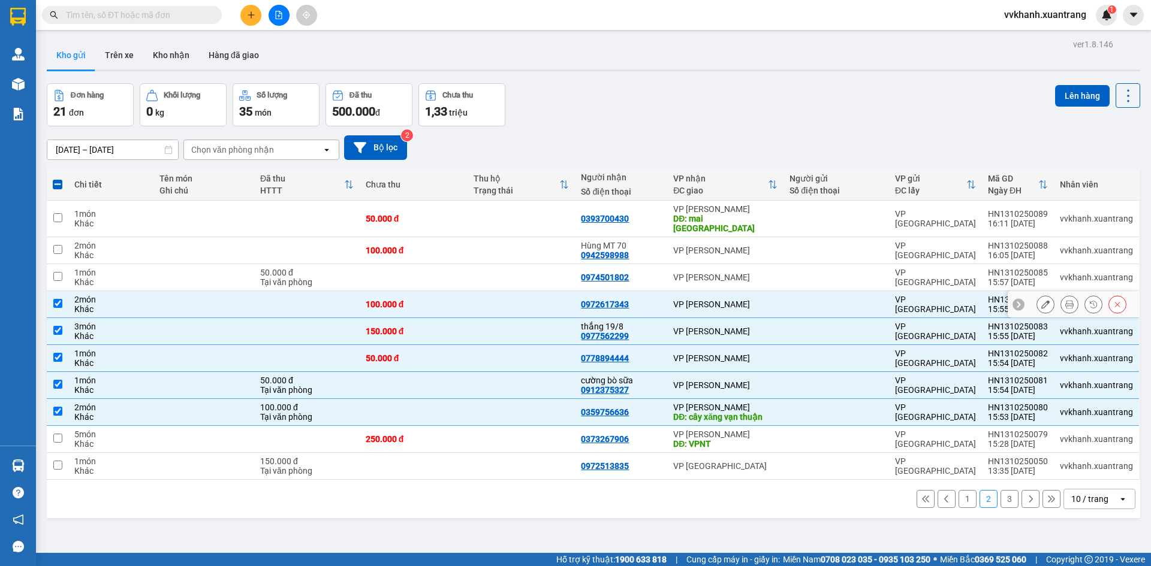
checkbox input "true"
drag, startPoint x: 499, startPoint y: 330, endPoint x: 500, endPoint y: 322, distance: 7.2
click at [499, 328] on td at bounding box center [522, 331] width 108 height 27
checkbox input "false"
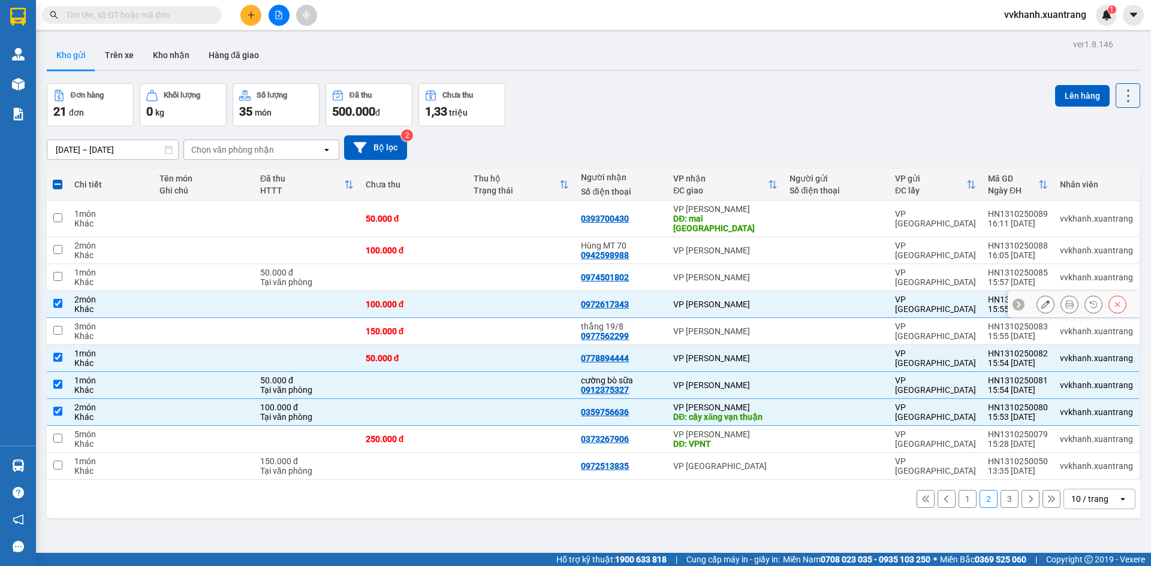
click at [503, 298] on td at bounding box center [522, 304] width 108 height 27
checkbox input "false"
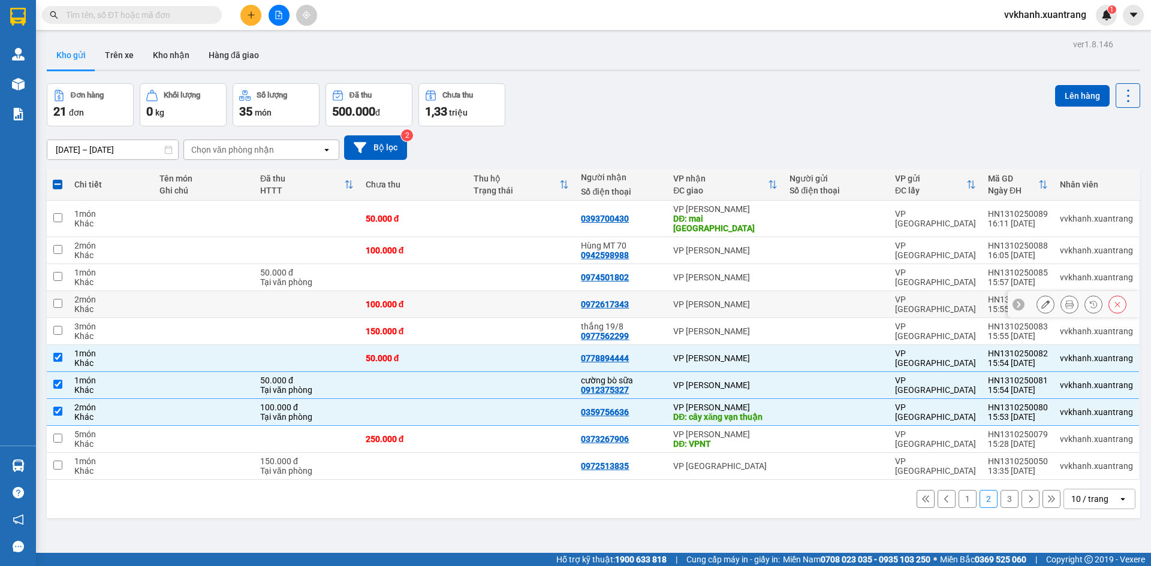
click at [1089, 300] on icon at bounding box center [1093, 304] width 8 height 8
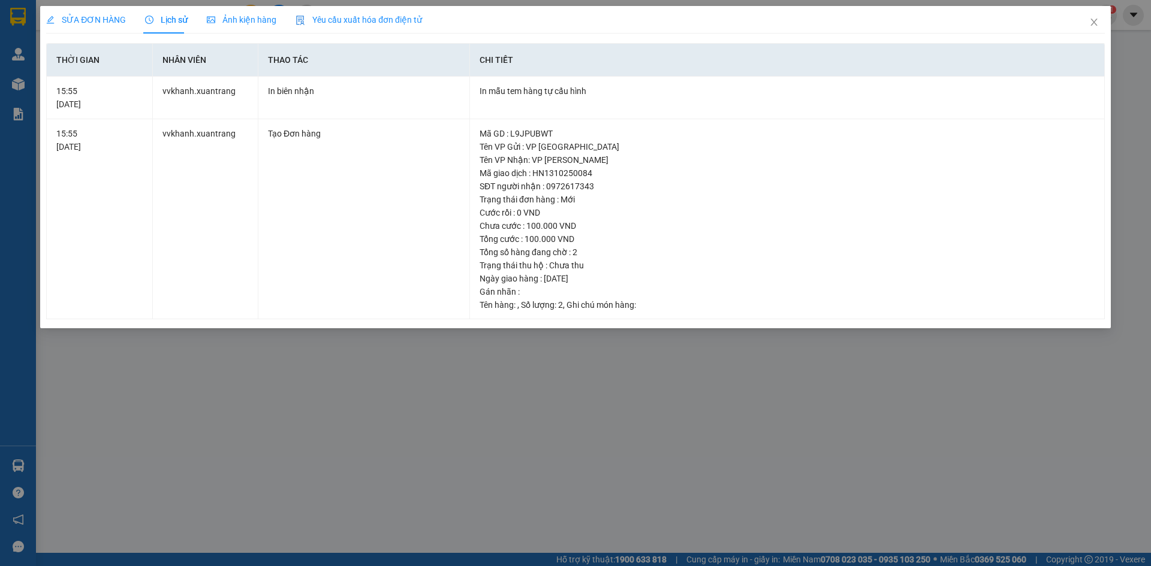
click at [251, 17] on span "Ảnh kiện hàng" at bounding box center [242, 20] width 70 height 10
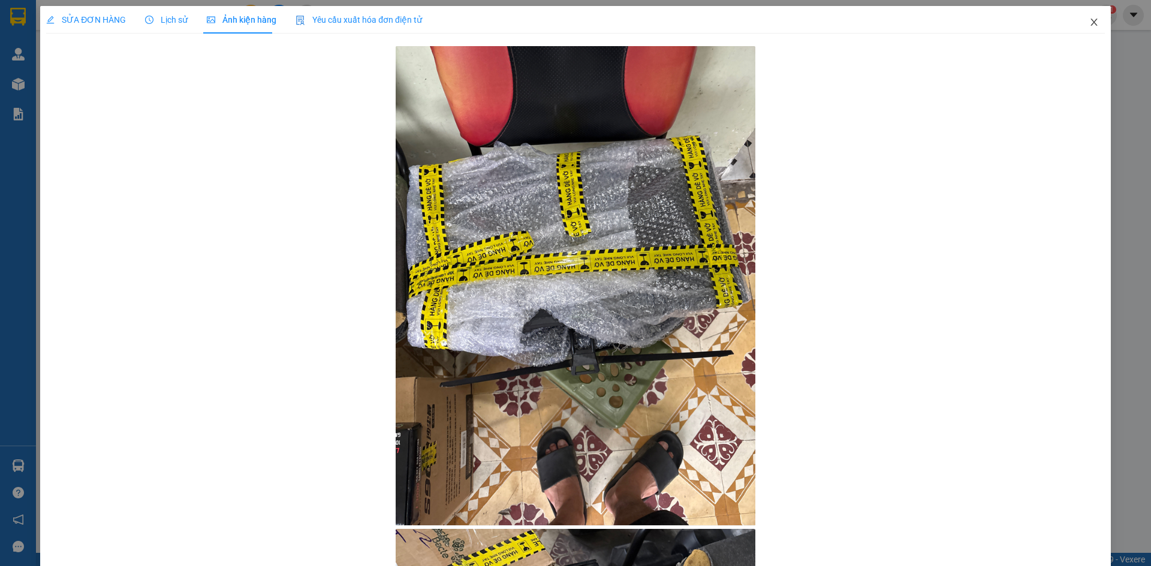
click at [1078, 21] on span "Close" at bounding box center [1094, 23] width 34 height 34
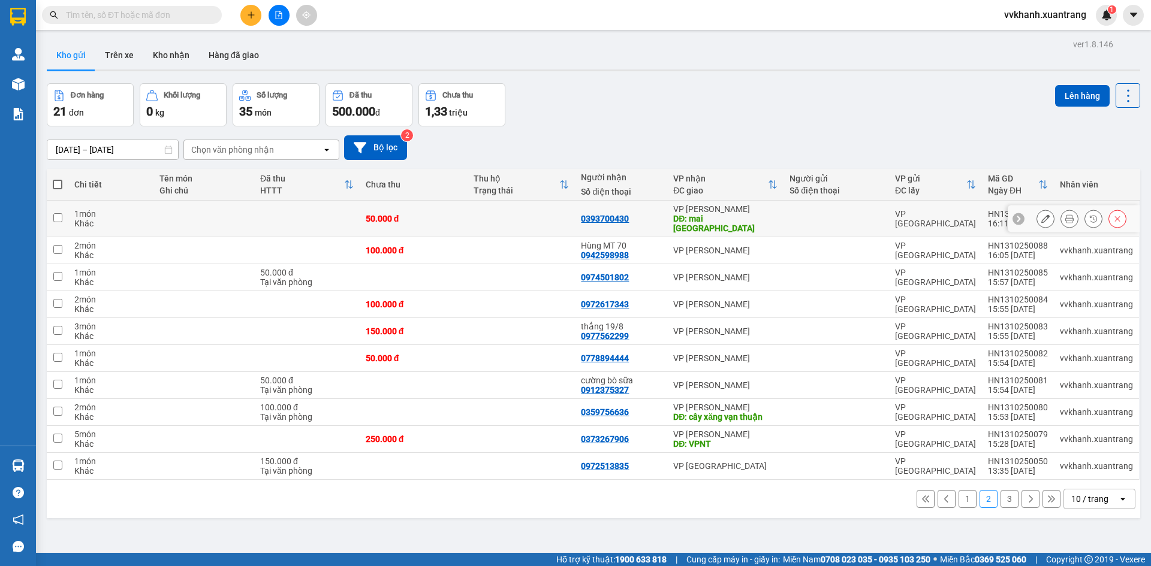
click at [462, 214] on div "50.000 đ" at bounding box center [414, 219] width 96 height 10
checkbox input "true"
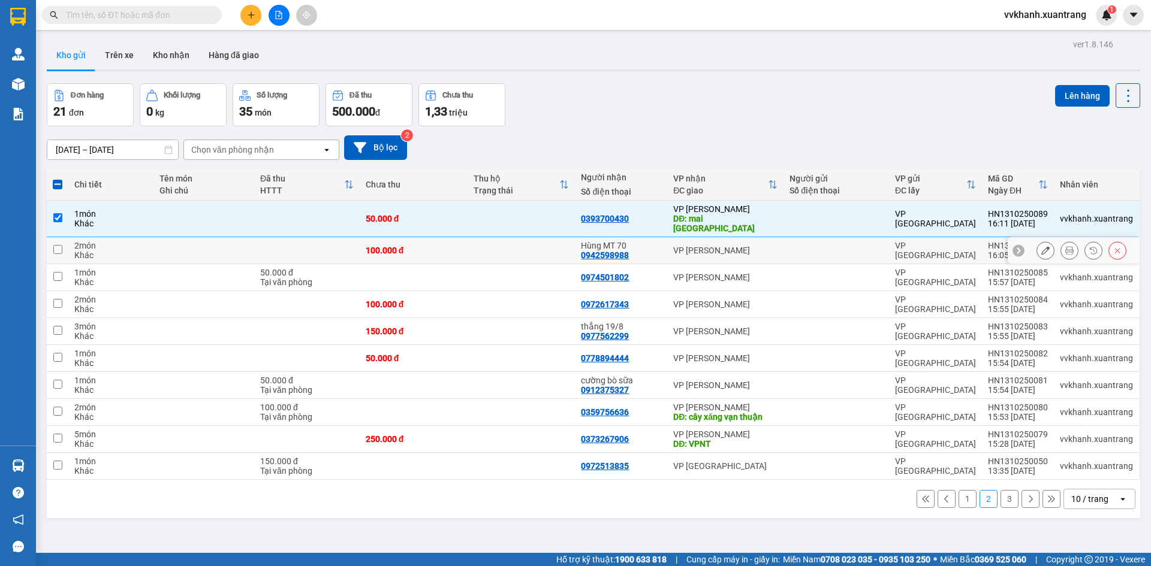
click at [475, 244] on td at bounding box center [522, 250] width 108 height 27
checkbox input "true"
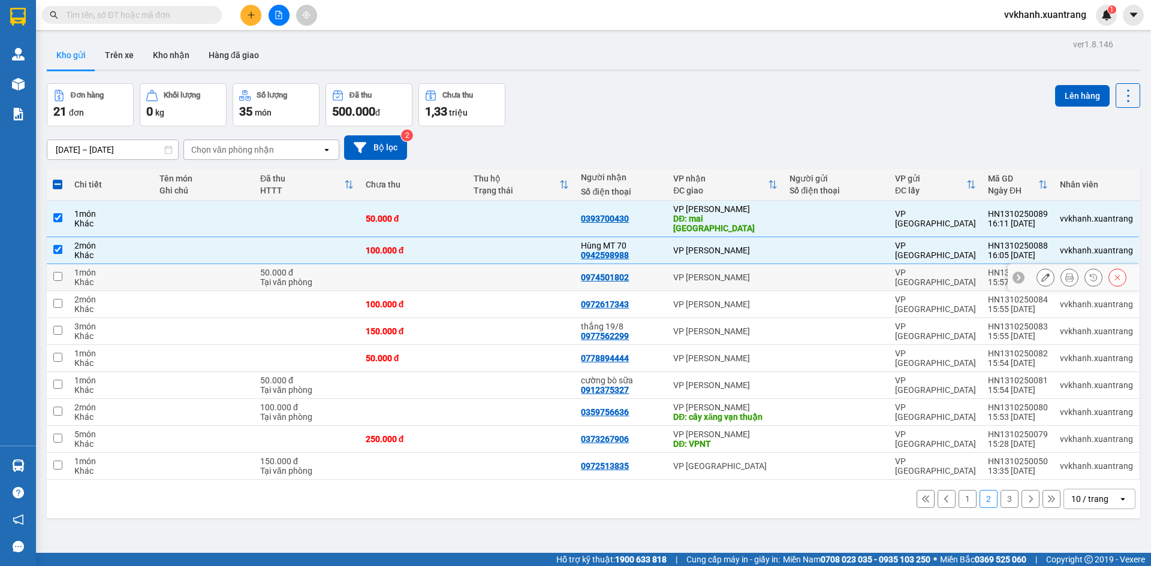
click at [464, 276] on td at bounding box center [414, 277] width 108 height 27
checkbox input "true"
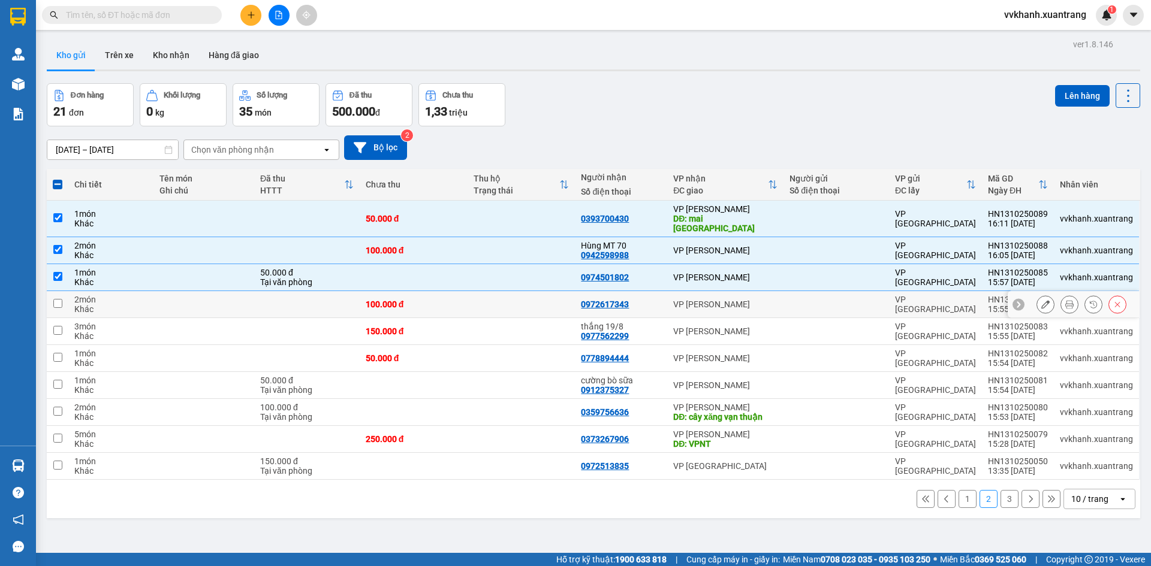
click at [459, 300] on div "100.000 đ" at bounding box center [414, 305] width 96 height 10
checkbox input "true"
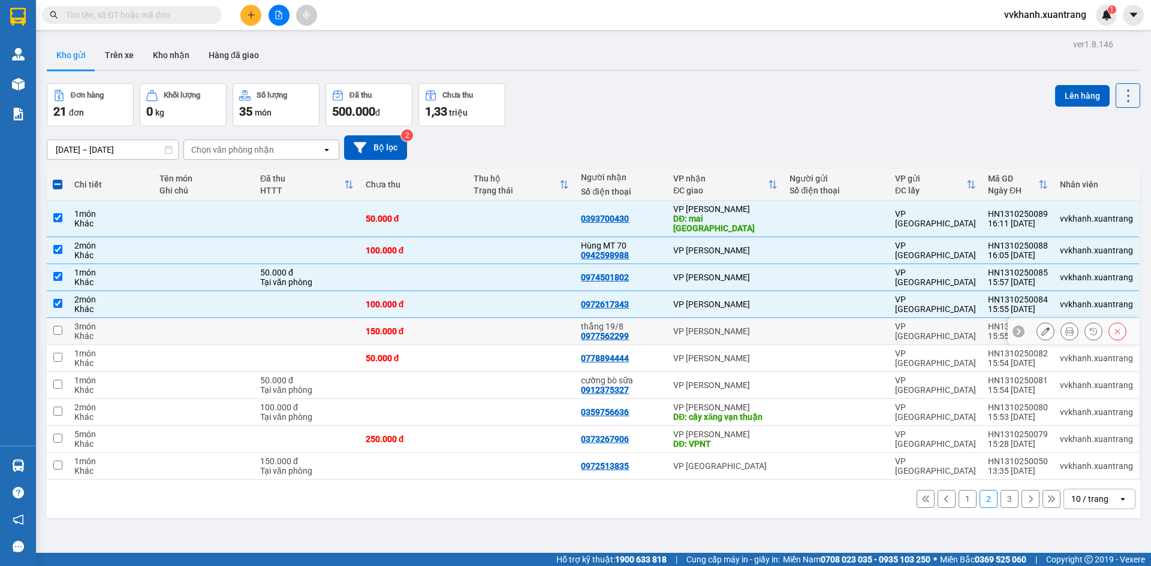
click at [474, 318] on td at bounding box center [522, 331] width 108 height 27
checkbox input "true"
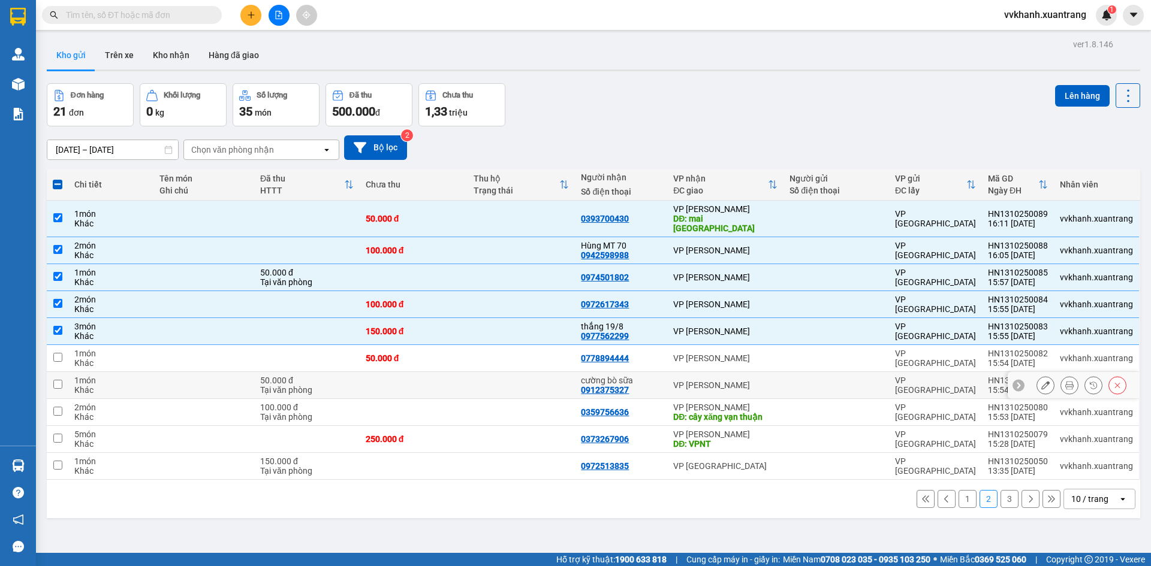
click at [482, 372] on td at bounding box center [522, 385] width 108 height 27
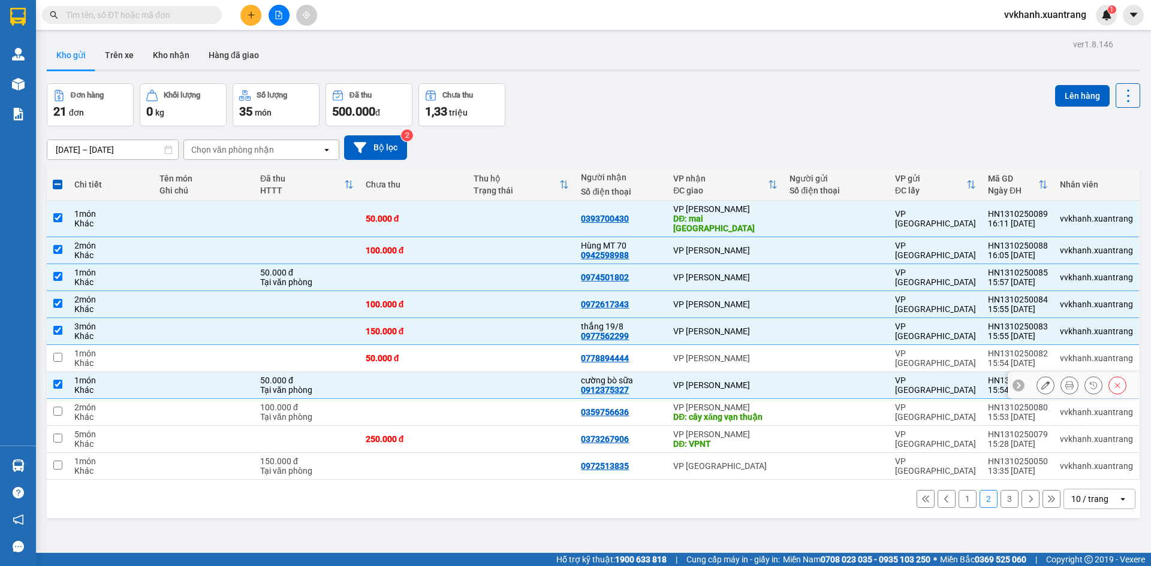
click at [478, 374] on td at bounding box center [522, 385] width 108 height 27
checkbox input "false"
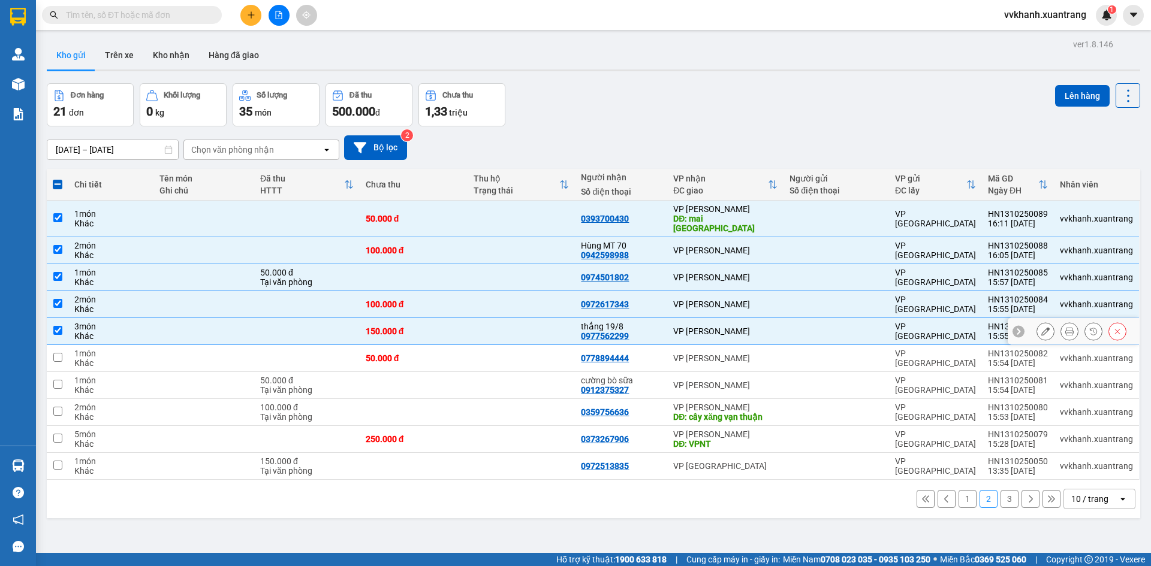
click at [489, 322] on td at bounding box center [522, 331] width 108 height 27
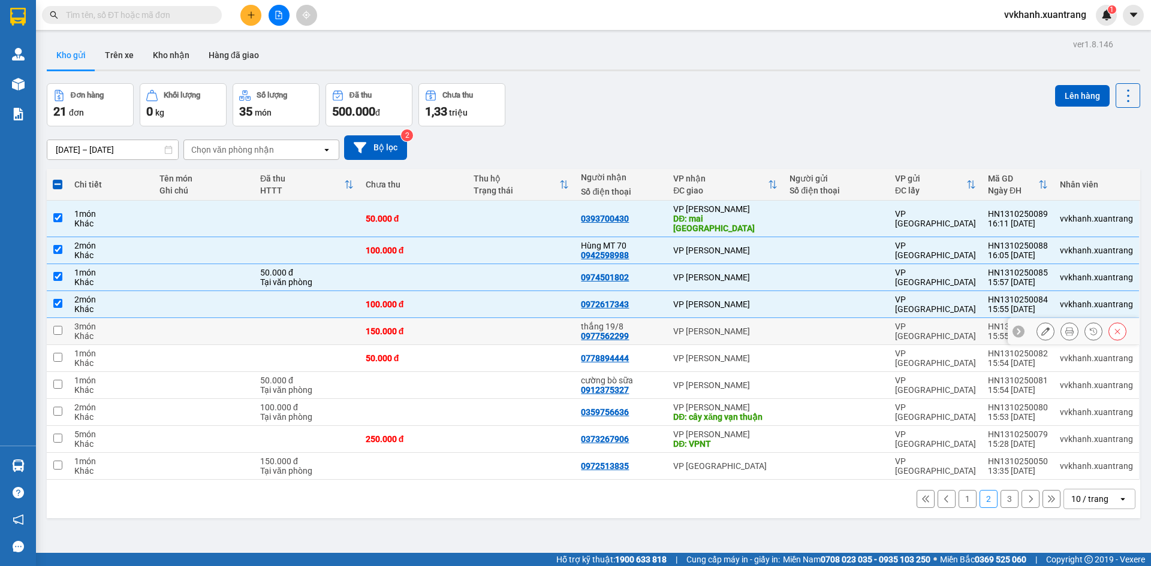
checkbox input "false"
click at [482, 296] on td at bounding box center [522, 304] width 108 height 27
checkbox input "false"
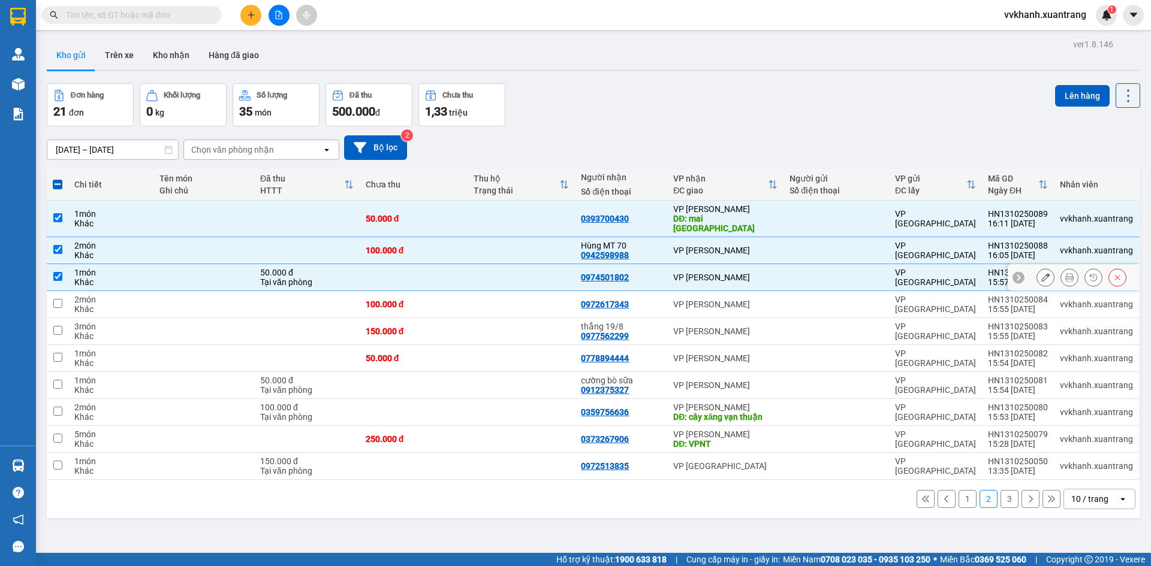
click at [530, 264] on td at bounding box center [522, 277] width 108 height 27
checkbox input "false"
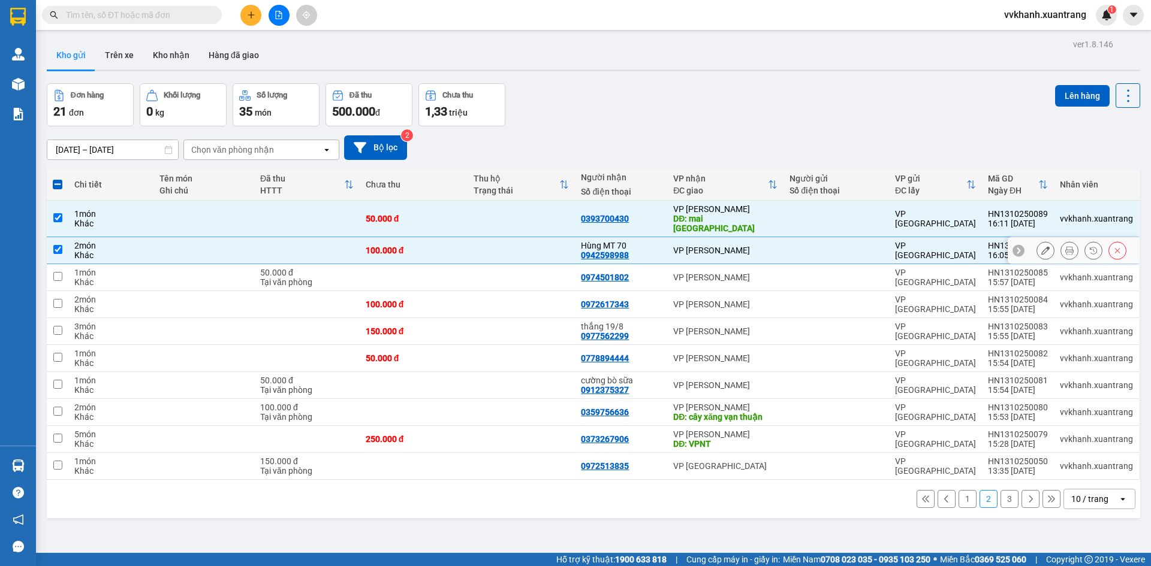
click at [520, 237] on td at bounding box center [522, 250] width 108 height 27
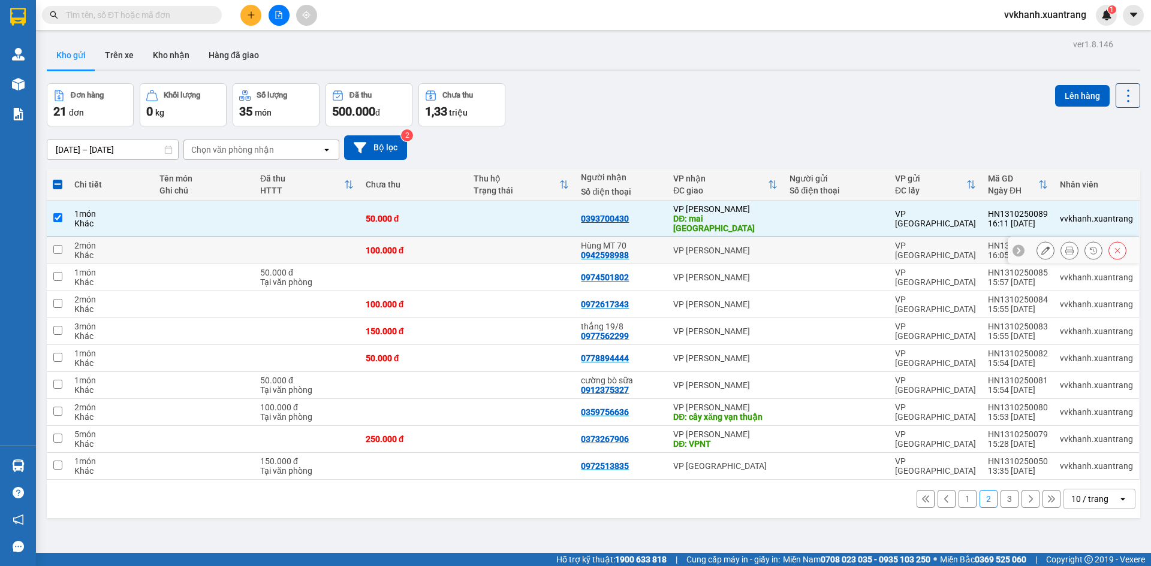
click at [500, 237] on td at bounding box center [522, 250] width 108 height 27
checkbox input "true"
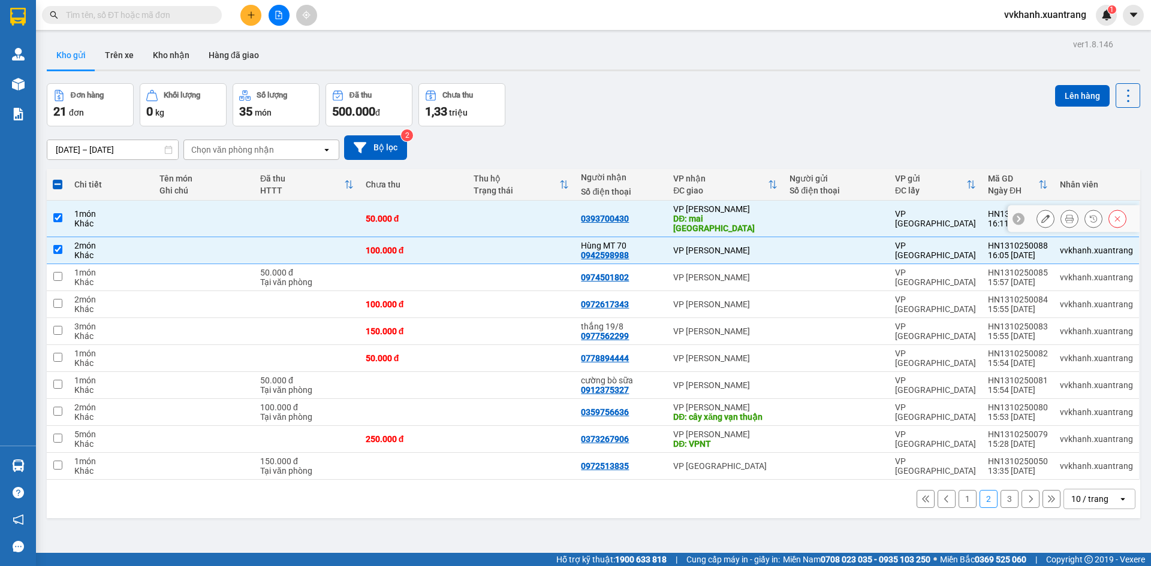
click at [512, 212] on td at bounding box center [522, 219] width 108 height 37
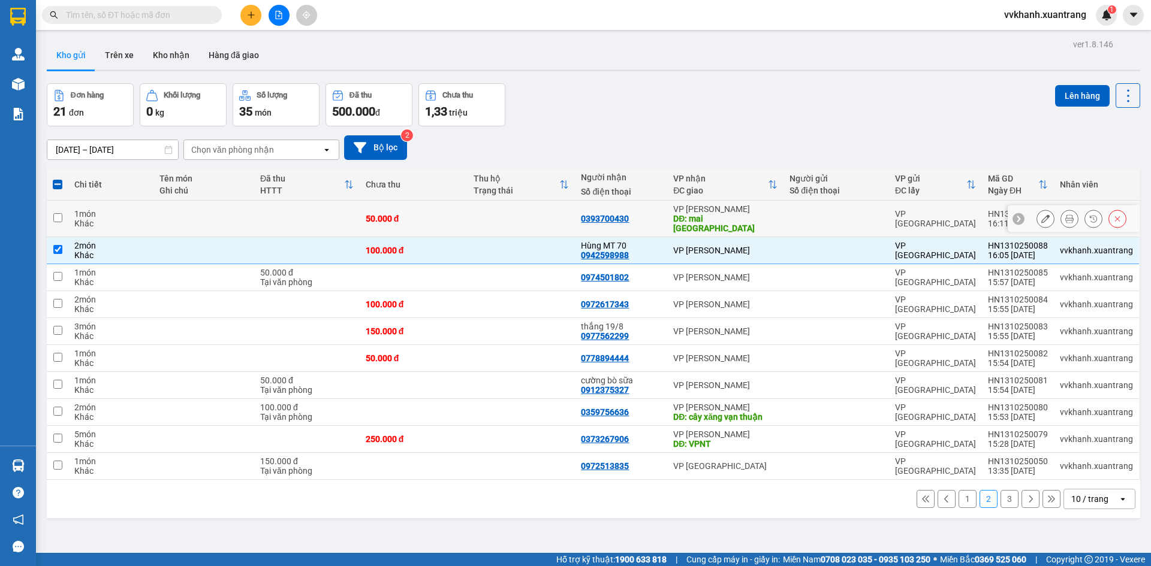
click at [512, 215] on td at bounding box center [522, 219] width 108 height 37
checkbox input "true"
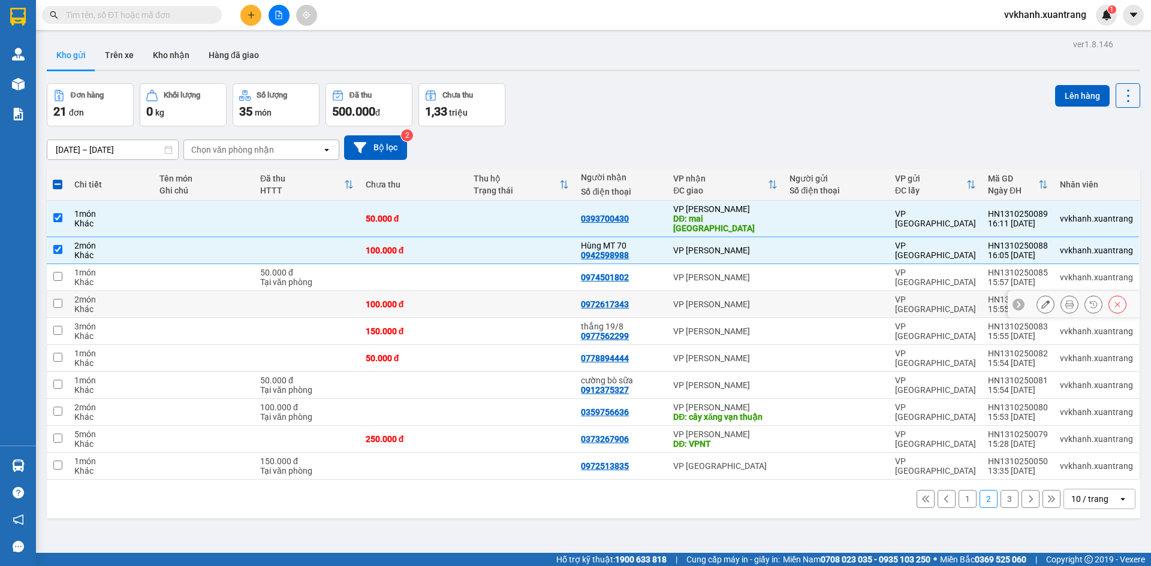
click at [491, 291] on td at bounding box center [522, 304] width 108 height 27
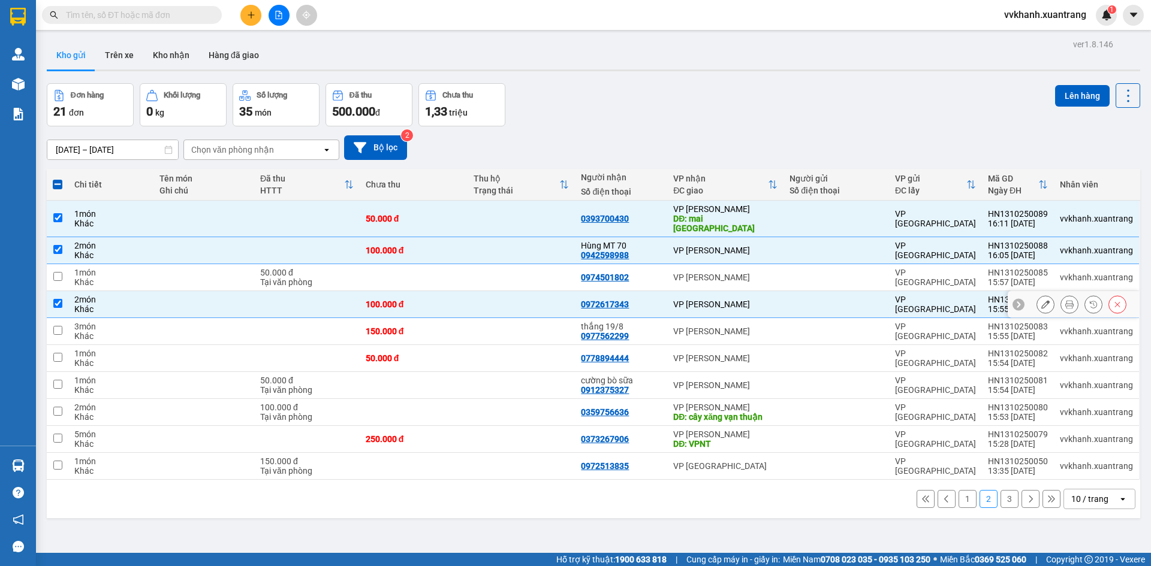
click at [494, 291] on td at bounding box center [522, 304] width 108 height 27
checkbox input "false"
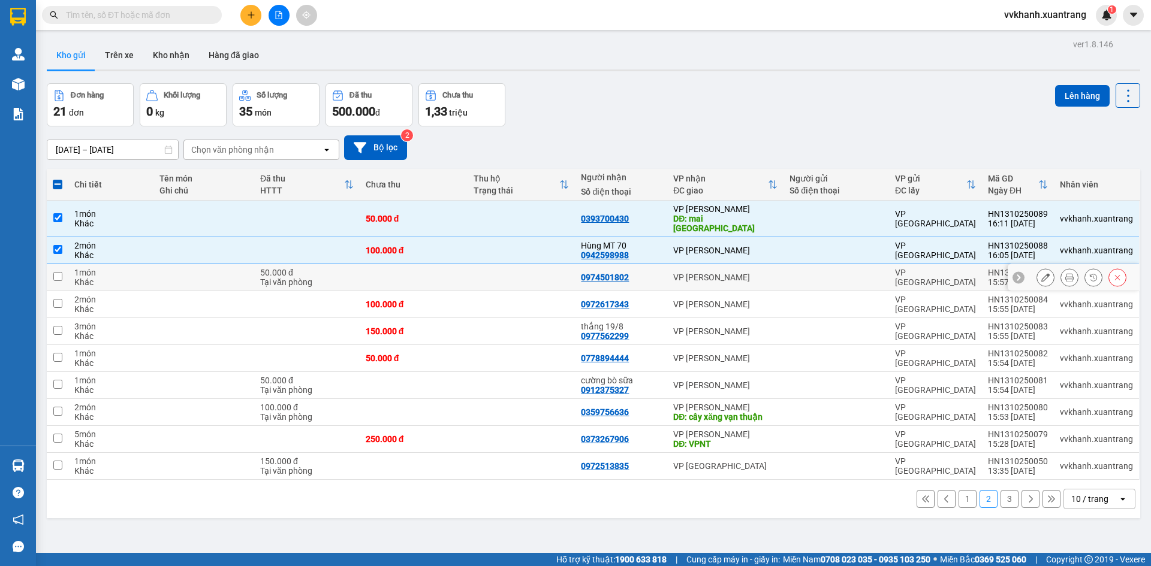
click at [496, 269] on td at bounding box center [522, 277] width 108 height 27
checkbox input "true"
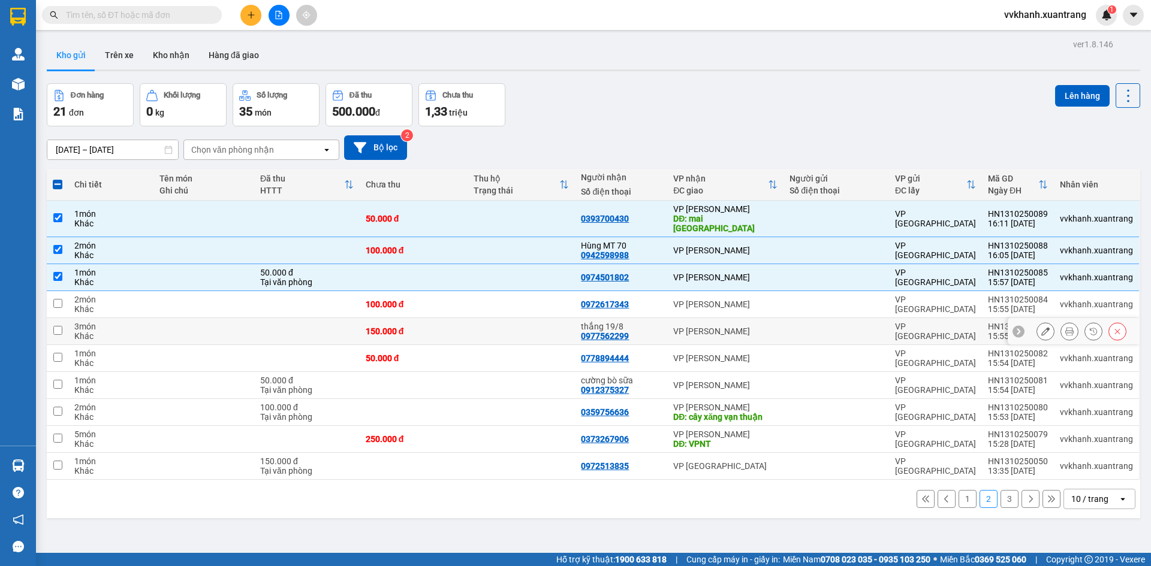
click at [492, 318] on td at bounding box center [522, 331] width 108 height 27
checkbox input "true"
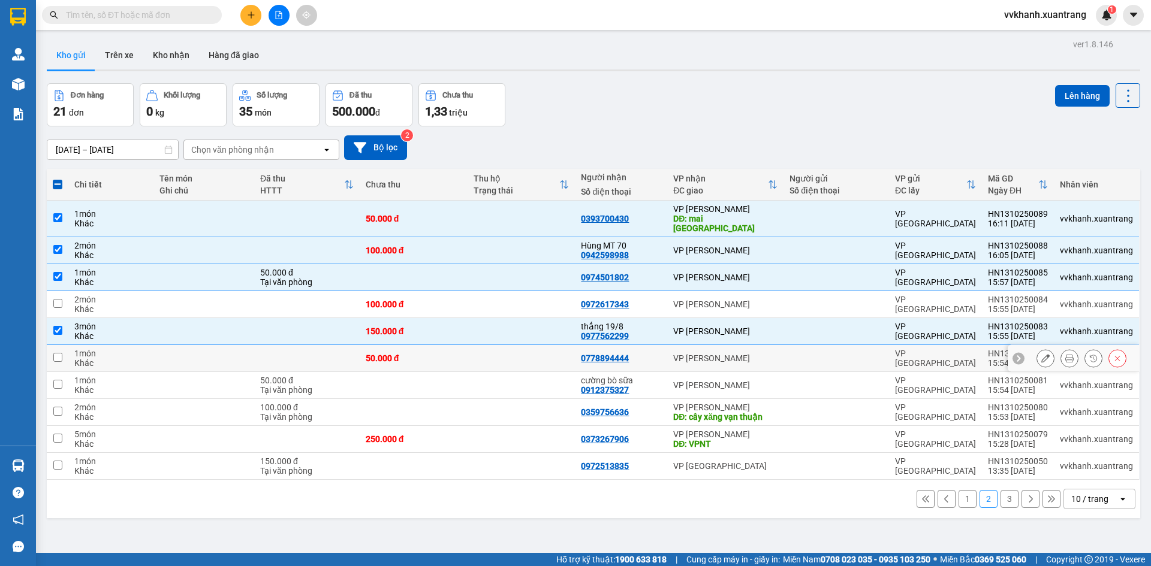
click at [487, 347] on td at bounding box center [522, 358] width 108 height 27
checkbox input "true"
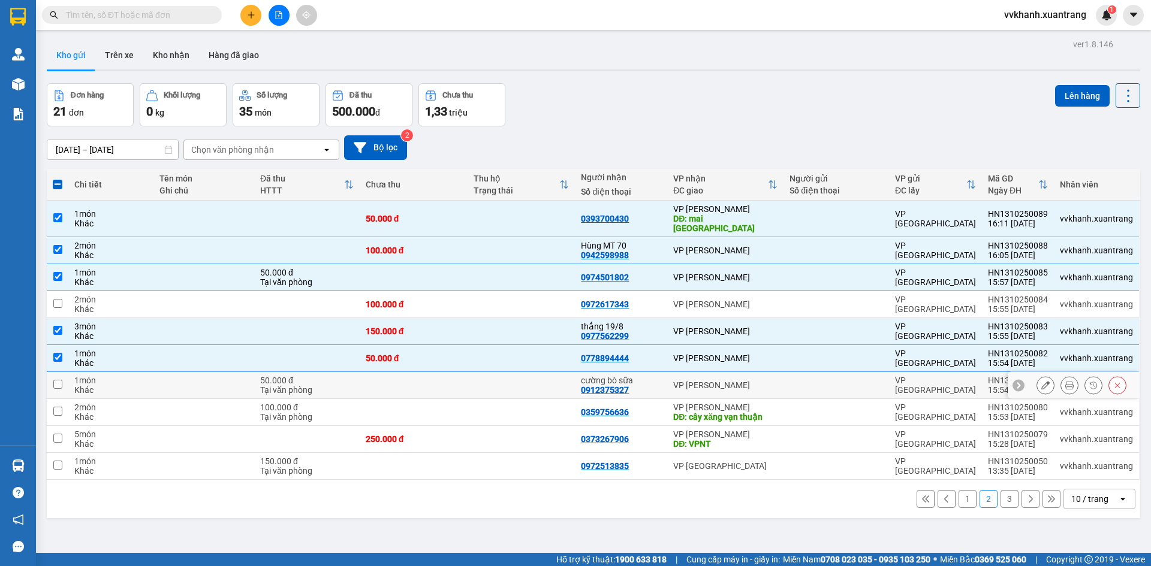
click at [477, 377] on td at bounding box center [522, 385] width 108 height 27
checkbox input "true"
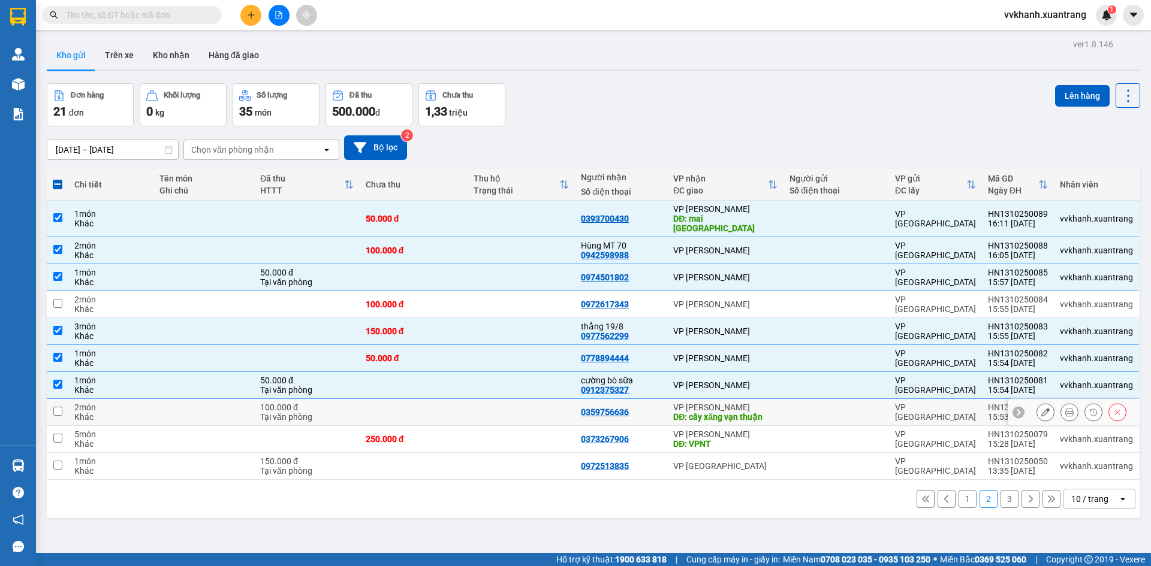
drag, startPoint x: 493, startPoint y: 401, endPoint x: 481, endPoint y: 420, distance: 22.3
click at [493, 401] on td at bounding box center [522, 412] width 108 height 27
checkbox input "true"
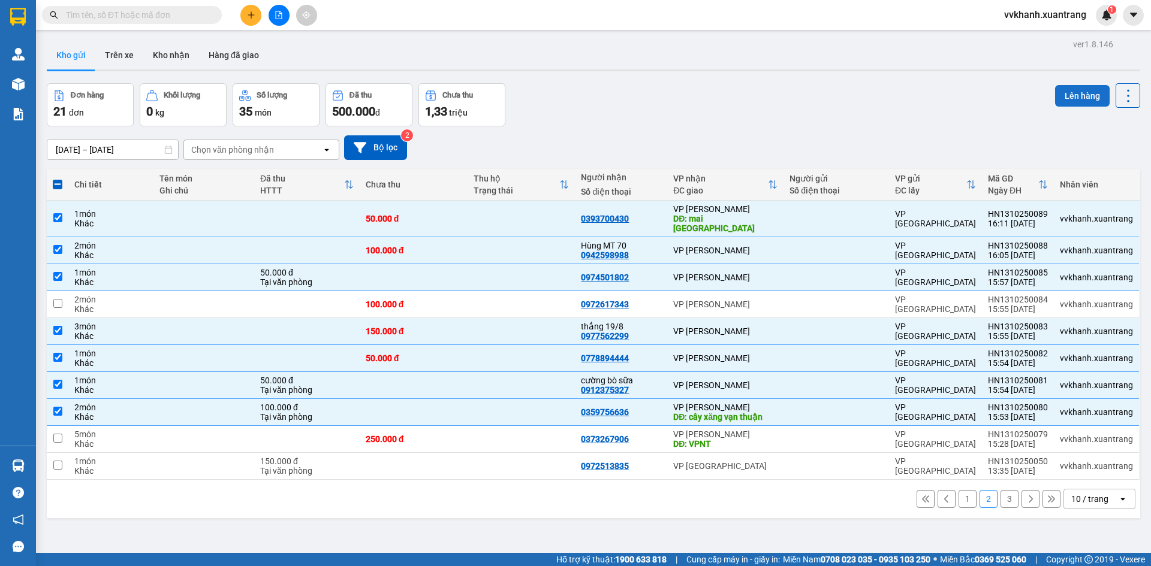
click at [1062, 101] on button "Lên hàng" at bounding box center [1082, 96] width 55 height 22
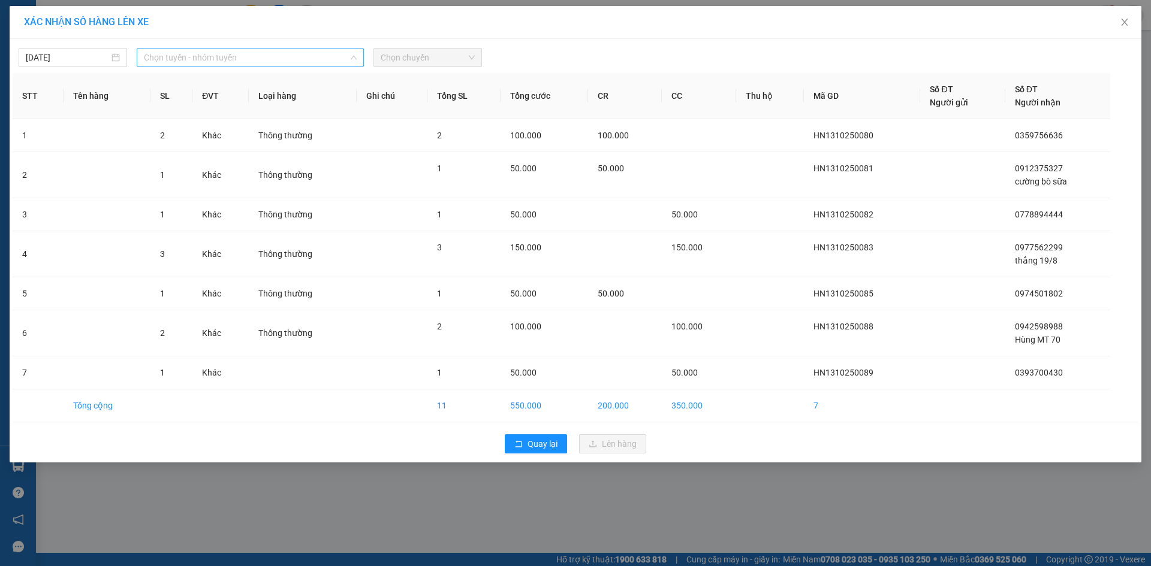
drag, startPoint x: 269, startPoint y: 52, endPoint x: 257, endPoint y: 128, distance: 77.6
click at [266, 52] on span "Chọn tuyến - nhóm tuyến" at bounding box center [250, 58] width 213 height 18
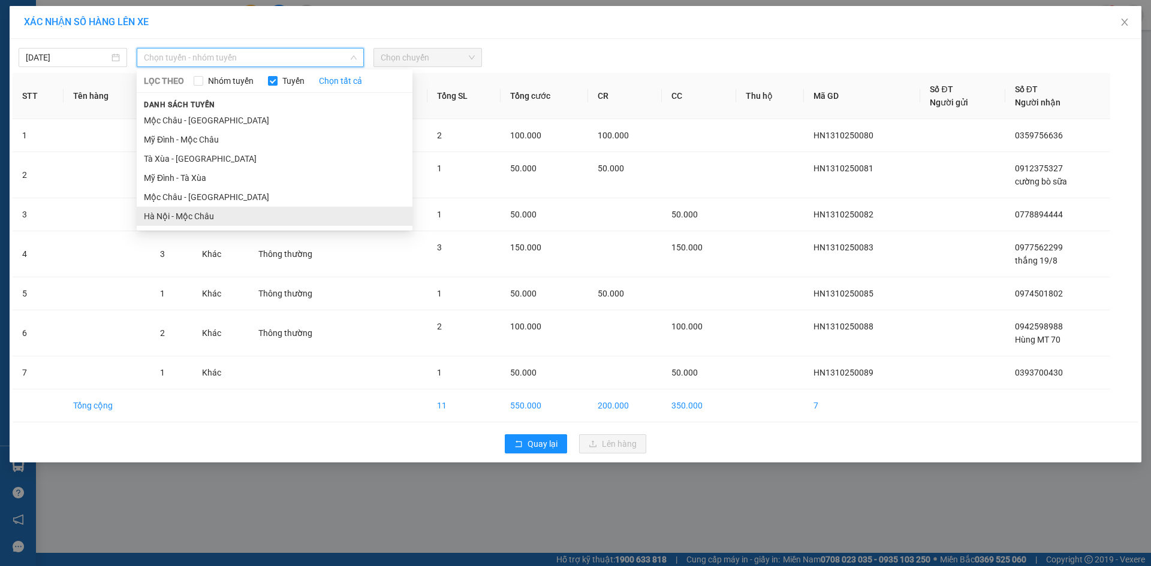
click at [223, 217] on li "Hà Nội - Mộc Châu" at bounding box center [275, 216] width 276 height 19
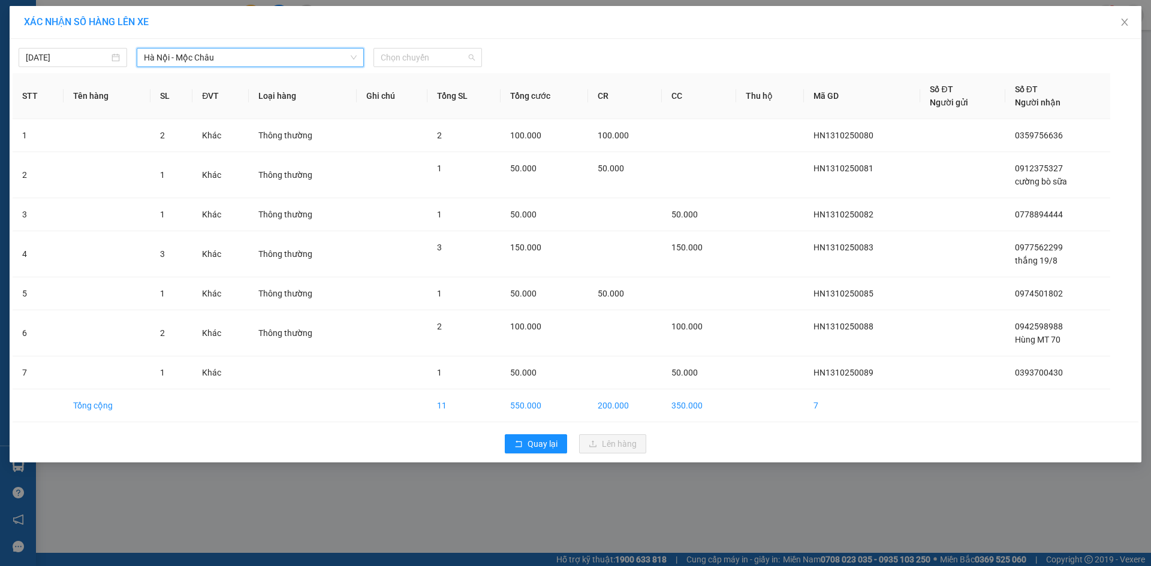
drag, startPoint x: 444, startPoint y: 61, endPoint x: 443, endPoint y: 129, distance: 68.9
click at [443, 66] on span "Chọn chuyến" at bounding box center [428, 58] width 94 height 18
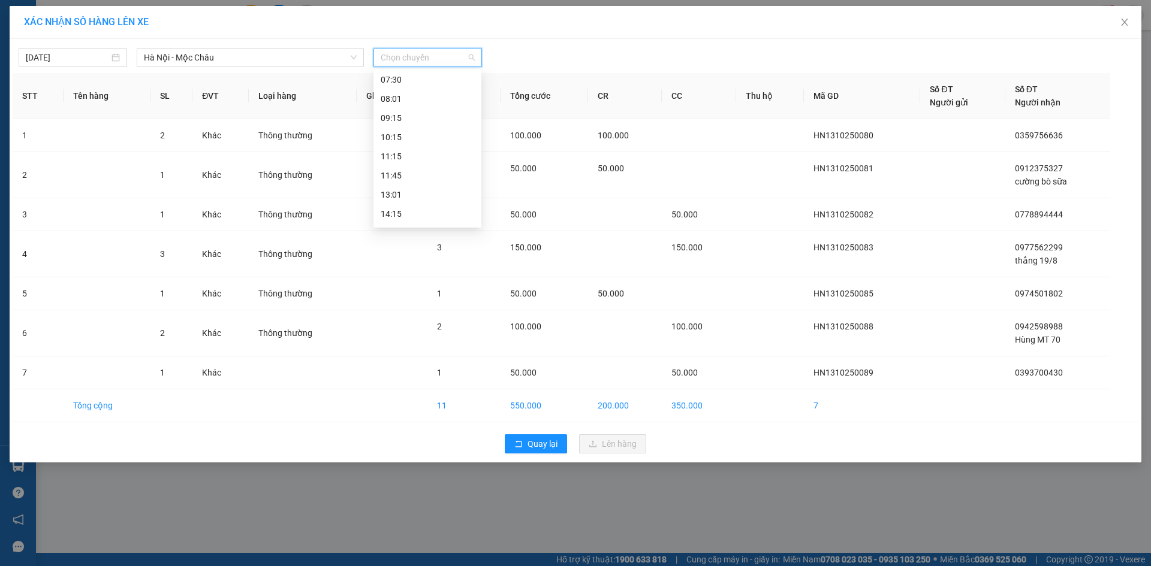
scroll to position [173, 0]
click at [407, 153] on div "16:15" at bounding box center [428, 158] width 94 height 13
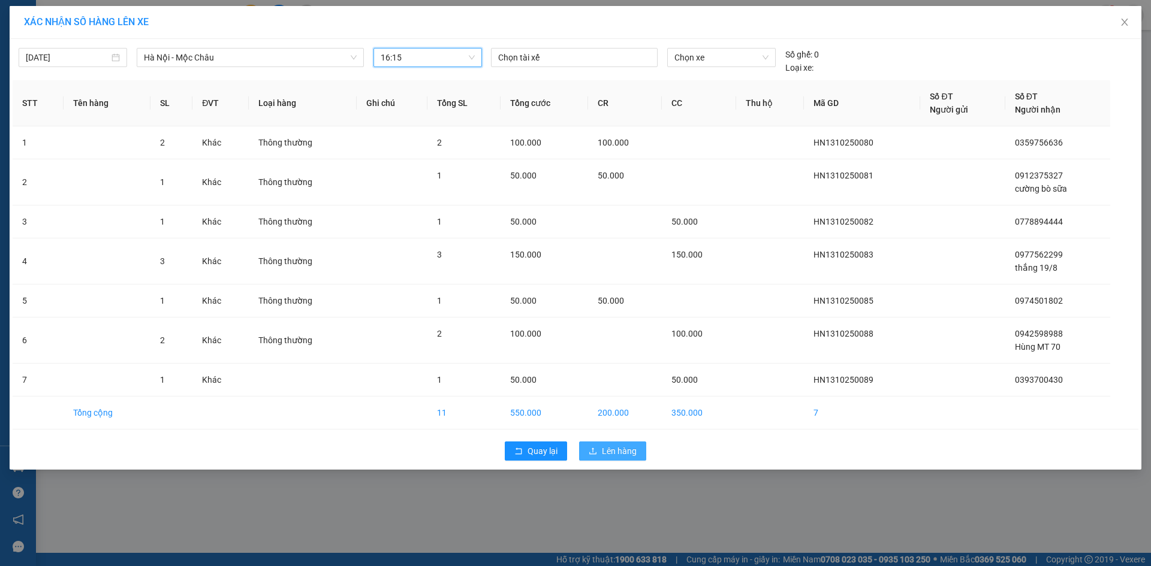
click at [612, 453] on span "Lên hàng" at bounding box center [619, 451] width 35 height 13
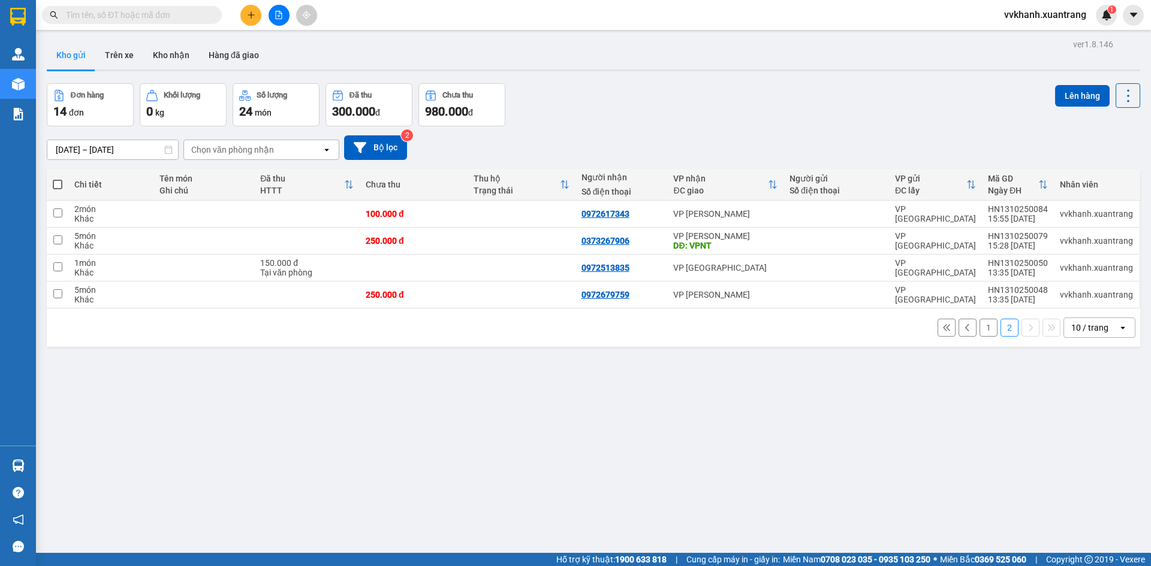
click at [982, 328] on button "1" at bounding box center [988, 328] width 18 height 18
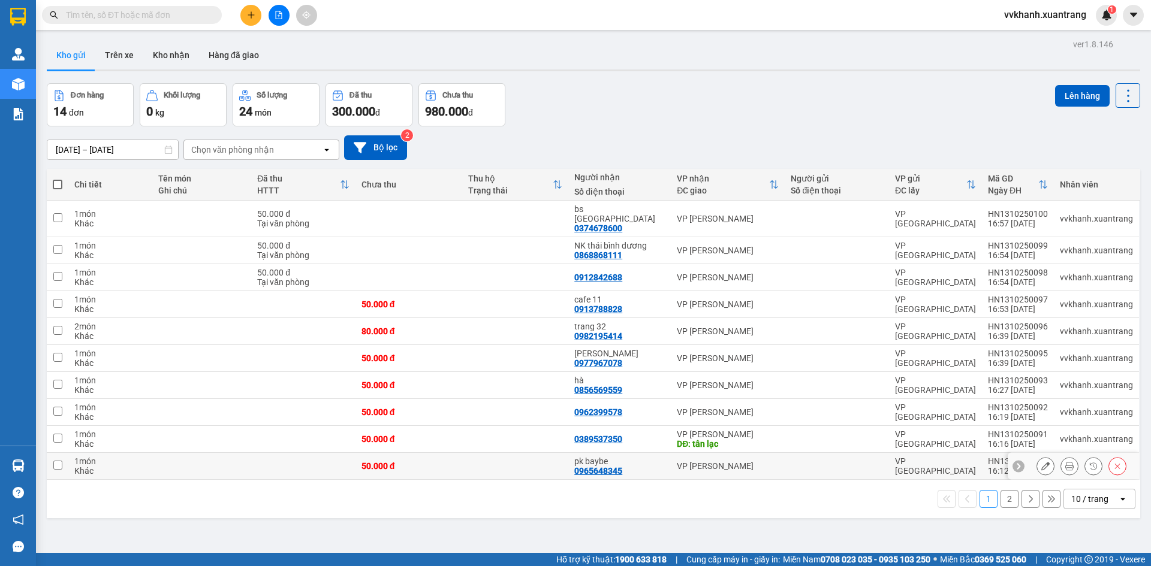
click at [544, 453] on td at bounding box center [515, 466] width 107 height 27
checkbox input "true"
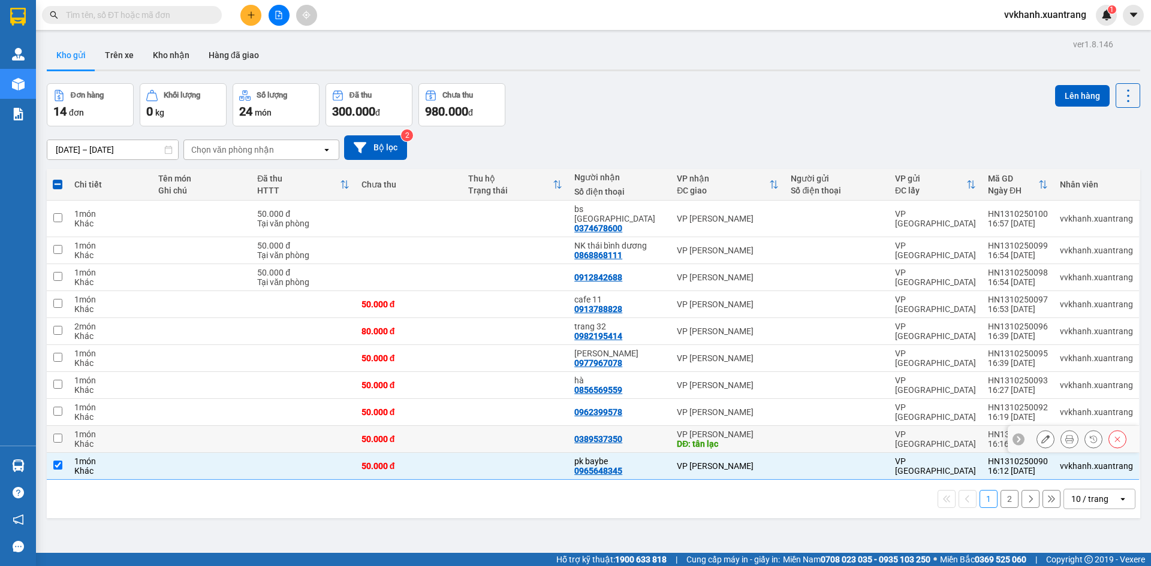
click at [550, 426] on td at bounding box center [515, 439] width 107 height 27
checkbox input "true"
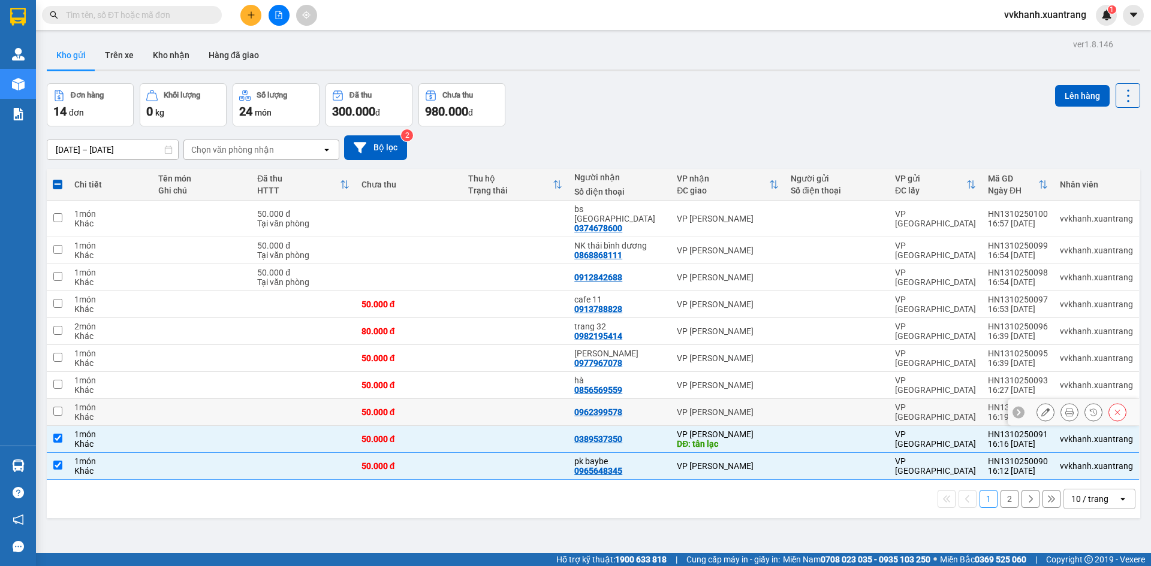
click at [549, 400] on td at bounding box center [515, 412] width 107 height 27
checkbox input "true"
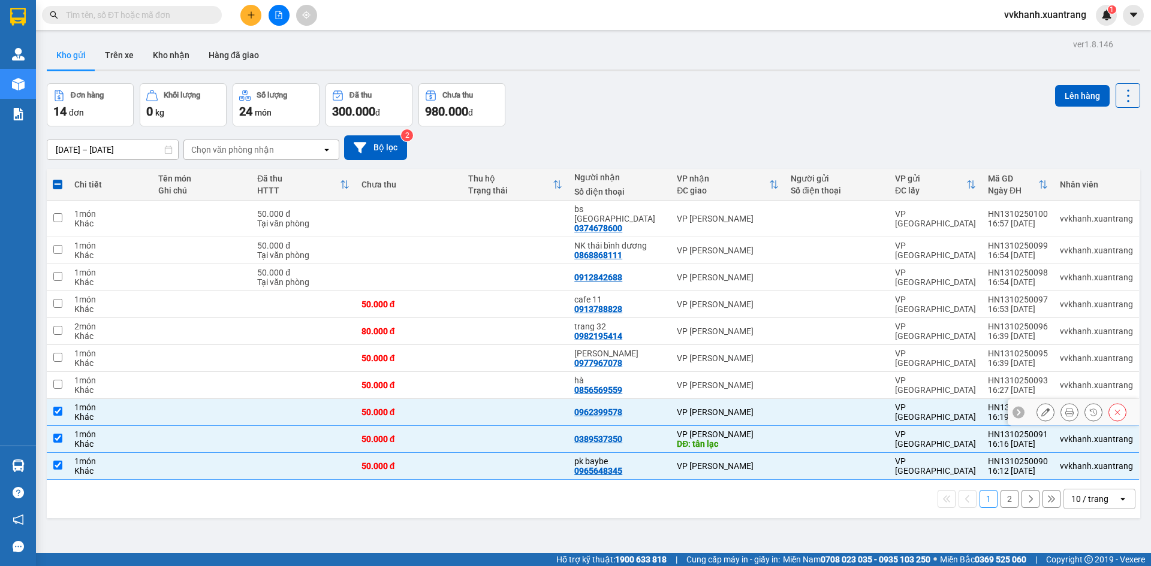
click at [547, 372] on td at bounding box center [515, 385] width 107 height 27
checkbox input "true"
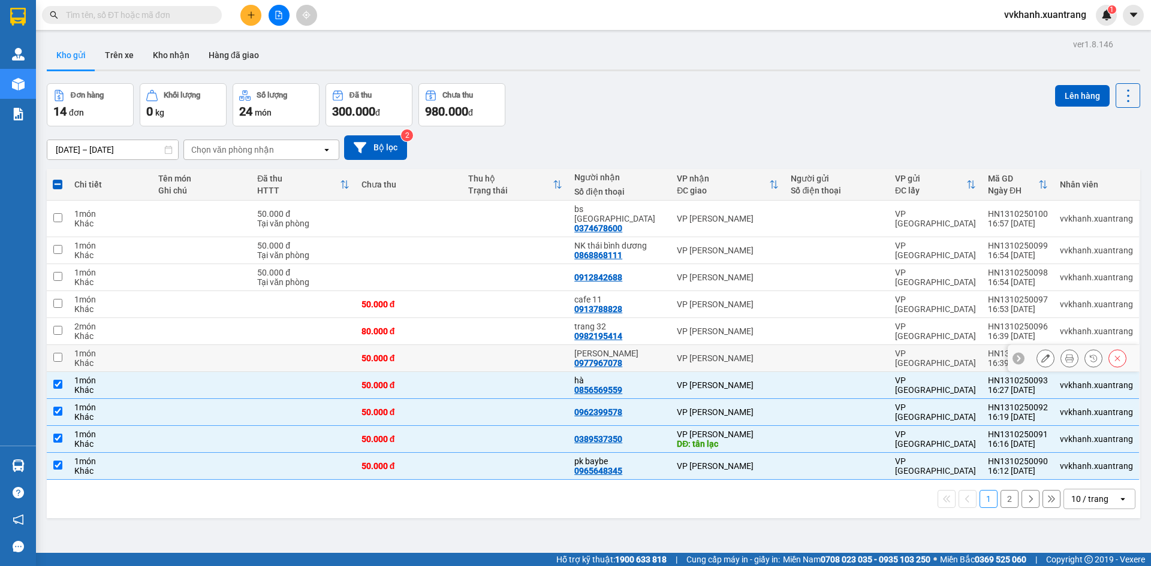
click at [551, 349] on td at bounding box center [515, 358] width 107 height 27
checkbox input "true"
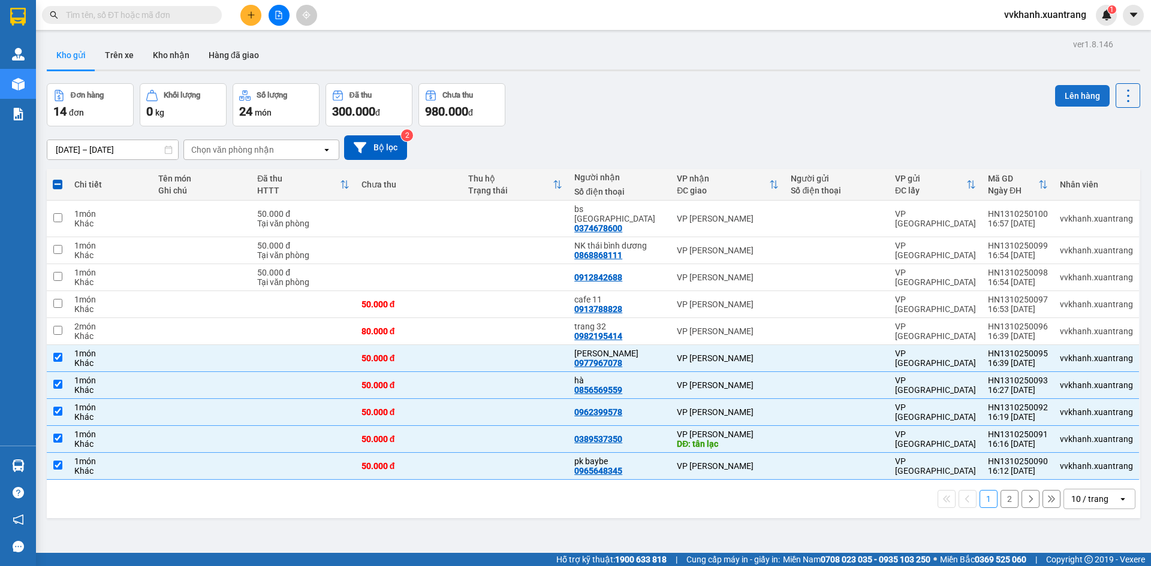
click at [1067, 99] on button "Lên hàng" at bounding box center [1082, 96] width 55 height 22
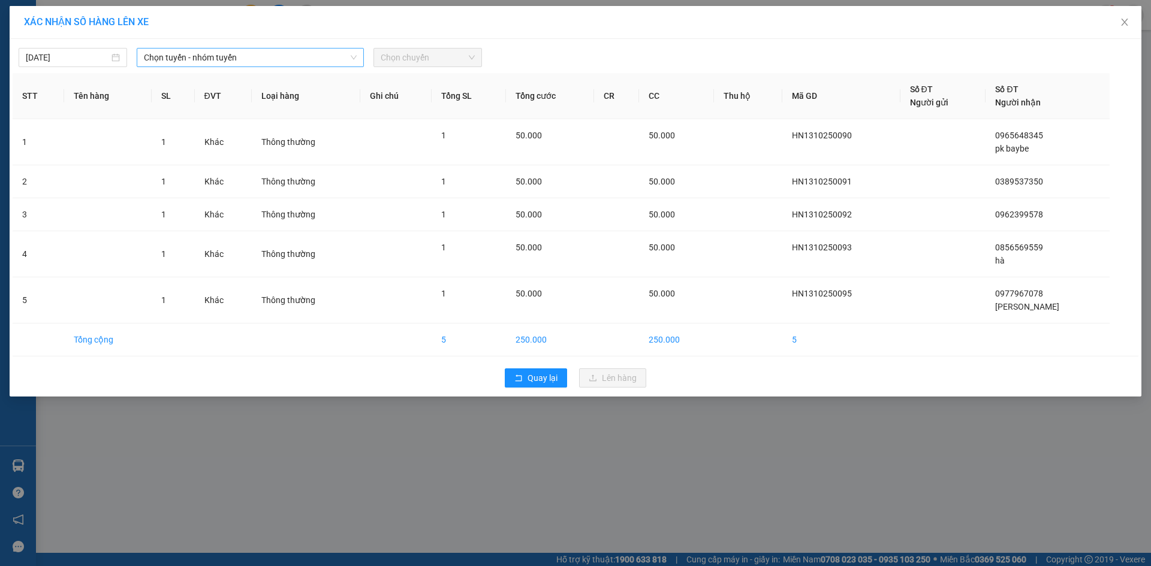
click at [270, 66] on span "Chọn tuyến - nhóm tuyến" at bounding box center [250, 58] width 213 height 18
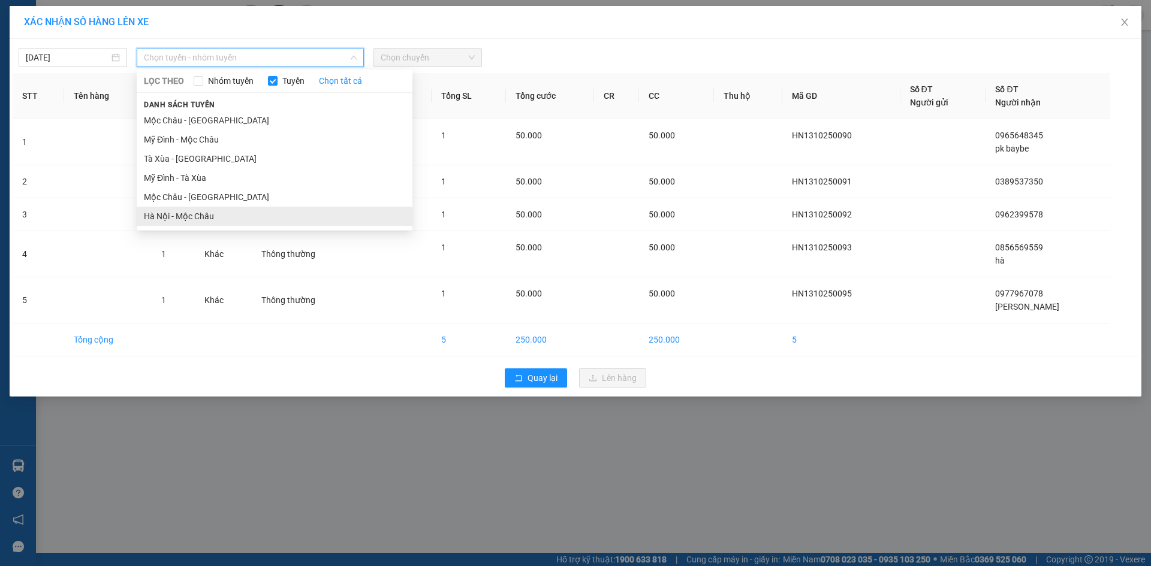
click at [247, 222] on li "Hà Nội - Mộc Châu" at bounding box center [275, 216] width 276 height 19
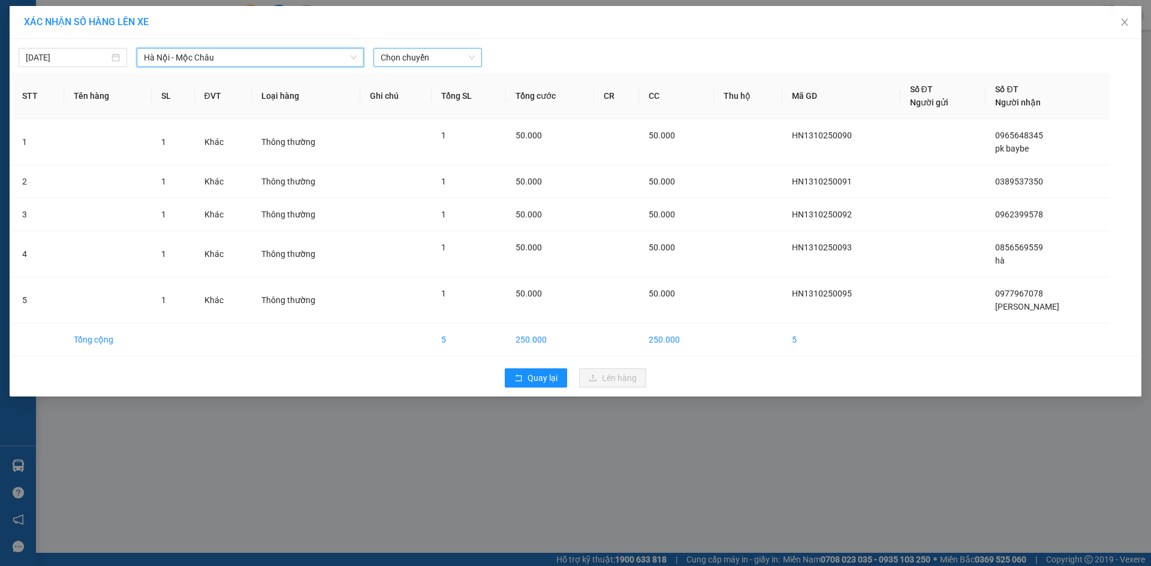
drag, startPoint x: 439, startPoint y: 70, endPoint x: 433, endPoint y: 61, distance: 10.8
click at [433, 61] on div "[DATE] [GEOGRAPHIC_DATA] - [GEOGRAPHIC_DATA] [GEOGRAPHIC_DATA] - Mộc Châu LỌC T…" at bounding box center [576, 218] width 1132 height 358
click at [433, 61] on span "Chọn chuyến" at bounding box center [428, 58] width 94 height 18
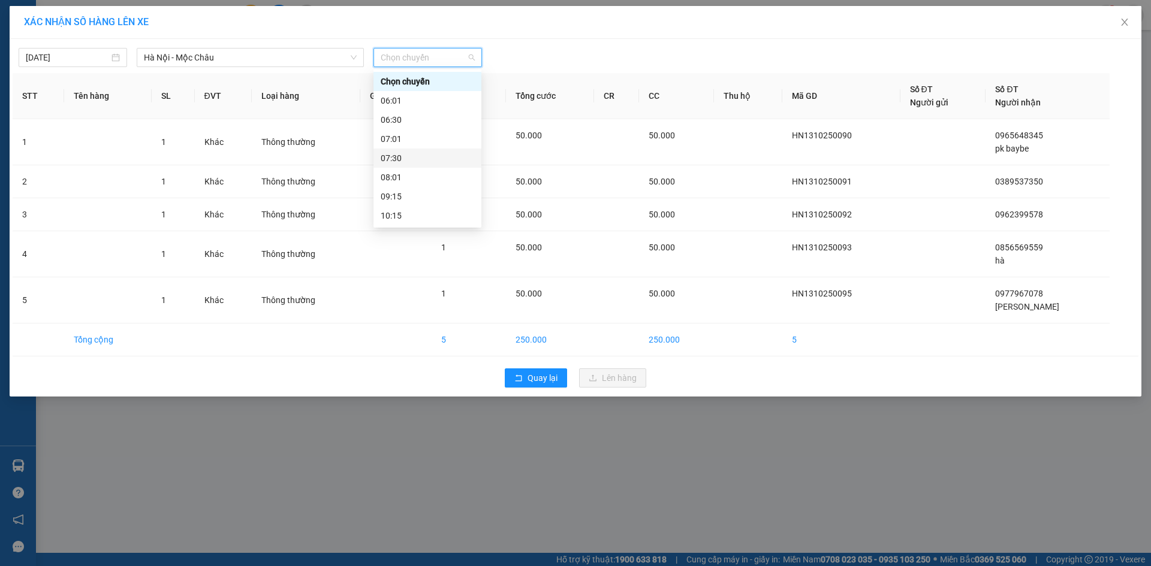
scroll to position [173, 0]
click at [421, 158] on div "16:15" at bounding box center [428, 158] width 94 height 13
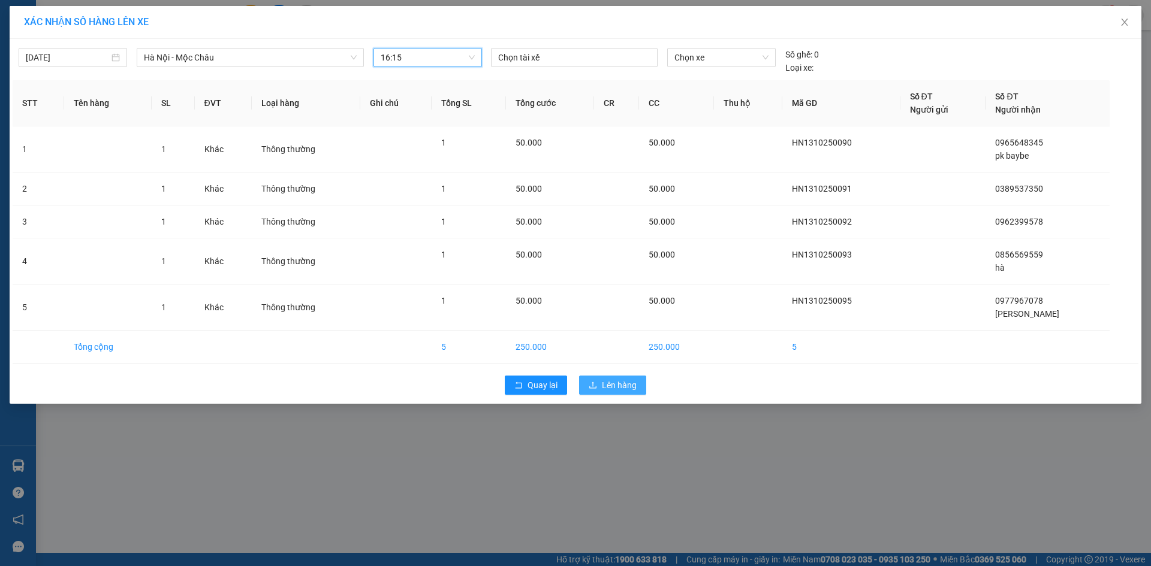
click at [614, 393] on button "Lên hàng" at bounding box center [612, 385] width 67 height 19
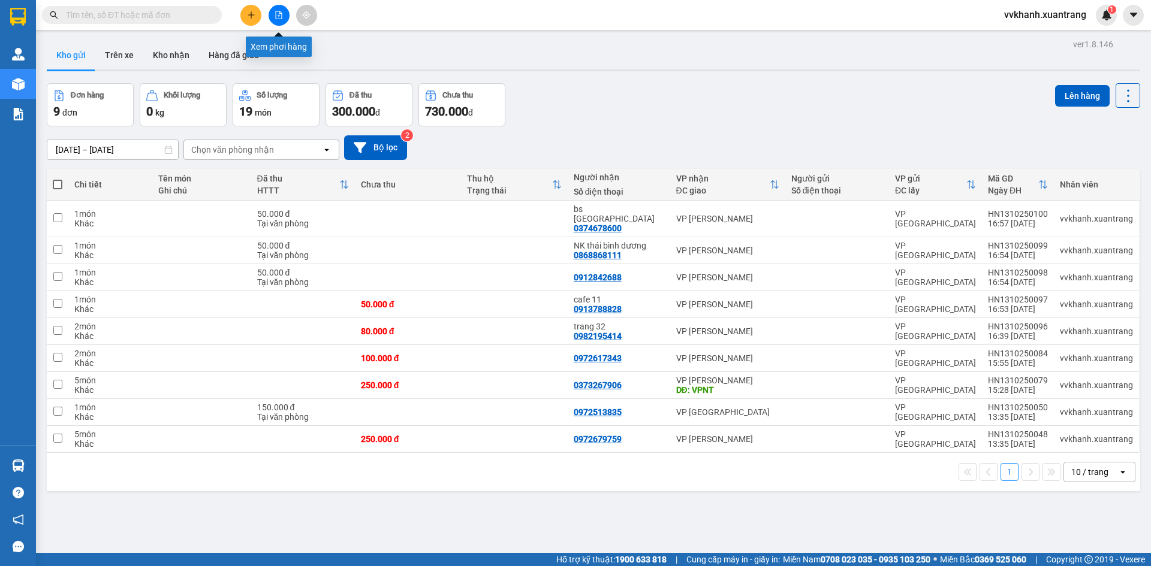
click at [273, 14] on button at bounding box center [279, 15] width 21 height 21
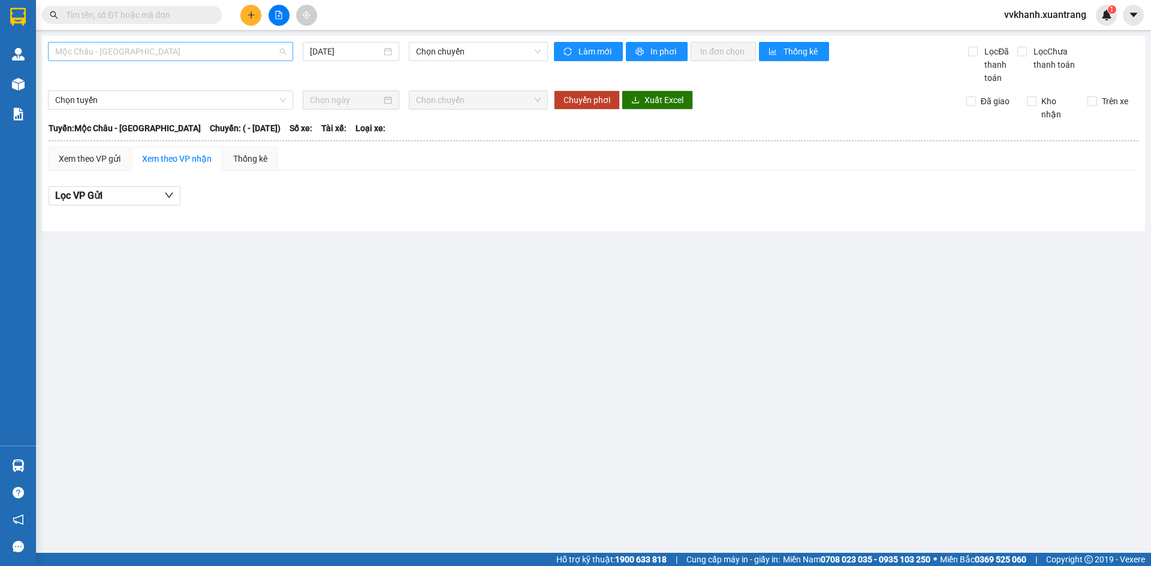
click at [238, 61] on div "Mộc Châu - [GEOGRAPHIC_DATA]" at bounding box center [170, 51] width 245 height 19
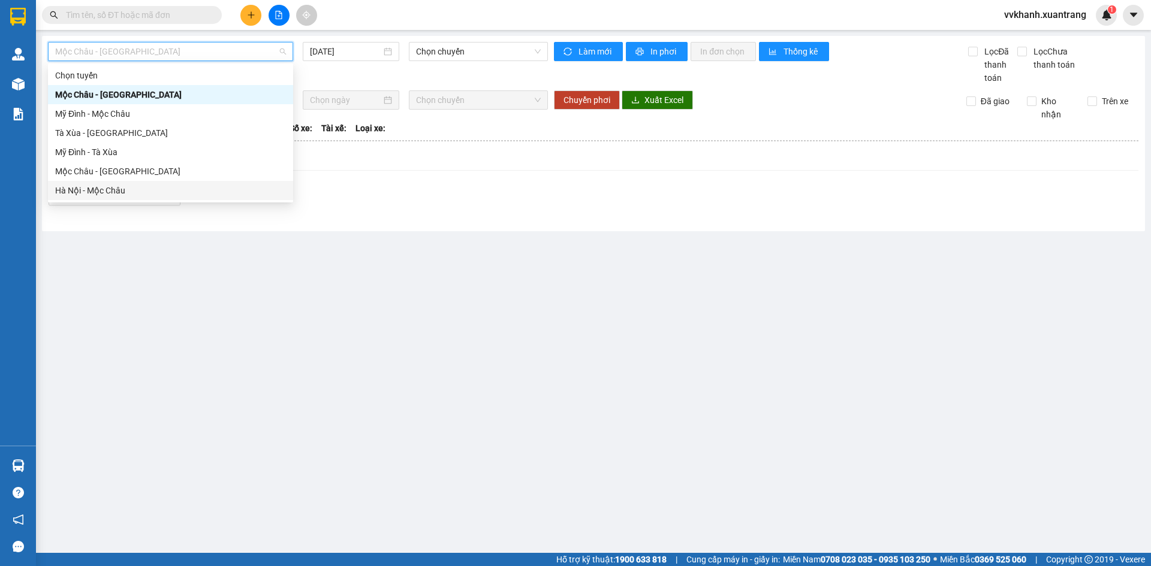
click at [161, 189] on div "Hà Nội - Mộc Châu" at bounding box center [170, 190] width 231 height 13
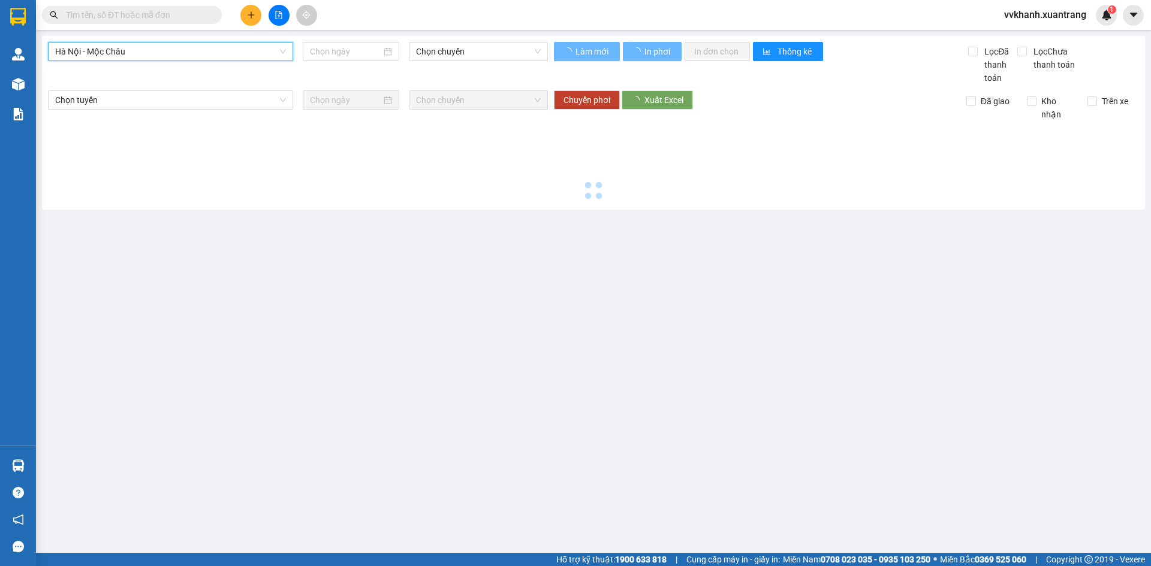
type input "[DATE]"
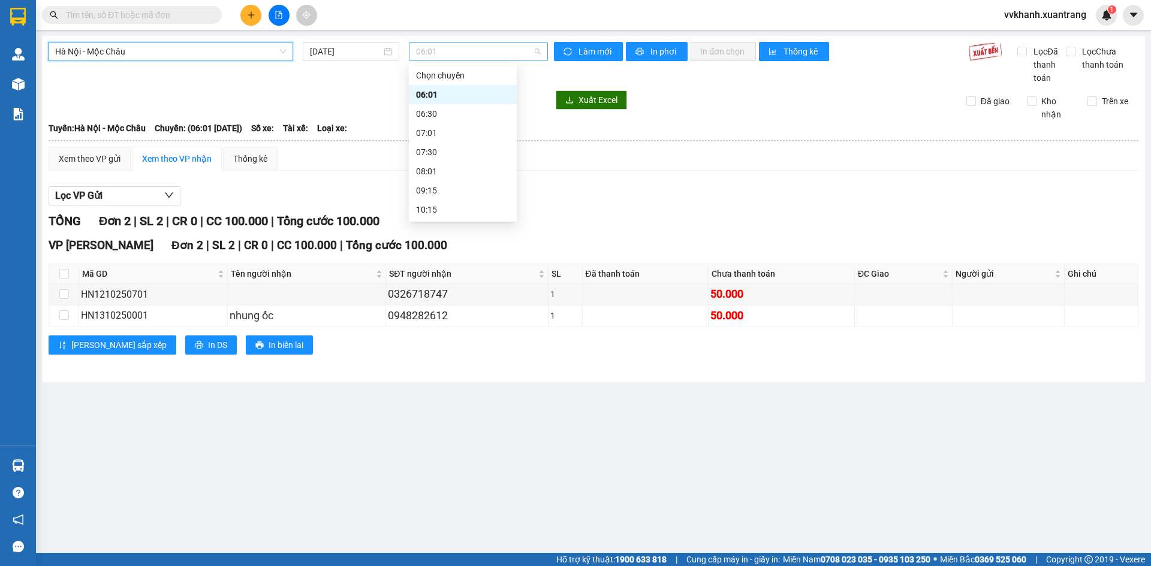
drag, startPoint x: 437, startPoint y: 55, endPoint x: 438, endPoint y: 61, distance: 6.0
click at [438, 56] on span "06:01" at bounding box center [478, 52] width 125 height 18
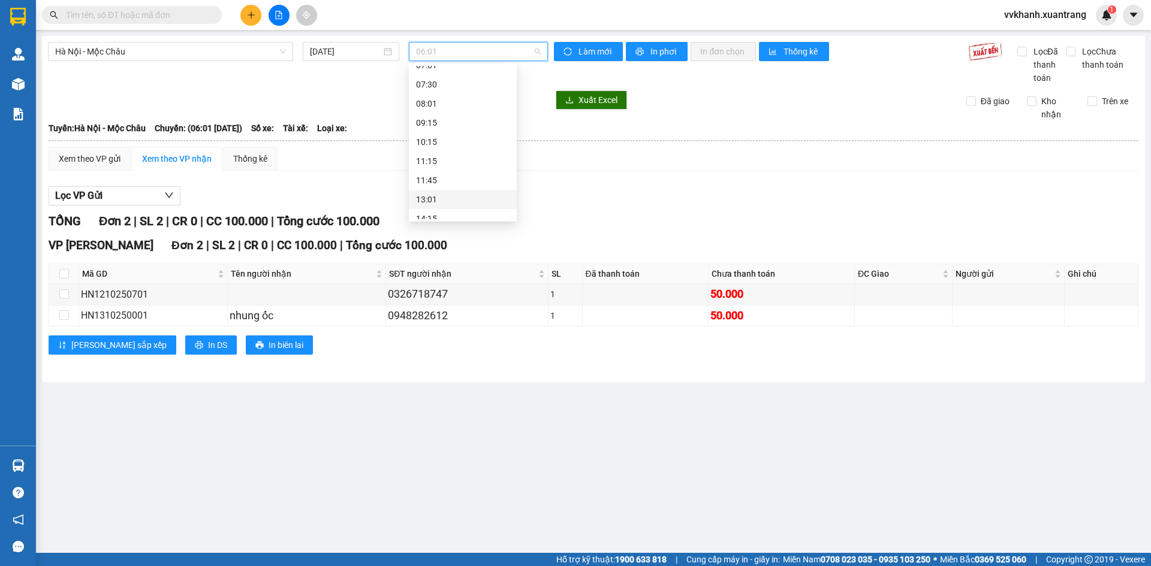
scroll to position [173, 0]
click at [448, 158] on div "16:15" at bounding box center [463, 152] width 94 height 13
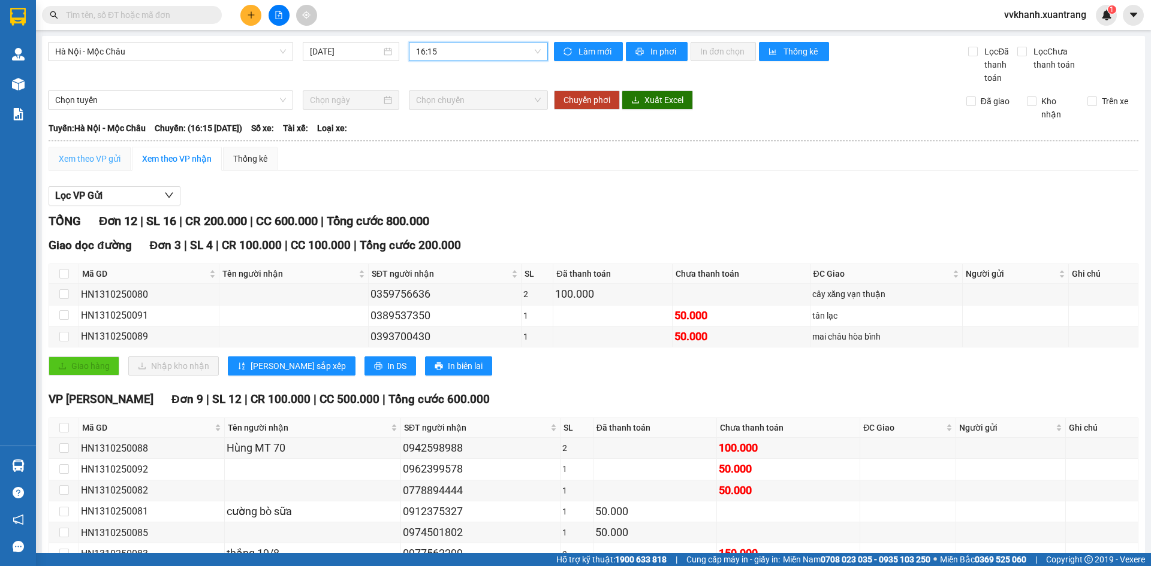
click at [93, 147] on div "Xem theo VP gửi" at bounding box center [90, 159] width 82 height 24
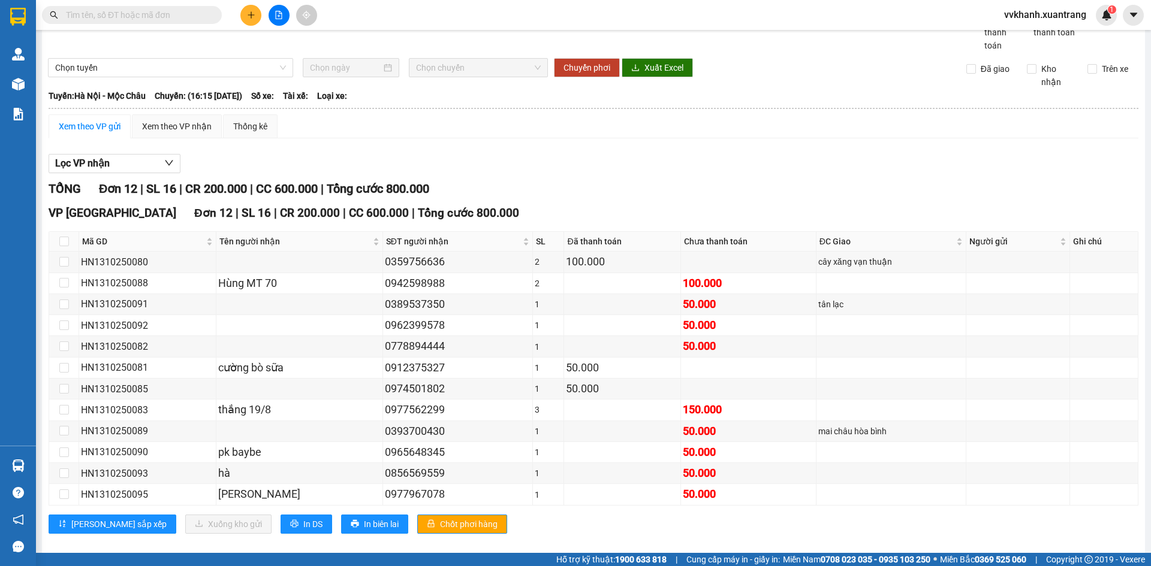
scroll to position [47, 0]
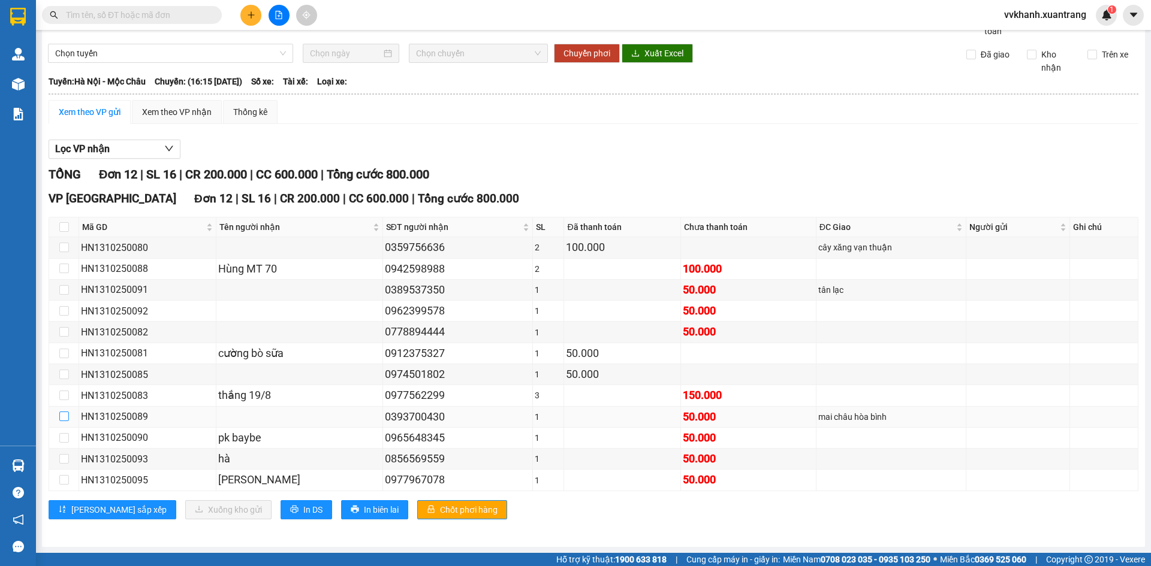
click at [60, 420] on input "checkbox" at bounding box center [64, 417] width 10 height 10
checkbox input "true"
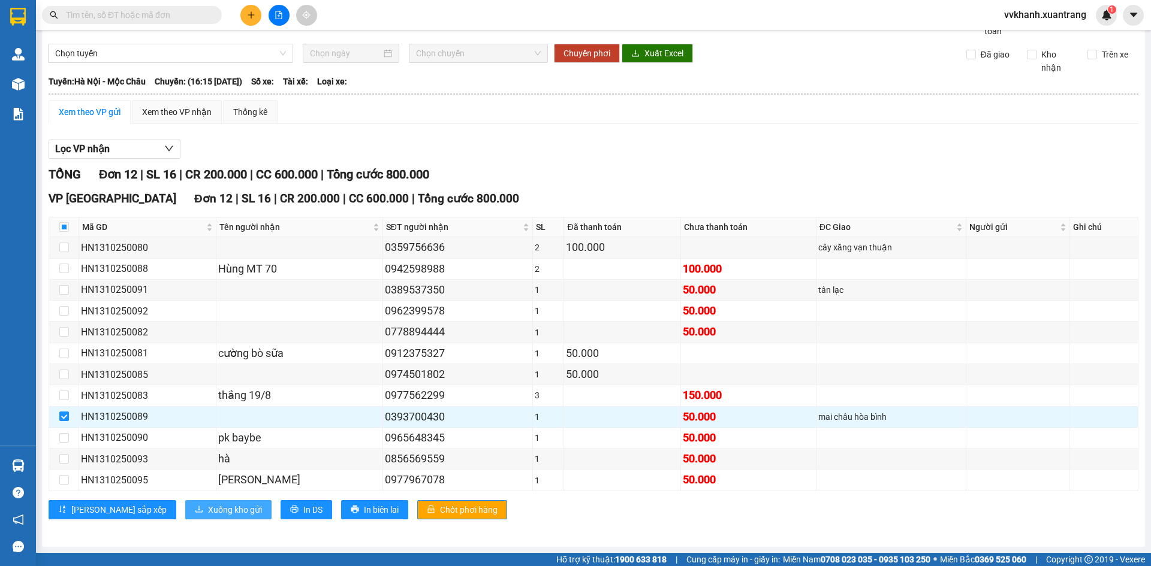
click at [208, 509] on span "Xuống kho gửi" at bounding box center [235, 509] width 54 height 13
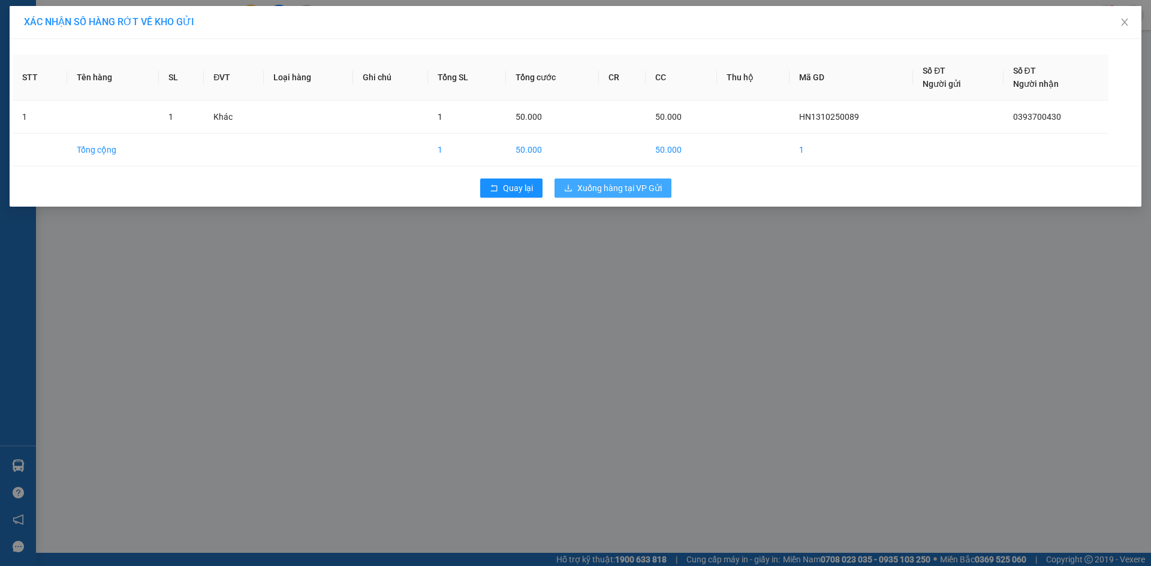
click at [625, 183] on span "Xuống hàng tại VP Gửi" at bounding box center [619, 188] width 85 height 13
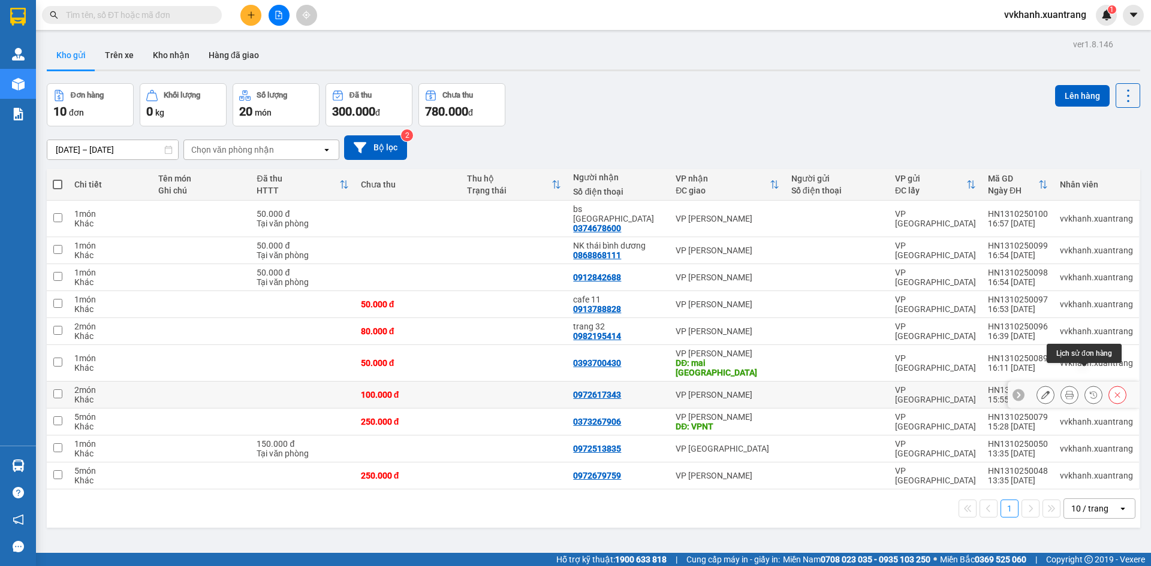
click at [1089, 391] on icon at bounding box center [1093, 395] width 8 height 8
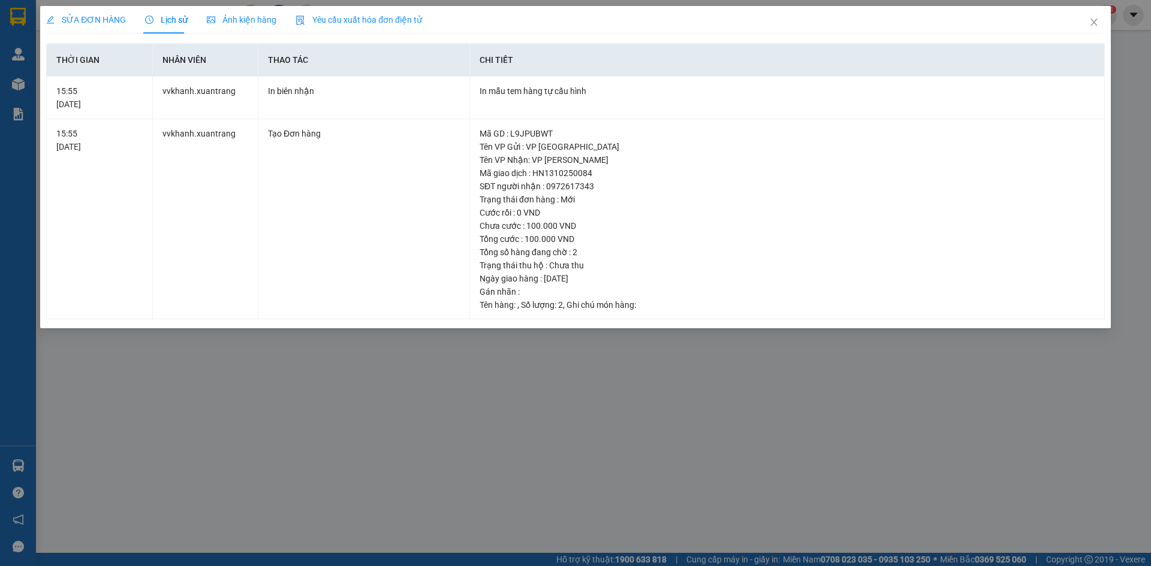
click at [226, 23] on span "Ảnh kiện hàng" at bounding box center [242, 20] width 70 height 10
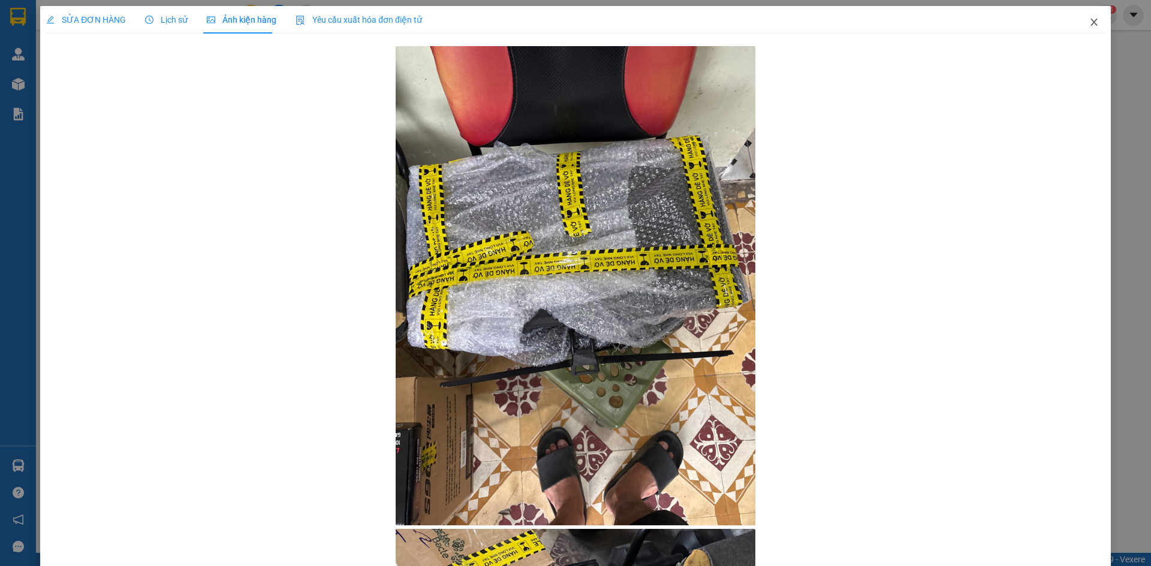
drag, startPoint x: 1085, startPoint y: 25, endPoint x: 405, endPoint y: 4, distance: 681.2
click at [1089, 25] on icon "close" at bounding box center [1094, 22] width 10 height 10
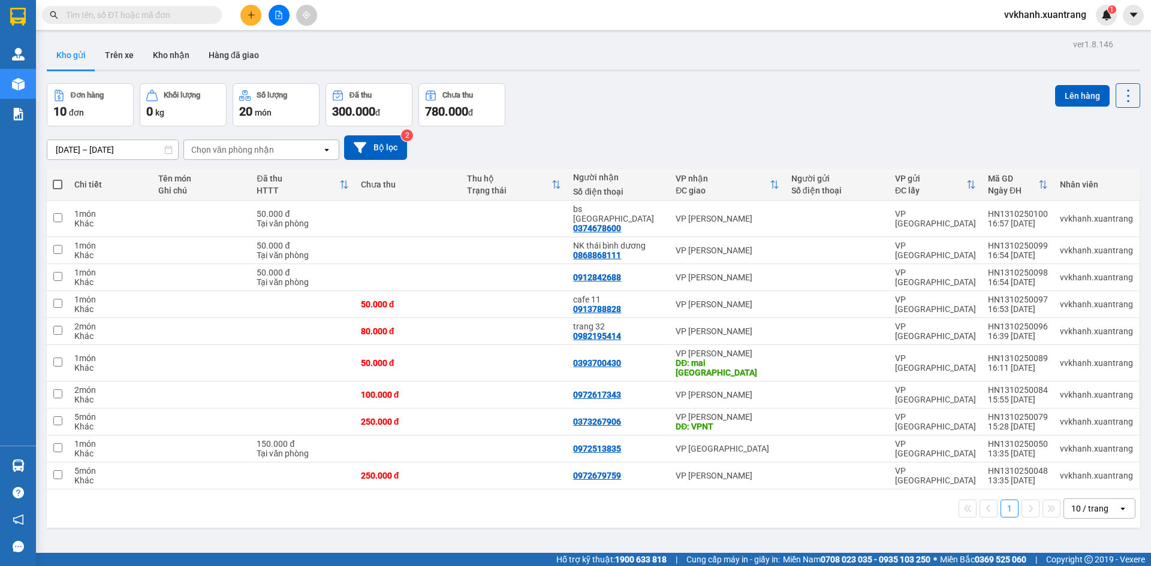
click at [173, 20] on input "text" at bounding box center [136, 14] width 141 height 13
click at [276, 5] on button at bounding box center [279, 15] width 21 height 21
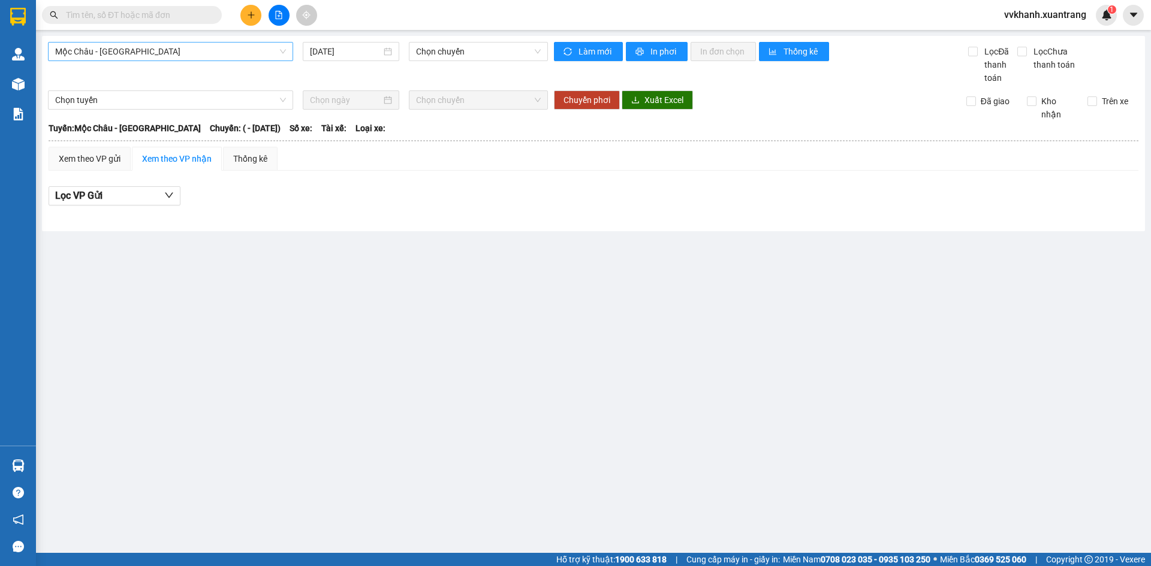
click at [143, 55] on span "Mộc Châu - [GEOGRAPHIC_DATA]" at bounding box center [170, 52] width 231 height 18
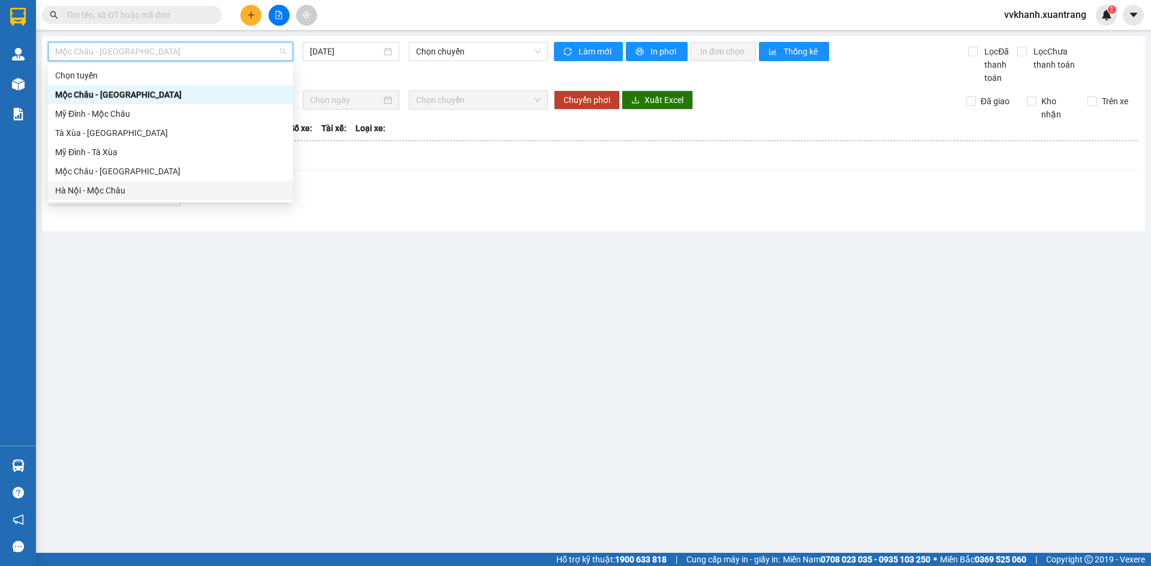
click at [147, 195] on div "Hà Nội - Mộc Châu" at bounding box center [170, 190] width 231 height 13
type input "[DATE]"
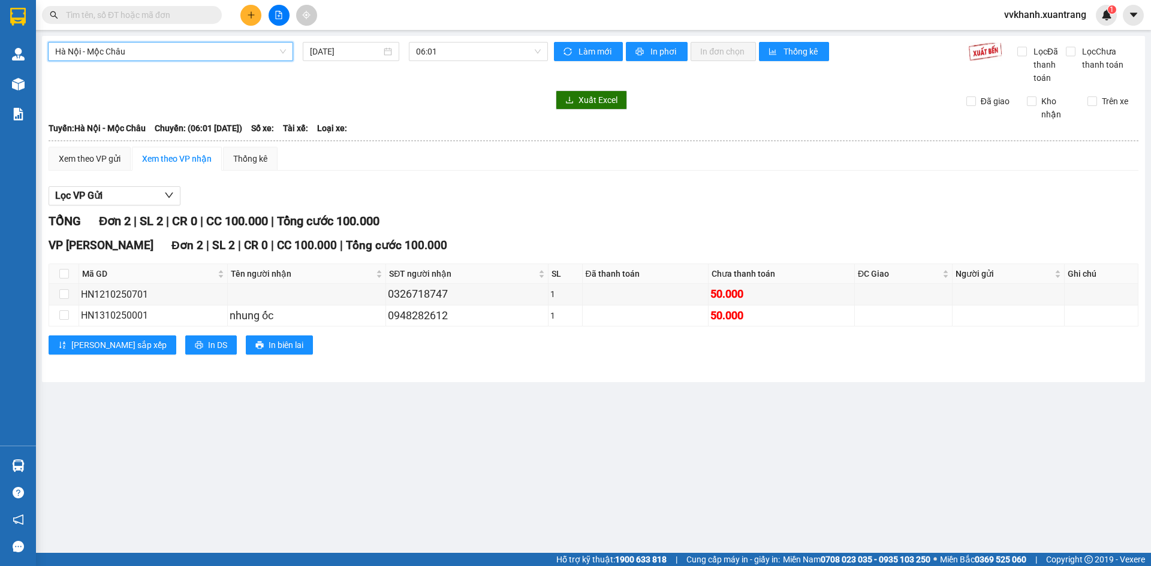
drag, startPoint x: 451, startPoint y: 41, endPoint x: 436, endPoint y: 110, distance: 70.5
click at [450, 47] on div "Hà Nội - Mộc Châu Hà Nội - Mộc Châu 13/10/2025 06:01 Làm mới In phơi In đơn chọ…" at bounding box center [593, 209] width 1103 height 346
drag, startPoint x: 447, startPoint y: 52, endPoint x: 447, endPoint y: 61, distance: 9.0
click at [447, 53] on span "06:01" at bounding box center [478, 52] width 125 height 18
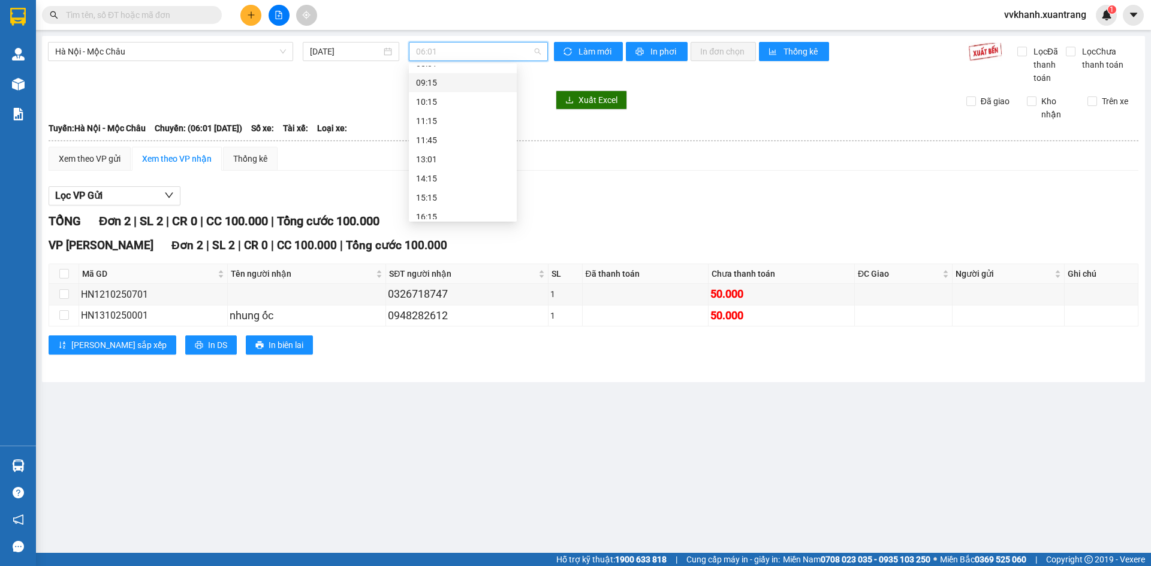
scroll to position [173, 0]
click at [437, 152] on div "16:15" at bounding box center [463, 152] width 94 height 13
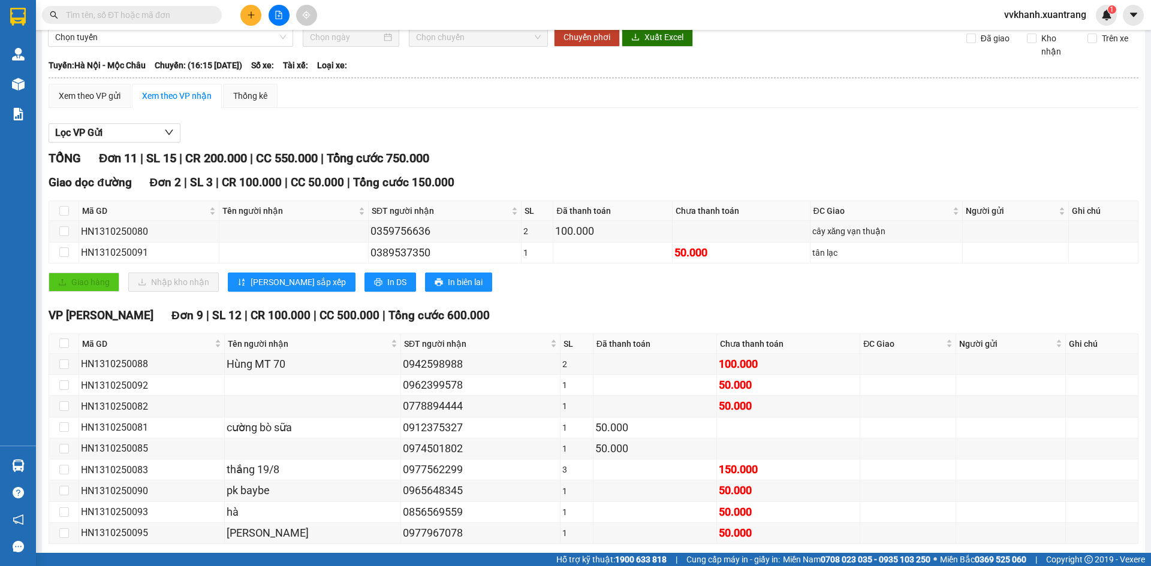
scroll to position [116, 0]
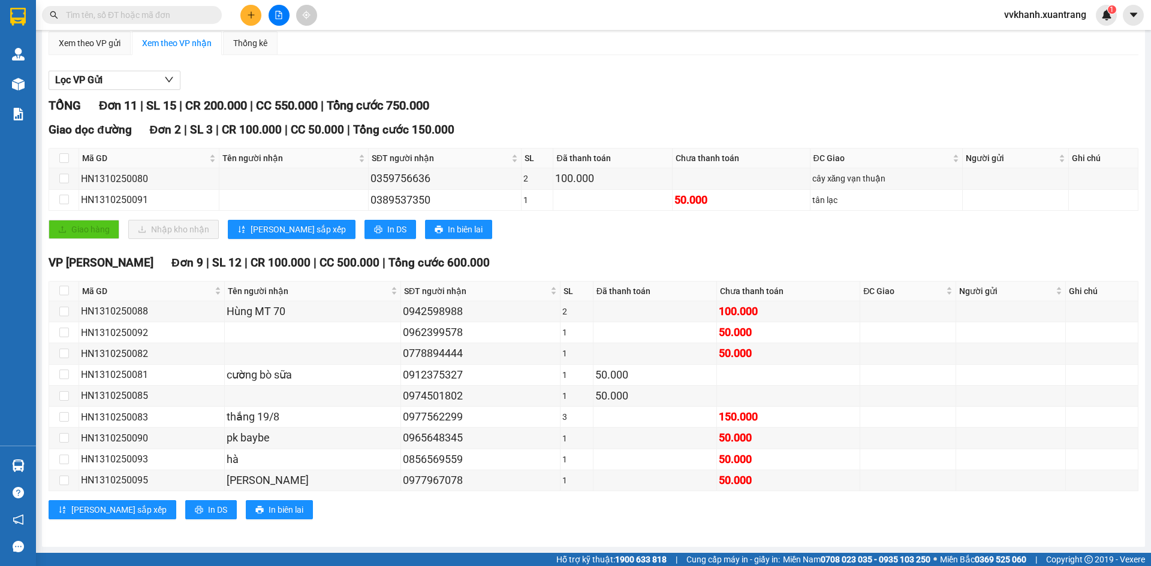
click at [166, 13] on input "text" at bounding box center [136, 14] width 141 height 13
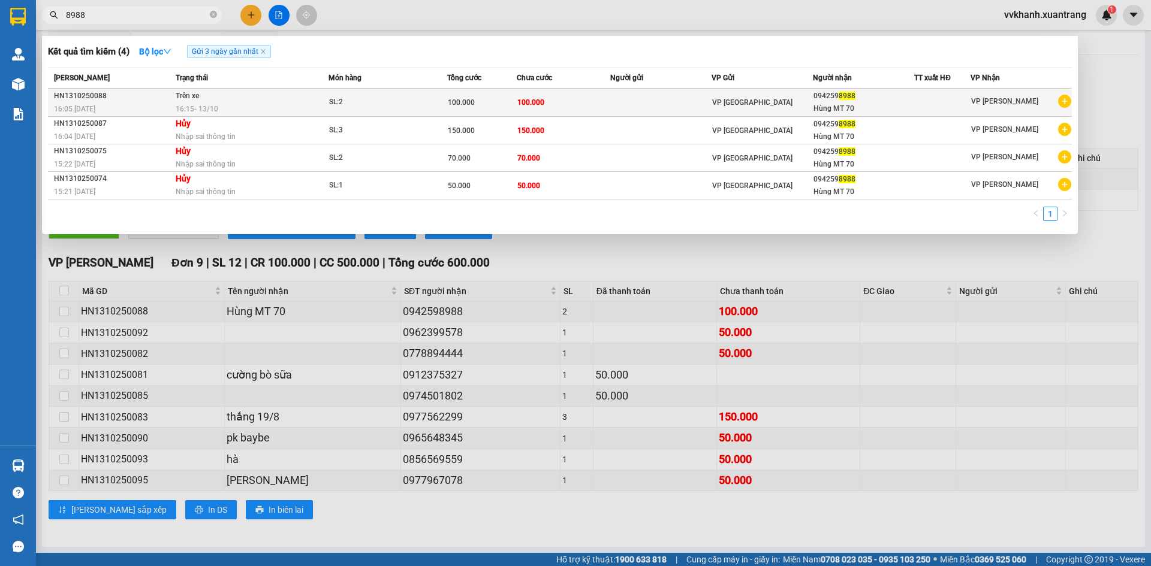
type input "8988"
click at [604, 101] on td "100.000" at bounding box center [564, 103] width 94 height 28
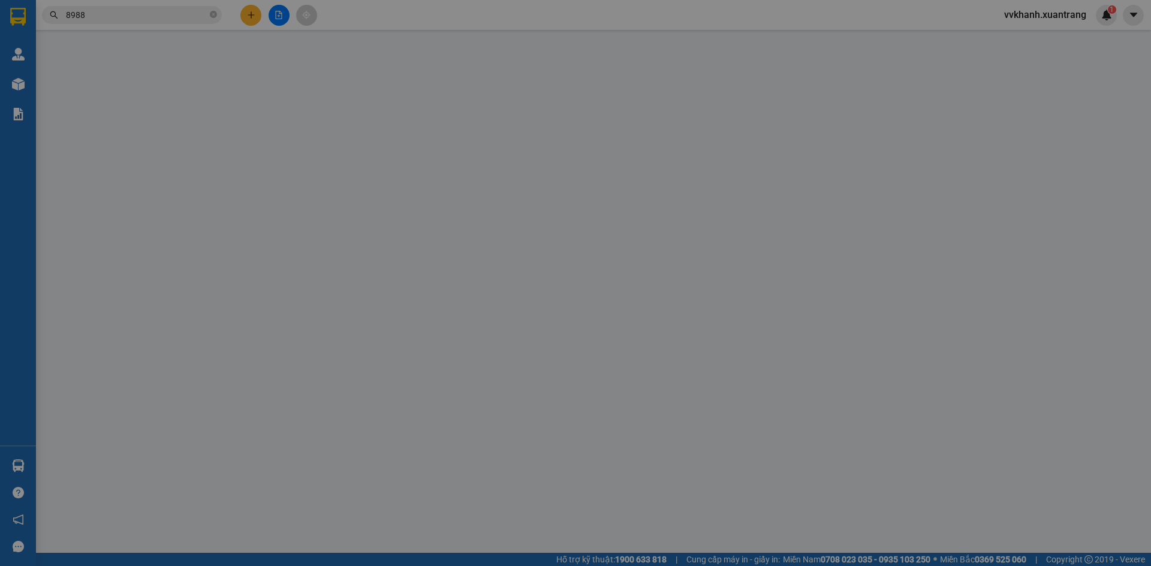
type input "0942598988"
type input "100.000"
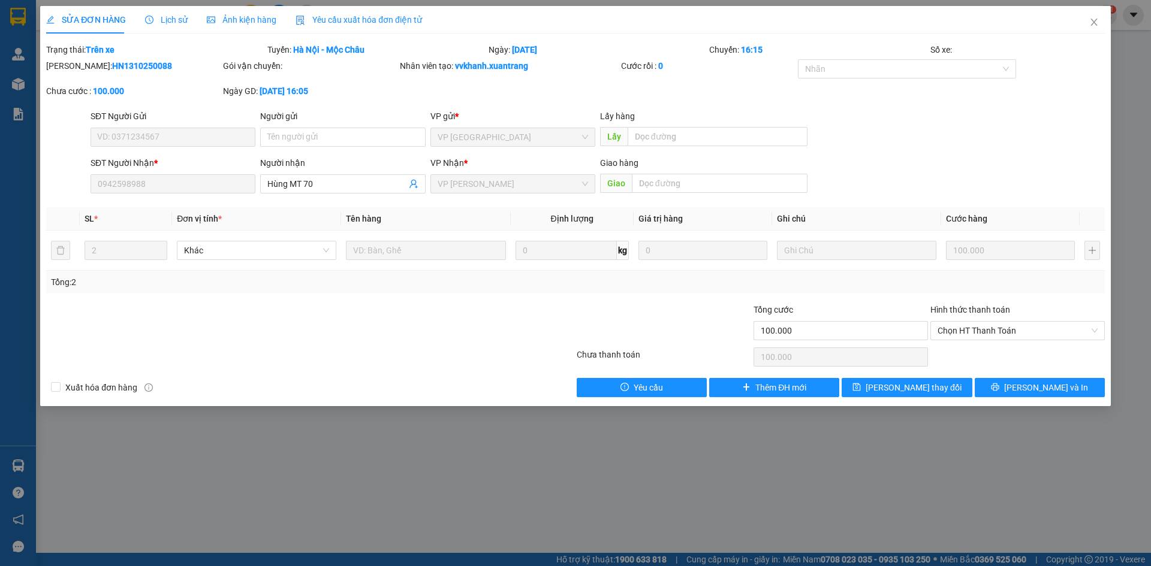
drag, startPoint x: 254, startPoint y: 12, endPoint x: 244, endPoint y: 77, distance: 66.0
click at [252, 12] on div "Ảnh kiện hàng" at bounding box center [242, 20] width 70 height 28
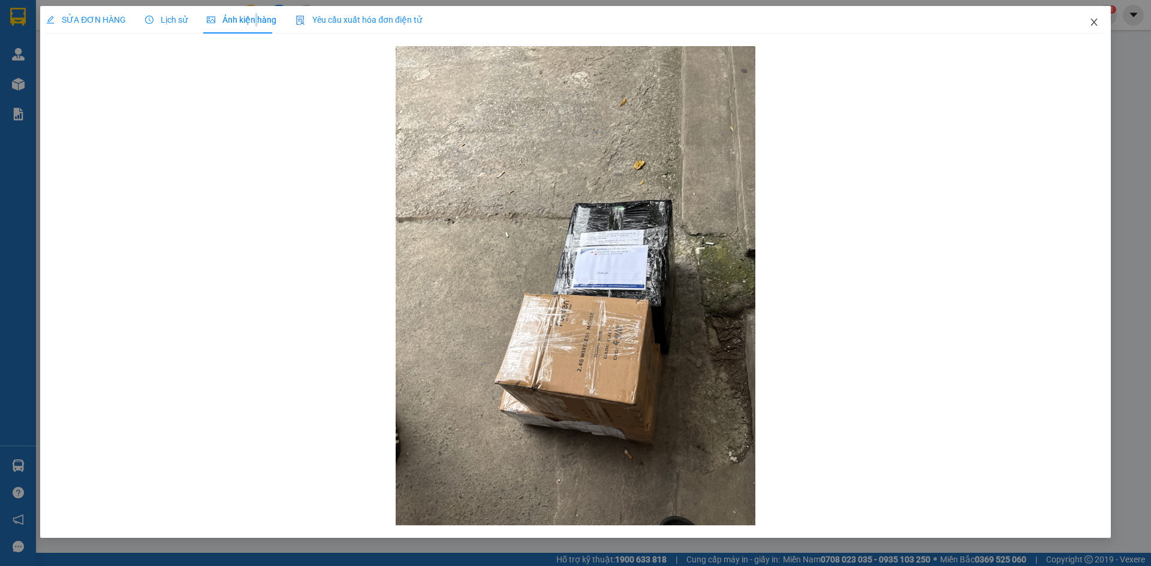
click at [1091, 23] on icon "close" at bounding box center [1094, 22] width 10 height 10
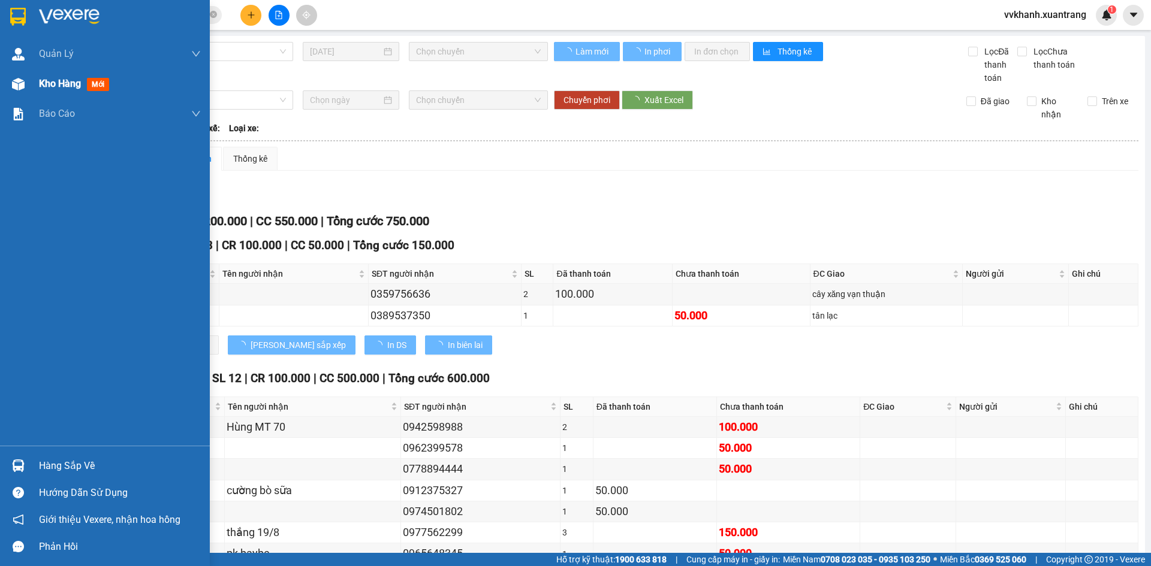
click at [30, 80] on div "Kho hàng mới" at bounding box center [105, 84] width 210 height 30
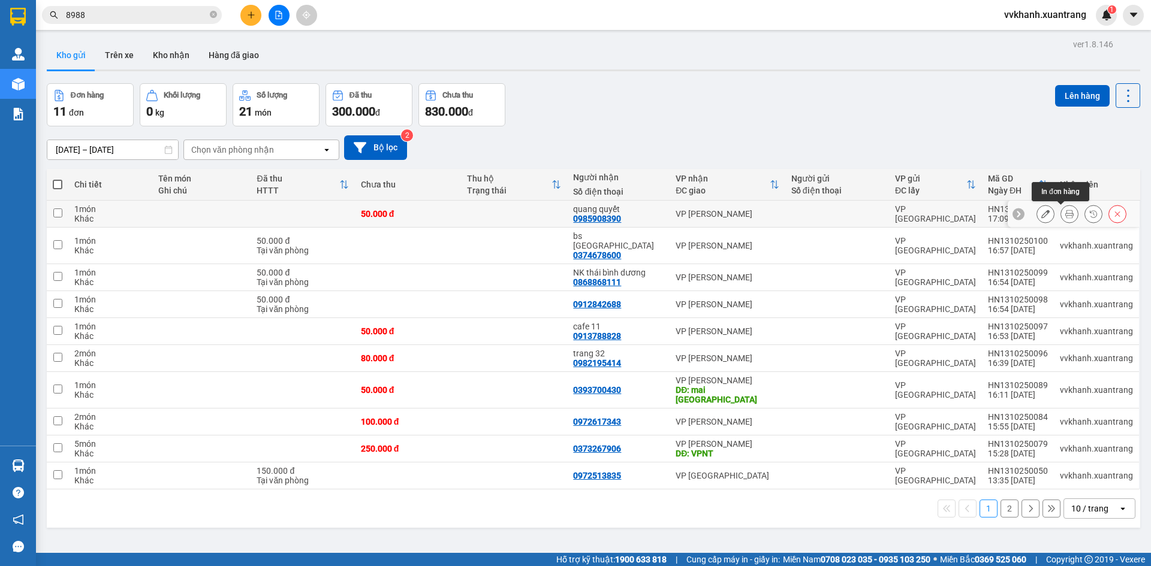
click at [1065, 212] on icon at bounding box center [1069, 214] width 8 height 8
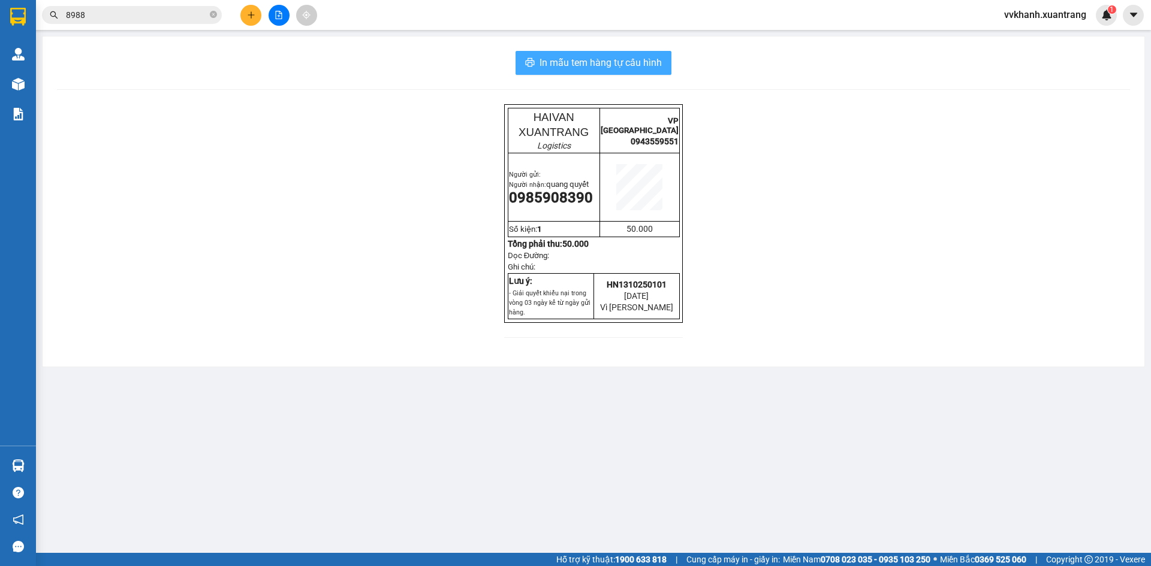
click at [583, 70] on span "In mẫu tem hàng tự cấu hình" at bounding box center [600, 62] width 122 height 15
click at [567, 53] on button "In mẫu tem hàng tự cấu hình" at bounding box center [593, 63] width 156 height 24
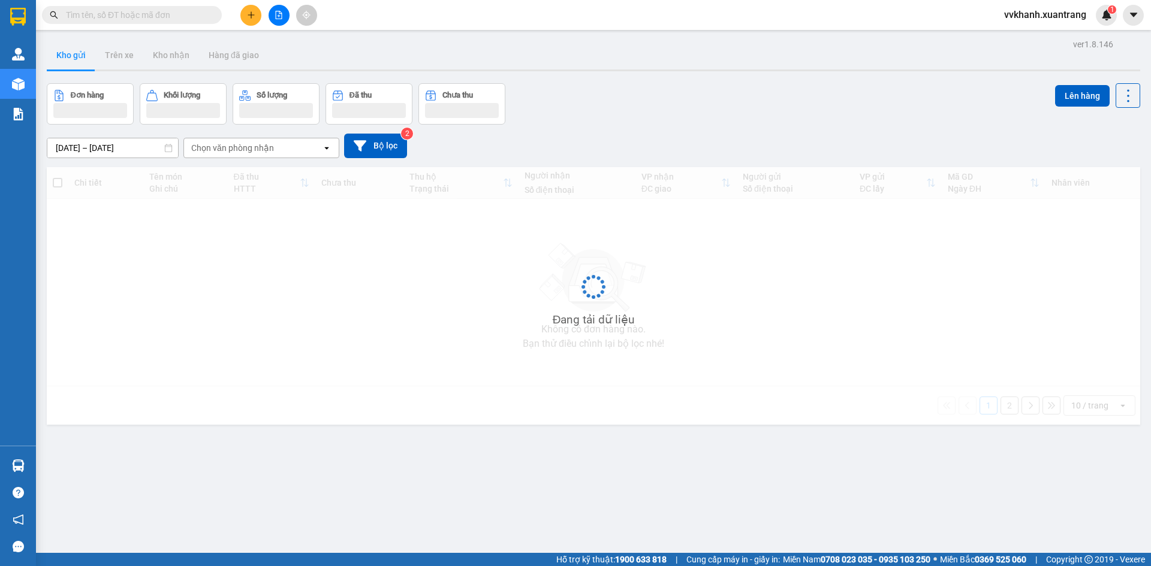
click at [251, 13] on icon "plus" at bounding box center [251, 14] width 1 height 7
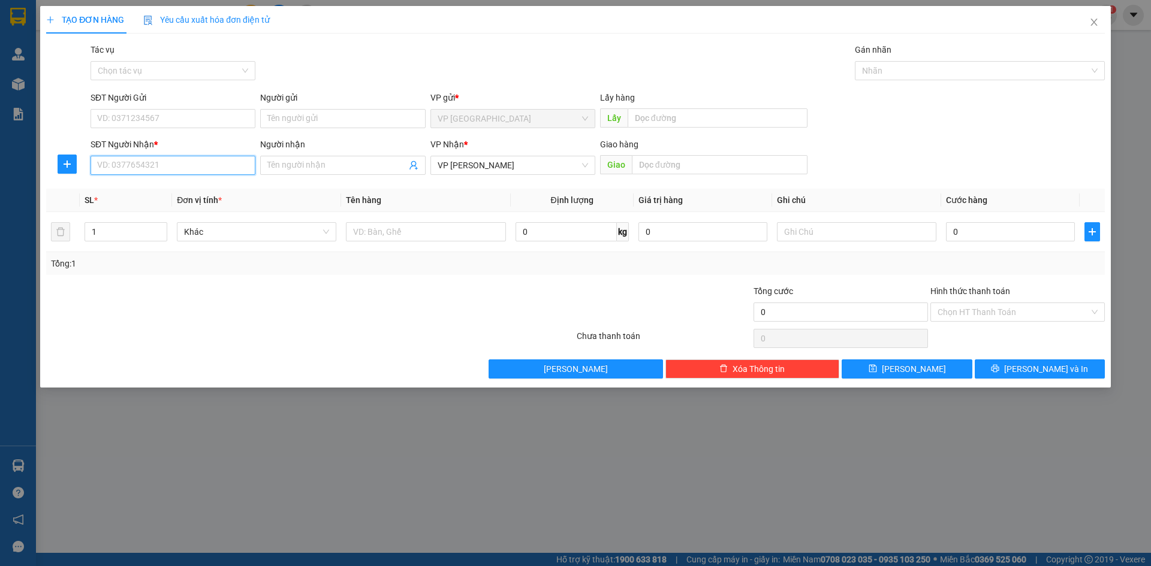
click at [155, 162] on input "SĐT Người Nhận *" at bounding box center [173, 165] width 165 height 19
click at [158, 194] on div "0985900281" at bounding box center [173, 189] width 150 height 13
type input "0985900281"
click at [682, 162] on input "text" at bounding box center [720, 164] width 176 height 19
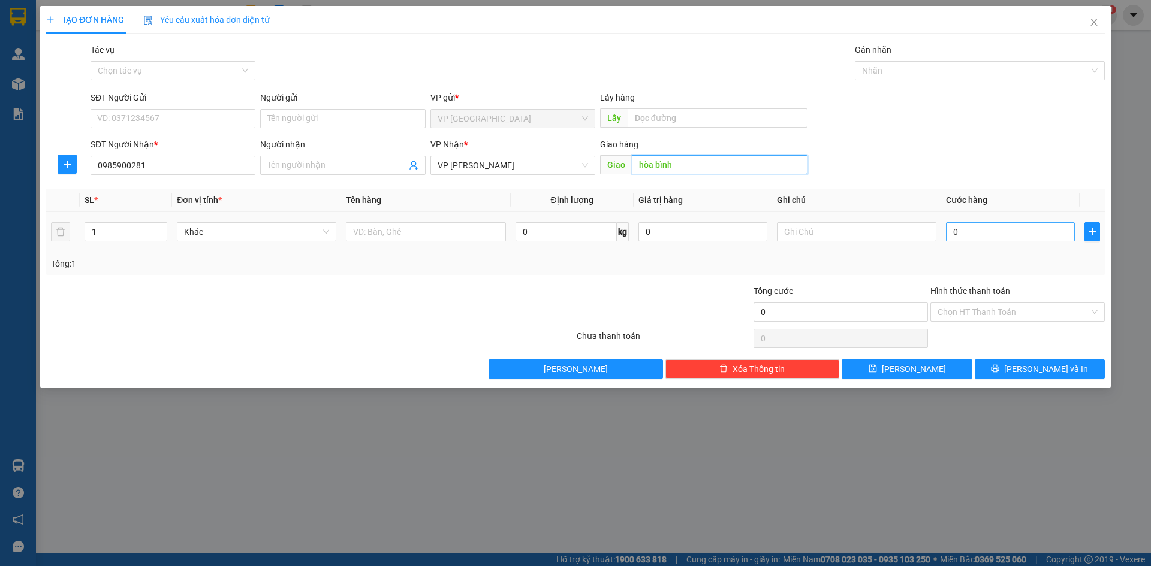
type input "hòa bình"
click at [968, 236] on input "0" at bounding box center [1010, 231] width 129 height 19
type input "5"
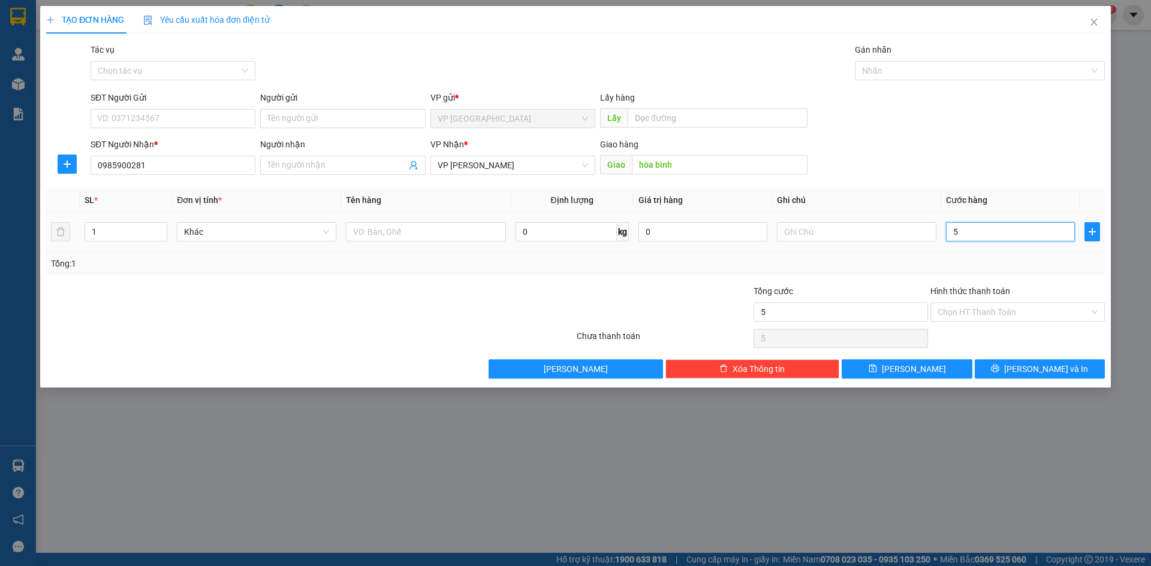
type input "50"
type input "50.000"
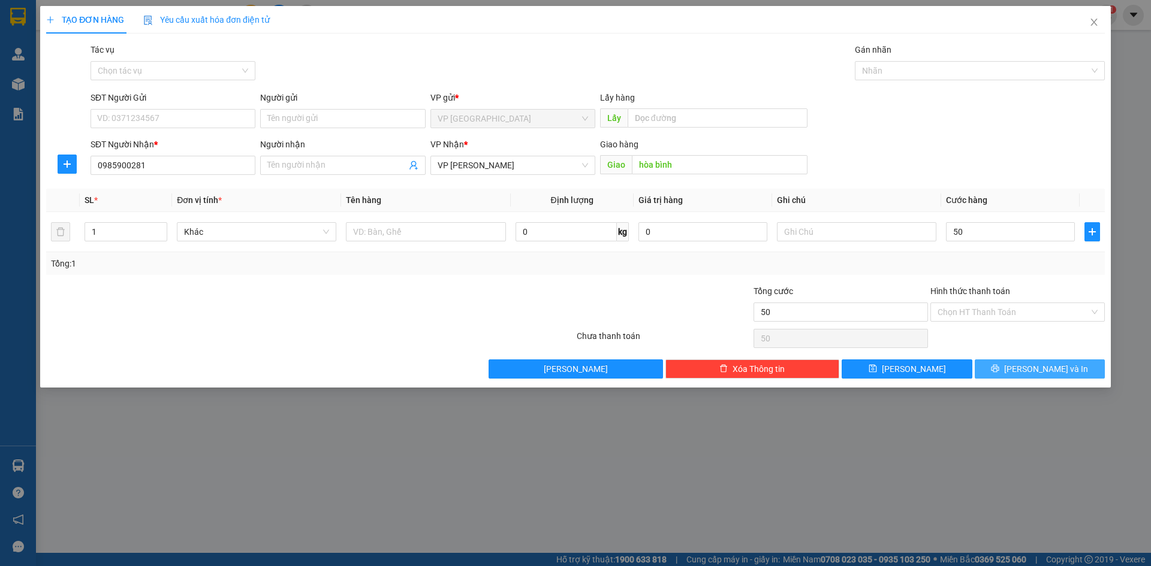
type input "50.000"
click at [1012, 372] on button "[PERSON_NAME] và In" at bounding box center [1040, 369] width 130 height 19
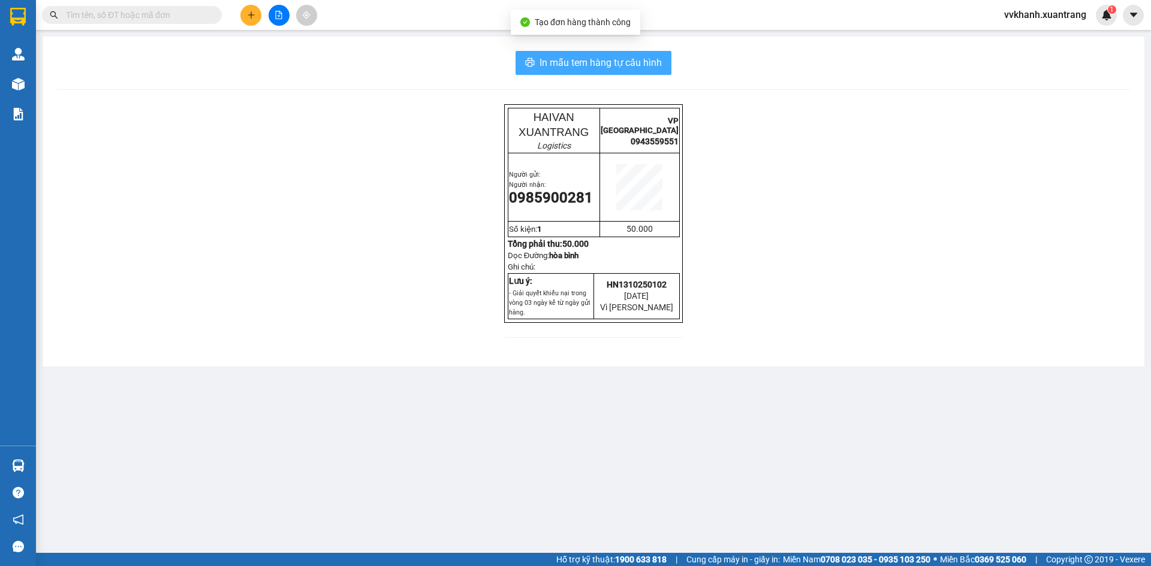
drag, startPoint x: 620, startPoint y: 68, endPoint x: 634, endPoint y: 74, distance: 14.8
click at [620, 68] on span "In mẫu tem hàng tự cấu hình" at bounding box center [600, 62] width 122 height 15
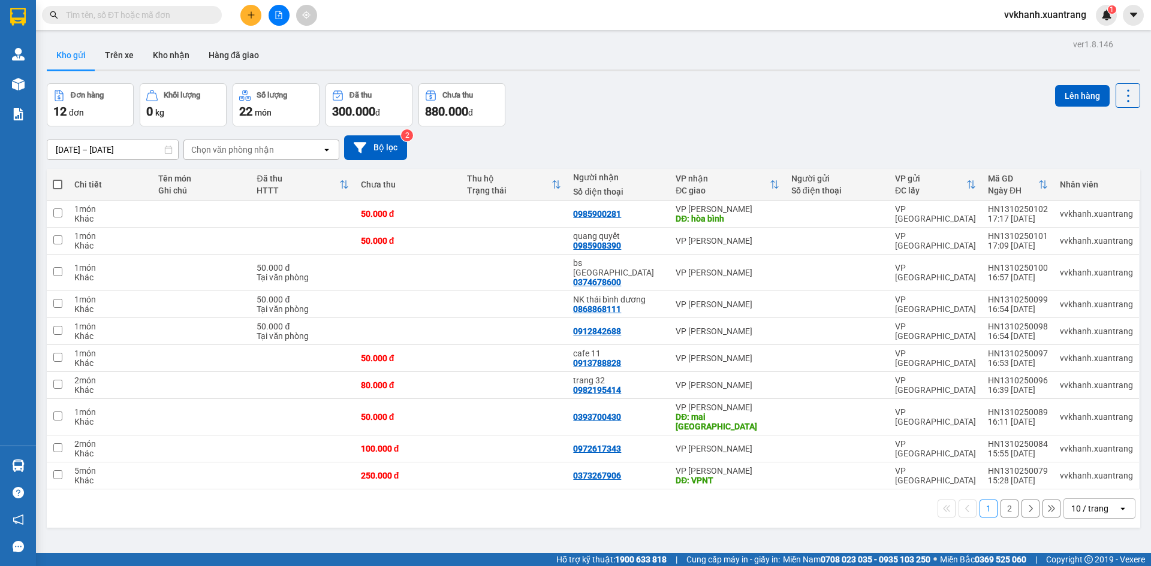
click at [249, 11] on icon "plus" at bounding box center [251, 15] width 8 height 8
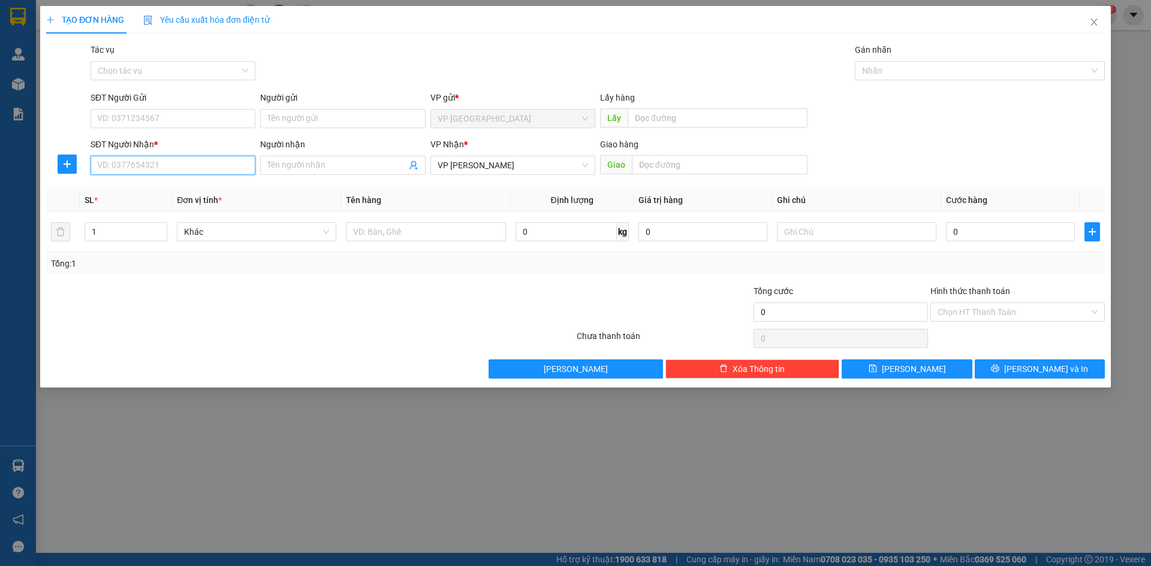
click at [174, 163] on input "SĐT Người Nhận *" at bounding box center [173, 165] width 165 height 19
click at [167, 189] on div "0983646889 - Trung răng" at bounding box center [173, 189] width 150 height 13
type input "0983646889"
type input "Trung răng"
type input "0983646889"
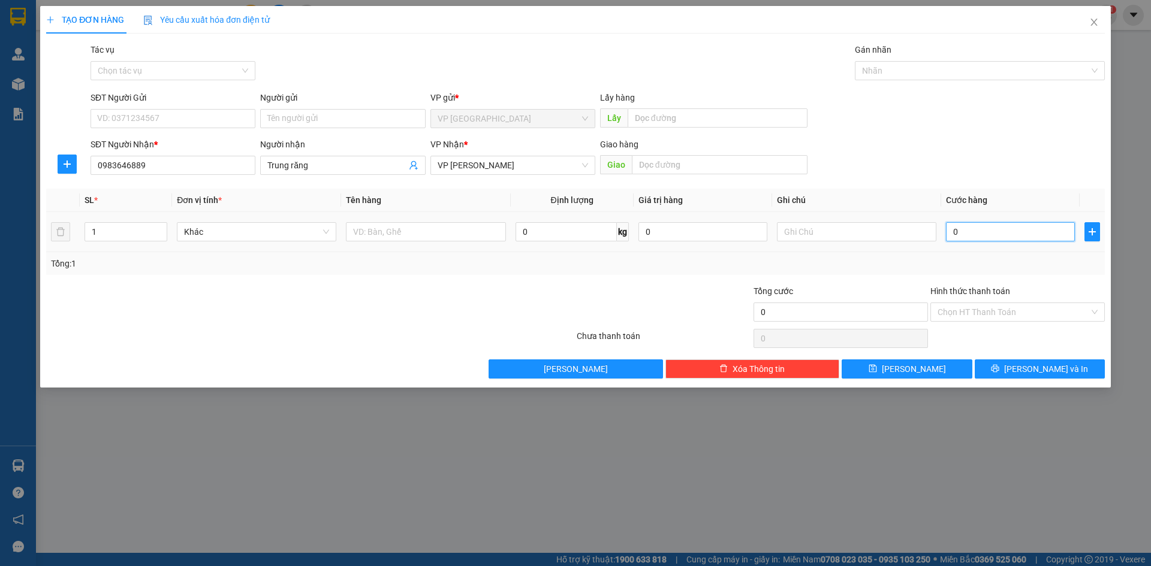
click at [988, 228] on input "0" at bounding box center [1010, 231] width 129 height 19
type input "5"
type input "50"
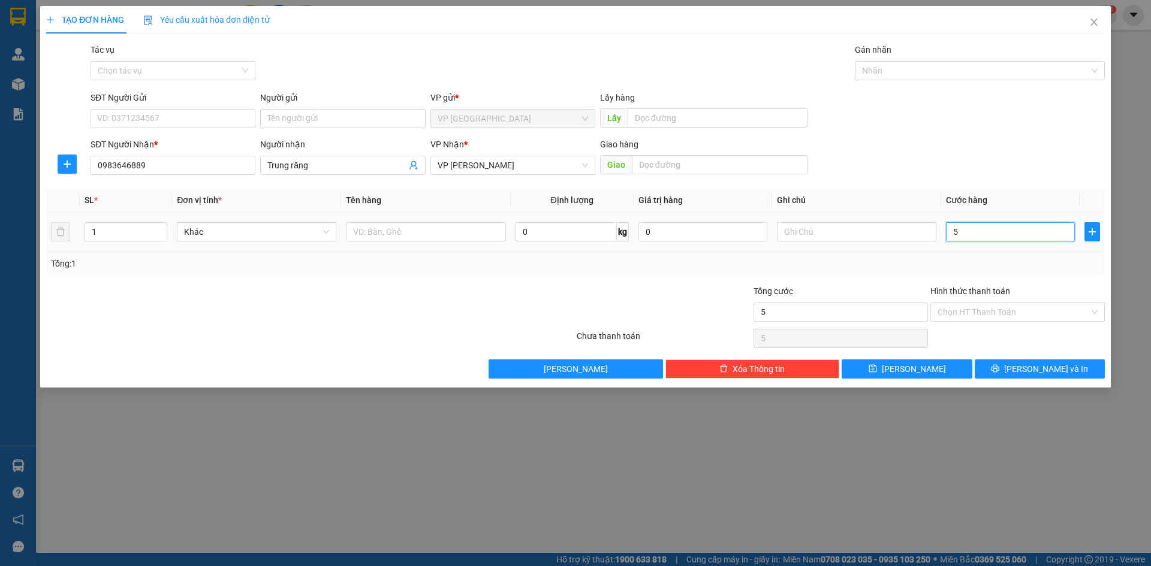
type input "50"
type input "50.000"
click at [1021, 307] on input "Hình thức thanh toán" at bounding box center [1013, 312] width 152 height 18
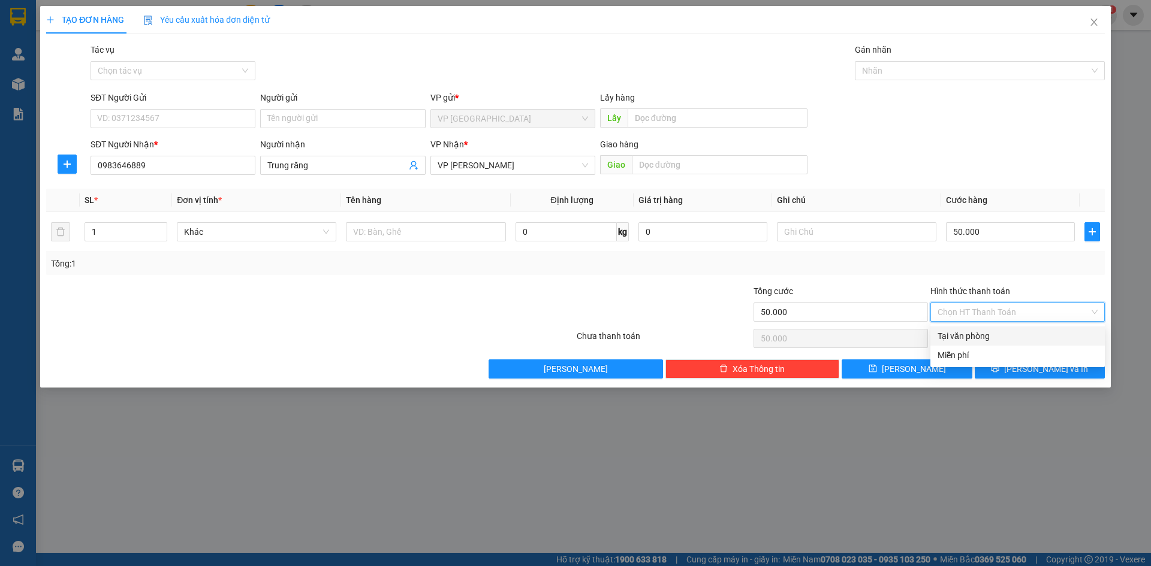
click at [1026, 339] on div "Tại văn phòng" at bounding box center [1017, 336] width 160 height 13
type input "0"
click at [999, 369] on icon "printer" at bounding box center [995, 369] width 8 height 8
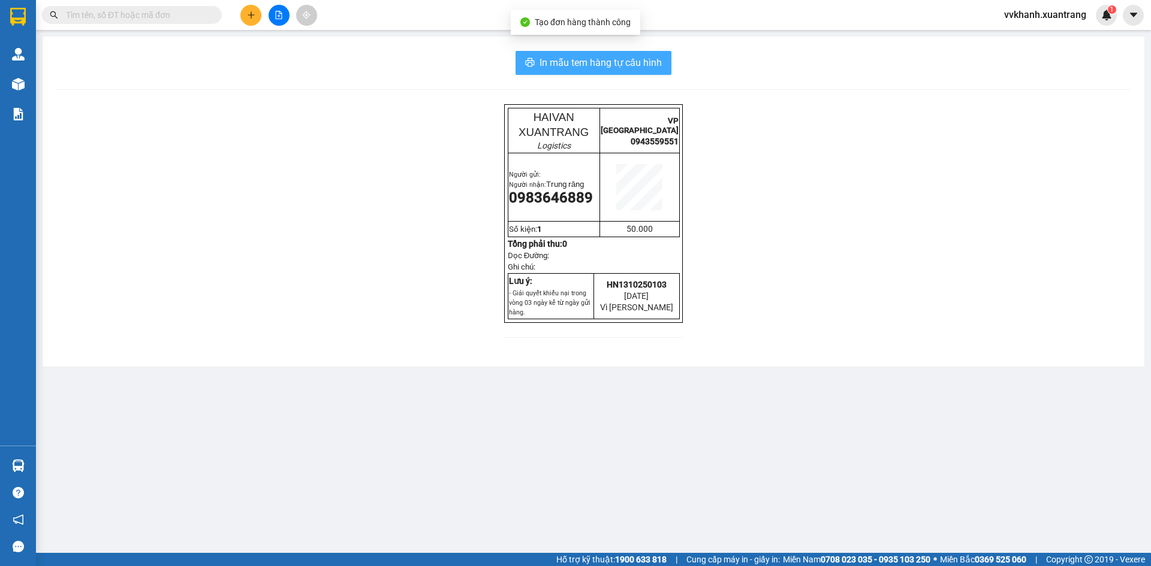
click at [615, 62] on span "In mẫu tem hàng tự cấu hình" at bounding box center [600, 62] width 122 height 15
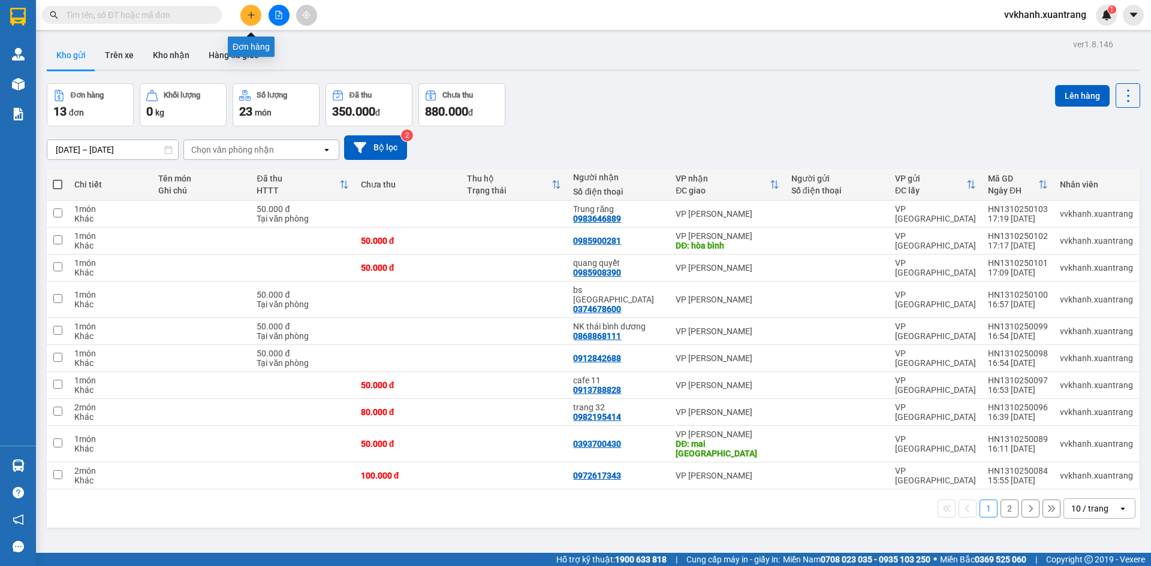
click at [249, 6] on button at bounding box center [250, 15] width 21 height 21
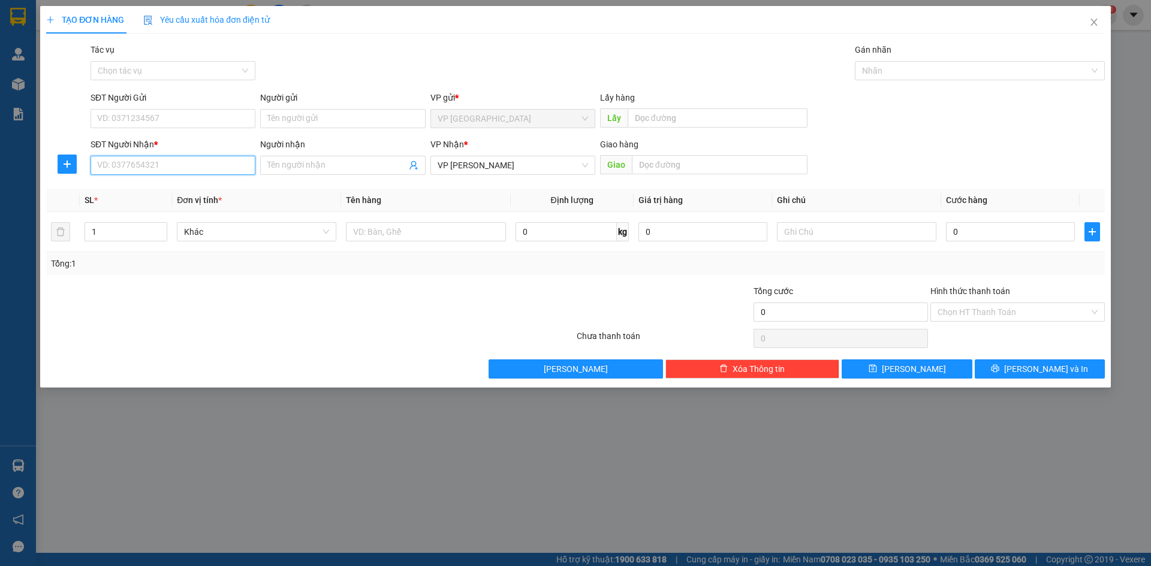
click at [202, 158] on input "SĐT Người Nhận *" at bounding box center [173, 165] width 165 height 19
click at [344, 161] on input "Người nhận" at bounding box center [336, 165] width 138 height 13
type input "cương"
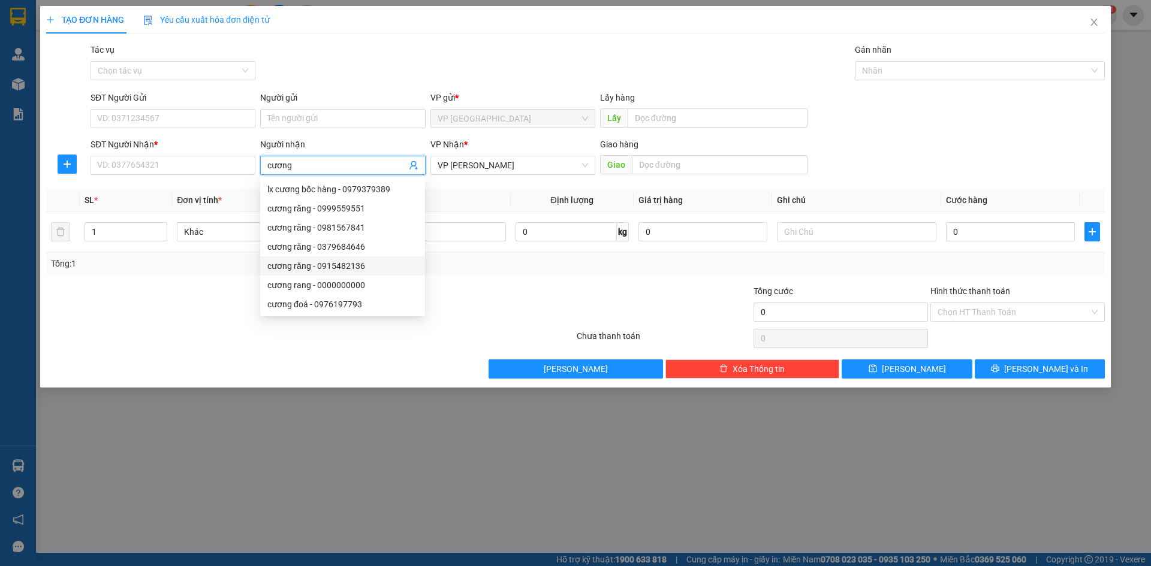
click at [360, 262] on div "cương răng - 0915482136" at bounding box center [342, 266] width 150 height 13
type input "0915482136"
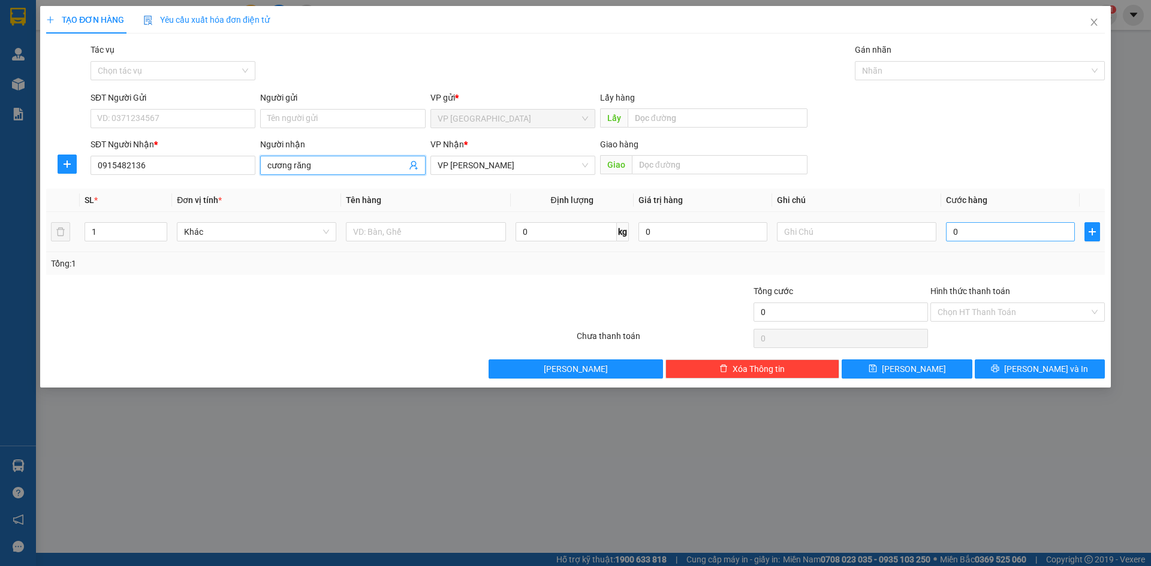
type input "cương răng"
click at [975, 232] on input "0" at bounding box center [1010, 231] width 129 height 19
type input "5"
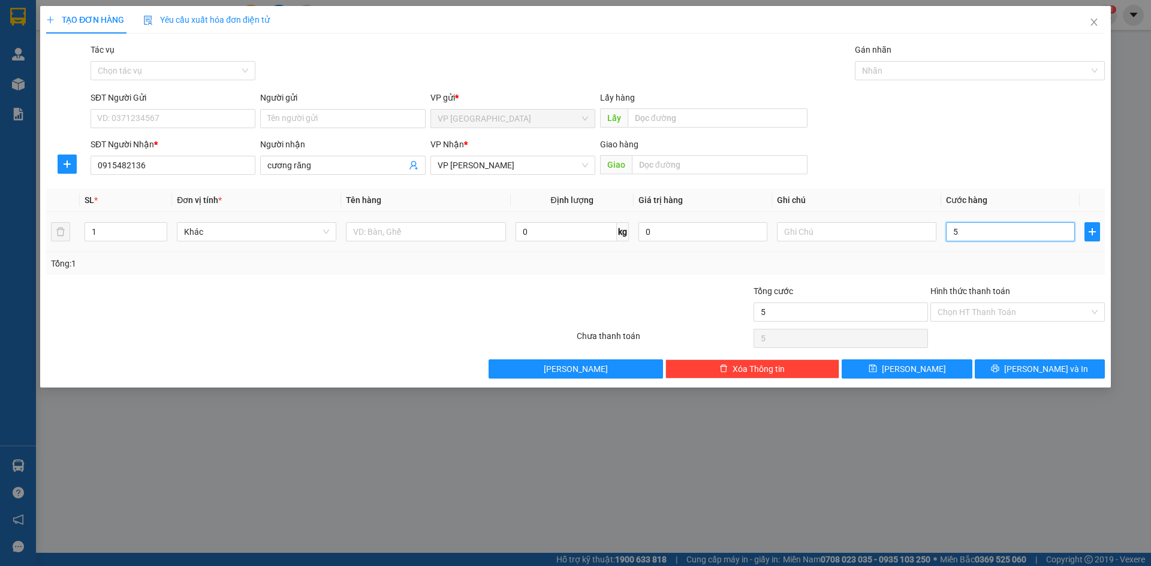
type input "50"
type input "50.000"
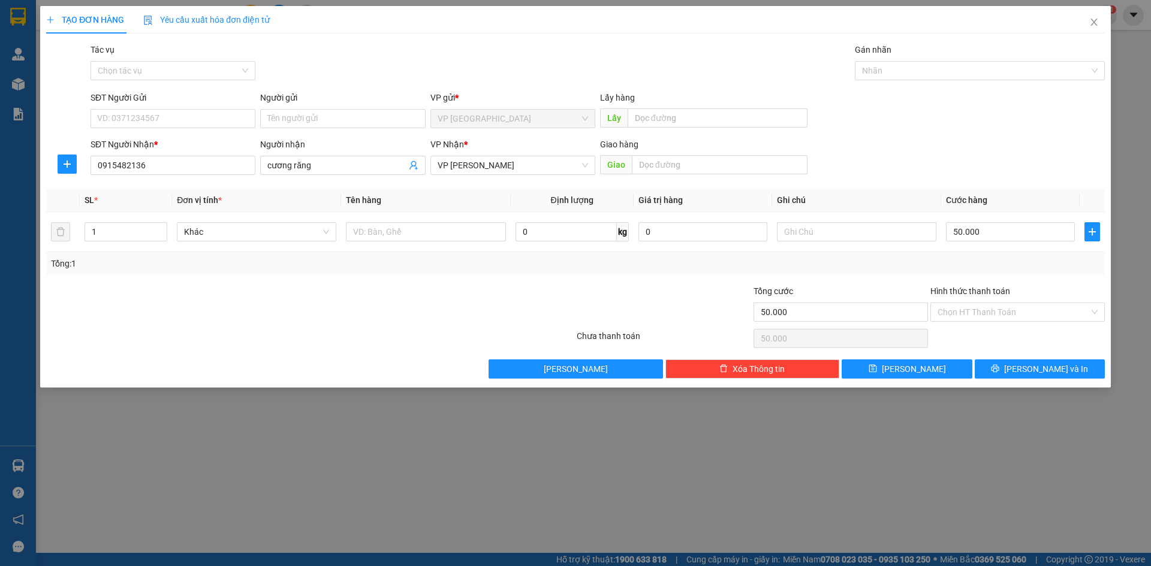
drag, startPoint x: 969, startPoint y: 317, endPoint x: 972, endPoint y: 324, distance: 7.5
click at [969, 317] on input "Hình thức thanh toán" at bounding box center [1013, 312] width 152 height 18
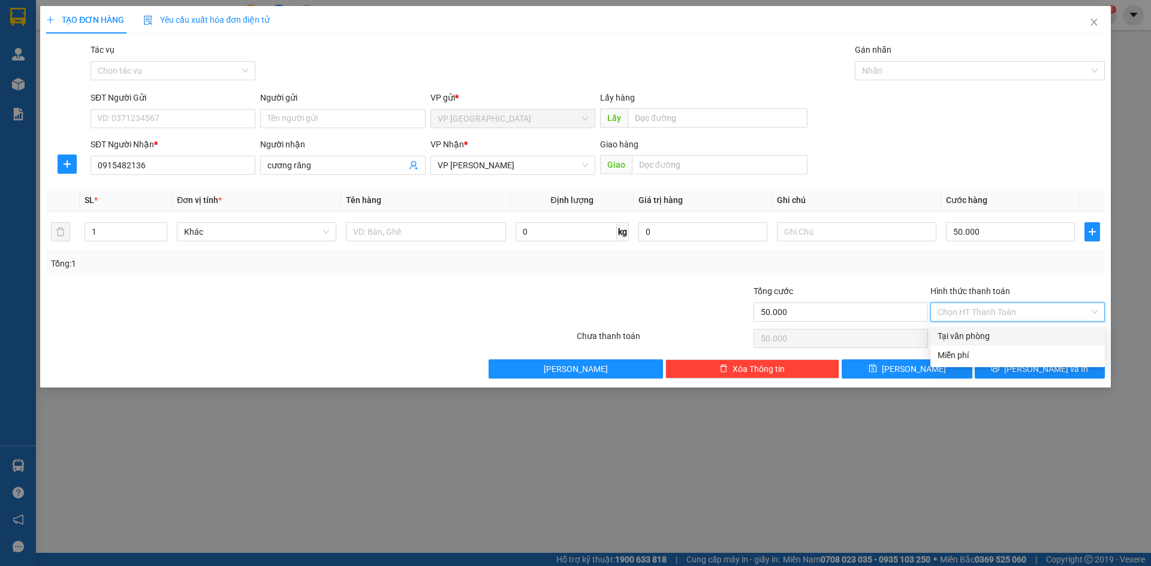
click at [992, 334] on div "Tại văn phòng" at bounding box center [1017, 336] width 160 height 13
type input "0"
drag, startPoint x: 993, startPoint y: 373, endPoint x: 981, endPoint y: 387, distance: 17.9
click at [994, 373] on button "Lưu và In" at bounding box center [1040, 369] width 130 height 19
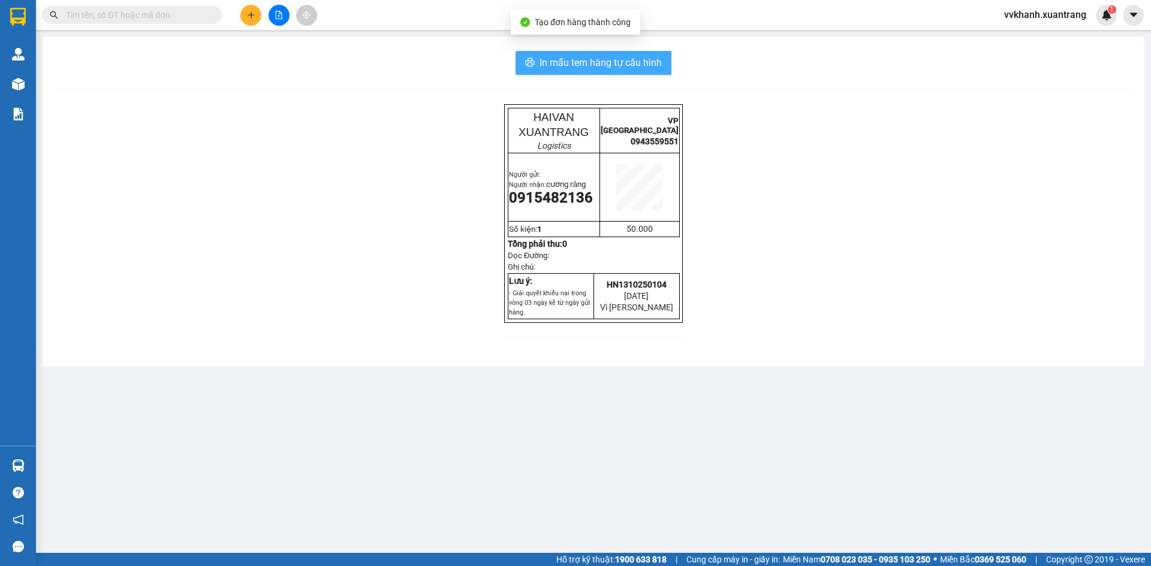
click at [609, 62] on span "In mẫu tem hàng tự cấu hình" at bounding box center [600, 62] width 122 height 15
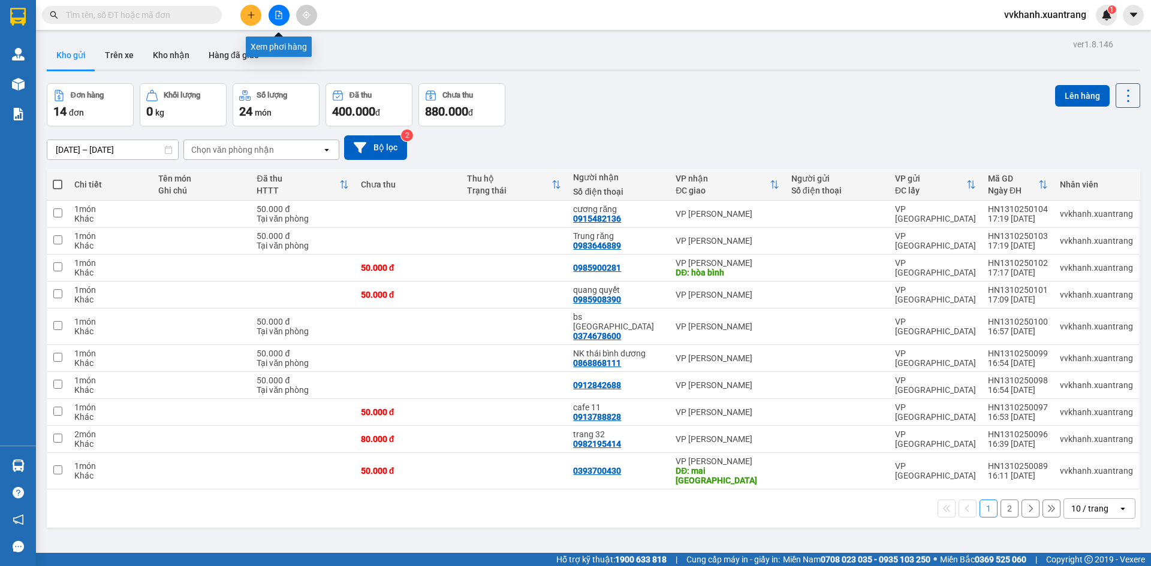
click at [273, 16] on button at bounding box center [279, 15] width 21 height 21
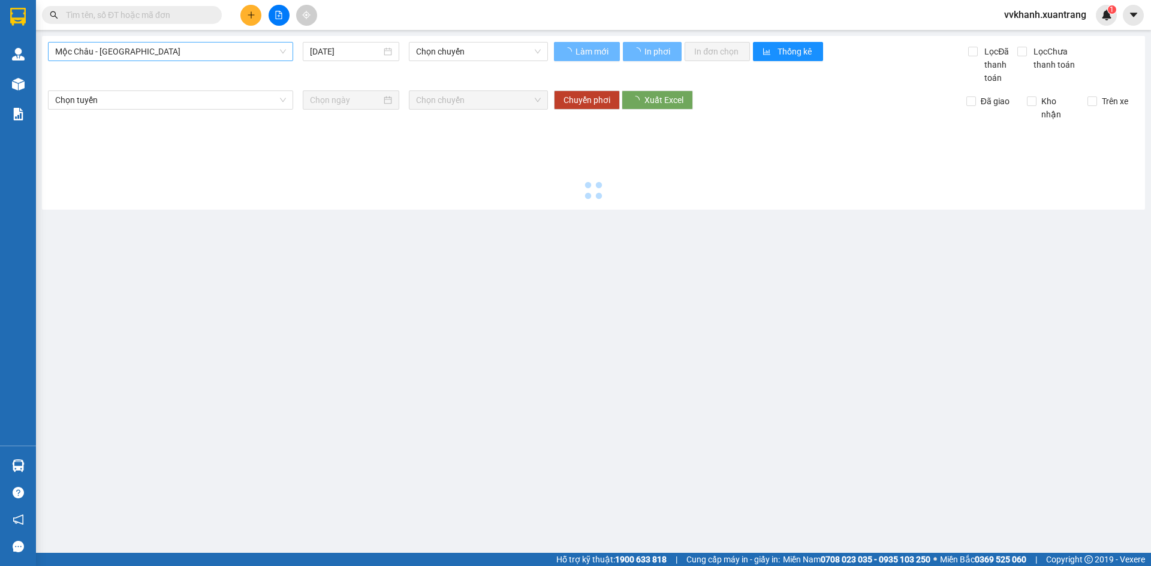
click at [203, 57] on span "Mộc Châu - Mỹ Đình" at bounding box center [170, 52] width 231 height 18
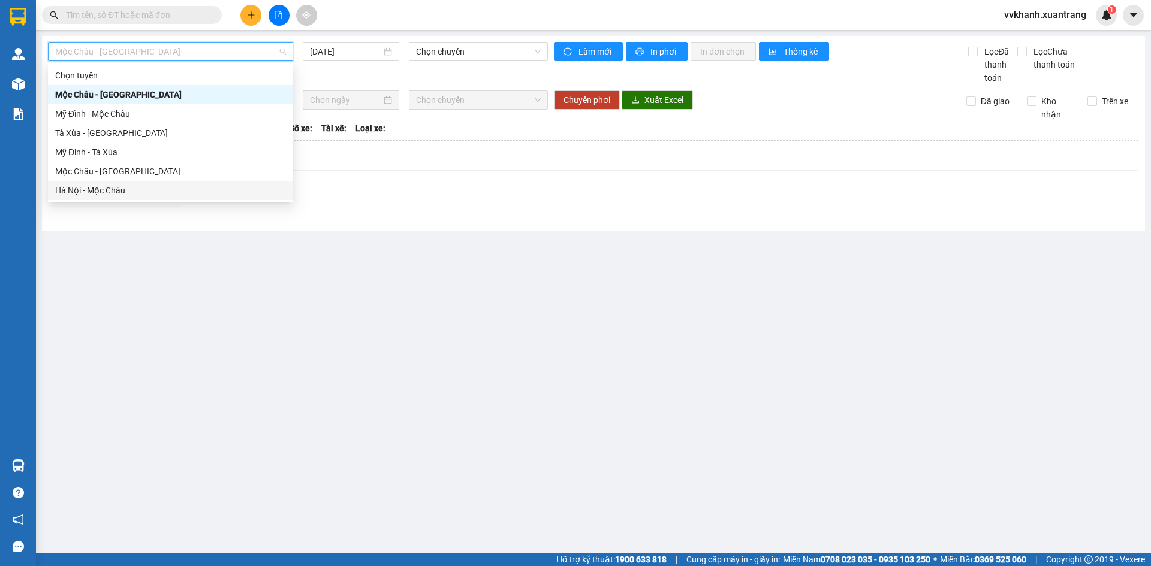
click at [161, 183] on div "Hà Nội - Mộc Châu" at bounding box center [170, 190] width 245 height 19
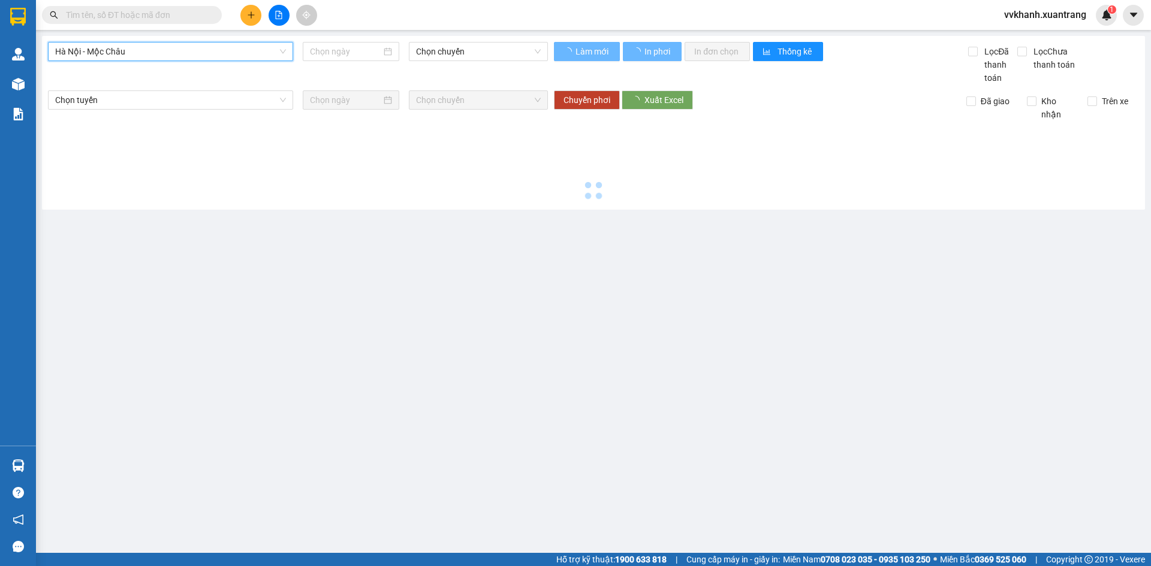
type input "13/10/2025"
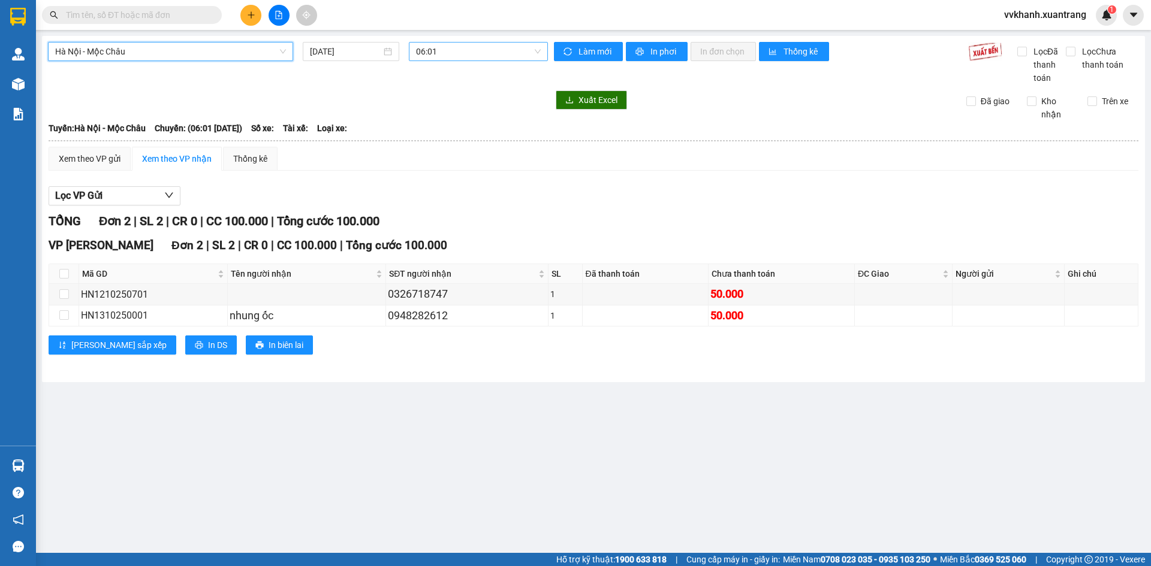
click at [450, 50] on span "06:01" at bounding box center [478, 52] width 125 height 18
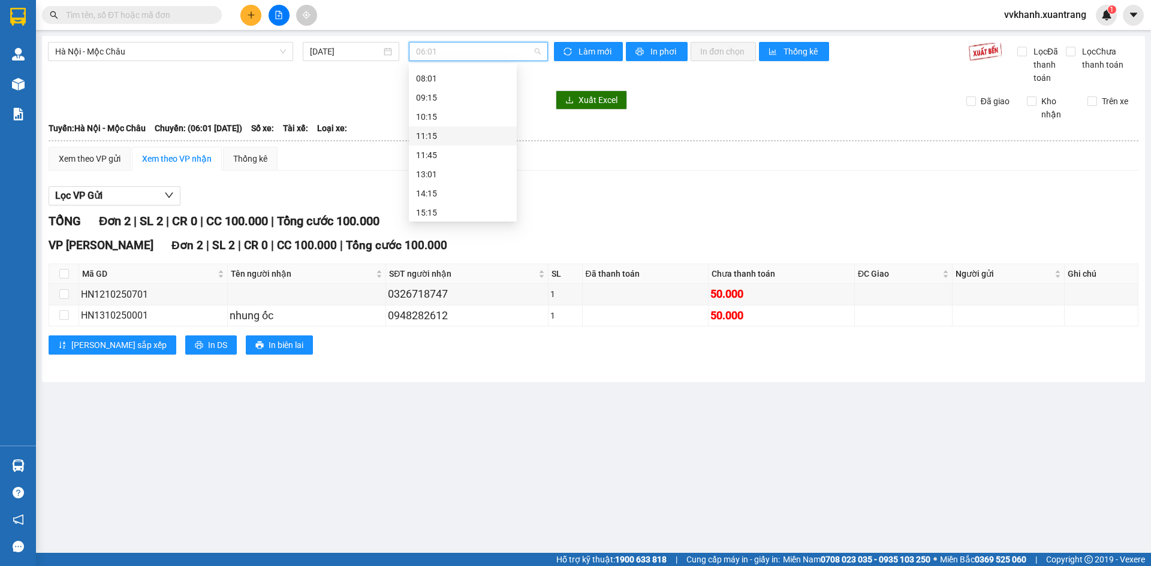
scroll to position [120, 0]
drag, startPoint x: 129, startPoint y: 41, endPoint x: 129, endPoint y: 53, distance: 12.0
click at [129, 43] on div "Hà Nội - Mộc Châu 13/10/2025 06:01 Làm mới In phơi In đơn chọn Thống kê Lọc Đã …" at bounding box center [593, 209] width 1103 height 346
click at [123, 51] on span "Hà Nội - Mộc Châu" at bounding box center [170, 52] width 231 height 18
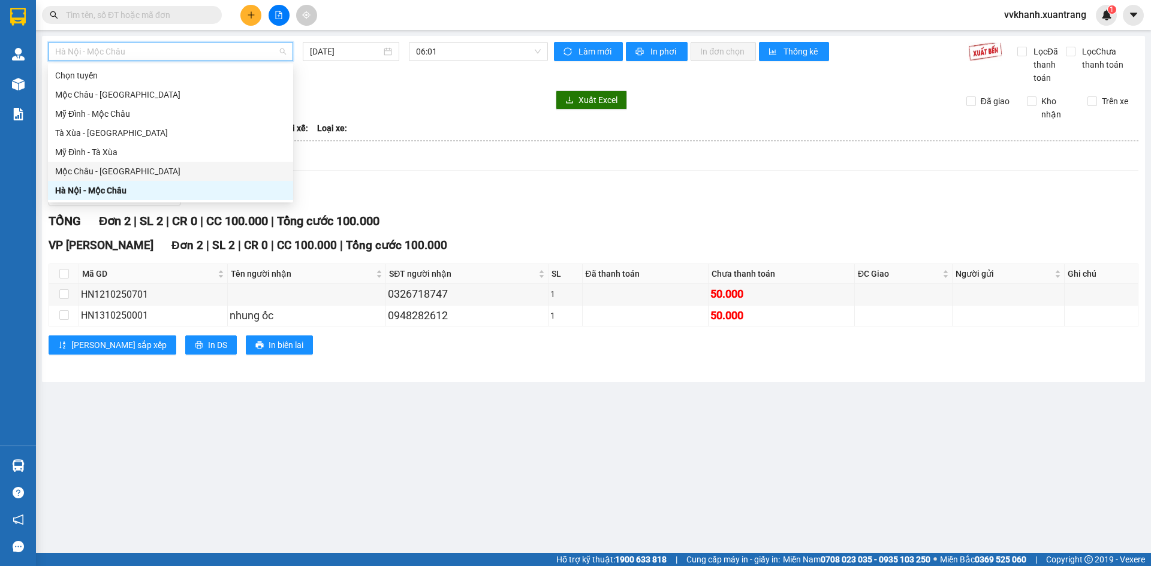
click at [110, 171] on div "Mộc Châu - Hà Nội" at bounding box center [170, 171] width 231 height 13
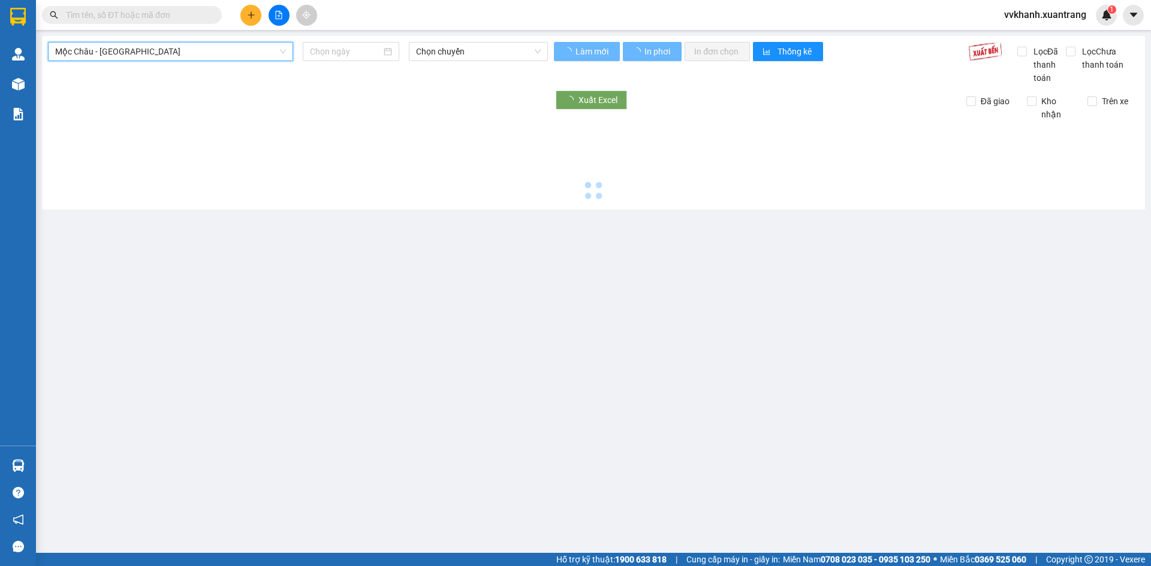
type input "13/10/2025"
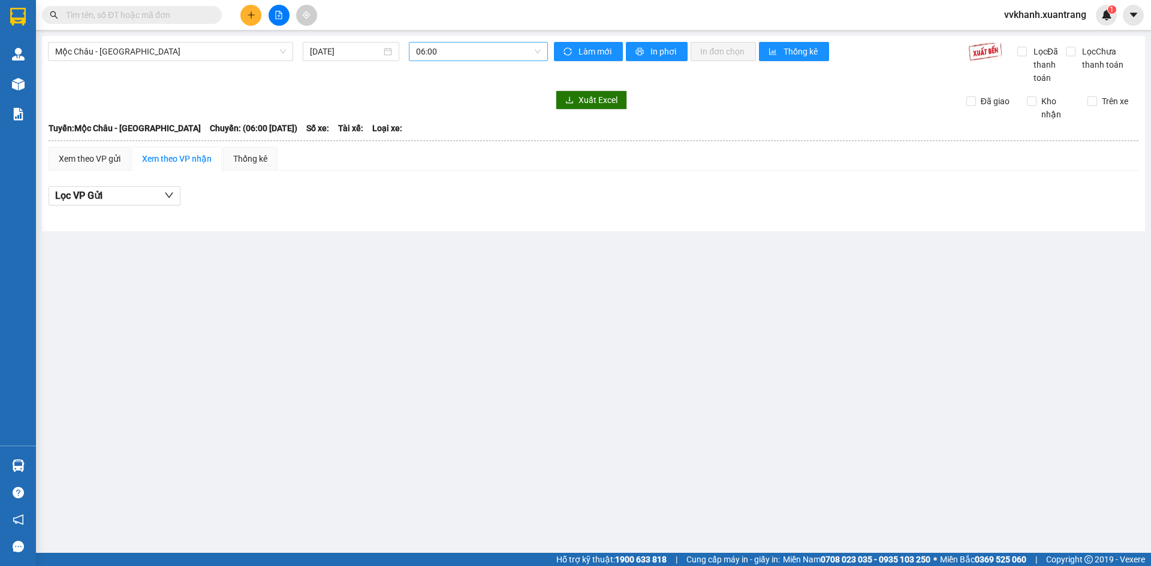
click at [449, 62] on div "Mộc Châu - Hà Nội 13/10/2025 06:00" at bounding box center [298, 63] width 500 height 43
click at [447, 58] on span "06:00" at bounding box center [478, 52] width 125 height 18
click at [439, 107] on div "15:00" at bounding box center [463, 113] width 94 height 13
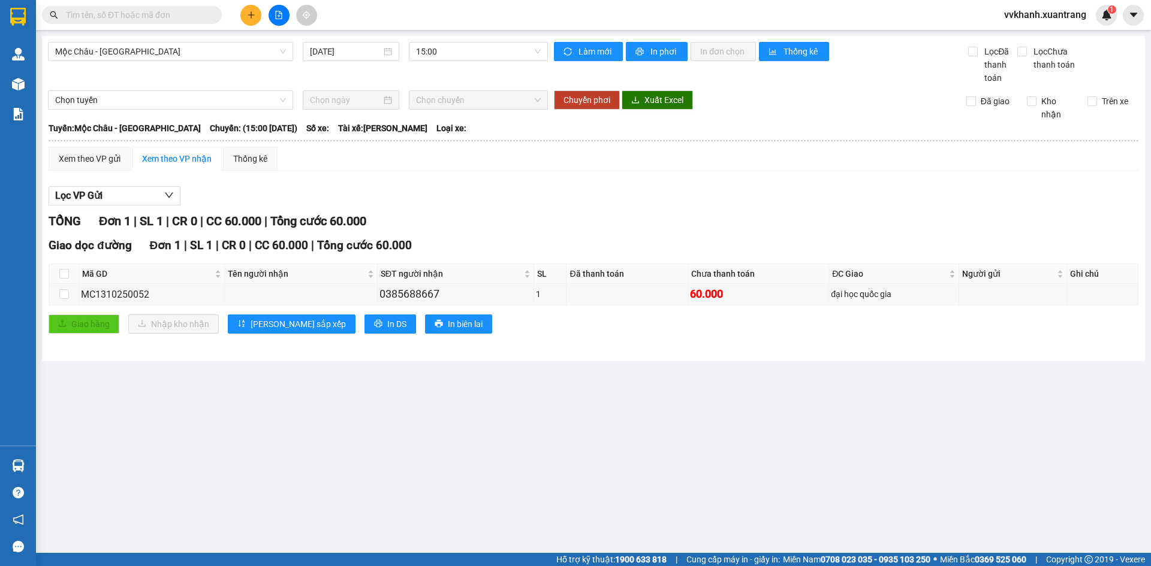
click at [145, 17] on input "text" at bounding box center [136, 14] width 141 height 13
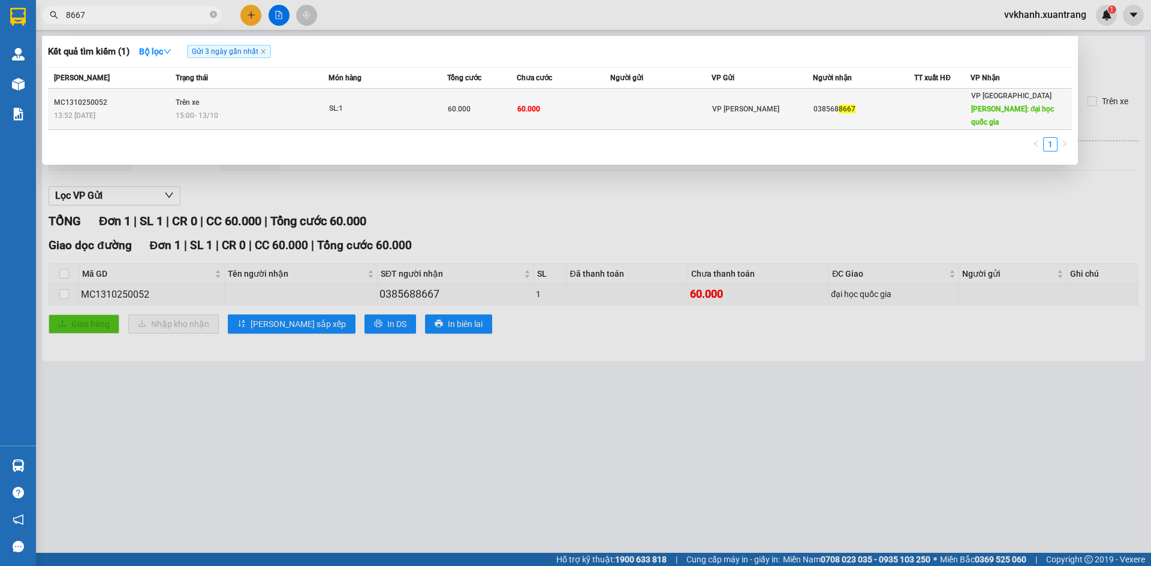
type input "8667"
click at [678, 108] on td at bounding box center [660, 109] width 101 height 41
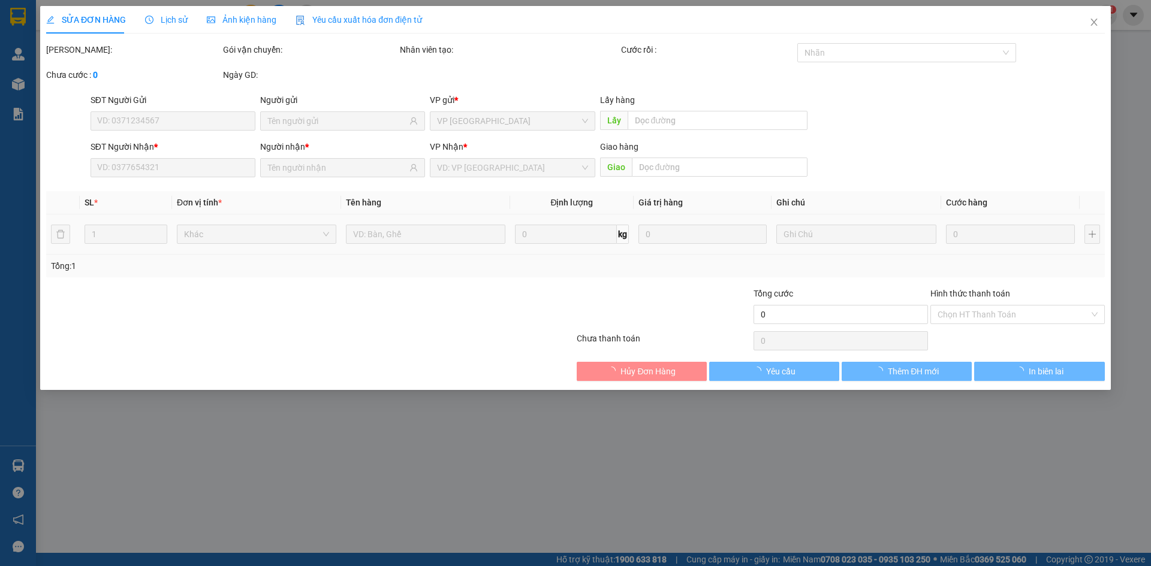
type input "0385688667"
type input "đại học quốc gia"
type input "60.000"
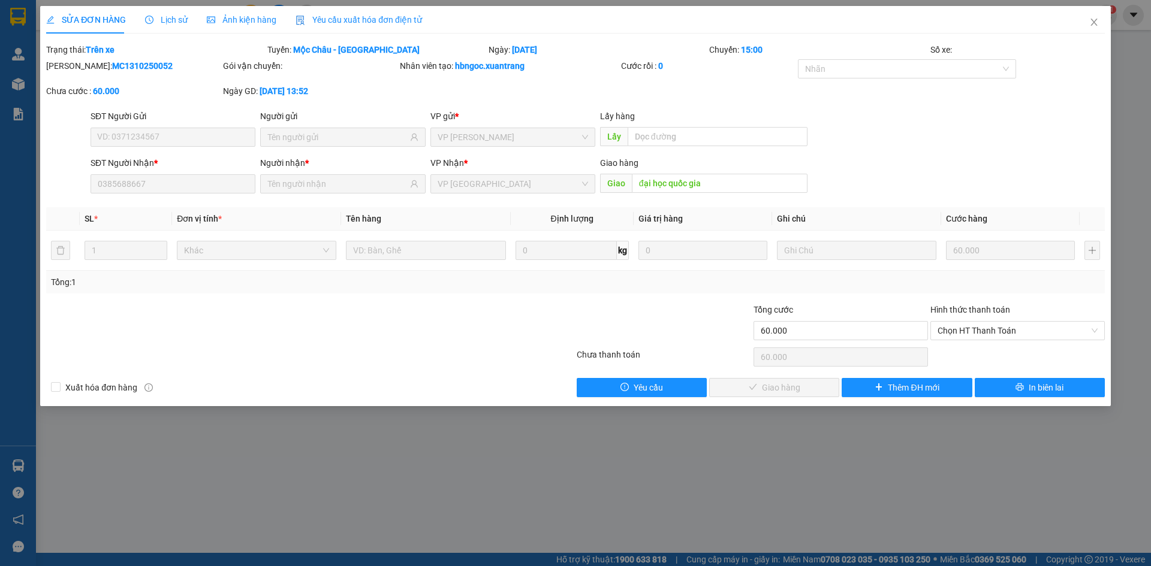
click at [230, 22] on span "Ảnh kiện hàng" at bounding box center [242, 20] width 70 height 10
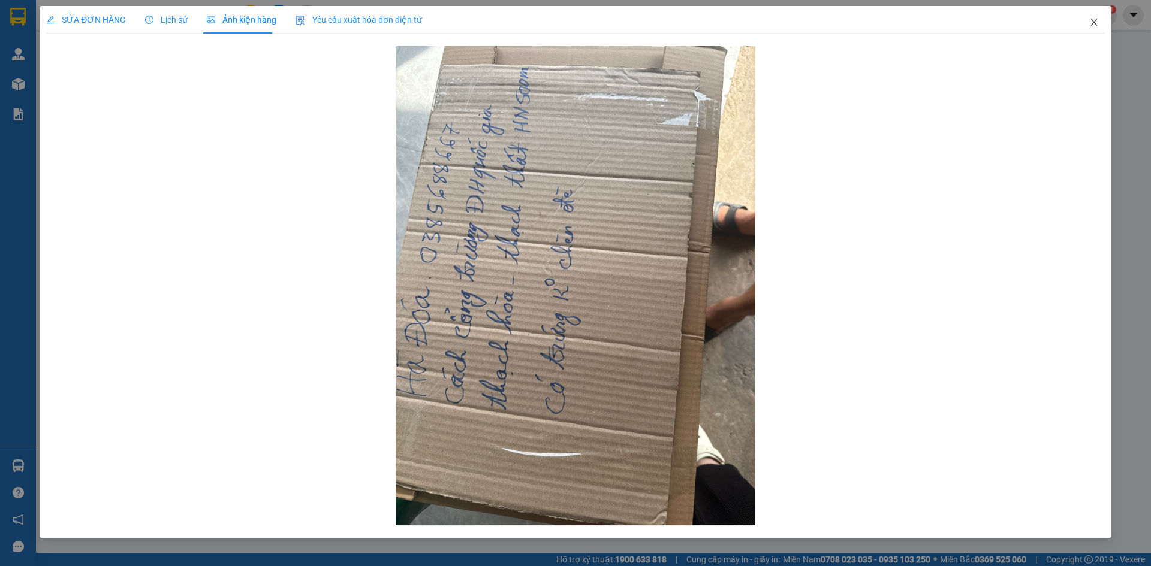
click at [1091, 28] on span "Close" at bounding box center [1094, 23] width 34 height 34
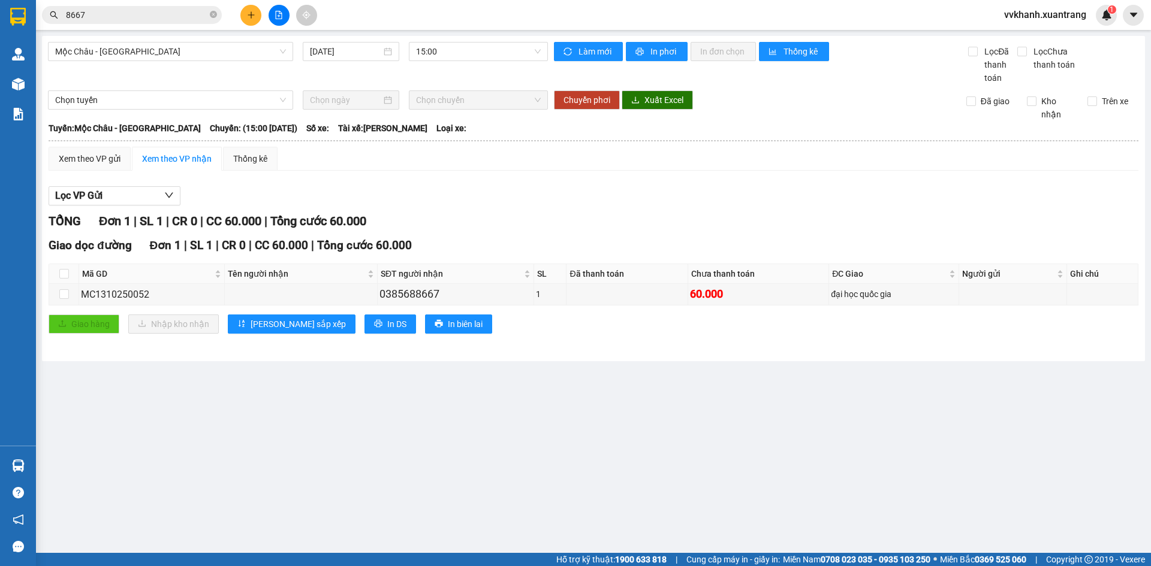
click at [448, 37] on div "Mộc Châu - Hà Nội 13/10/2025 15:00 Làm mới In phơi In đơn chọn Thống kê Lọc Đã …" at bounding box center [593, 198] width 1103 height 325
drag, startPoint x: 493, startPoint y: 40, endPoint x: 460, endPoint y: 111, distance: 79.4
click at [493, 40] on div "Mộc Châu - Hà Nội 13/10/2025 15:00 Làm mới In phơi In đơn chọn Thống kê Lọc Đã …" at bounding box center [593, 198] width 1103 height 325
click at [444, 46] on span "15:00" at bounding box center [478, 52] width 125 height 18
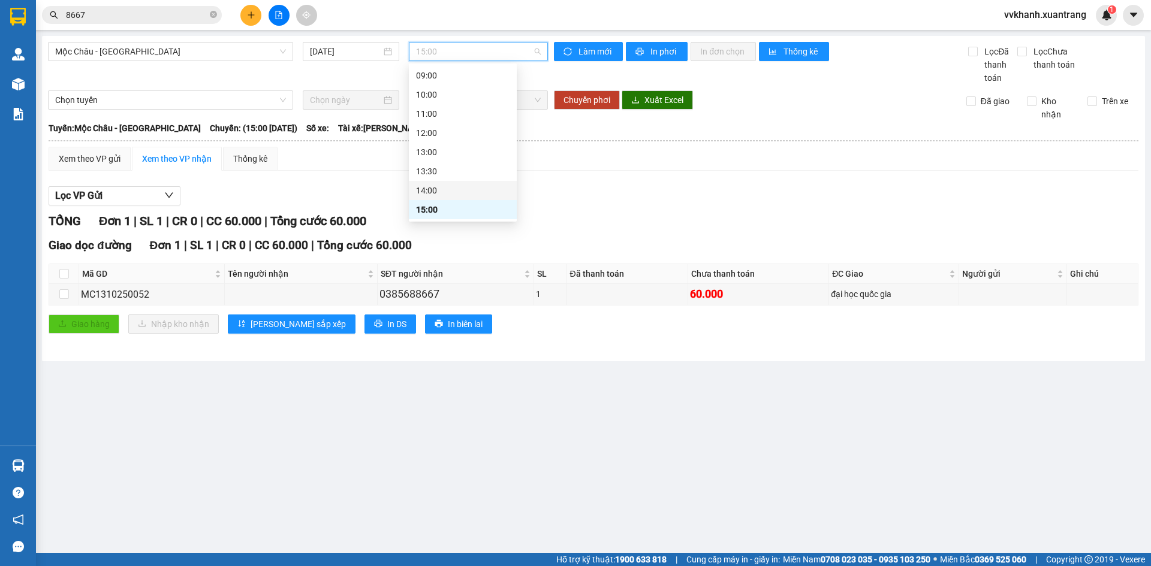
drag, startPoint x: 451, startPoint y: 194, endPoint x: 366, endPoint y: 206, distance: 86.0
click at [450, 194] on div "14:00" at bounding box center [463, 190] width 94 height 13
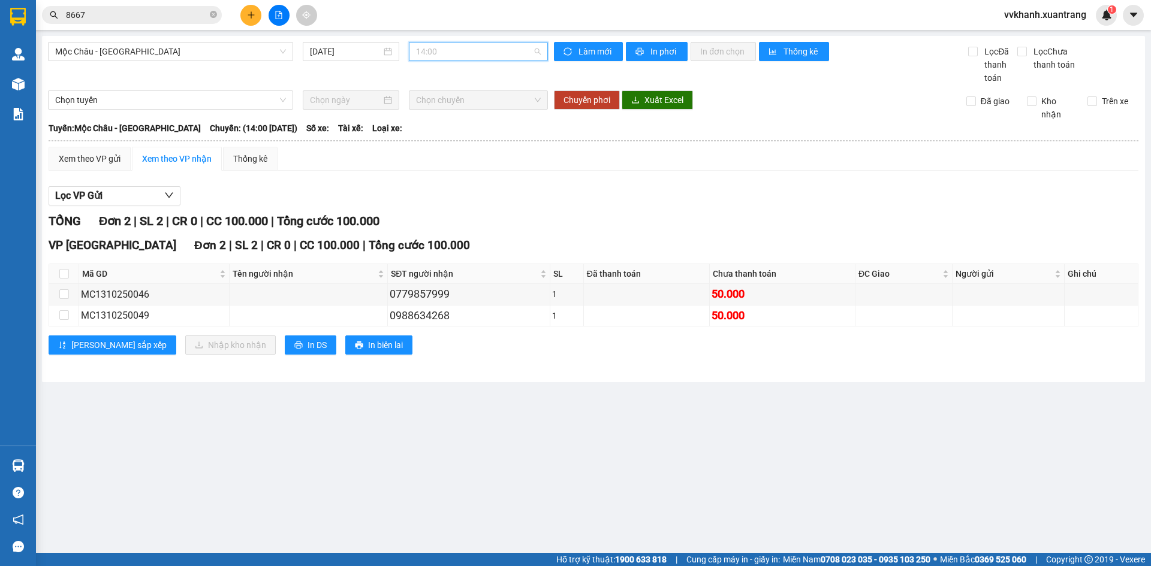
click at [454, 59] on span "14:00" at bounding box center [478, 52] width 125 height 18
click at [439, 169] on div "13:30" at bounding box center [463, 171] width 94 height 13
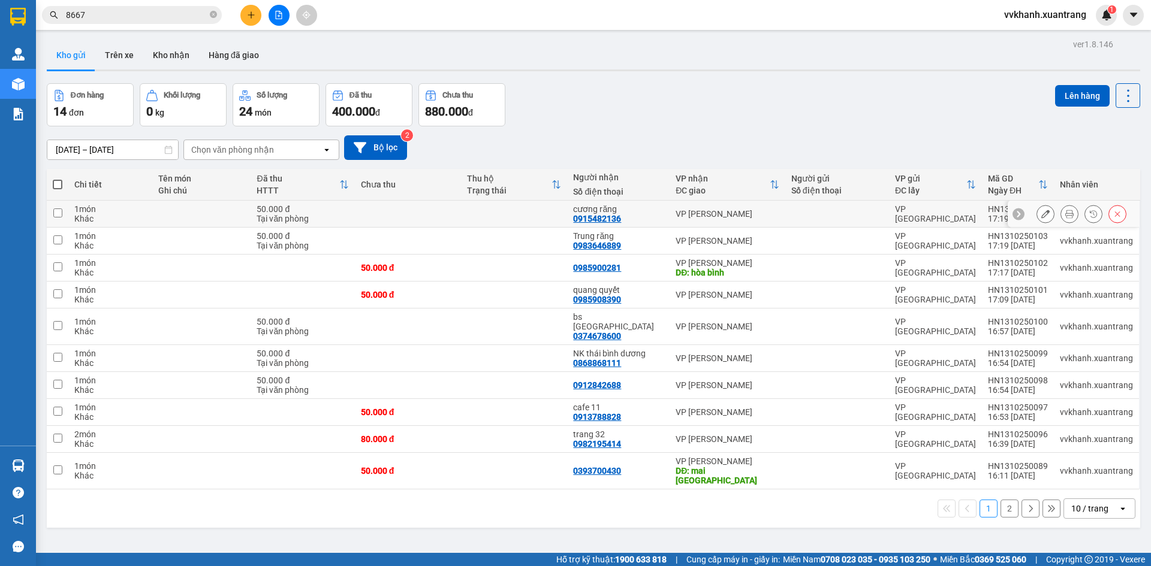
click at [497, 204] on td at bounding box center [514, 214] width 106 height 27
checkbox input "true"
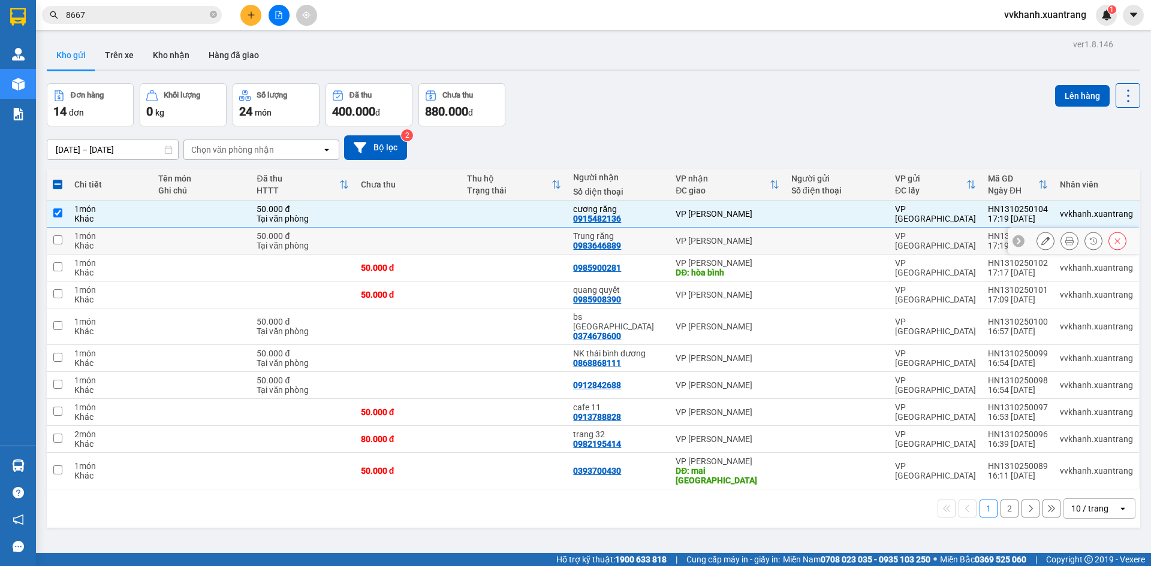
click at [503, 250] on td at bounding box center [514, 241] width 106 height 27
checkbox input "true"
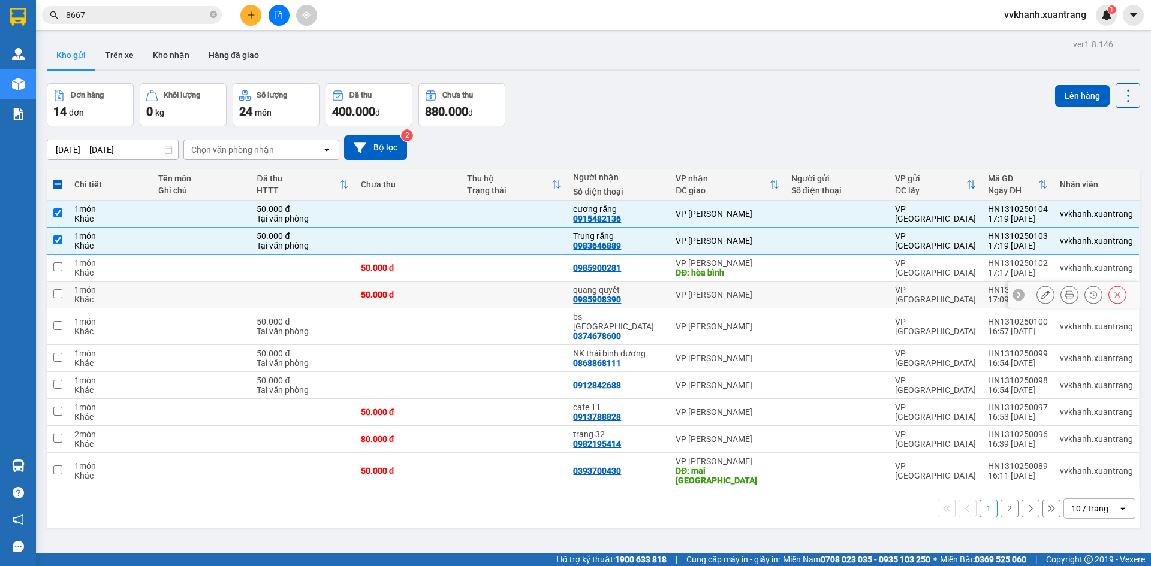
click at [513, 304] on td at bounding box center [514, 295] width 106 height 27
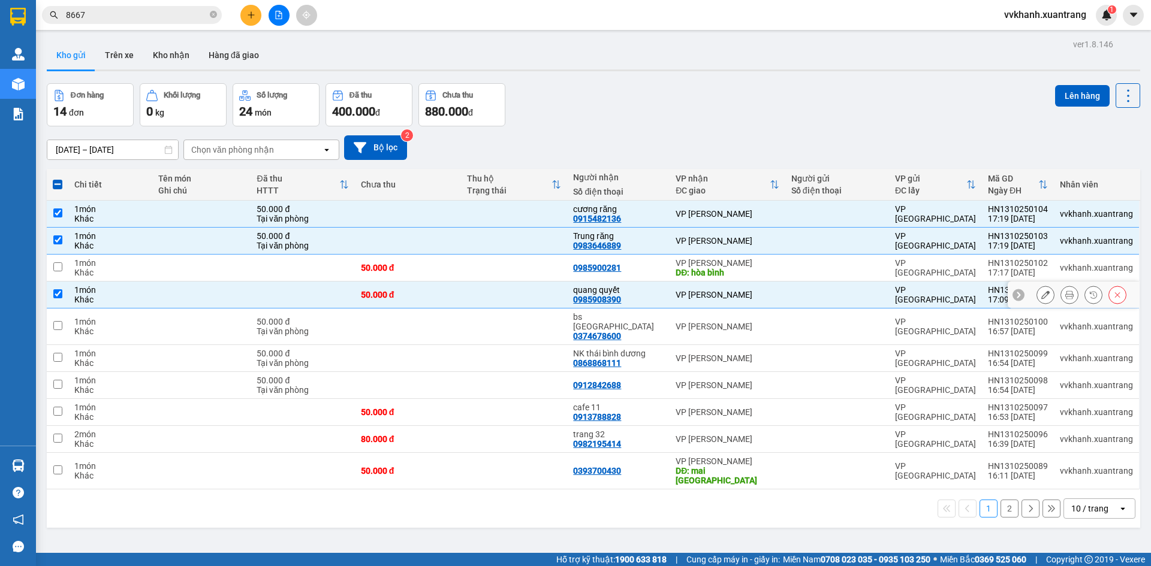
click at [517, 282] on td at bounding box center [514, 295] width 106 height 27
checkbox input "false"
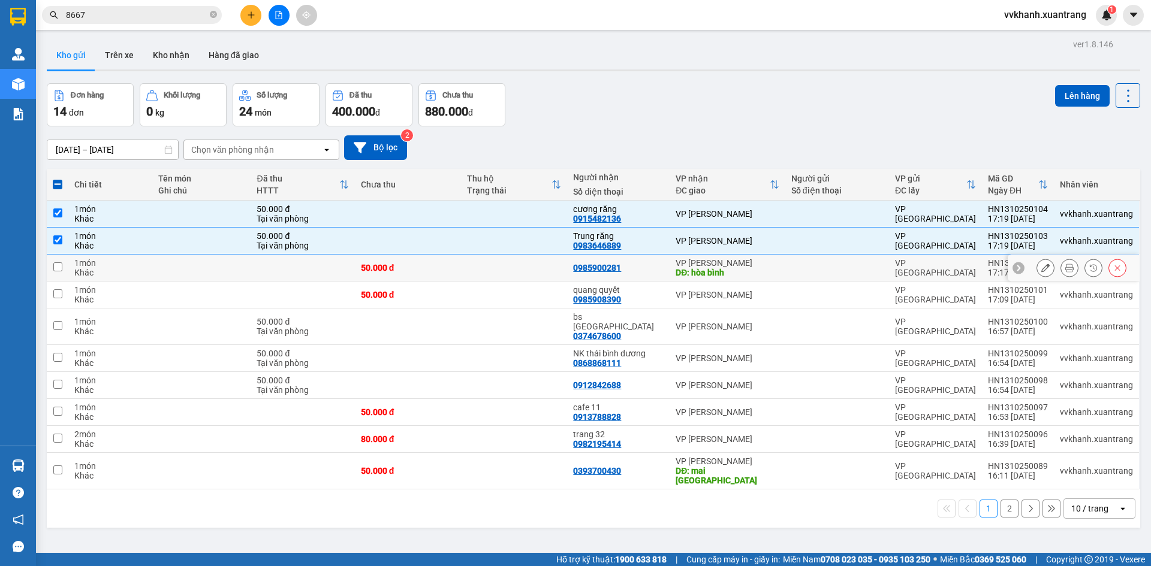
click at [511, 272] on td at bounding box center [514, 268] width 106 height 27
checkbox input "true"
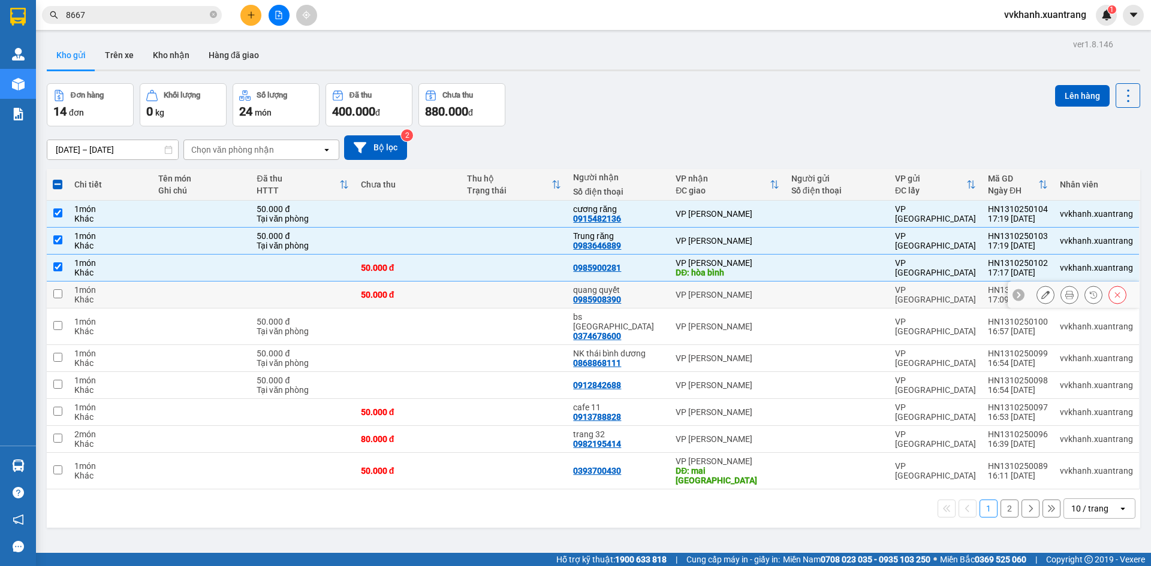
click at [523, 291] on td at bounding box center [514, 295] width 106 height 27
checkbox input "true"
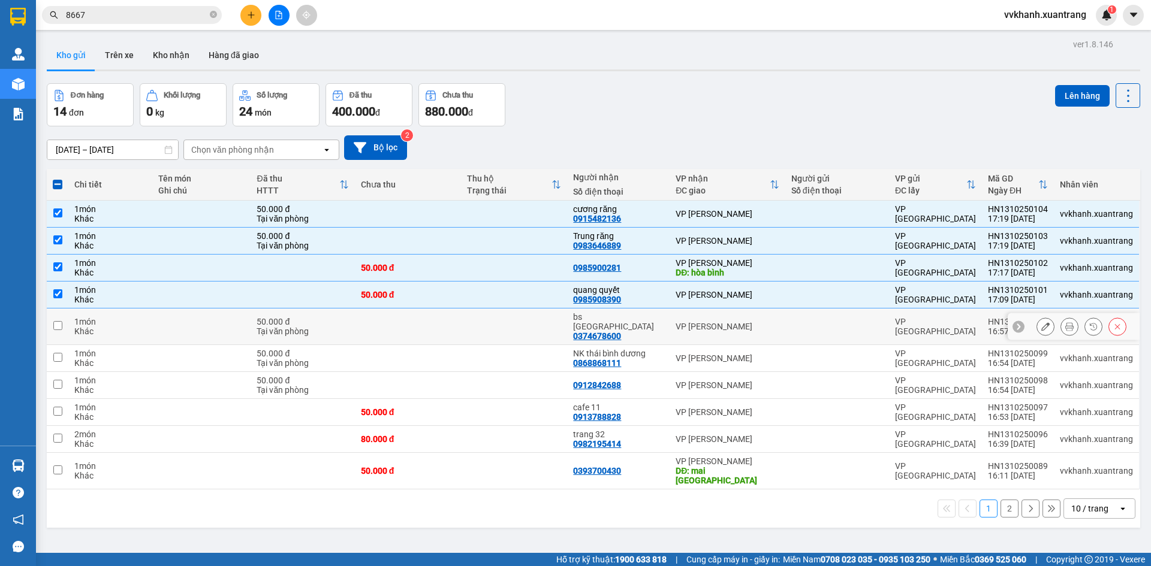
click at [539, 325] on td at bounding box center [514, 327] width 106 height 37
checkbox input "true"
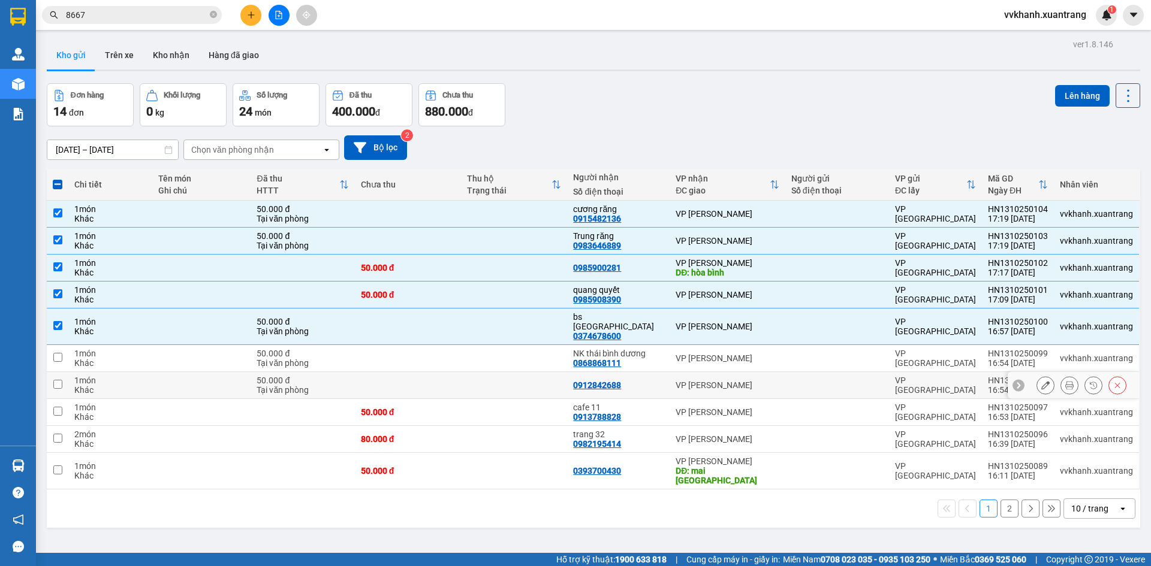
click at [545, 372] on td at bounding box center [514, 385] width 106 height 27
checkbox input "true"
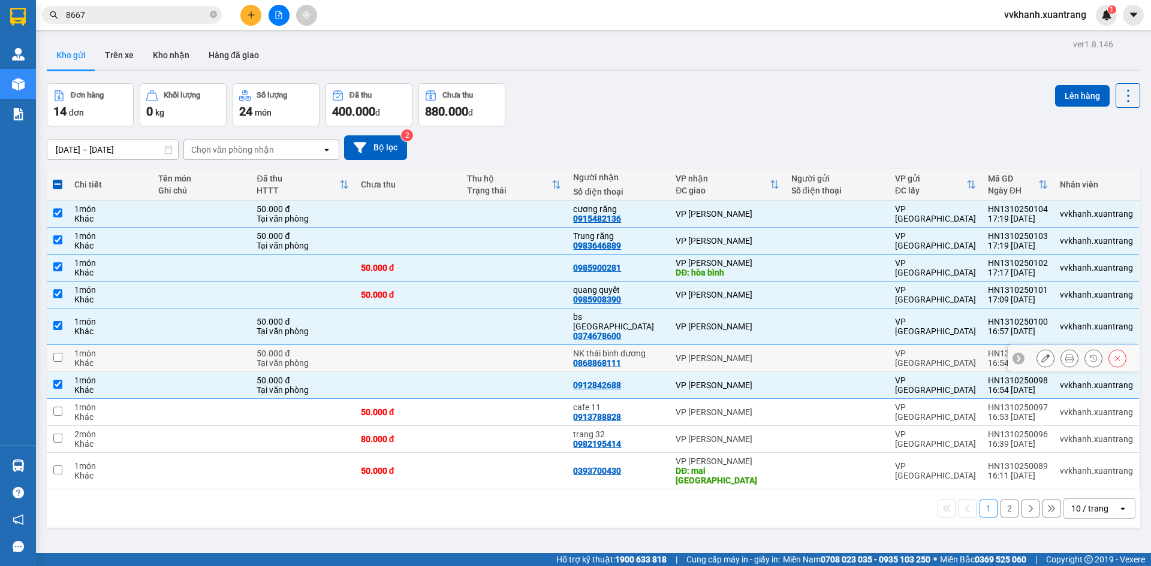
click at [508, 350] on td at bounding box center [514, 358] width 106 height 27
checkbox input "true"
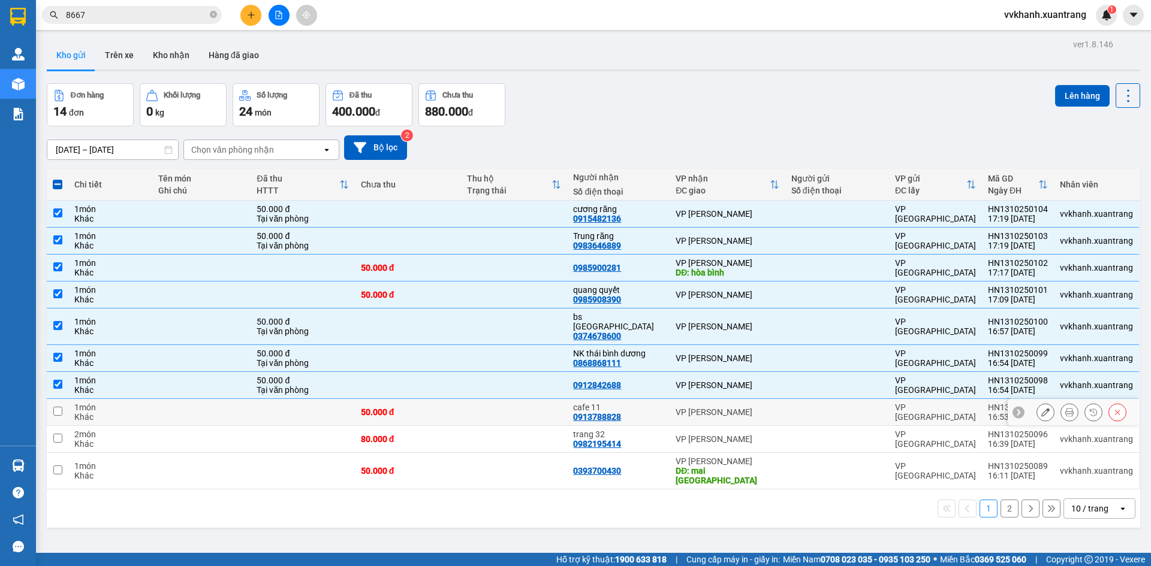
click at [521, 405] on td at bounding box center [514, 412] width 106 height 27
checkbox input "true"
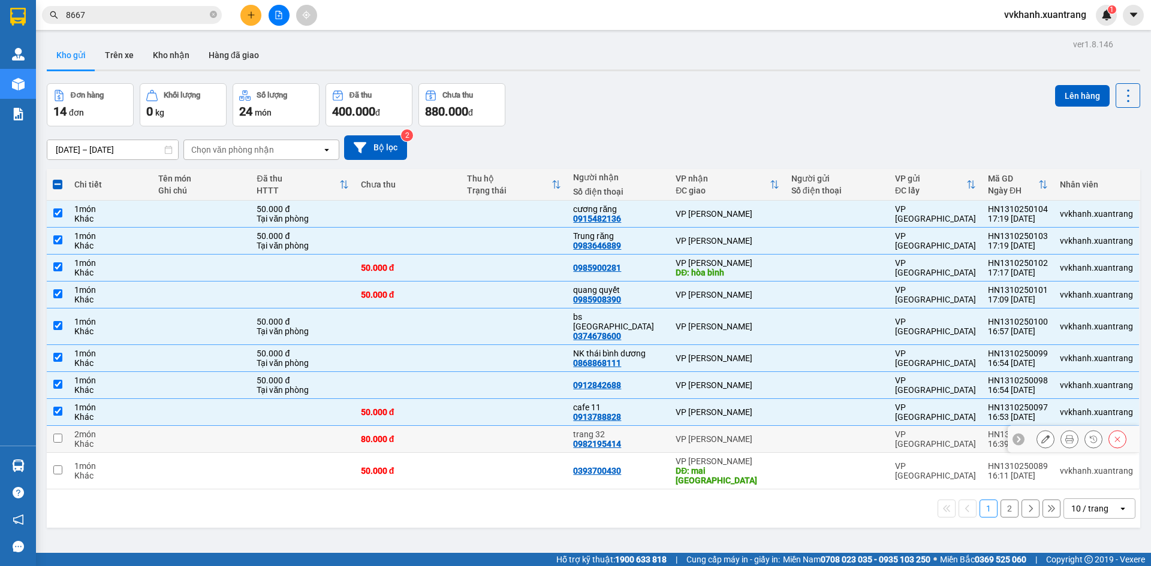
click at [522, 433] on td at bounding box center [514, 439] width 106 height 27
checkbox input "true"
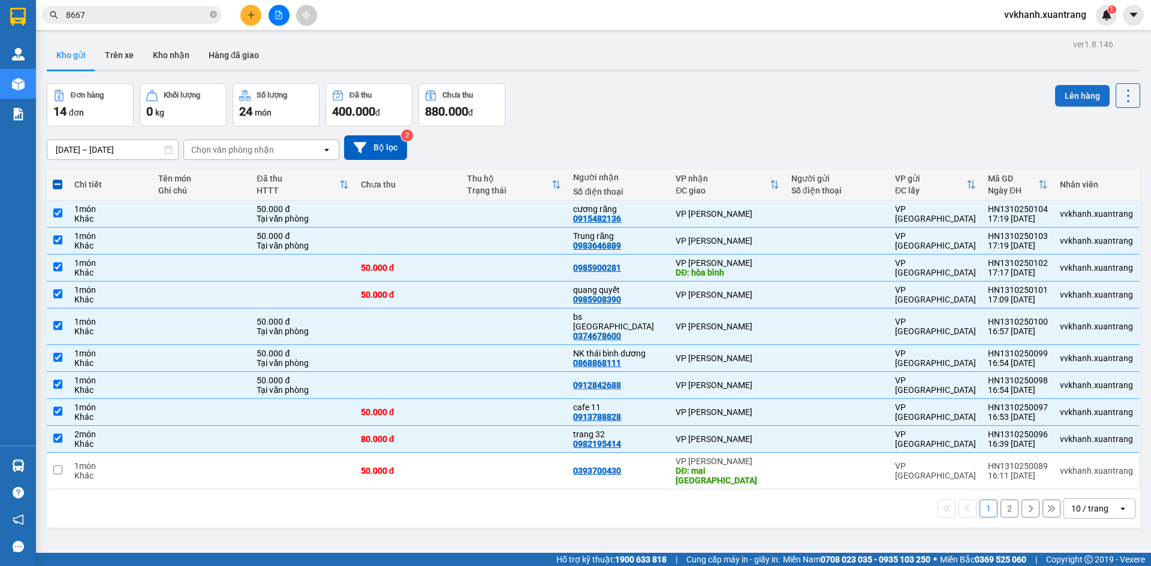
click at [1068, 94] on button "Lên hàng" at bounding box center [1082, 96] width 55 height 22
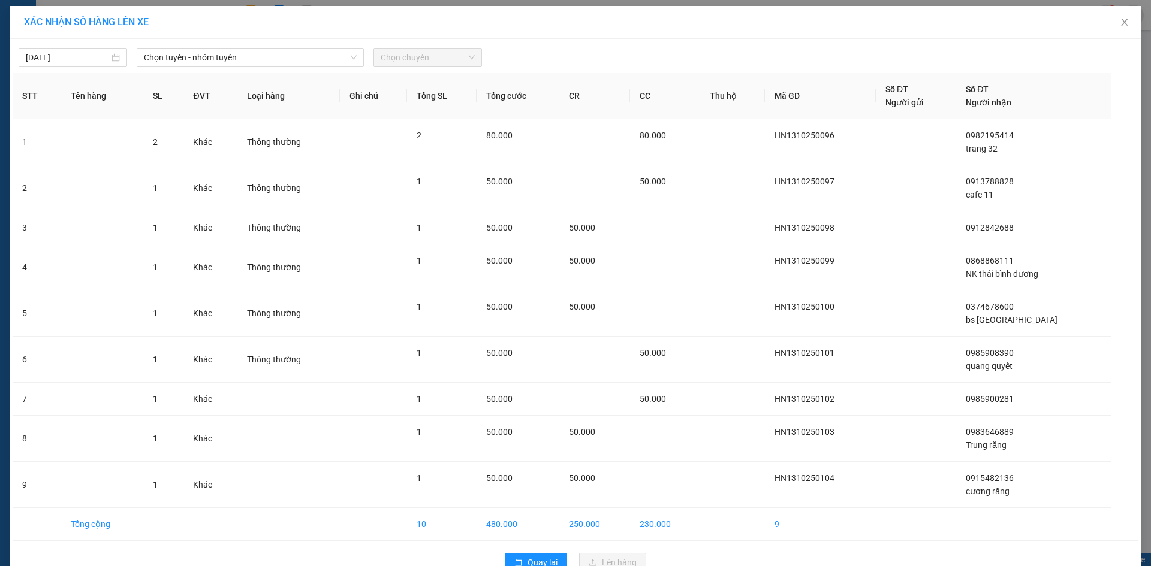
drag, startPoint x: 248, startPoint y: 61, endPoint x: 244, endPoint y: 68, distance: 8.8
click at [245, 66] on span "Chọn tuyến - nhóm tuyến" at bounding box center [250, 58] width 213 height 18
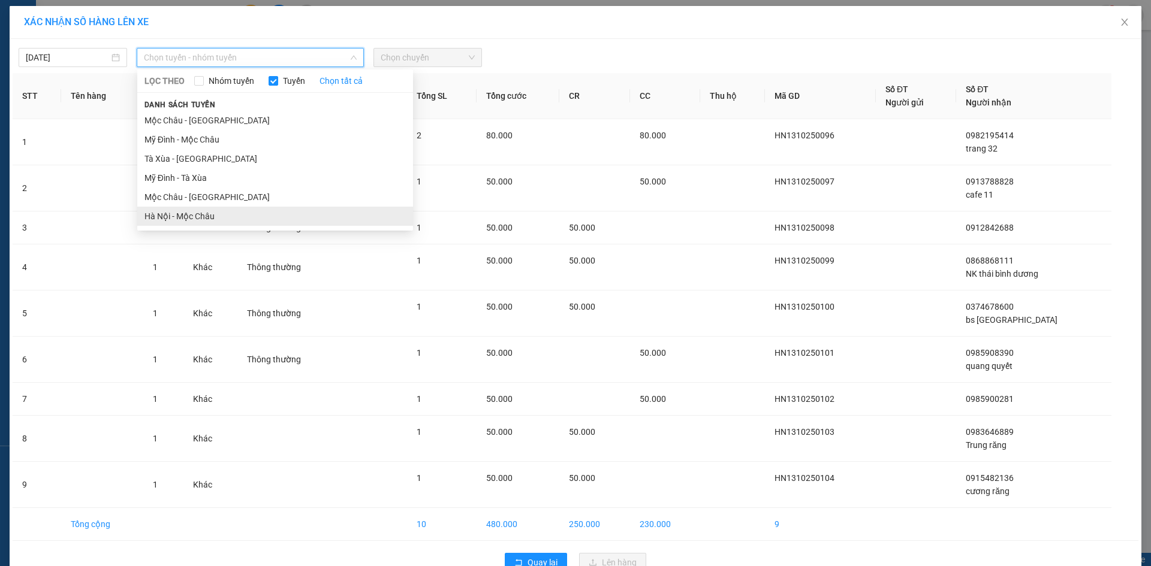
click at [250, 223] on li "Hà Nội - Mộc Châu" at bounding box center [275, 216] width 276 height 19
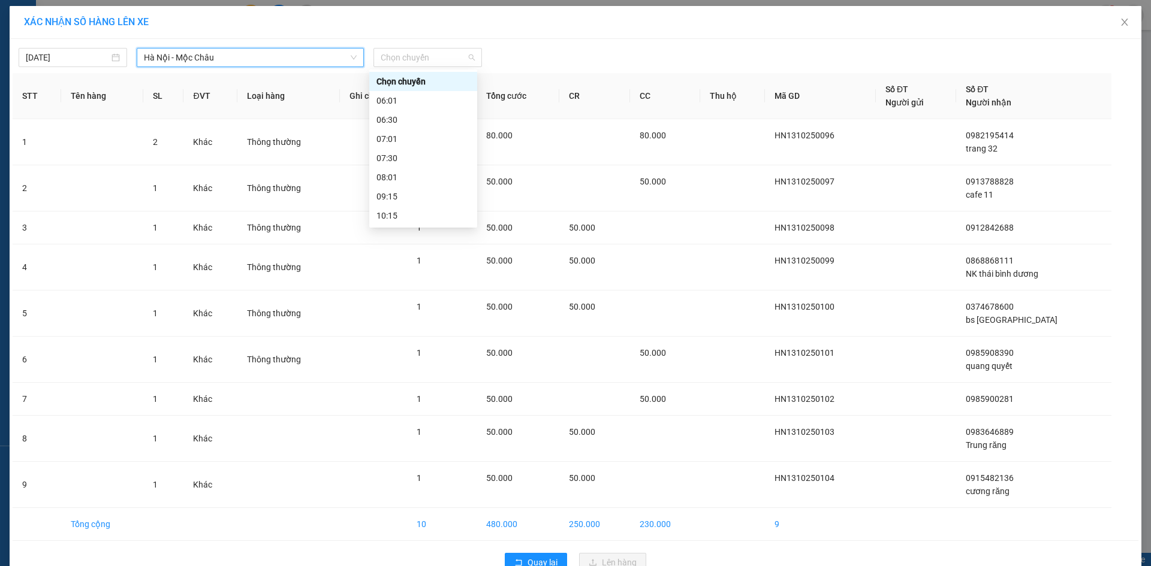
drag, startPoint x: 436, startPoint y: 56, endPoint x: 432, endPoint y: 77, distance: 20.8
click at [432, 59] on span "Chọn chuyến" at bounding box center [428, 58] width 94 height 18
click at [405, 175] on div "17:15" at bounding box center [423, 177] width 94 height 13
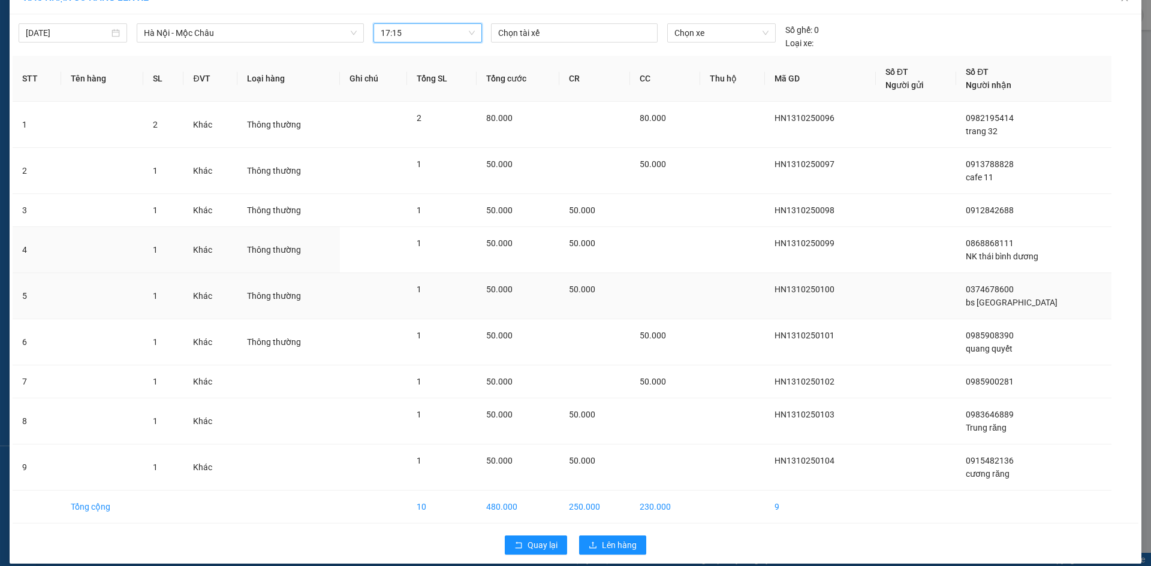
scroll to position [37, 0]
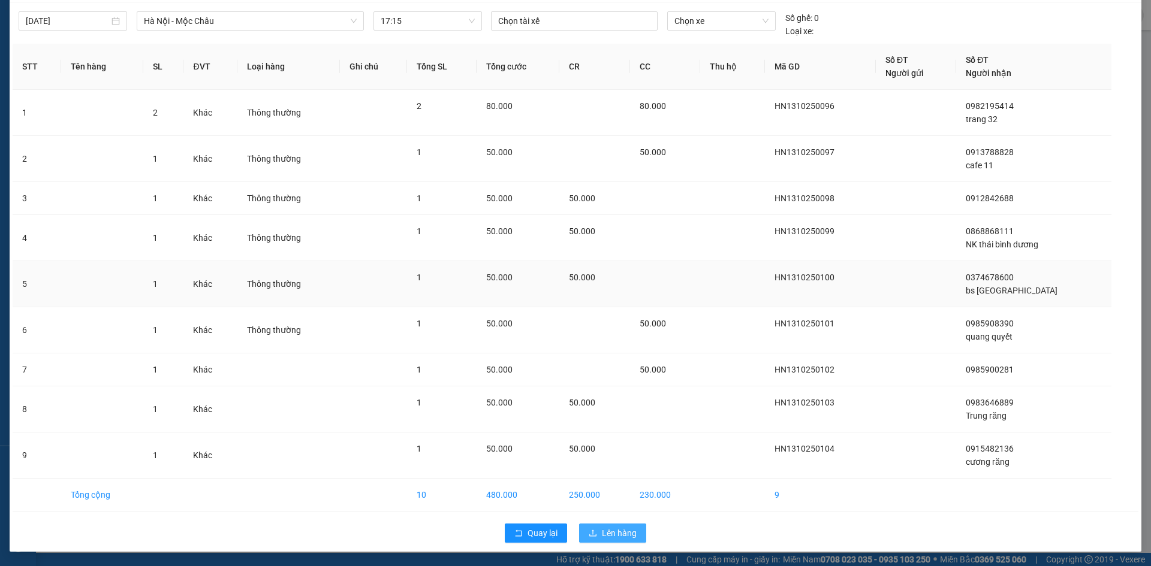
drag, startPoint x: 593, startPoint y: 530, endPoint x: 811, endPoint y: 306, distance: 312.4
click at [692, 402] on div "13/10/2025 Hà Nội - Mộc Châu LỌC THEO Nhóm tuyến Tuyến Chọn tất cả Danh sách tu…" at bounding box center [576, 277] width 1132 height 550
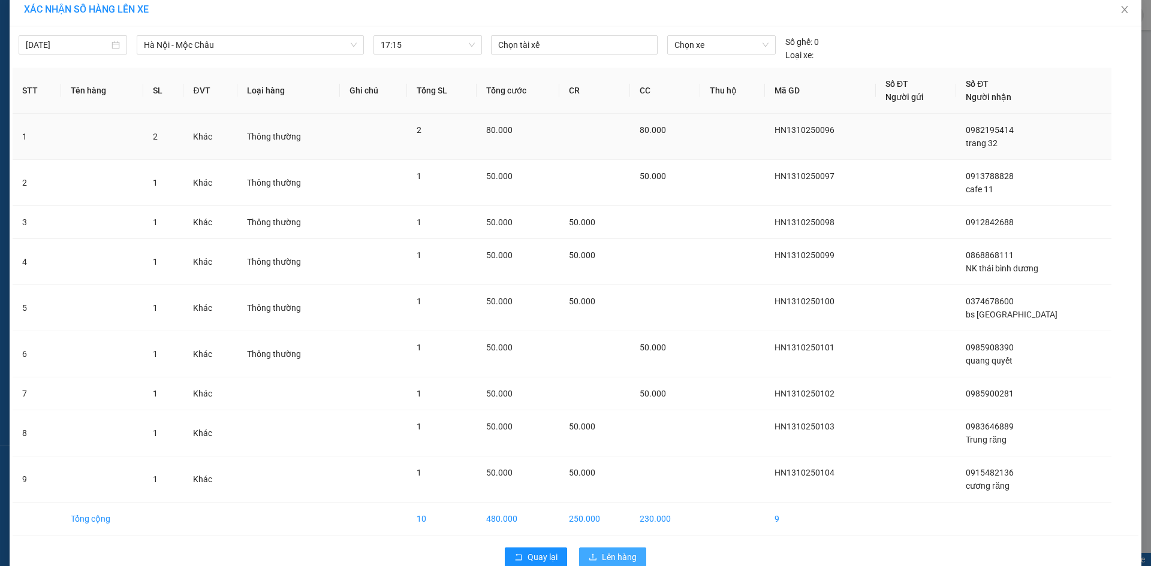
scroll to position [0, 0]
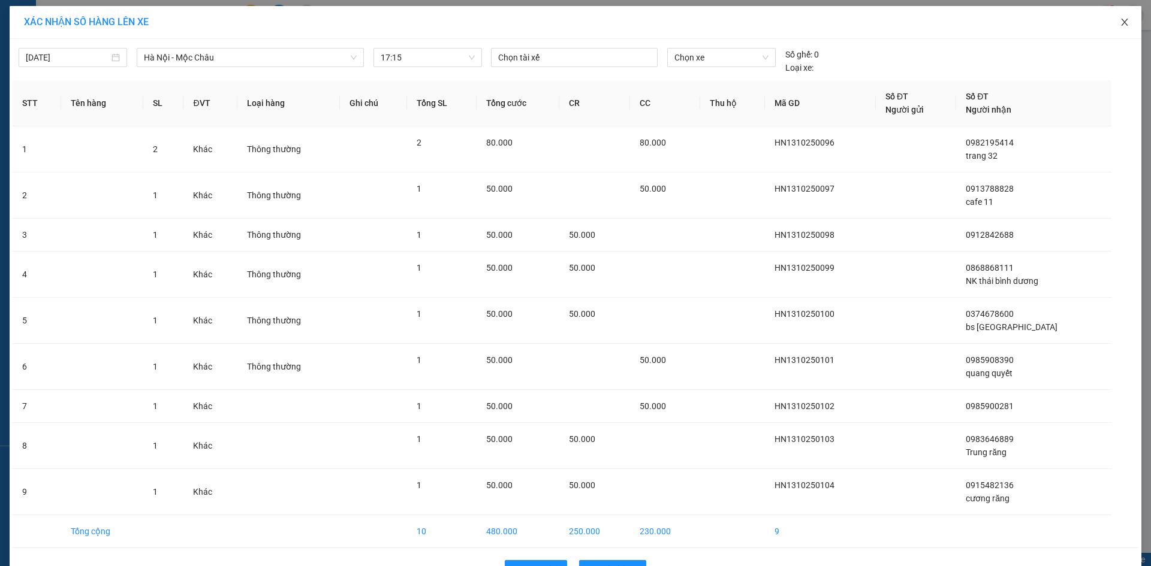
drag, startPoint x: 1120, startPoint y: 19, endPoint x: 1113, endPoint y: 19, distance: 7.2
click at [1113, 19] on span "Close" at bounding box center [1125, 23] width 34 height 34
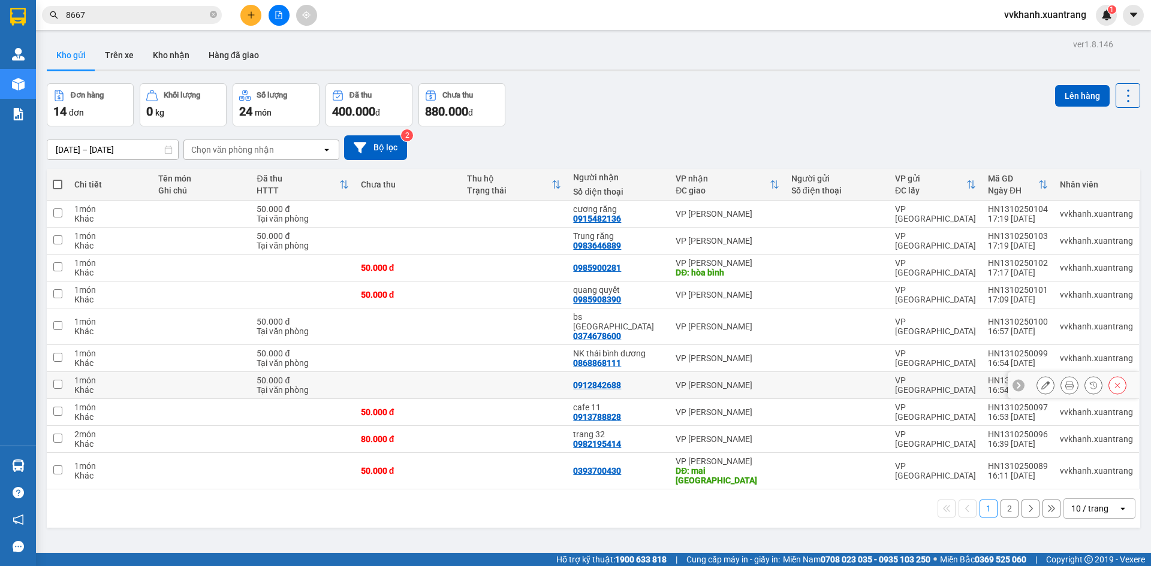
click at [512, 387] on td at bounding box center [514, 385] width 106 height 27
checkbox input "true"
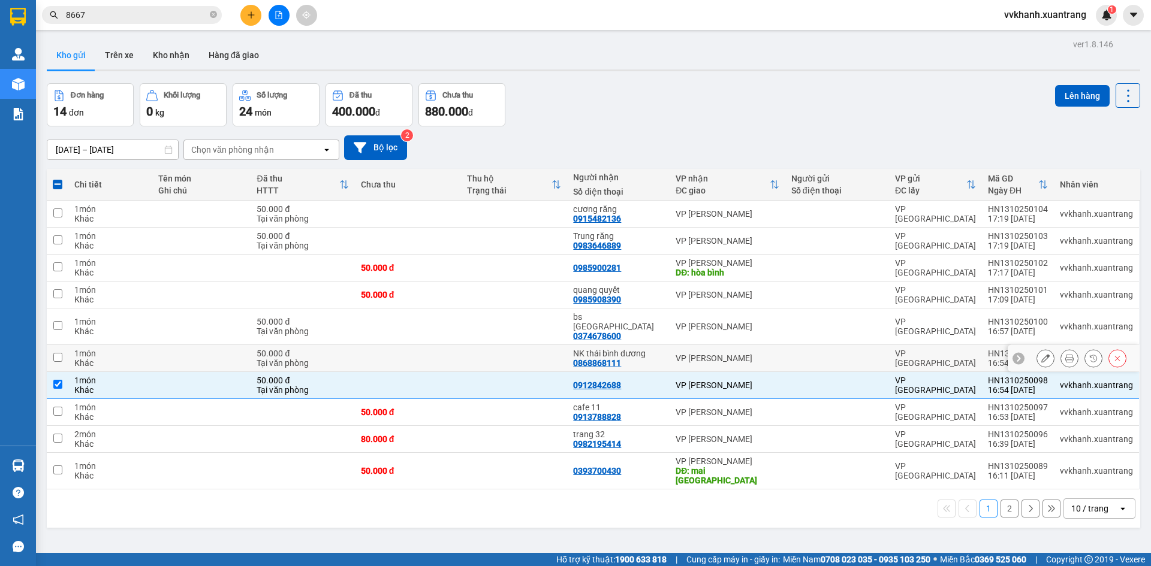
click at [527, 350] on td at bounding box center [514, 358] width 106 height 27
checkbox input "true"
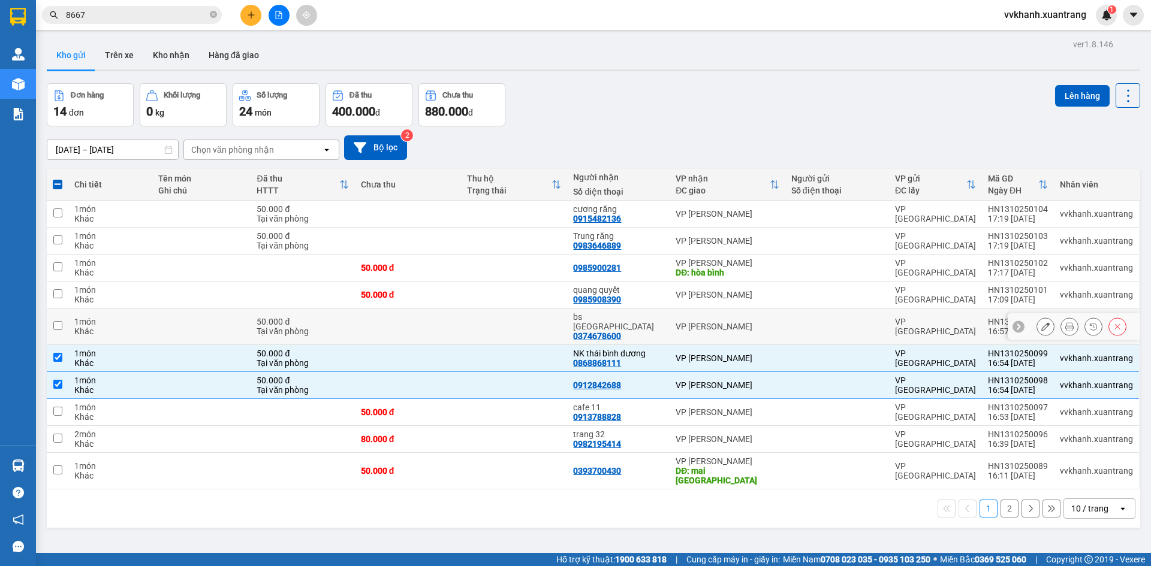
click at [503, 330] on td at bounding box center [514, 327] width 106 height 37
checkbox input "true"
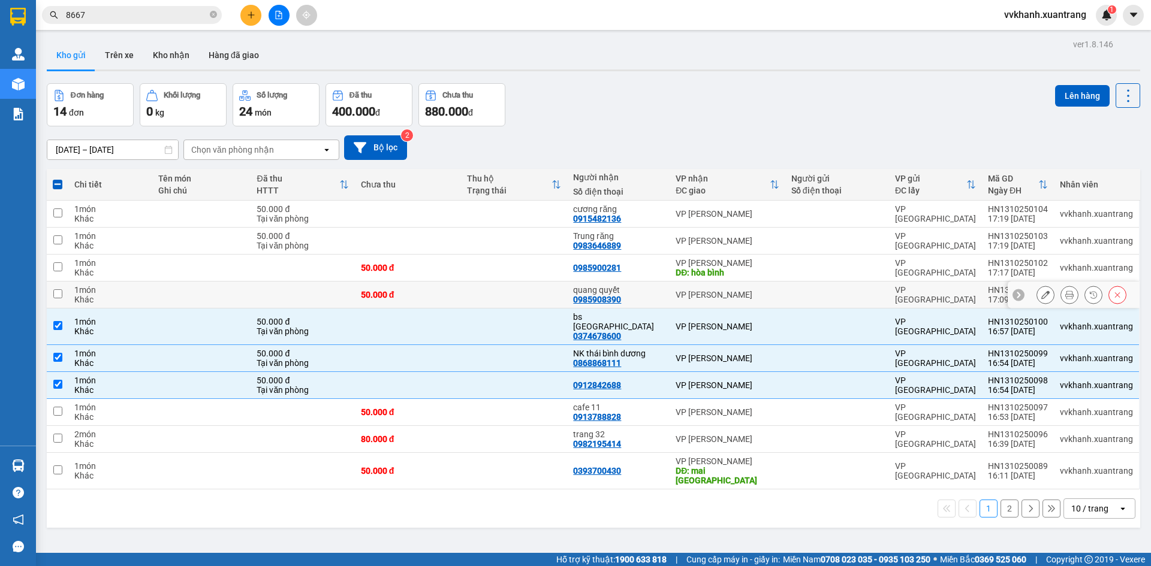
click at [479, 290] on td at bounding box center [514, 295] width 106 height 27
checkbox input "true"
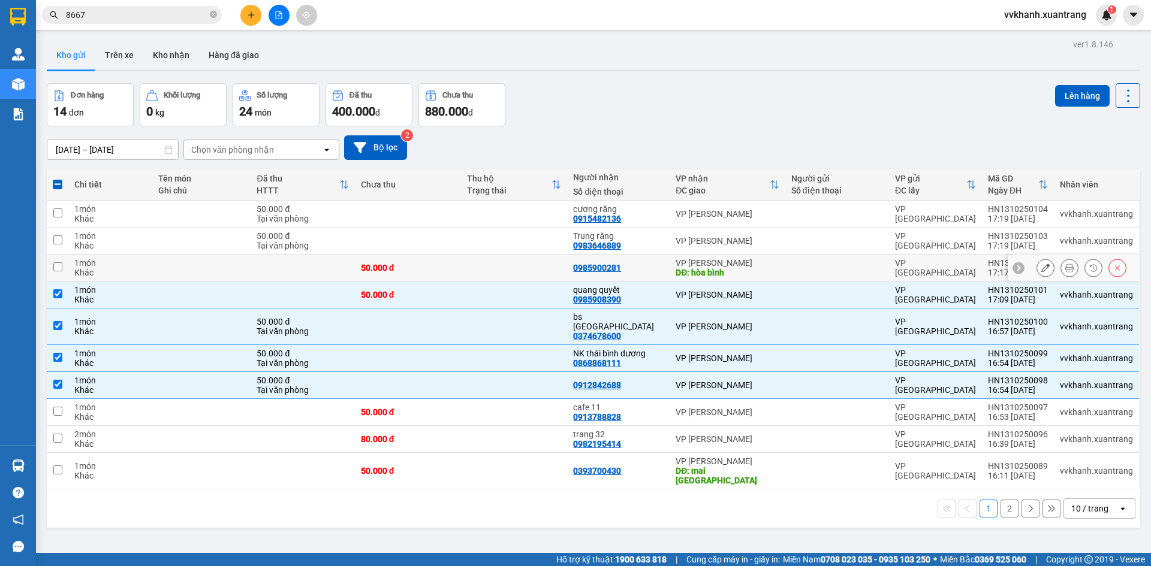
click at [494, 266] on td at bounding box center [514, 268] width 106 height 27
checkbox input "true"
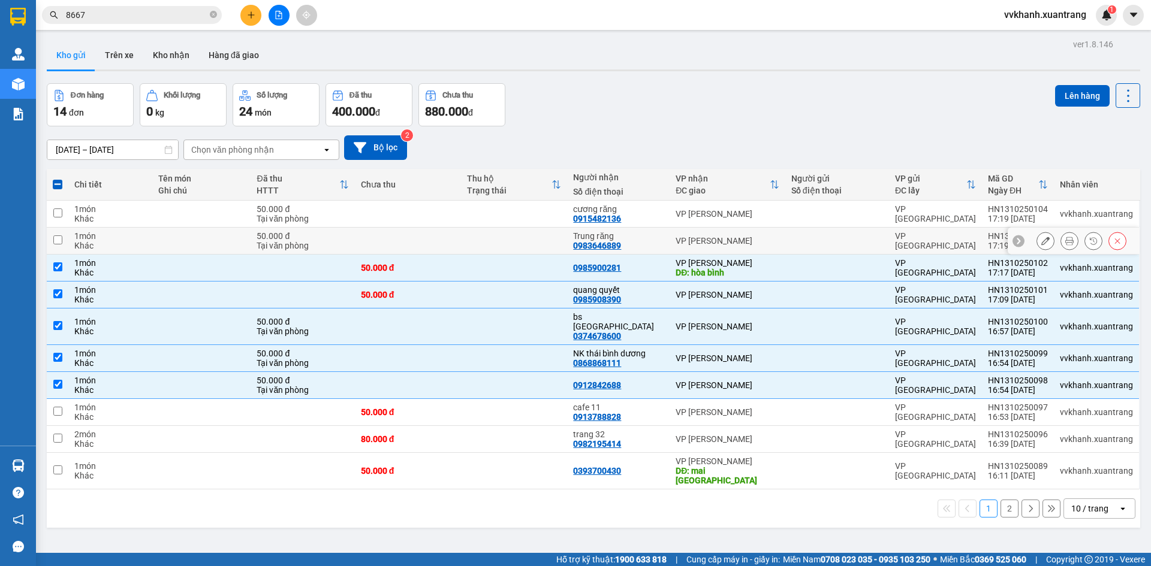
click at [513, 237] on td at bounding box center [514, 241] width 106 height 27
checkbox input "true"
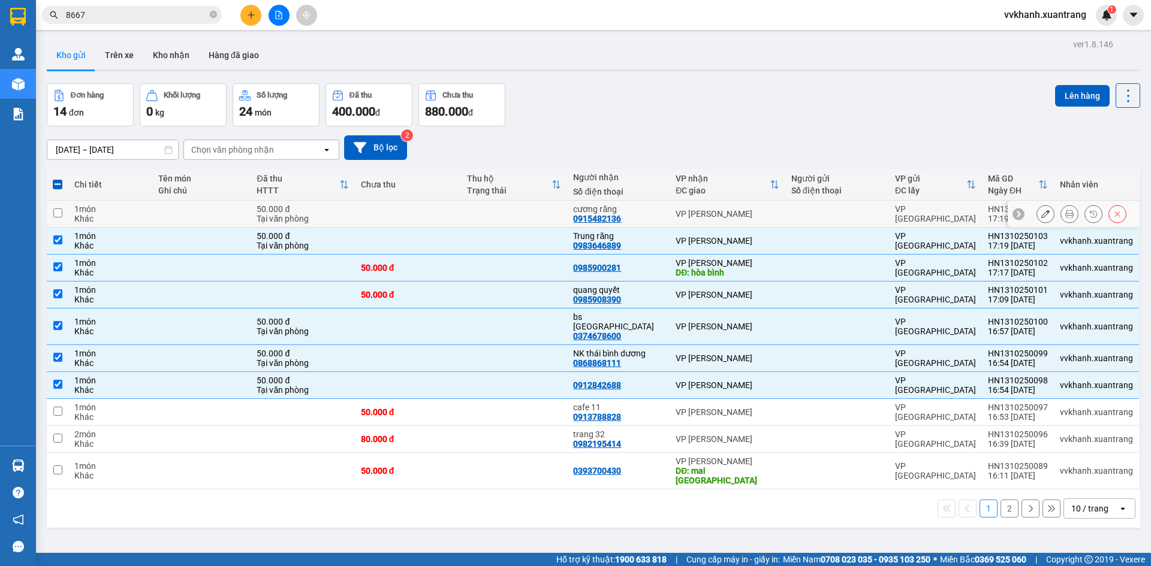
click at [521, 207] on td at bounding box center [514, 214] width 106 height 27
checkbox input "true"
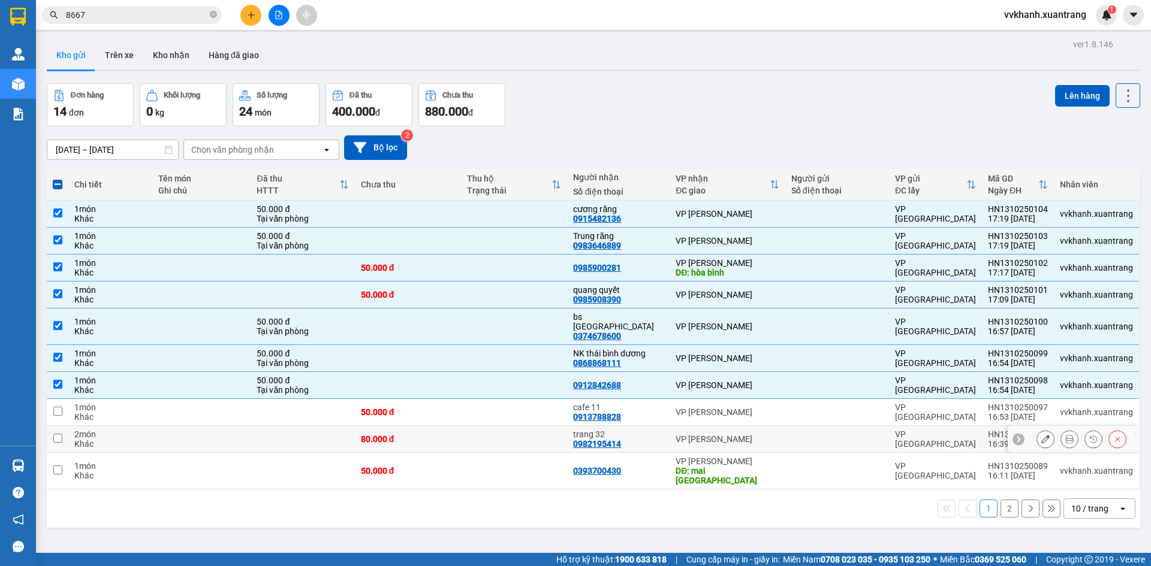
click at [487, 426] on td at bounding box center [514, 439] width 106 height 27
checkbox input "true"
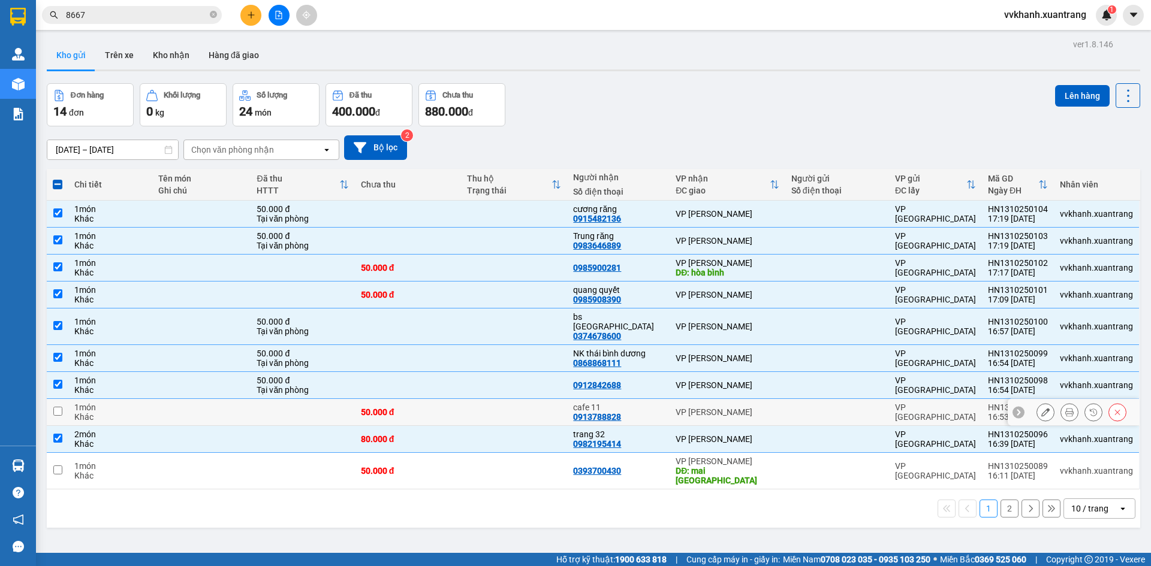
click at [489, 402] on td at bounding box center [514, 412] width 106 height 27
checkbox input "true"
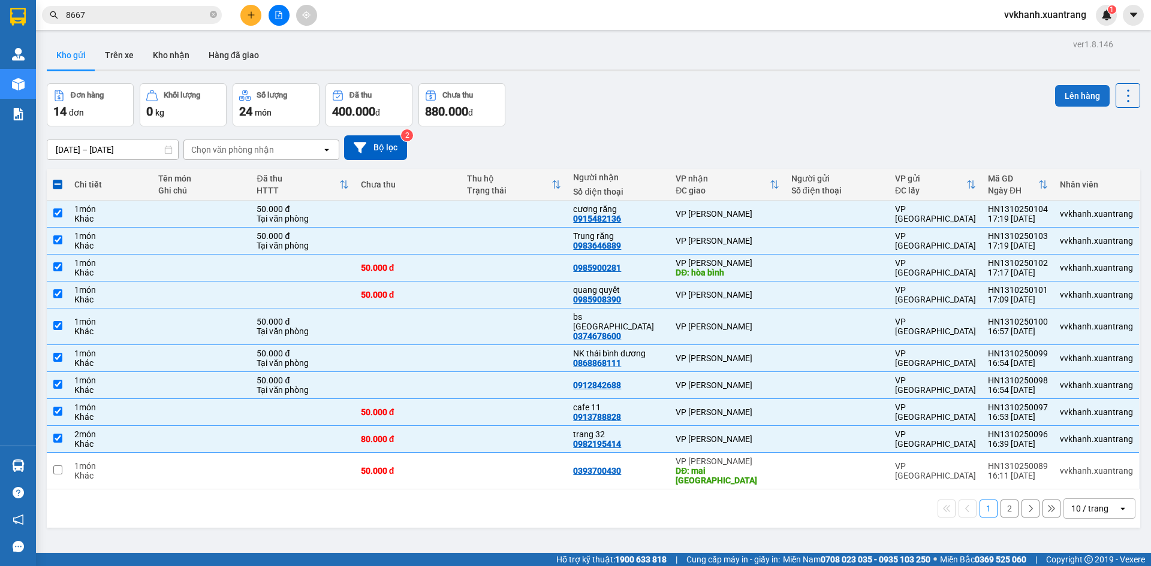
click at [1060, 102] on button "Lên hàng" at bounding box center [1082, 96] width 55 height 22
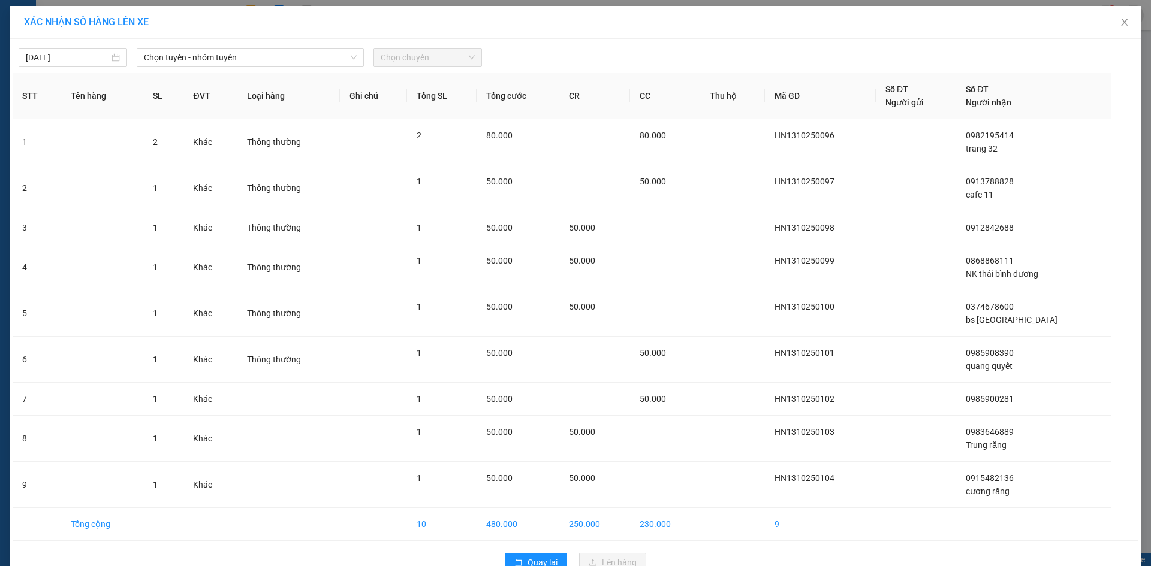
click at [278, 68] on div "13/10/2025 Chọn tuyến - nhóm tuyến Chọn chuyến STT Tên hàng SL ĐVT Loại hàng Gh…" at bounding box center [576, 310] width 1132 height 542
click at [276, 61] on span "Chọn tuyến - nhóm tuyến" at bounding box center [250, 58] width 213 height 18
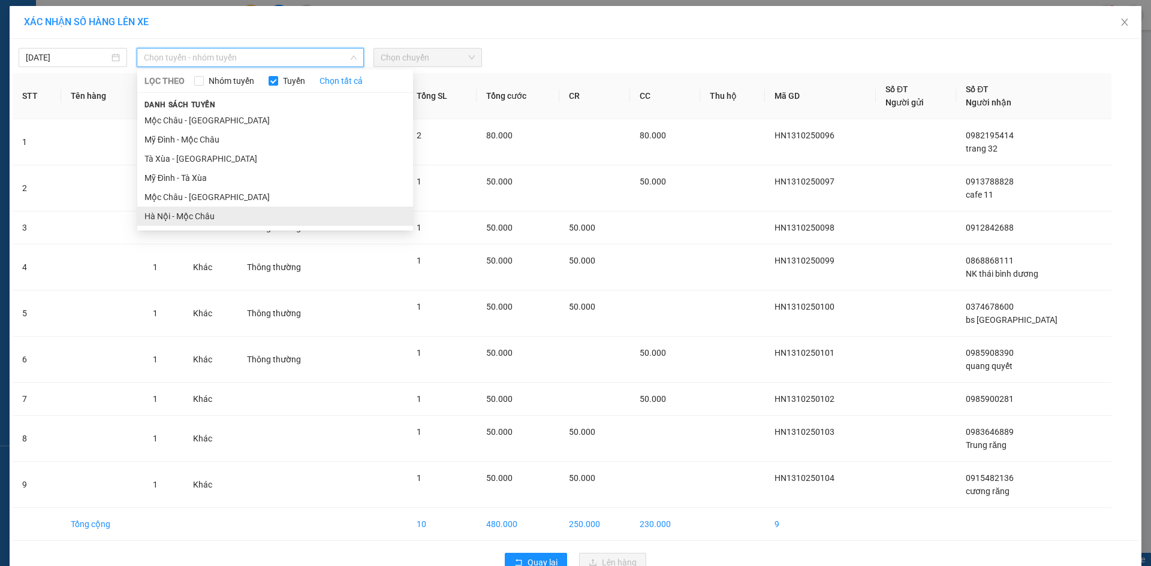
click at [227, 212] on li "Hà Nội - Mộc Châu" at bounding box center [275, 216] width 276 height 19
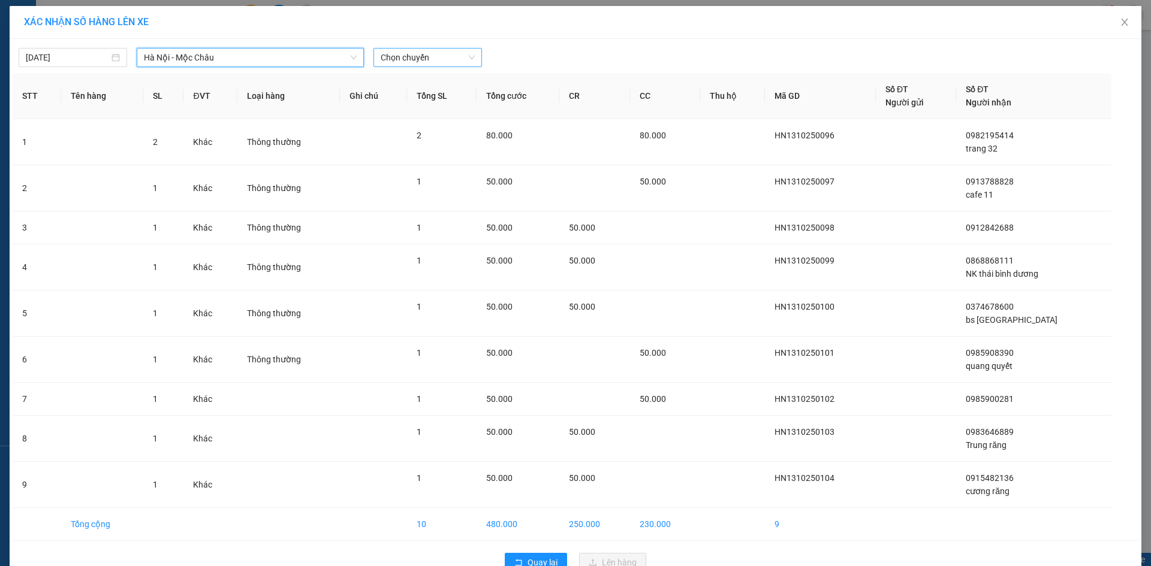
drag, startPoint x: 433, startPoint y: 50, endPoint x: 430, endPoint y: 58, distance: 8.3
click at [433, 51] on span "Chọn chuyến" at bounding box center [428, 58] width 94 height 18
click at [408, 179] on div "17:15" at bounding box center [423, 177] width 94 height 13
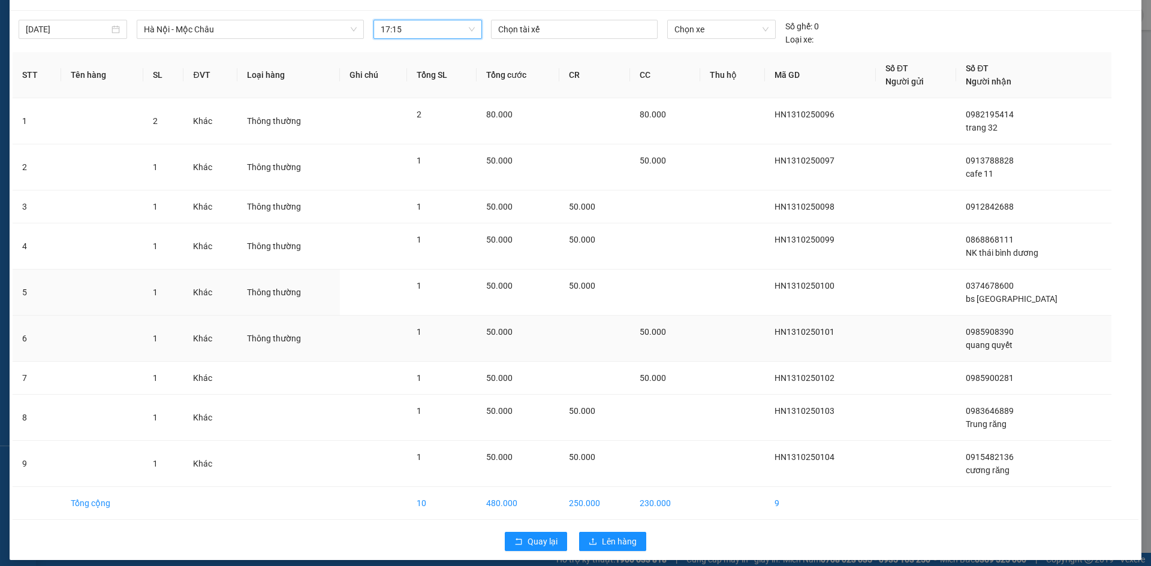
scroll to position [37, 0]
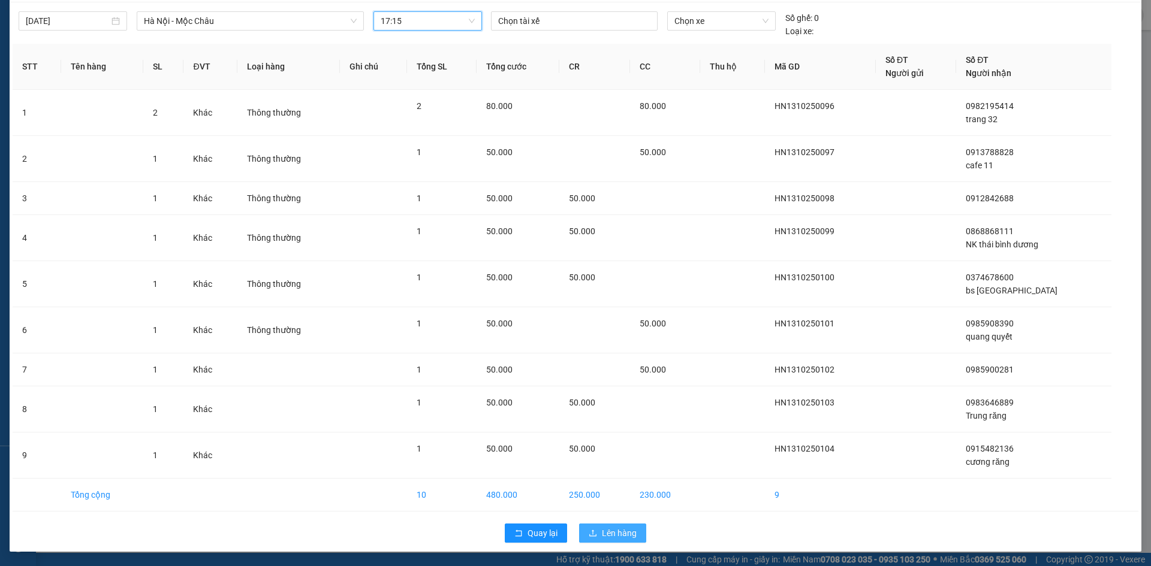
click at [609, 529] on span "Lên hàng" at bounding box center [619, 533] width 35 height 13
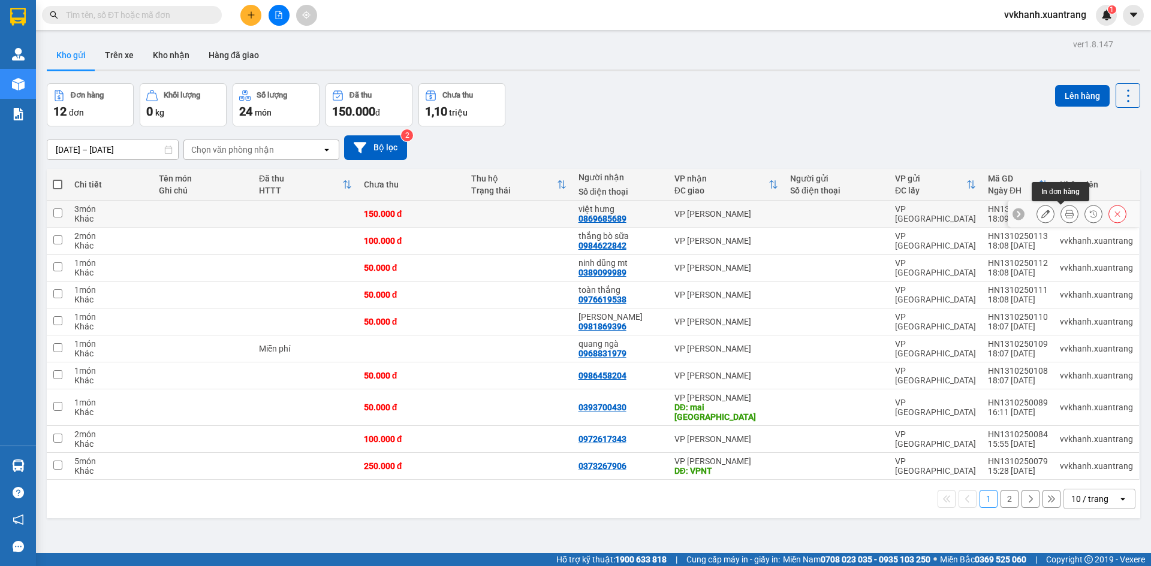
click at [1065, 216] on icon at bounding box center [1069, 214] width 8 height 8
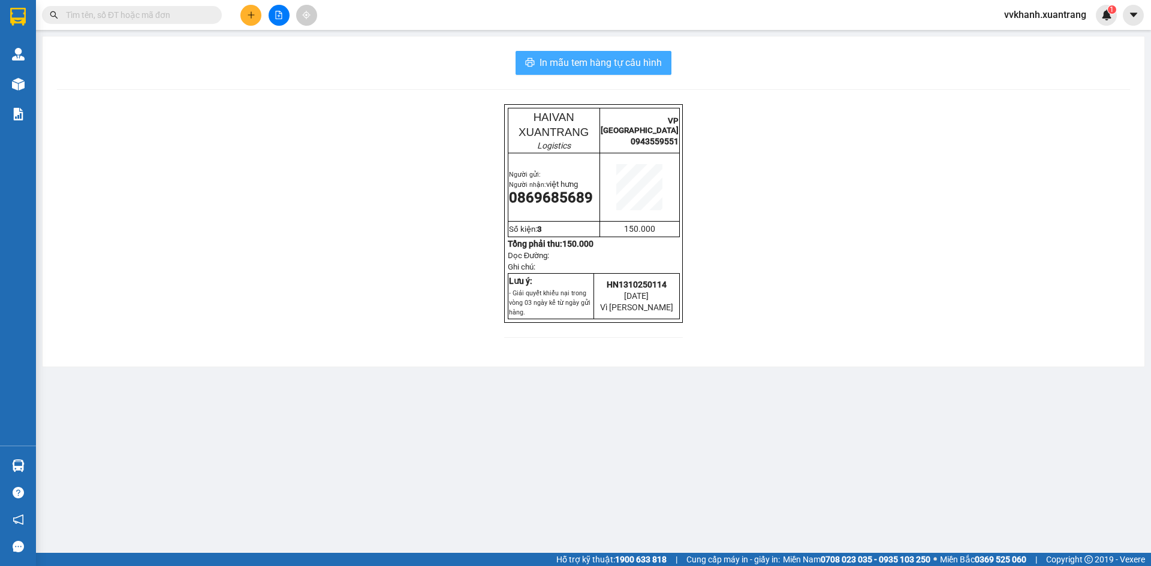
click at [574, 64] on span "In mẫu tem hàng tự cấu hình" at bounding box center [600, 62] width 122 height 15
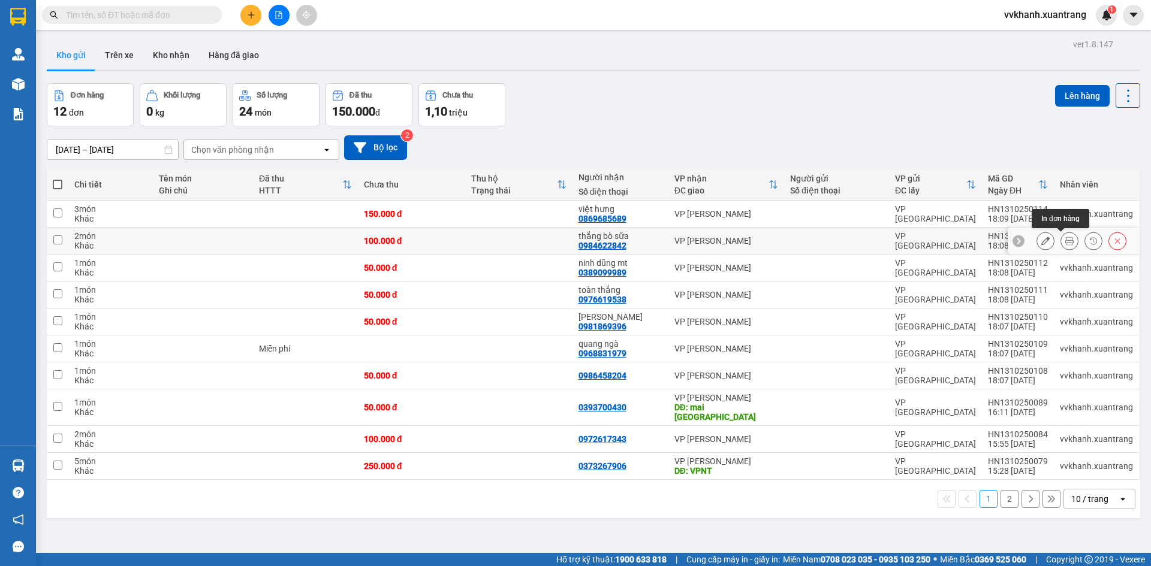
click at [1065, 239] on icon at bounding box center [1069, 241] width 8 height 8
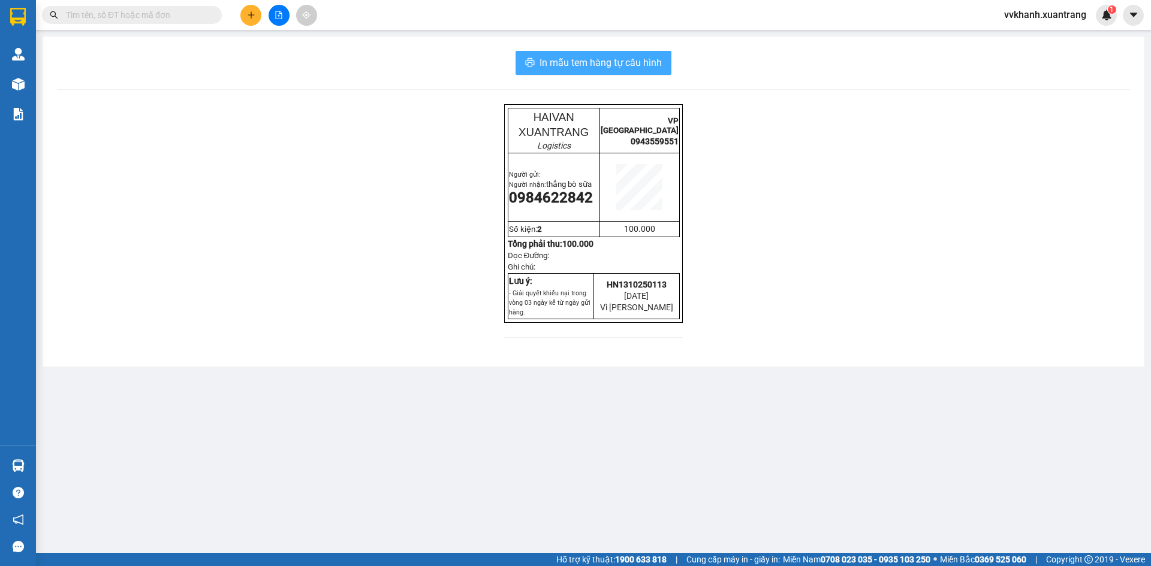
click at [596, 64] on span "In mẫu tem hàng tự cấu hình" at bounding box center [600, 62] width 122 height 15
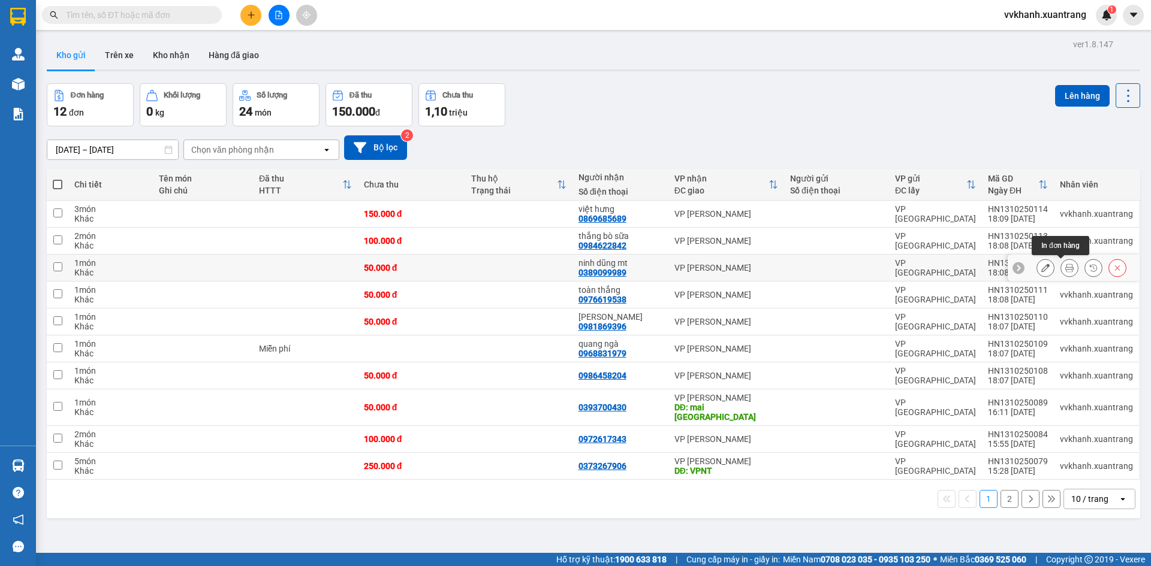
click at [1065, 267] on icon at bounding box center [1069, 268] width 8 height 8
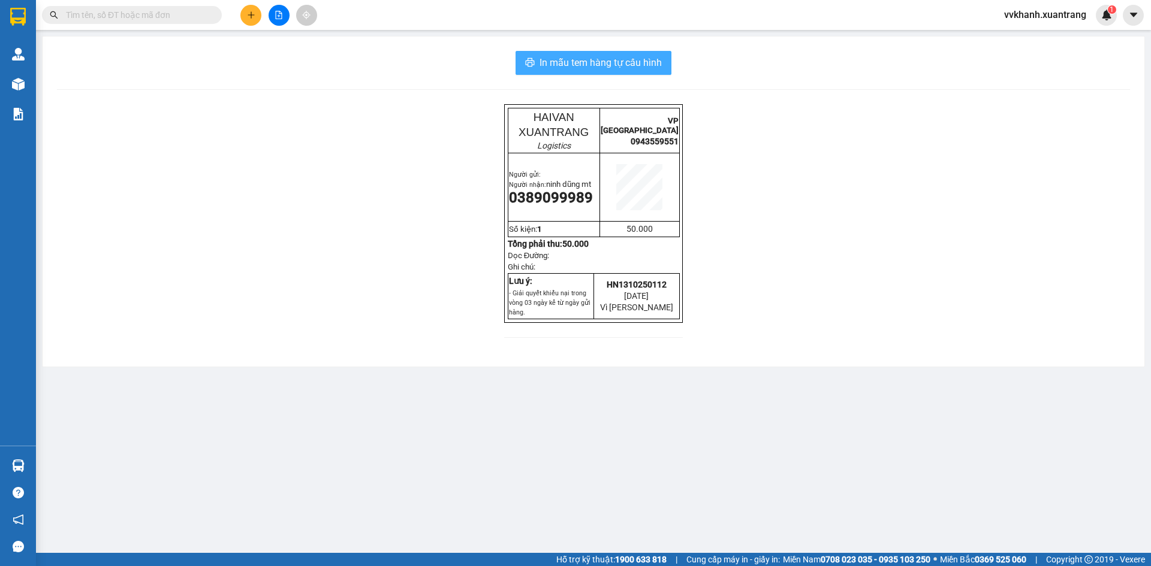
click at [627, 65] on span "In mẫu tem hàng tự cấu hình" at bounding box center [600, 62] width 122 height 15
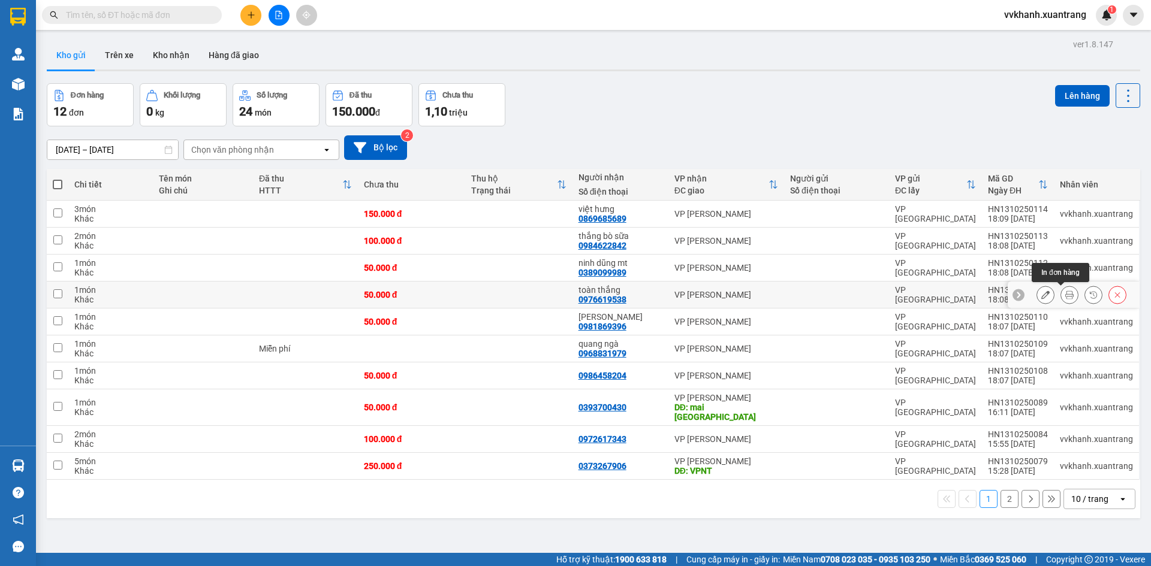
click at [1065, 298] on icon at bounding box center [1069, 295] width 8 height 8
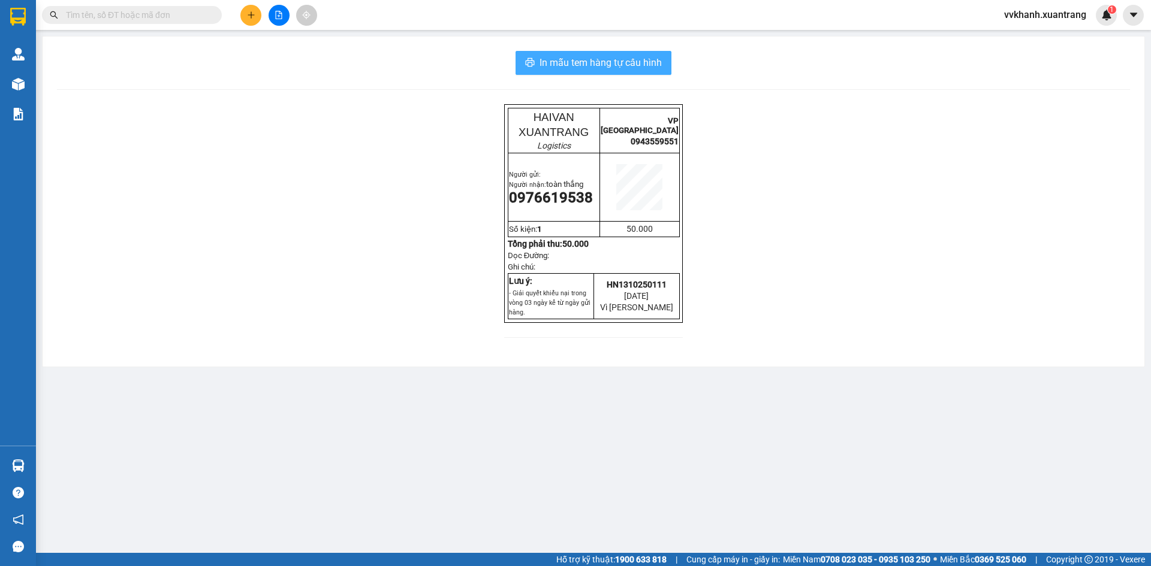
click at [615, 61] on span "In mẫu tem hàng tự cấu hình" at bounding box center [600, 62] width 122 height 15
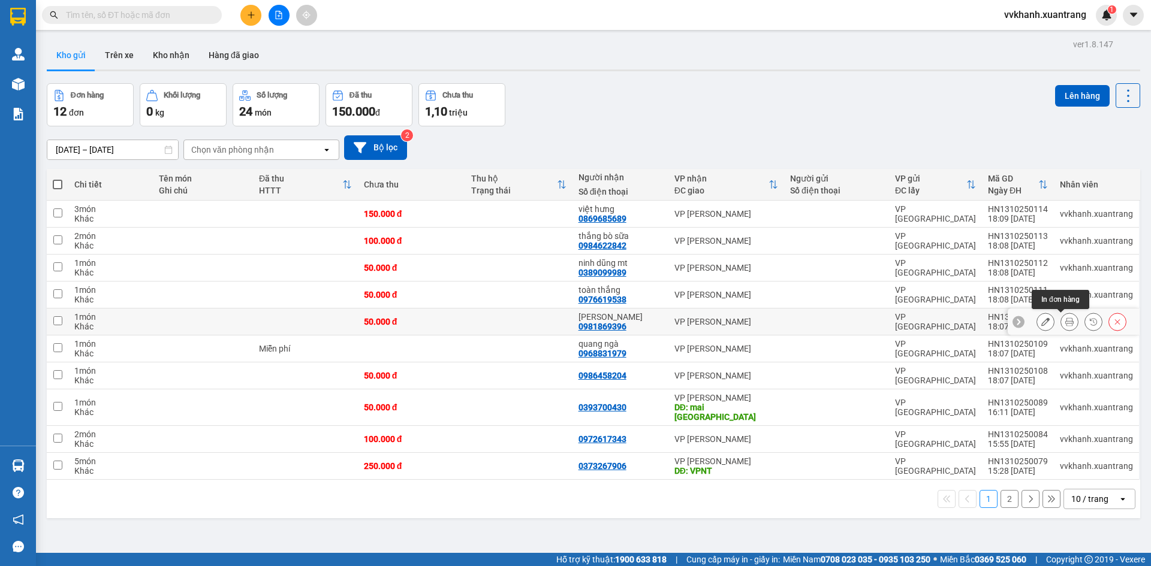
click at [1065, 322] on icon at bounding box center [1069, 322] width 8 height 8
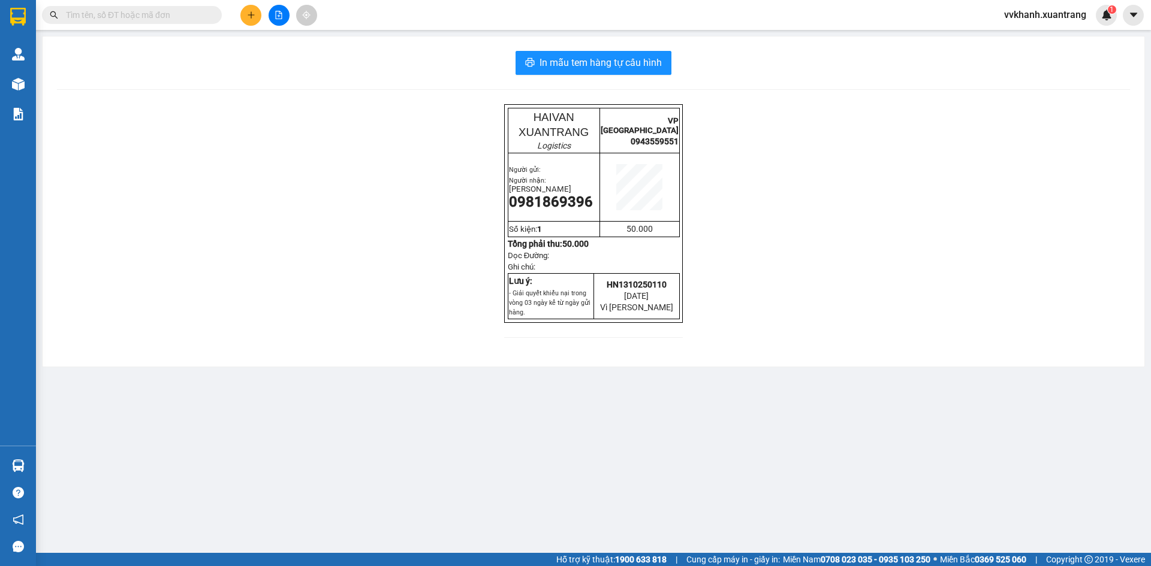
click at [562, 81] on div "In mẫu tem hàng tự cấu hình HAIVAN XUANTRANG Logistics VP [GEOGRAPHIC_DATA] 094…" at bounding box center [594, 202] width 1102 height 330
click at [564, 64] on span "In mẫu tem hàng tự cấu hình" at bounding box center [600, 62] width 122 height 15
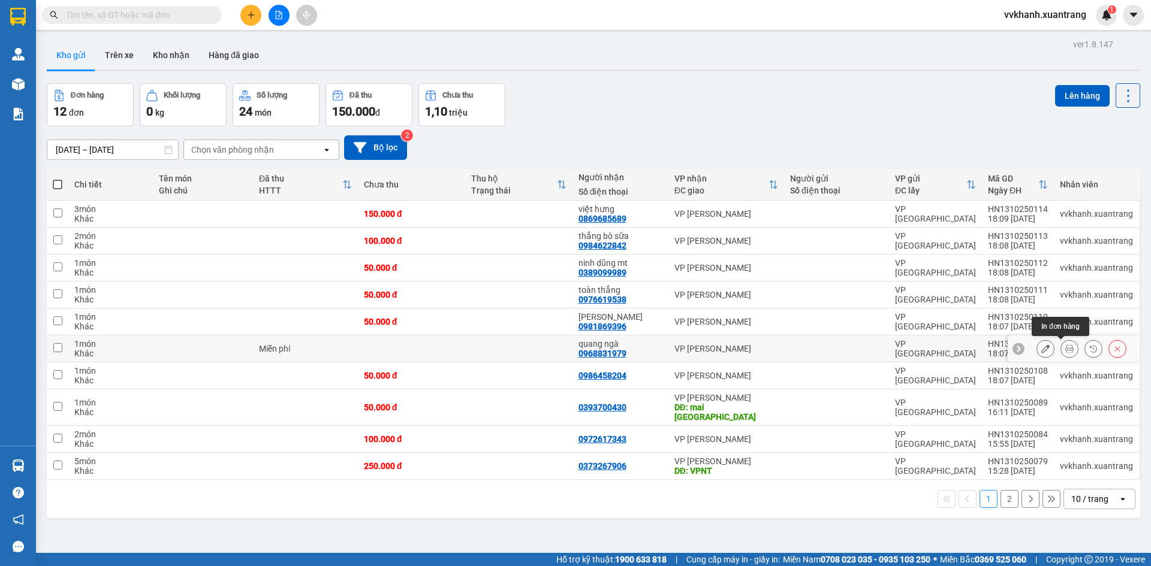
click at [1065, 348] on icon at bounding box center [1069, 349] width 8 height 8
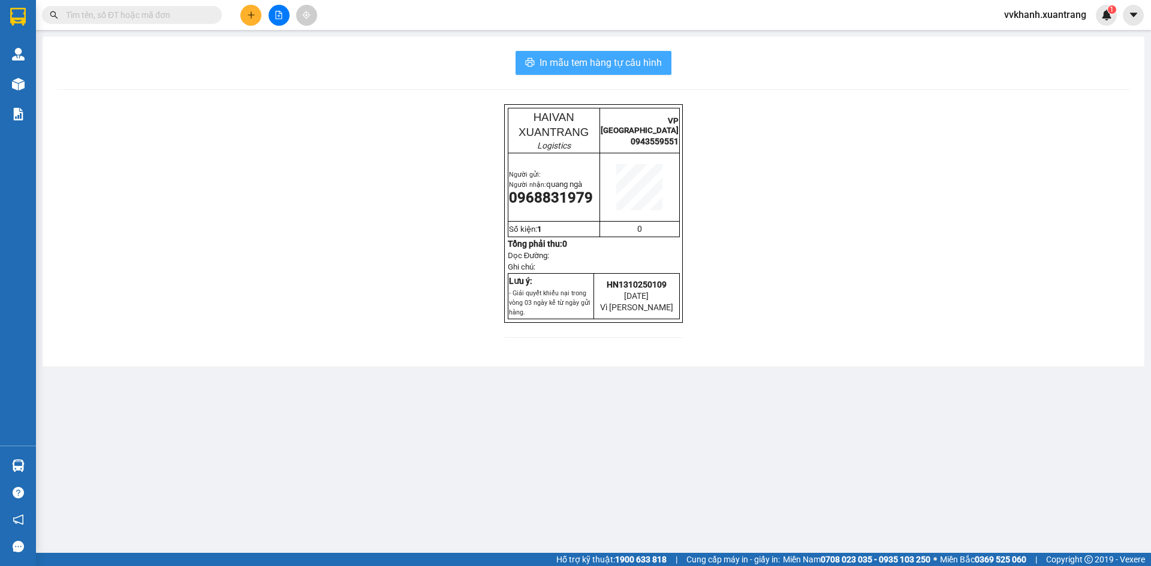
drag, startPoint x: 544, startPoint y: 69, endPoint x: 580, endPoint y: 122, distance: 64.3
click at [544, 68] on span "In mẫu tem hàng tự cấu hình" at bounding box center [600, 62] width 122 height 15
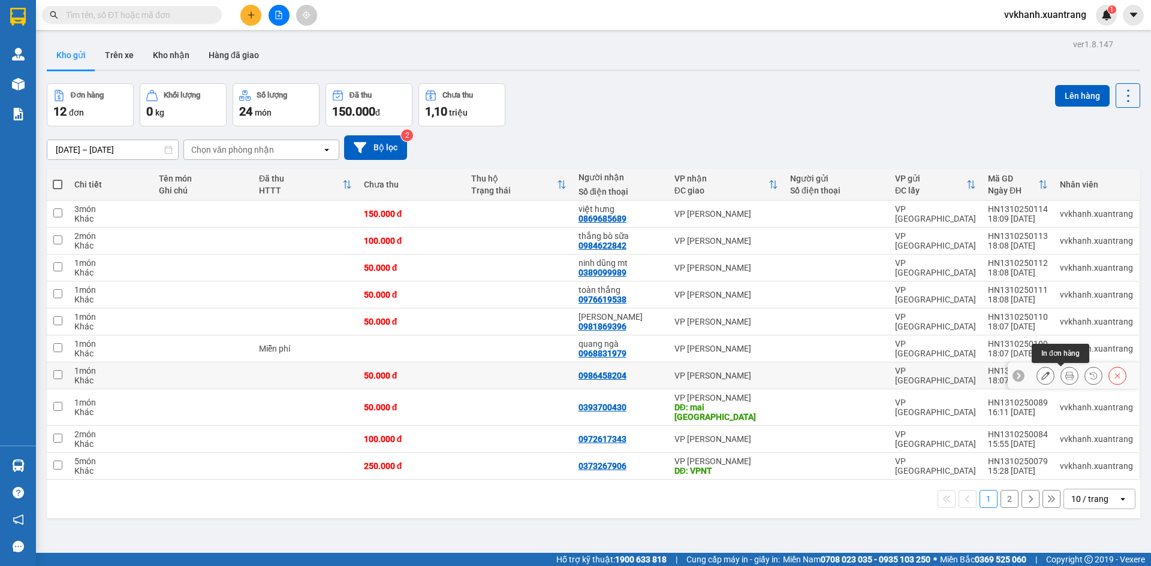
click at [1065, 375] on icon at bounding box center [1069, 376] width 8 height 8
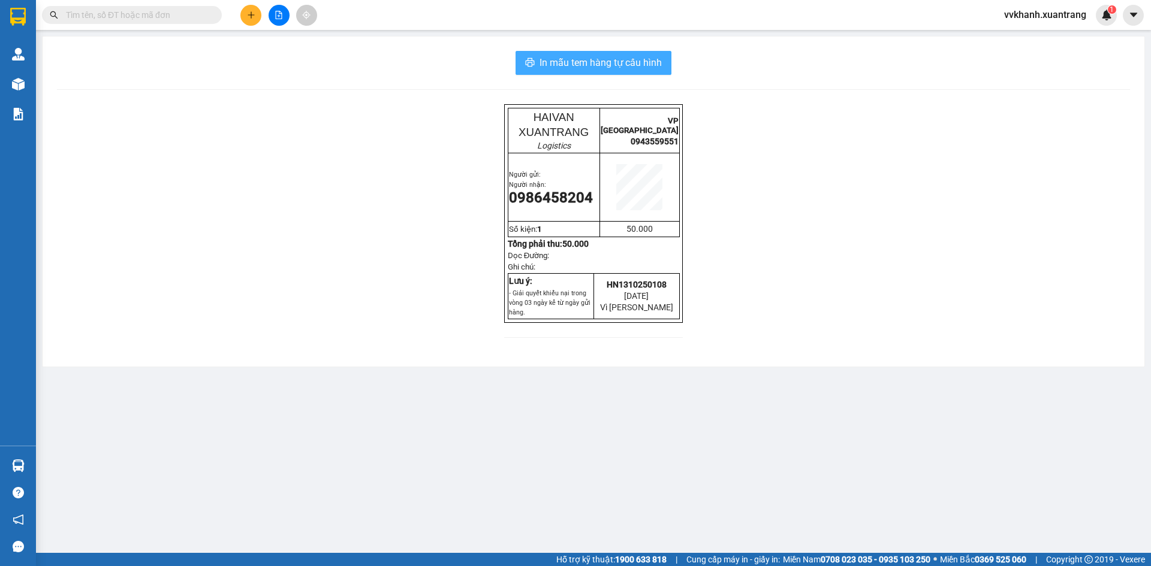
click at [626, 54] on button "In mẫu tem hàng tự cấu hình" at bounding box center [593, 63] width 156 height 24
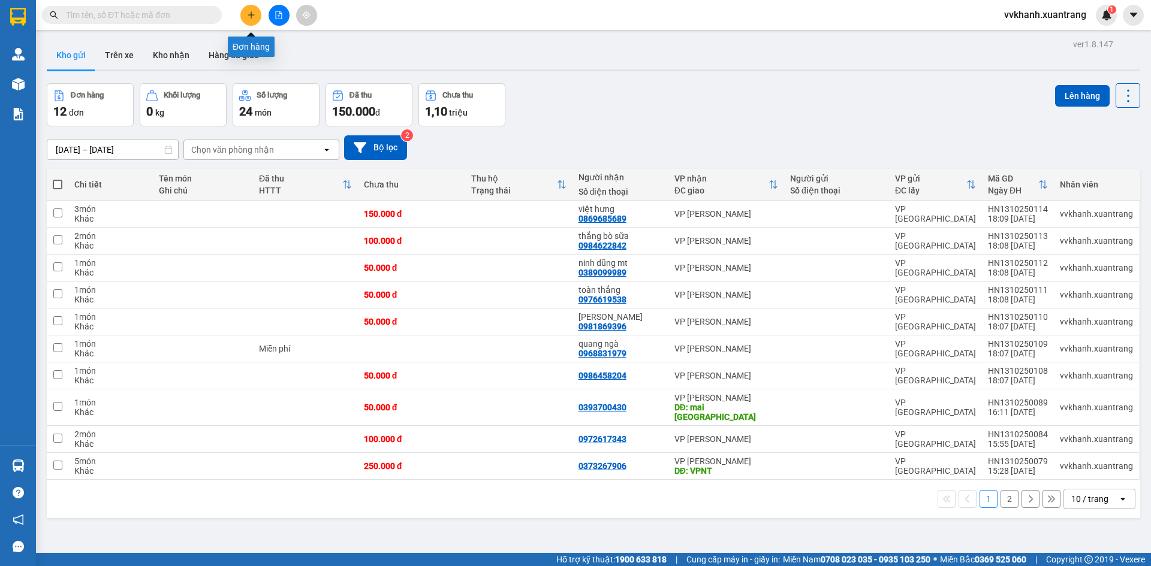
click at [247, 12] on icon "plus" at bounding box center [251, 15] width 8 height 8
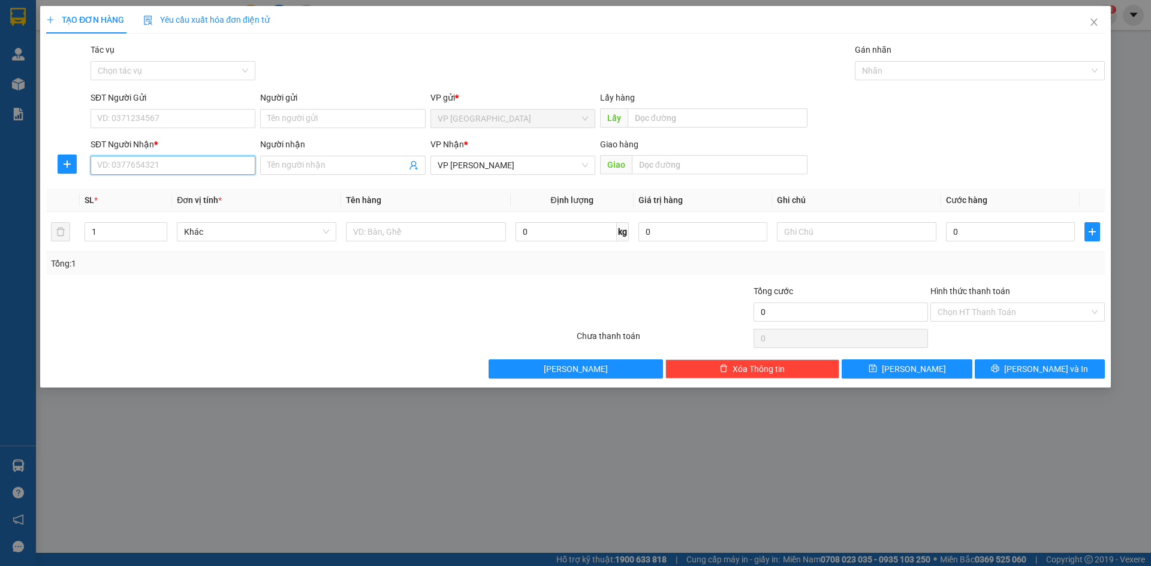
click at [165, 170] on input "SĐT Người Nhận *" at bounding box center [173, 165] width 165 height 19
type input "0345072678"
click at [718, 153] on div "Giao hàng" at bounding box center [703, 147] width 207 height 18
click at [718, 164] on input "text" at bounding box center [720, 164] width 176 height 19
type input "h"
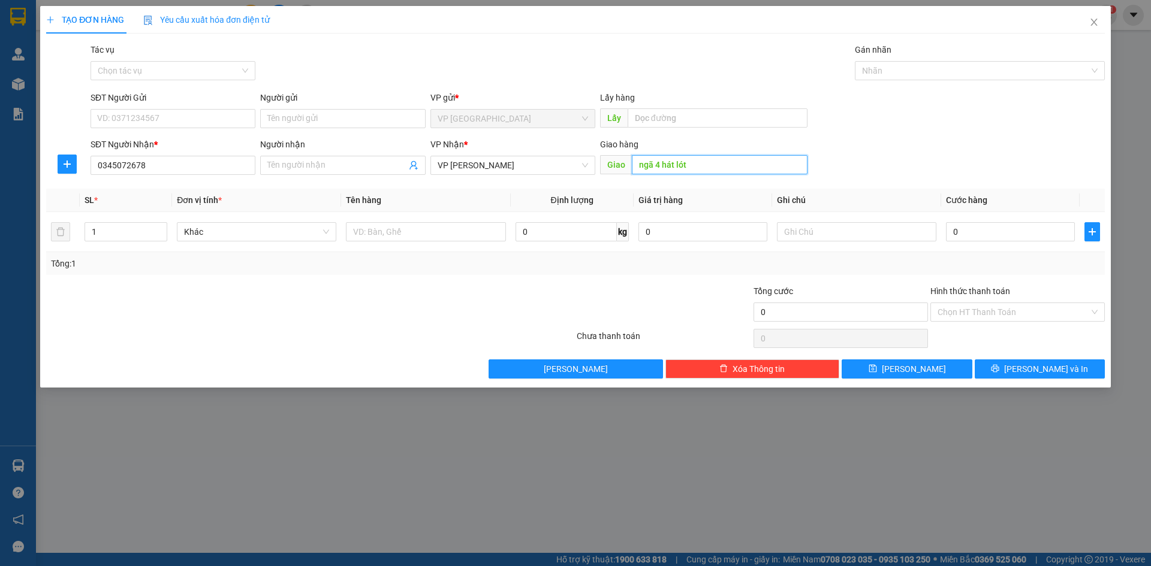
type input "ngã 4 hát lót"
click at [1010, 229] on input "0" at bounding box center [1010, 231] width 129 height 19
click at [1034, 364] on span "[PERSON_NAME] và In" at bounding box center [1046, 369] width 84 height 13
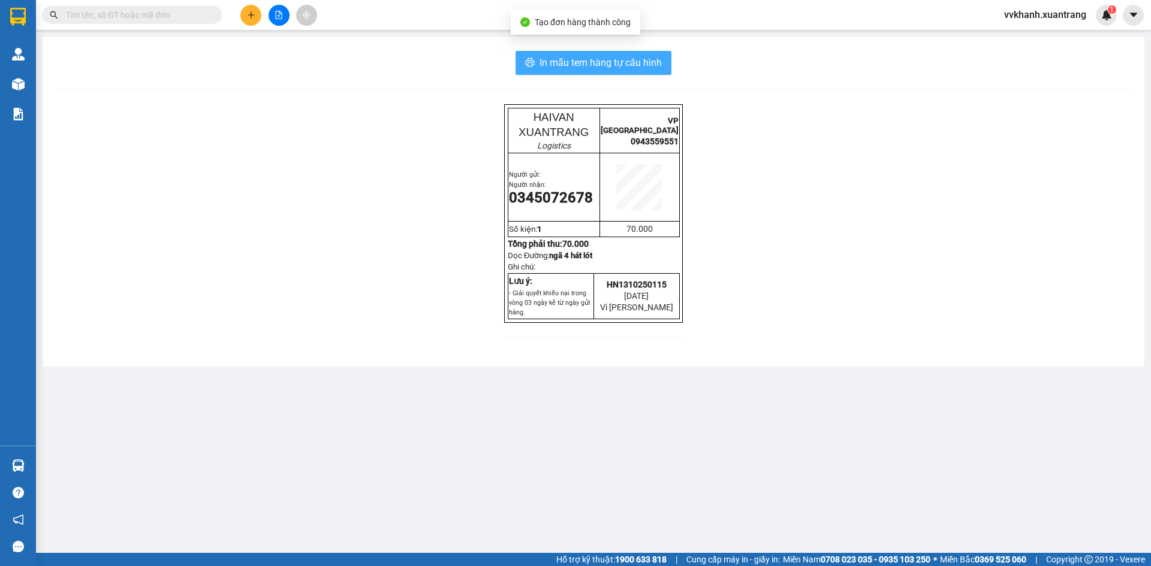
drag, startPoint x: 587, startPoint y: 59, endPoint x: 577, endPoint y: 40, distance: 21.7
click at [583, 56] on span "In mẫu tem hàng tự cấu hình" at bounding box center [600, 62] width 122 height 15
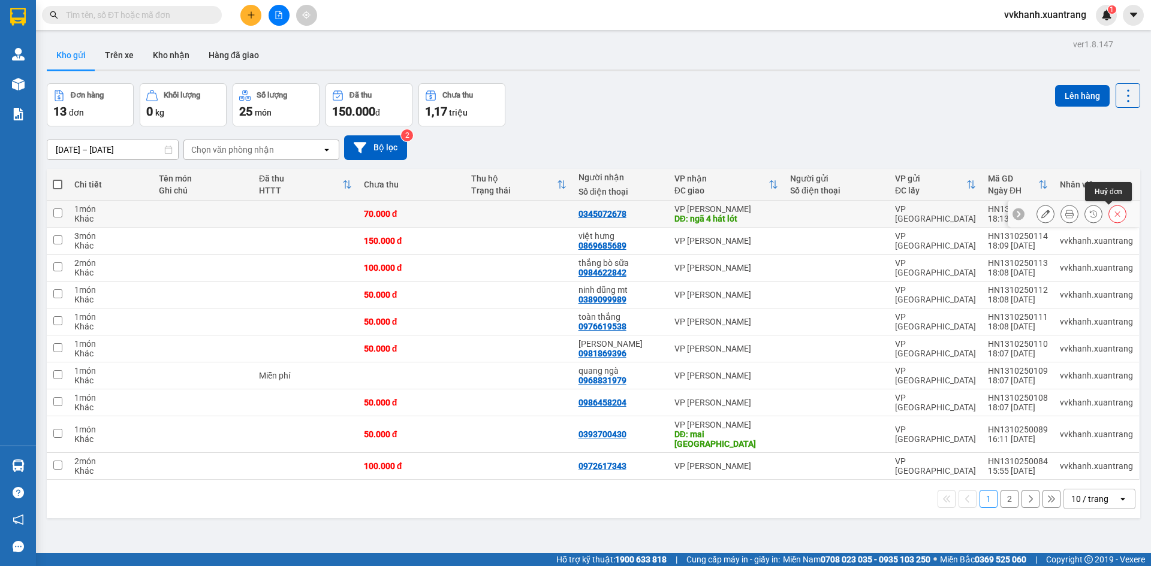
click at [1113, 212] on icon at bounding box center [1117, 214] width 8 height 8
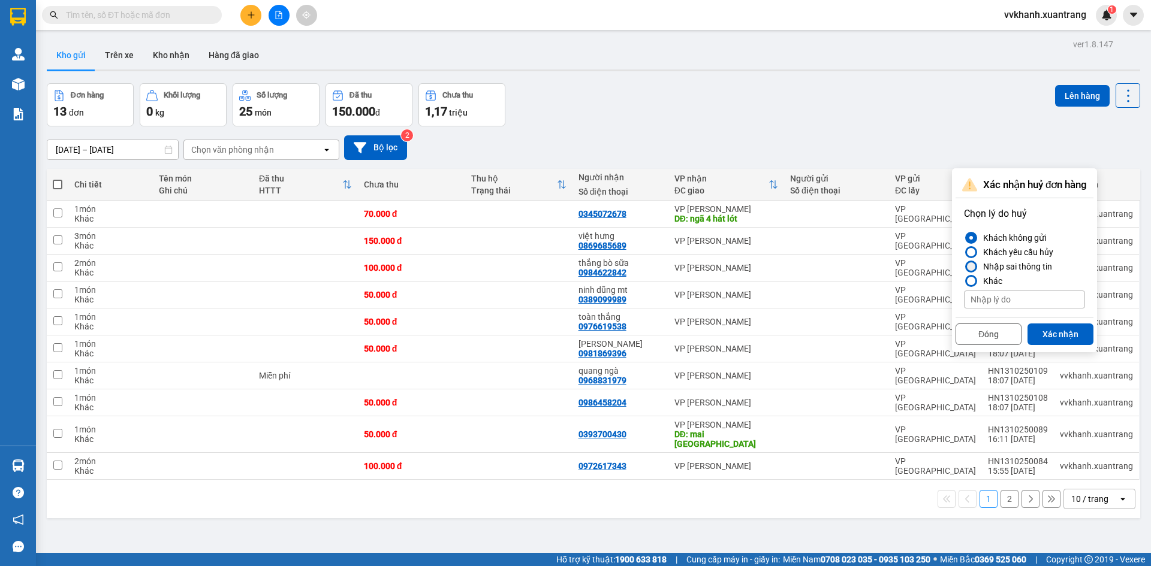
drag, startPoint x: 981, startPoint y: 263, endPoint x: 1042, endPoint y: 297, distance: 70.6
click at [981, 265] on div "Nhập sai thông tin" at bounding box center [1015, 267] width 74 height 14
click at [964, 267] on input "Nhập sai thông tin" at bounding box center [964, 267] width 0 height 0
click at [1064, 345] on button "Xác nhận" at bounding box center [1060, 335] width 66 height 22
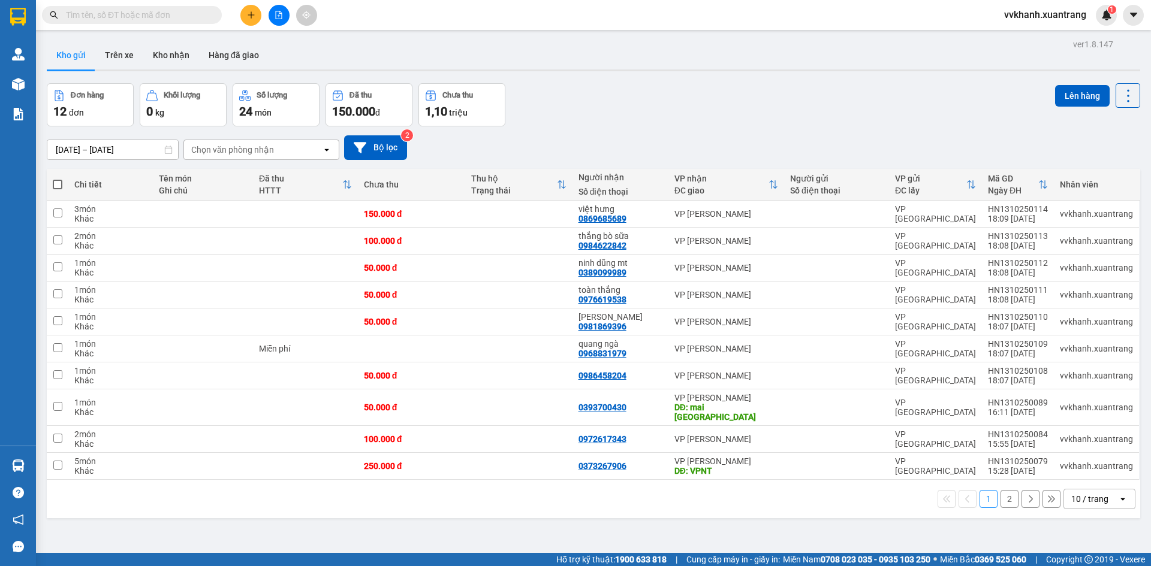
click at [249, 21] on button at bounding box center [250, 15] width 21 height 21
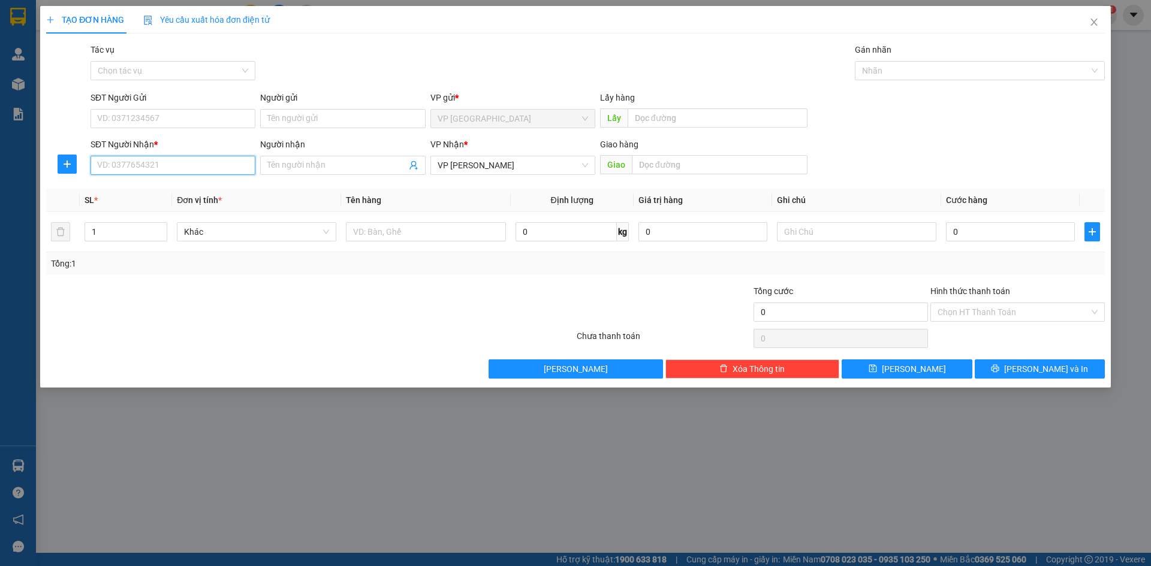
click at [189, 167] on input "SĐT Người Nhận *" at bounding box center [173, 165] width 165 height 19
click at [154, 194] on div "0974165789 - tín nghĩa" at bounding box center [173, 189] width 150 height 13
type input "0974165789"
type input "tín nghĩa"
click at [990, 238] on input "0" at bounding box center [1010, 231] width 129 height 19
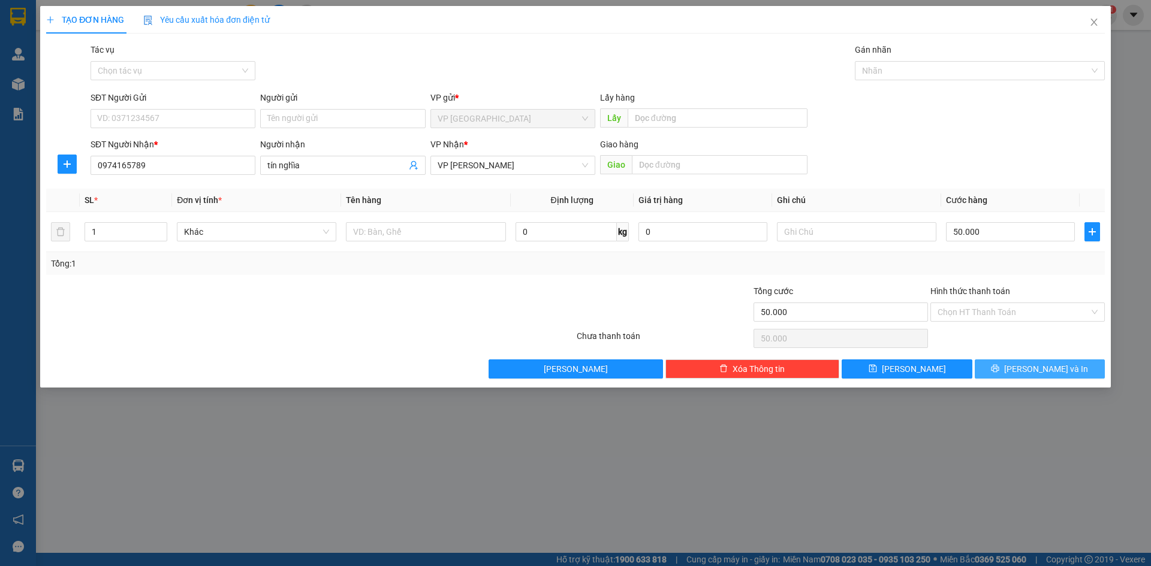
click at [1036, 365] on span "[PERSON_NAME] và In" at bounding box center [1046, 369] width 84 height 13
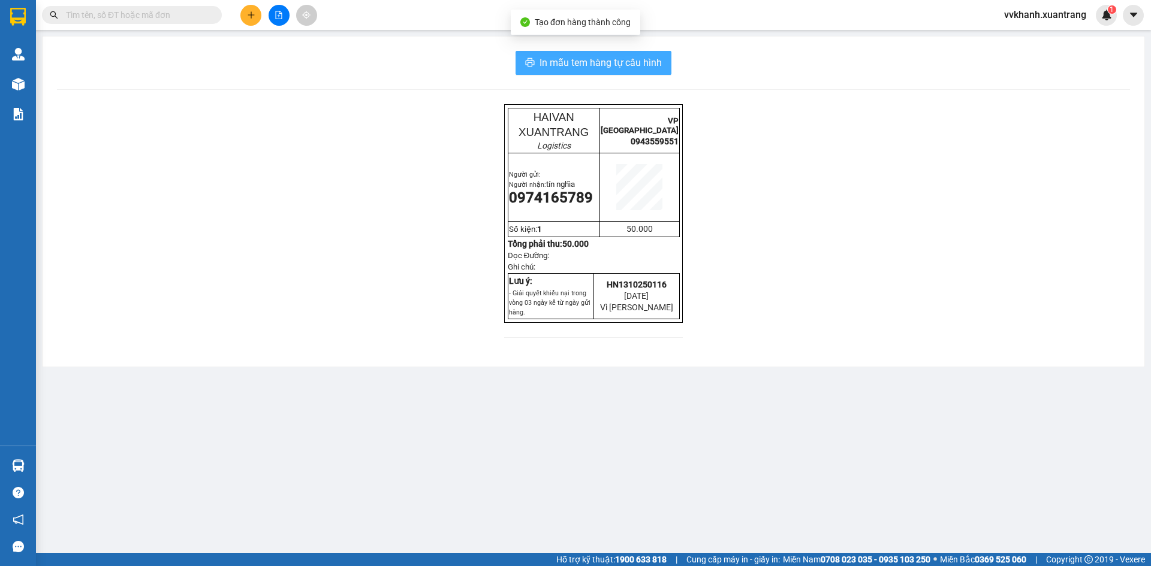
click at [601, 59] on span "In mẫu tem hàng tự cấu hình" at bounding box center [600, 62] width 122 height 15
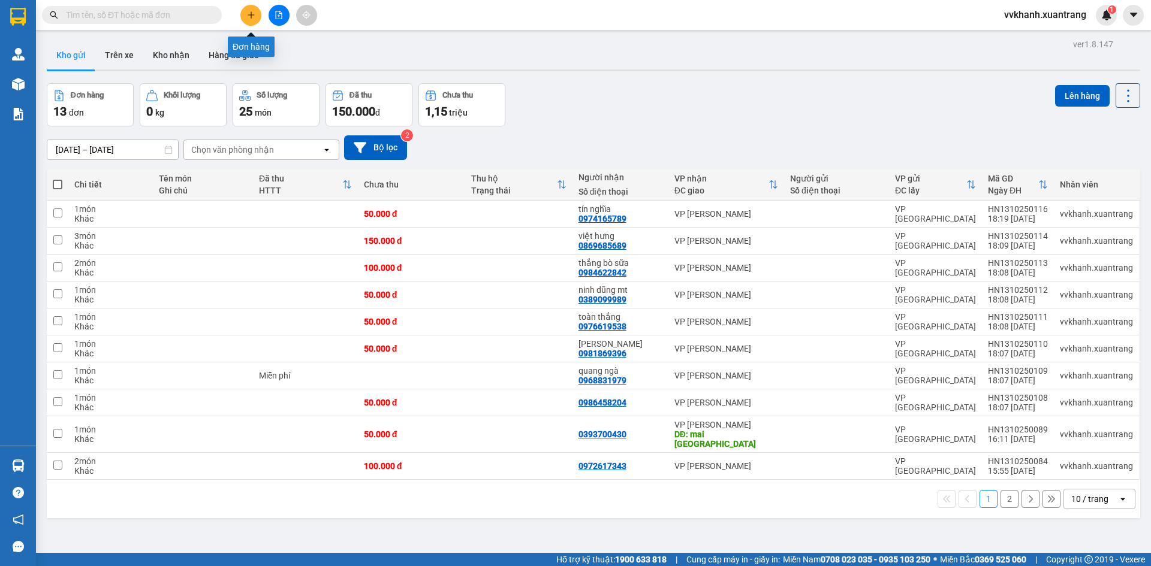
click at [248, 12] on icon "plus" at bounding box center [251, 15] width 8 height 8
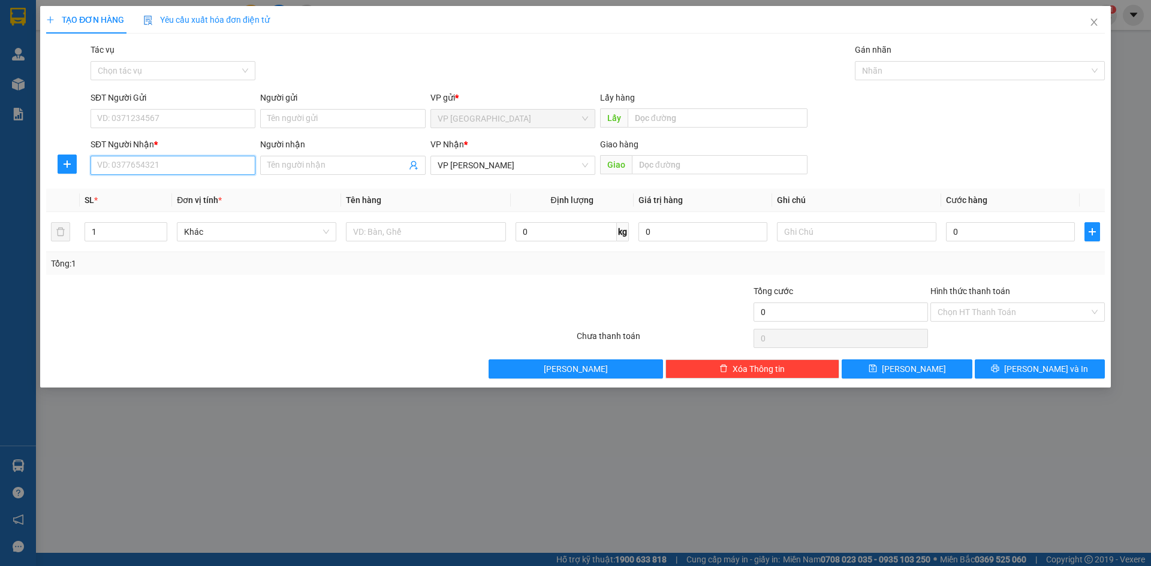
click at [170, 160] on input "SĐT Người Nhận *" at bounding box center [173, 165] width 165 height 19
type input "9698"
click at [170, 187] on div "0869779698 - thịnh" at bounding box center [173, 189] width 150 height 13
click at [1009, 227] on input "0" at bounding box center [1010, 231] width 129 height 19
click at [1041, 366] on span "[PERSON_NAME] và In" at bounding box center [1046, 369] width 84 height 13
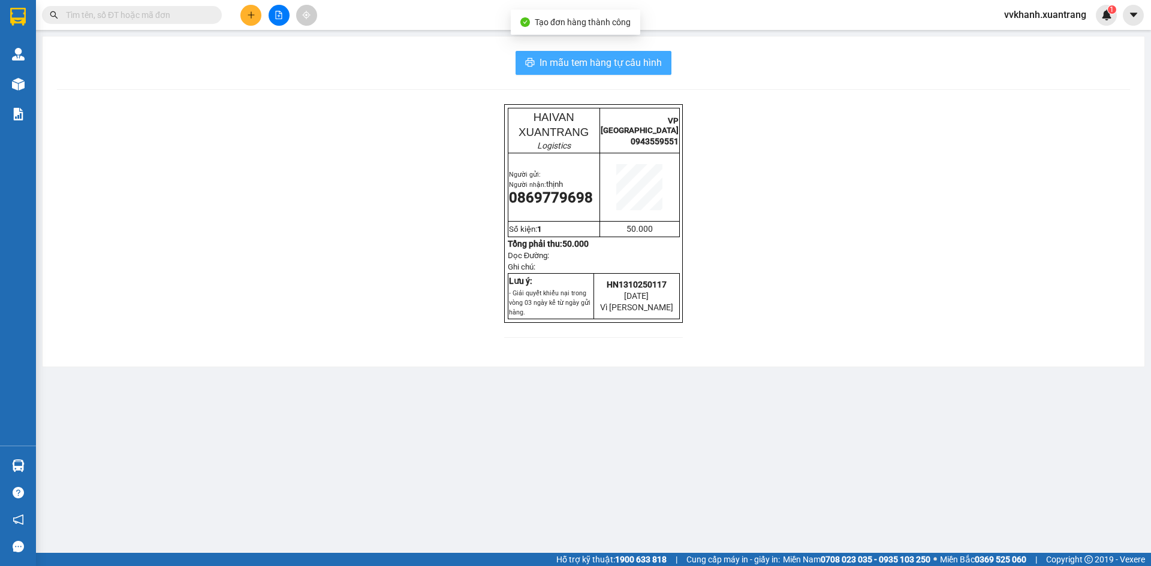
click at [554, 54] on button "In mẫu tem hàng tự cấu hình" at bounding box center [593, 63] width 156 height 24
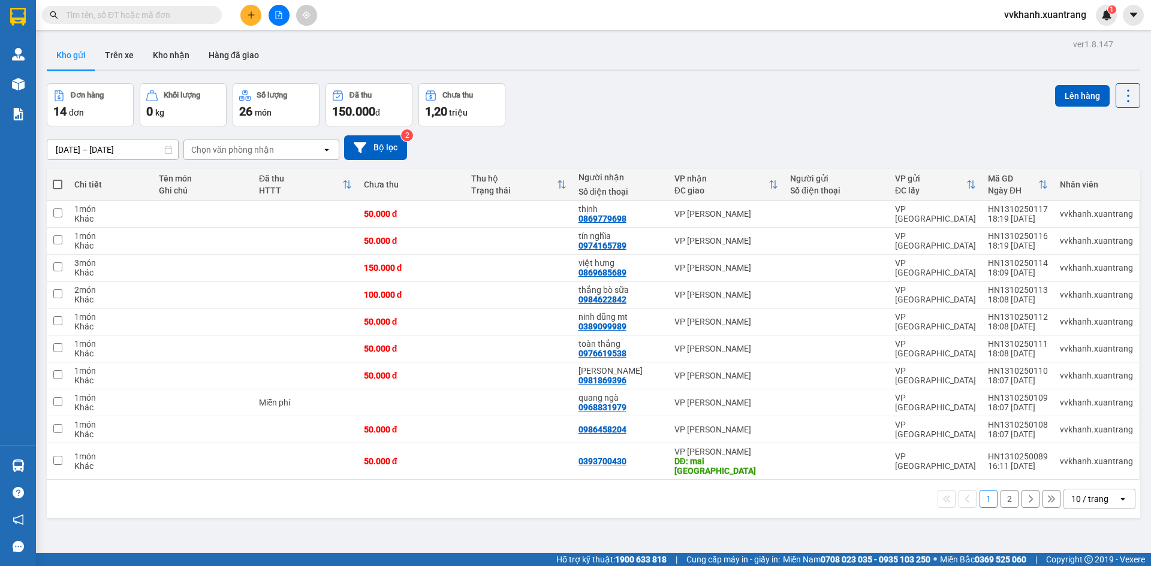
click at [249, 11] on icon "plus" at bounding box center [251, 15] width 8 height 8
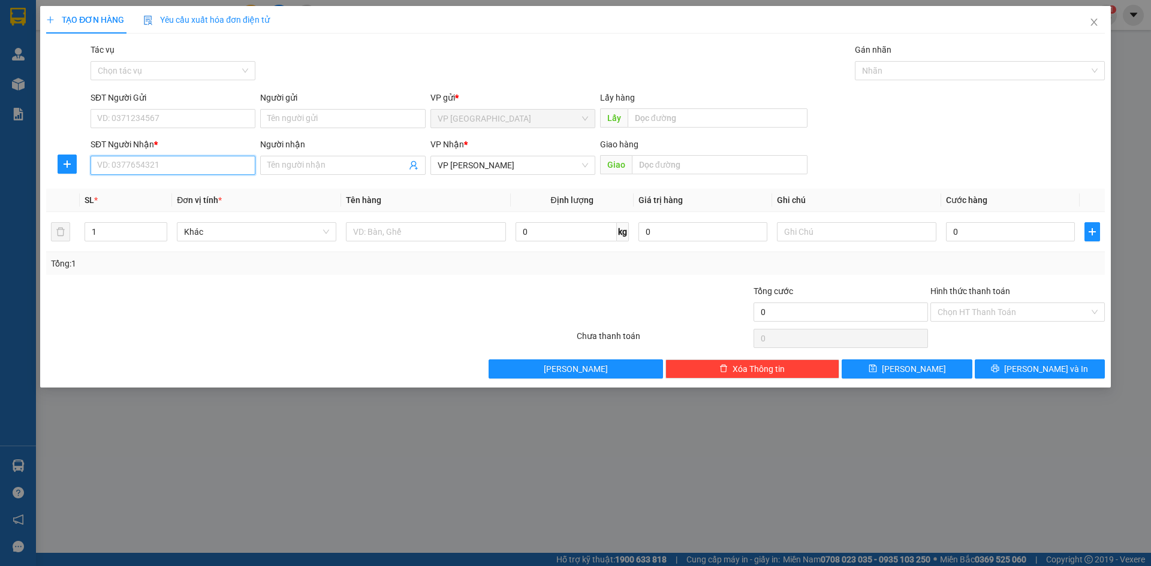
click at [135, 165] on input "SĐT Người Nhận *" at bounding box center [173, 165] width 165 height 19
click at [146, 192] on div "0968997236 - bs lộc" at bounding box center [173, 189] width 150 height 13
type input "0968997236"
type input "bs lộc"
type input "0968997236"
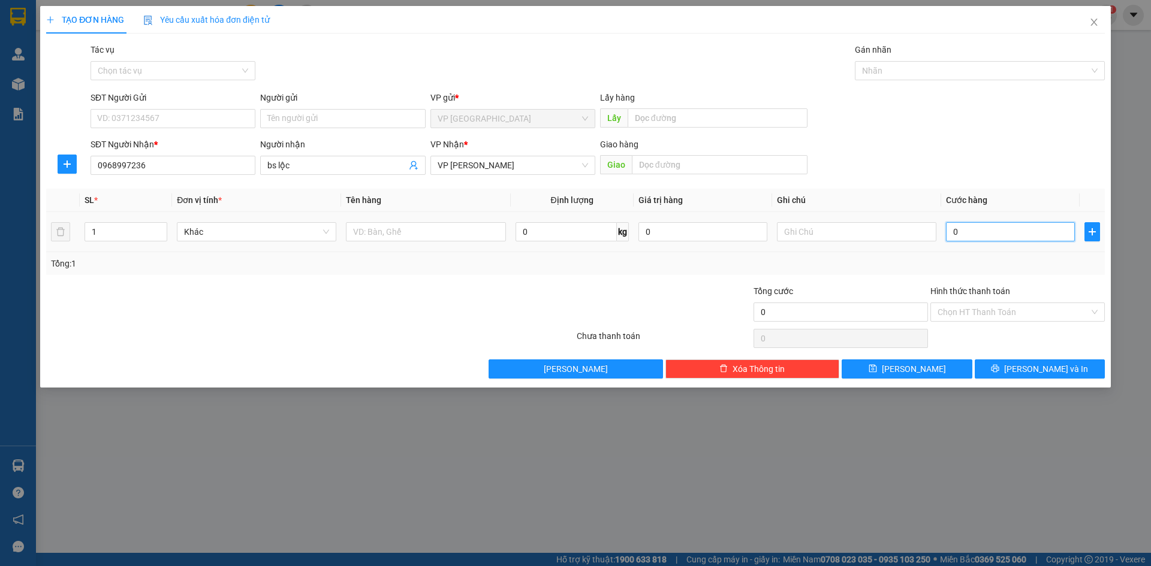
click at [954, 239] on input "0" at bounding box center [1010, 231] width 129 height 19
type input "5"
type input "50"
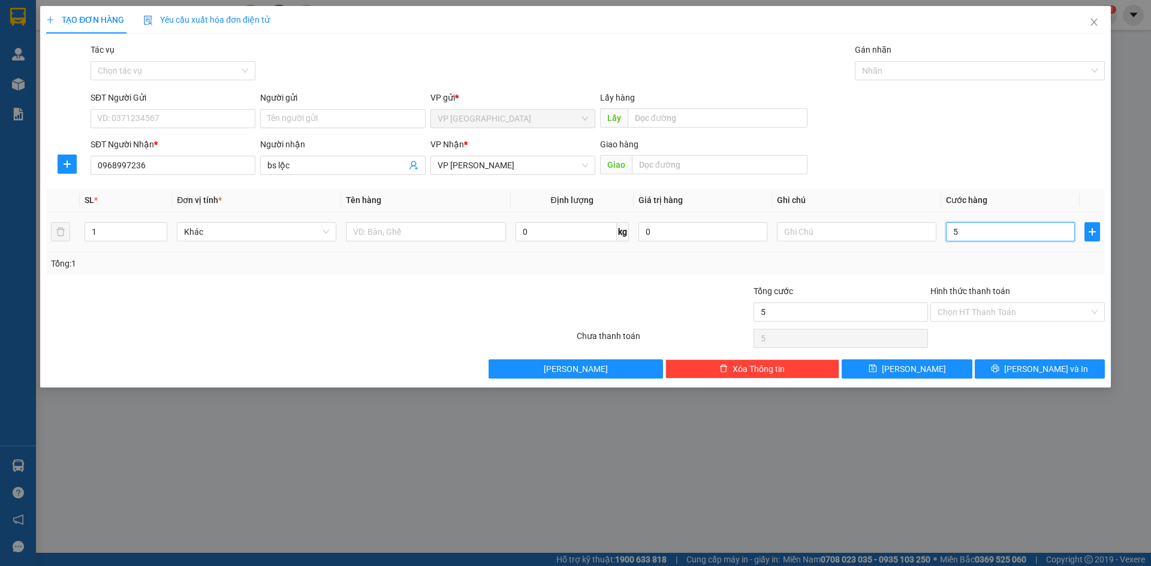
type input "50"
type input "50.000"
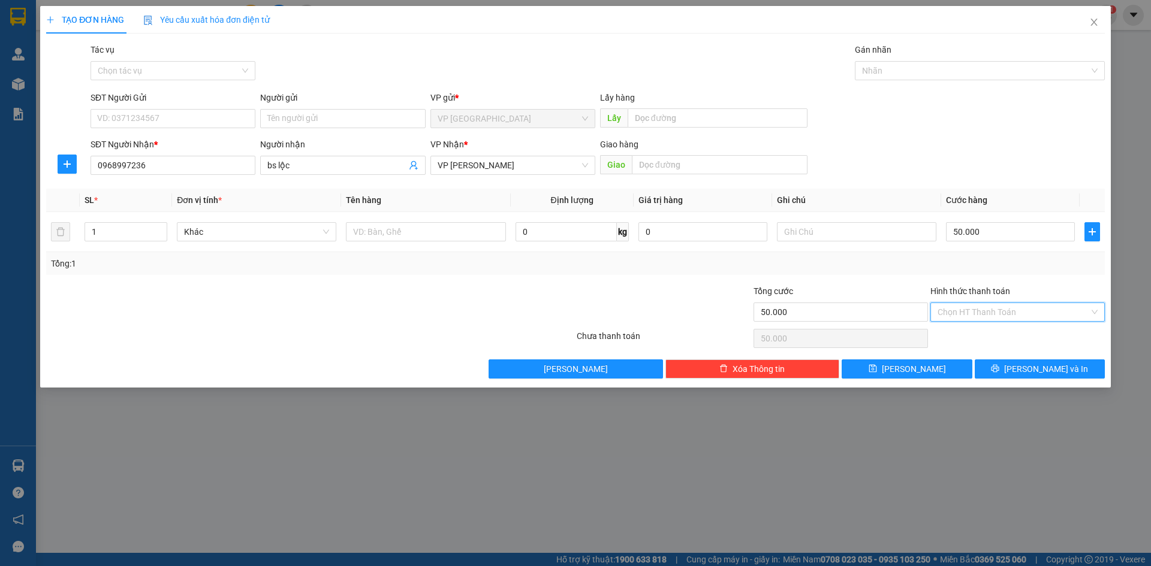
drag, startPoint x: 966, startPoint y: 303, endPoint x: 960, endPoint y: 318, distance: 16.7
click at [965, 303] on input "Hình thức thanh toán" at bounding box center [1013, 312] width 152 height 18
drag, startPoint x: 963, startPoint y: 341, endPoint x: 997, endPoint y: 364, distance: 41.1
click at [962, 341] on div "Tại văn phòng" at bounding box center [1017, 336] width 160 height 13
click at [1005, 367] on button "Lưu và In" at bounding box center [1040, 369] width 130 height 19
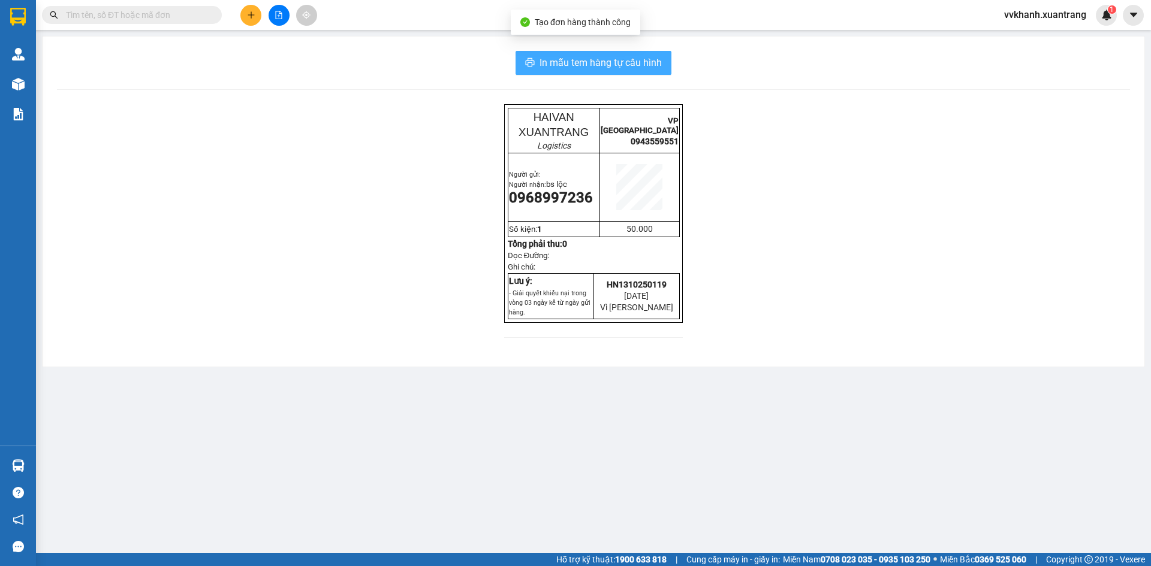
click at [567, 59] on span "In mẫu tem hàng tự cấu hình" at bounding box center [600, 62] width 122 height 15
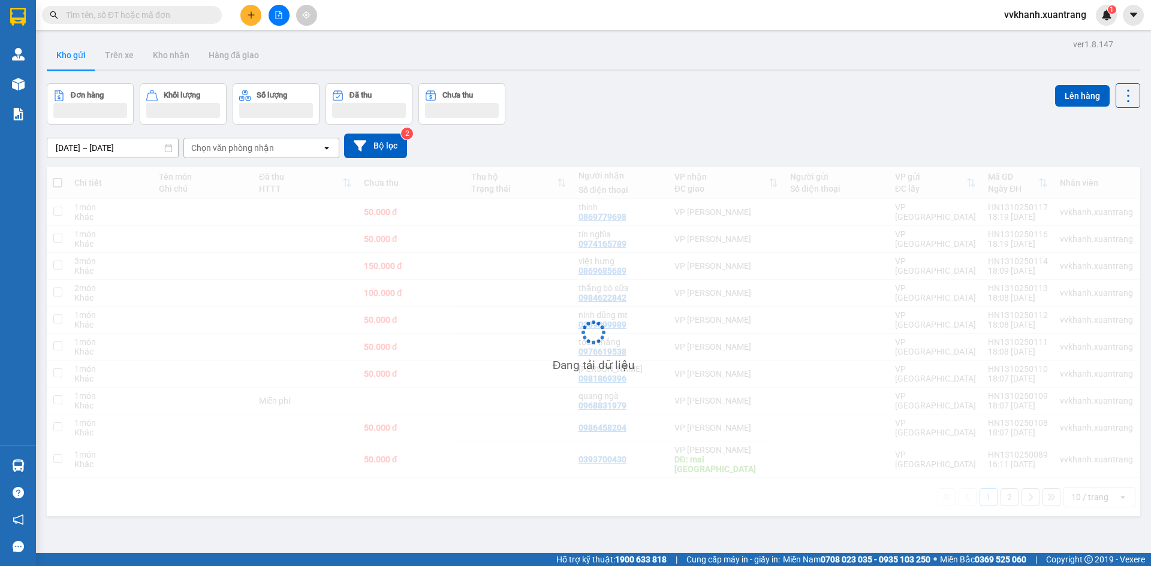
click at [243, 16] on button at bounding box center [250, 15] width 21 height 21
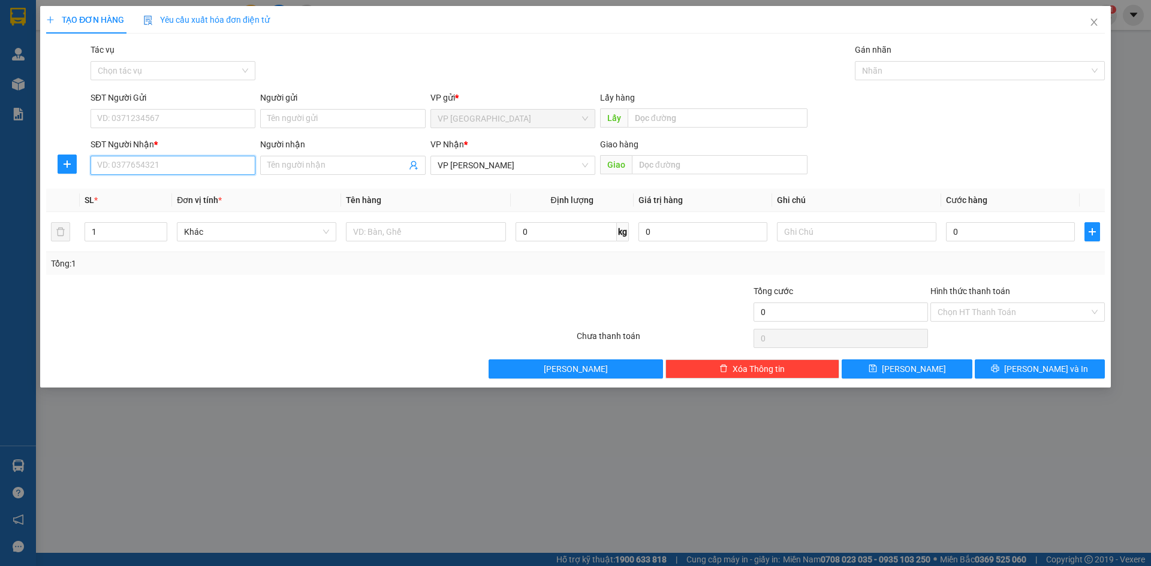
click at [175, 168] on input "SĐT Người Nhận *" at bounding box center [173, 165] width 165 height 19
drag, startPoint x: 188, startPoint y: 188, endPoint x: 179, endPoint y: 195, distance: 11.5
click at [188, 188] on div "0975515995 - phan dương" at bounding box center [173, 189] width 150 height 13
type input "0975515995"
type input "phan dương"
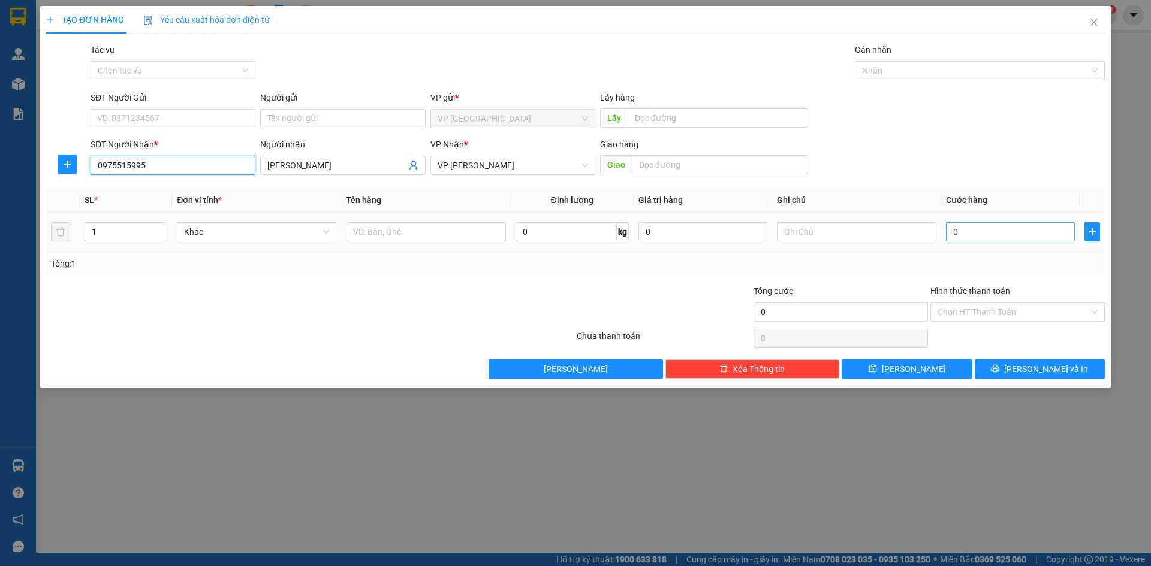
type input "0975515995"
click at [966, 233] on input "0" at bounding box center [1010, 231] width 129 height 19
type input "5"
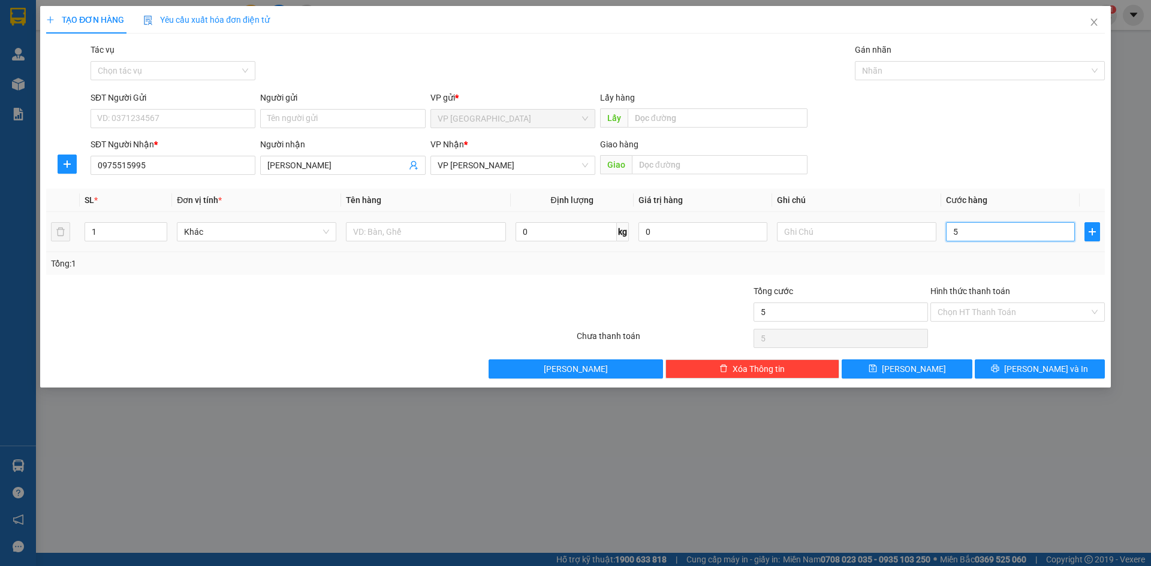
type input "50"
click at [1009, 369] on button "Lưu và In" at bounding box center [1040, 369] width 130 height 19
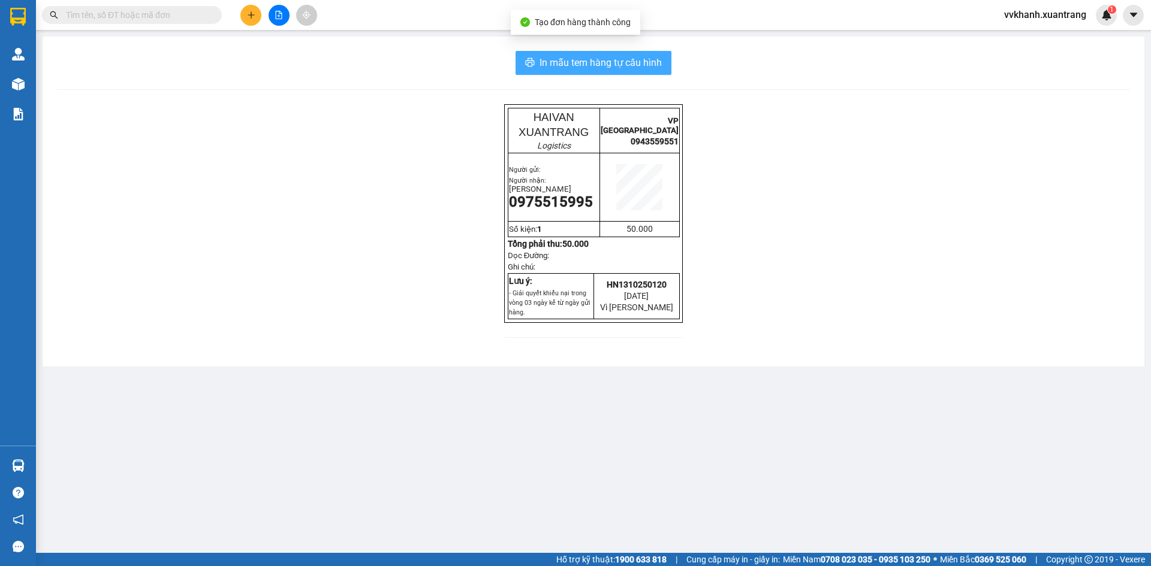
click at [585, 69] on span "In mẫu tem hàng tự cấu hình" at bounding box center [600, 62] width 122 height 15
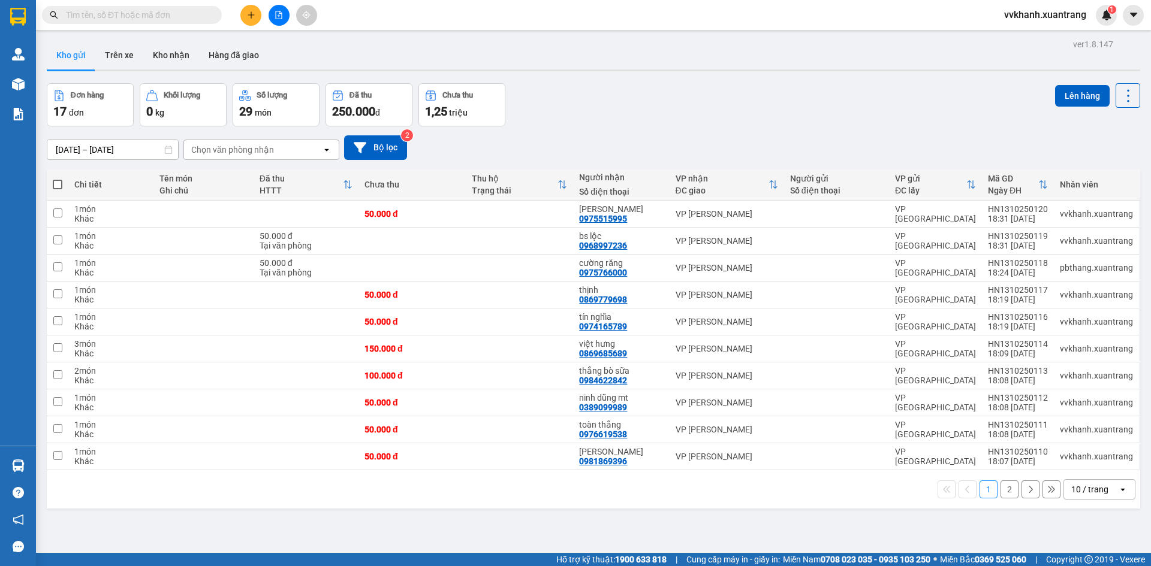
click at [163, 16] on input "text" at bounding box center [136, 14] width 141 height 13
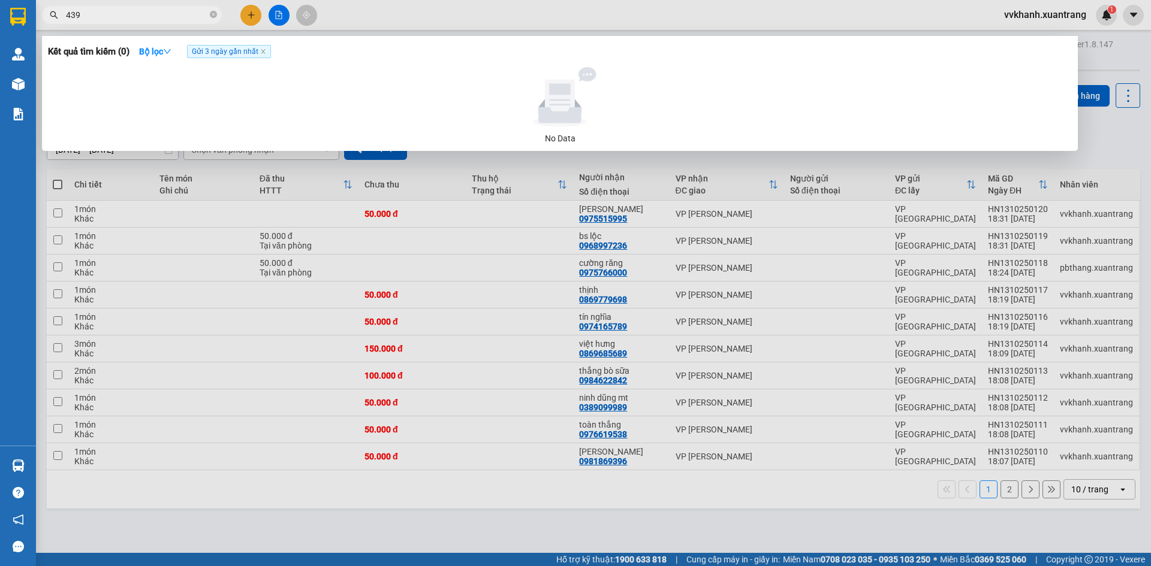
type input "4396"
click at [212, 14] on icon "close-circle" at bounding box center [213, 14] width 7 height 7
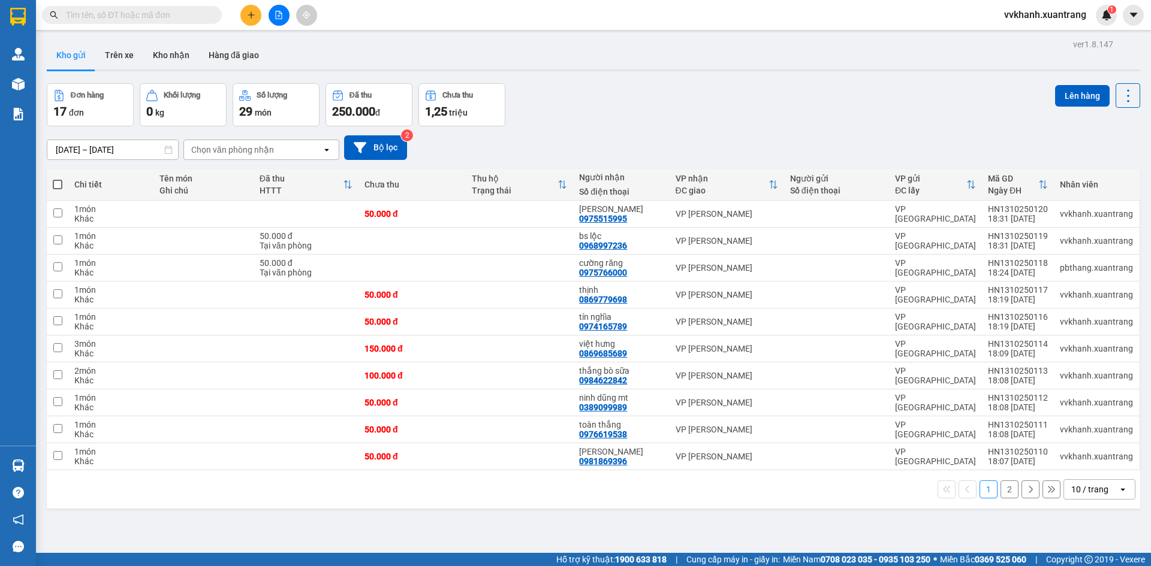
click at [179, 16] on input "text" at bounding box center [136, 14] width 141 height 13
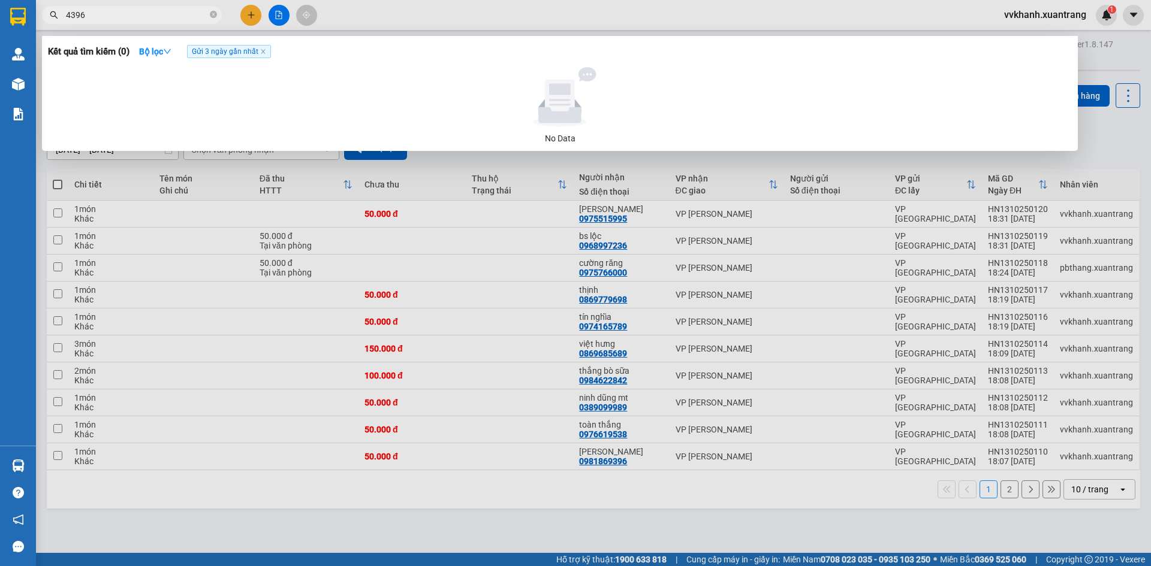
type input "4396"
drag, startPoint x: 321, startPoint y: 200, endPoint x: 334, endPoint y: 215, distance: 19.5
click at [334, 215] on div at bounding box center [575, 283] width 1151 height 566
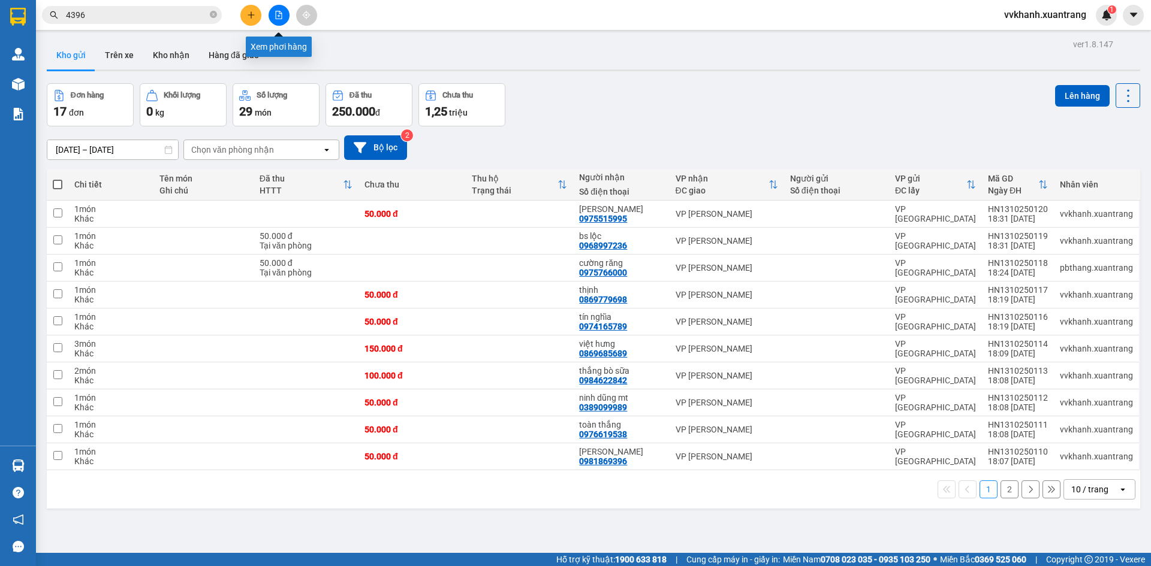
click at [277, 11] on button at bounding box center [279, 15] width 21 height 21
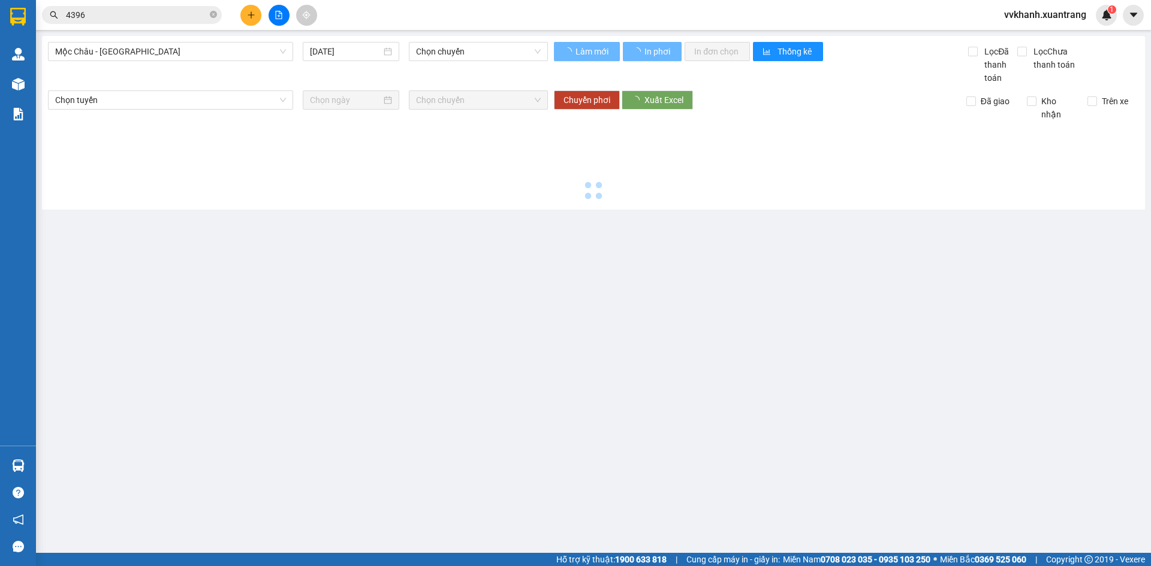
click at [171, 73] on div "Mộc Châu - Mỹ Đình 13/10/2025 Chọn chuyến" at bounding box center [298, 63] width 500 height 43
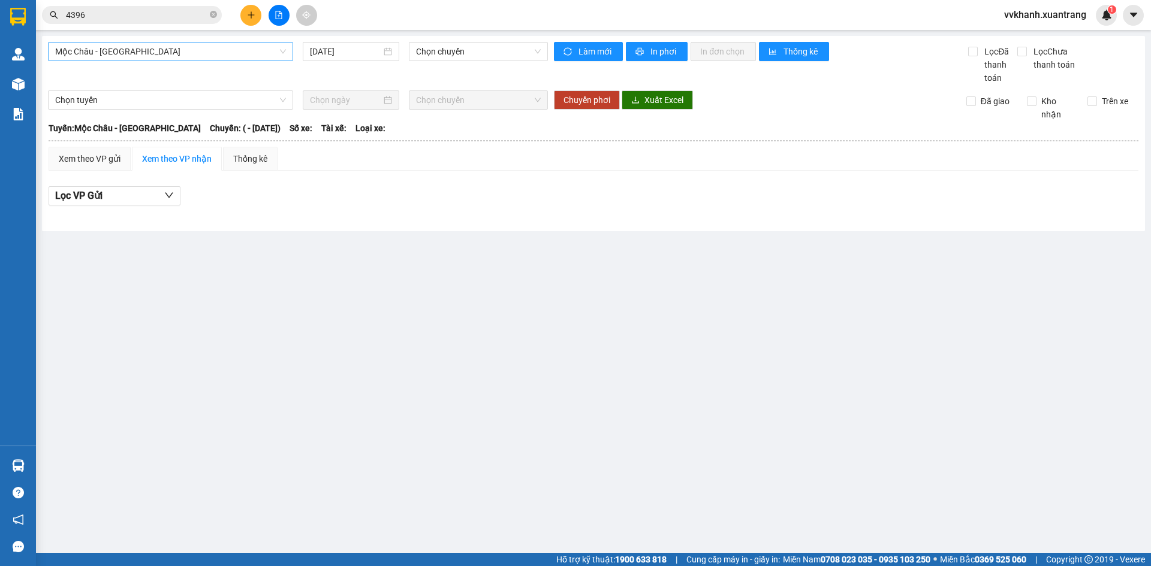
click at [121, 53] on span "Mộc Châu - Mỹ Đình" at bounding box center [170, 52] width 231 height 18
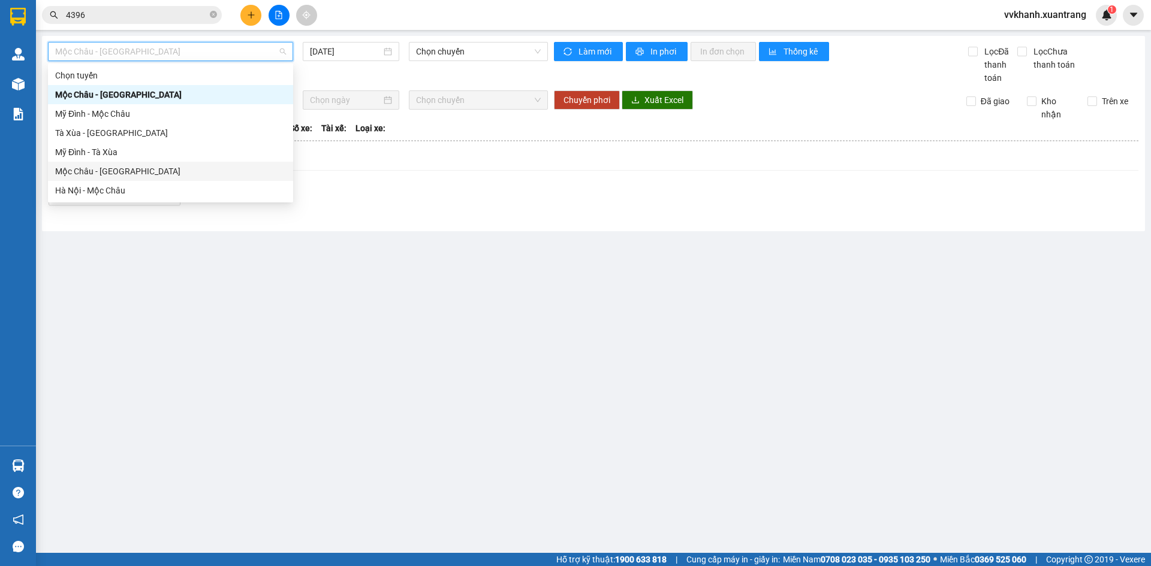
click at [130, 174] on div "Mộc Châu - Hà Nội" at bounding box center [170, 171] width 231 height 13
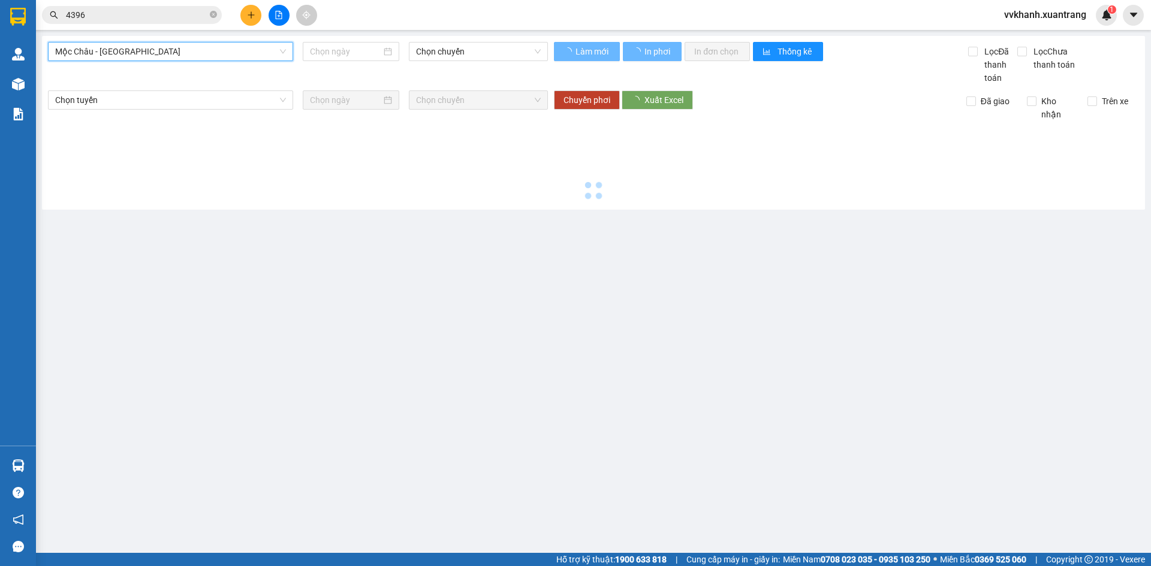
type input "13/10/2025"
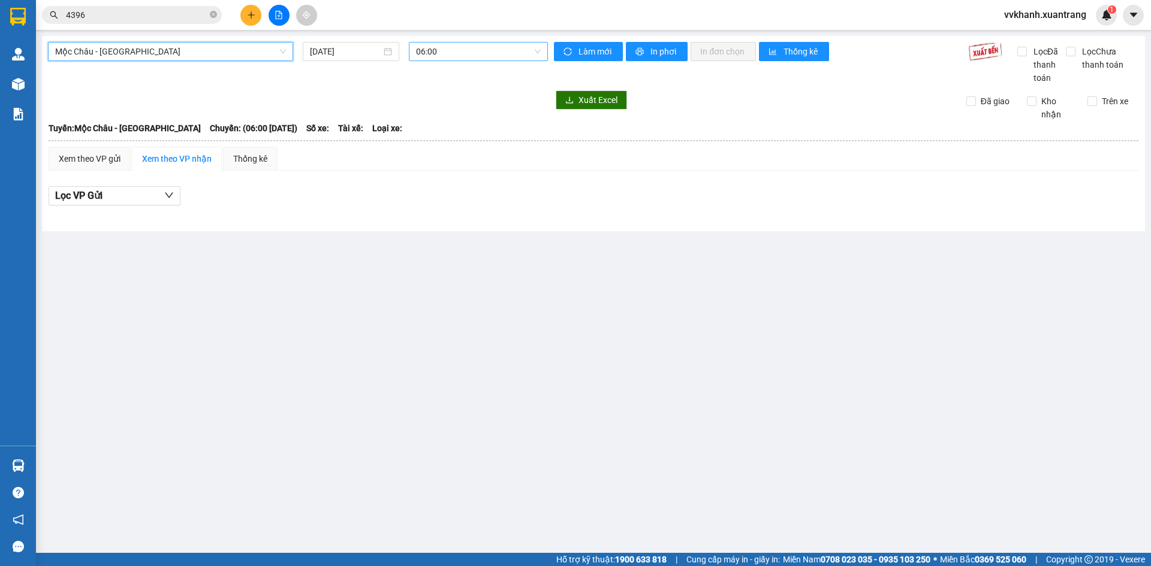
drag, startPoint x: 466, startPoint y: 45, endPoint x: 400, endPoint y: 53, distance: 66.5
click at [465, 49] on span "06:00" at bounding box center [478, 52] width 125 height 18
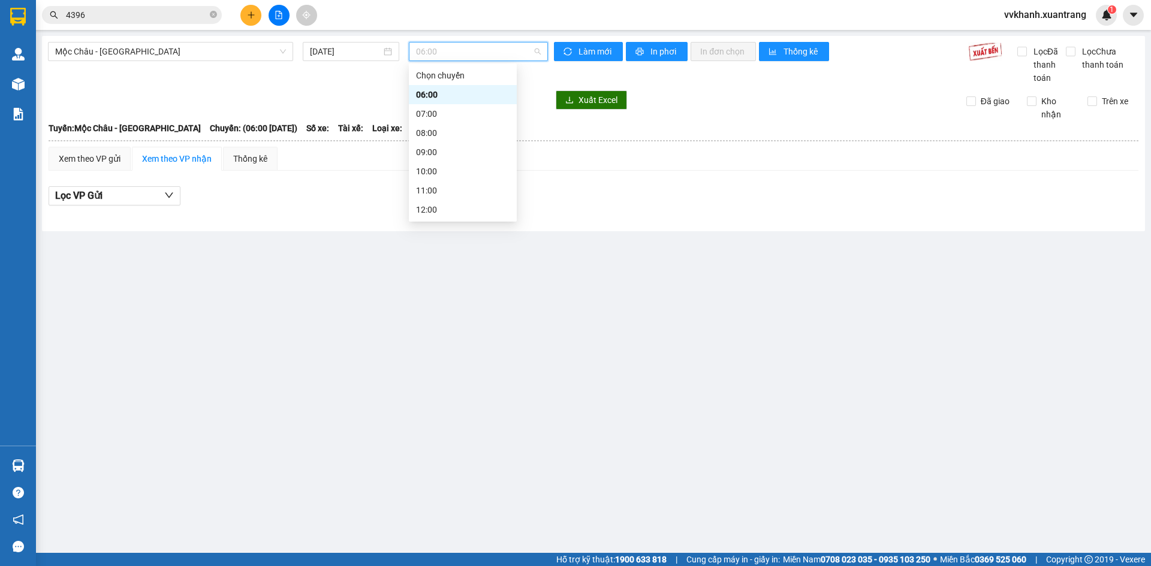
drag, startPoint x: 445, startPoint y: 145, endPoint x: 432, endPoint y: 117, distance: 30.6
click at [445, 261] on div "14:00" at bounding box center [463, 267] width 94 height 13
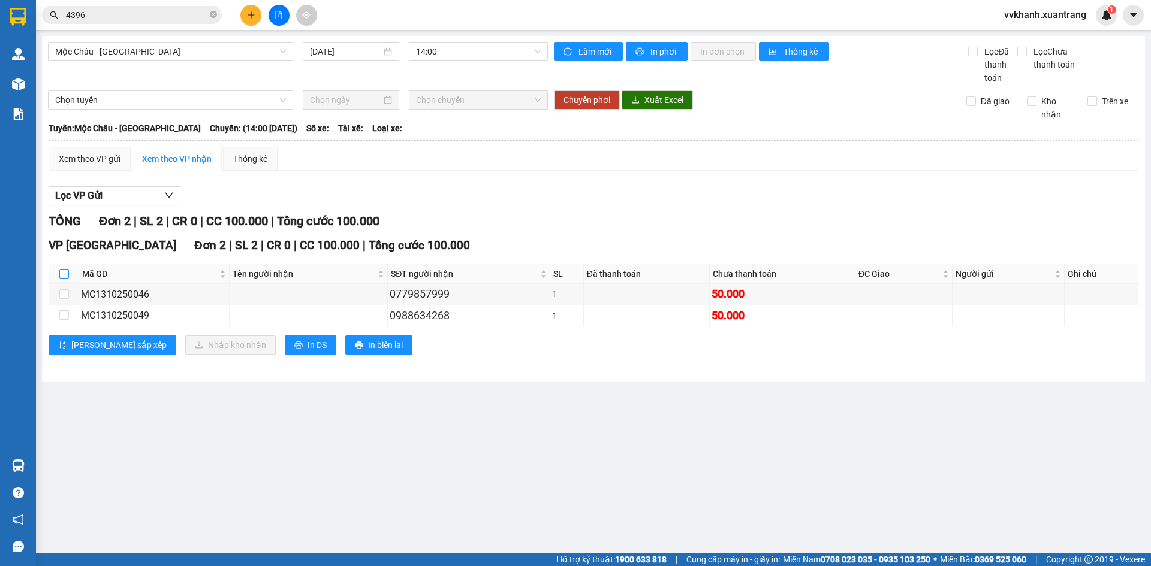
click at [62, 272] on input "checkbox" at bounding box center [64, 274] width 10 height 10
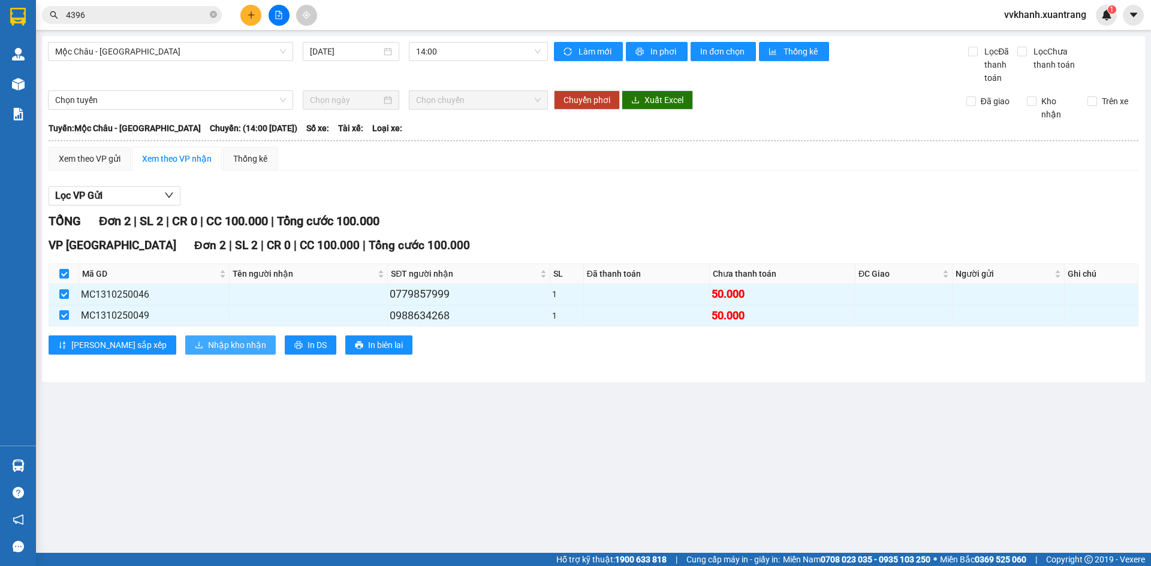
click at [208, 347] on span "Nhập kho nhận" at bounding box center [237, 345] width 58 height 13
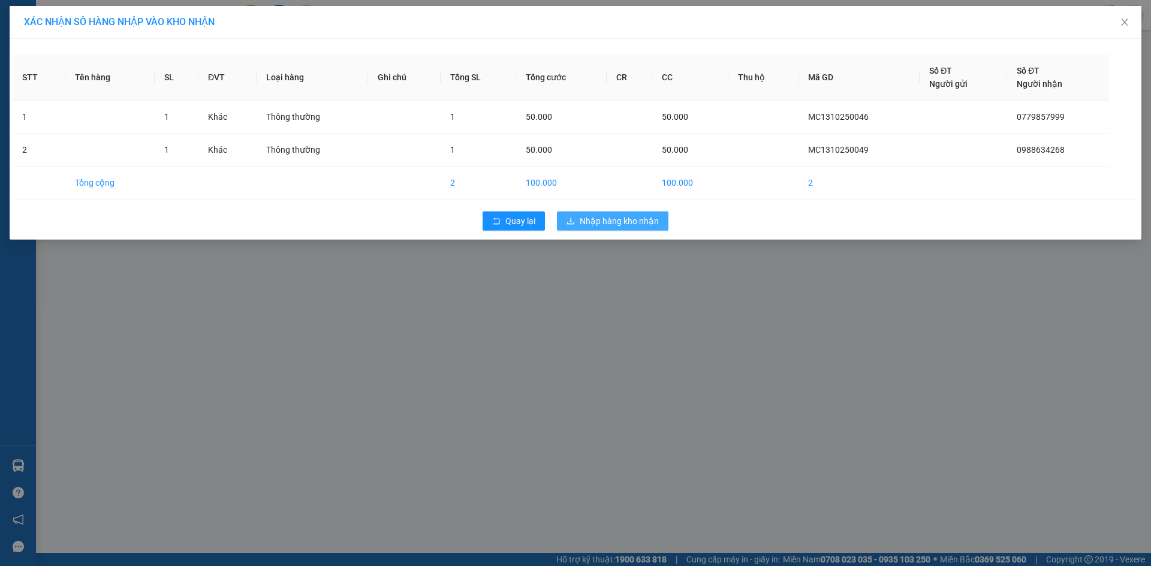
click at [603, 221] on span "Nhập hàng kho nhận" at bounding box center [619, 221] width 79 height 13
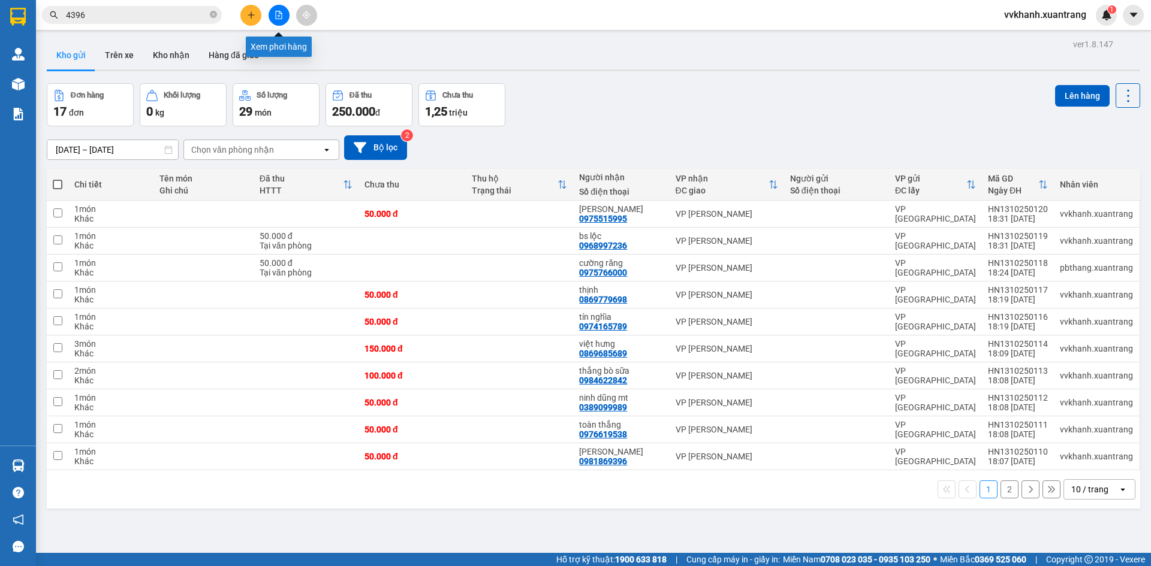
click at [280, 11] on icon "file-add" at bounding box center [279, 15] width 7 height 8
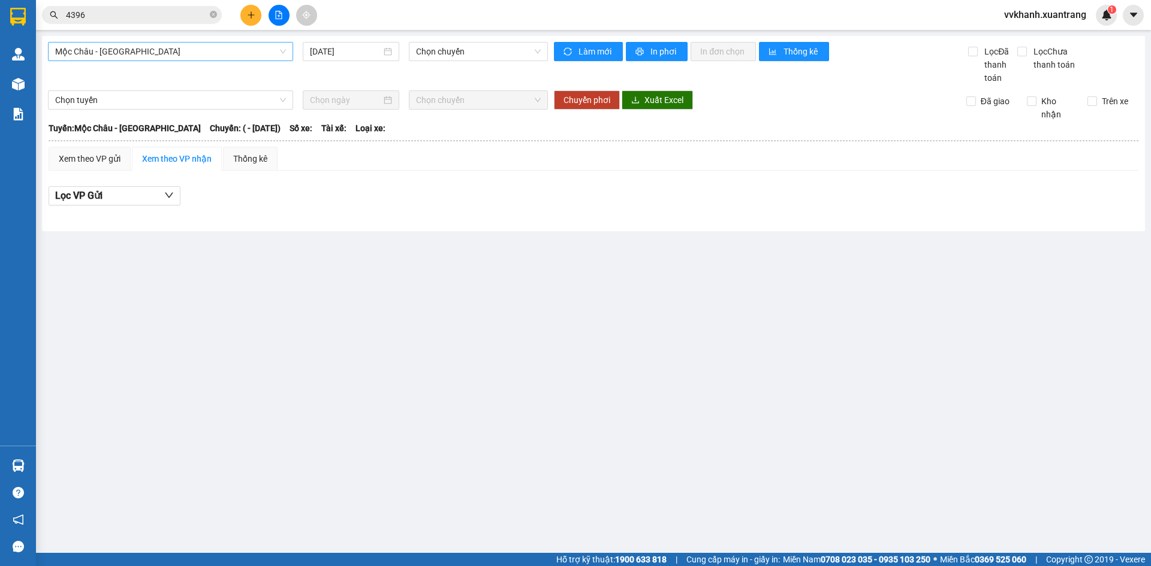
click at [257, 49] on span "Mộc Châu - Mỹ Đình" at bounding box center [170, 52] width 231 height 18
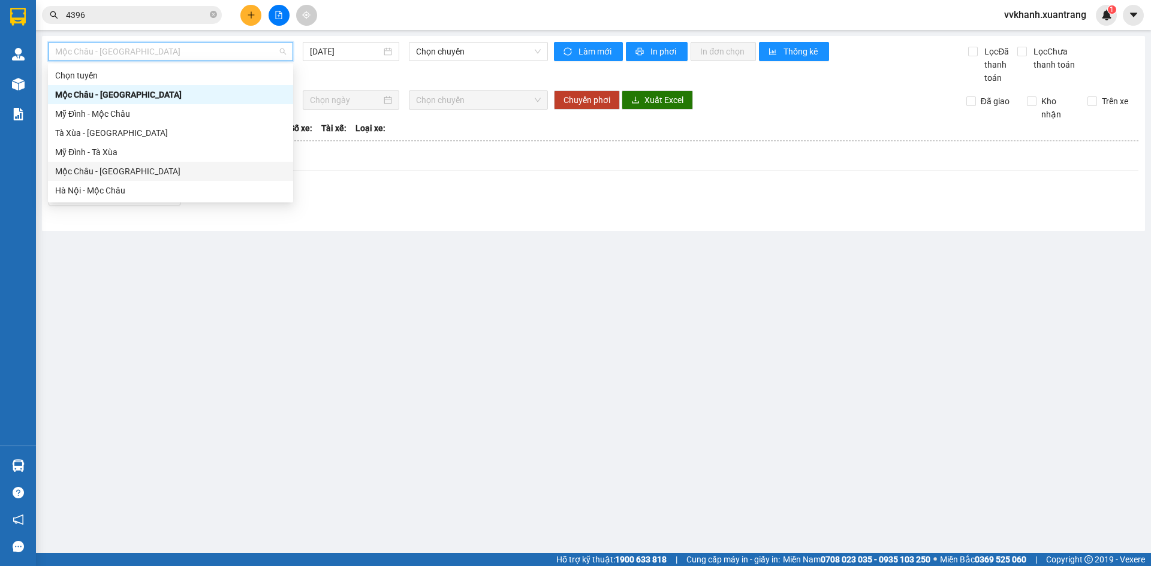
click at [178, 167] on div "Mộc Châu - Hà Nội" at bounding box center [170, 171] width 231 height 13
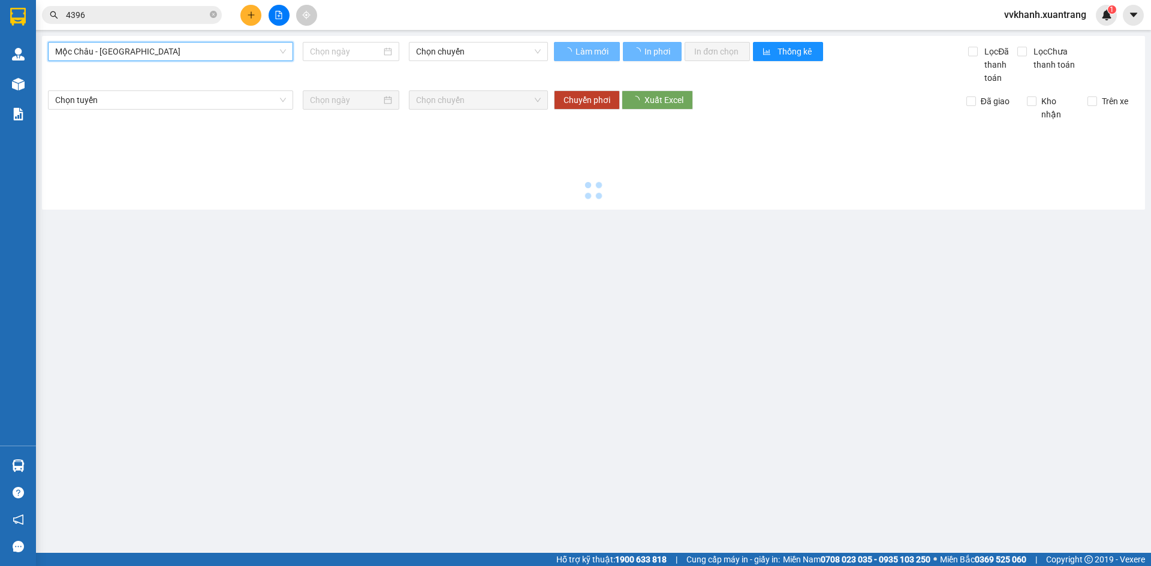
type input "13/10/2025"
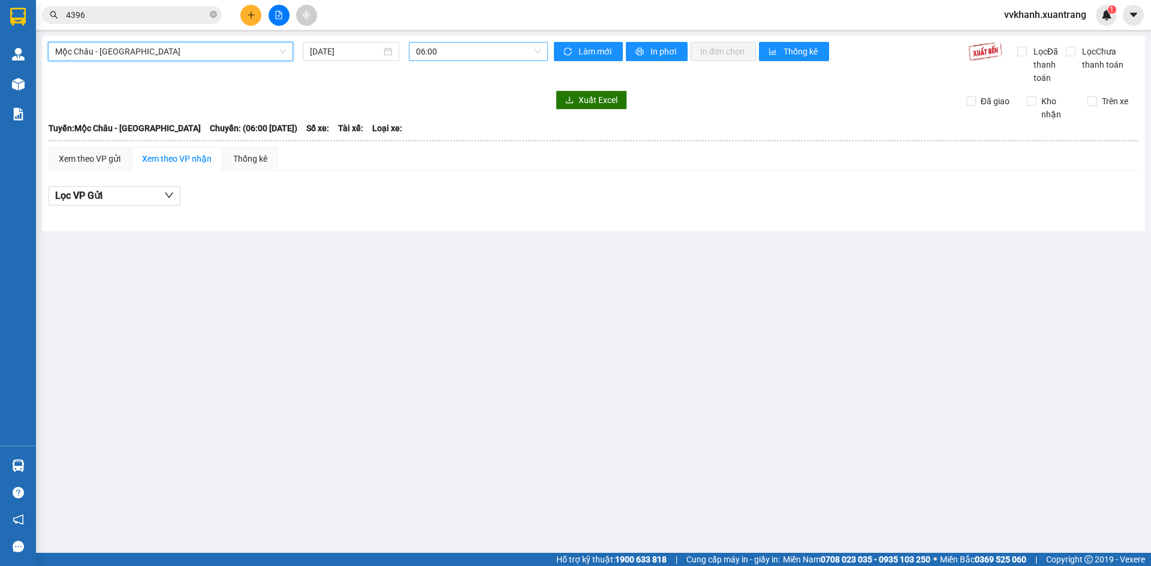
click at [439, 60] on span "06:00" at bounding box center [478, 52] width 125 height 18
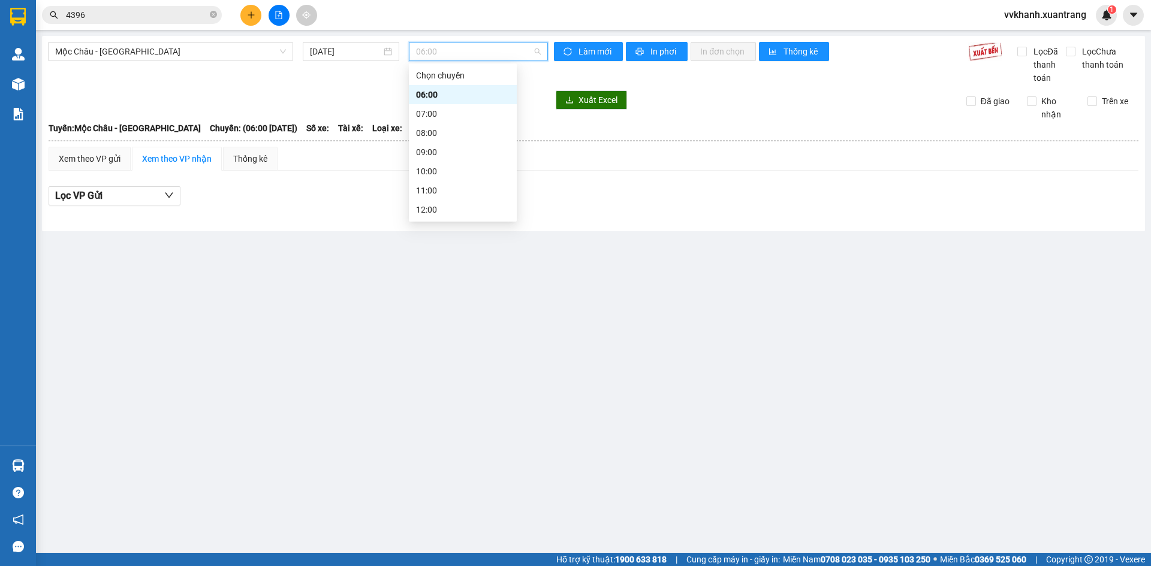
click at [453, 299] on div "16:00" at bounding box center [463, 305] width 94 height 13
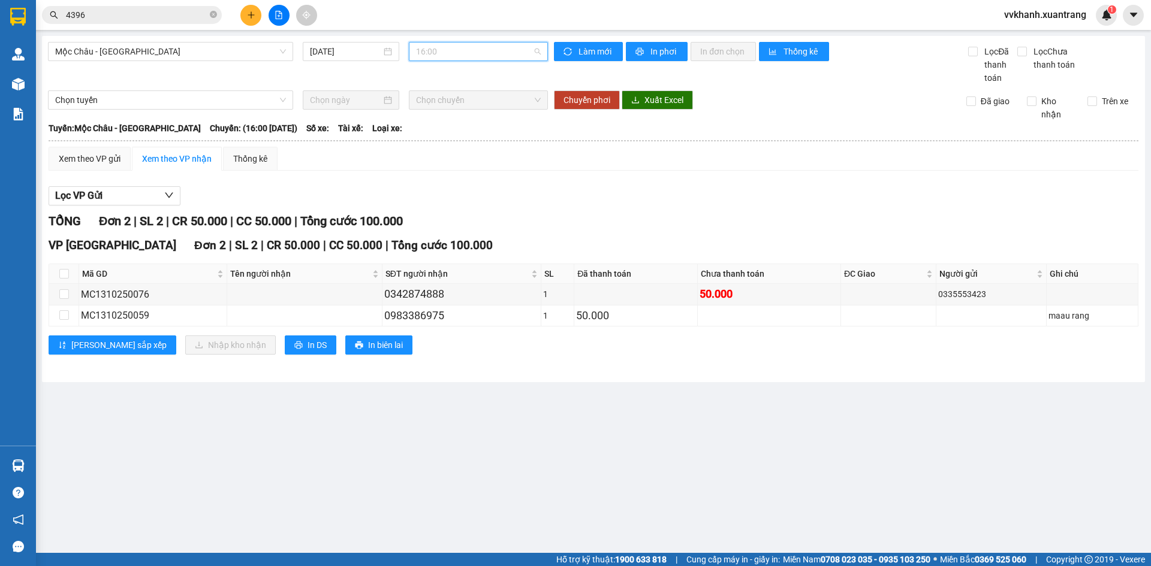
click at [435, 55] on span "16:00" at bounding box center [478, 52] width 125 height 18
click at [445, 318] on div "17:00" at bounding box center [463, 324] width 94 height 13
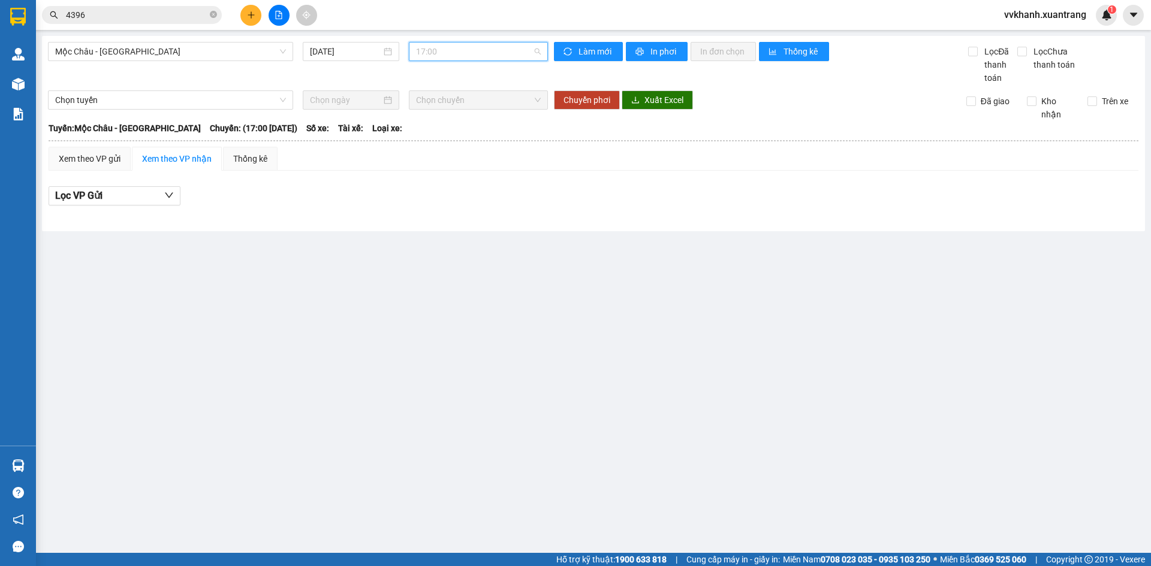
click at [456, 55] on span "17:00" at bounding box center [478, 52] width 125 height 18
click at [454, 337] on div "18:00" at bounding box center [463, 343] width 94 height 13
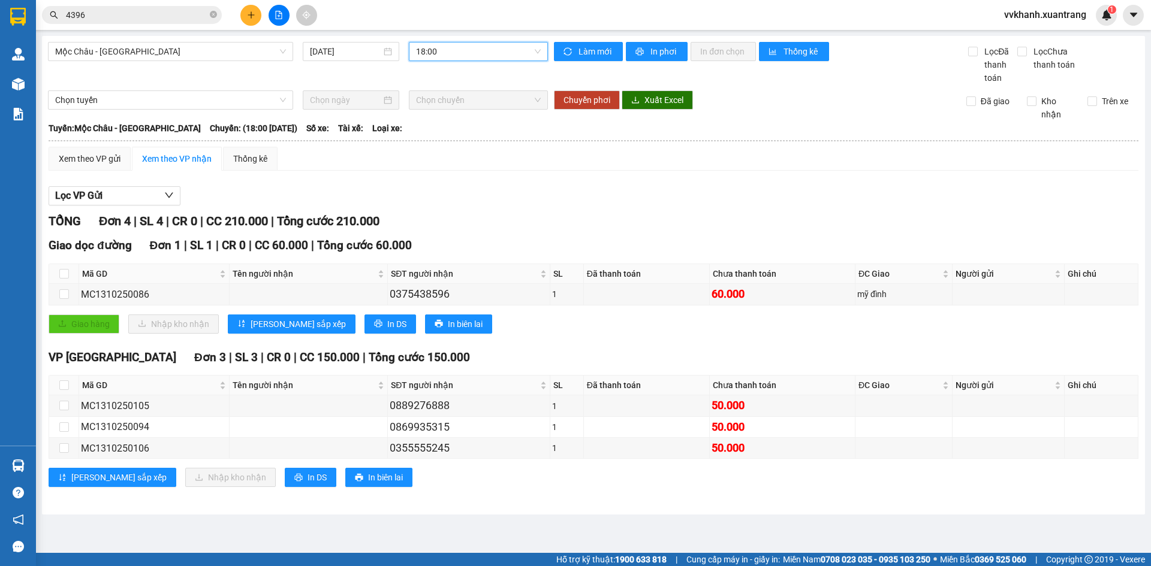
click at [450, 53] on span "18:00" at bounding box center [478, 52] width 125 height 18
click at [455, 357] on div "19:00" at bounding box center [463, 363] width 94 height 13
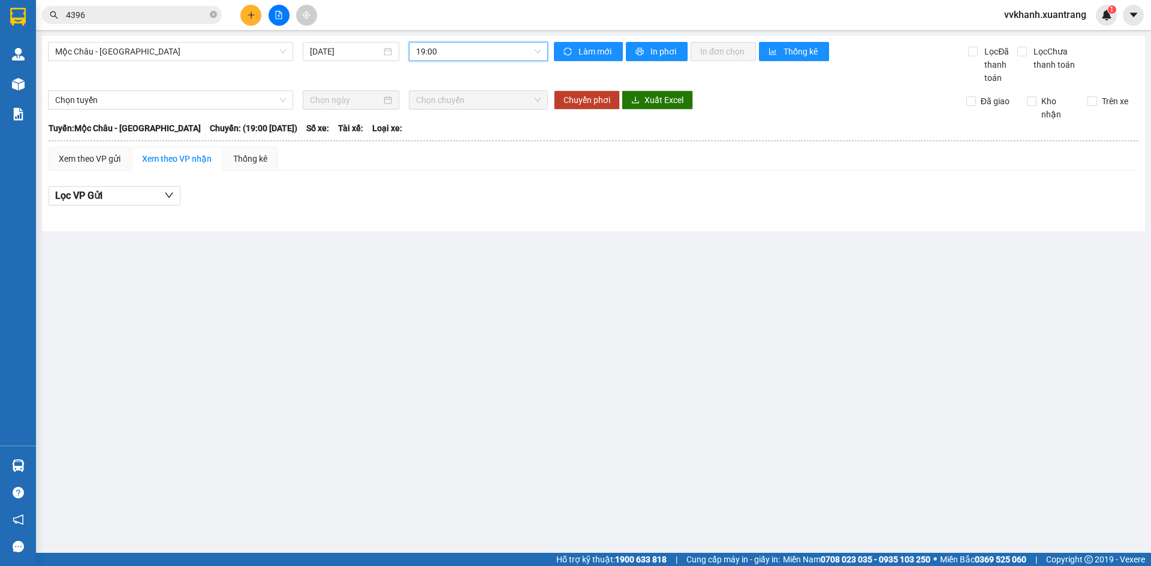
click at [447, 55] on span "19:00" at bounding box center [478, 52] width 125 height 18
click at [432, 373] on div "23:00" at bounding box center [463, 382] width 108 height 19
click at [436, 53] on span "23:00" at bounding box center [478, 52] width 125 height 18
click at [435, 357] on div "19:00" at bounding box center [463, 363] width 94 height 13
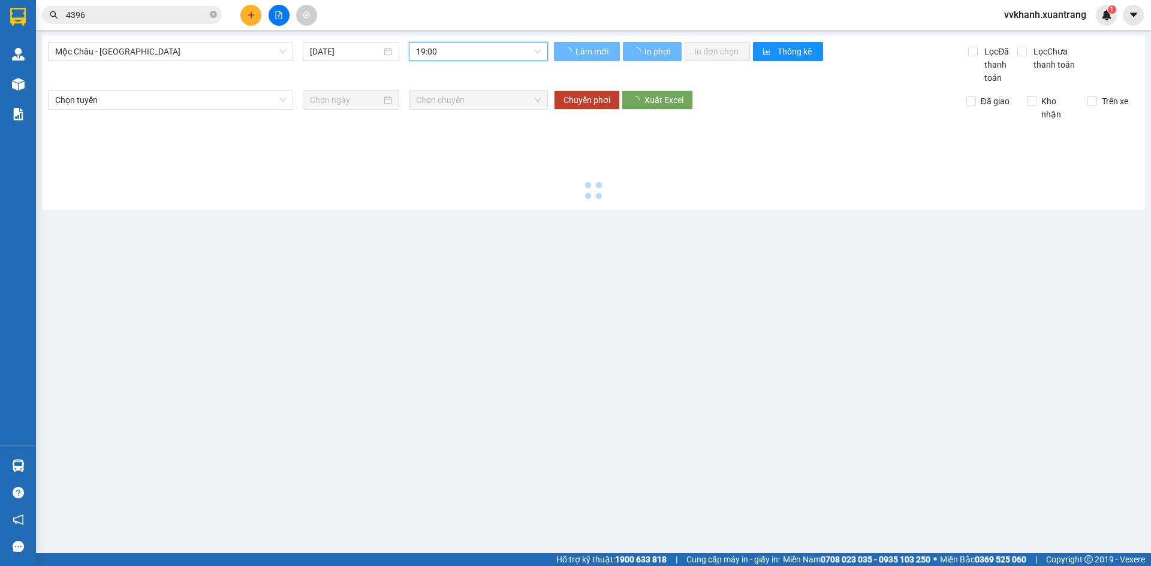
click at [447, 52] on span "19:00" at bounding box center [478, 52] width 125 height 18
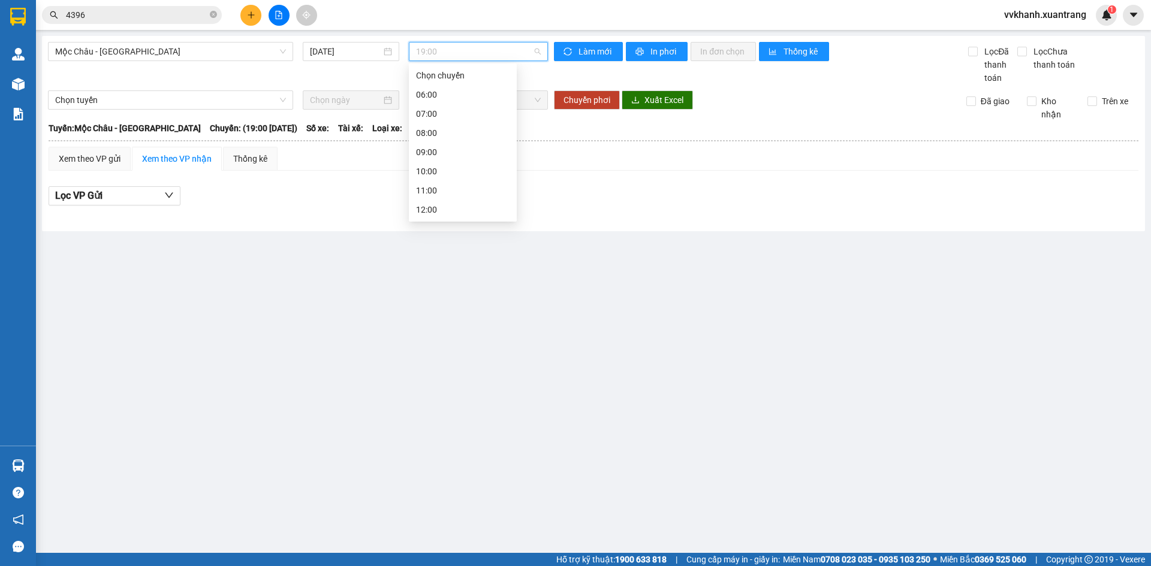
click at [434, 337] on div "18:00" at bounding box center [463, 343] width 94 height 13
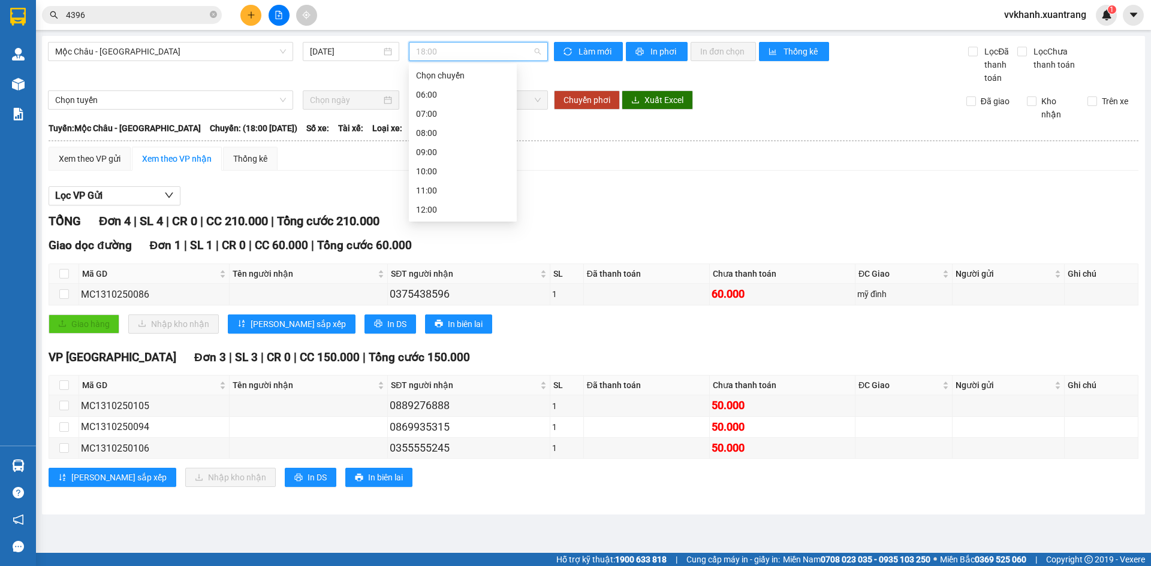
click at [448, 52] on span "18:00" at bounding box center [478, 52] width 125 height 18
click at [456, 280] on div "15:00" at bounding box center [463, 286] width 94 height 13
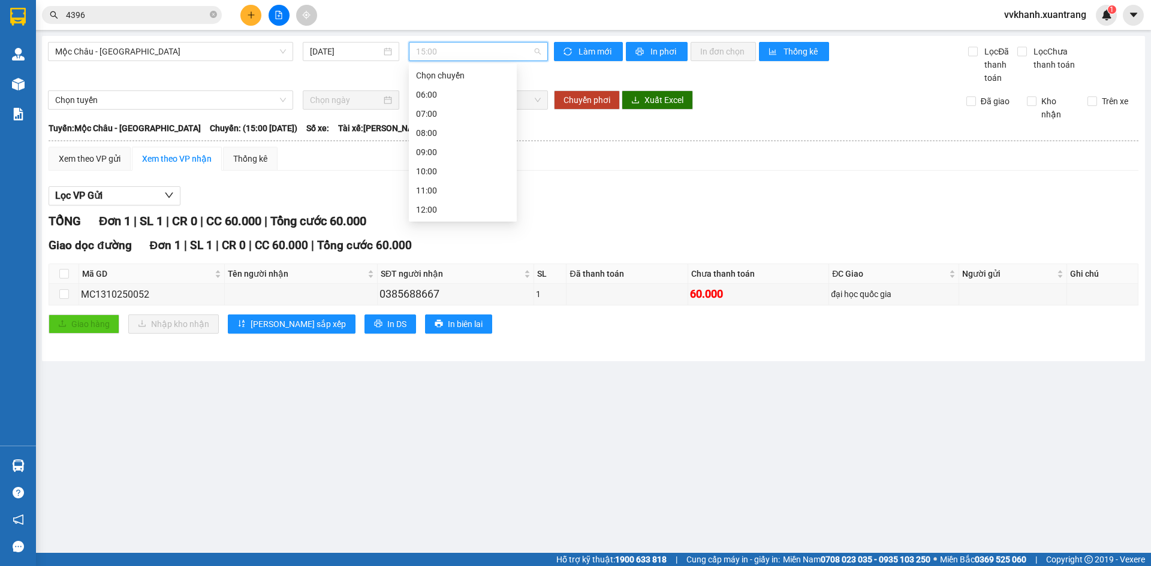
click at [444, 55] on span "15:00" at bounding box center [478, 52] width 125 height 18
click at [444, 261] on div "14:00" at bounding box center [463, 267] width 94 height 13
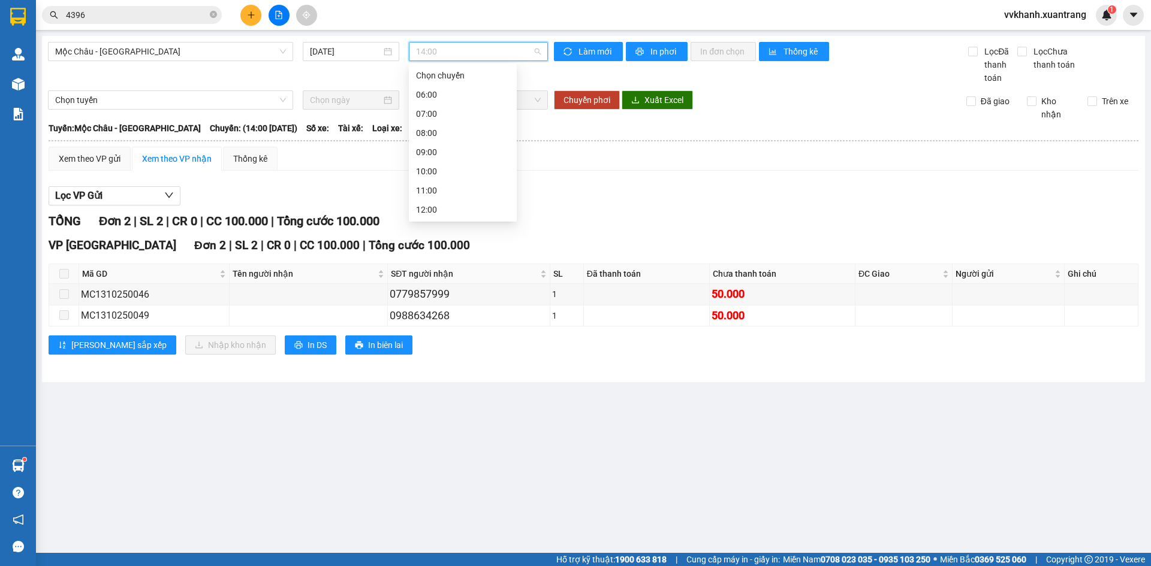
click at [438, 55] on span "14:00" at bounding box center [478, 52] width 125 height 18
click at [436, 242] on div "13:30" at bounding box center [463, 248] width 94 height 13
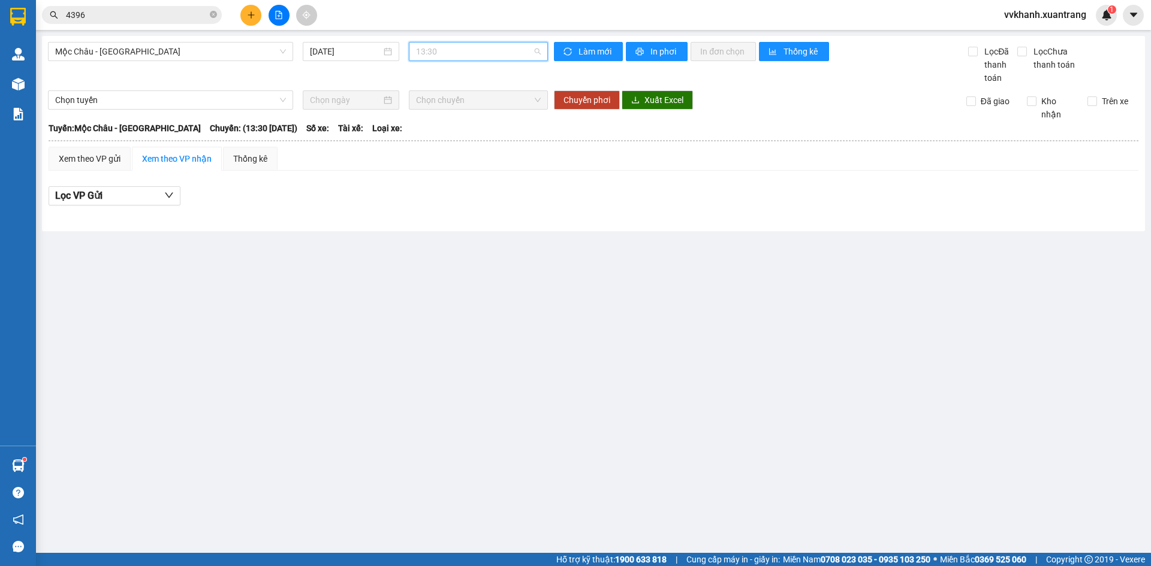
click at [439, 52] on span "13:30" at bounding box center [478, 52] width 125 height 18
click at [439, 222] on div "13:00" at bounding box center [463, 228] width 94 height 13
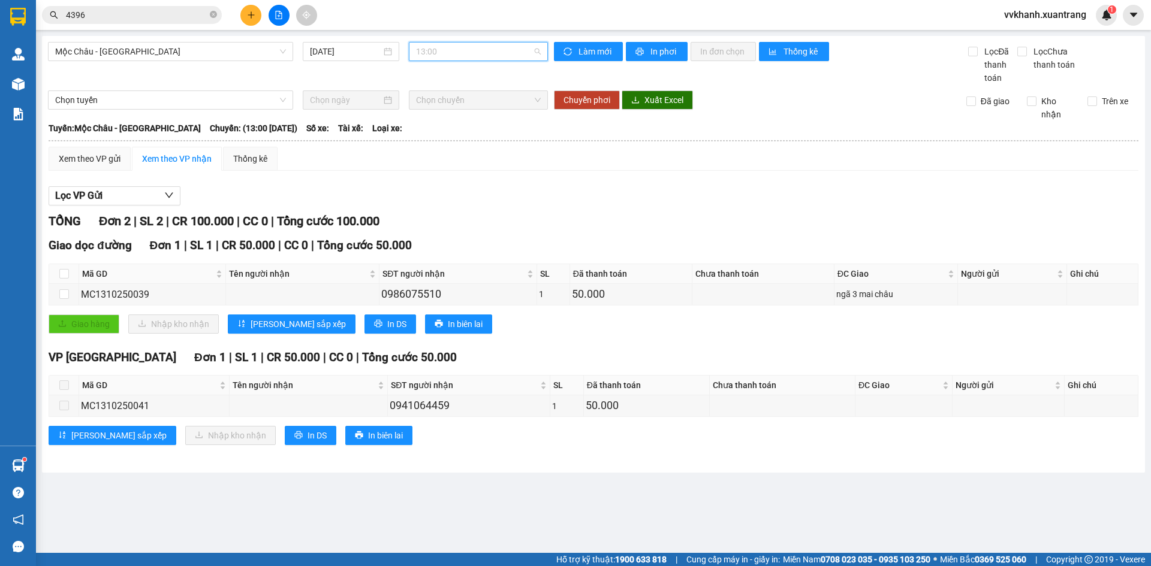
click at [452, 61] on div "13:00" at bounding box center [478, 51] width 139 height 19
click at [441, 261] on div "14:00" at bounding box center [463, 267] width 94 height 13
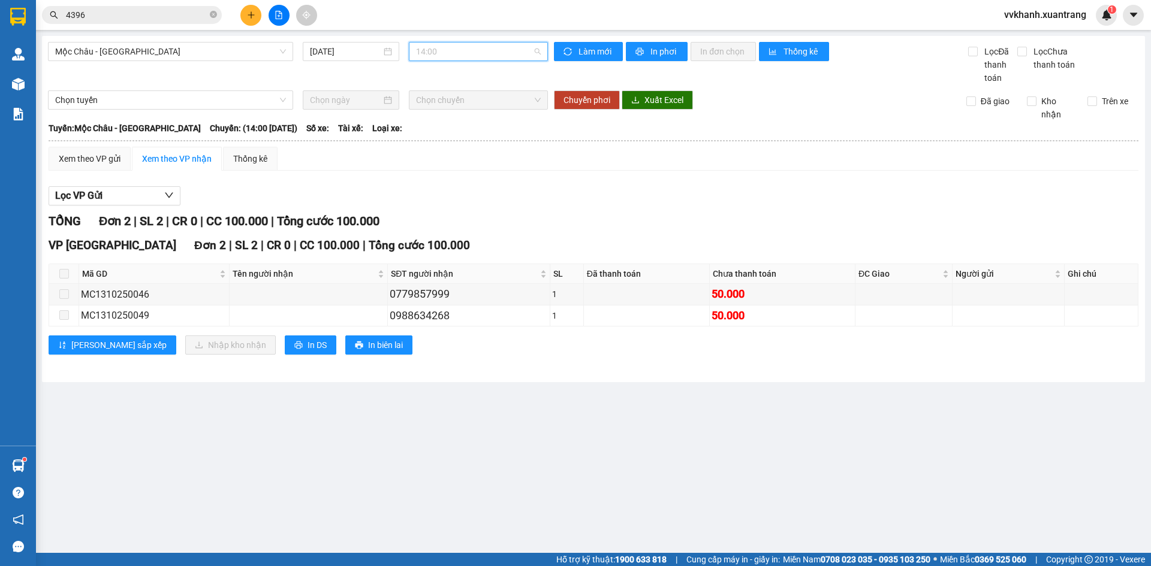
click at [453, 53] on span "14:00" at bounding box center [478, 52] width 125 height 18
click at [445, 280] on div "15:00" at bounding box center [463, 286] width 94 height 13
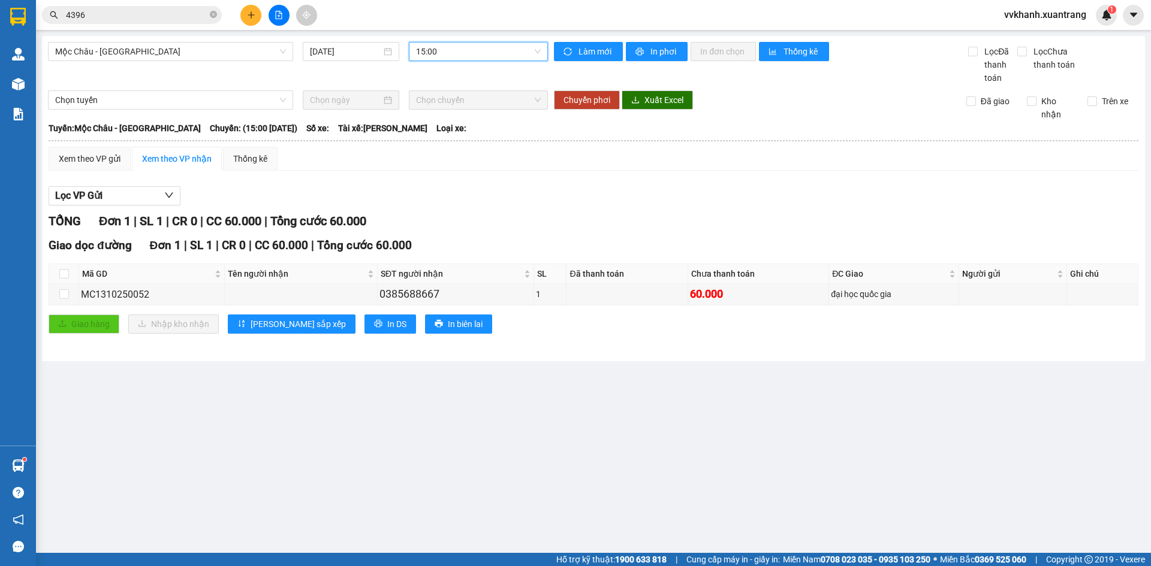
click at [213, 11] on icon "close-circle" at bounding box center [213, 14] width 7 height 7
click at [195, 14] on input "text" at bounding box center [136, 14] width 141 height 13
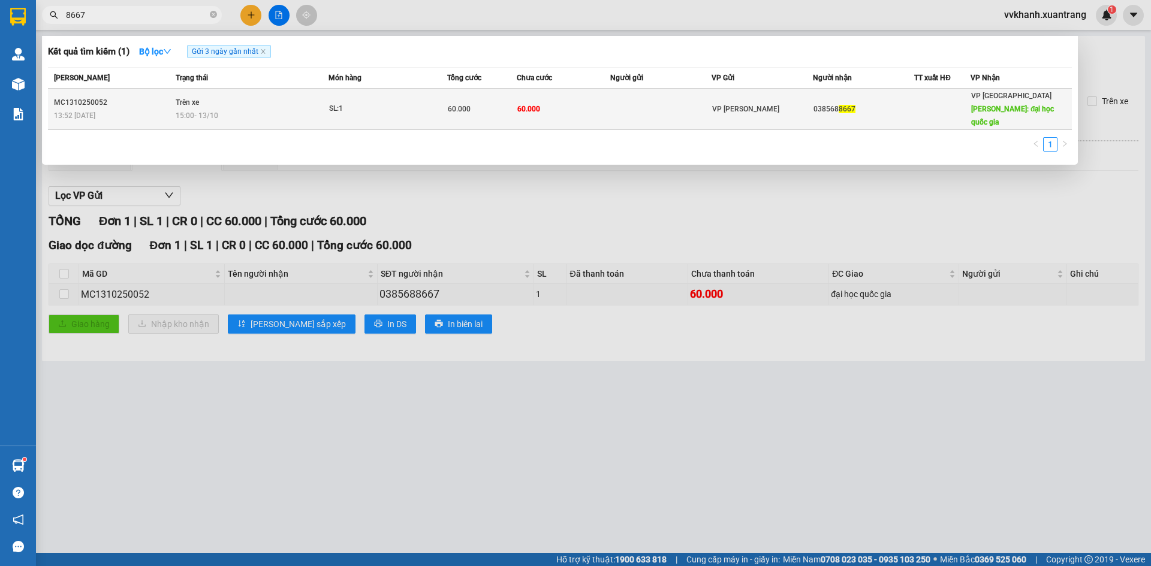
type input "8667"
click at [601, 107] on td "60.000" at bounding box center [564, 109] width 94 height 41
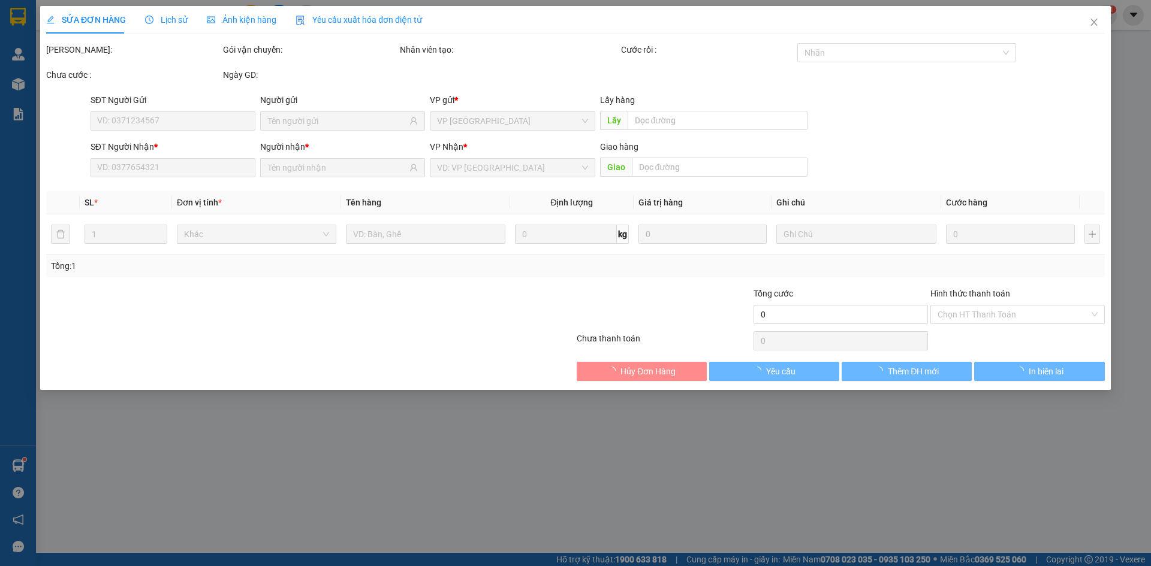
type input "0385688667"
type input "đại học quốc gia"
type input "60.000"
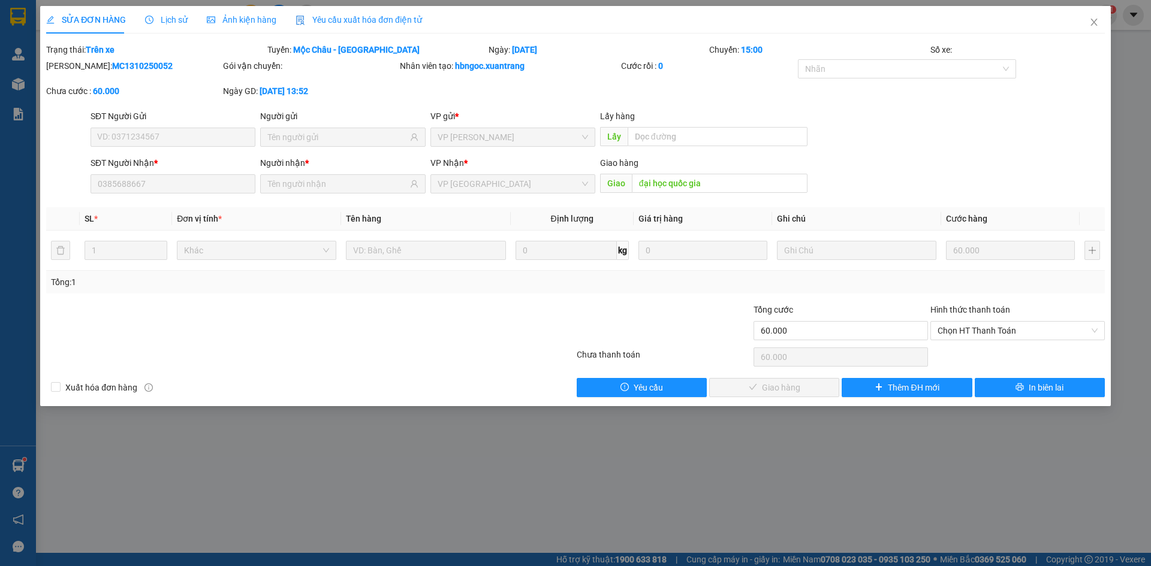
click at [246, 11] on div "Ảnh kiện hàng" at bounding box center [242, 20] width 70 height 28
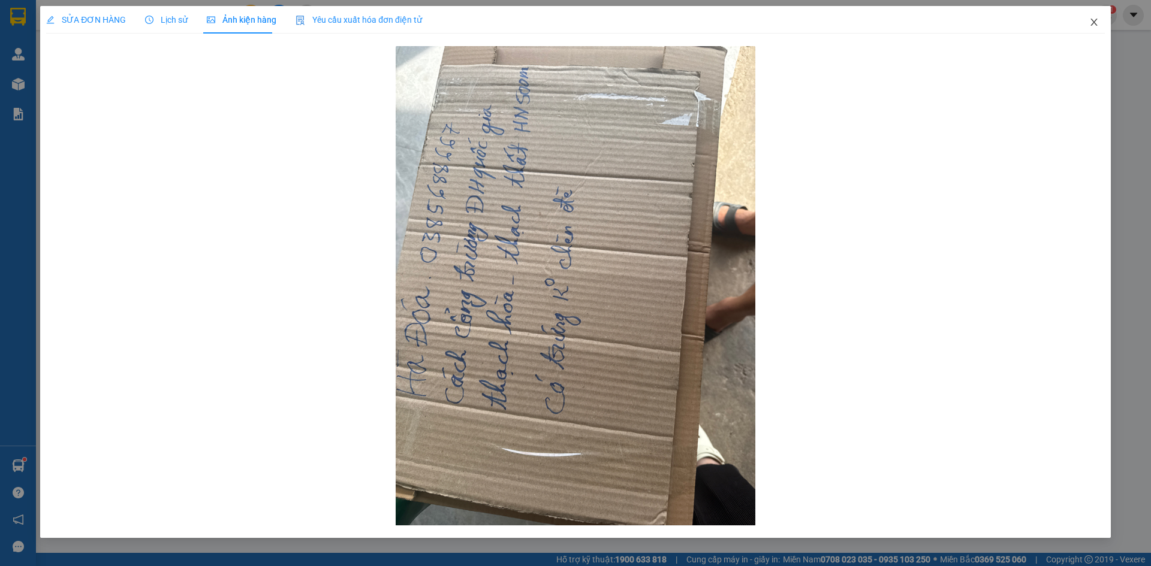
click at [1093, 25] on icon "close" at bounding box center [1094, 22] width 10 height 10
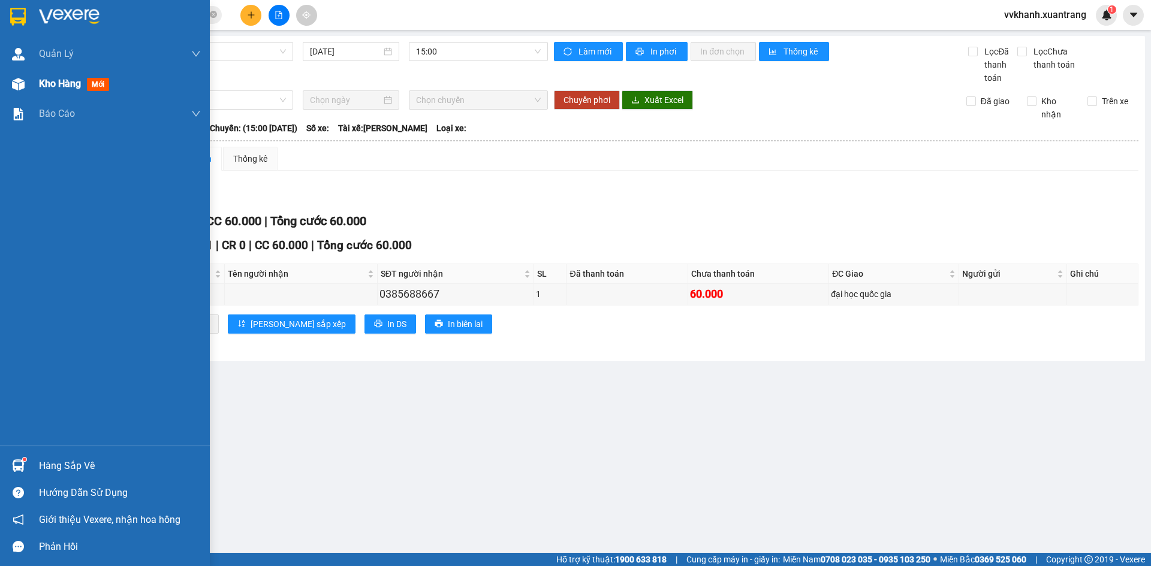
drag, startPoint x: 79, startPoint y: 92, endPoint x: 104, endPoint y: 76, distance: 29.9
click at [79, 91] on div "Kho hàng mới" at bounding box center [120, 84] width 162 height 30
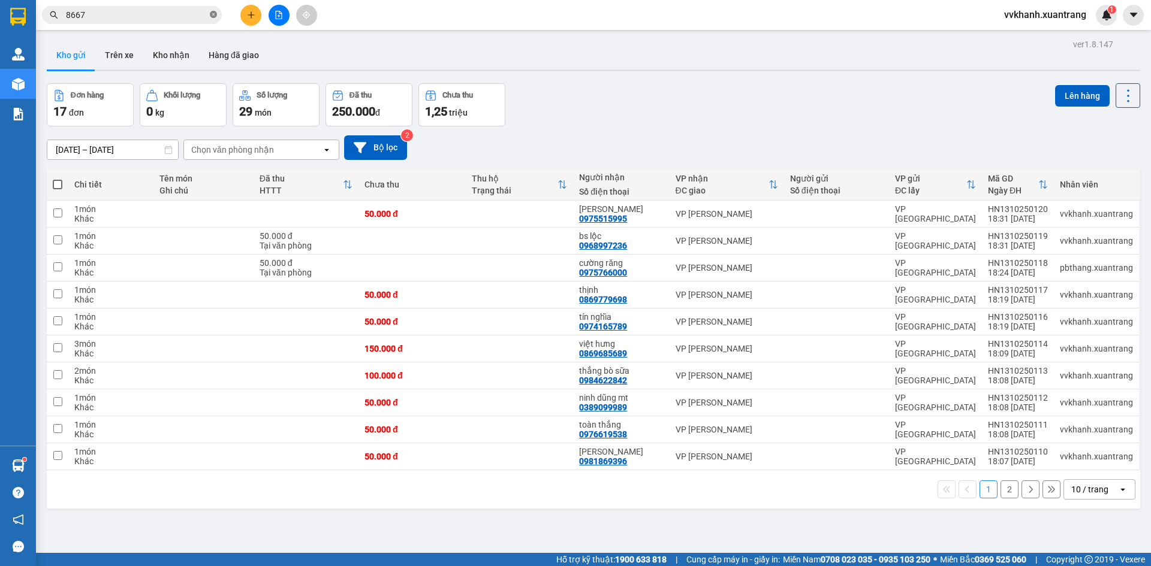
drag, startPoint x: 212, startPoint y: 16, endPoint x: 197, endPoint y: 22, distance: 15.9
click at [211, 17] on icon "close-circle" at bounding box center [213, 14] width 7 height 7
click at [1000, 493] on button "2" at bounding box center [1009, 490] width 18 height 18
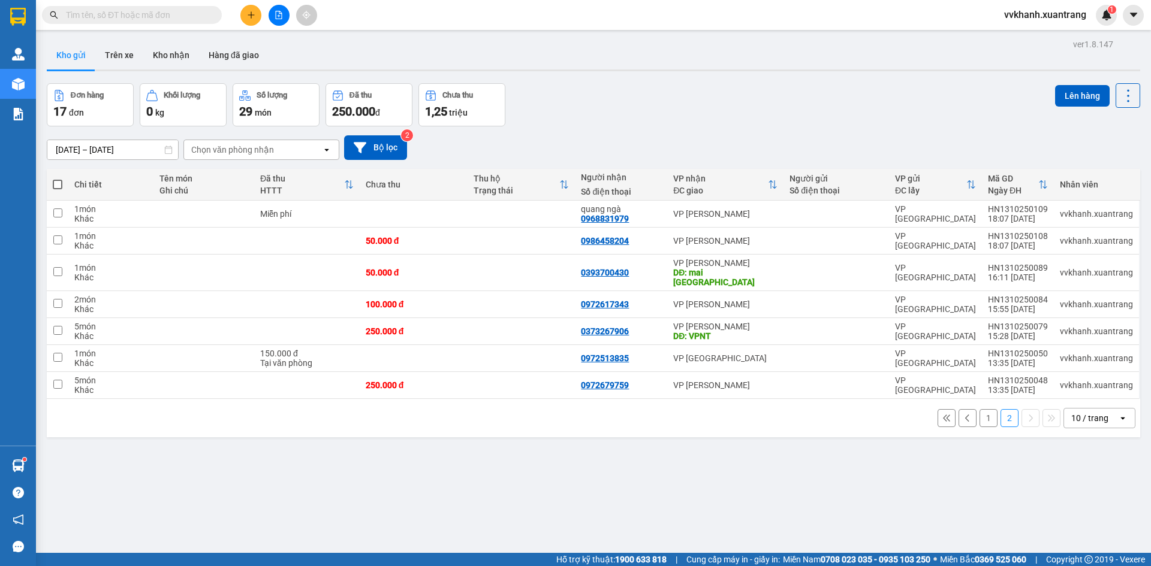
click at [979, 409] on button "1" at bounding box center [988, 418] width 18 height 18
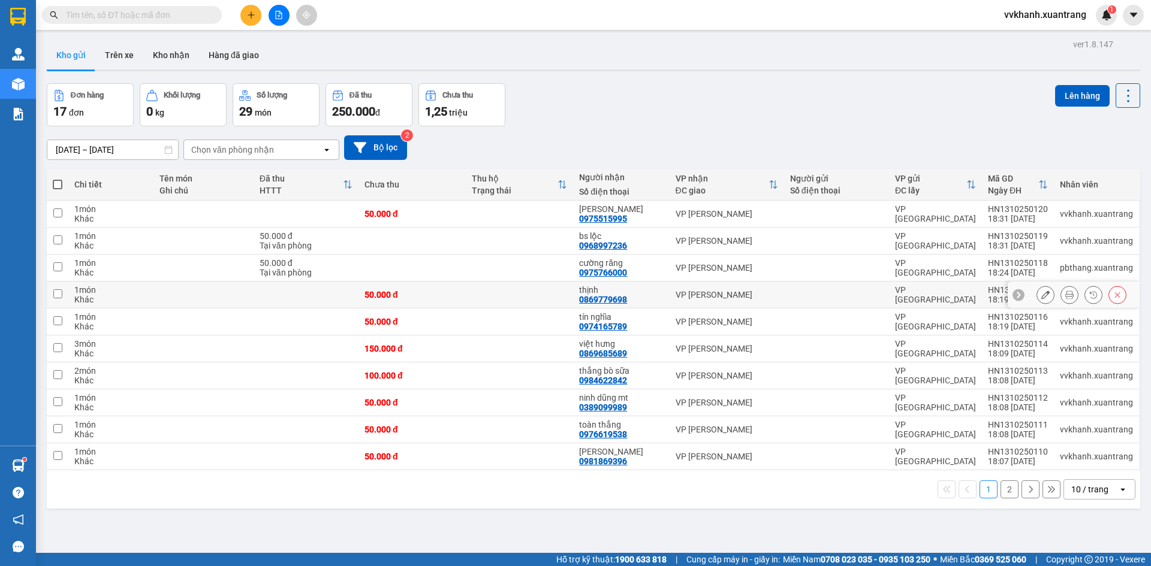
drag, startPoint x: 512, startPoint y: 304, endPoint x: 532, endPoint y: 364, distance: 62.9
click at [514, 339] on tbody "1 món Khác 50.000 đ phan dương 0975515995 VP MỘC CHÂU VP HÀ NỘI HN1310250120 18…" at bounding box center [593, 336] width 1093 height 270
click at [586, 130] on div "29/09/2025 – 13/10/2025 Press the down arrow key to interact with the calendar …" at bounding box center [593, 147] width 1093 height 43
click at [1000, 486] on button "2" at bounding box center [1009, 490] width 18 height 18
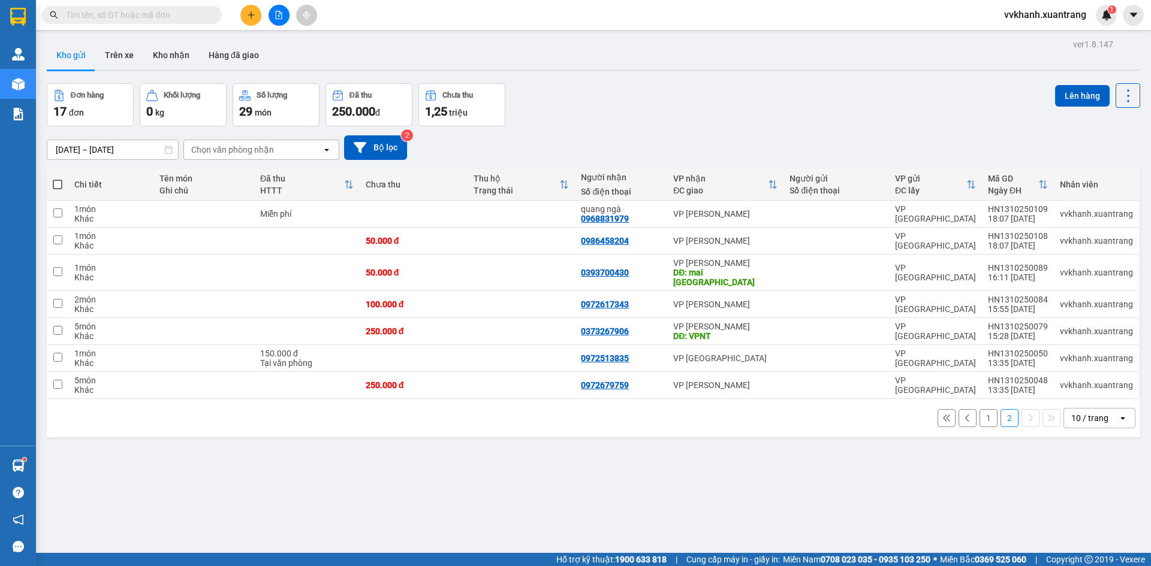
click at [979, 409] on button "1" at bounding box center [988, 418] width 18 height 18
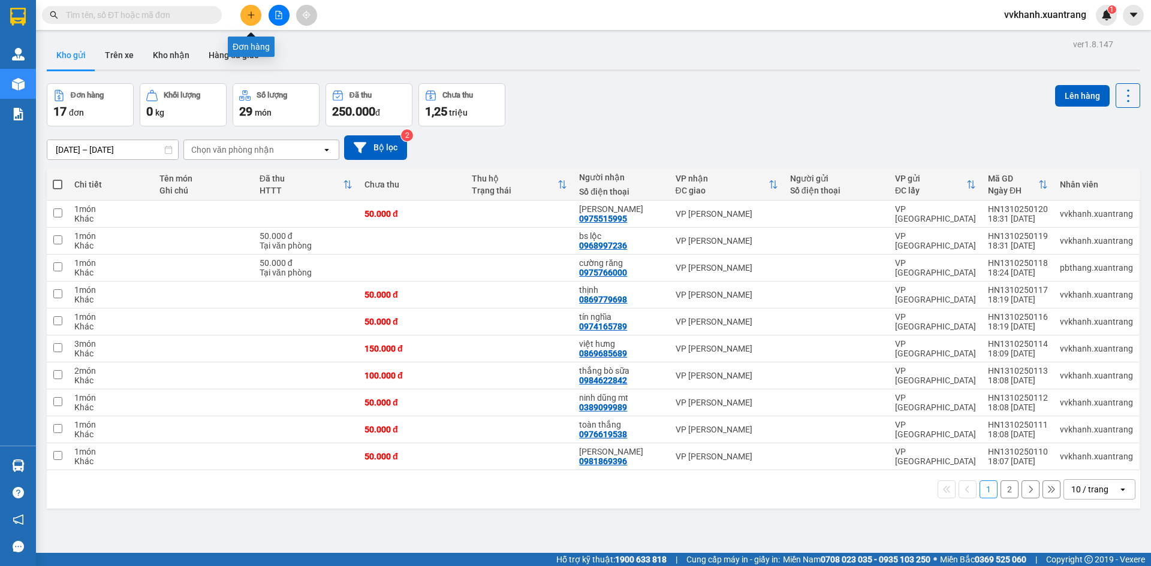
click at [249, 10] on button at bounding box center [250, 15] width 21 height 21
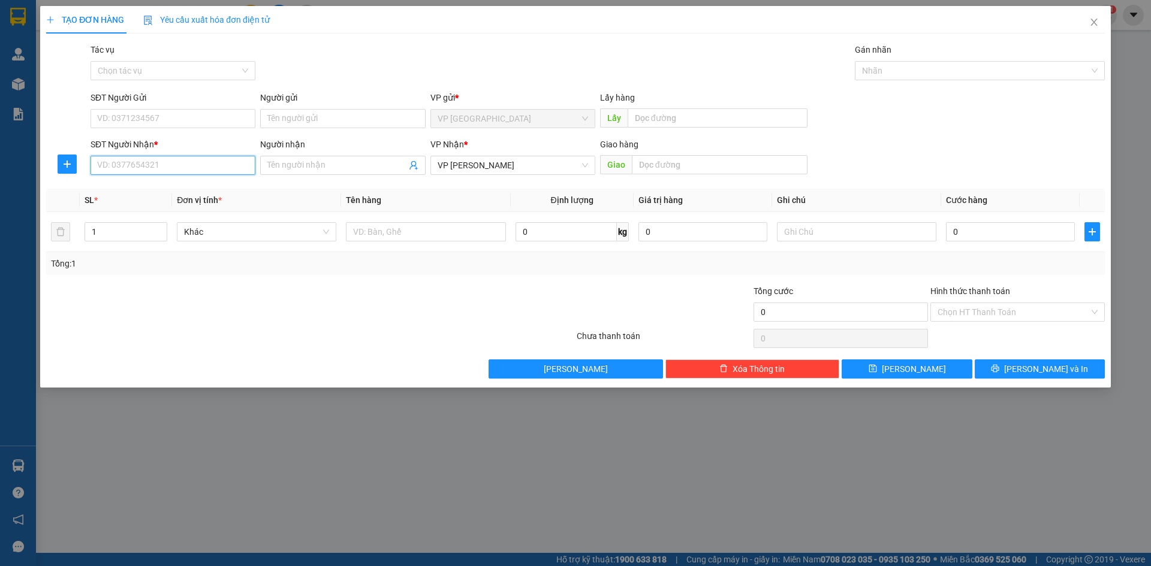
click at [156, 166] on input "SĐT Người Nhận *" at bounding box center [173, 165] width 165 height 19
click at [165, 187] on div "0869685689 - [GEOGRAPHIC_DATA]" at bounding box center [173, 189] width 150 height 13
type input "0869685689"
type input "việt hưng"
type input "0869685689"
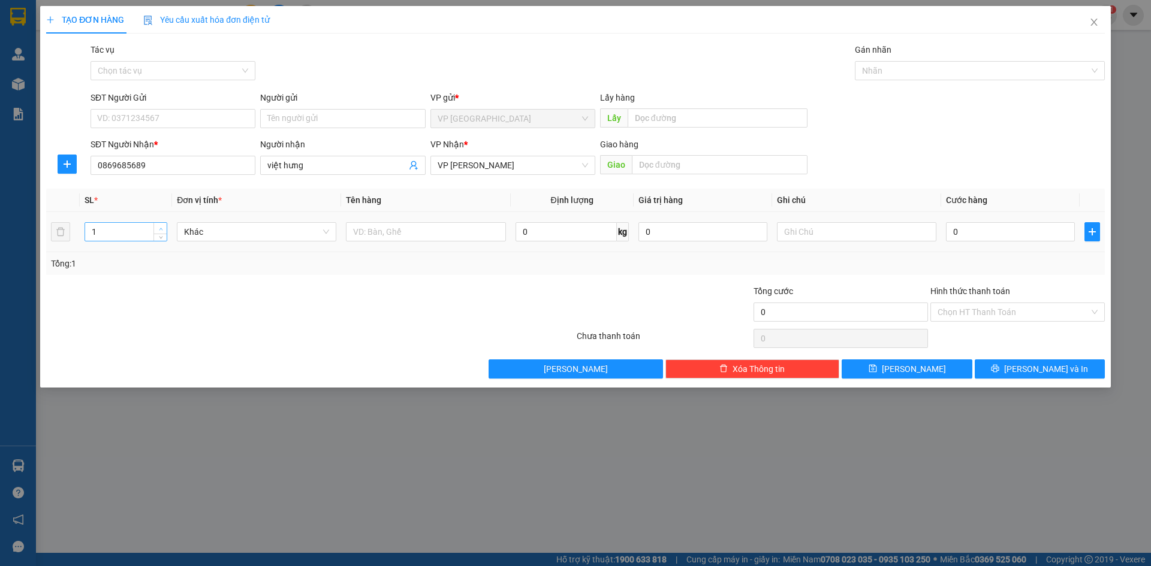
type input "2"
click at [159, 224] on span "Increase Value" at bounding box center [159, 228] width 13 height 11
click at [961, 226] on input "0" at bounding box center [1010, 231] width 129 height 19
type input "1"
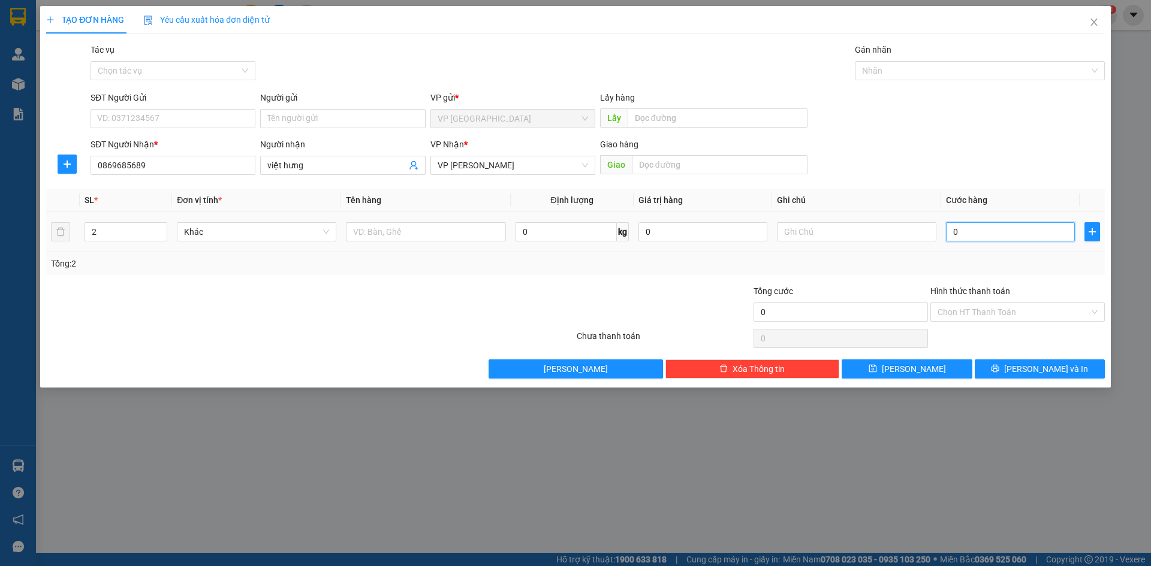
type input "1"
type input "10"
type input "100"
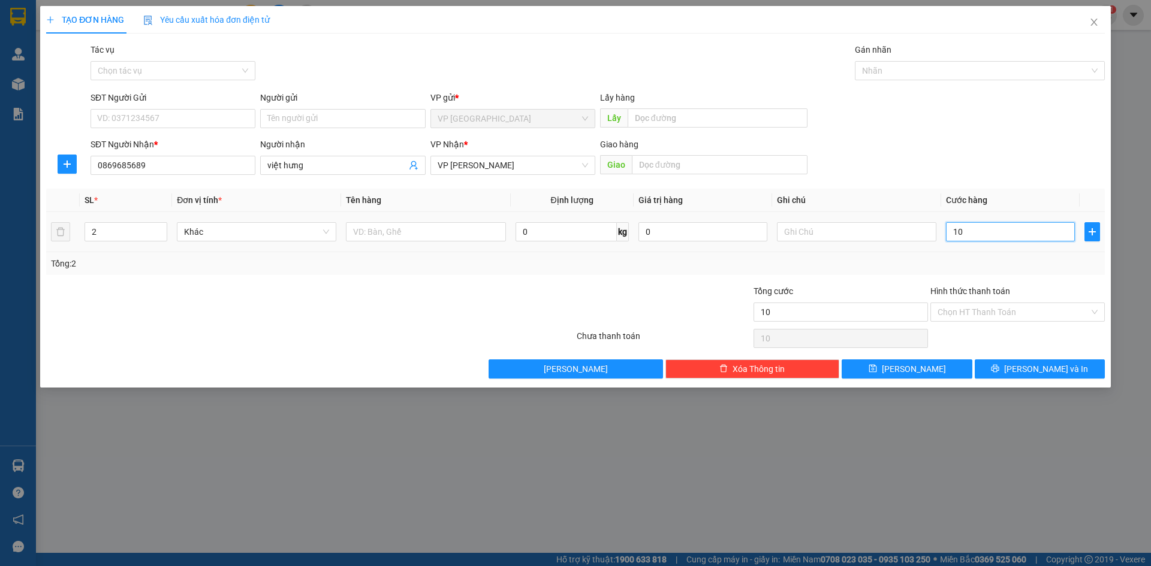
type input "100"
type input "100.000"
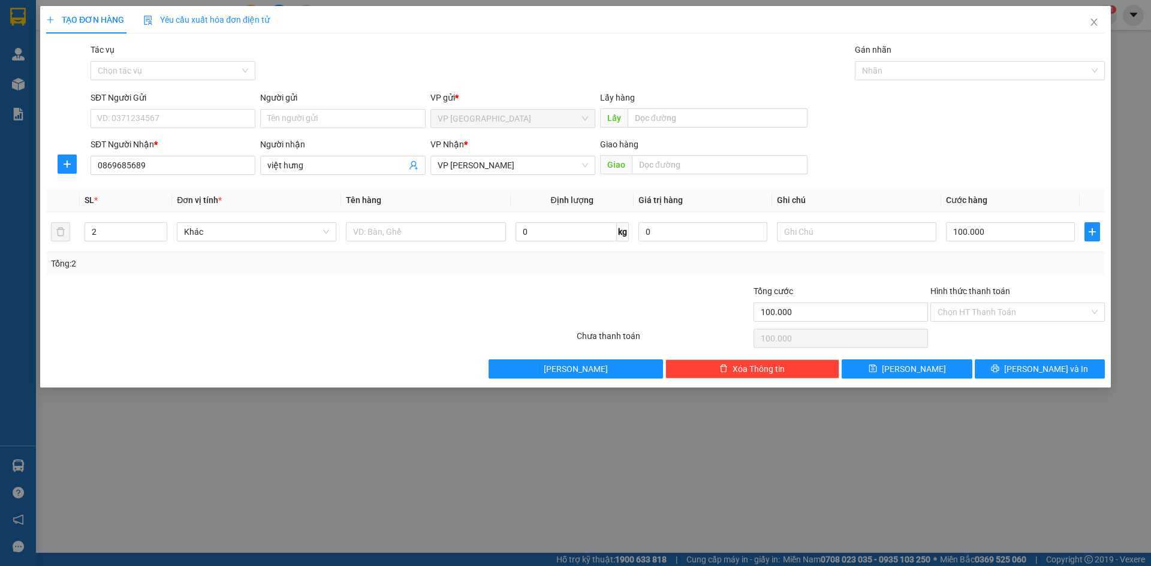
click at [931, 381] on div "TẠO ĐƠN HÀNG Yêu cầu xuất hóa đơn điện tử Transit Pickup Surcharge Ids Transit …" at bounding box center [575, 197] width 1070 height 382
click at [897, 364] on button "[PERSON_NAME]" at bounding box center [907, 369] width 130 height 19
type input "1"
type input "0"
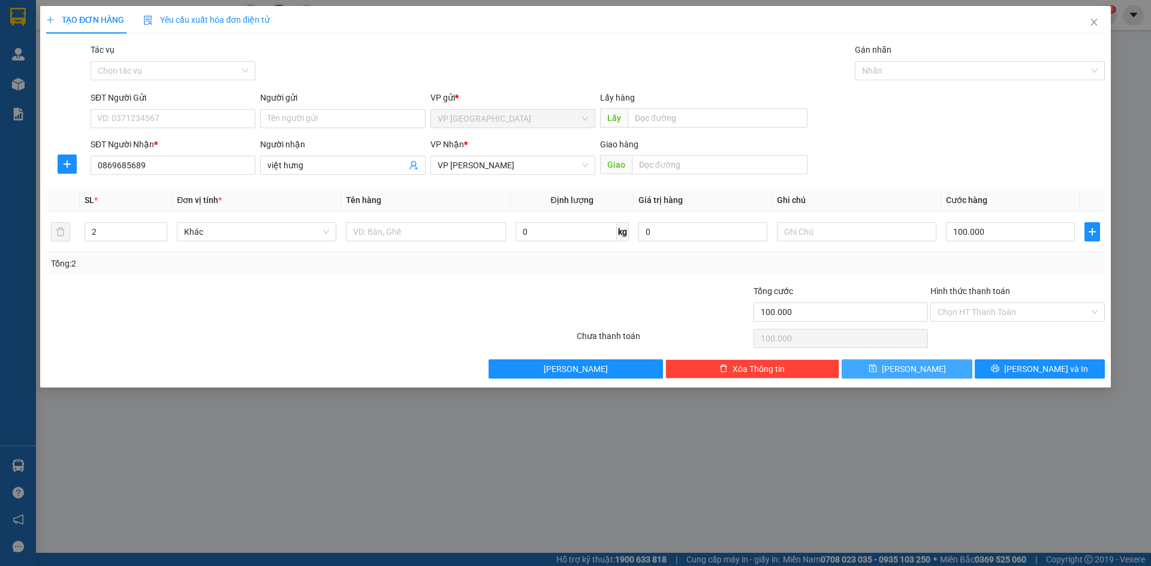
type input "0"
click at [1099, 19] on span "Close" at bounding box center [1094, 23] width 34 height 34
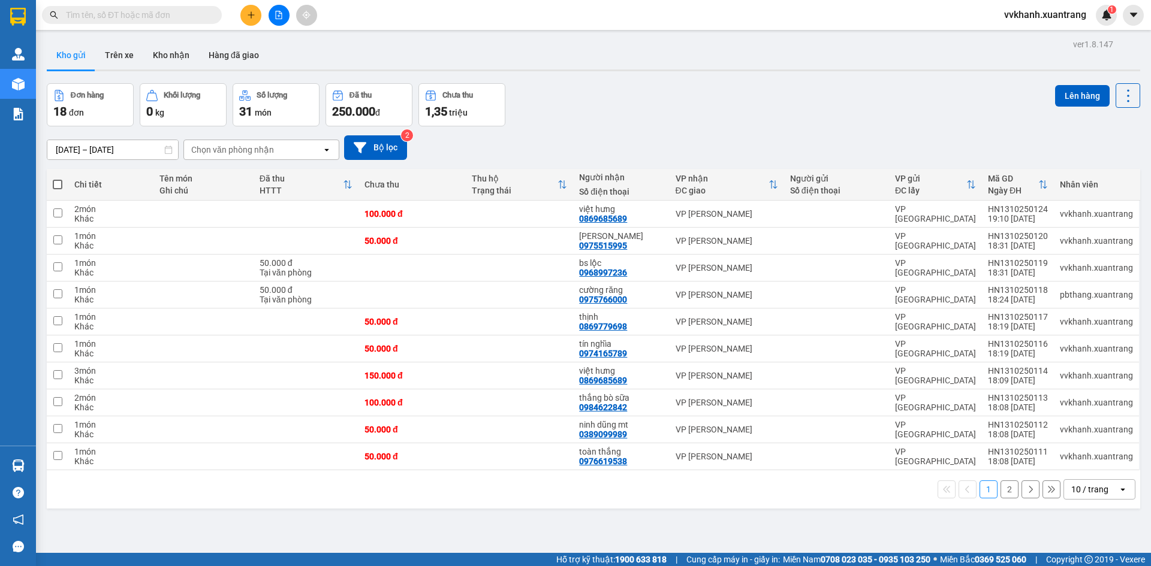
click at [1001, 487] on button "2" at bounding box center [1009, 490] width 18 height 18
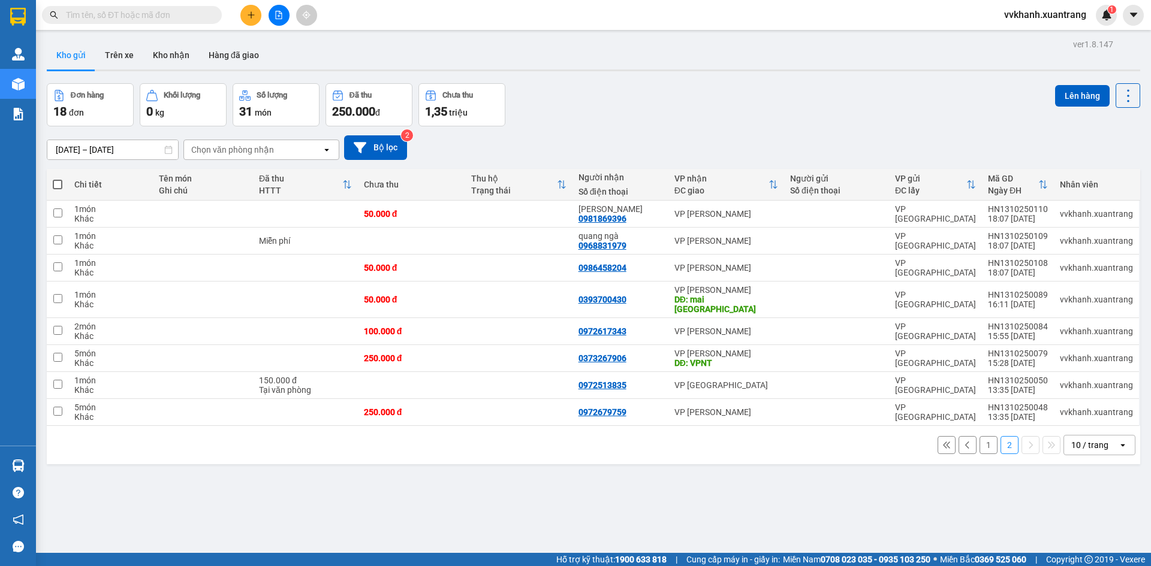
click at [979, 436] on button "1" at bounding box center [988, 445] width 18 height 18
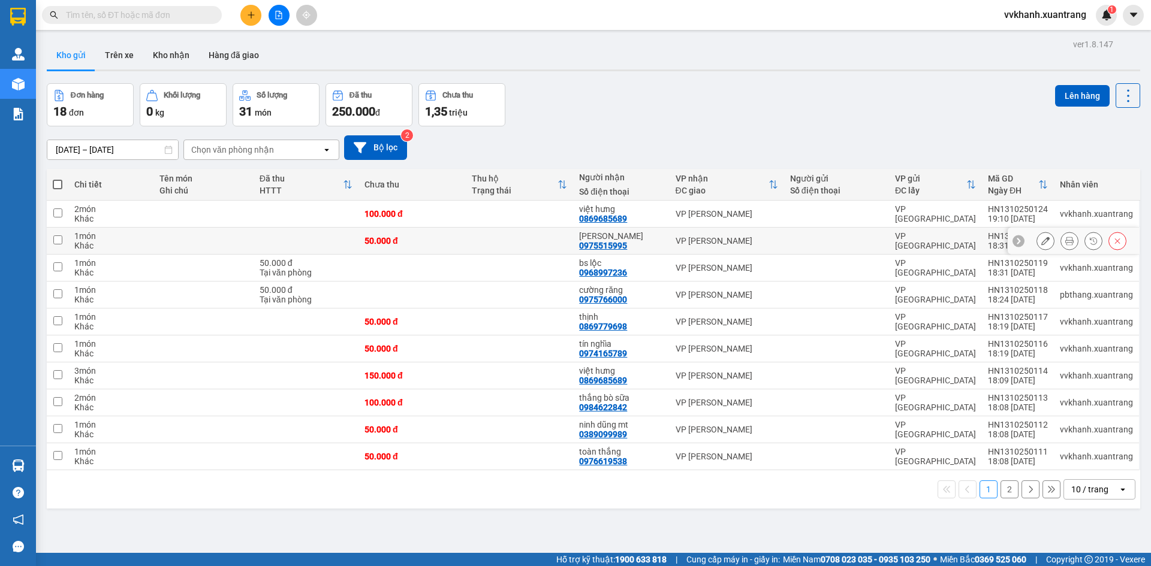
drag, startPoint x: 521, startPoint y: 242, endPoint x: 503, endPoint y: 270, distance: 33.1
click at [521, 245] on td at bounding box center [519, 241] width 107 height 27
checkbox input "true"
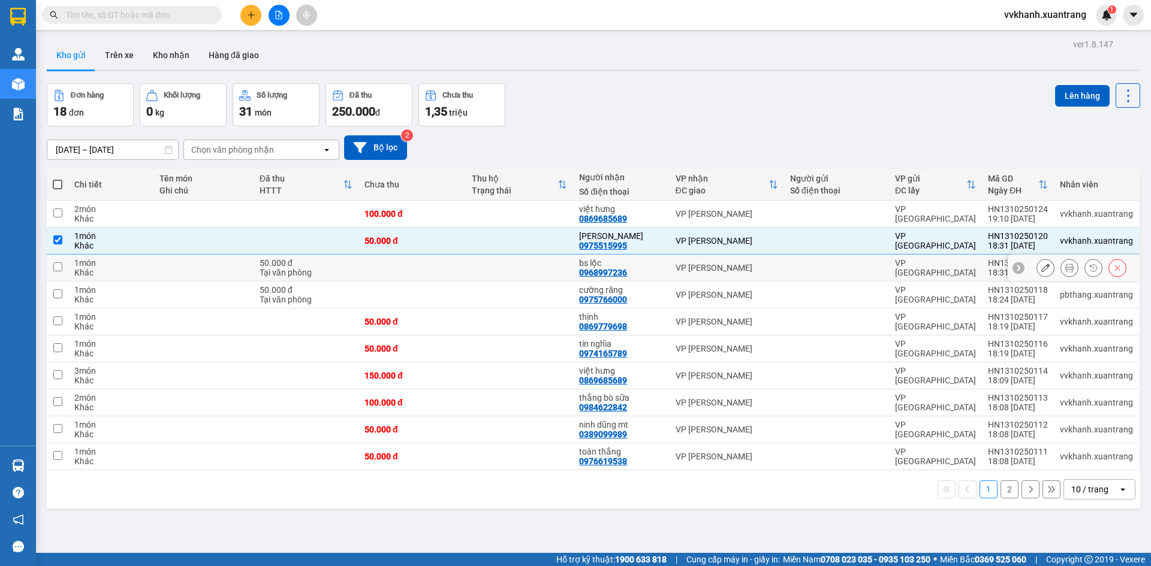
click at [503, 270] on td at bounding box center [519, 268] width 107 height 27
checkbox input "true"
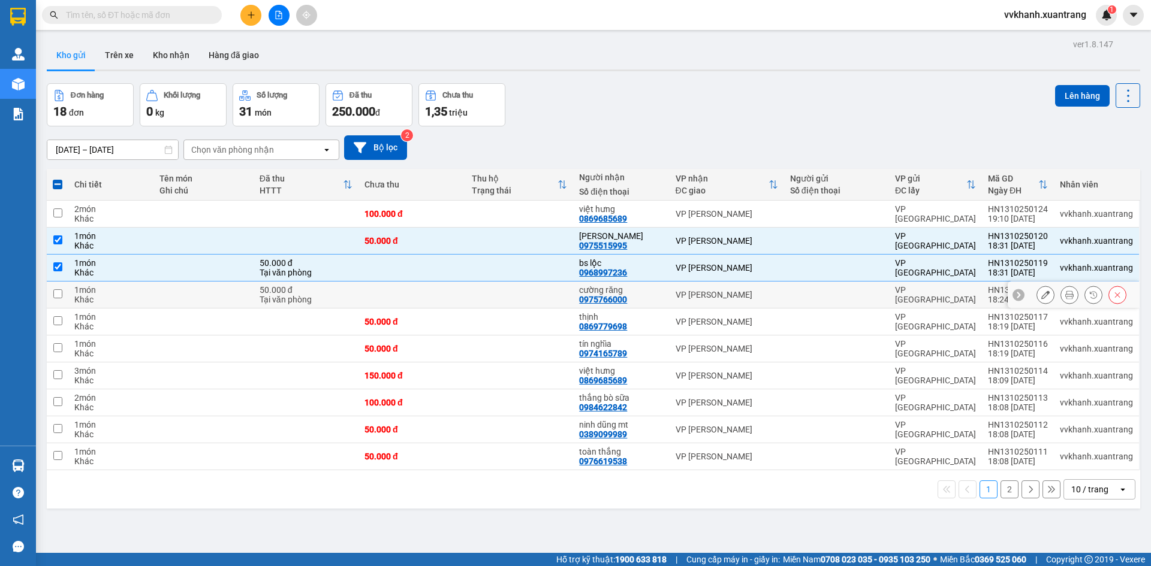
click at [503, 284] on td at bounding box center [519, 295] width 107 height 27
checkbox input "true"
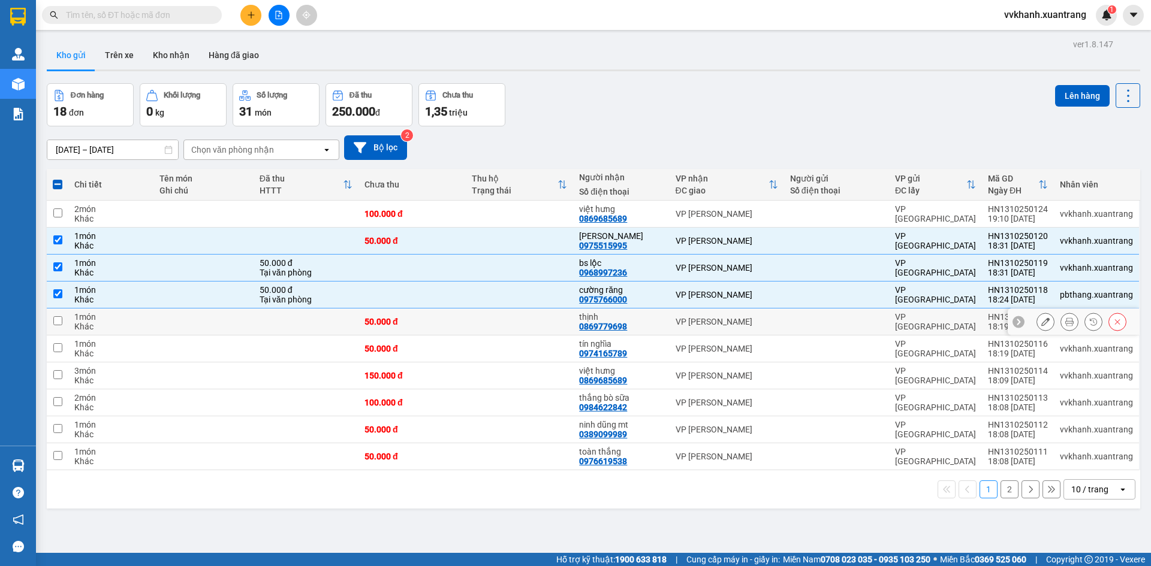
click at [508, 310] on td at bounding box center [519, 322] width 107 height 27
checkbox input "true"
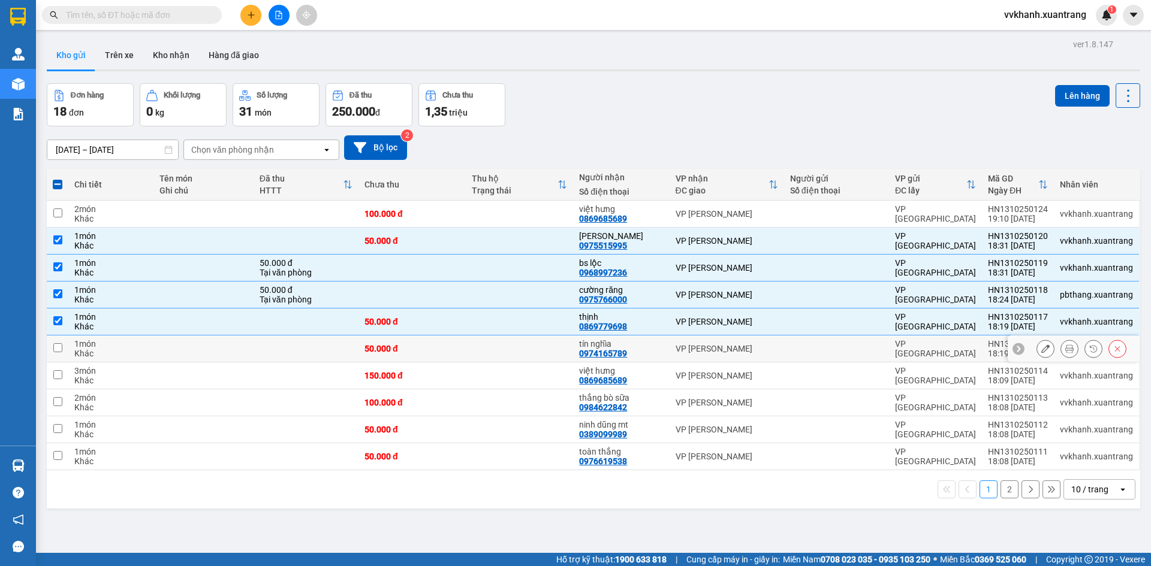
click at [518, 352] on td at bounding box center [519, 349] width 107 height 27
checkbox input "true"
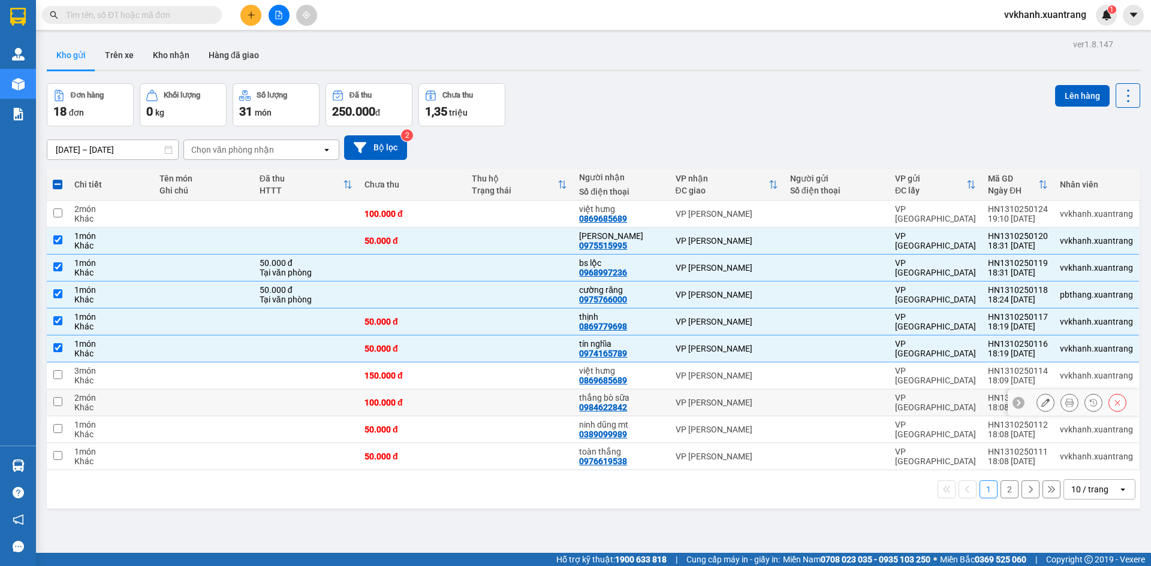
click at [533, 393] on td at bounding box center [519, 403] width 107 height 27
checkbox input "true"
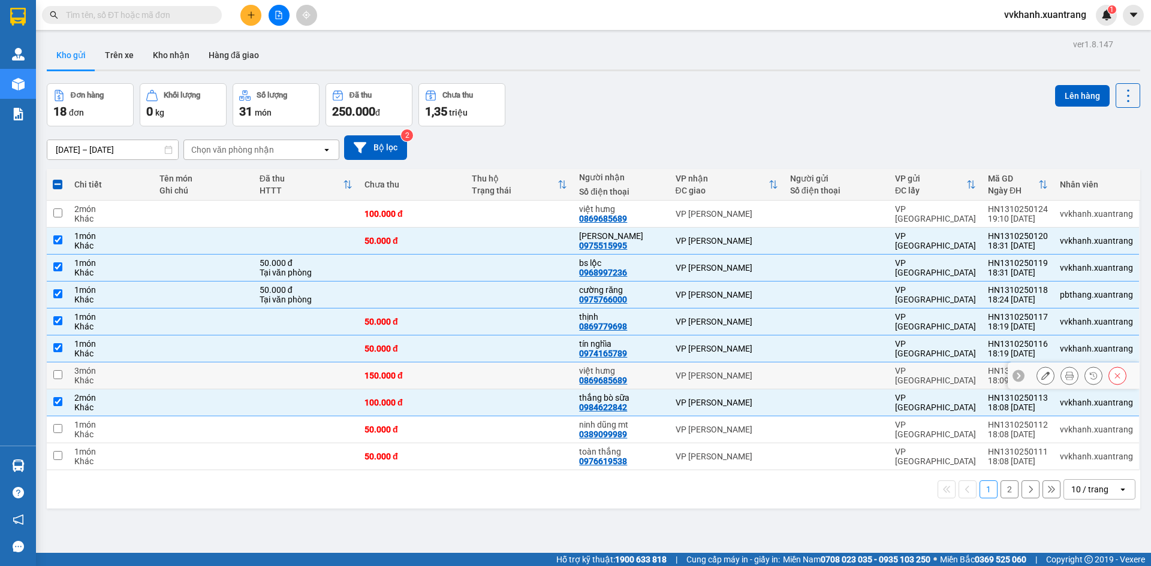
drag, startPoint x: 529, startPoint y: 382, endPoint x: 531, endPoint y: 418, distance: 36.0
click at [529, 382] on td at bounding box center [519, 376] width 107 height 27
checkbox input "true"
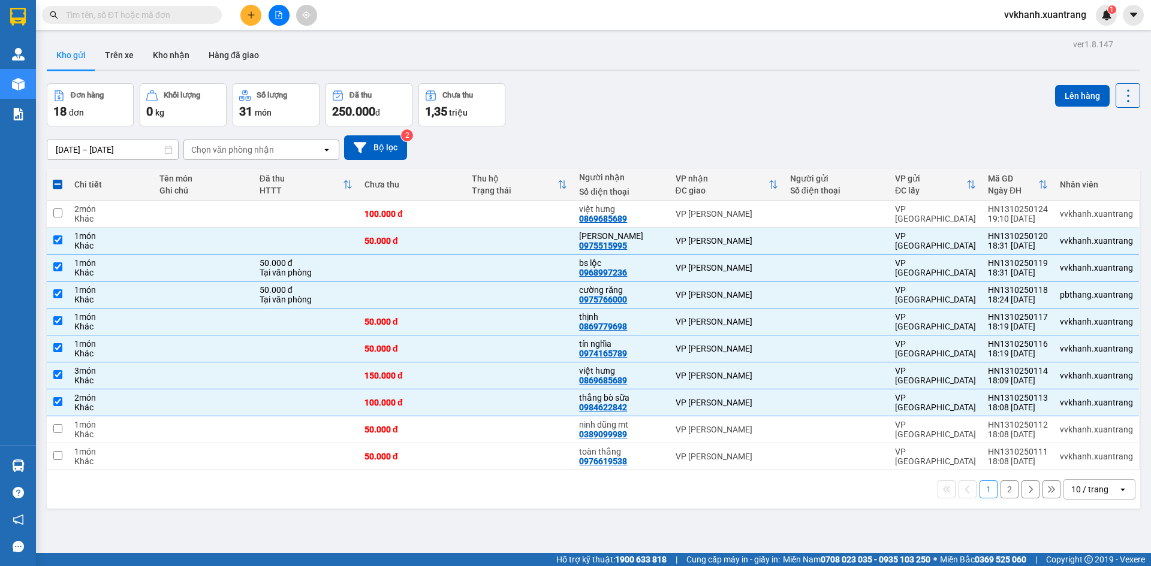
click at [684, 119] on div "Đơn hàng 18 đơn Khối lượng 0 kg Số lượng 31 món Đã thu 250.000 đ Chưa thu 1,35 …" at bounding box center [593, 104] width 1093 height 43
click at [640, 237] on div "[PERSON_NAME]" at bounding box center [621, 236] width 84 height 10
checkbox input "false"
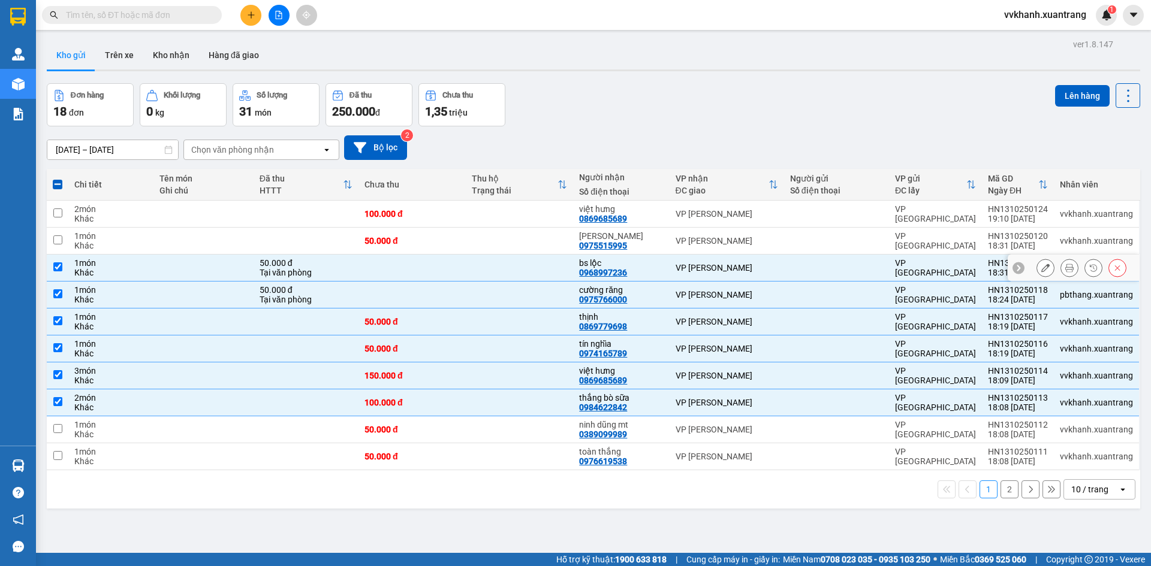
click at [641, 260] on div "bs lộc" at bounding box center [621, 263] width 84 height 10
checkbox input "false"
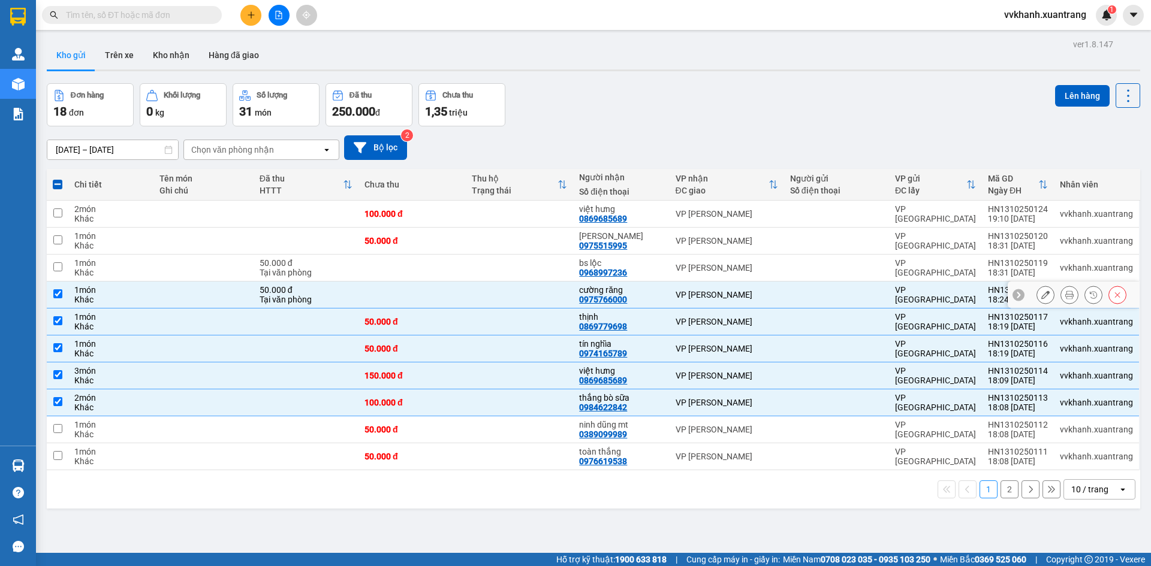
click at [644, 288] on div "cường răng" at bounding box center [621, 290] width 84 height 10
checkbox input "false"
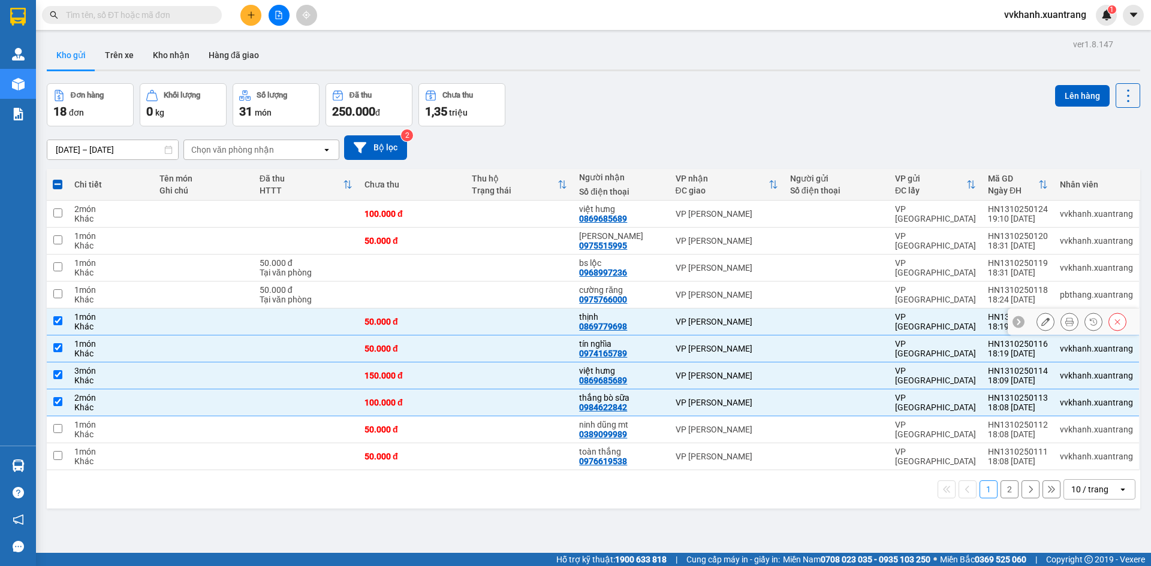
drag, startPoint x: 646, startPoint y: 315, endPoint x: 659, endPoint y: 365, distance: 52.2
click at [646, 316] on div "thịnh" at bounding box center [621, 317] width 84 height 10
checkbox input "false"
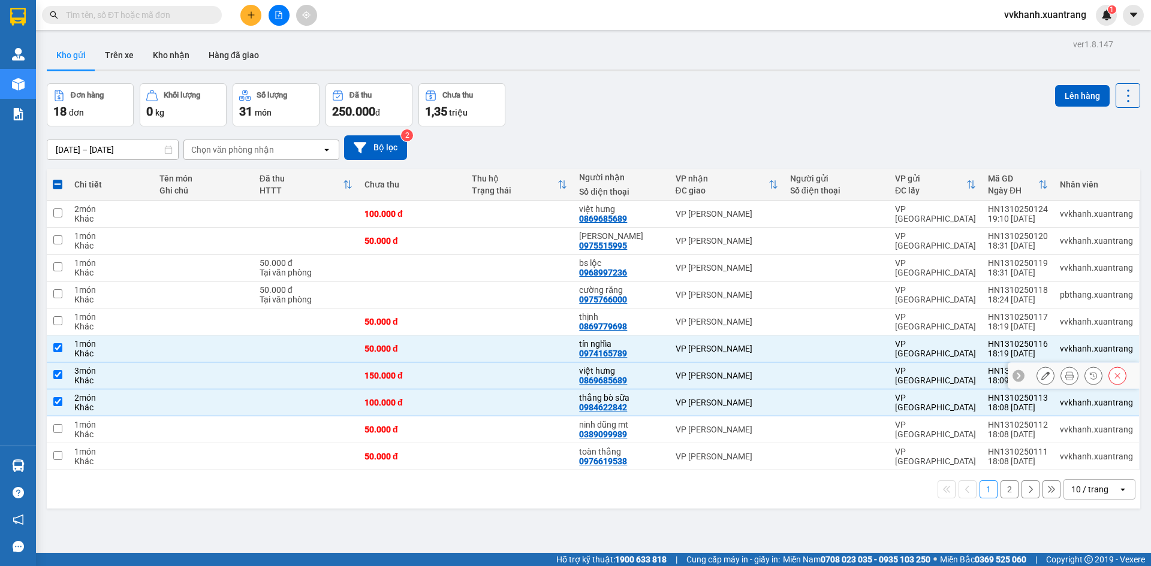
click at [658, 366] on td "việt hưng 0869685689" at bounding box center [621, 376] width 96 height 27
checkbox input "false"
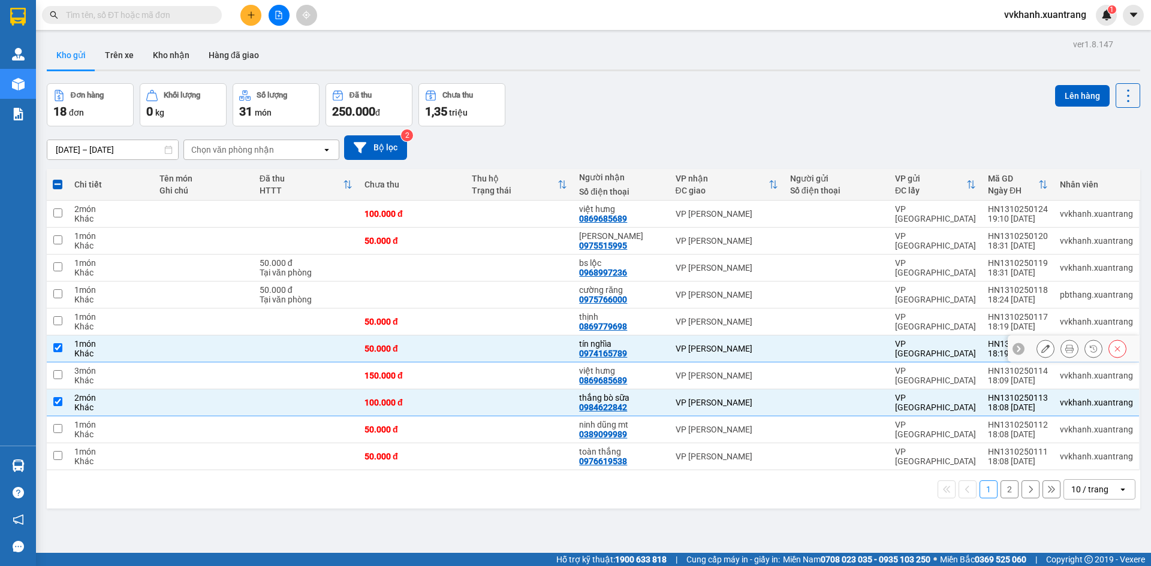
click at [656, 351] on div "tín nghĩa 0974165789" at bounding box center [621, 348] width 84 height 19
checkbox input "false"
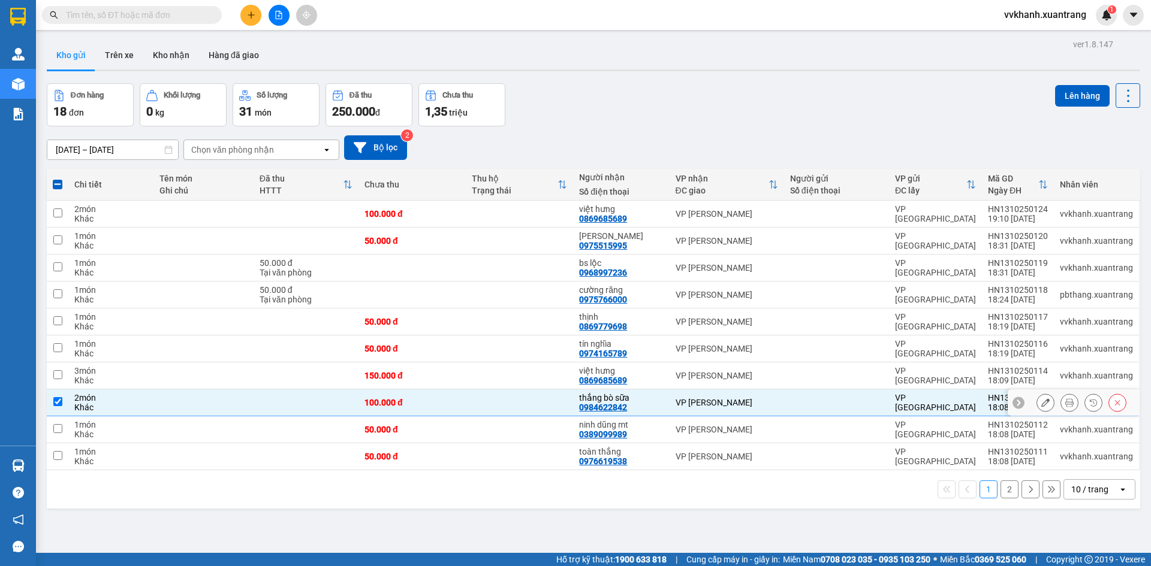
click at [657, 397] on div "thắng bò sữa" at bounding box center [621, 398] width 84 height 10
checkbox input "false"
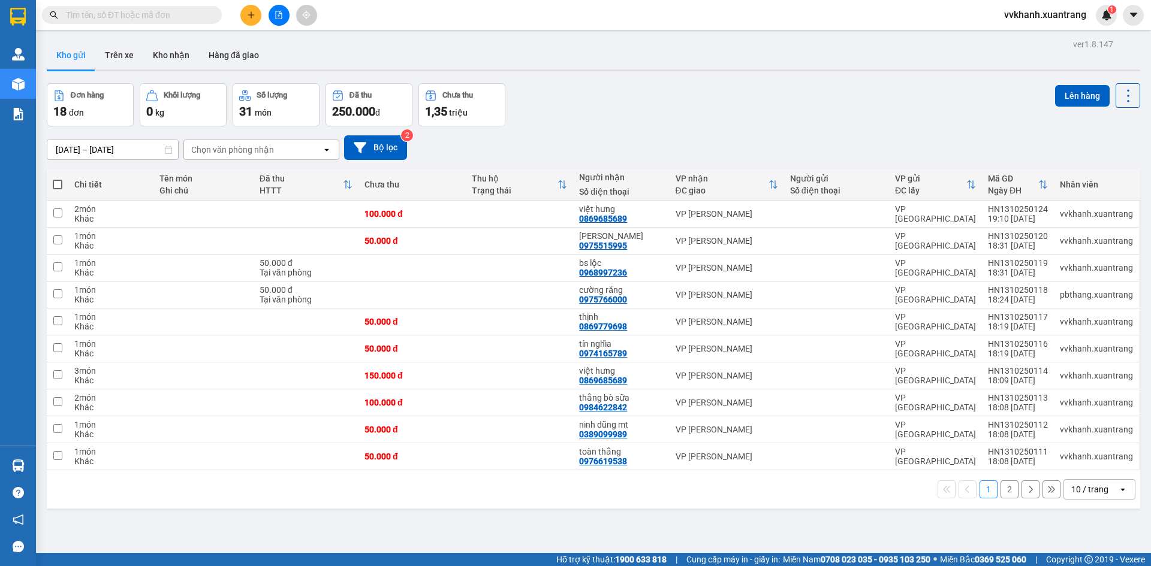
click at [1005, 484] on button "2" at bounding box center [1009, 490] width 18 height 18
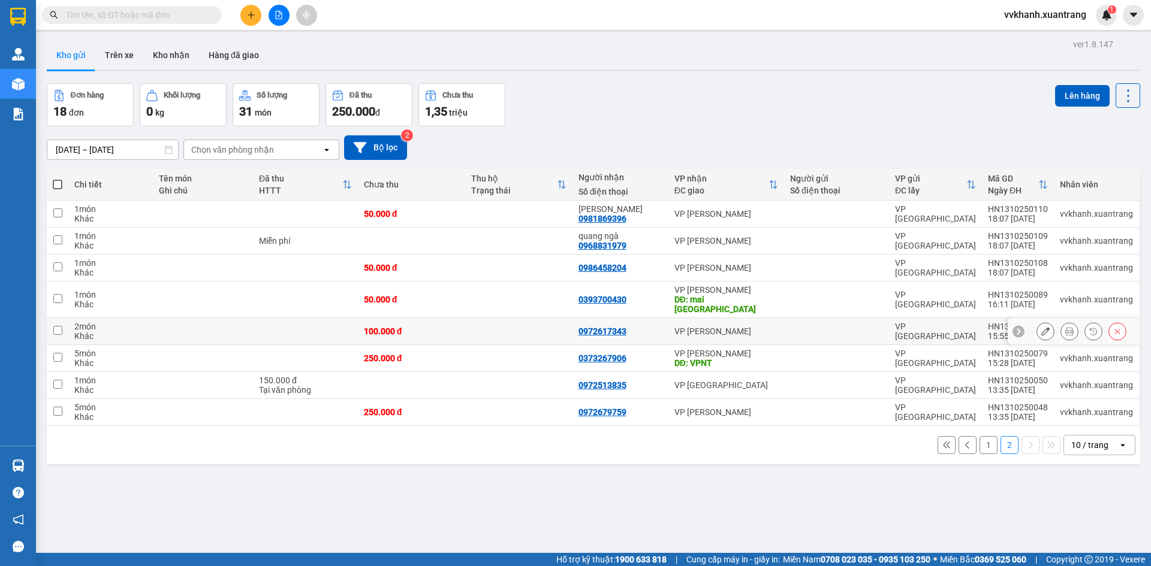
click at [641, 327] on div "0972617343" at bounding box center [620, 332] width 84 height 10
checkbox input "true"
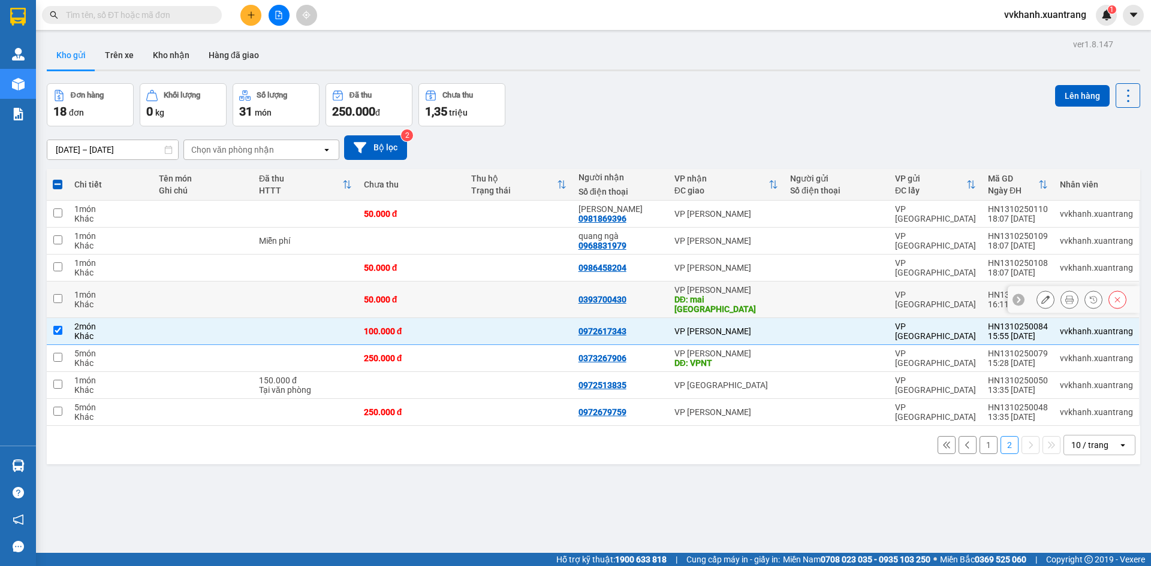
click at [630, 305] on td "0393700430" at bounding box center [620, 300] width 96 height 37
checkbox input "true"
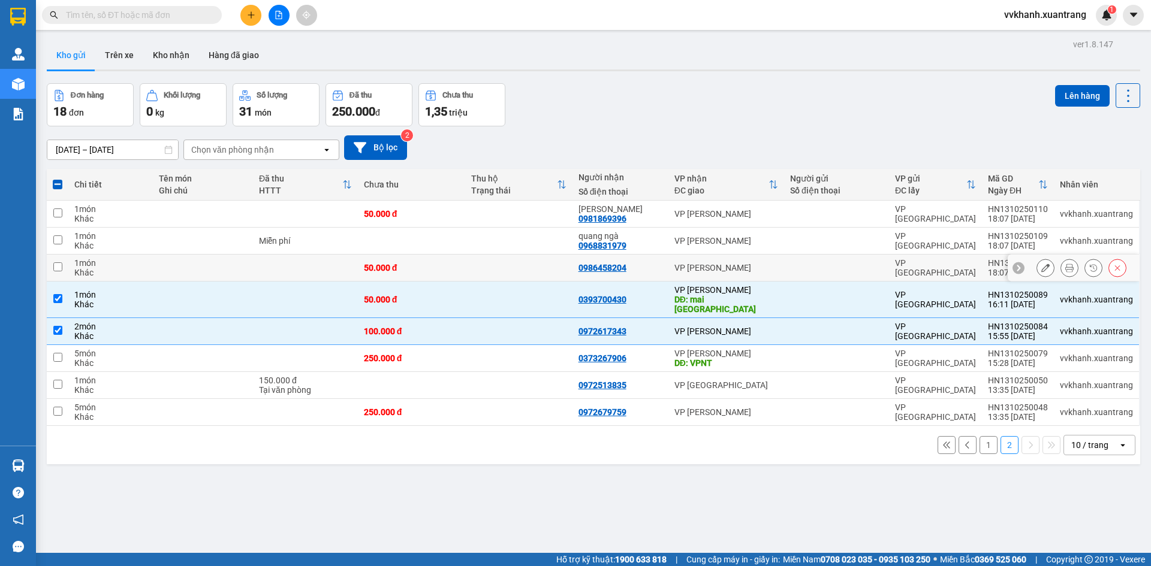
click at [644, 264] on div "0986458204" at bounding box center [620, 268] width 84 height 10
checkbox input "true"
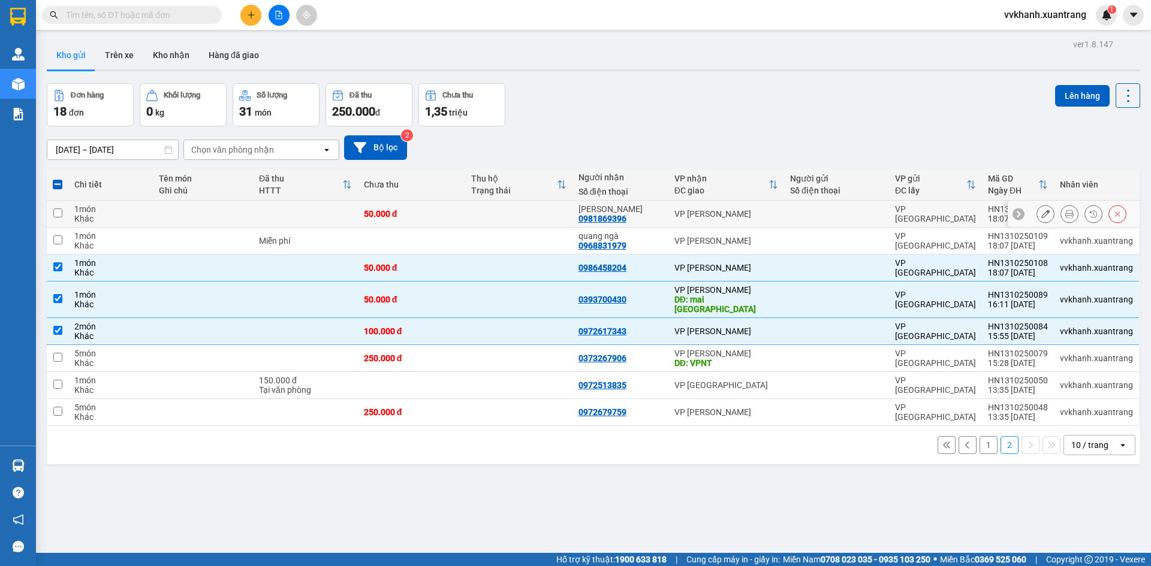
click at [646, 214] on div "Đào Thịnh 0981869396" at bounding box center [620, 213] width 84 height 19
checkbox input "true"
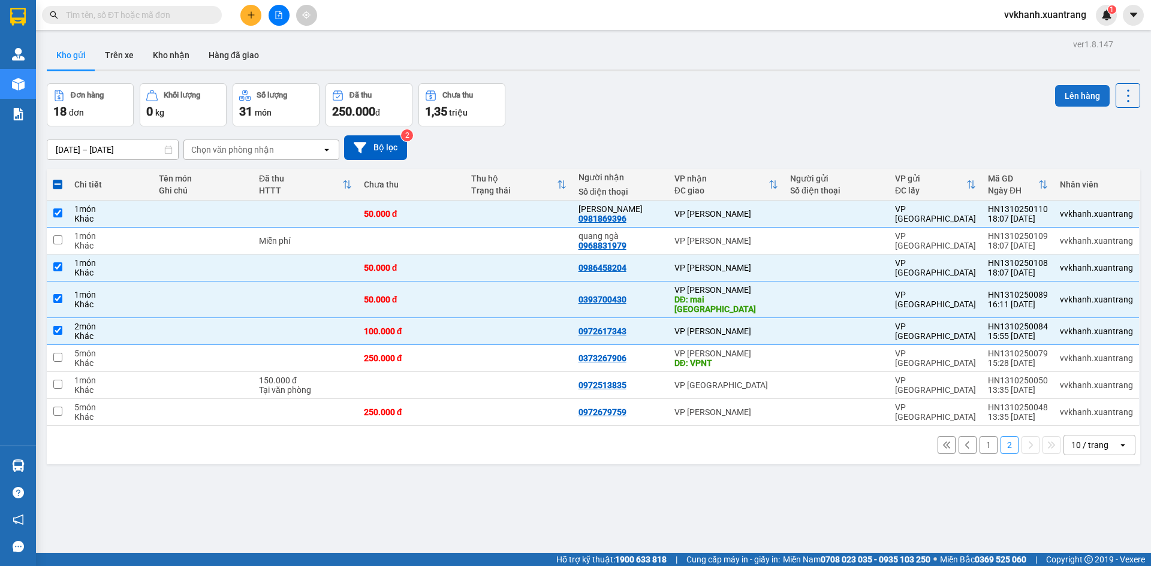
click at [1055, 94] on button "Lên hàng" at bounding box center [1082, 96] width 55 height 22
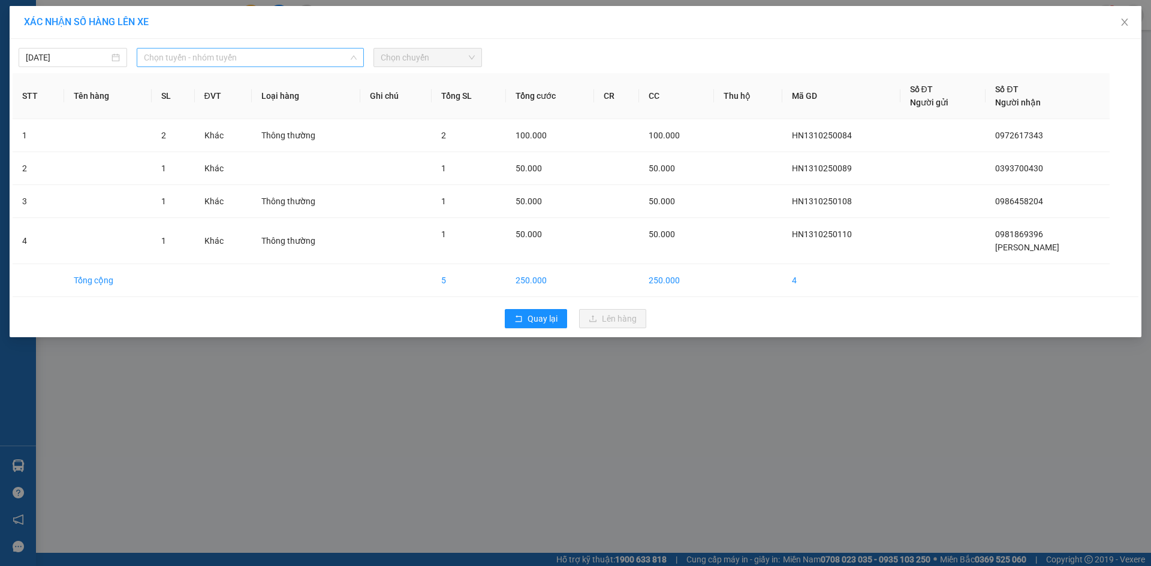
drag, startPoint x: 333, startPoint y: 61, endPoint x: 316, endPoint y: 149, distance: 90.4
click at [333, 65] on span "Chọn tuyến - nhóm tuyến" at bounding box center [250, 58] width 213 height 18
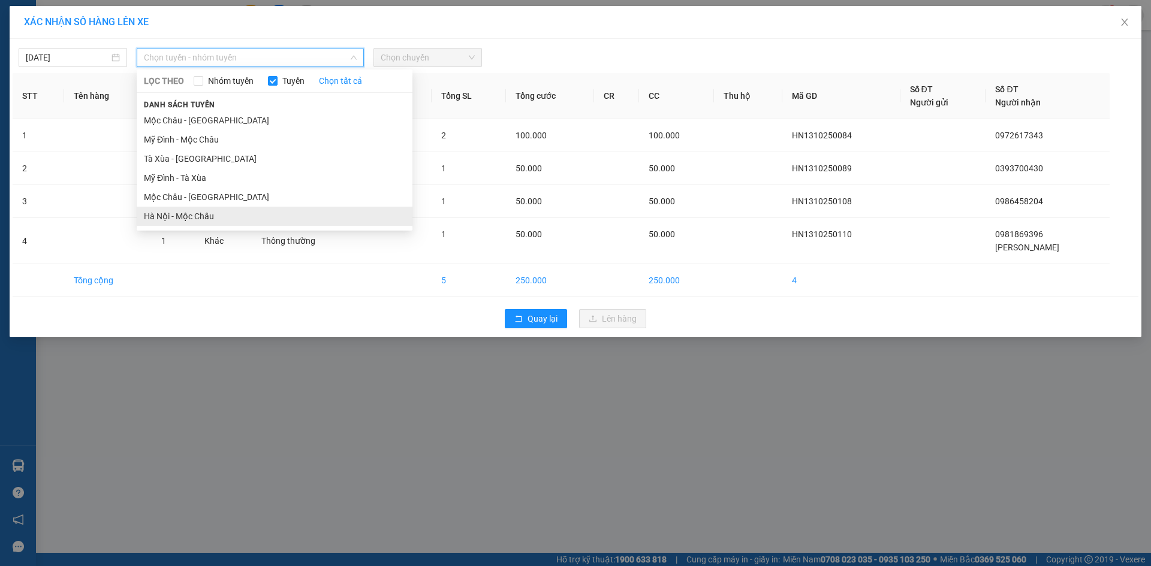
click at [278, 212] on li "Hà Nội - Mộc Châu" at bounding box center [275, 216] width 276 height 19
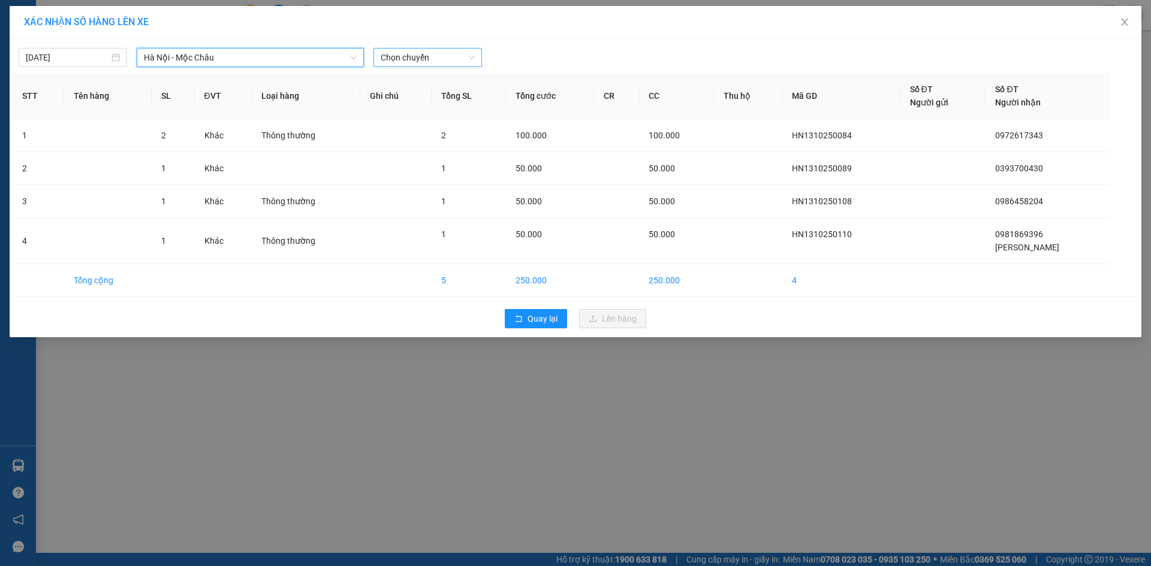
click at [425, 56] on span "Chọn chuyến" at bounding box center [428, 58] width 94 height 18
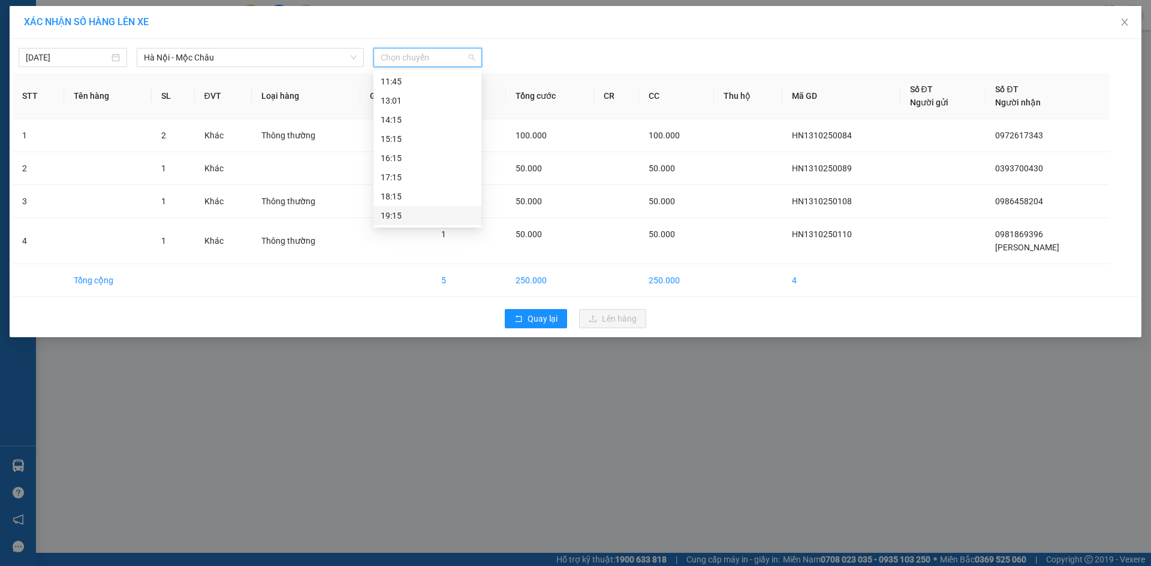
click at [428, 213] on div "19:15" at bounding box center [428, 215] width 94 height 13
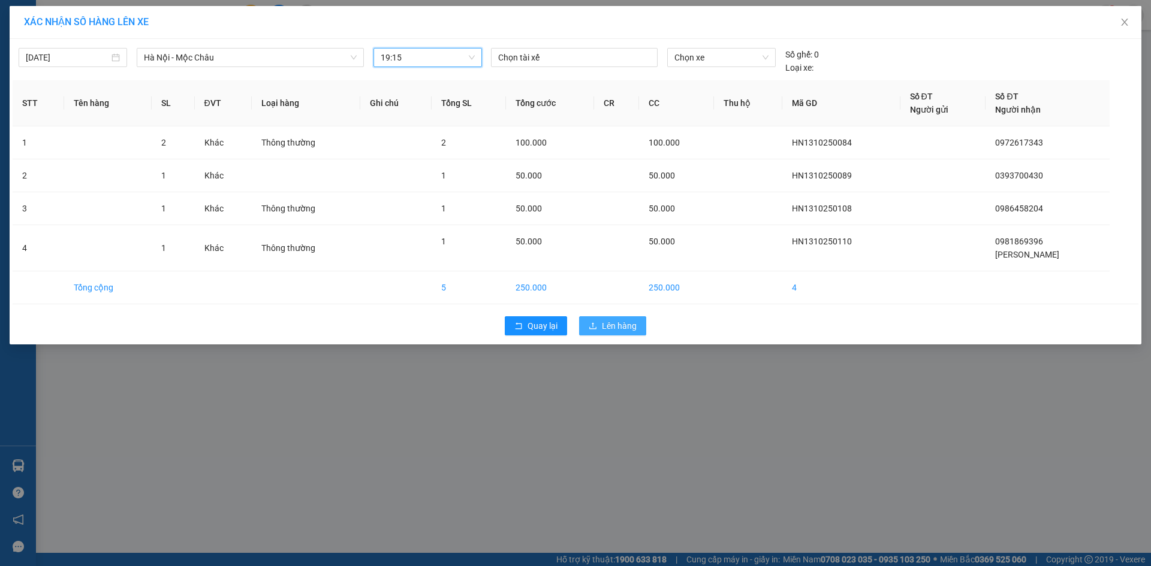
click at [632, 327] on span "Lên hàng" at bounding box center [619, 325] width 35 height 13
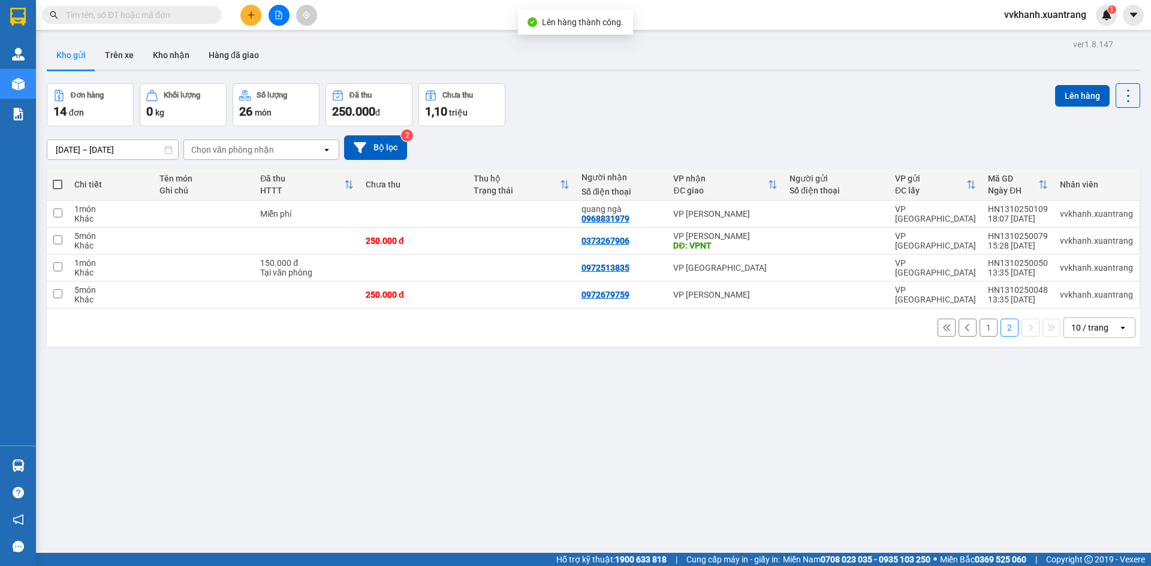
click at [979, 324] on button "1" at bounding box center [988, 328] width 18 height 18
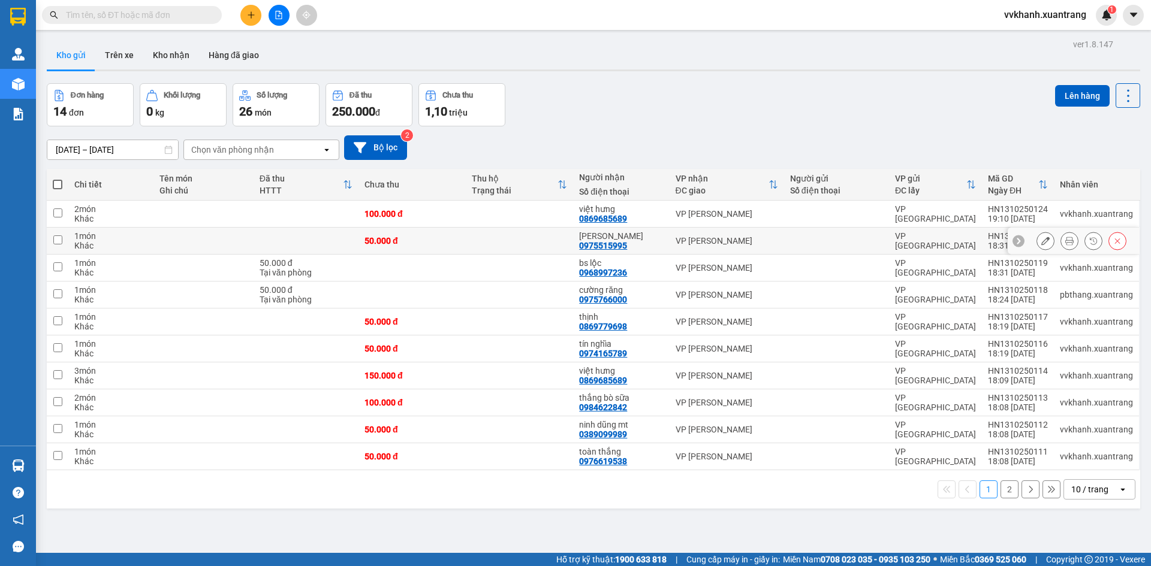
click at [553, 238] on td at bounding box center [519, 241] width 107 height 27
checkbox input "true"
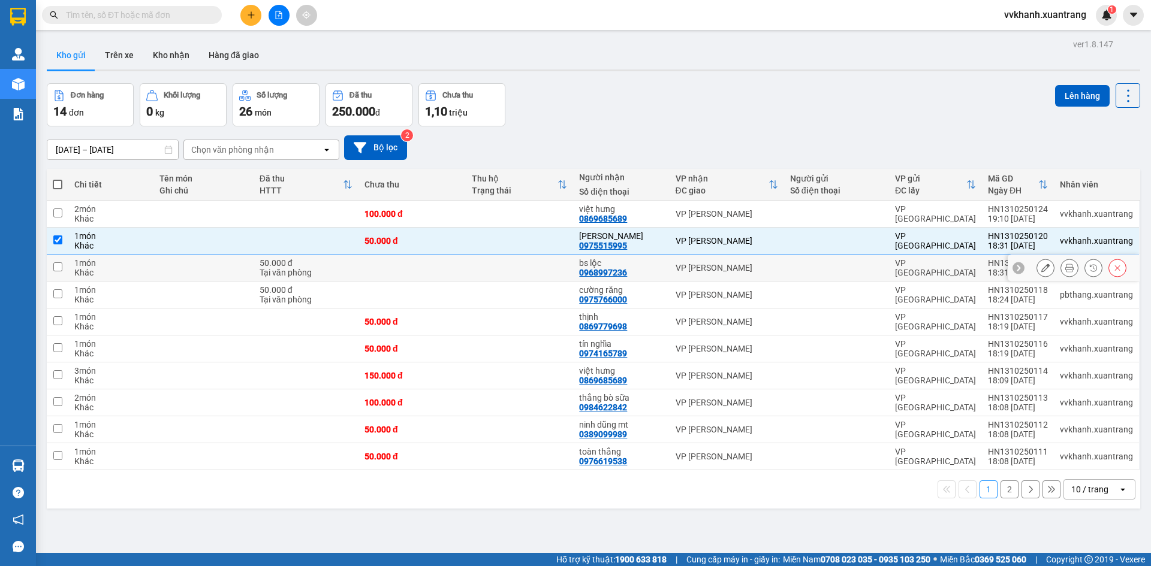
click at [551, 263] on td at bounding box center [519, 268] width 107 height 27
checkbox input "true"
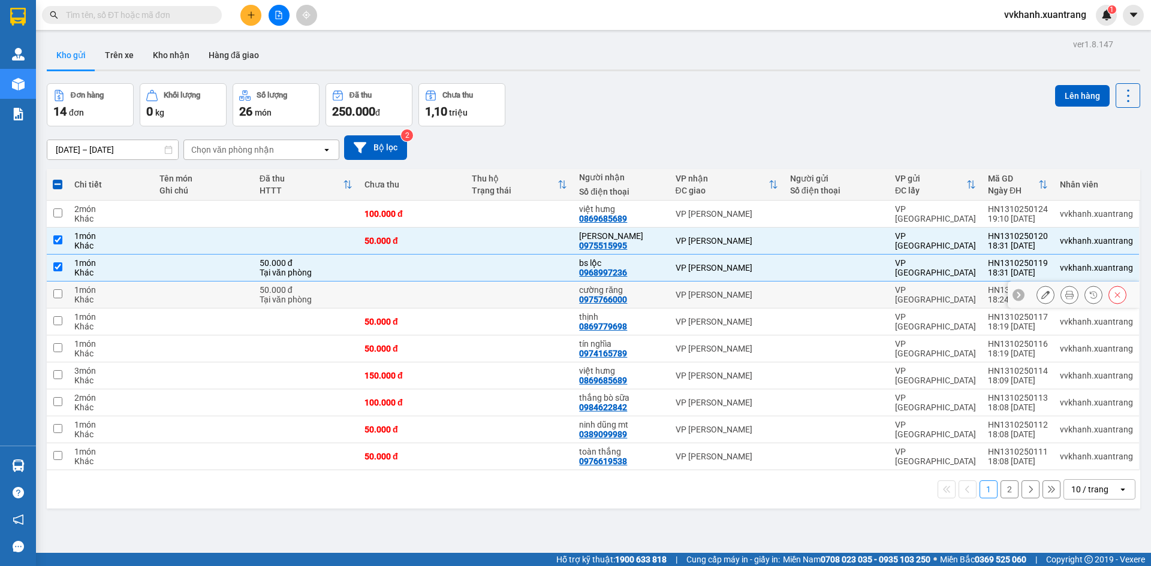
click at [547, 299] on td at bounding box center [519, 295] width 107 height 27
checkbox input "true"
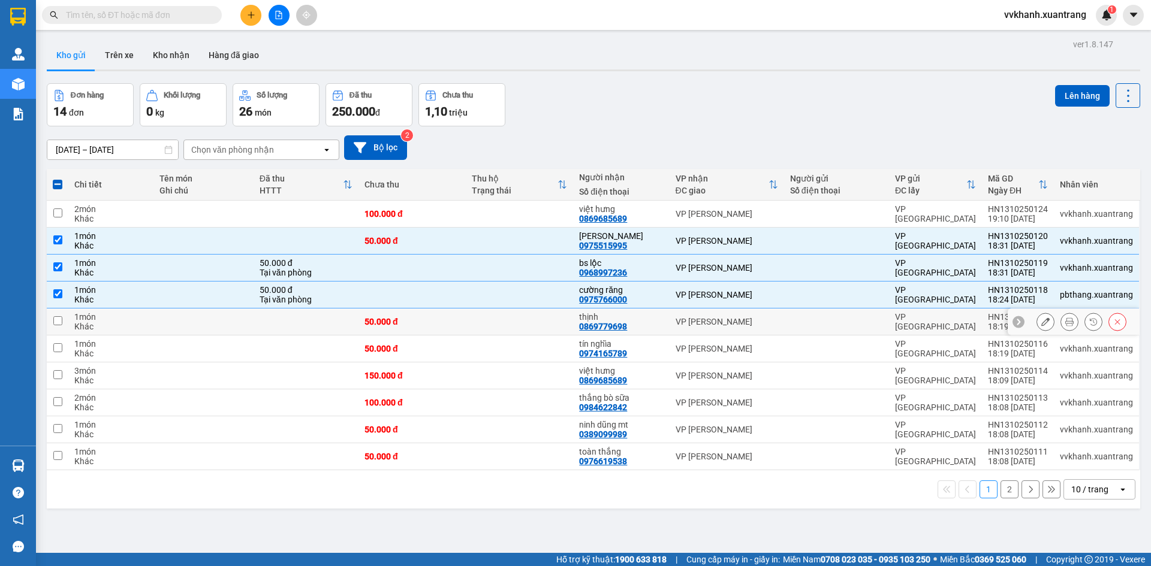
drag, startPoint x: 547, startPoint y: 323, endPoint x: 559, endPoint y: 373, distance: 51.6
click at [548, 332] on td at bounding box center [519, 322] width 107 height 27
checkbox input "true"
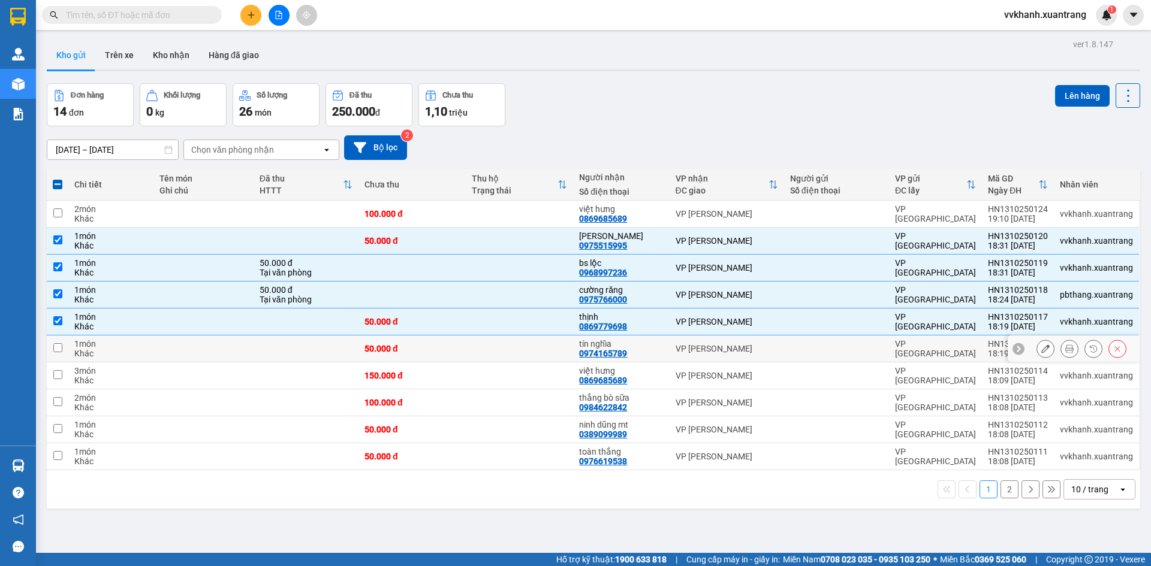
click at [554, 355] on td at bounding box center [519, 349] width 107 height 27
checkbox input "true"
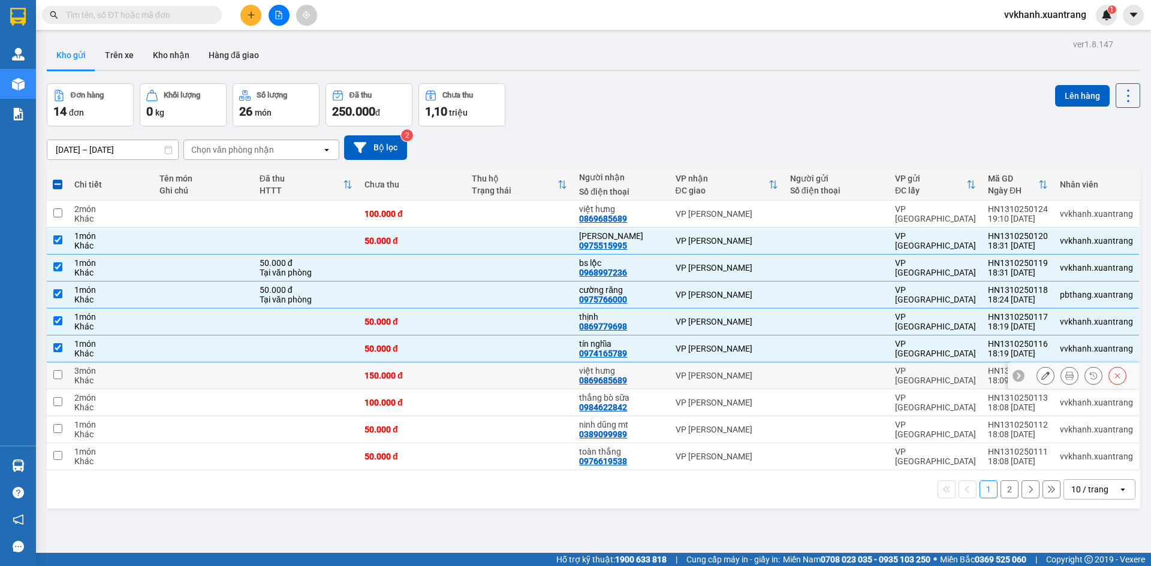
click at [556, 379] on td at bounding box center [519, 376] width 107 height 27
checkbox input "true"
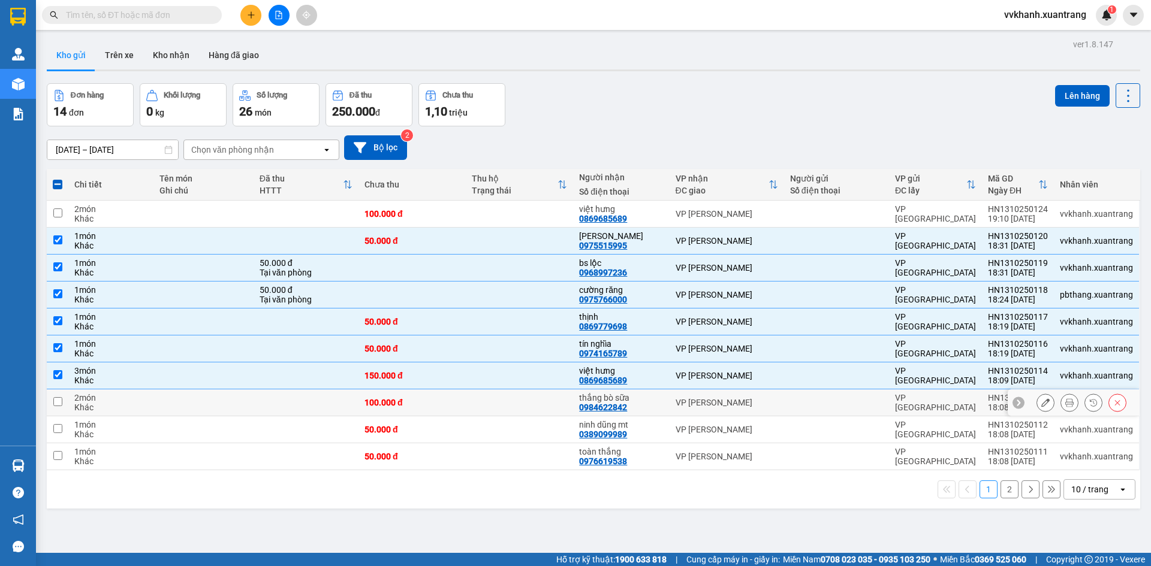
click at [557, 402] on td at bounding box center [519, 403] width 107 height 27
checkbox input "true"
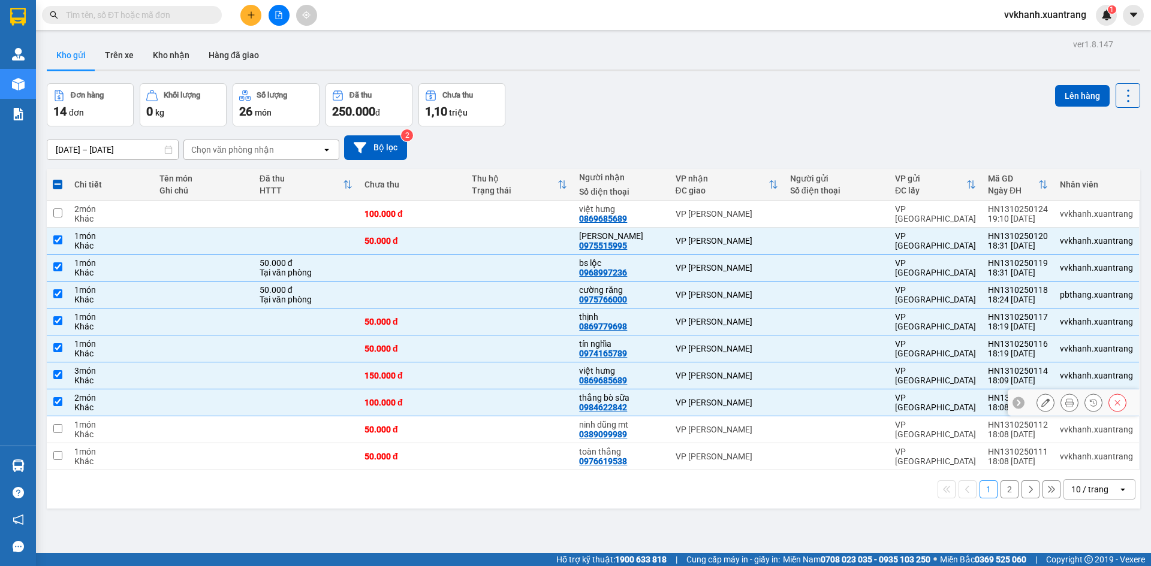
click at [557, 429] on td at bounding box center [519, 430] width 107 height 27
checkbox input "true"
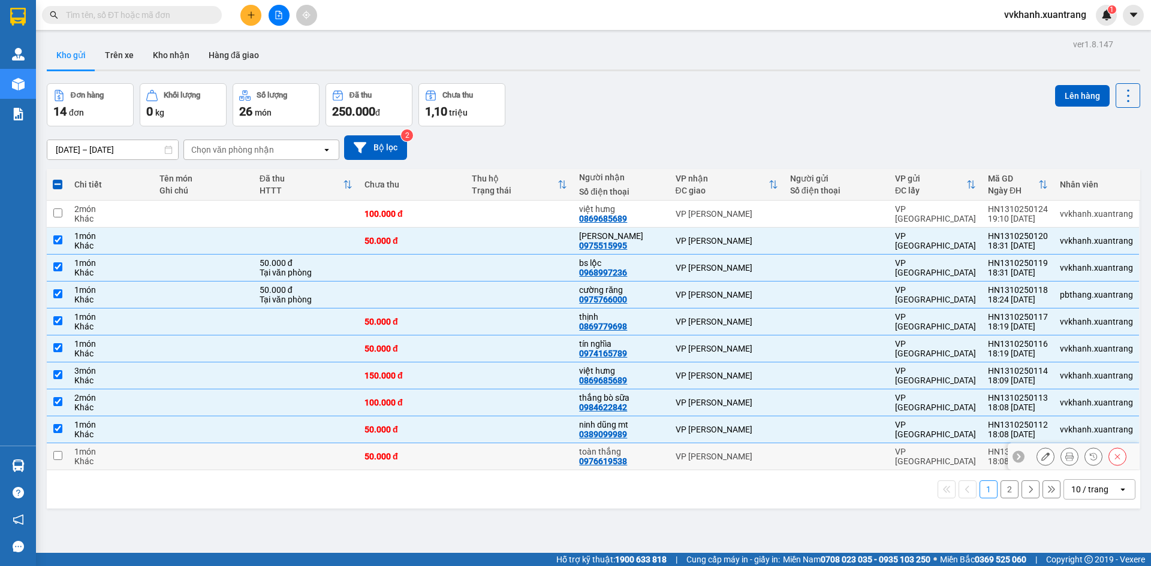
click at [557, 444] on tbody "2 món Khác 100.000 đ việt hưng 0869685689 VP MỘC CHÂU VP HÀ NỘI HN1310250124 19…" at bounding box center [593, 336] width 1093 height 270
click at [554, 448] on td at bounding box center [519, 457] width 107 height 27
checkbox input "true"
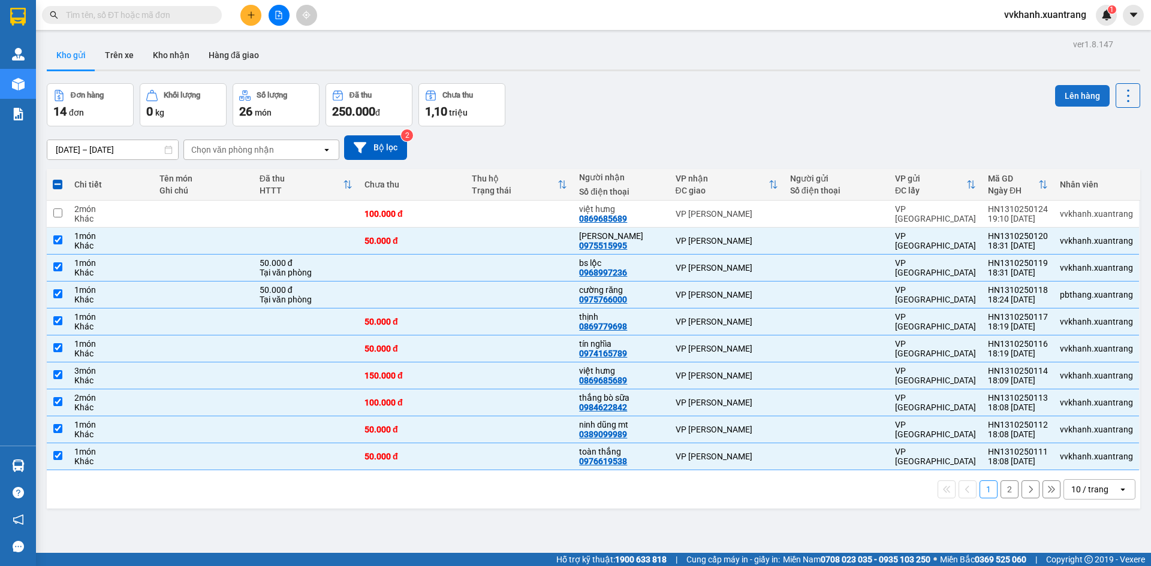
click at [1070, 98] on button "Lên hàng" at bounding box center [1082, 96] width 55 height 22
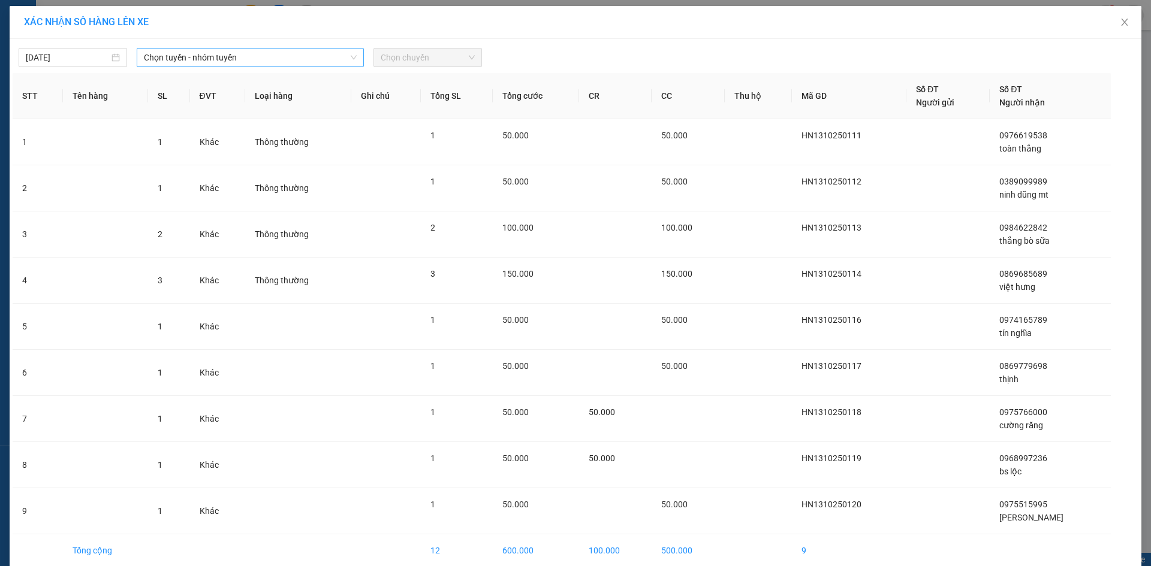
click at [237, 63] on span "Chọn tuyến - nhóm tuyến" at bounding box center [250, 58] width 213 height 18
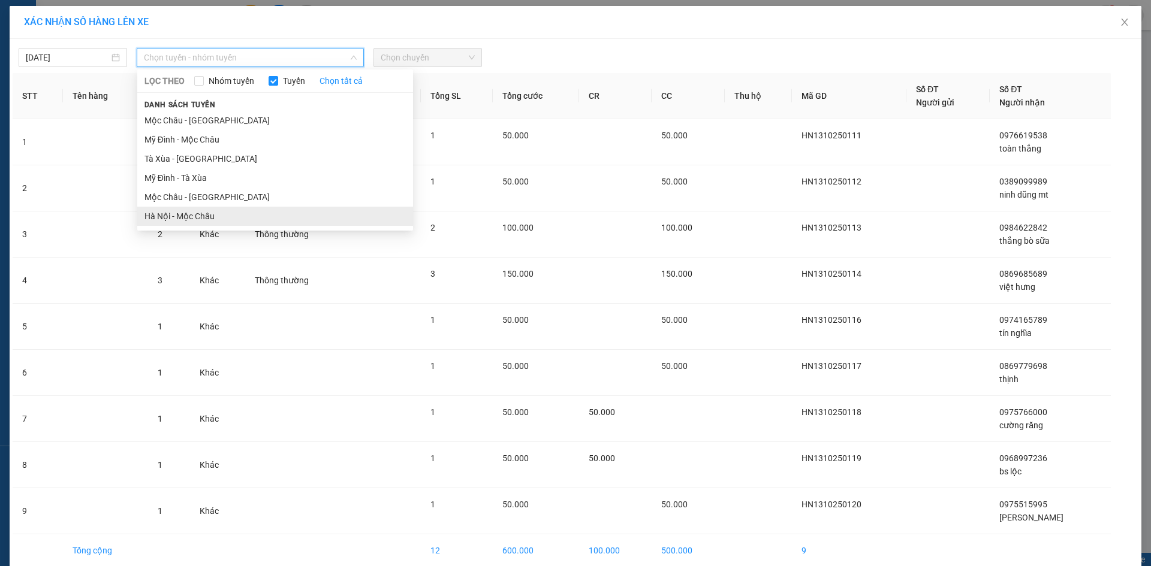
click at [246, 213] on li "Hà Nội - Mộc Châu" at bounding box center [275, 216] width 276 height 19
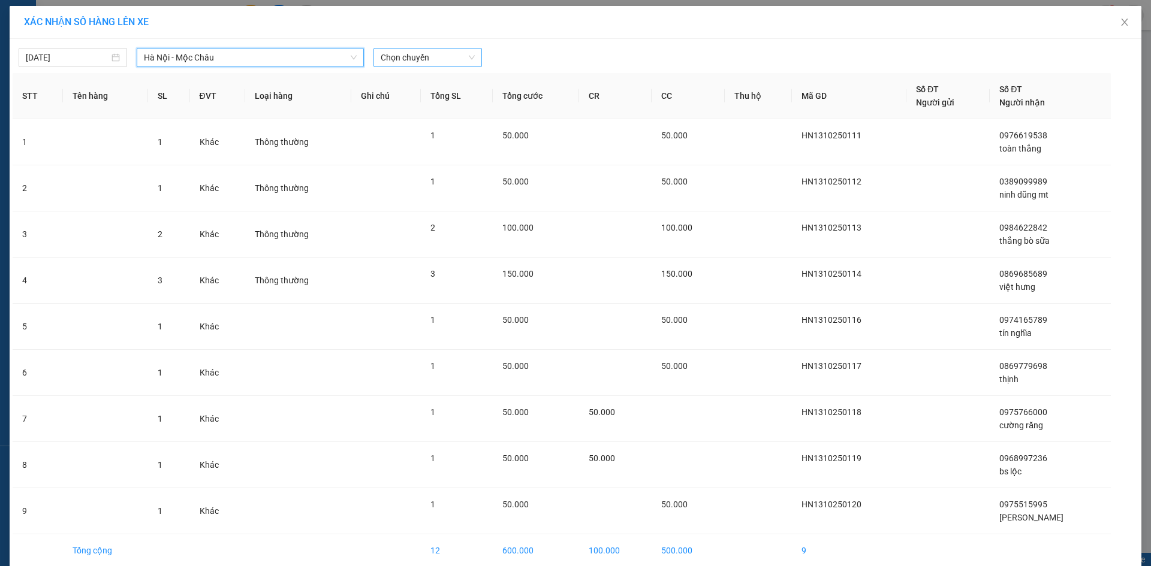
click at [407, 61] on span "Chọn chuyến" at bounding box center [428, 58] width 94 height 18
click at [417, 209] on div "19:15" at bounding box center [423, 215] width 108 height 19
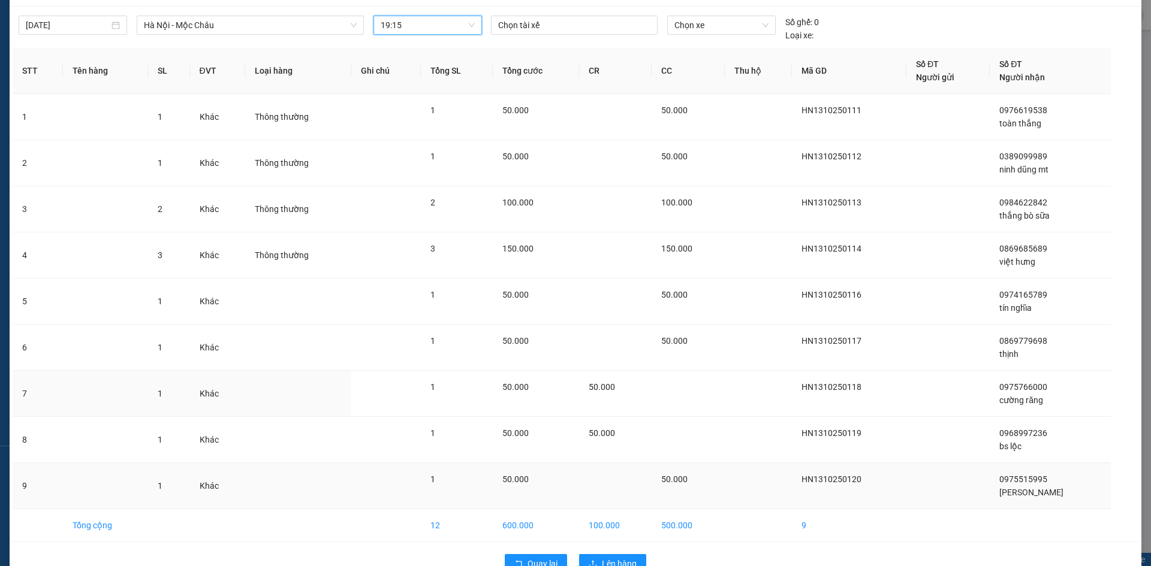
scroll to position [63, 0]
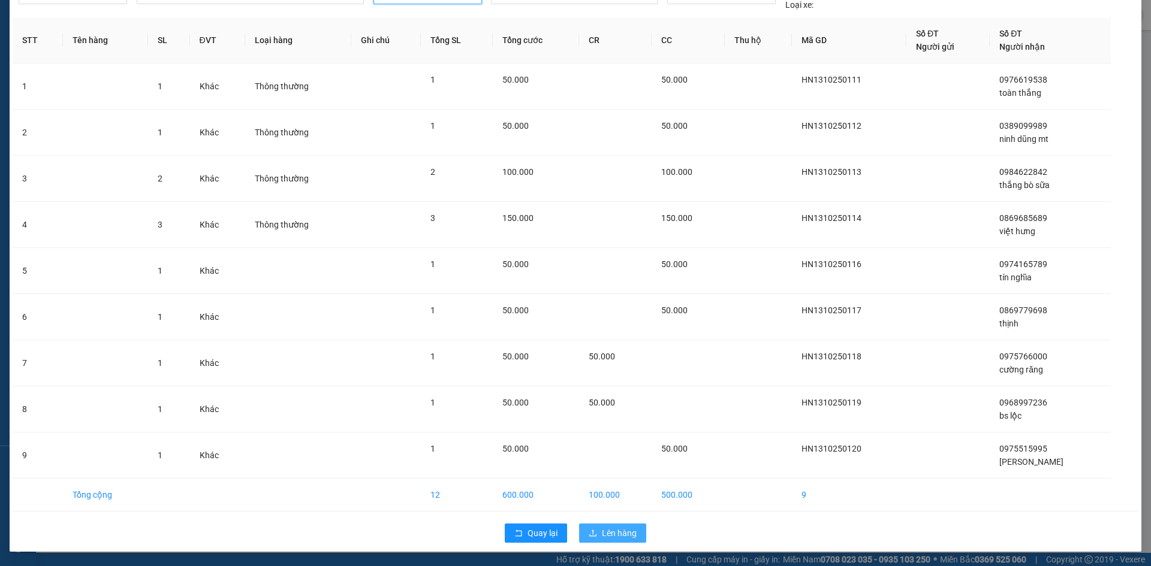
click at [605, 539] on span "Lên hàng" at bounding box center [619, 533] width 35 height 13
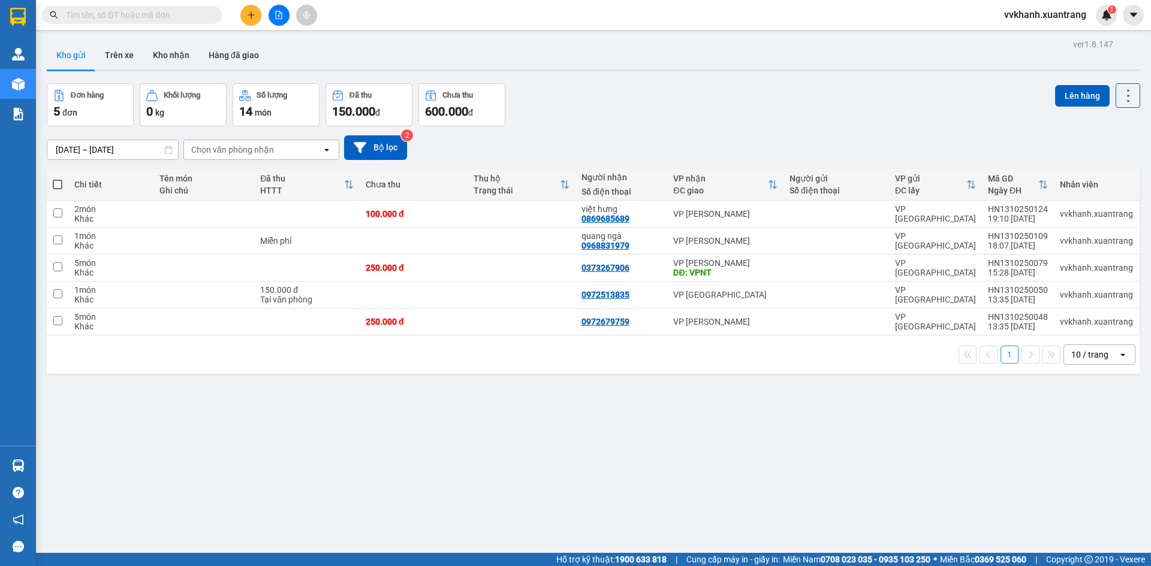
click at [155, 15] on input "text" at bounding box center [136, 14] width 141 height 13
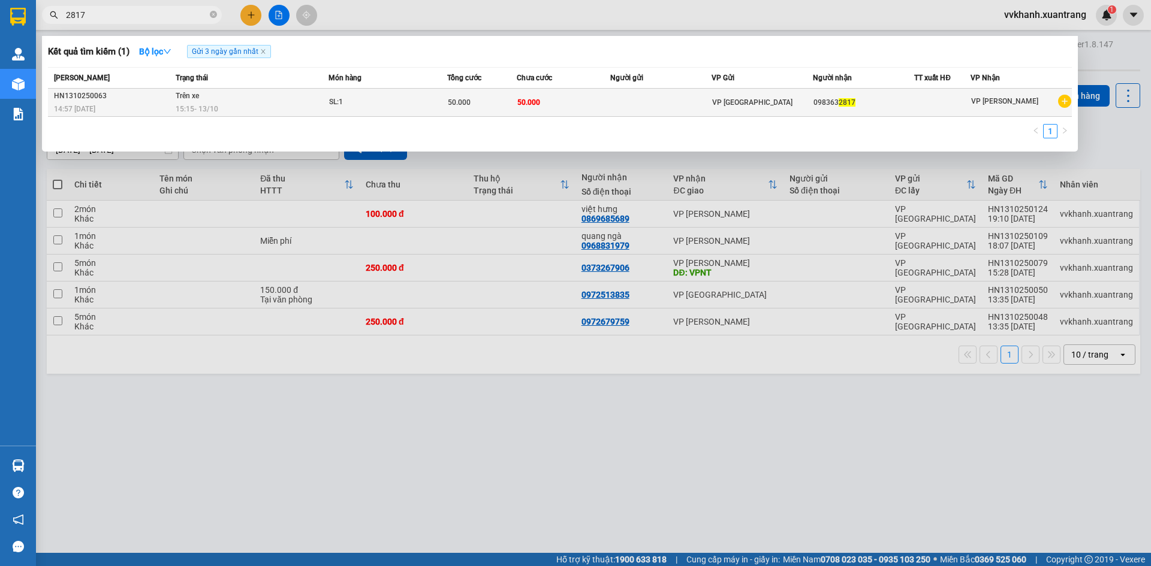
type input "2817"
click at [611, 107] on td at bounding box center [660, 103] width 101 height 28
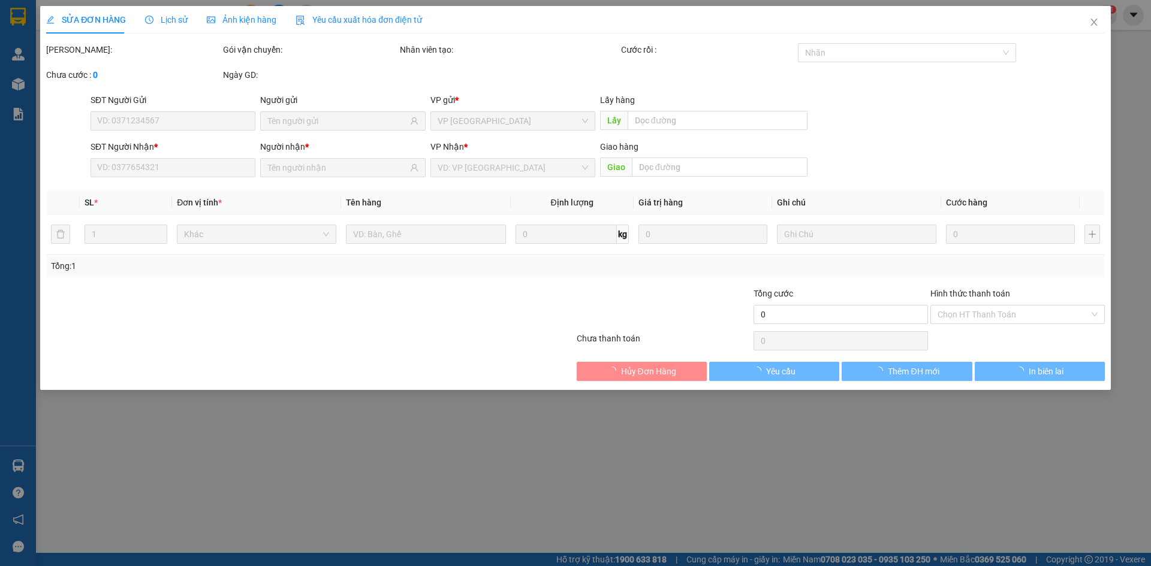
type input "0983632817"
type input "50.000"
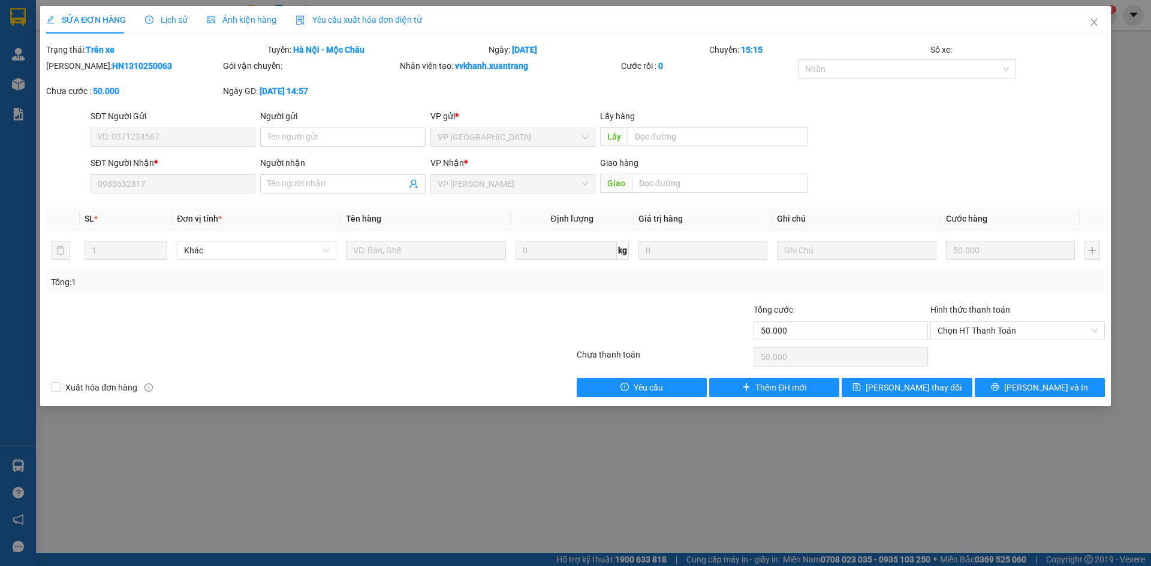
drag, startPoint x: 1115, startPoint y: 23, endPoint x: 684, endPoint y: 83, distance: 435.2
click at [1114, 23] on div "SỬA ĐƠN HÀNG Lịch sử Ảnh kiện hàng Yêu cầu xuất hóa đơn điện tử Total Paid Fee …" at bounding box center [575, 283] width 1151 height 566
click at [1090, 26] on icon "close" at bounding box center [1094, 22] width 10 height 10
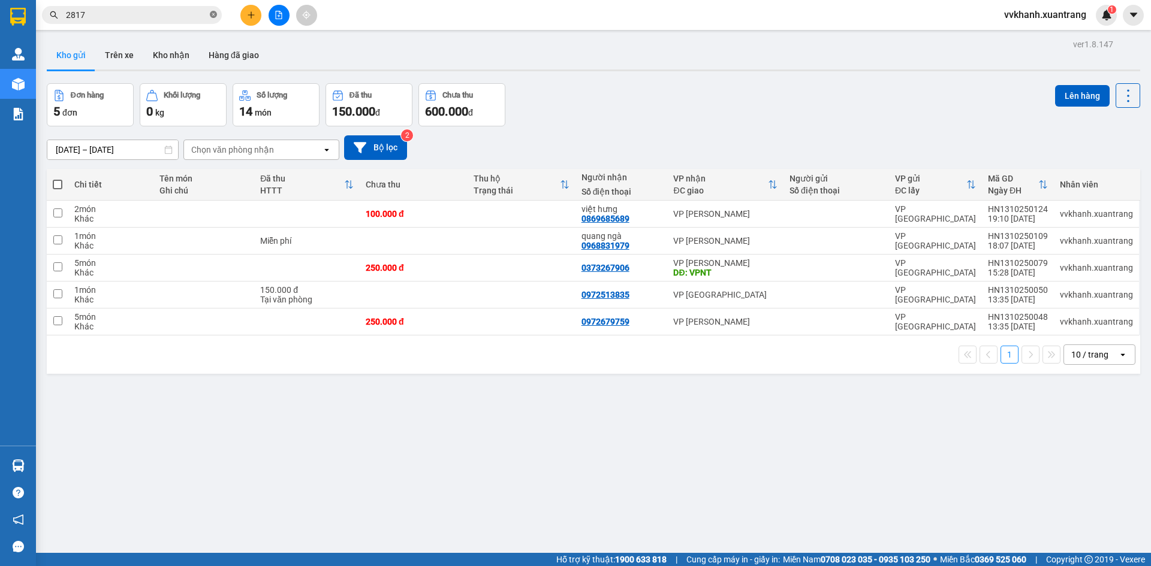
click at [213, 11] on span at bounding box center [213, 15] width 7 height 11
click at [196, 11] on input "text" at bounding box center [136, 14] width 141 height 13
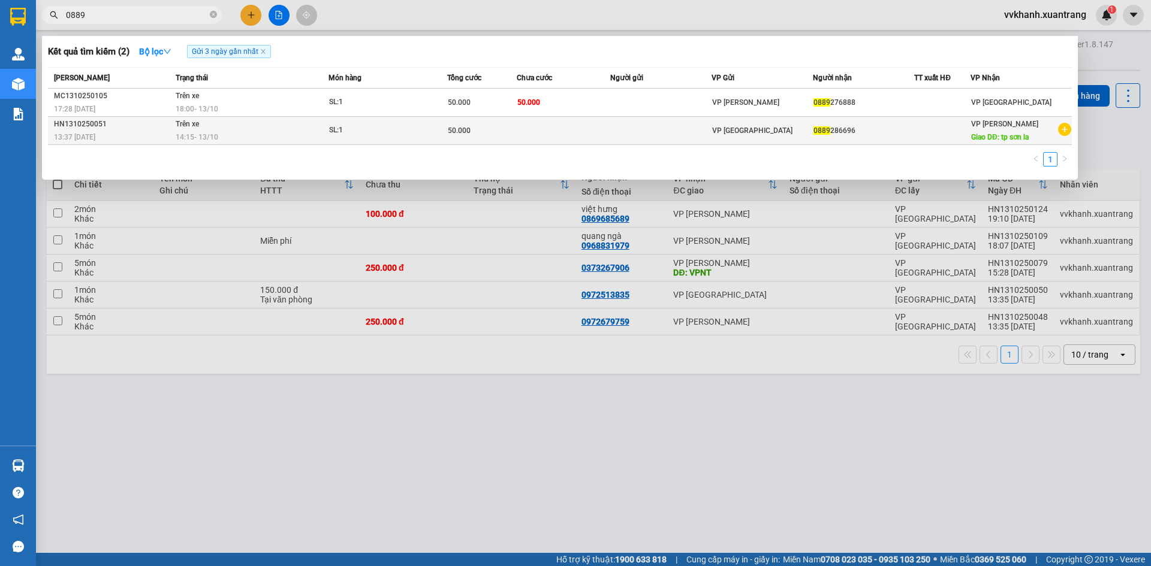
type input "0889"
click at [605, 133] on td at bounding box center [564, 131] width 94 height 28
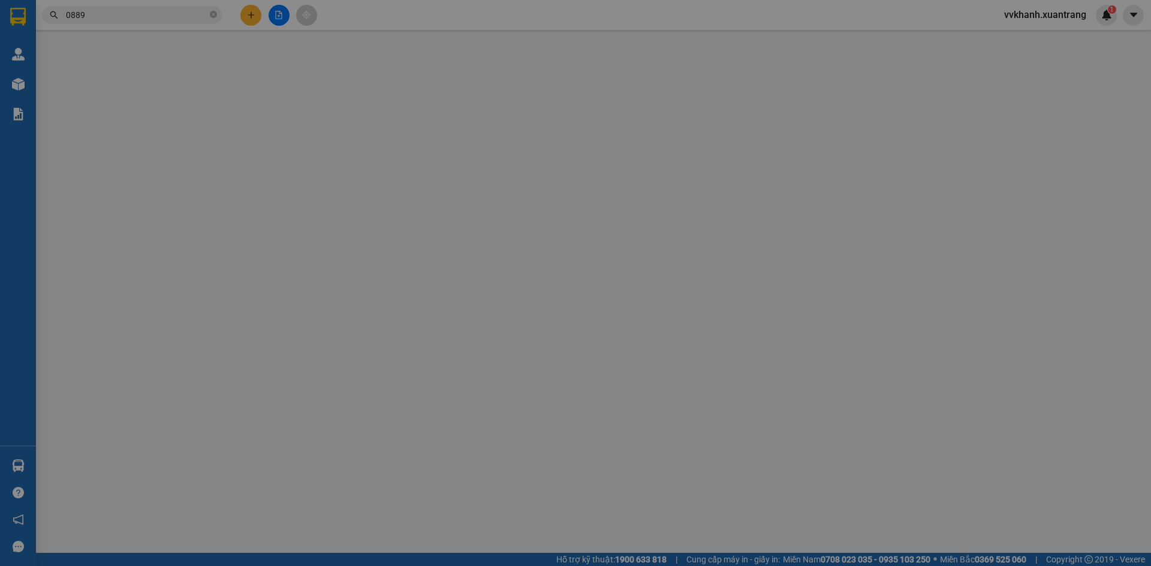
type input "0889286696"
type input "tp sơn la"
type input "50.000"
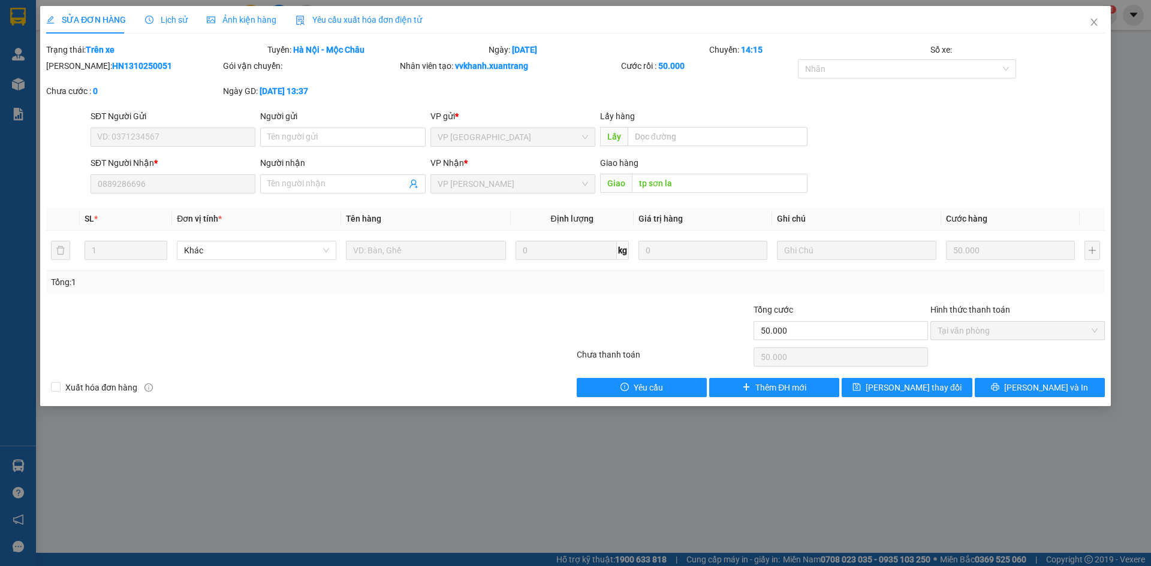
click at [234, 18] on span "Ảnh kiện hàng" at bounding box center [242, 20] width 70 height 10
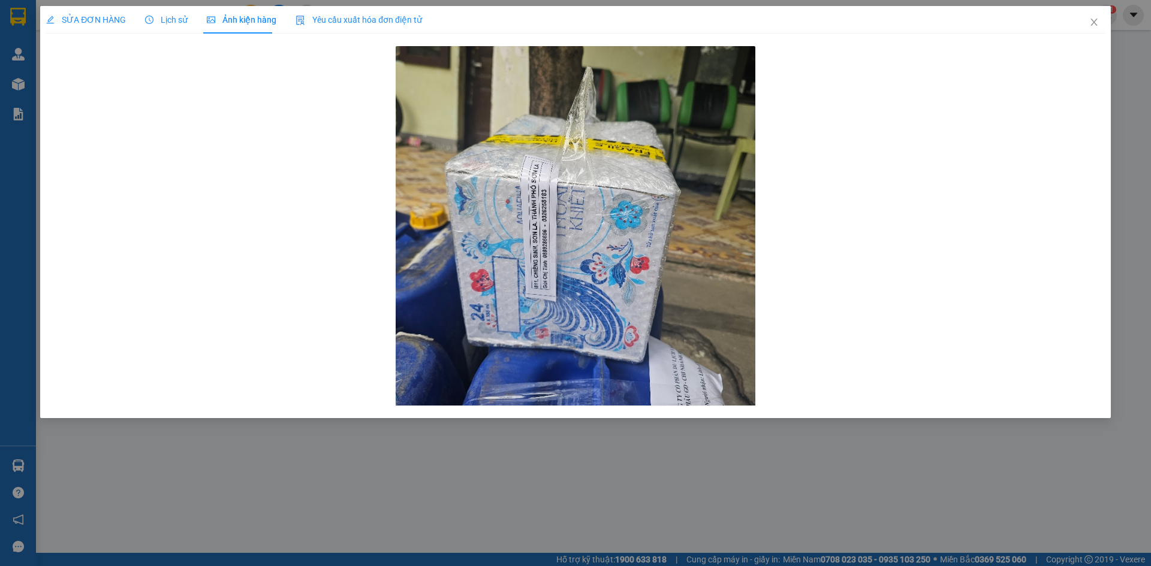
click at [170, 15] on span "Lịch sử" at bounding box center [166, 20] width 43 height 10
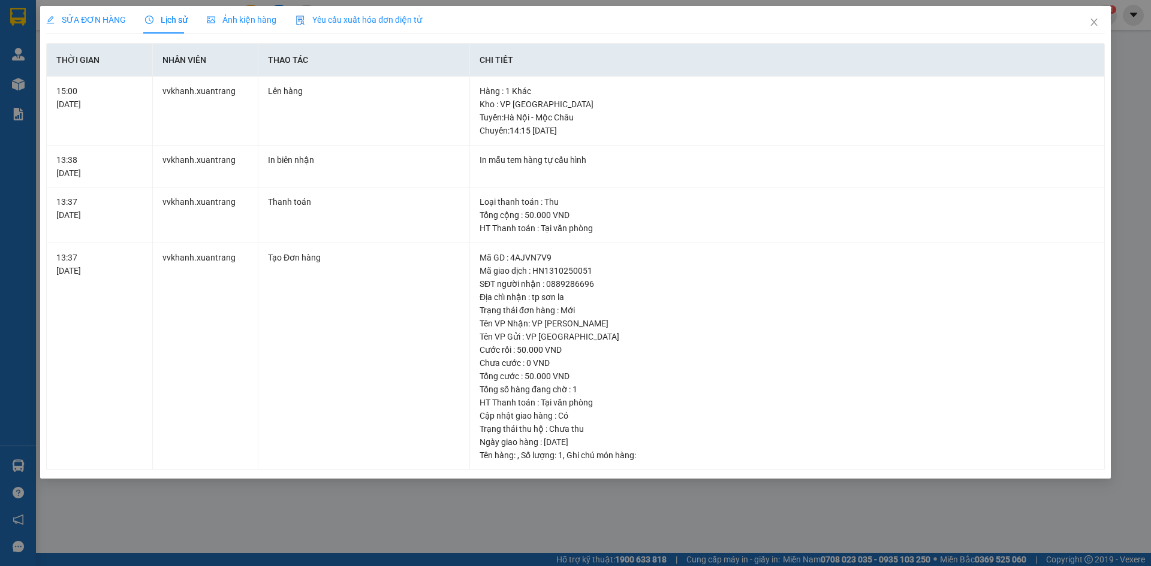
click at [89, 15] on span "SỬA ĐƠN HÀNG" at bounding box center [86, 20] width 80 height 10
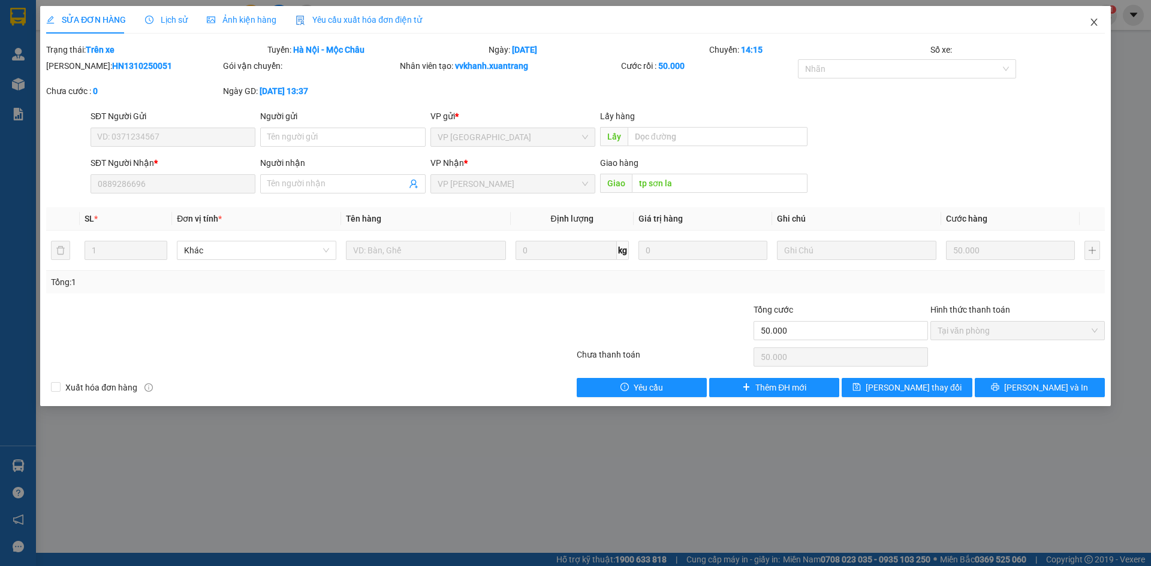
click at [1093, 26] on icon "close" at bounding box center [1094, 22] width 10 height 10
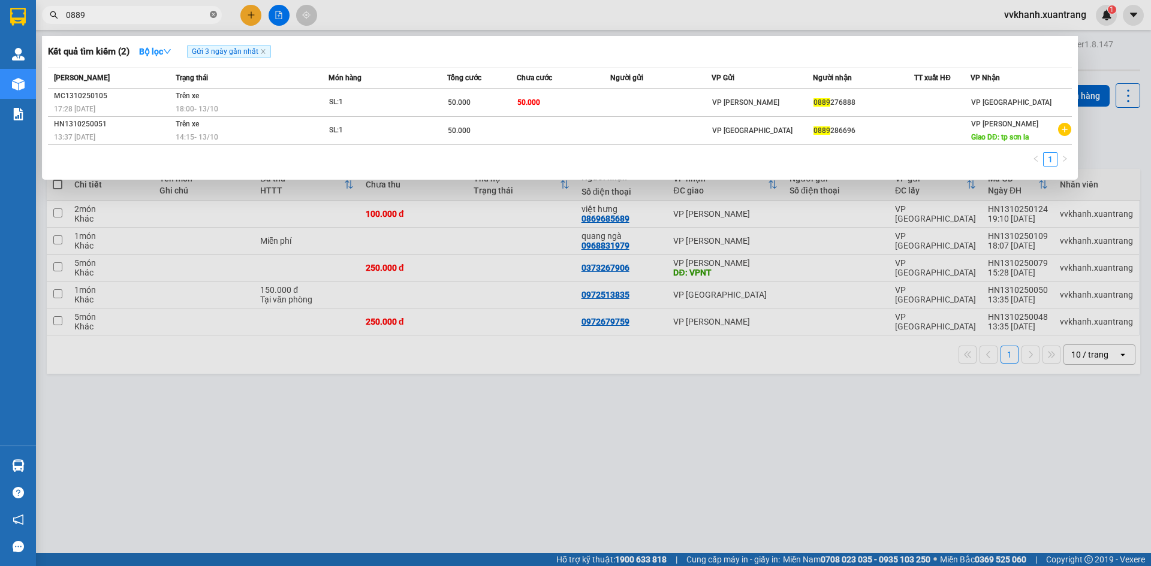
click at [213, 14] on icon "close-circle" at bounding box center [213, 14] width 7 height 7
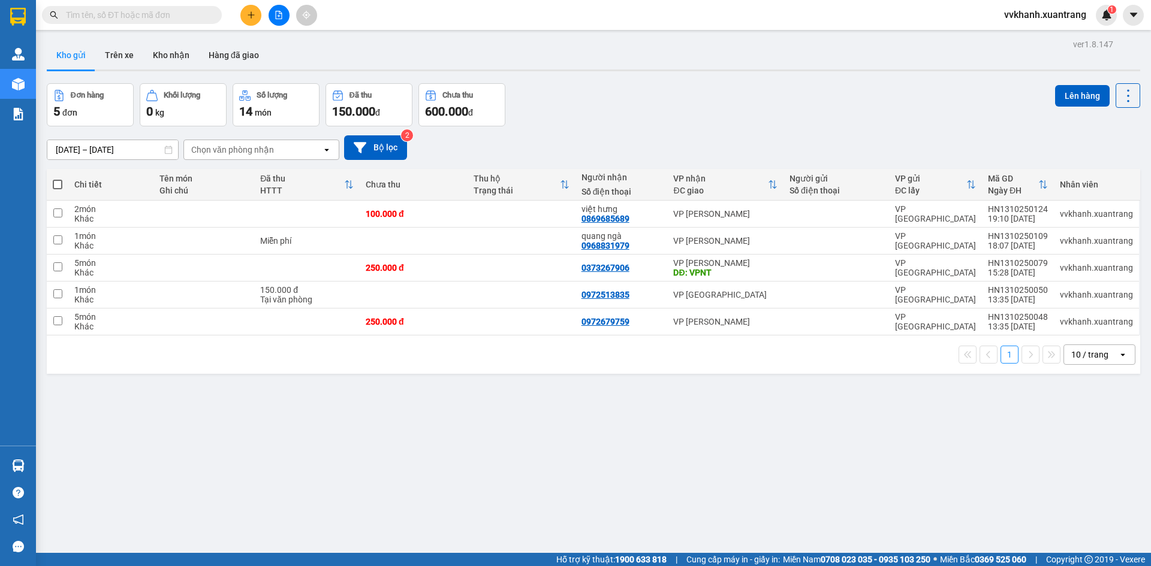
click at [185, 15] on input "text" at bounding box center [136, 14] width 141 height 13
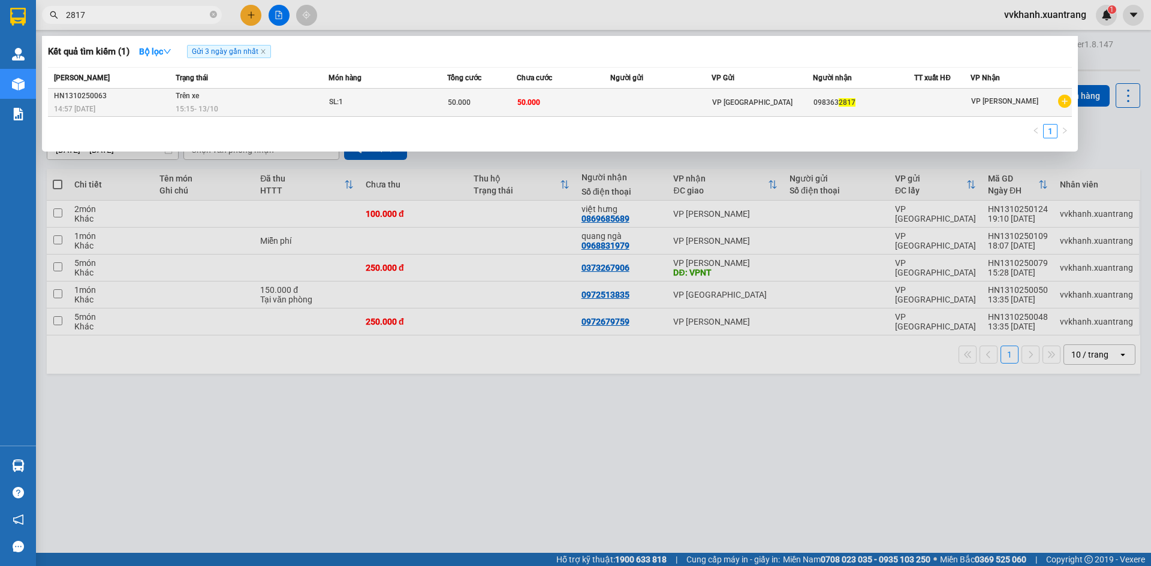
type input "2817"
click at [617, 92] on td at bounding box center [660, 103] width 101 height 28
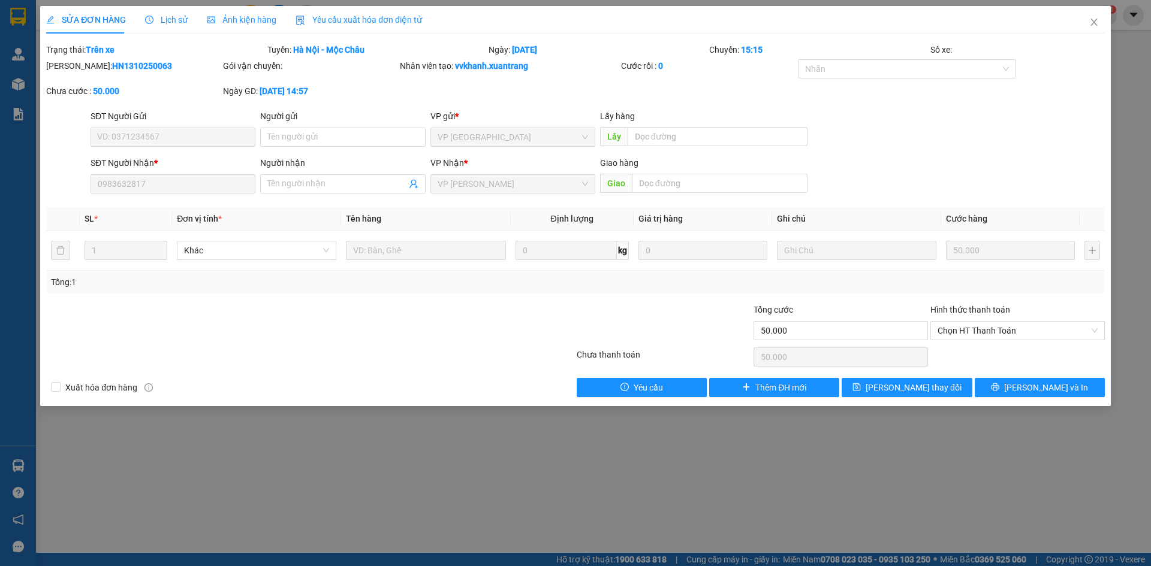
click at [234, 16] on span "Ảnh kiện hàng" at bounding box center [242, 20] width 70 height 10
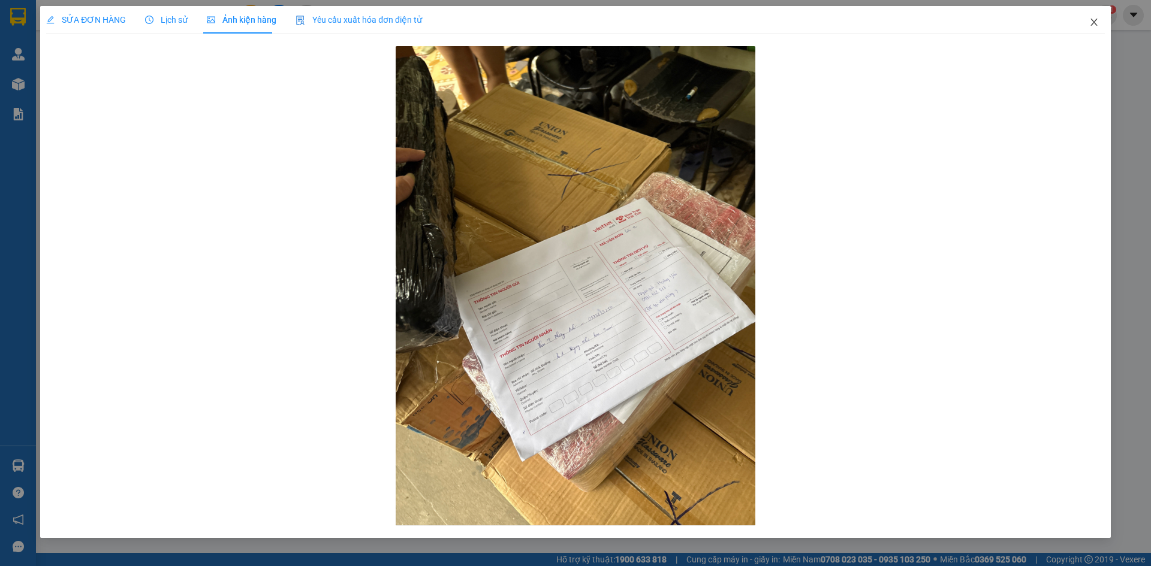
click at [1096, 22] on icon "close" at bounding box center [1094, 22] width 10 height 10
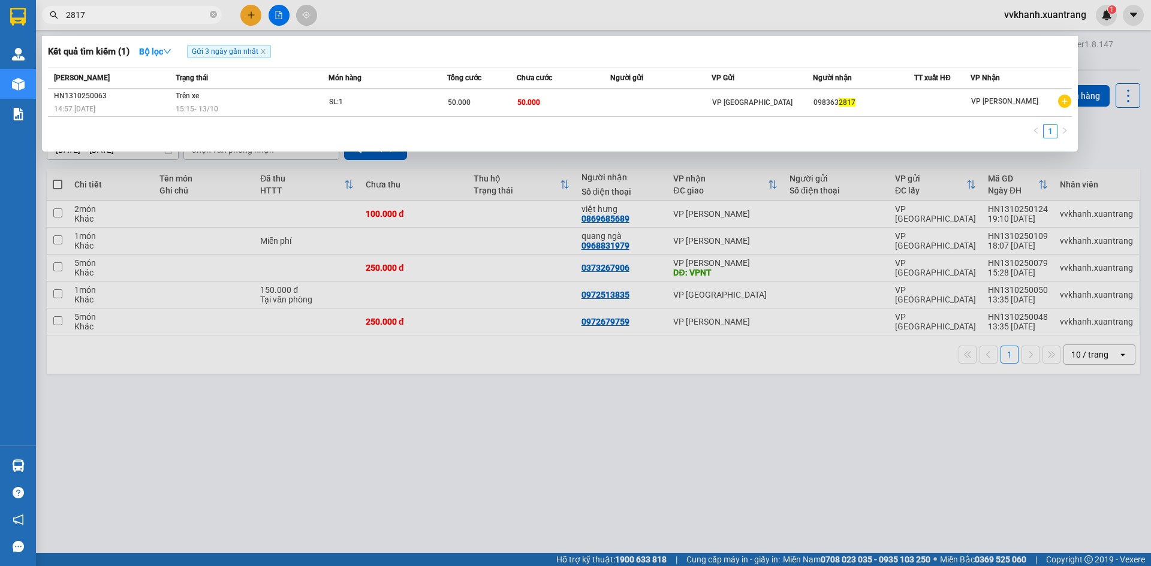
click at [191, 20] on input "2817" at bounding box center [136, 14] width 141 height 13
click at [212, 14] on icon "close-circle" at bounding box center [213, 14] width 7 height 7
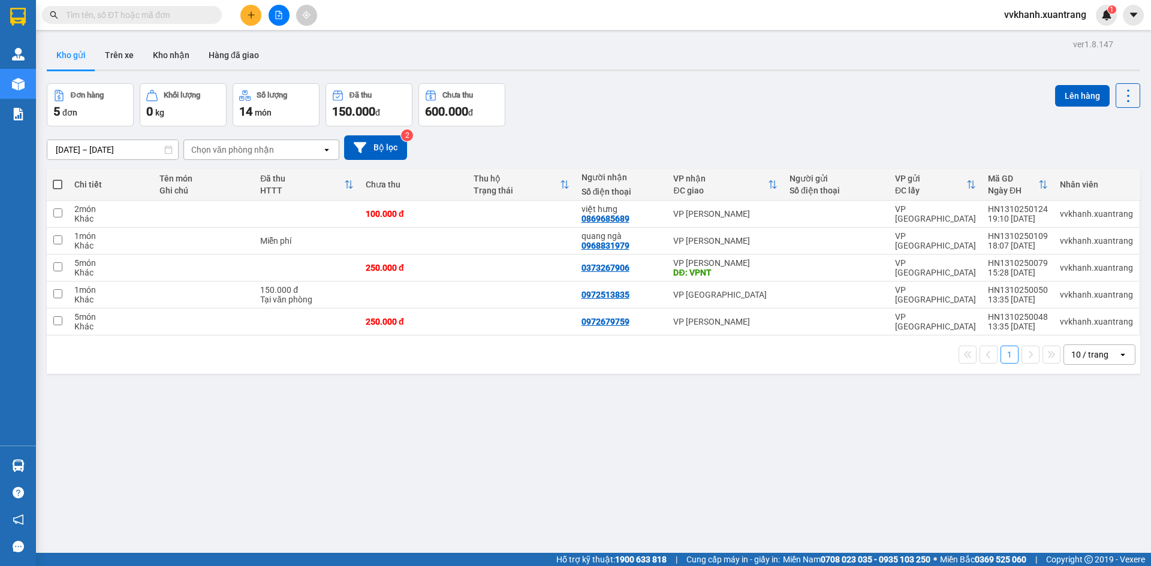
click at [143, 13] on input "text" at bounding box center [136, 14] width 141 height 13
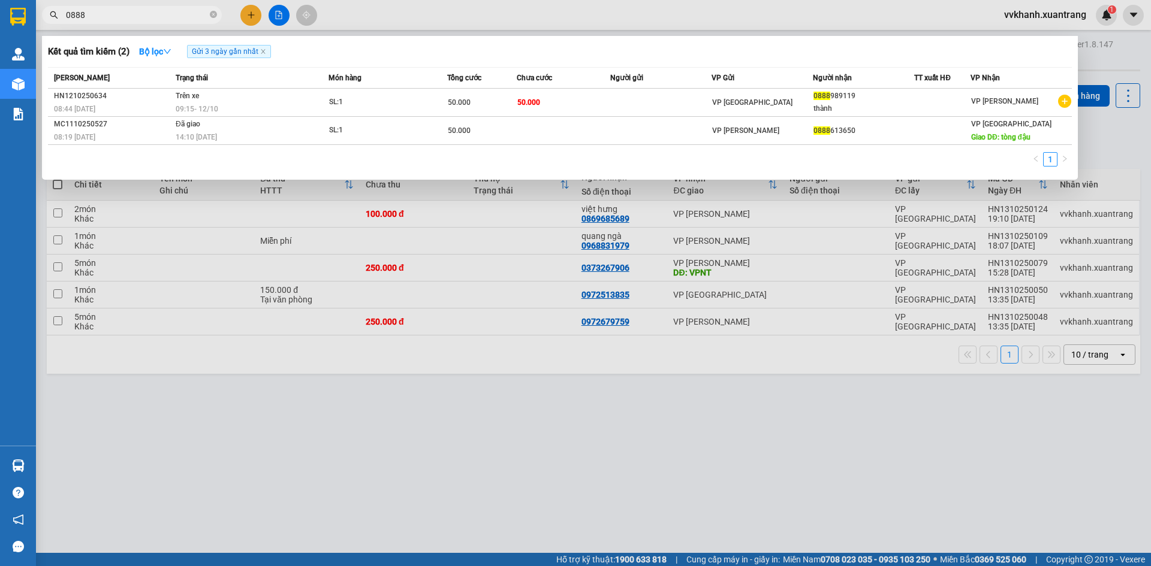
type input "088"
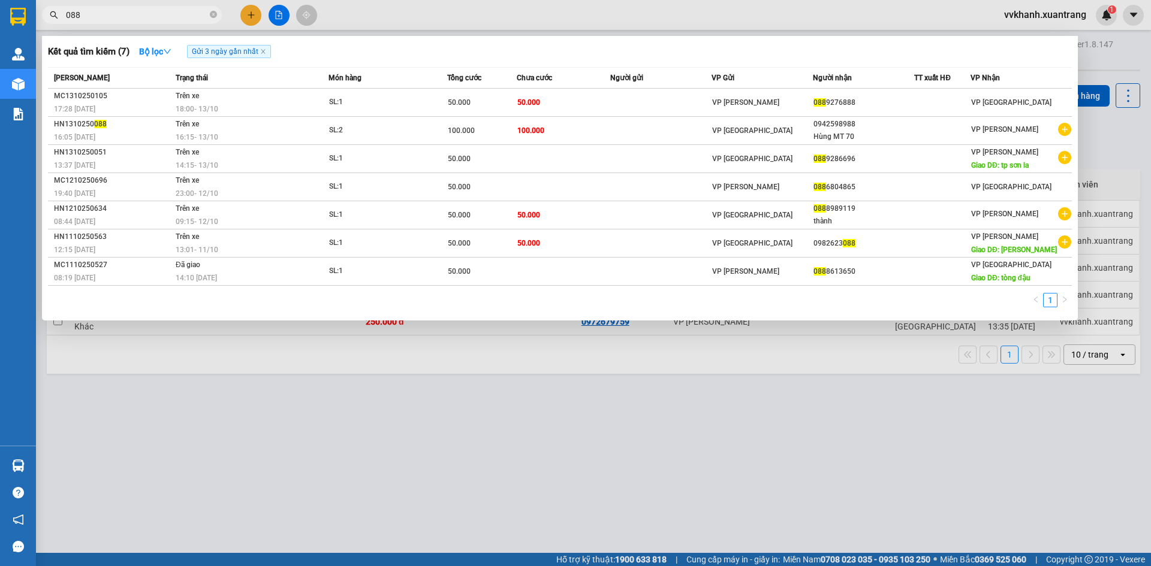
click at [216, 13] on icon "close-circle" at bounding box center [213, 14] width 7 height 7
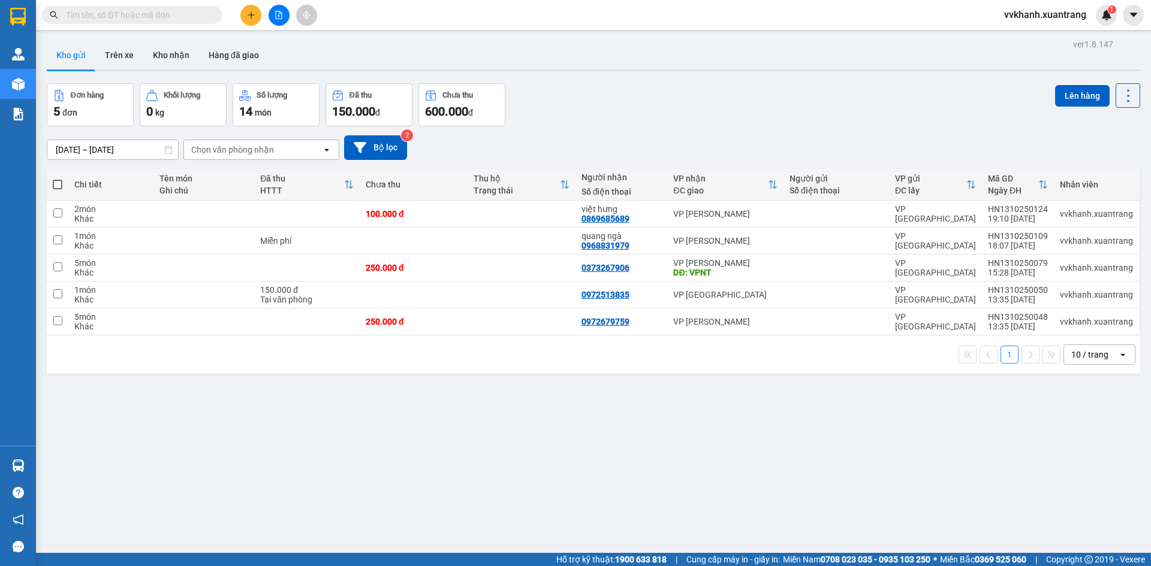
click at [245, 16] on button at bounding box center [250, 15] width 21 height 21
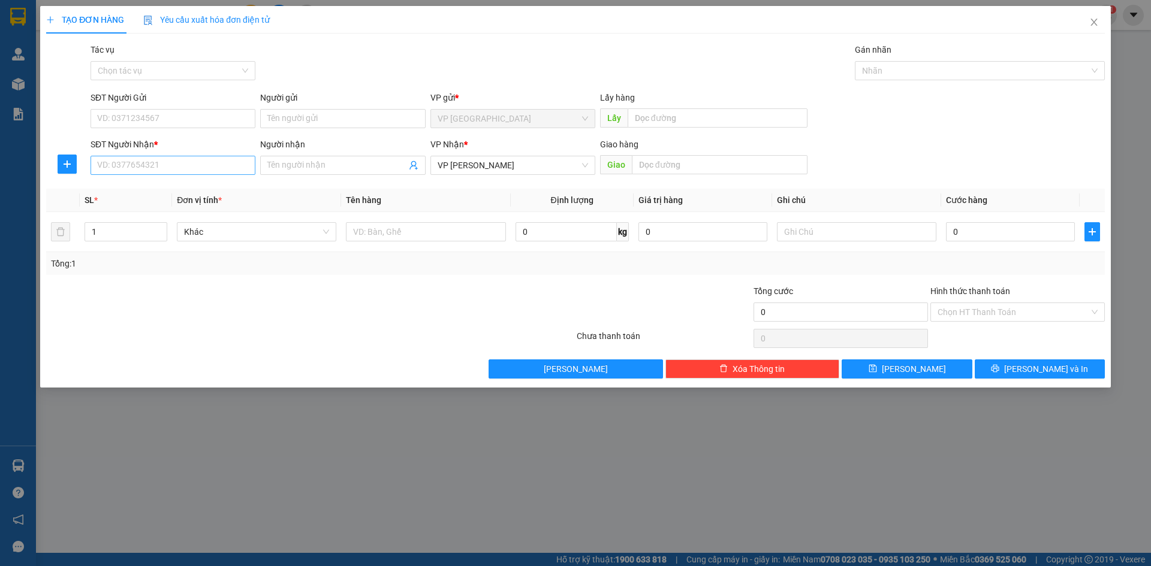
drag, startPoint x: 159, startPoint y: 155, endPoint x: 159, endPoint y: 173, distance: 18.0
click at [159, 156] on div "SĐT Người Nhận * VD: 0377654321" at bounding box center [173, 159] width 165 height 42
click at [167, 170] on input "SĐT Người Nhận *" at bounding box center [173, 165] width 165 height 19
drag, startPoint x: 178, startPoint y: 212, endPoint x: 171, endPoint y: 217, distance: 9.0
click at [176, 207] on div "0358804888 - chị dung" at bounding box center [173, 208] width 150 height 13
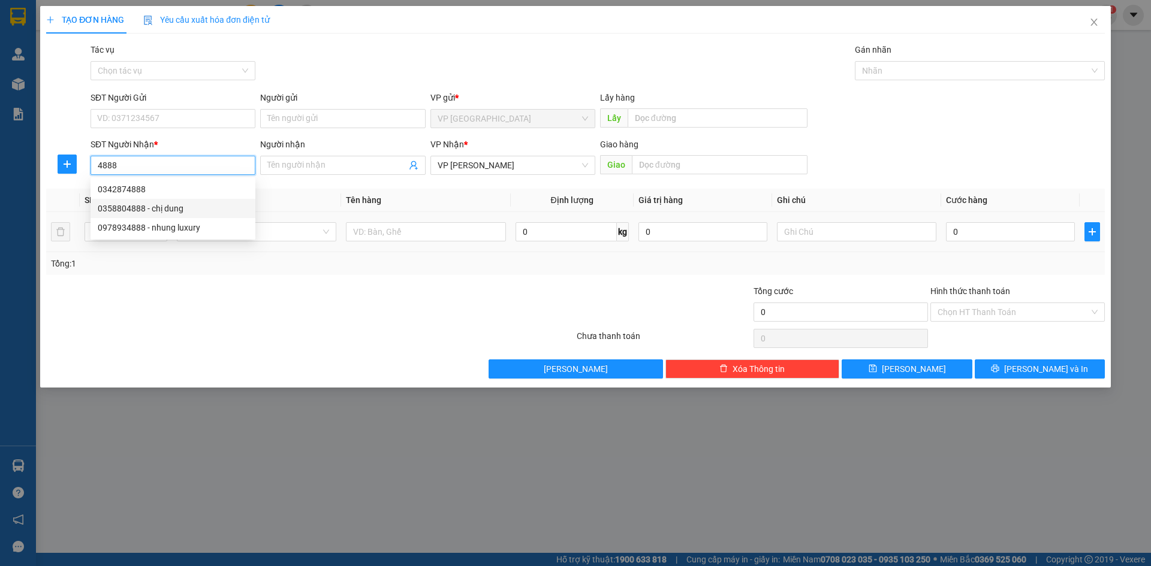
type input "0358804888"
type input "chị dung"
type input "0358804888"
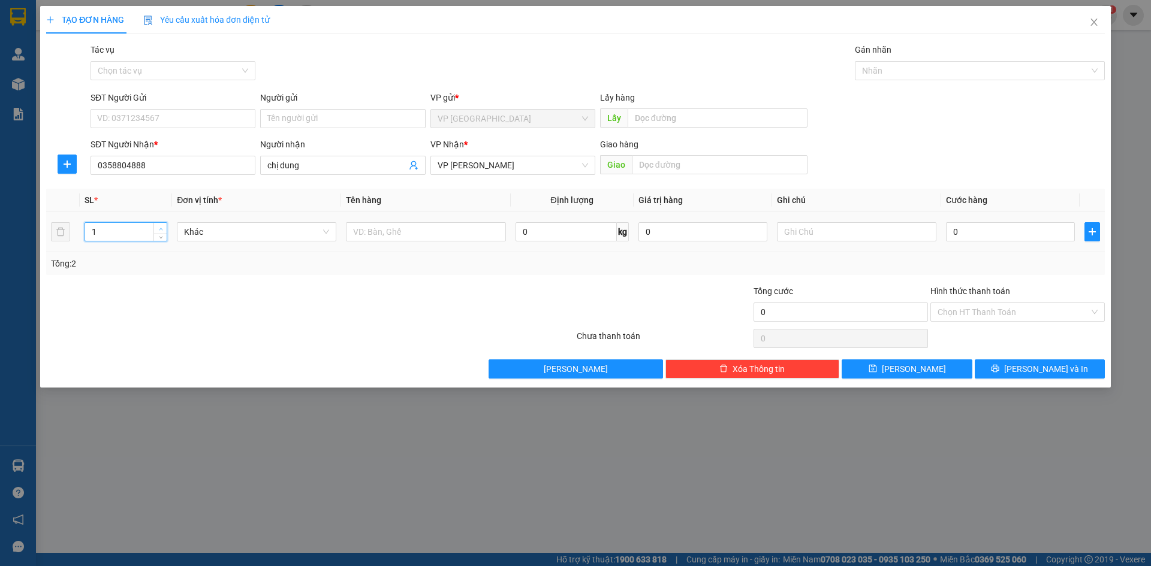
type input "2"
click at [160, 229] on icon "up" at bounding box center [161, 229] width 4 height 4
click at [985, 236] on input "0" at bounding box center [1010, 231] width 129 height 19
type input "1"
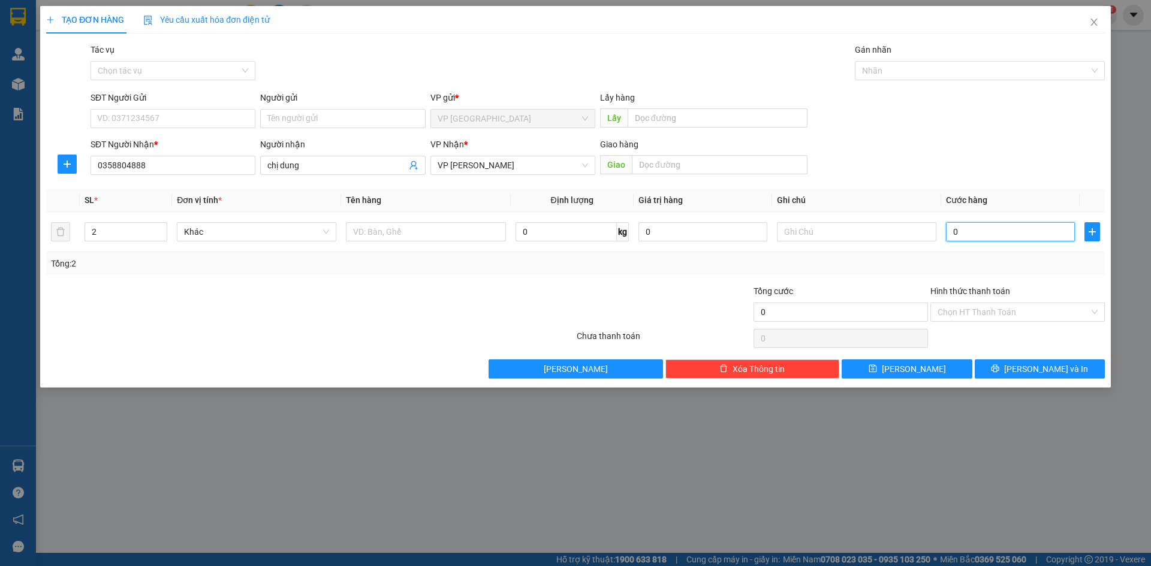
type input "1"
type input "10"
type input "100"
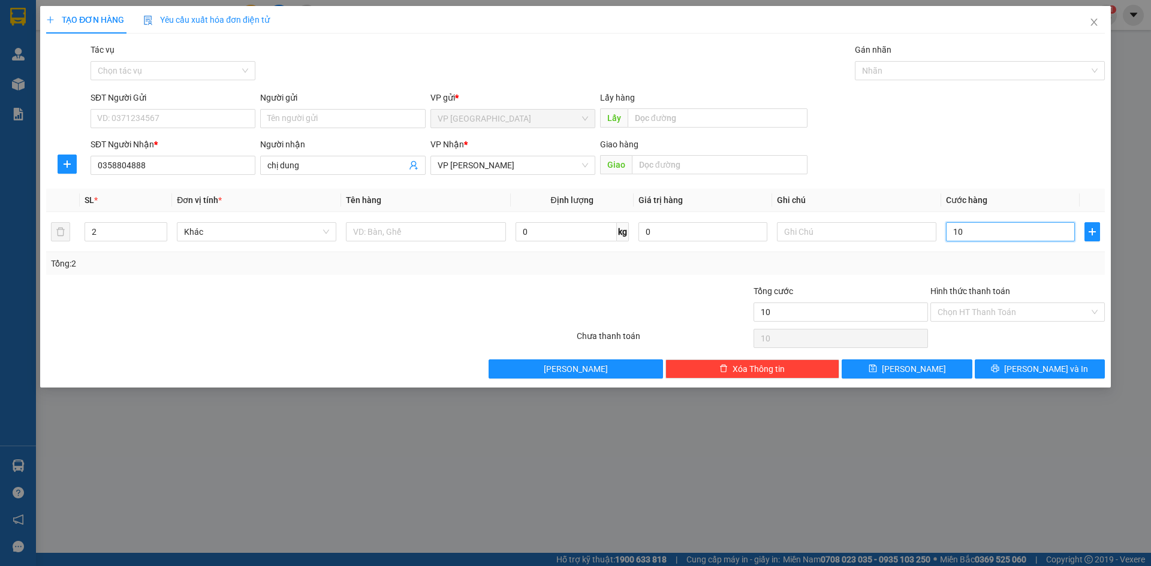
type input "100"
type input "100.000"
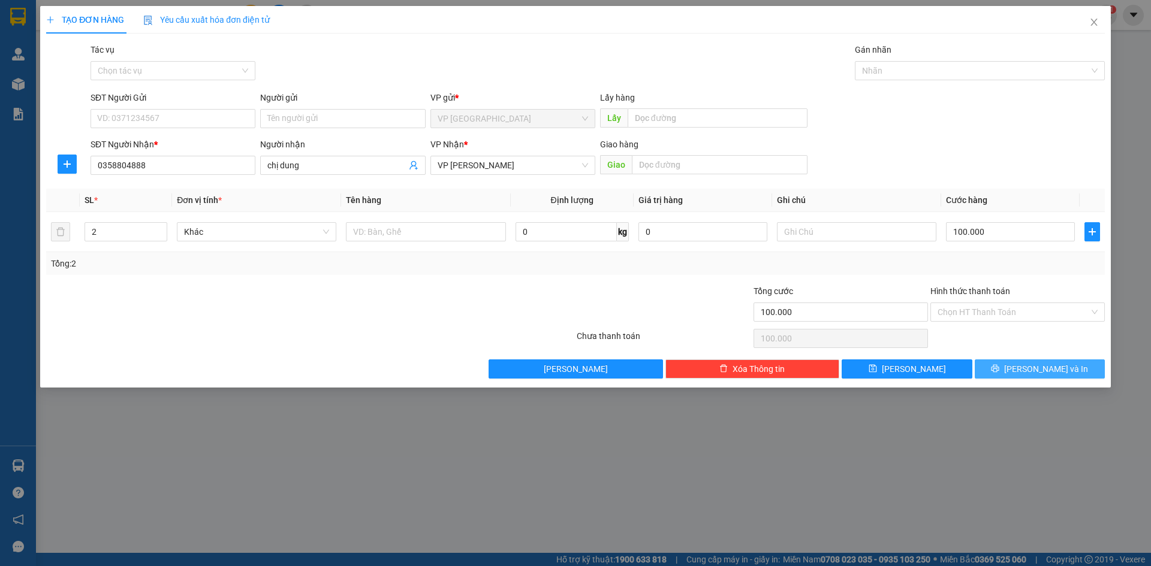
click at [999, 364] on icon "printer" at bounding box center [995, 368] width 8 height 8
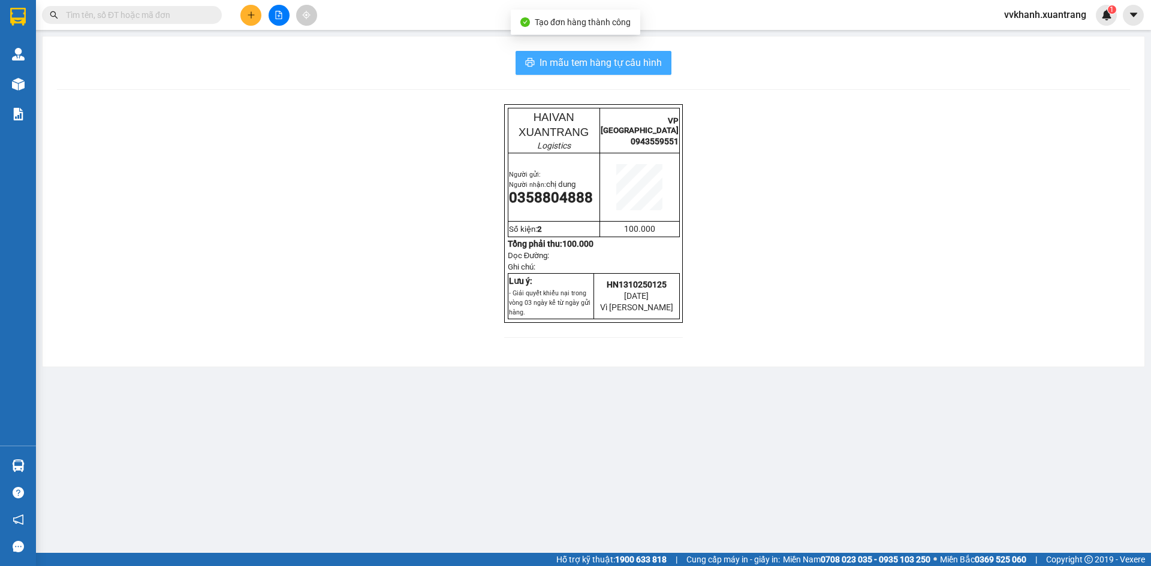
click at [584, 71] on button "In mẫu tem hàng tự cấu hình" at bounding box center [593, 63] width 156 height 24
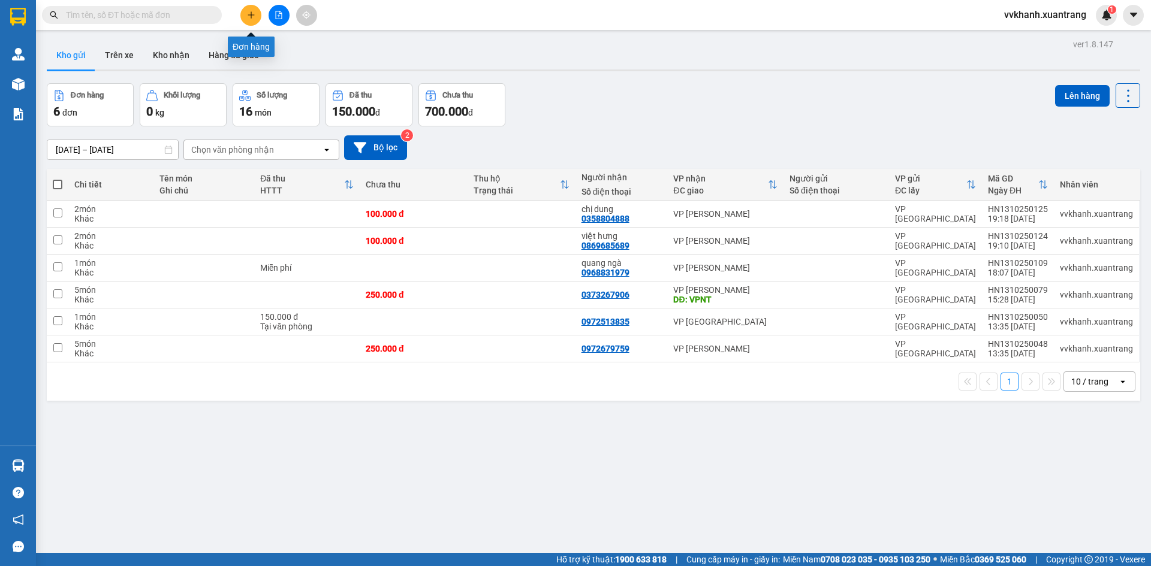
click at [248, 12] on button at bounding box center [250, 15] width 21 height 21
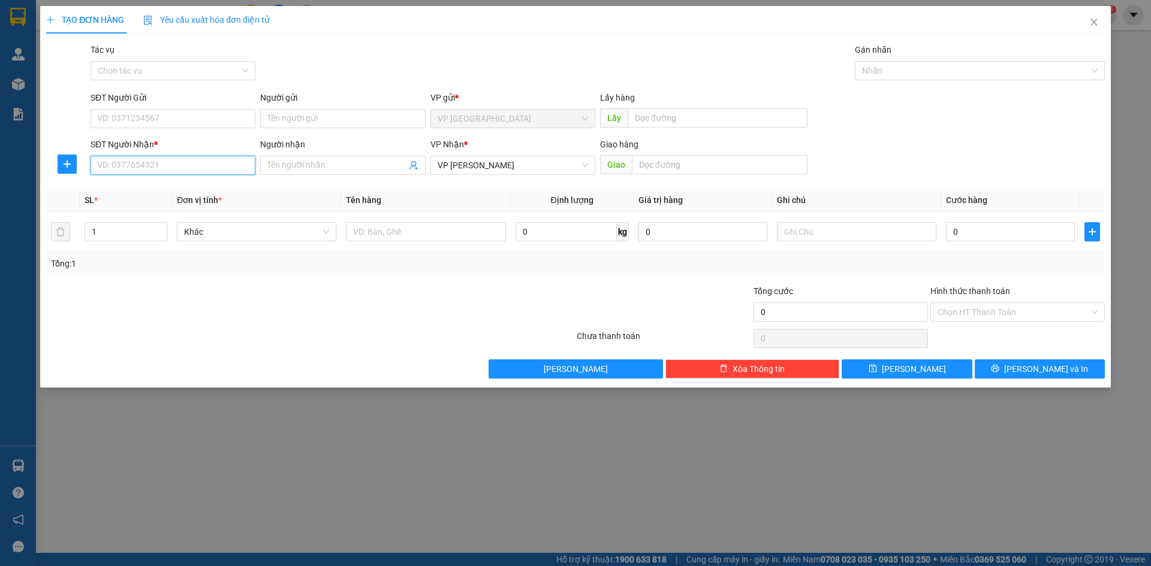
click at [148, 162] on input "SĐT Người Nhận *" at bounding box center [173, 165] width 165 height 19
drag, startPoint x: 183, startPoint y: 185, endPoint x: 180, endPoint y: 194, distance: 9.5
click at [183, 188] on div "0972892529 - trangtk2" at bounding box center [173, 189] width 150 height 13
type input "0972892529"
type input "trangtk2"
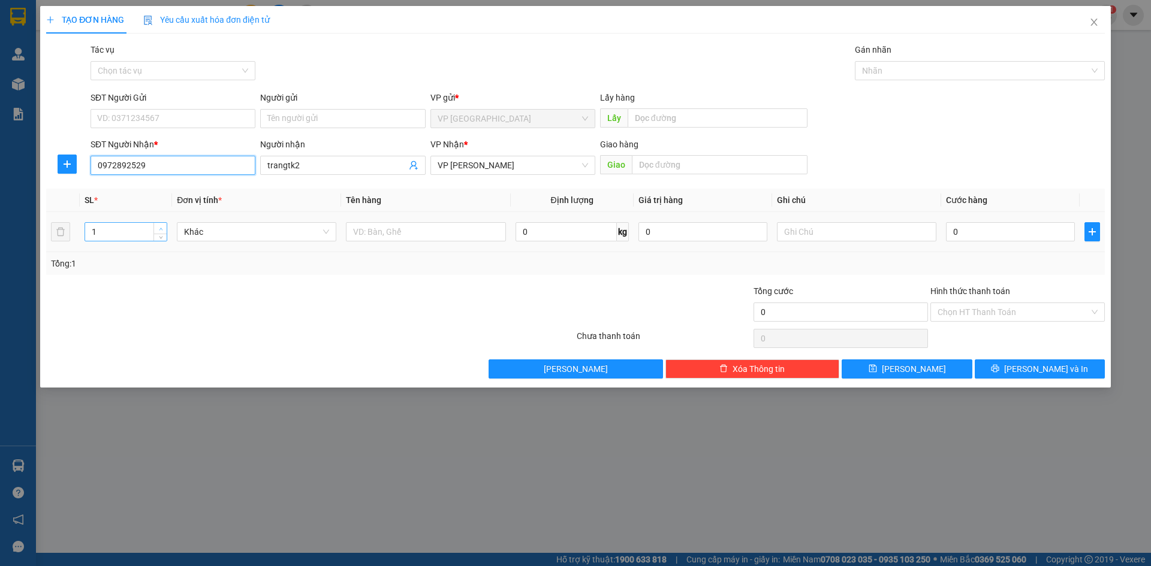
type input "0972892529"
click at [162, 227] on icon "up" at bounding box center [161, 229] width 4 height 4
type input "2"
drag, startPoint x: 161, startPoint y: 233, endPoint x: 192, endPoint y: 293, distance: 67.8
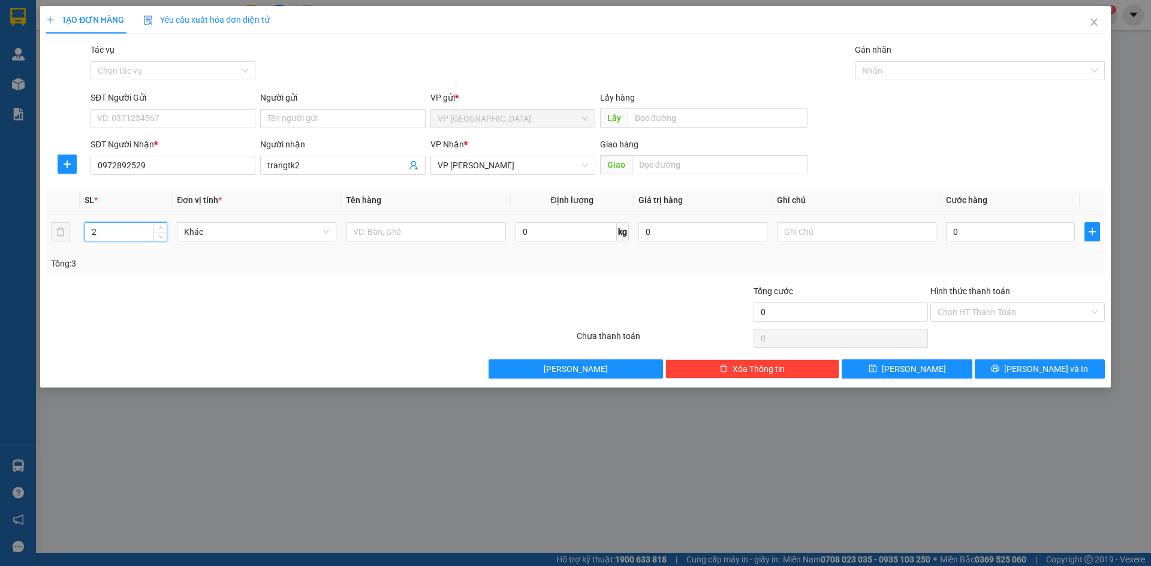
click at [161, 235] on icon "down" at bounding box center [161, 237] width 4 height 4
type input "1"
type input "12"
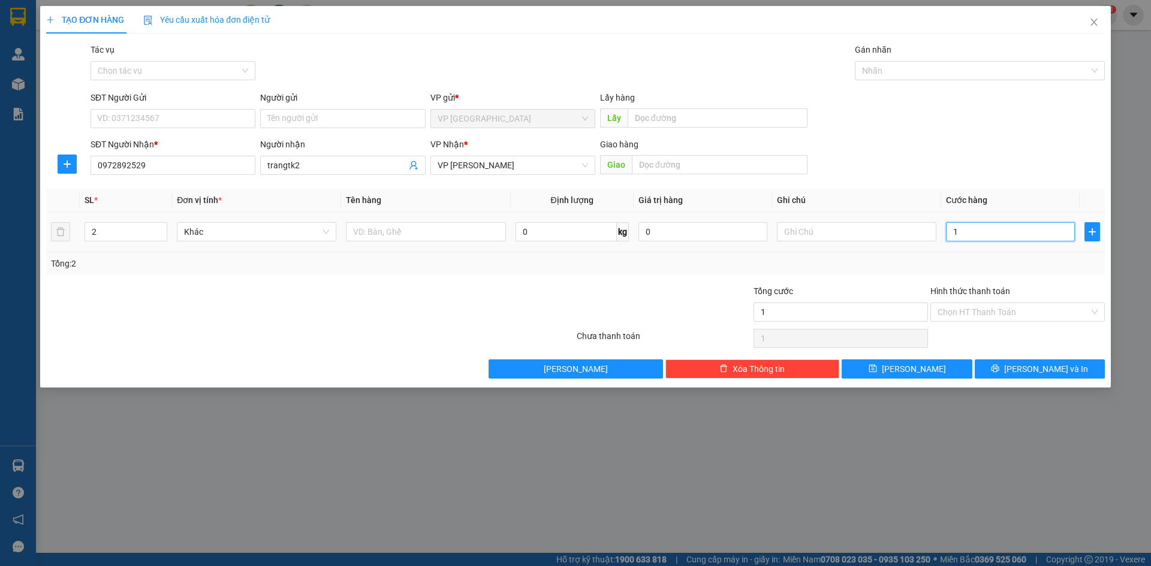
type input "12"
type input "120"
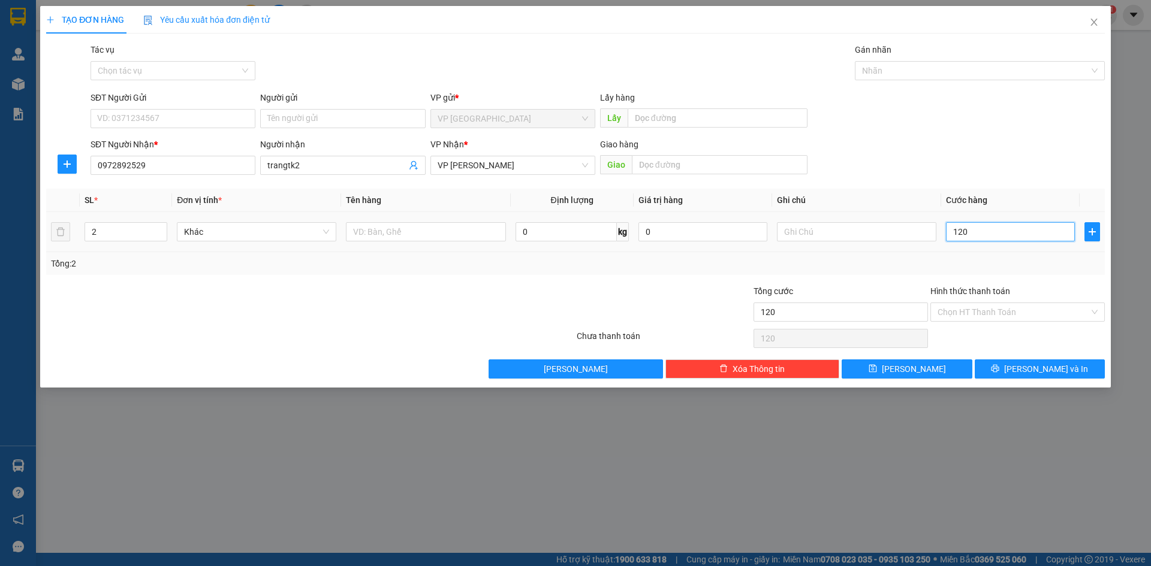
type input "1.200"
type input "120"
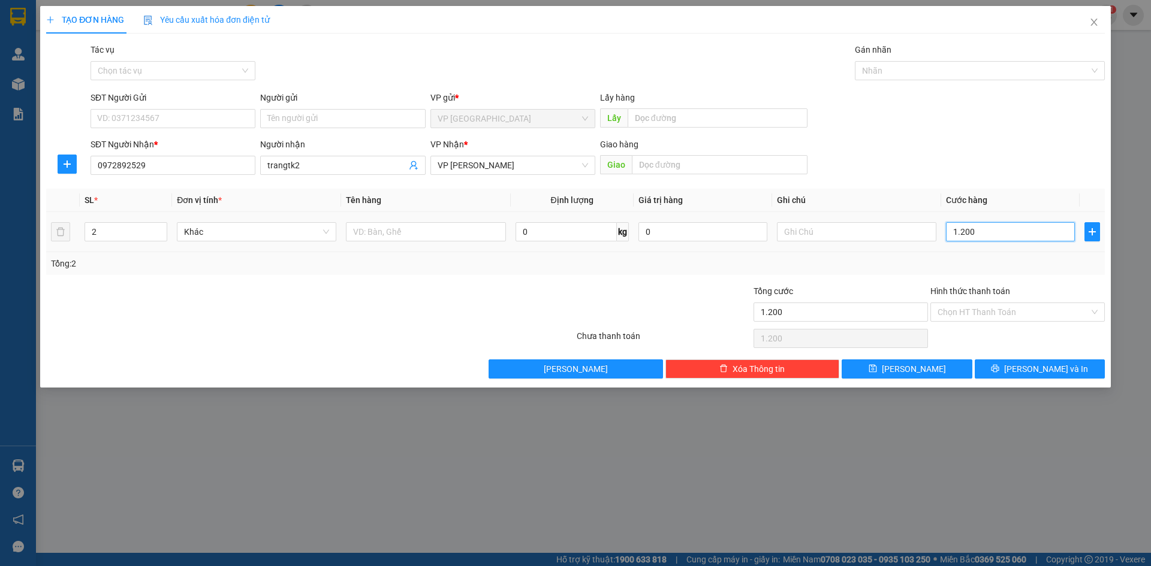
type input "120"
type input "120.000"
click at [1036, 379] on div "TẠO ĐƠN HÀNG Yêu cầu xuất hóa đơn điện tử Transit Pickup Surcharge Ids Transit …" at bounding box center [575, 197] width 1070 height 382
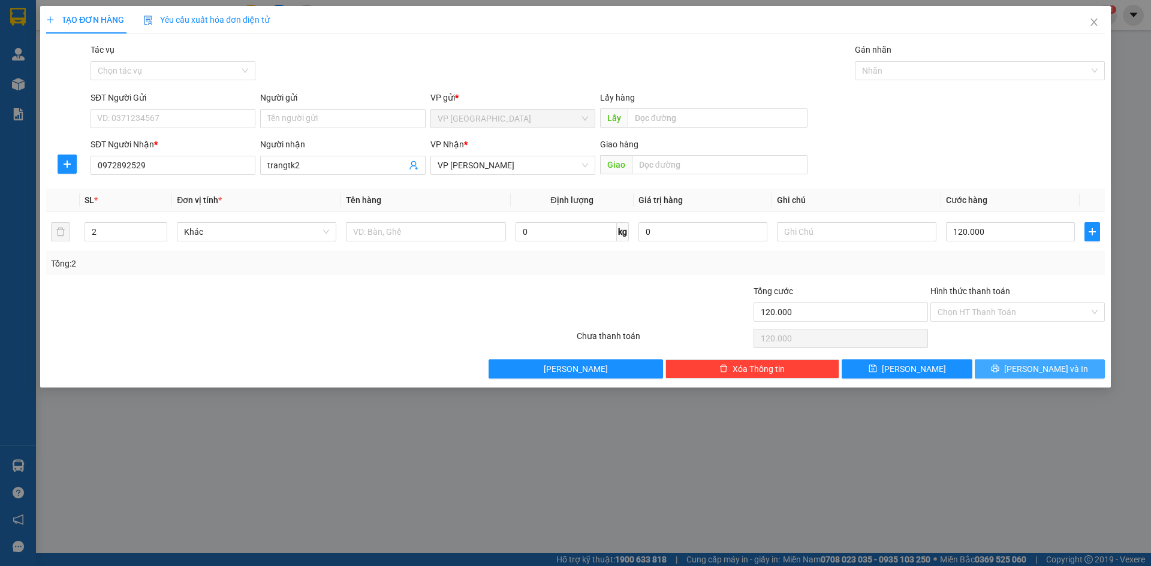
click at [1035, 371] on span "Lưu và In" at bounding box center [1046, 369] width 84 height 13
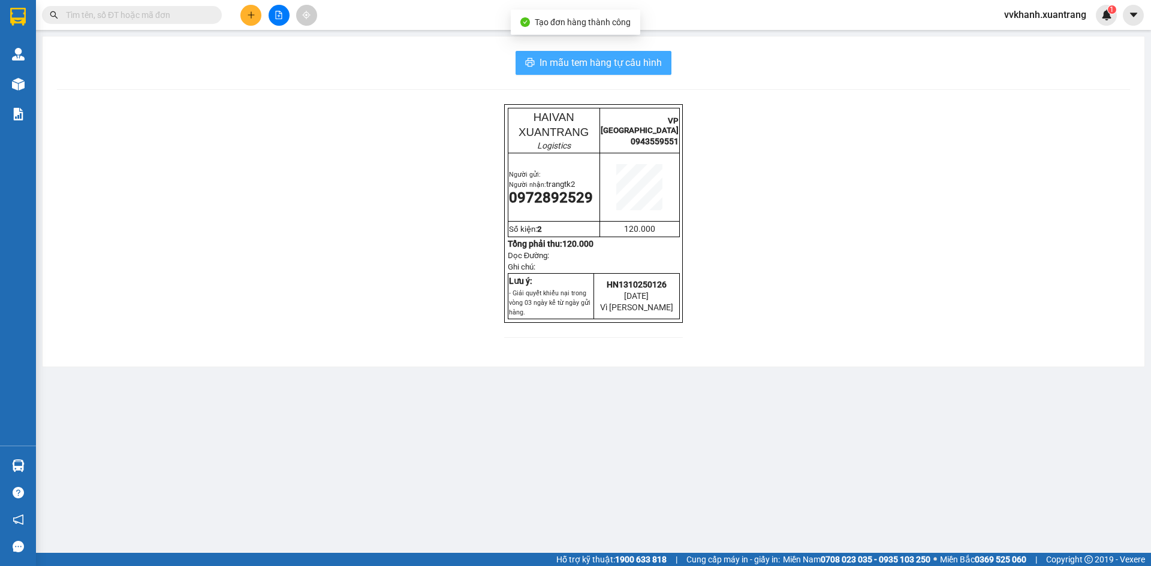
click at [571, 67] on span "In mẫu tem hàng tự cấu hình" at bounding box center [600, 62] width 122 height 15
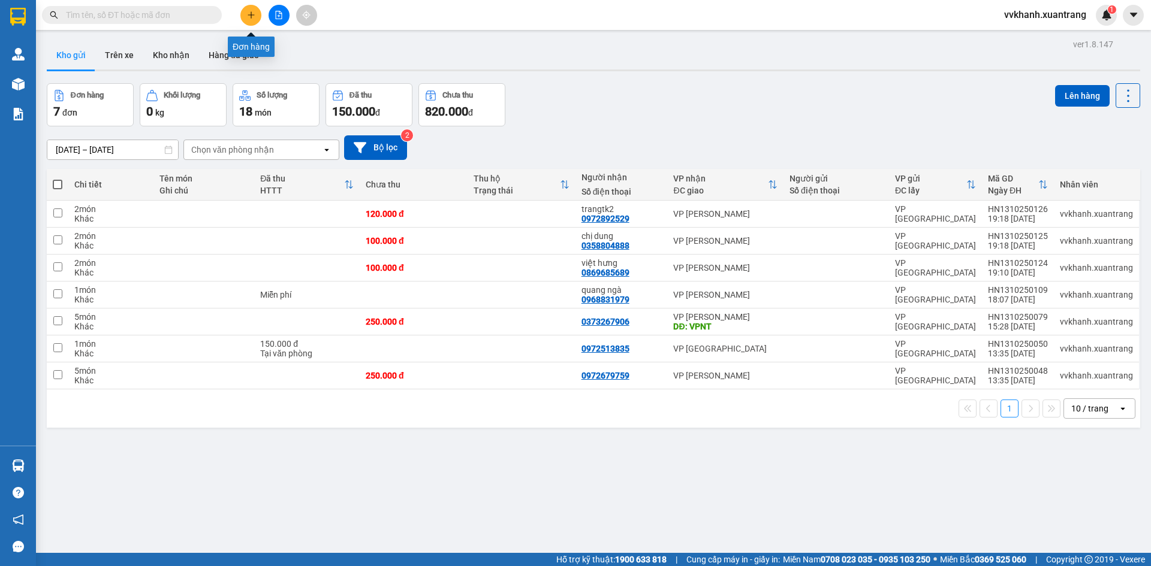
click at [244, 11] on button at bounding box center [250, 15] width 21 height 21
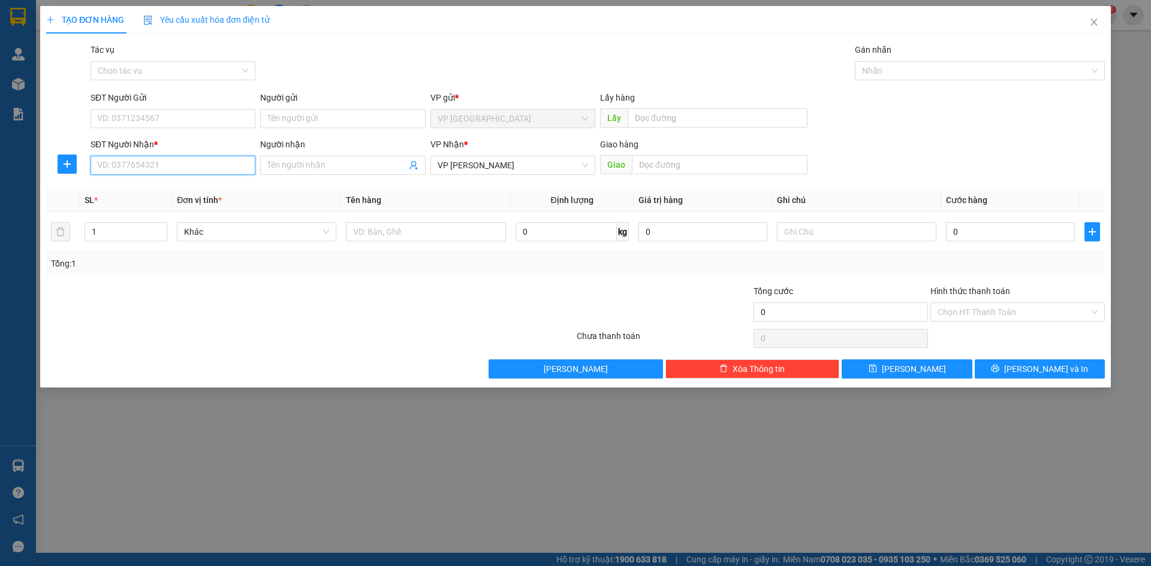
click at [149, 159] on input "SĐT Người Nhận *" at bounding box center [173, 165] width 165 height 19
click at [192, 177] on div "SĐT Người Nhận * 2200" at bounding box center [173, 159] width 165 height 42
click at [186, 187] on div "Transit Pickup Surcharge Ids Transit Deliver Surcharge Ids Transit Deliver Surc…" at bounding box center [575, 211] width 1058 height 336
click at [131, 160] on input "2200" at bounding box center [173, 165] width 165 height 19
click at [149, 186] on div "0366332200 - green" at bounding box center [173, 189] width 150 height 13
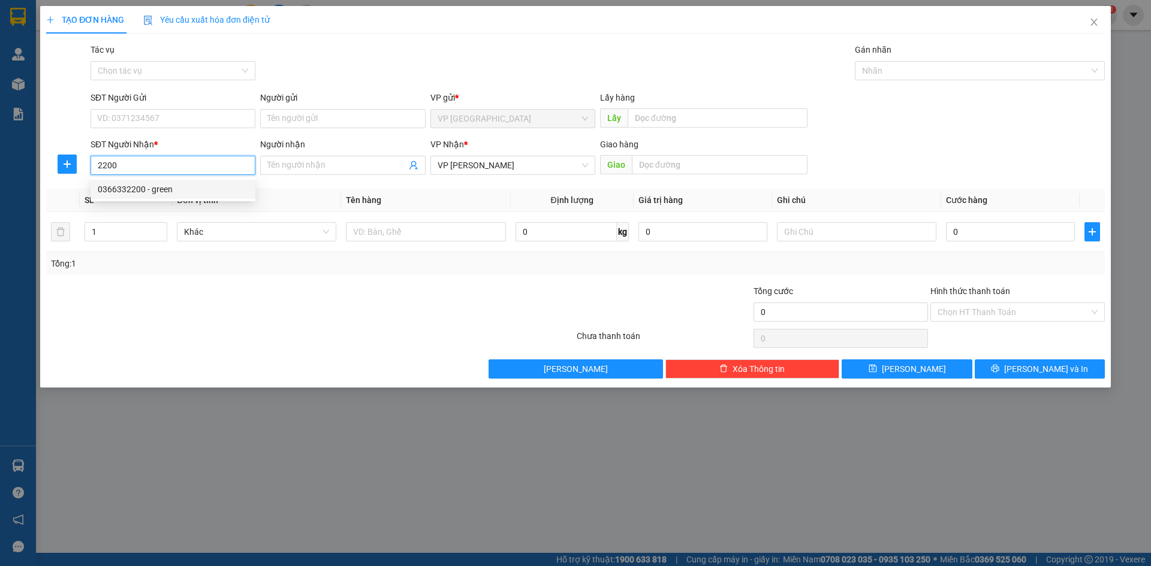
type input "0366332200"
type input "green"
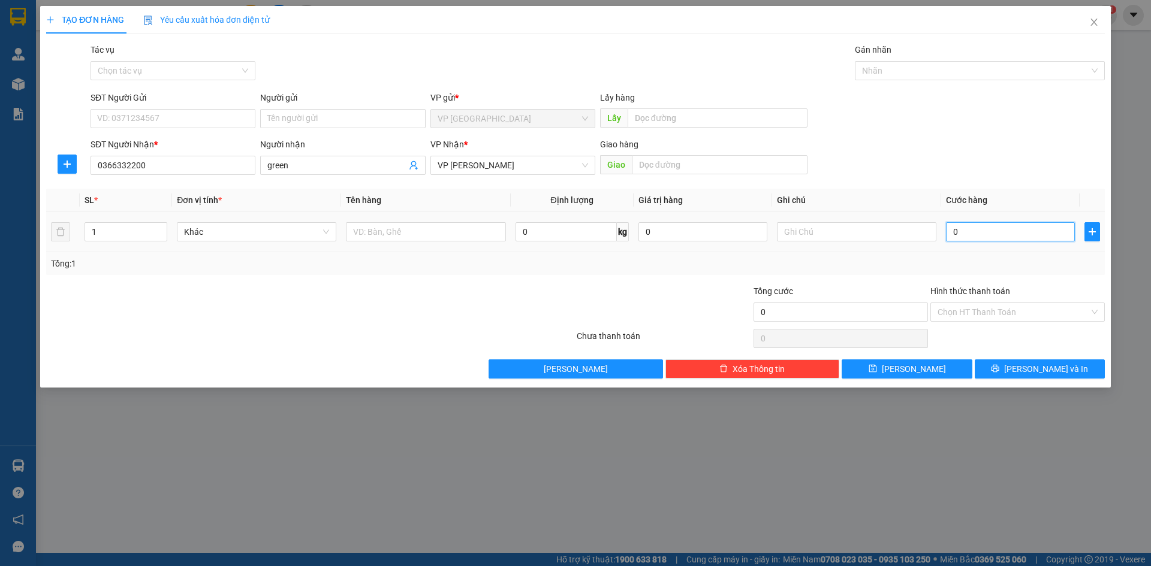
click at [1011, 236] on input "0" at bounding box center [1010, 231] width 129 height 19
type input "5"
type input "50"
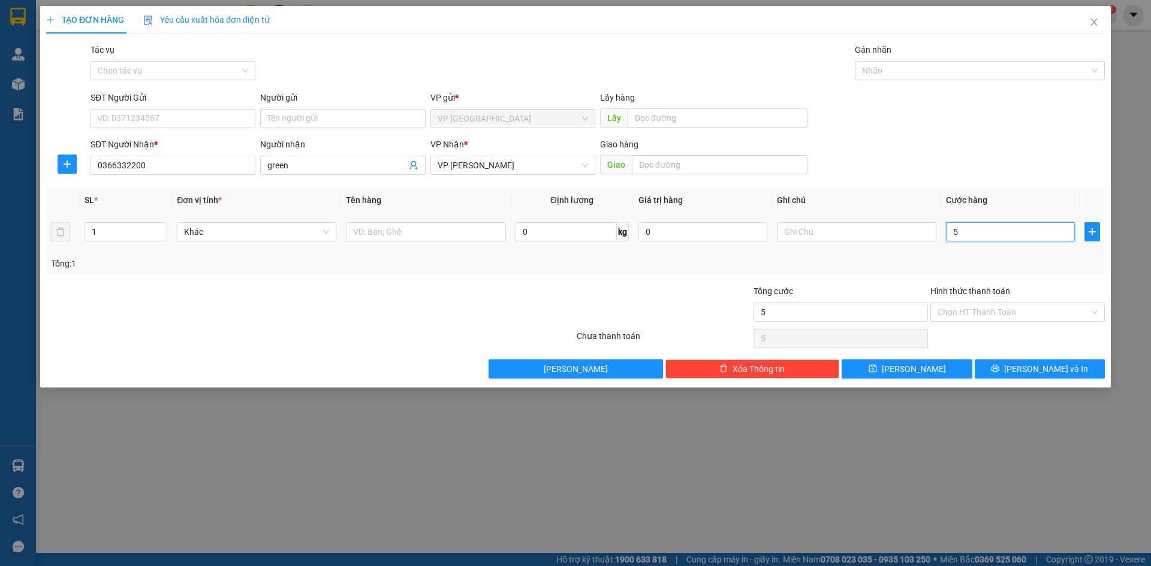
type input "50"
type input "50.000"
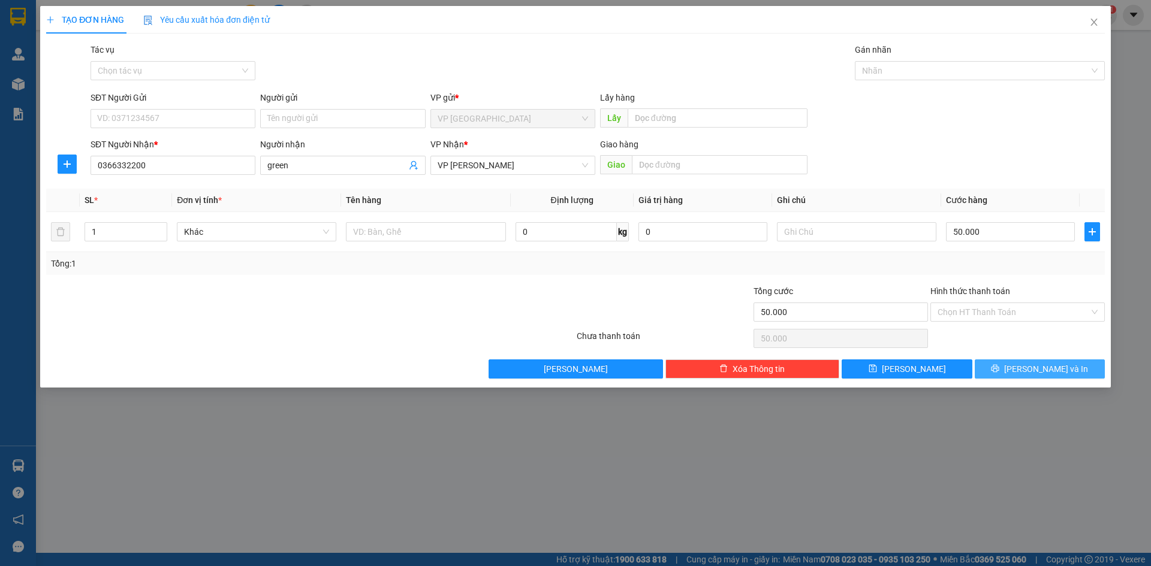
click at [995, 370] on button "Lưu và In" at bounding box center [1040, 369] width 130 height 19
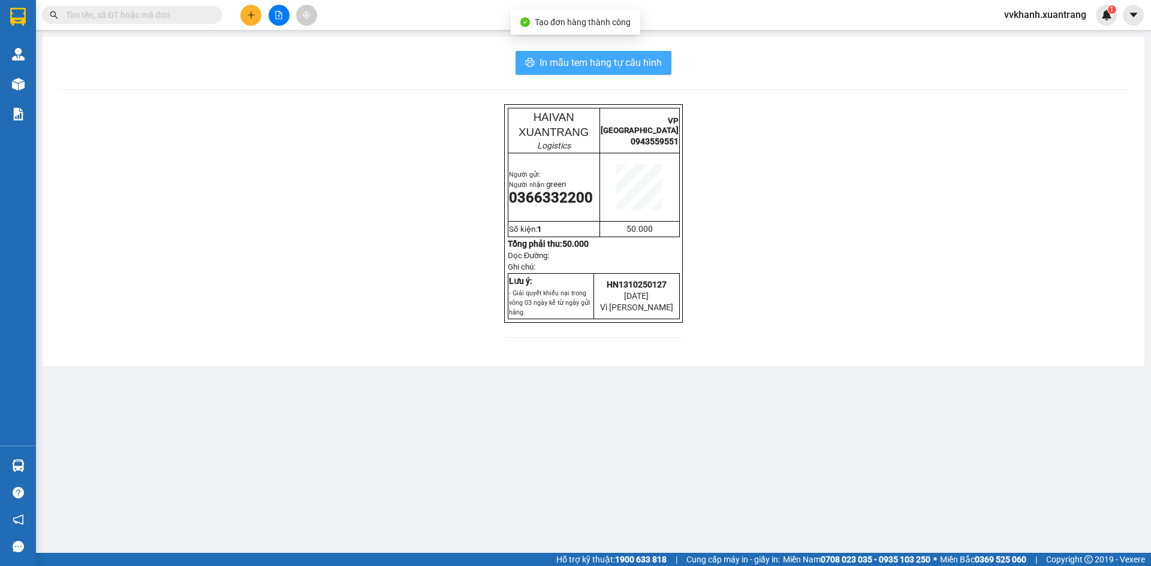
click at [598, 62] on span "In mẫu tem hàng tự cấu hình" at bounding box center [600, 62] width 122 height 15
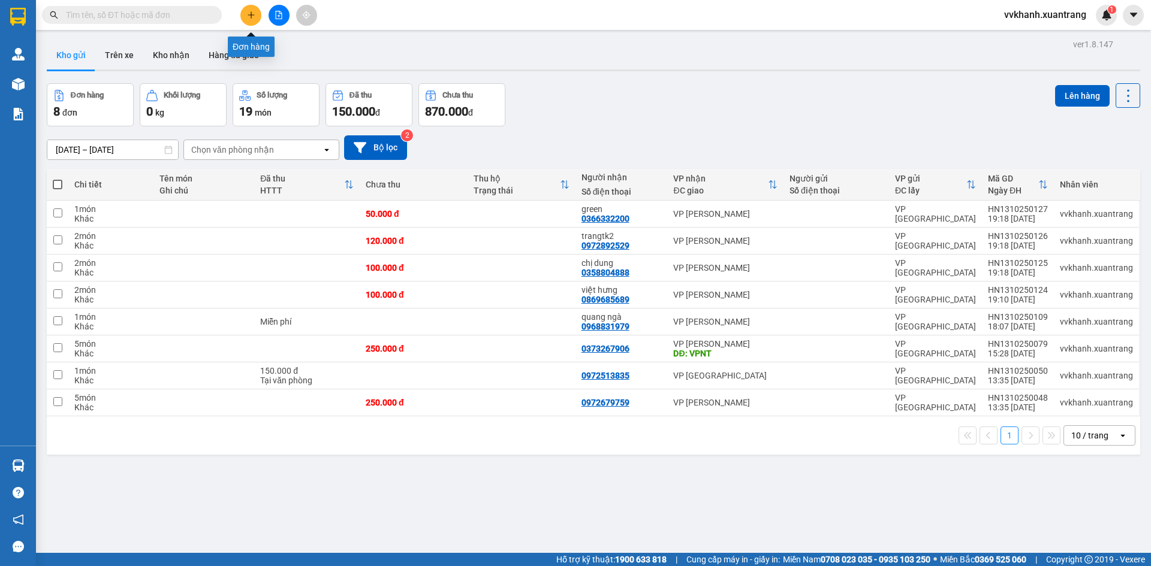
click at [249, 19] on icon "plus" at bounding box center [251, 15] width 8 height 8
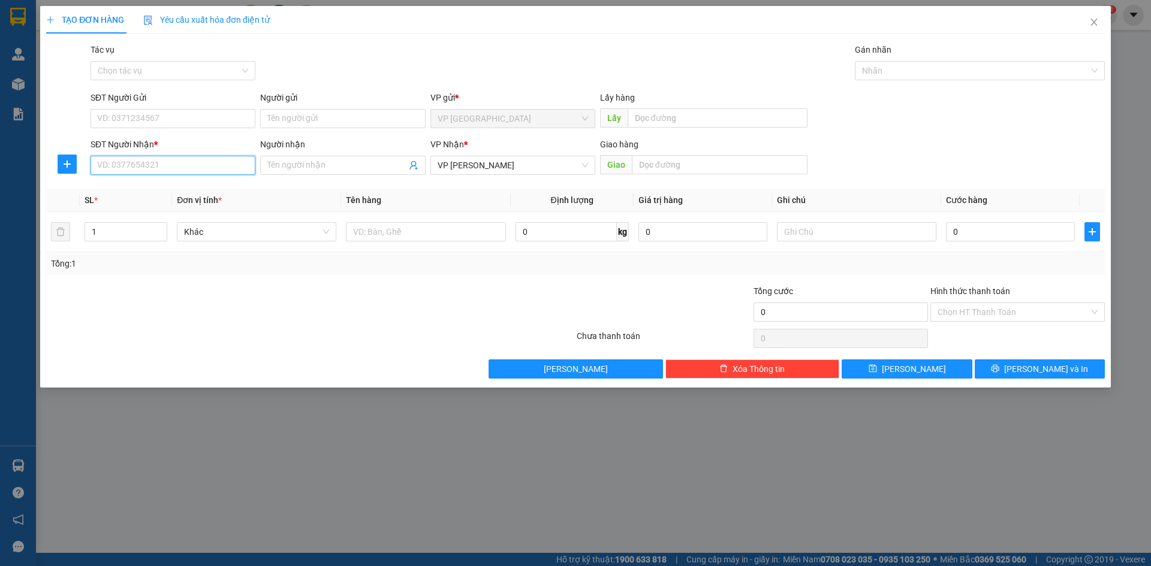
click at [185, 171] on input "SĐT Người Nhận *" at bounding box center [173, 165] width 165 height 19
click at [159, 188] on div "0962266274 - a thi1" at bounding box center [173, 189] width 150 height 13
type input "0962266274"
type input "a thi1"
type input "0962266274"
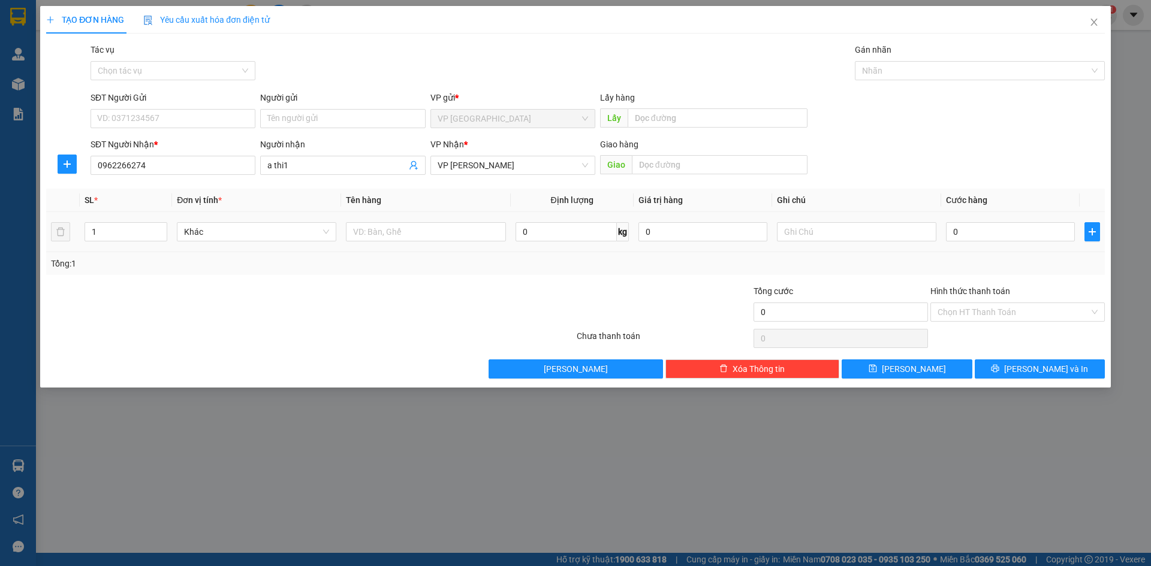
click at [969, 221] on div "0" at bounding box center [1010, 232] width 129 height 24
click at [967, 232] on input "0" at bounding box center [1010, 231] width 129 height 19
type input "5"
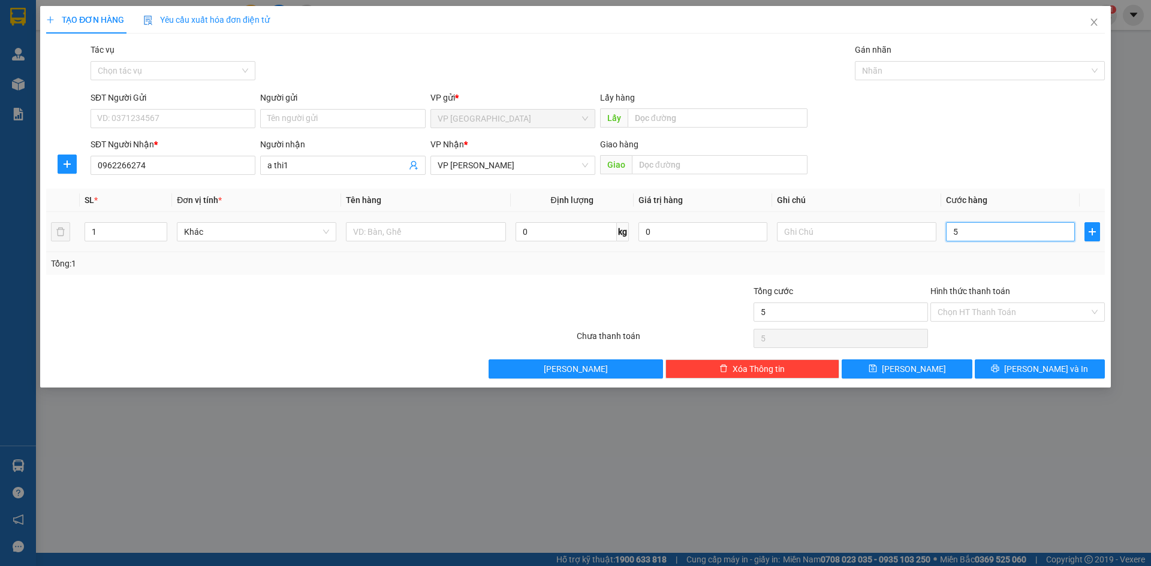
type input "50"
type input "50.000"
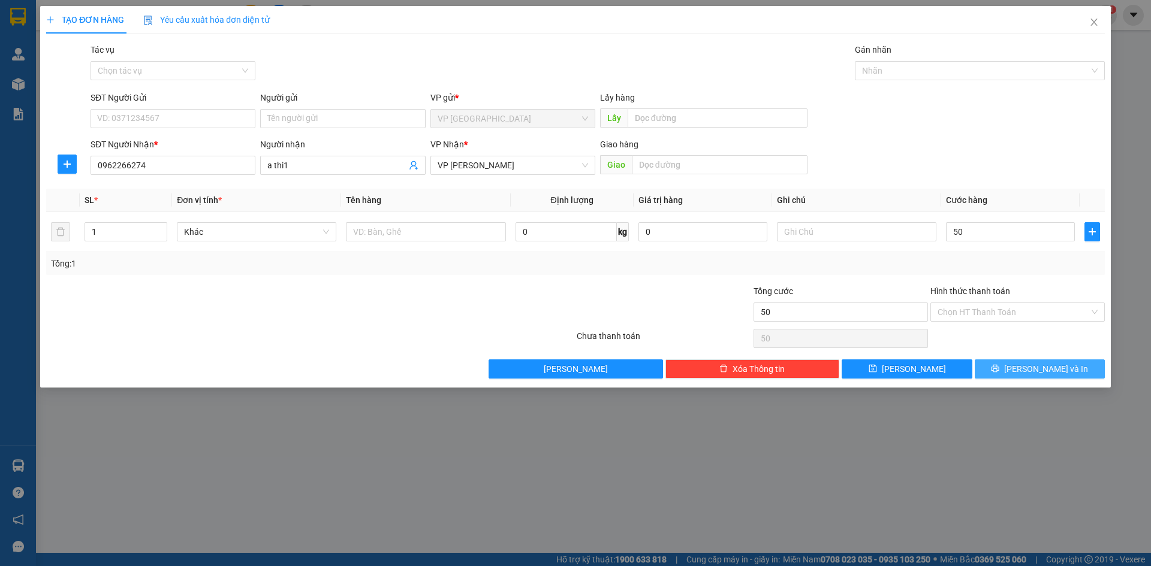
type input "50.000"
drag, startPoint x: 1009, startPoint y: 375, endPoint x: 1020, endPoint y: 379, distance: 11.4
click at [1011, 375] on button "Lưu và In" at bounding box center [1040, 369] width 130 height 19
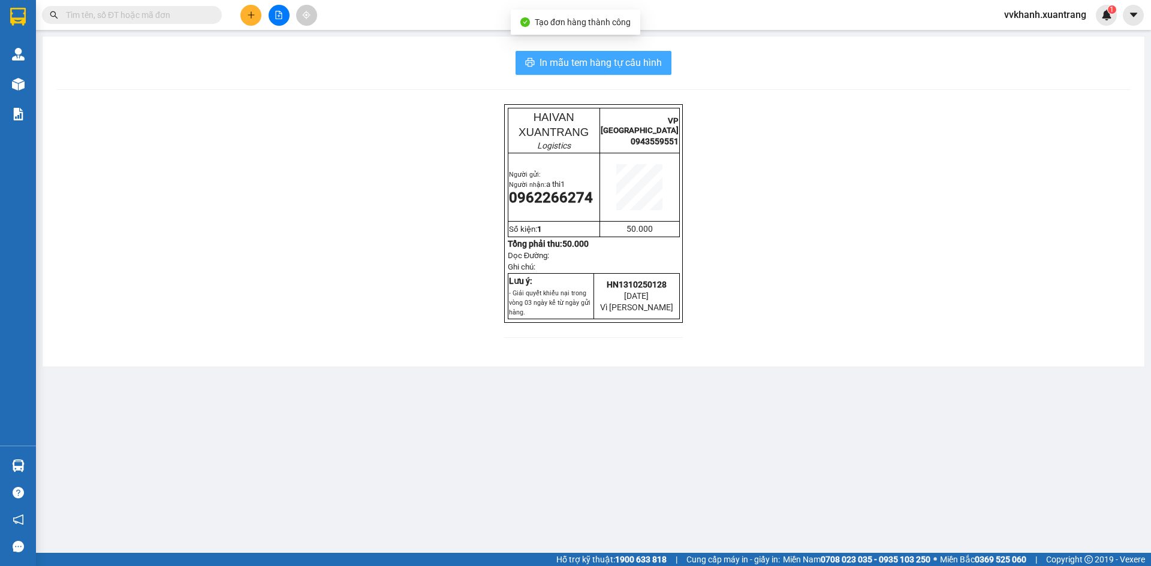
click at [625, 69] on span "In mẫu tem hàng tự cấu hình" at bounding box center [600, 62] width 122 height 15
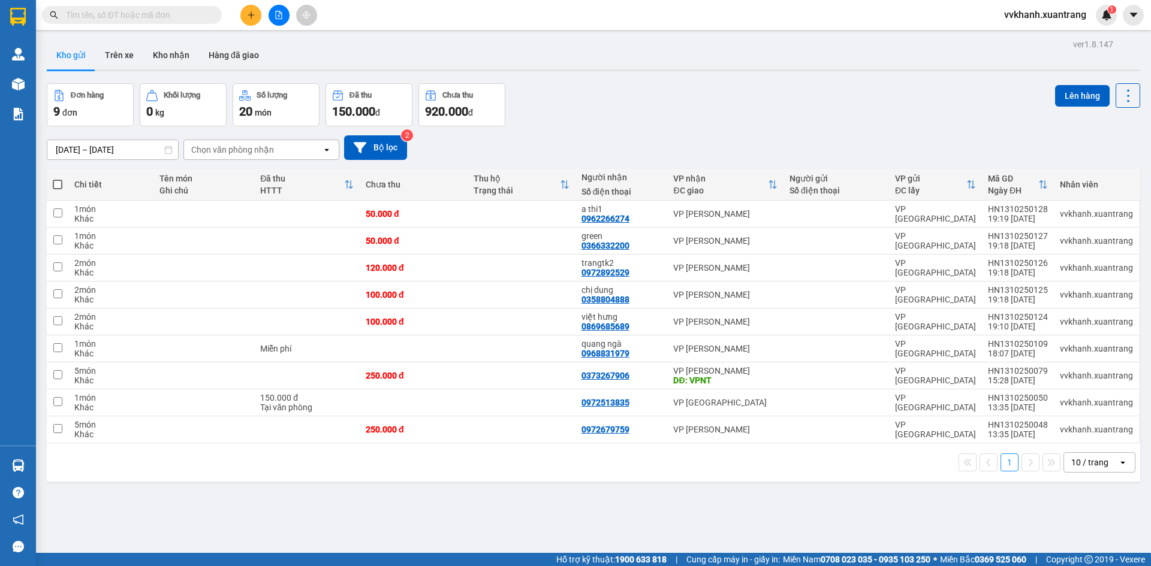
click at [1061, 10] on span "vvkhanh.xuantrang" at bounding box center [1044, 14] width 101 height 15
click at [1035, 40] on span "Đăng xuất" at bounding box center [1050, 37] width 76 height 13
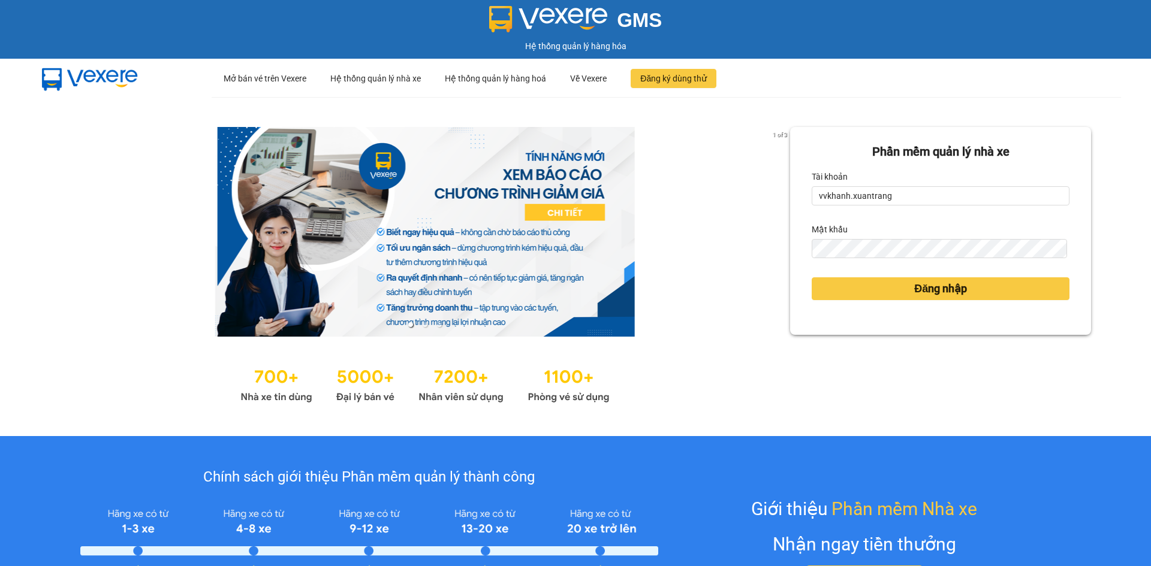
click at [951, 182] on div "Tài khoản" at bounding box center [941, 176] width 258 height 19
click at [951, 191] on input "vvkhanh.xuantrang" at bounding box center [941, 195] width 258 height 19
type input "pbthang.xuantrang"
click at [900, 284] on button "Đăng nhập" at bounding box center [941, 289] width 258 height 23
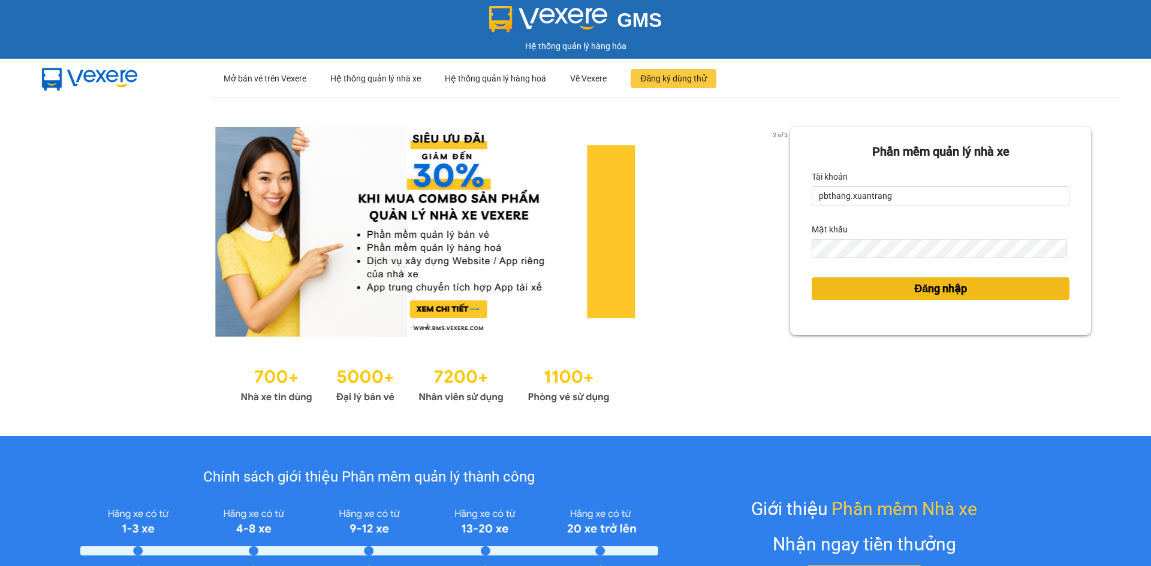
drag, startPoint x: 884, startPoint y: 290, endPoint x: 853, endPoint y: 185, distance: 109.4
click at [883, 291] on button "Đăng nhập" at bounding box center [941, 289] width 258 height 23
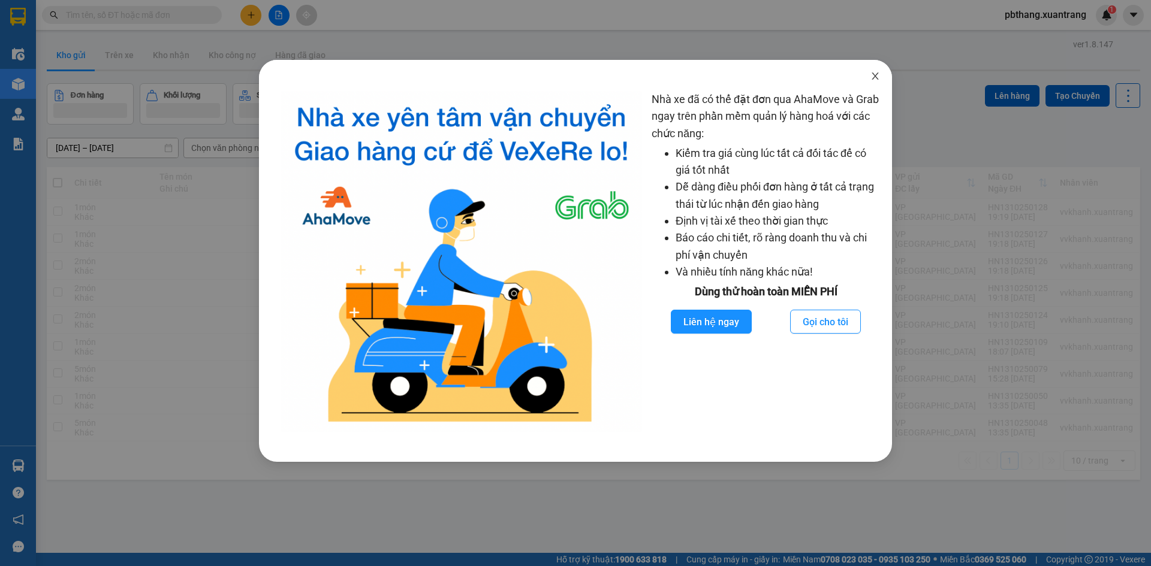
drag, startPoint x: 872, startPoint y: 75, endPoint x: 945, endPoint y: 105, distance: 78.5
click at [873, 75] on icon "close" at bounding box center [875, 76] width 10 height 10
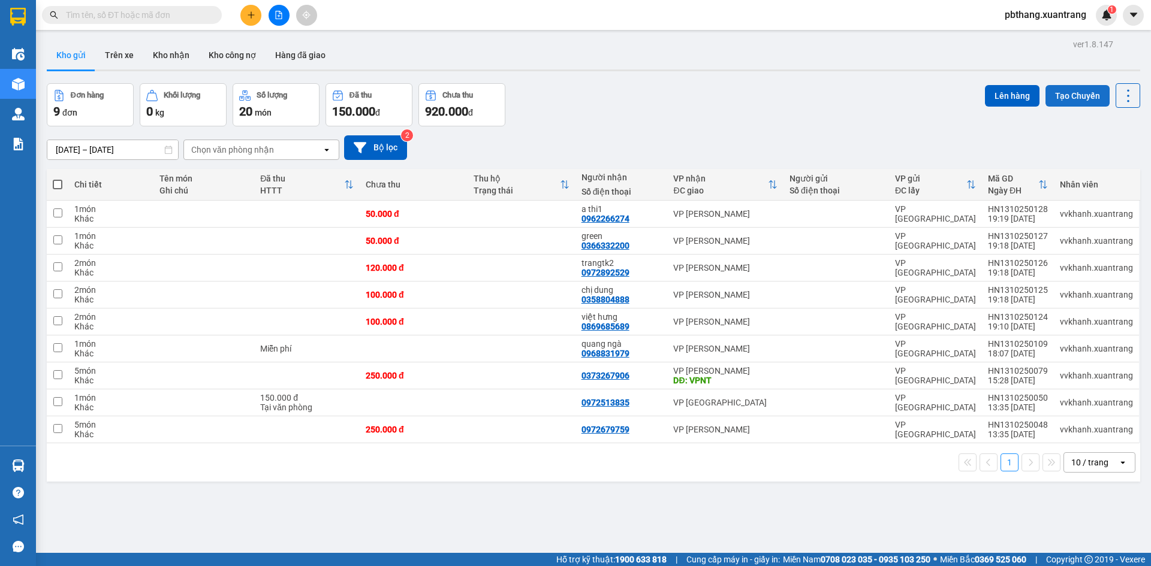
click at [1064, 102] on button "Tạo Chuyến" at bounding box center [1077, 96] width 64 height 22
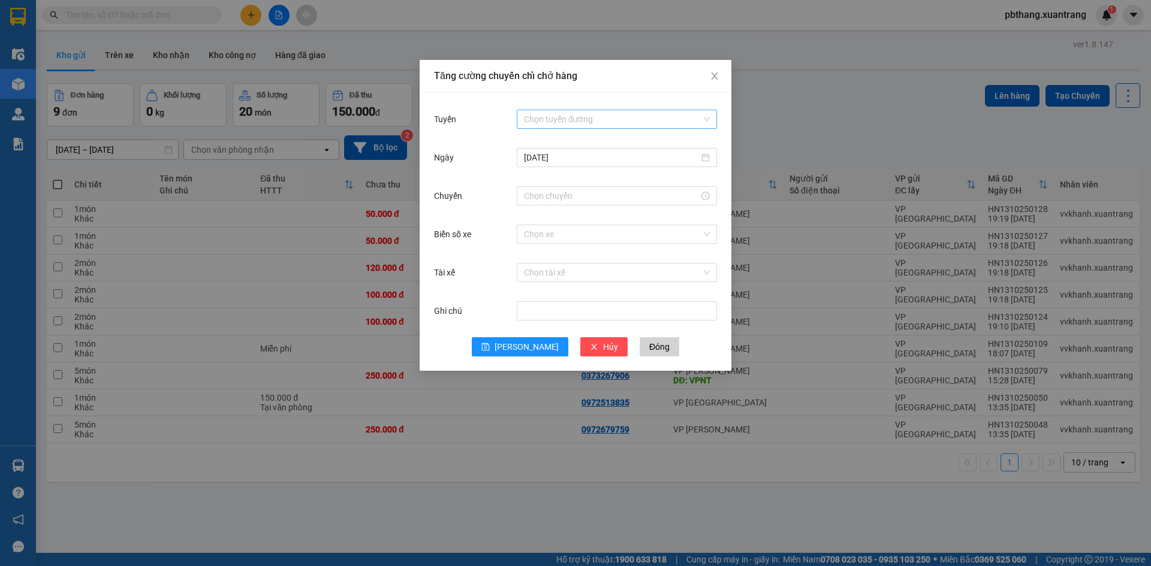
drag, startPoint x: 568, startPoint y: 121, endPoint x: 550, endPoint y: 126, distance: 18.8
click at [568, 120] on input "Tuyến" at bounding box center [612, 119] width 177 height 18
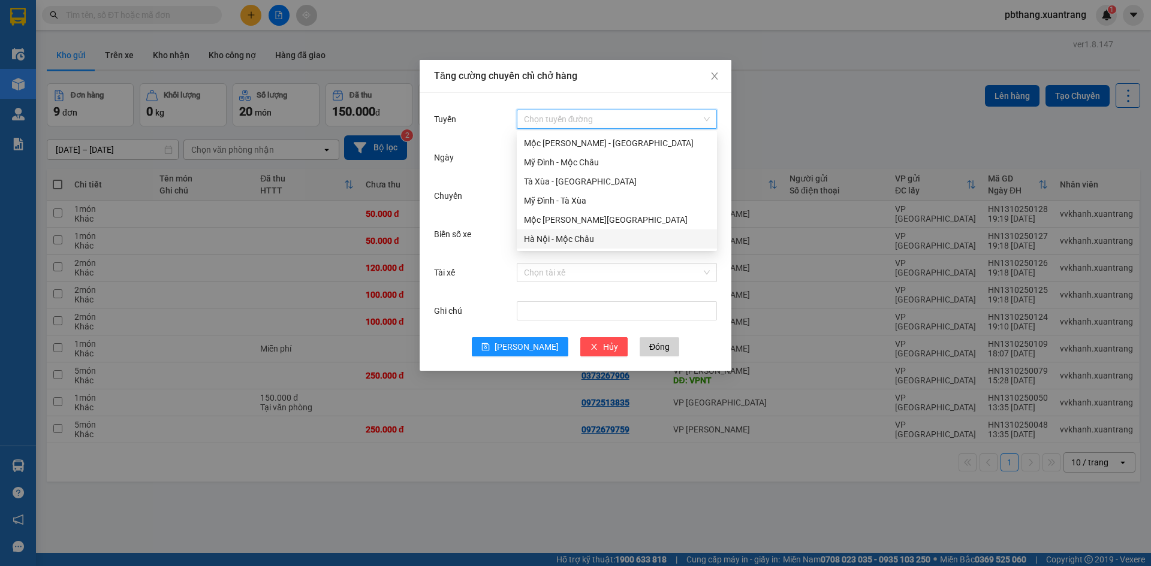
click at [578, 243] on div "Hà Nội - Mộc Châu" at bounding box center [617, 239] width 186 height 13
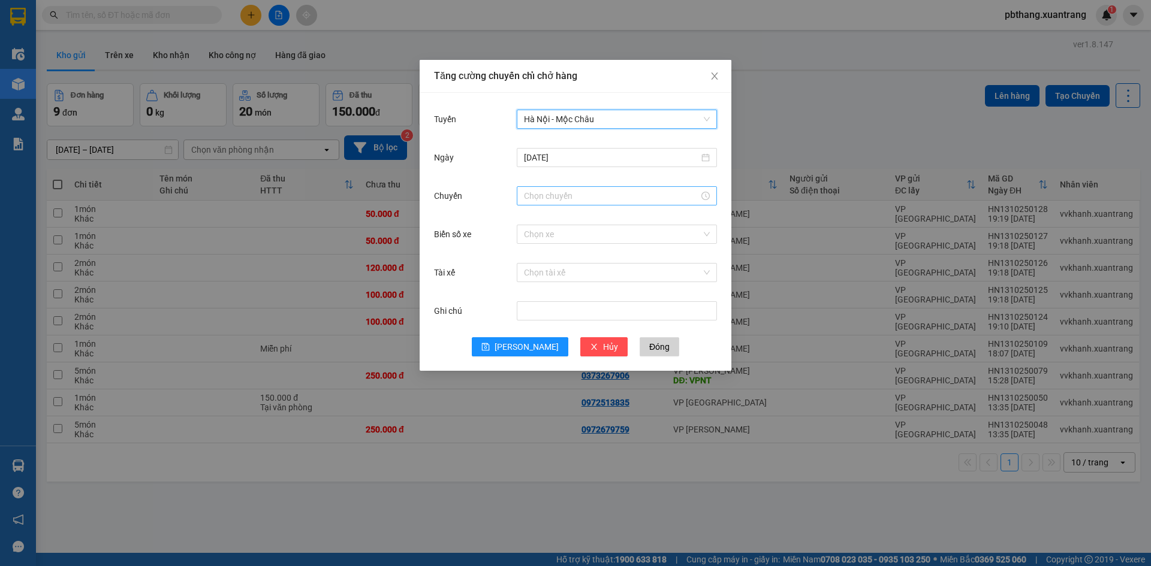
click at [565, 191] on input "Chuyến" at bounding box center [611, 195] width 175 height 13
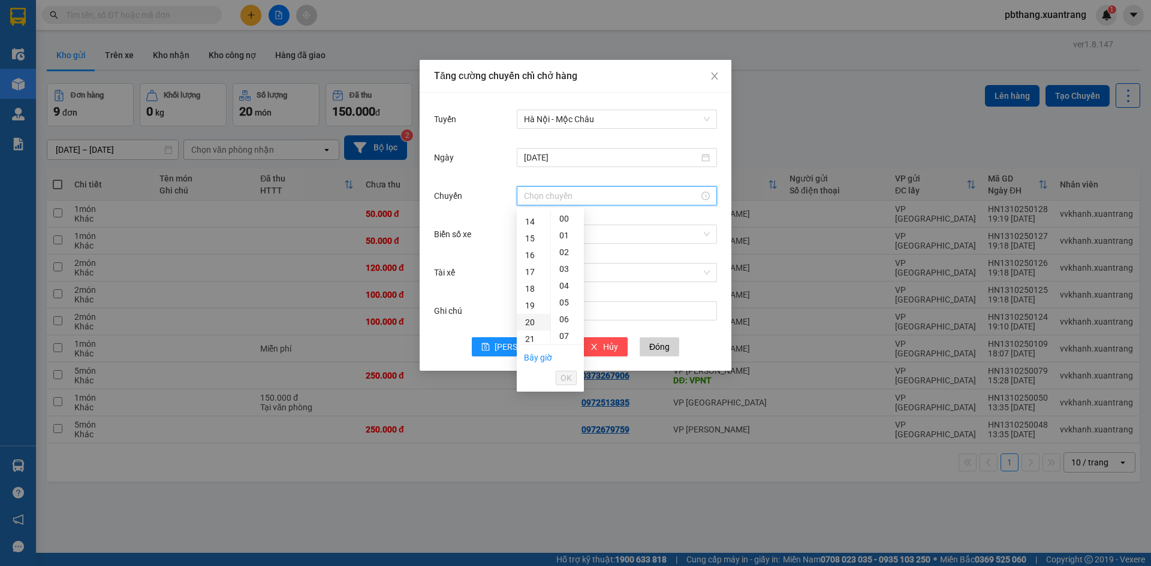
scroll to position [240, 0]
click at [531, 290] on div "22" at bounding box center [534, 288] width 34 height 17
type input "22:00"
click at [562, 375] on span "OK" at bounding box center [565, 378] width 11 height 13
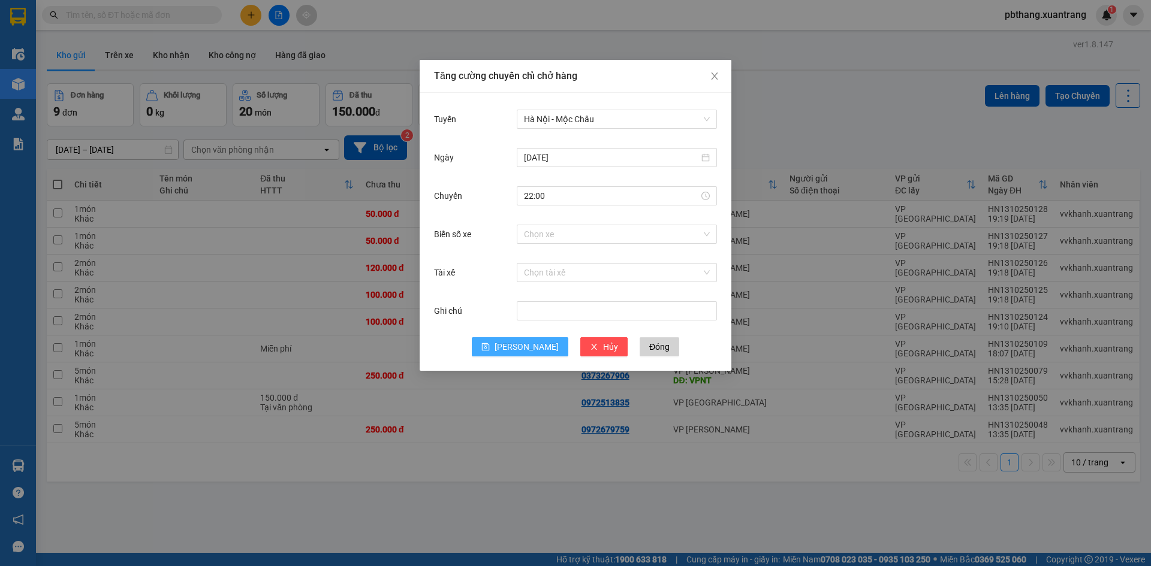
click at [529, 348] on span "[PERSON_NAME]" at bounding box center [526, 346] width 64 height 13
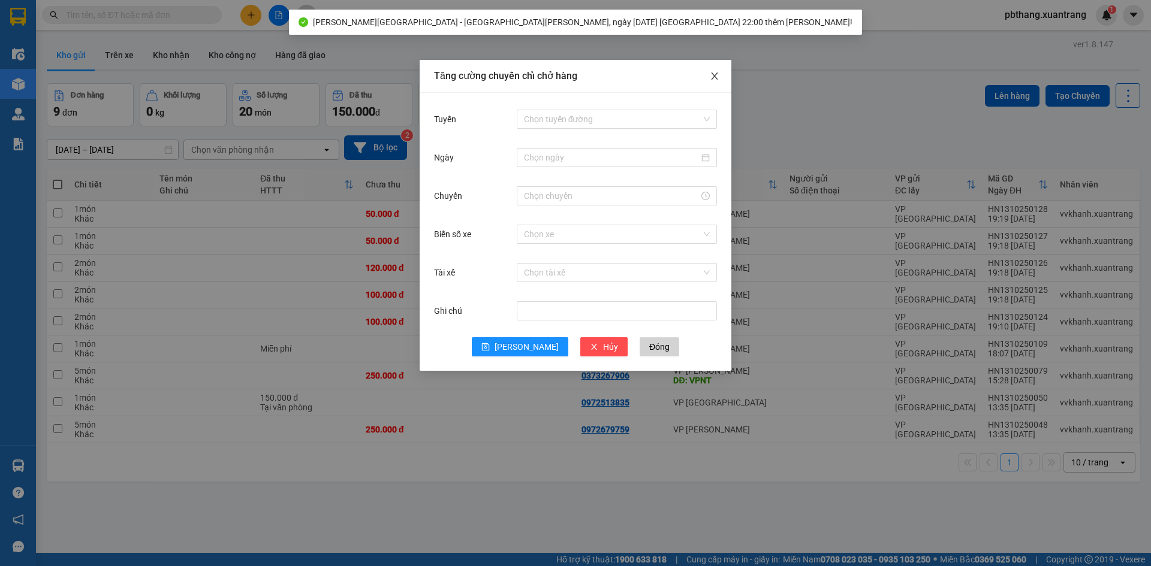
drag, startPoint x: 713, startPoint y: 68, endPoint x: 738, endPoint y: 75, distance: 26.0
click at [716, 73] on span "Close" at bounding box center [715, 77] width 34 height 34
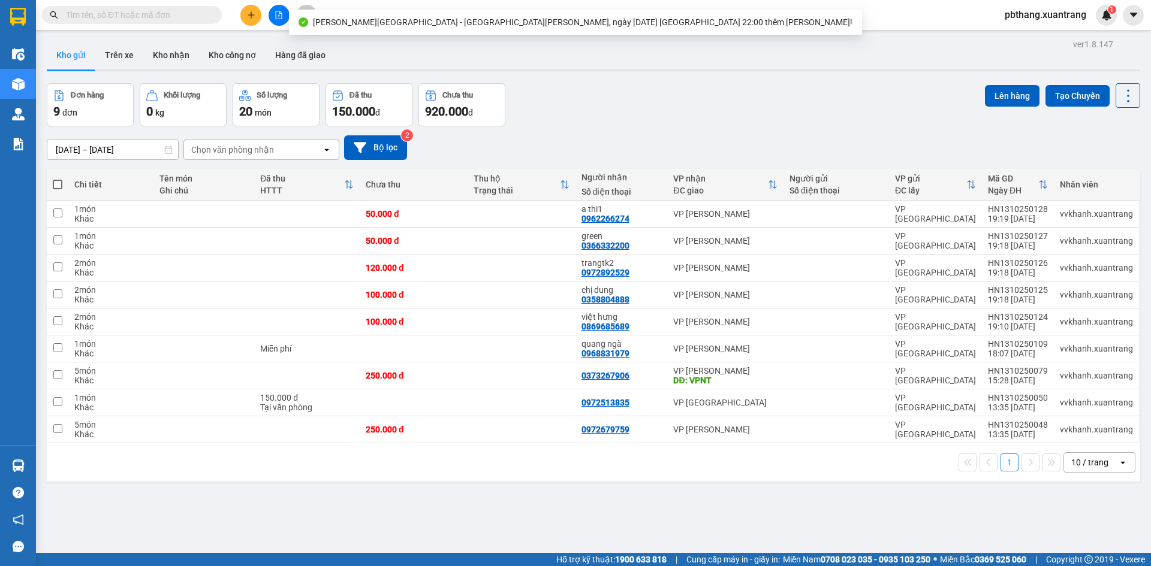
click at [1045, 11] on span "pbthang.xuantrang" at bounding box center [1045, 14] width 101 height 15
click at [1041, 45] on li "Đăng xuất" at bounding box center [1044, 37] width 103 height 19
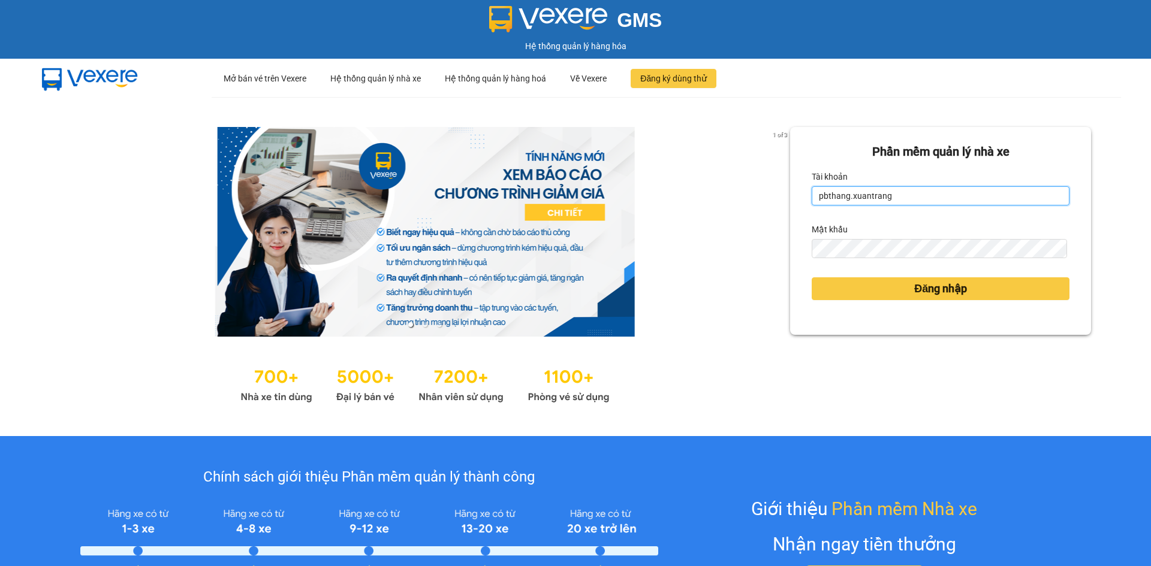
click at [922, 201] on input "pbthang.xuantrang" at bounding box center [941, 195] width 258 height 19
type input "vvkhanh.xuantrang"
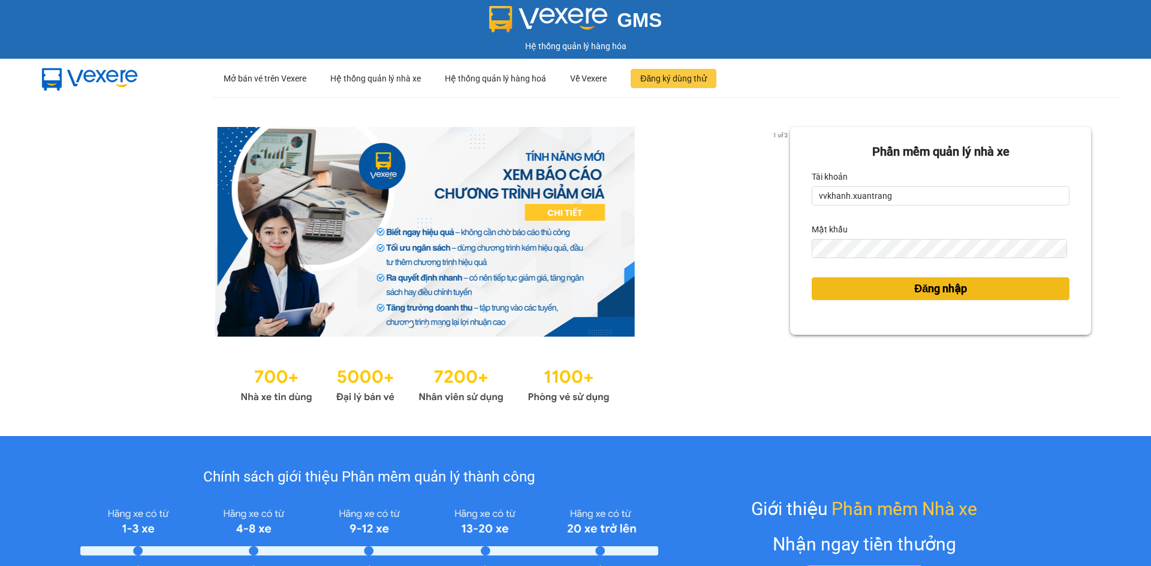
click at [877, 287] on button "Đăng nhập" at bounding box center [941, 289] width 258 height 23
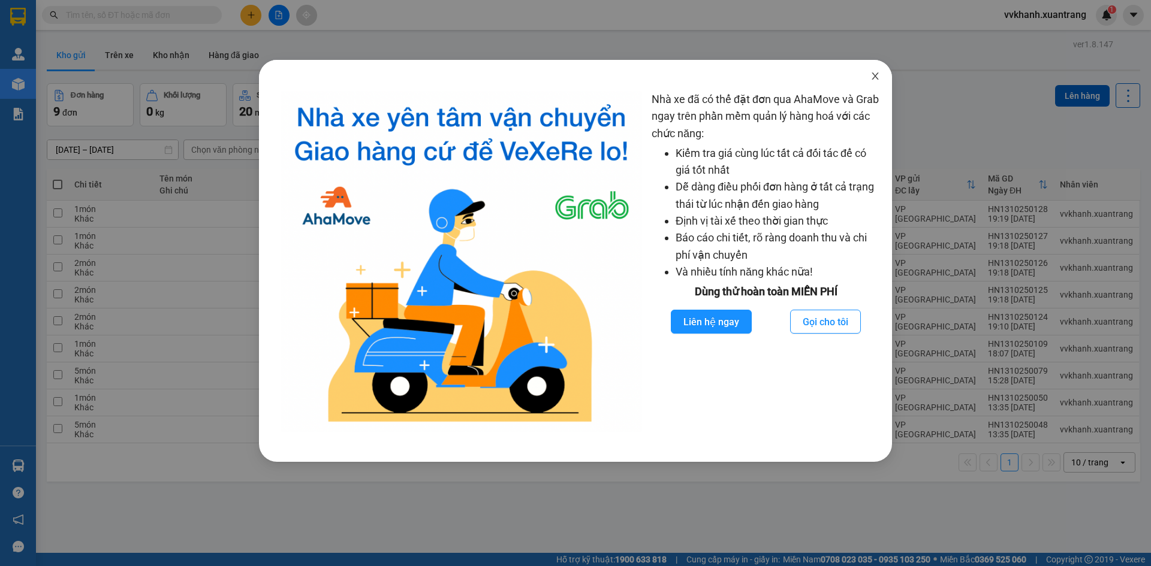
click at [874, 70] on span "Close" at bounding box center [875, 77] width 34 height 34
